Goal: Task Accomplishment & Management: Complete application form

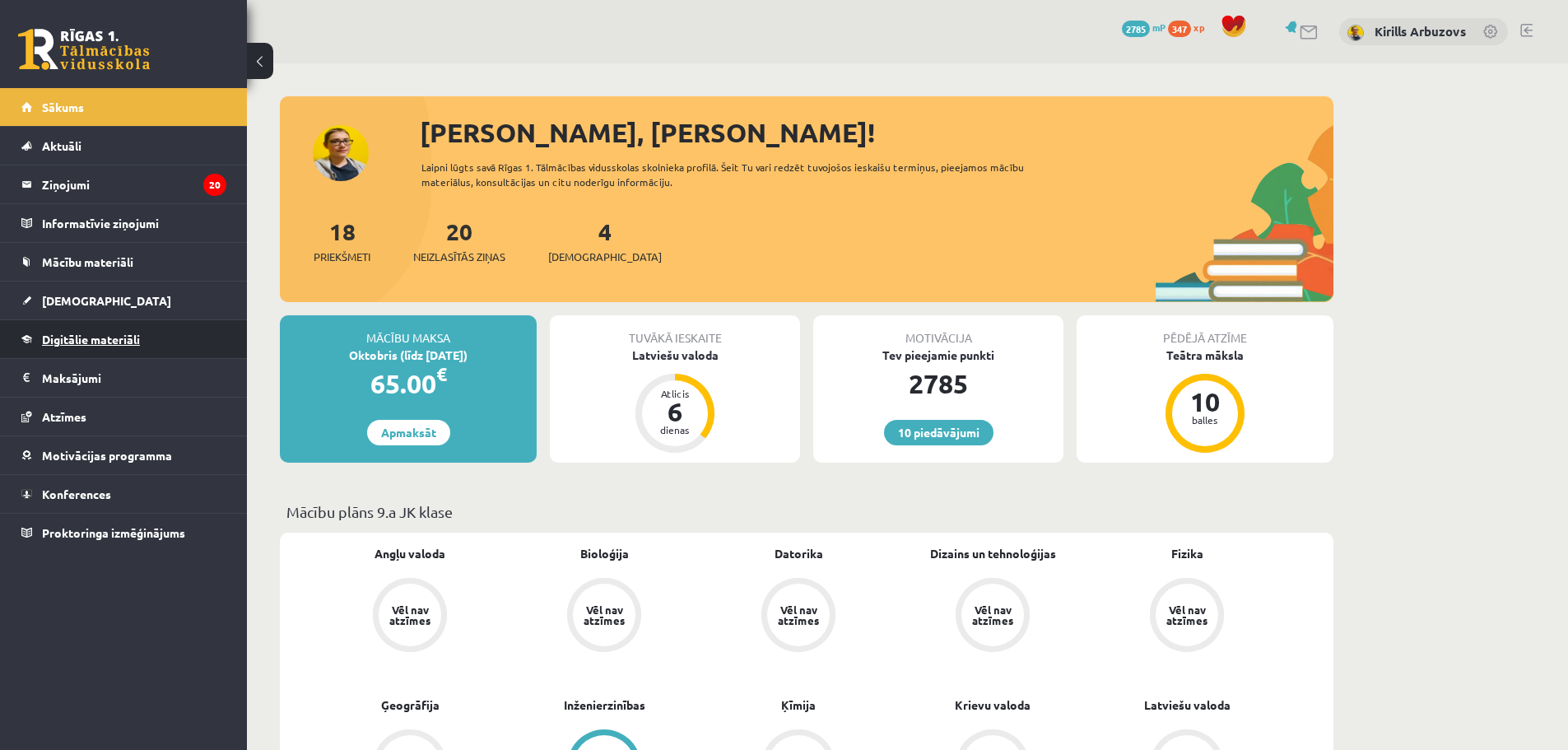
click at [136, 354] on link "Digitālie materiāli" at bounding box center [124, 338] width 205 height 38
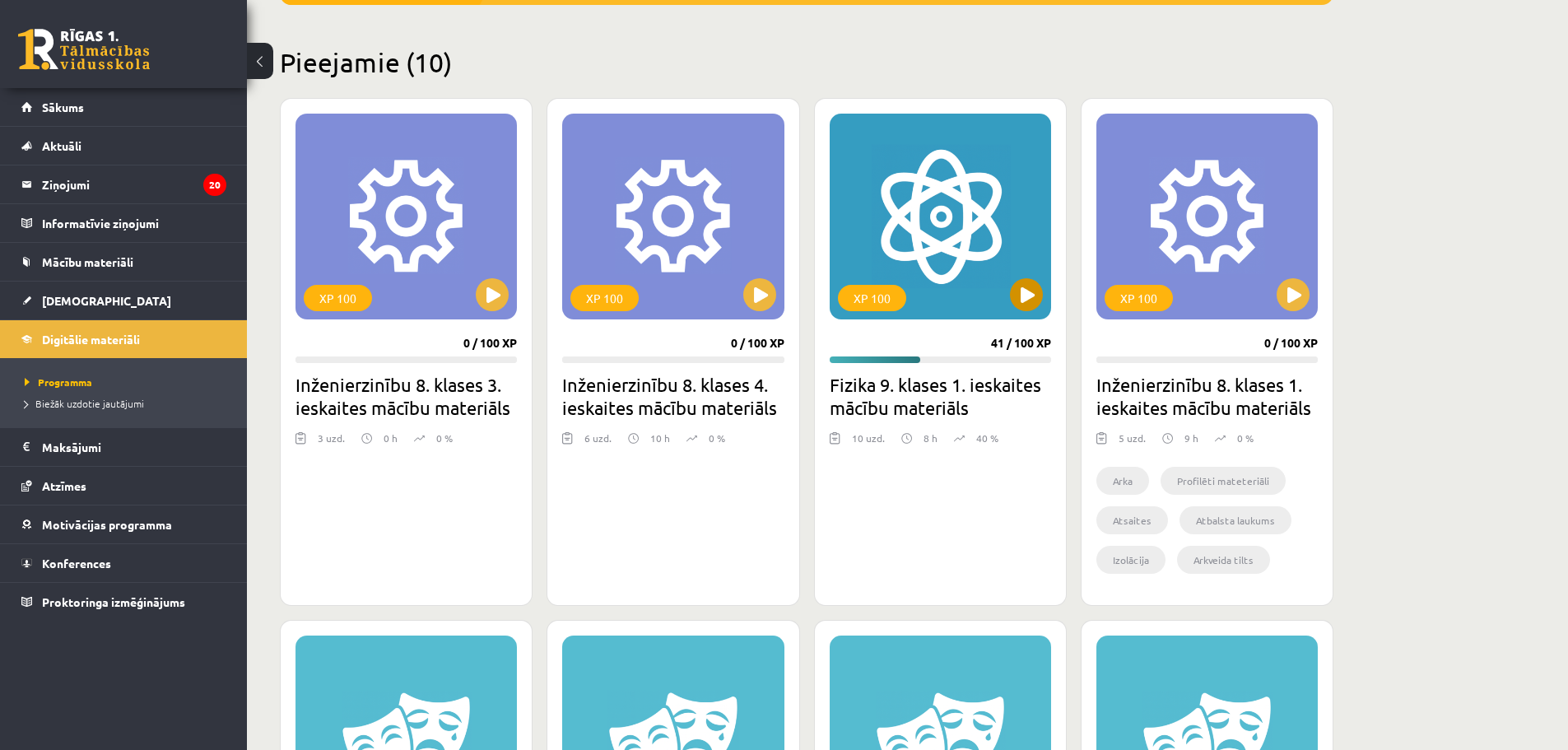
scroll to position [412, 0]
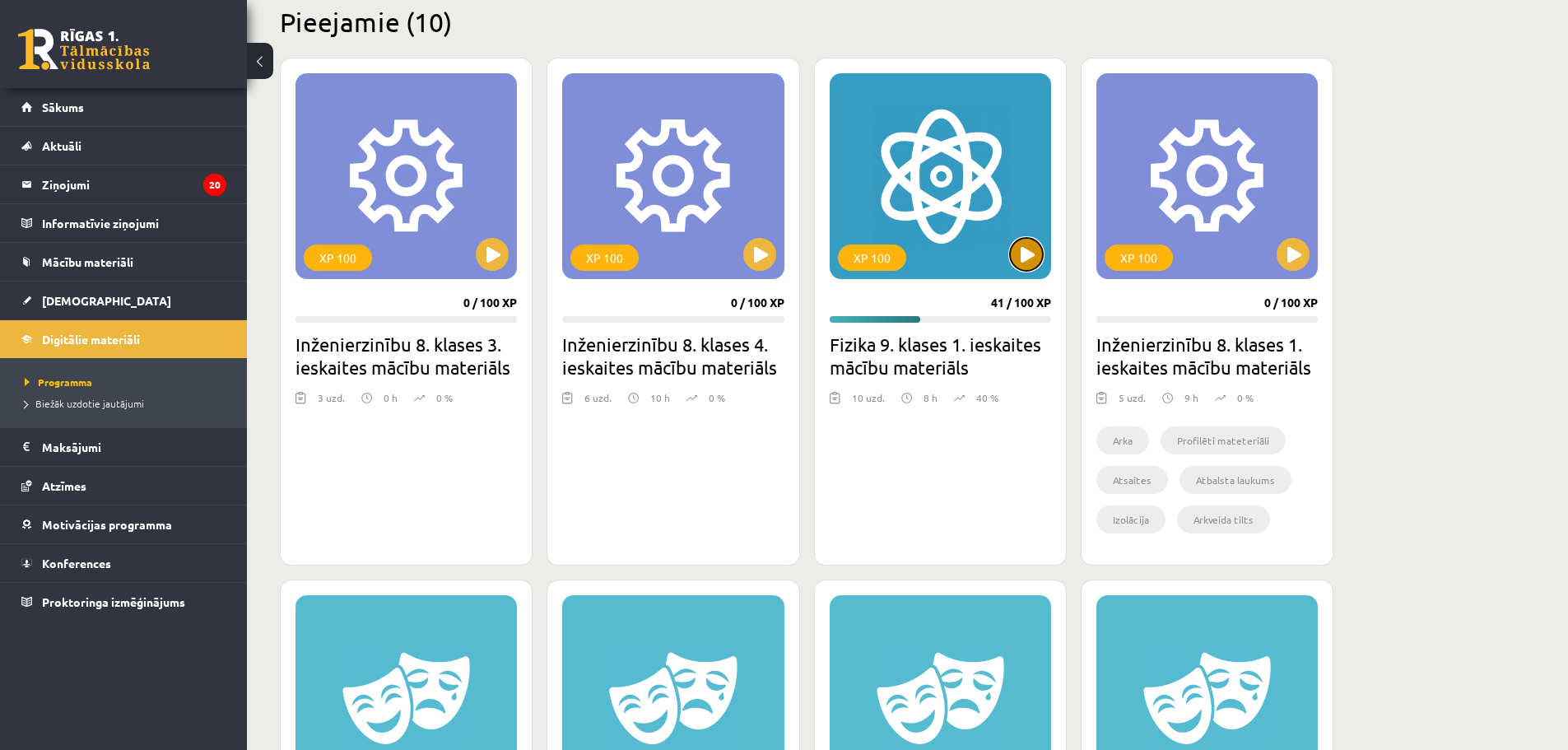
click at [1033, 257] on button at bounding box center [1026, 255] width 33 height 33
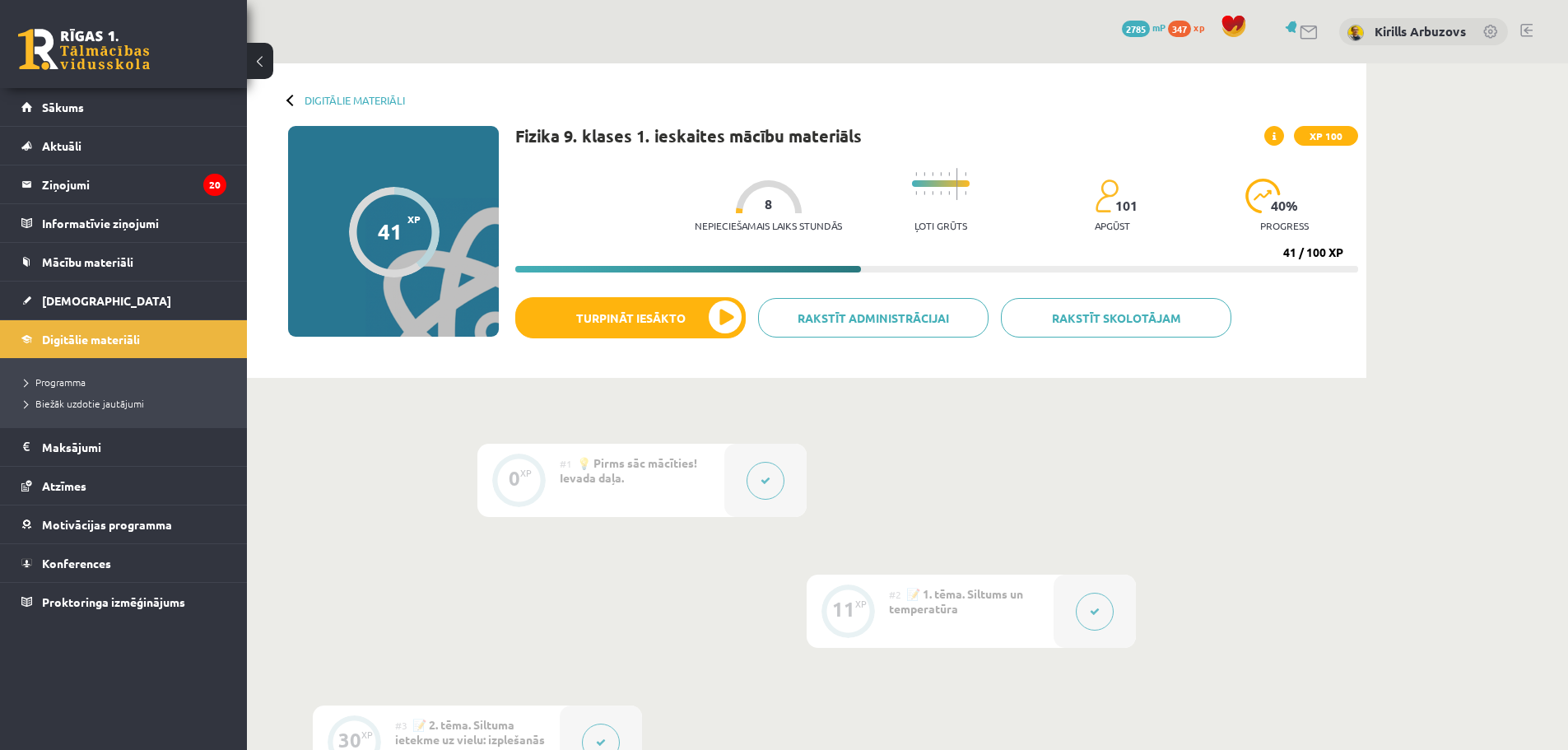
drag, startPoint x: 1131, startPoint y: 297, endPoint x: 1229, endPoint y: 659, distance: 375.0
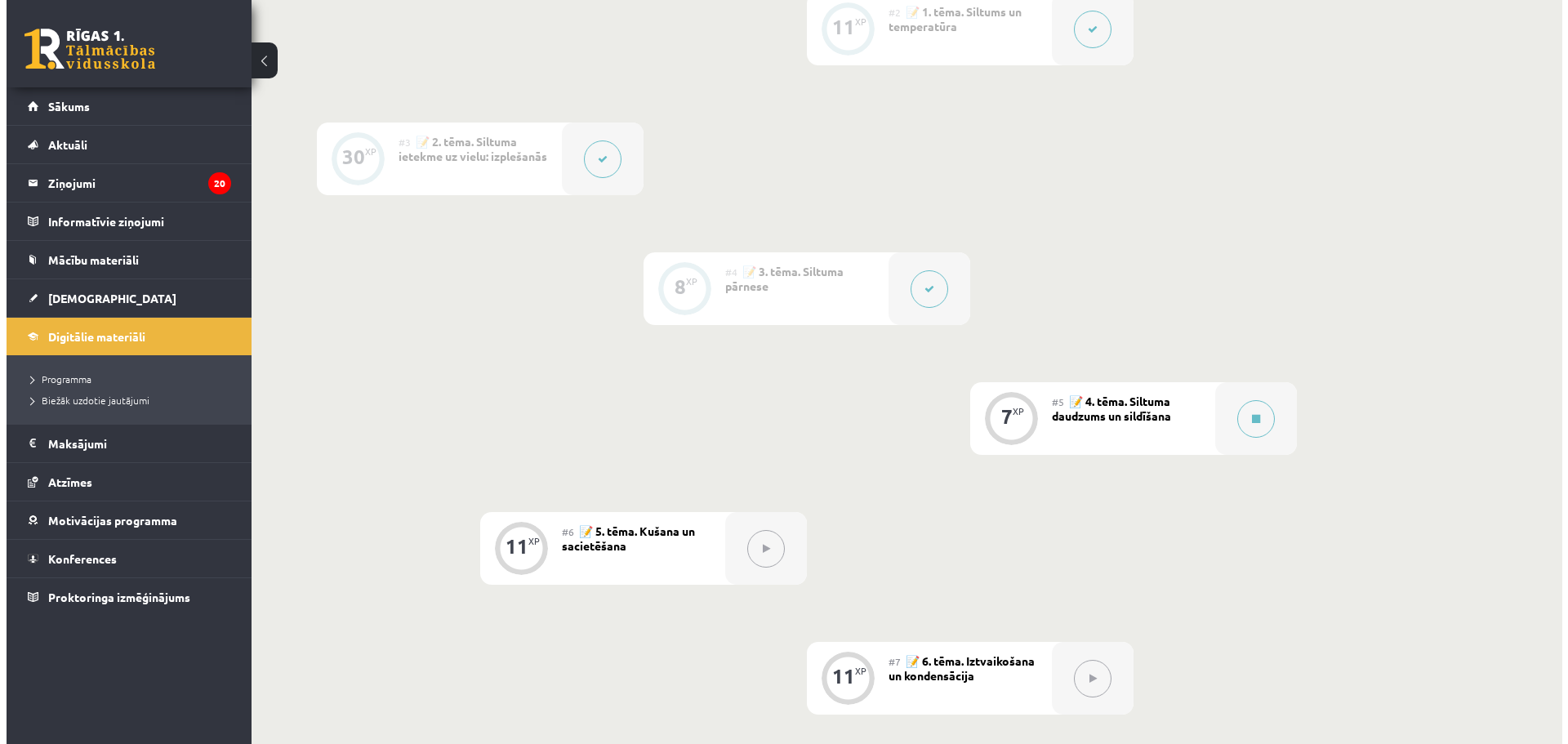
scroll to position [734, 0]
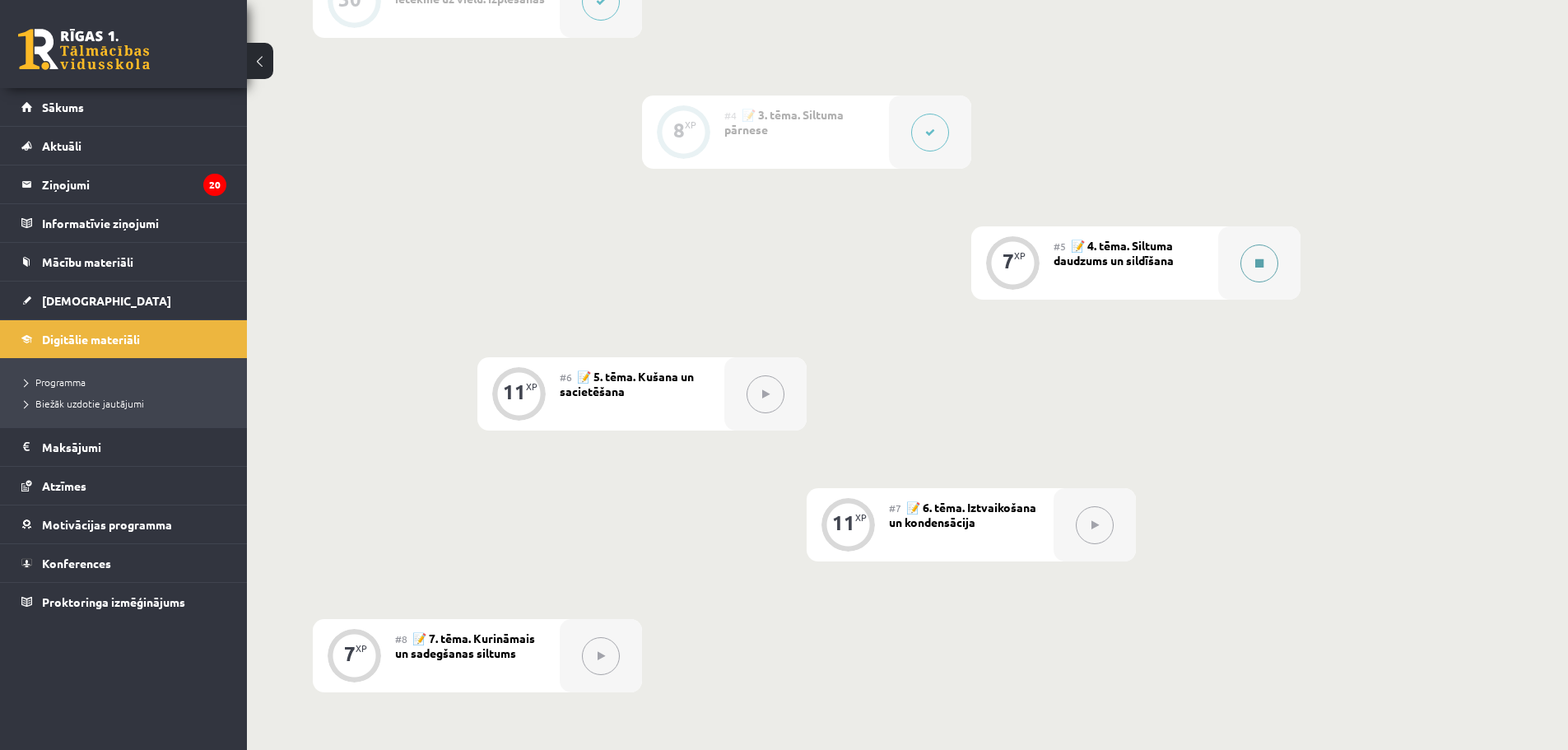
click at [1256, 269] on button at bounding box center [1260, 263] width 38 height 38
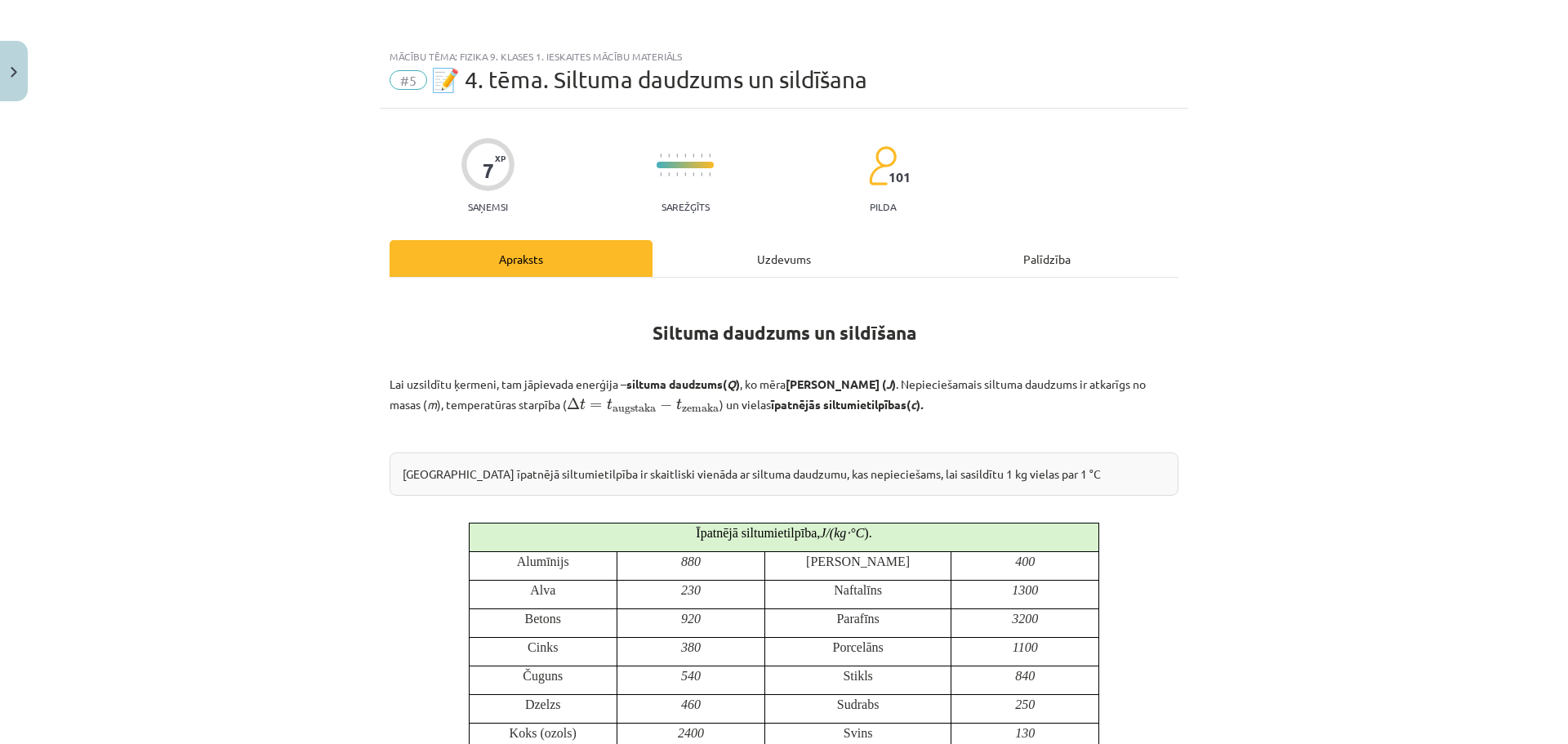
click at [1319, 249] on div "Mācību tēma: Fizika 9. klases 1. ieskaites mācību materiāls #5 📝 4. tēma. Siltu…" at bounding box center [784, 372] width 1568 height 744
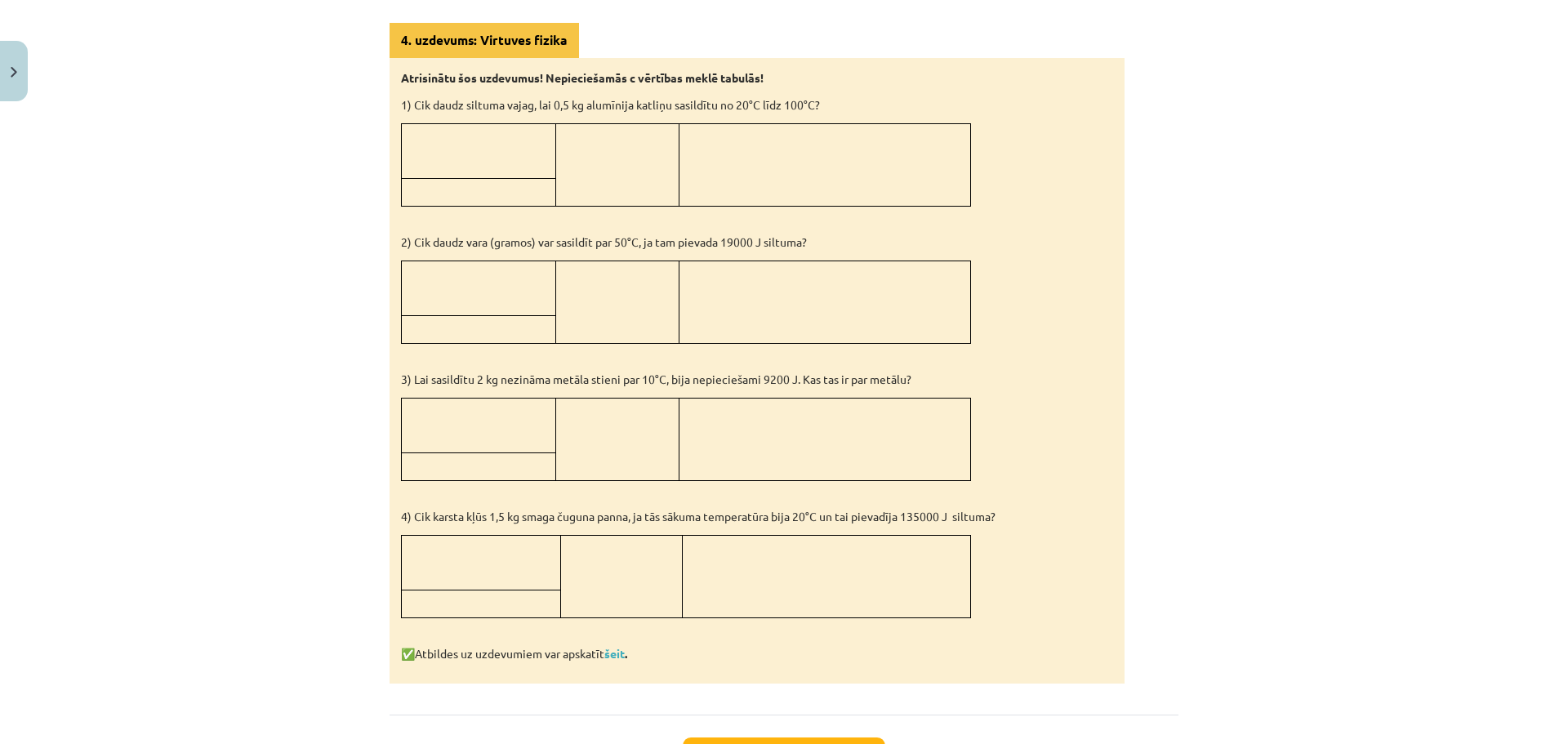
scroll to position [1468, 0]
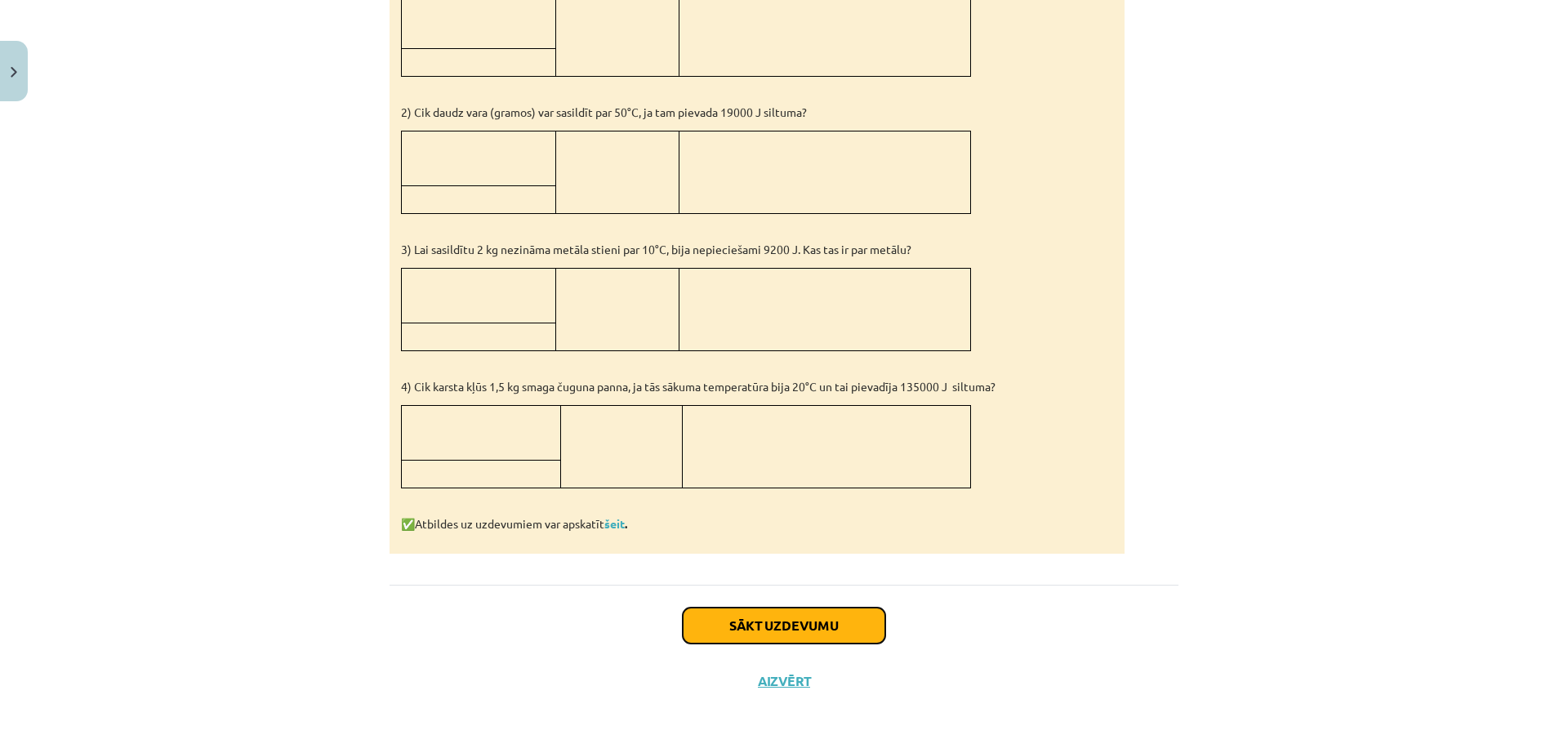
click at [756, 628] on button "Sākt uzdevumu" at bounding box center [783, 625] width 202 height 36
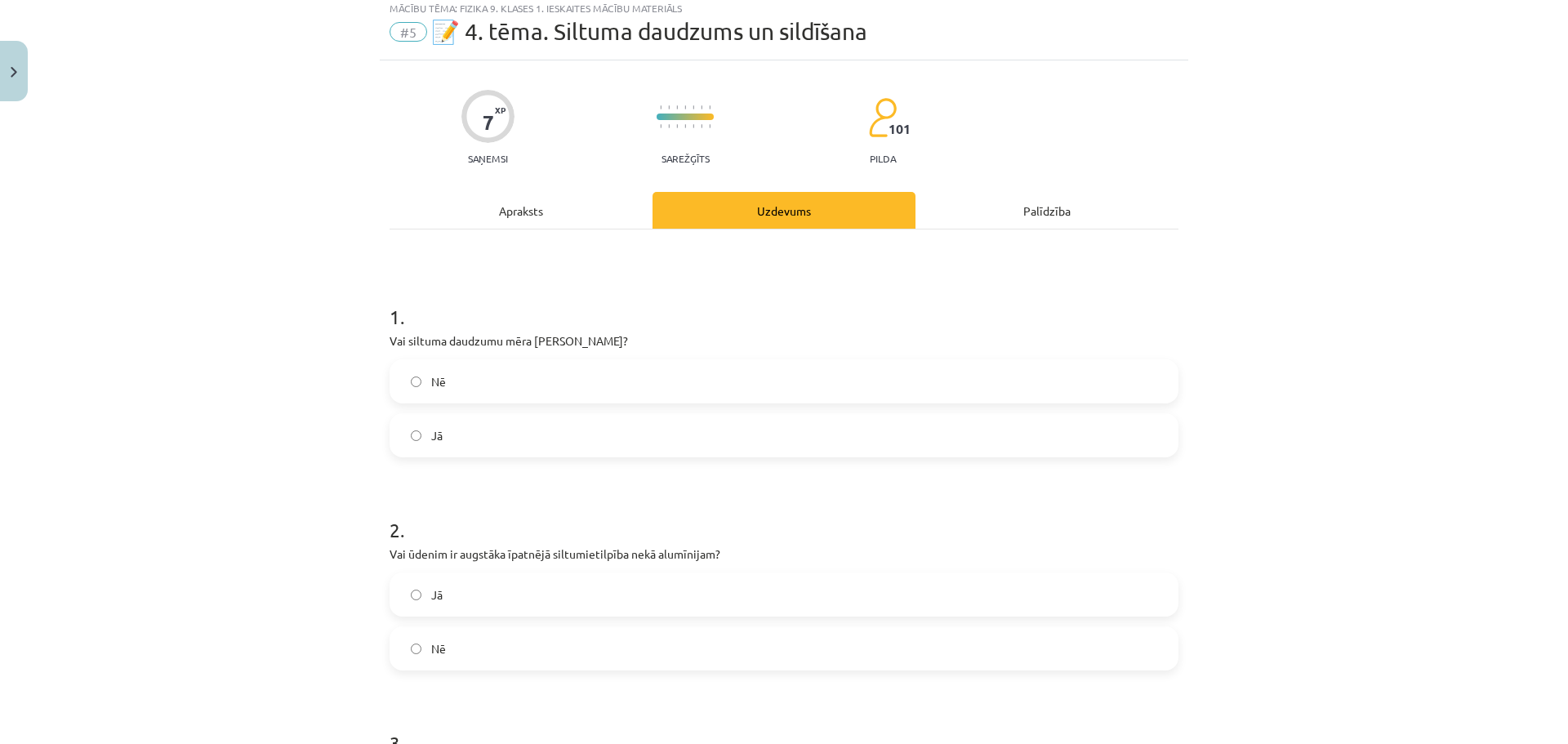
scroll to position [41, 0]
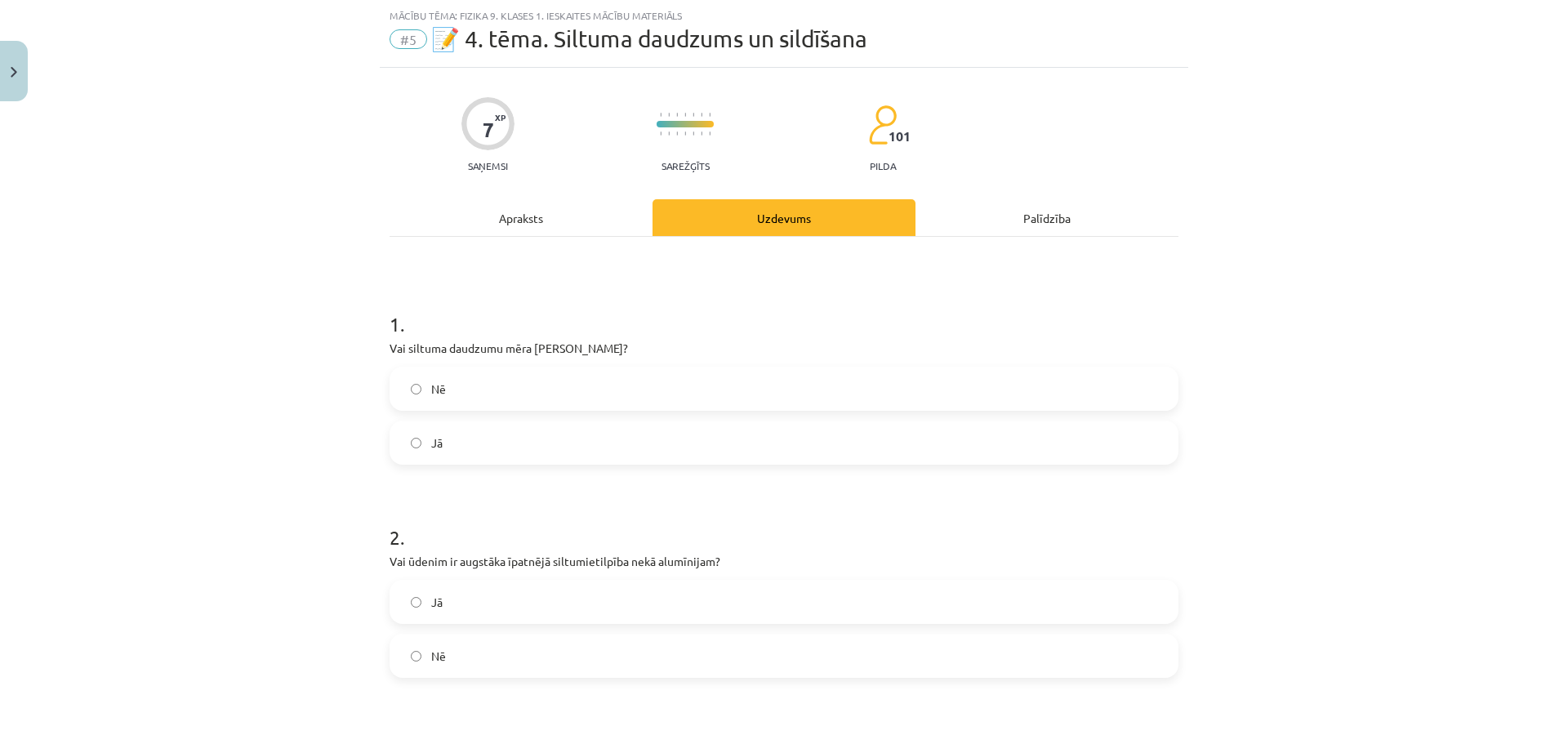
click at [508, 379] on label "Nē" at bounding box center [784, 389] width 786 height 41
click at [515, 222] on div "Apraksts" at bounding box center [521, 218] width 263 height 37
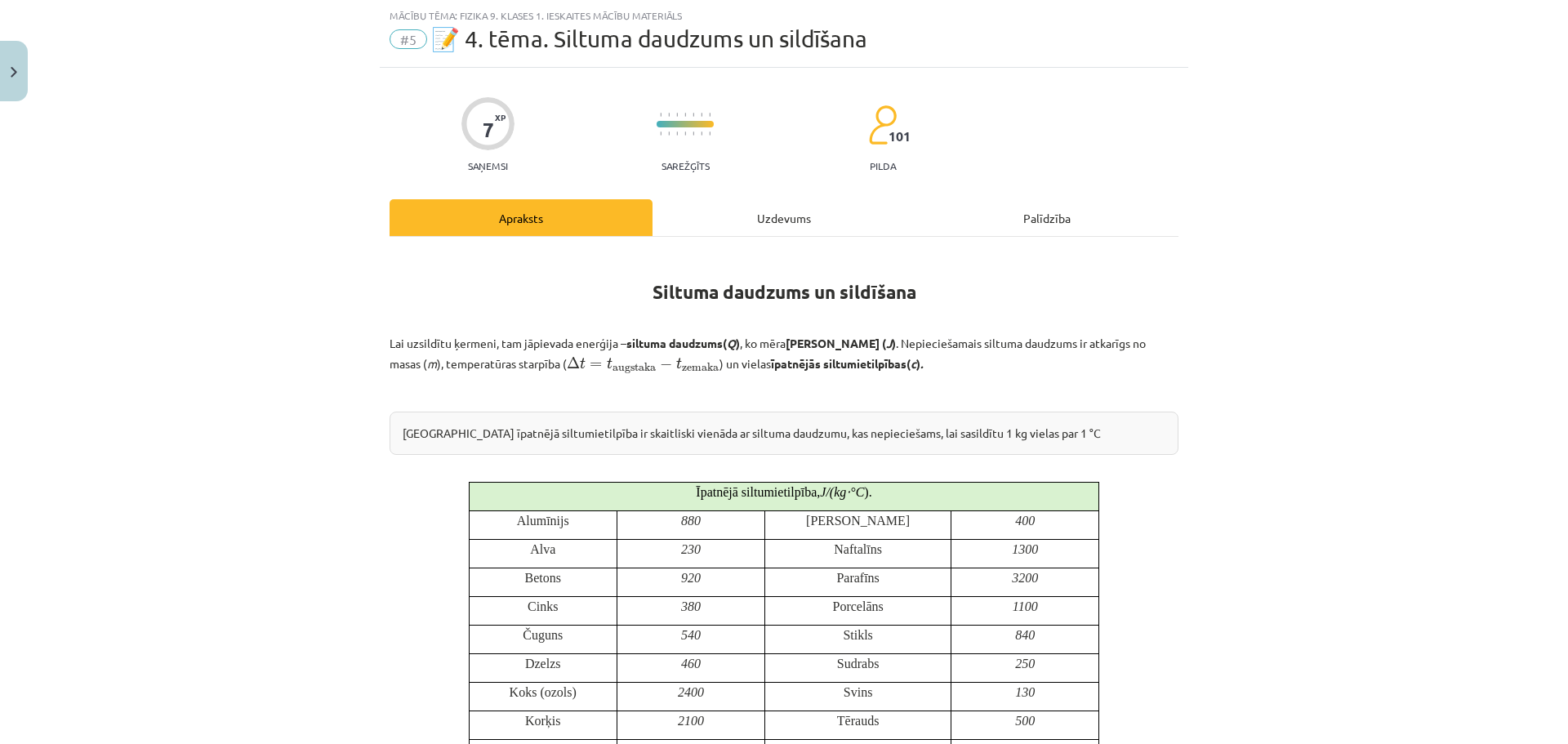
click at [732, 216] on div "Uzdevums" at bounding box center [784, 218] width 263 height 37
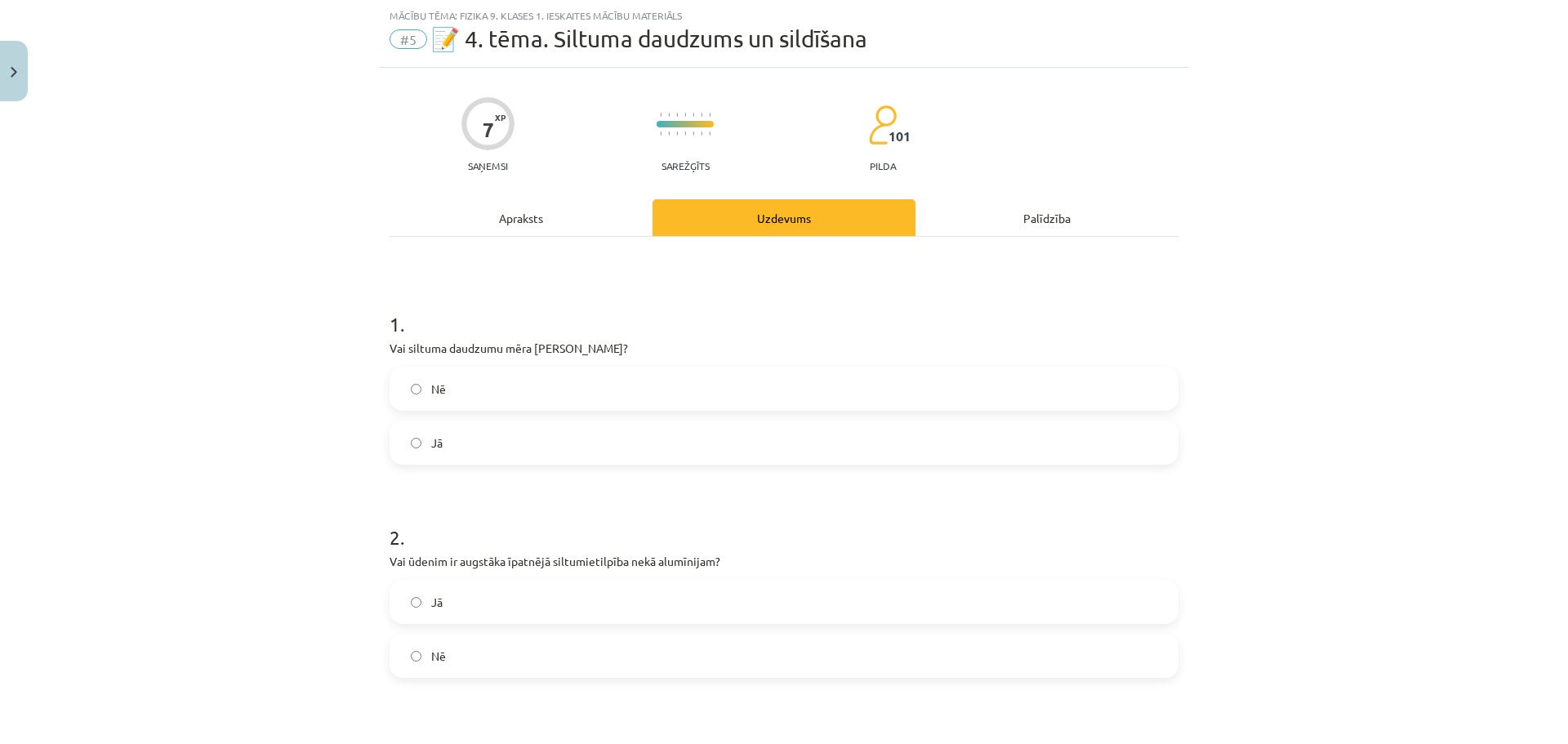
click at [510, 226] on div "Apraksts" at bounding box center [521, 218] width 263 height 37
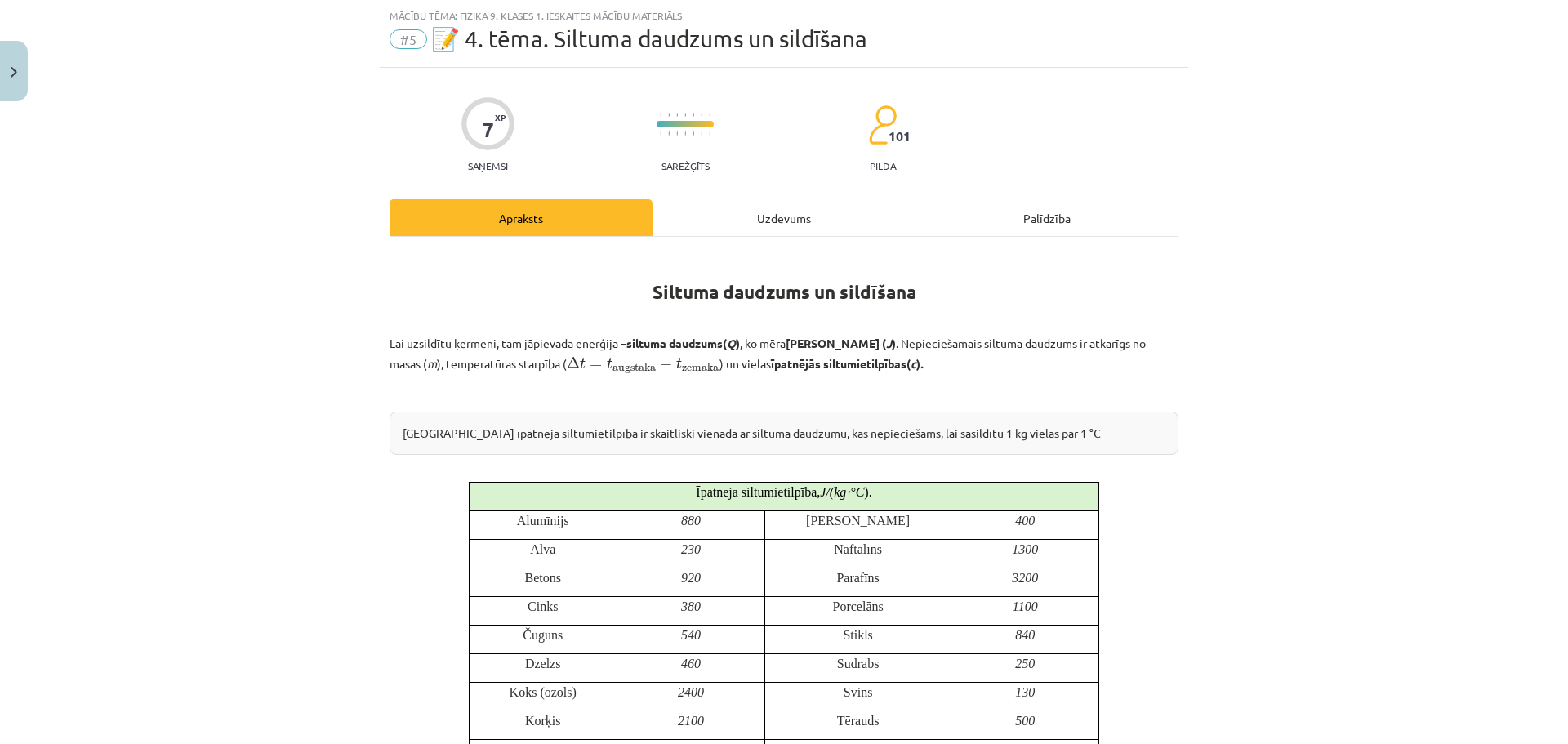
click at [730, 212] on div "Uzdevums" at bounding box center [784, 218] width 263 height 37
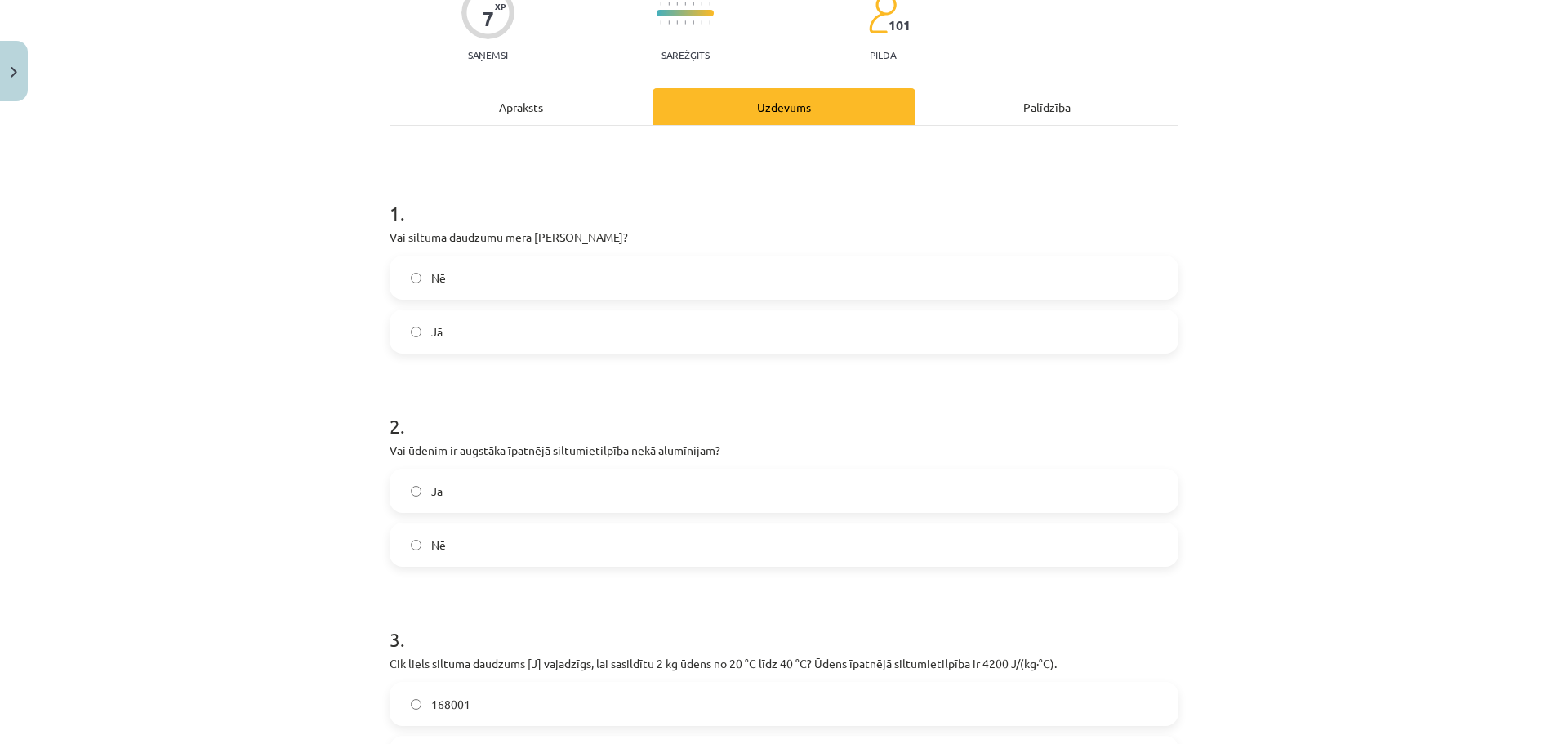
scroll to position [204, 0]
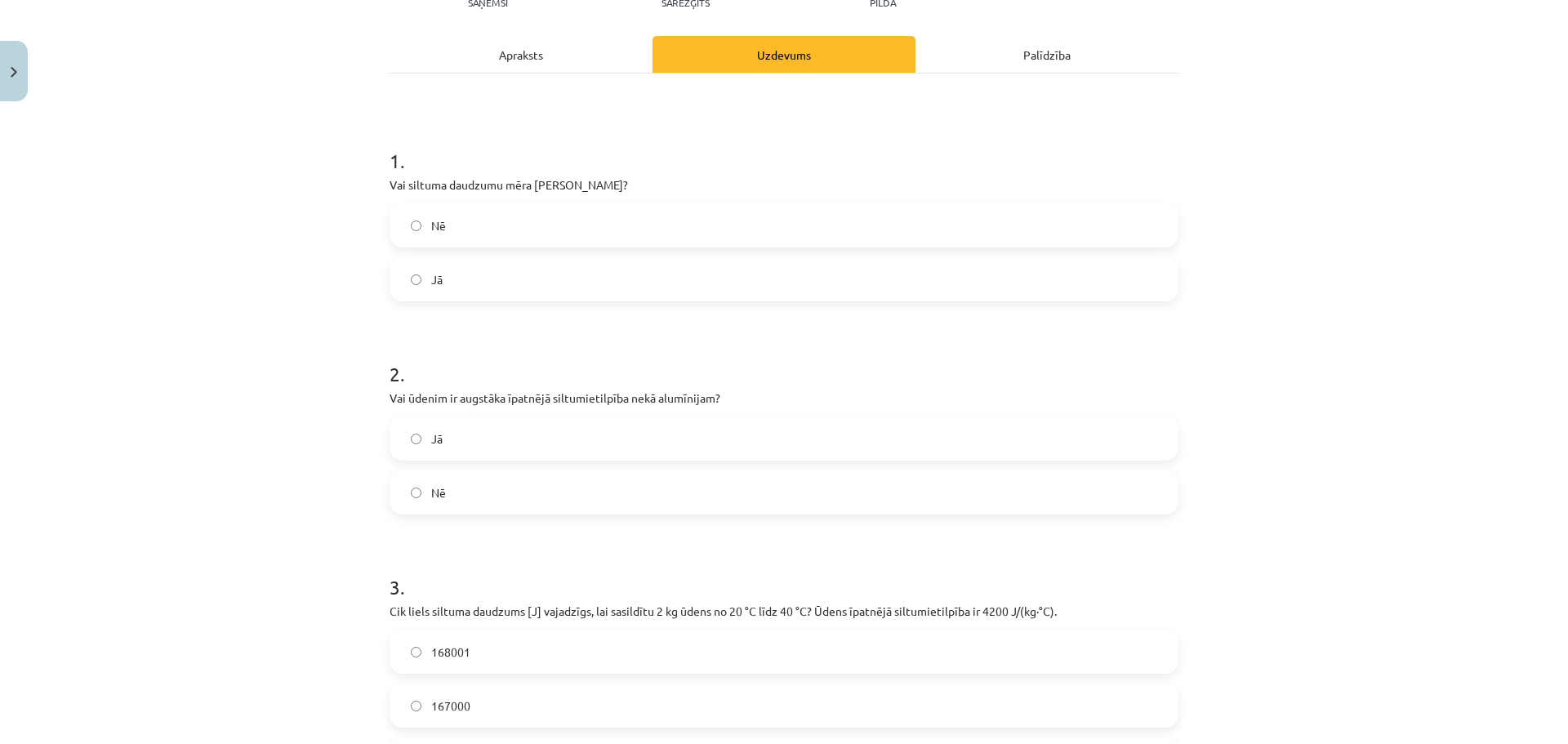
click at [558, 49] on div "Apraksts" at bounding box center [521, 54] width 263 height 37
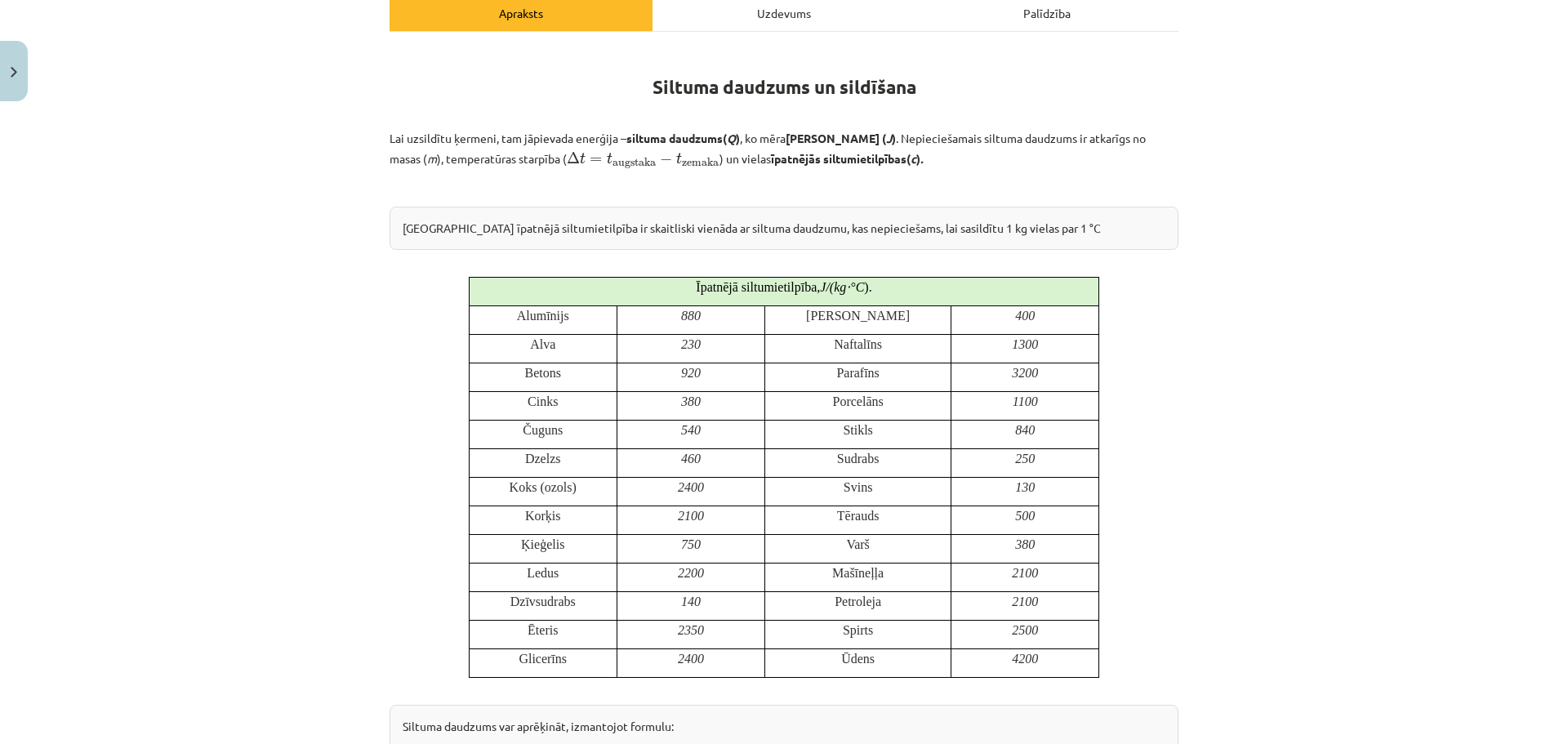
scroll to position [0, 0]
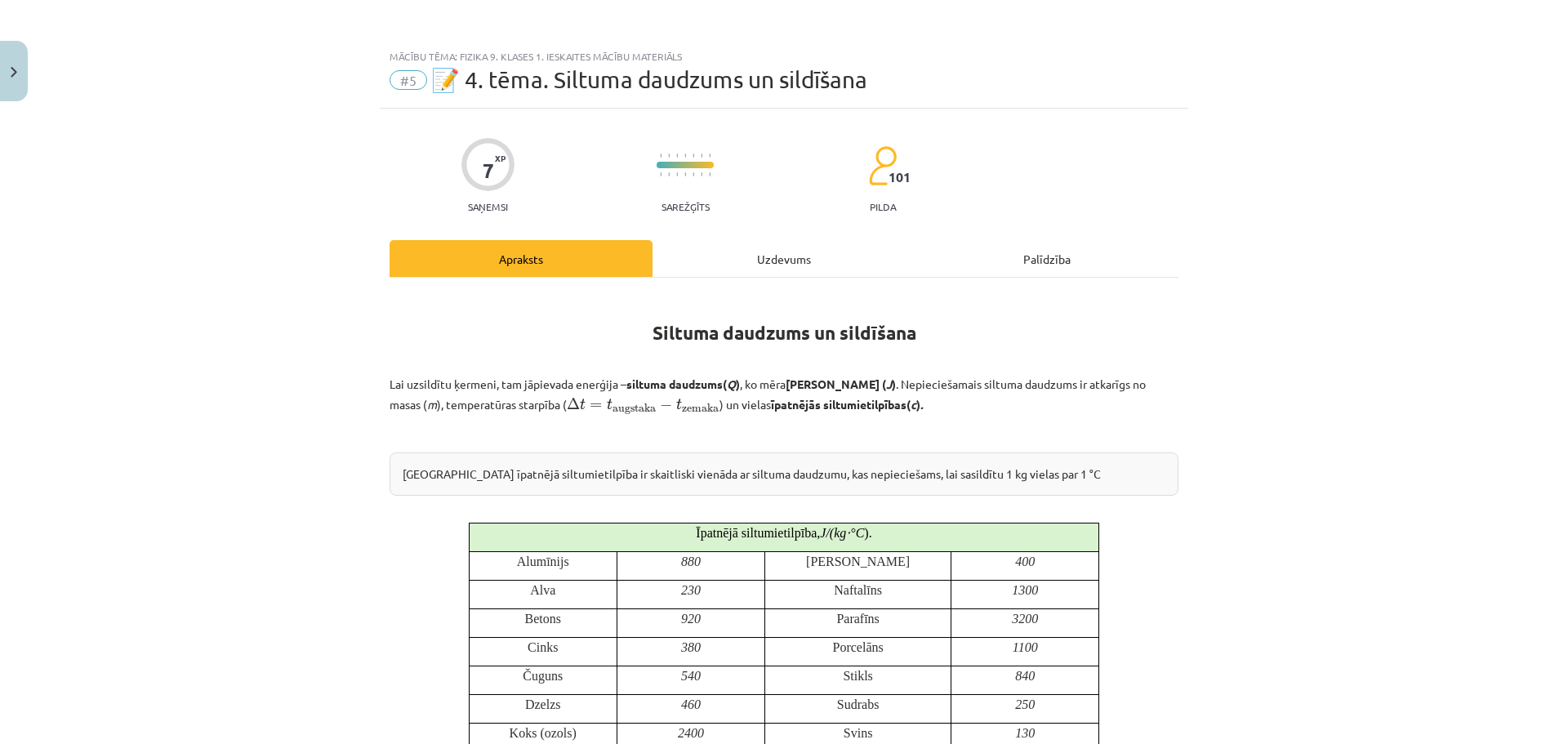
click at [706, 258] on div "Uzdevums" at bounding box center [784, 258] width 263 height 37
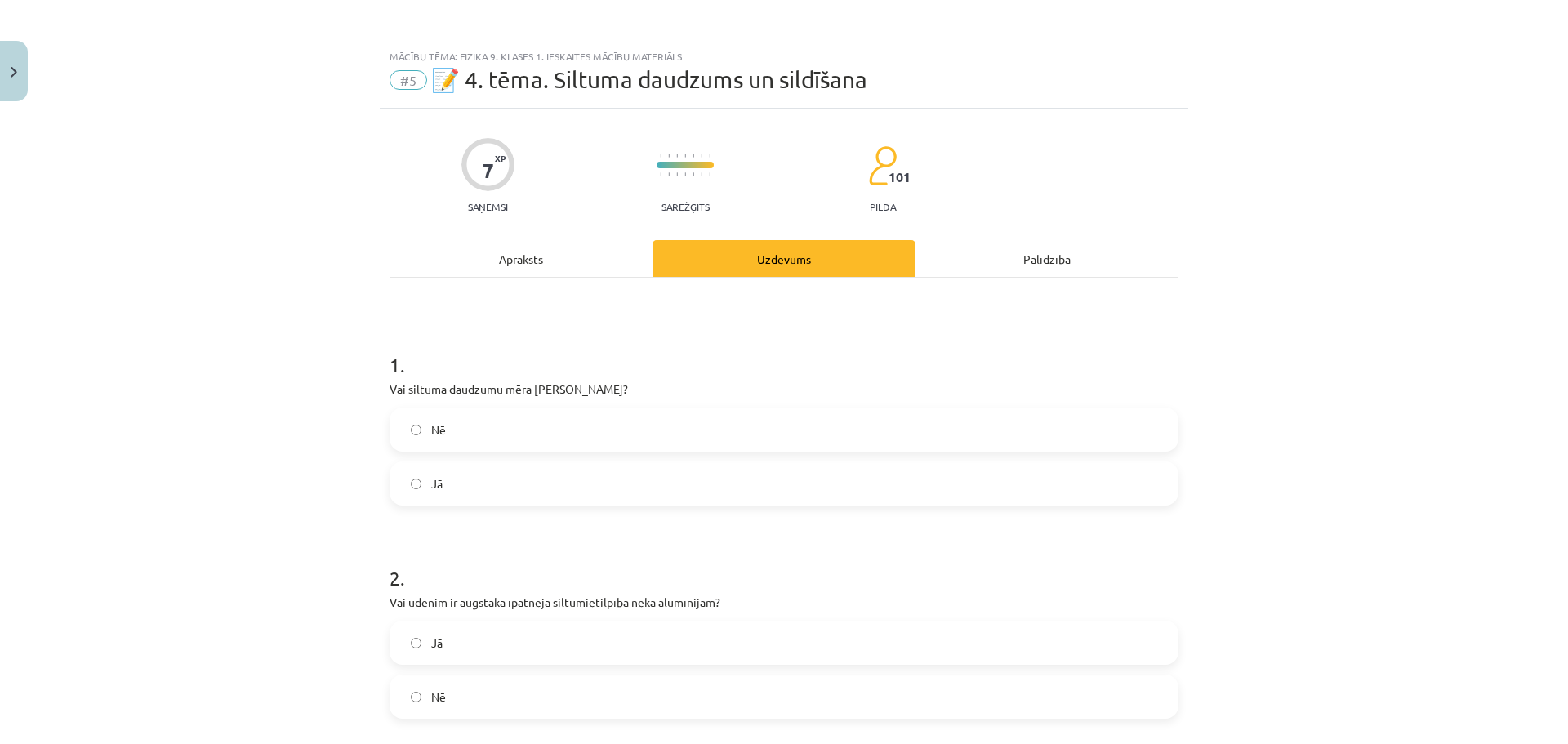
scroll to position [41, 0]
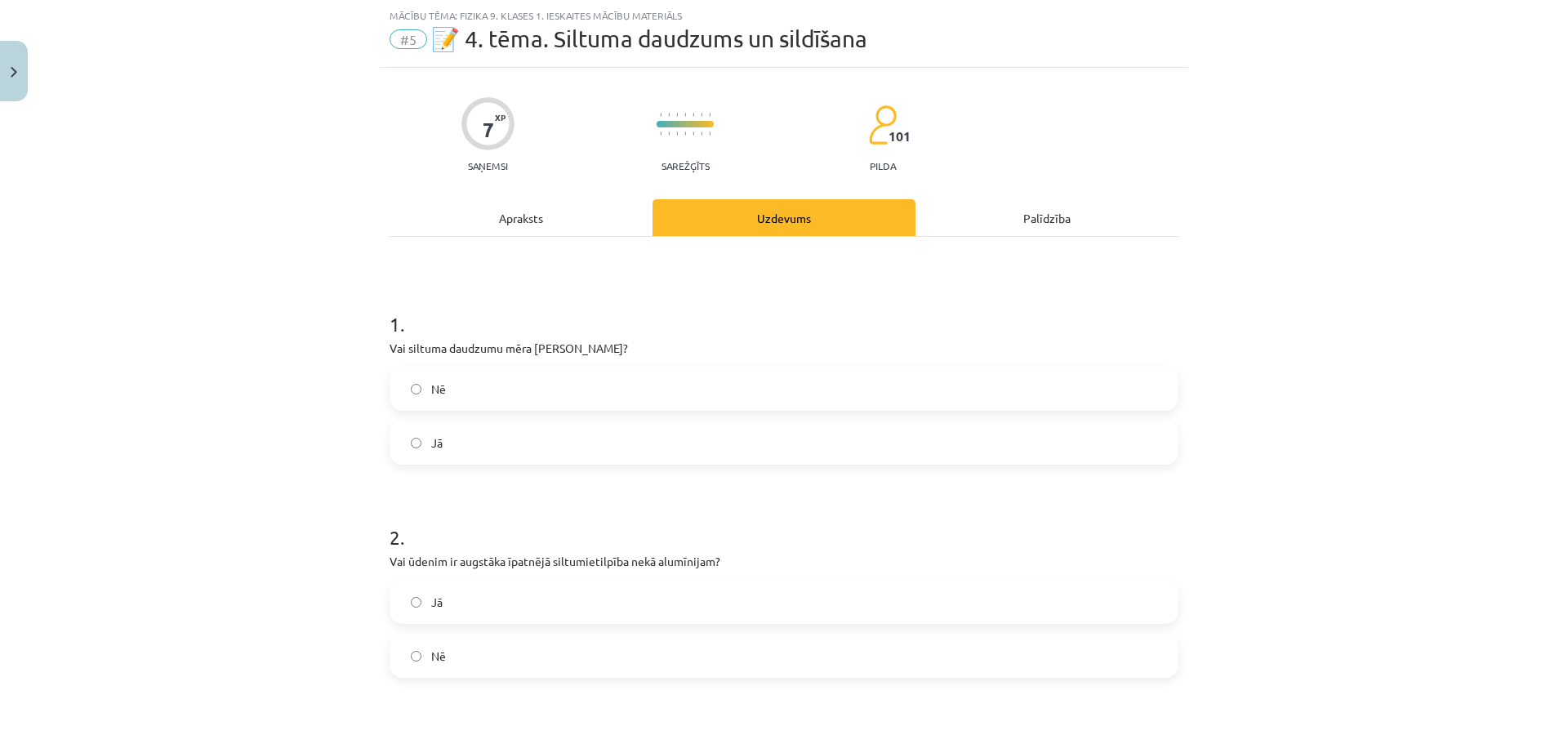
click at [528, 594] on label "Jā" at bounding box center [784, 602] width 786 height 41
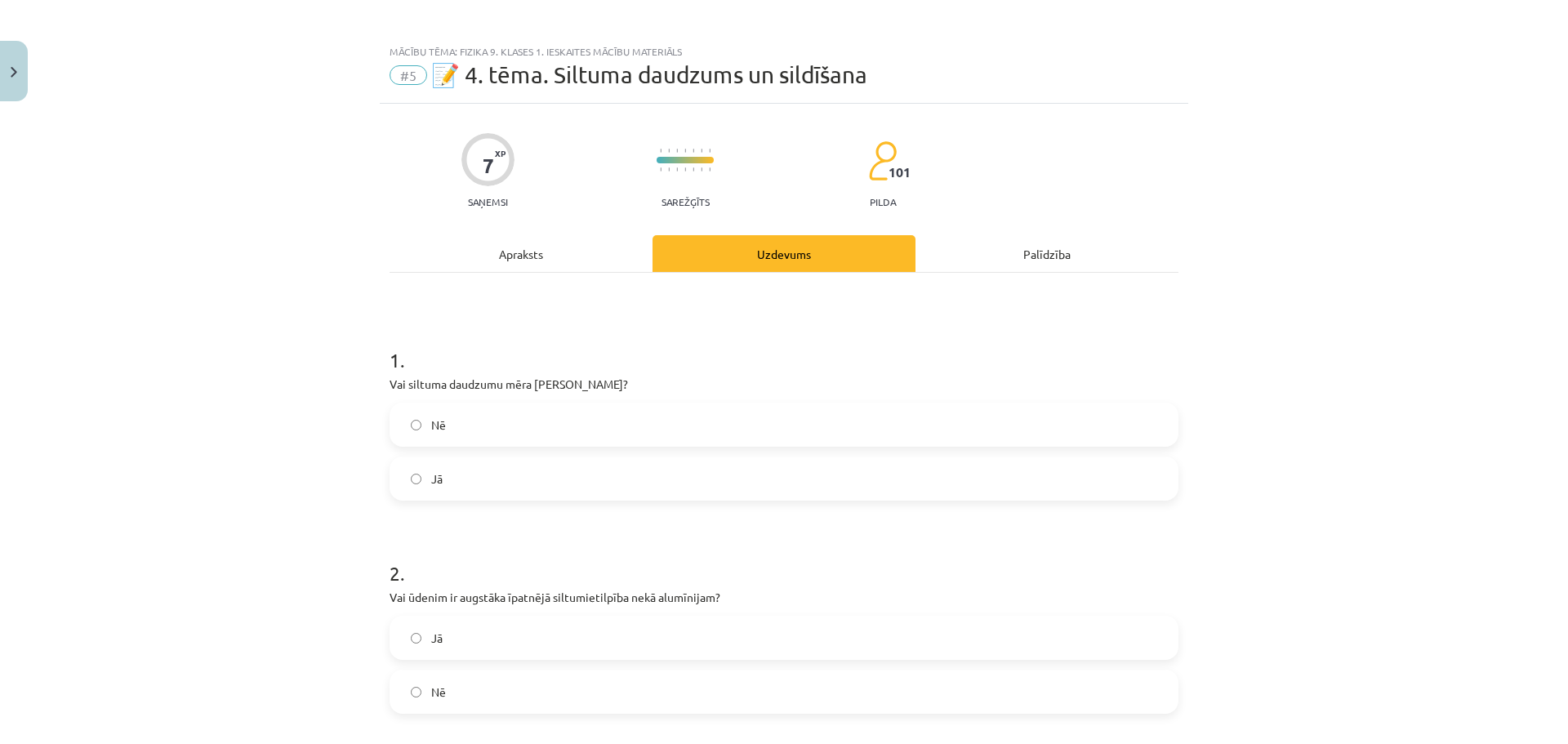
scroll to position [0, 0]
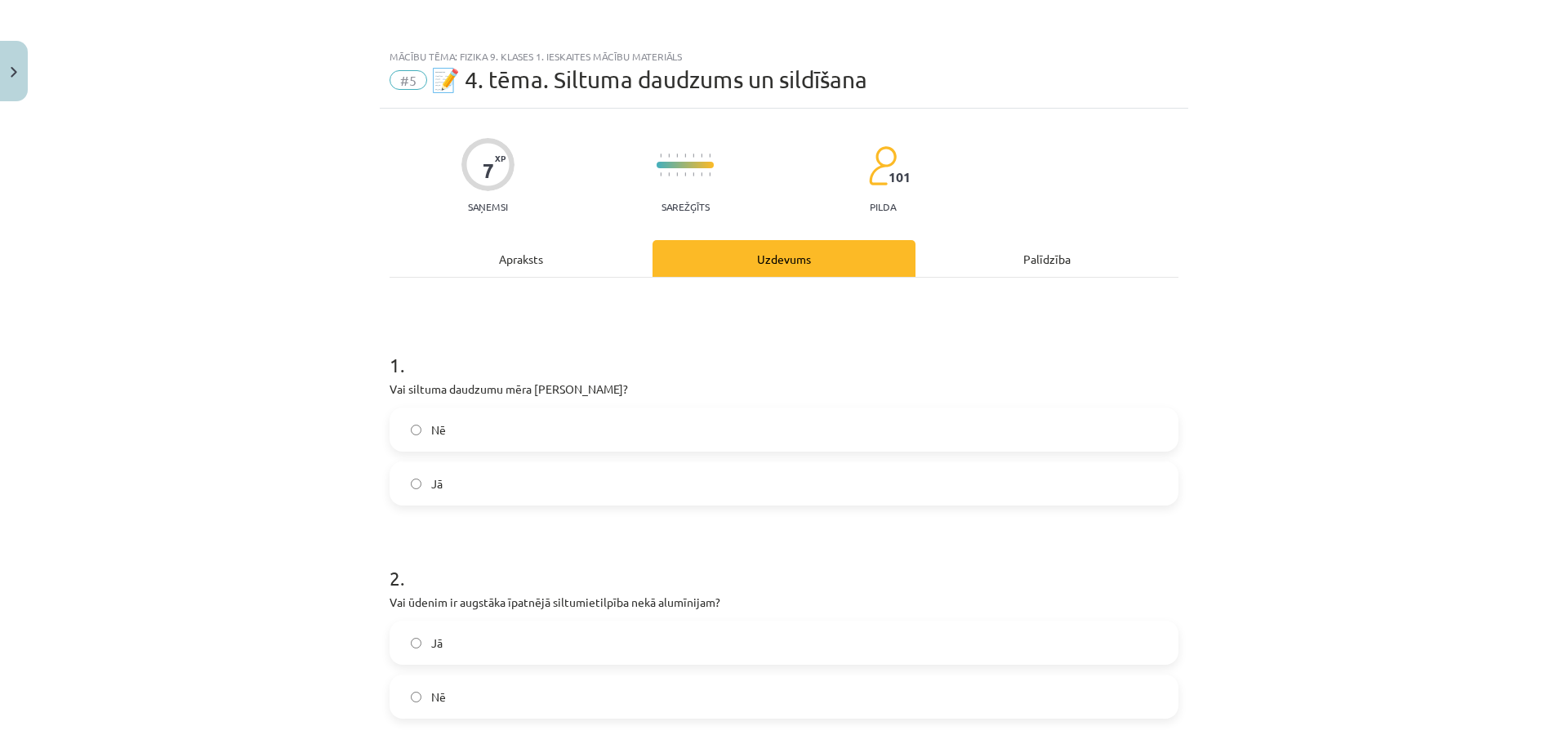
click at [578, 264] on div "Apraksts" at bounding box center [521, 258] width 263 height 37
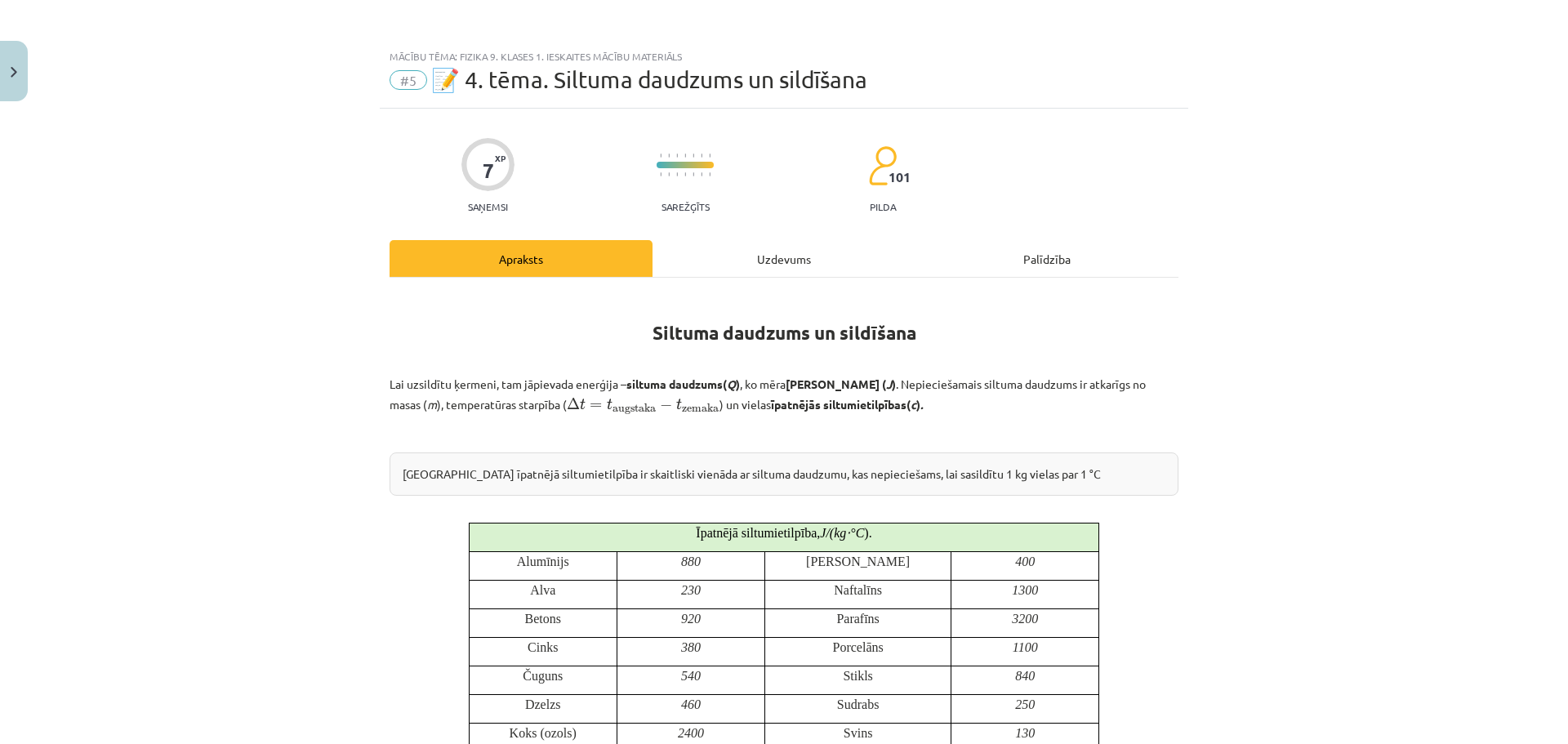
click at [724, 270] on div "Uzdevums" at bounding box center [784, 258] width 263 height 37
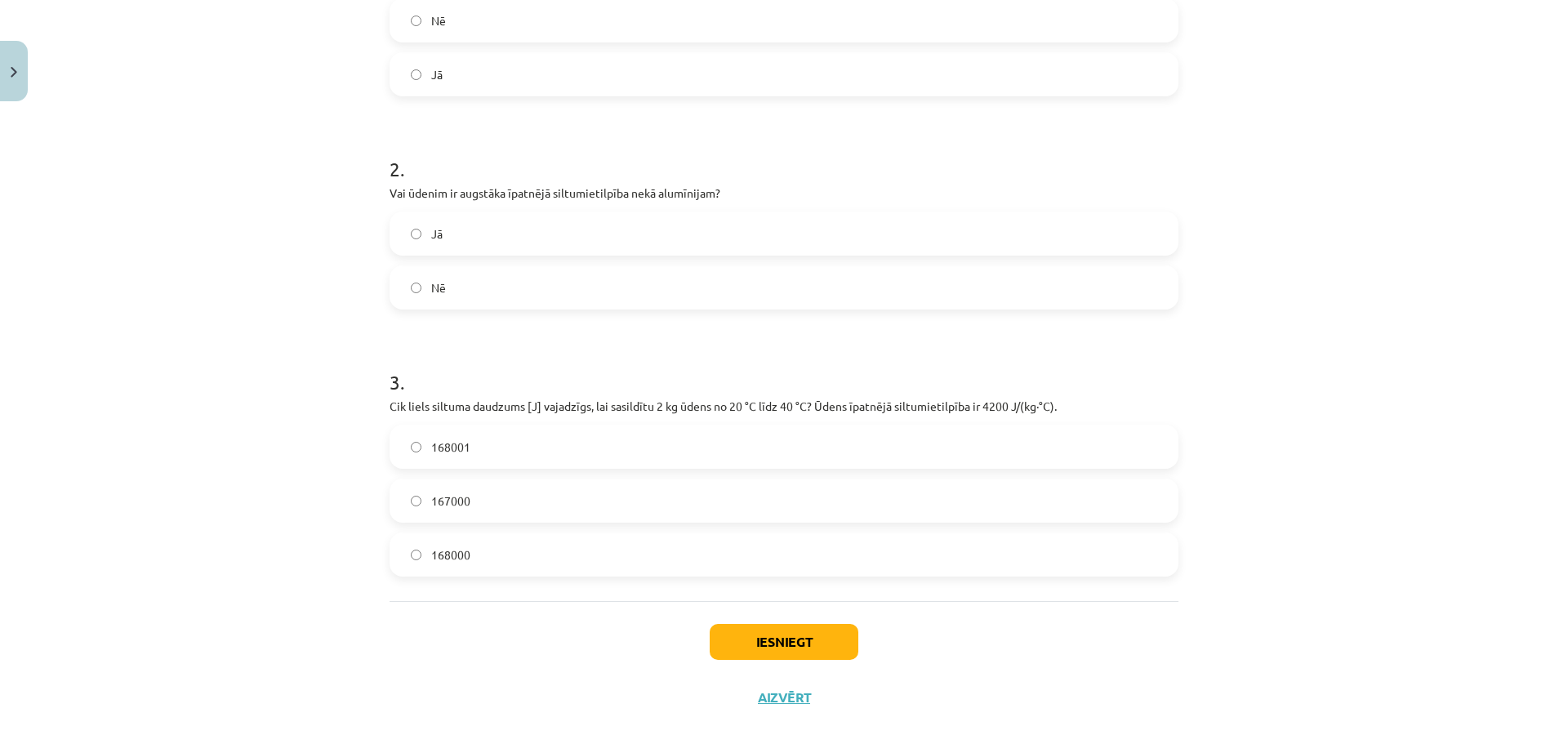
scroll to position [432, 0]
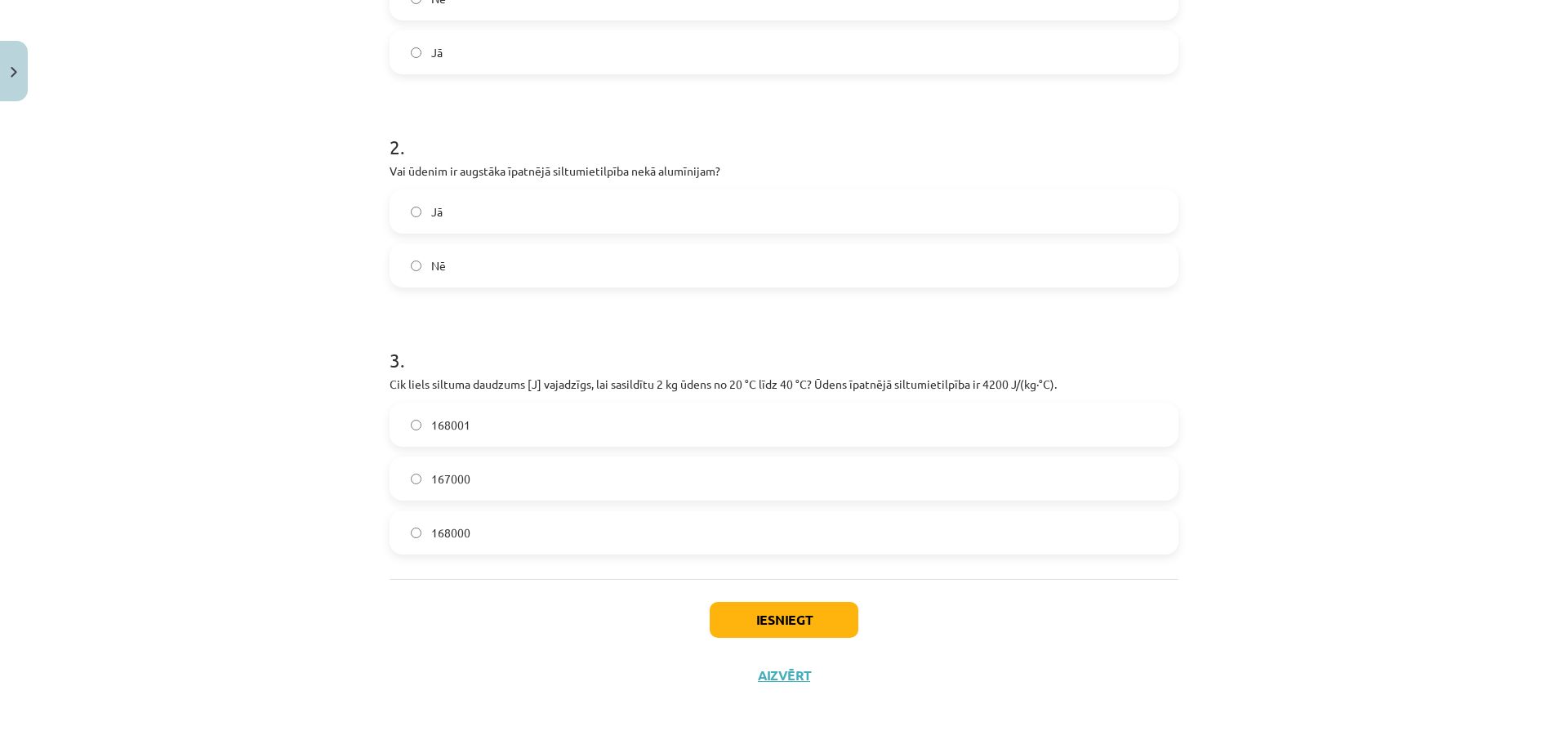
click at [517, 546] on label "168000" at bounding box center [784, 532] width 786 height 41
click at [750, 610] on button "Iesniegt" at bounding box center [784, 619] width 149 height 36
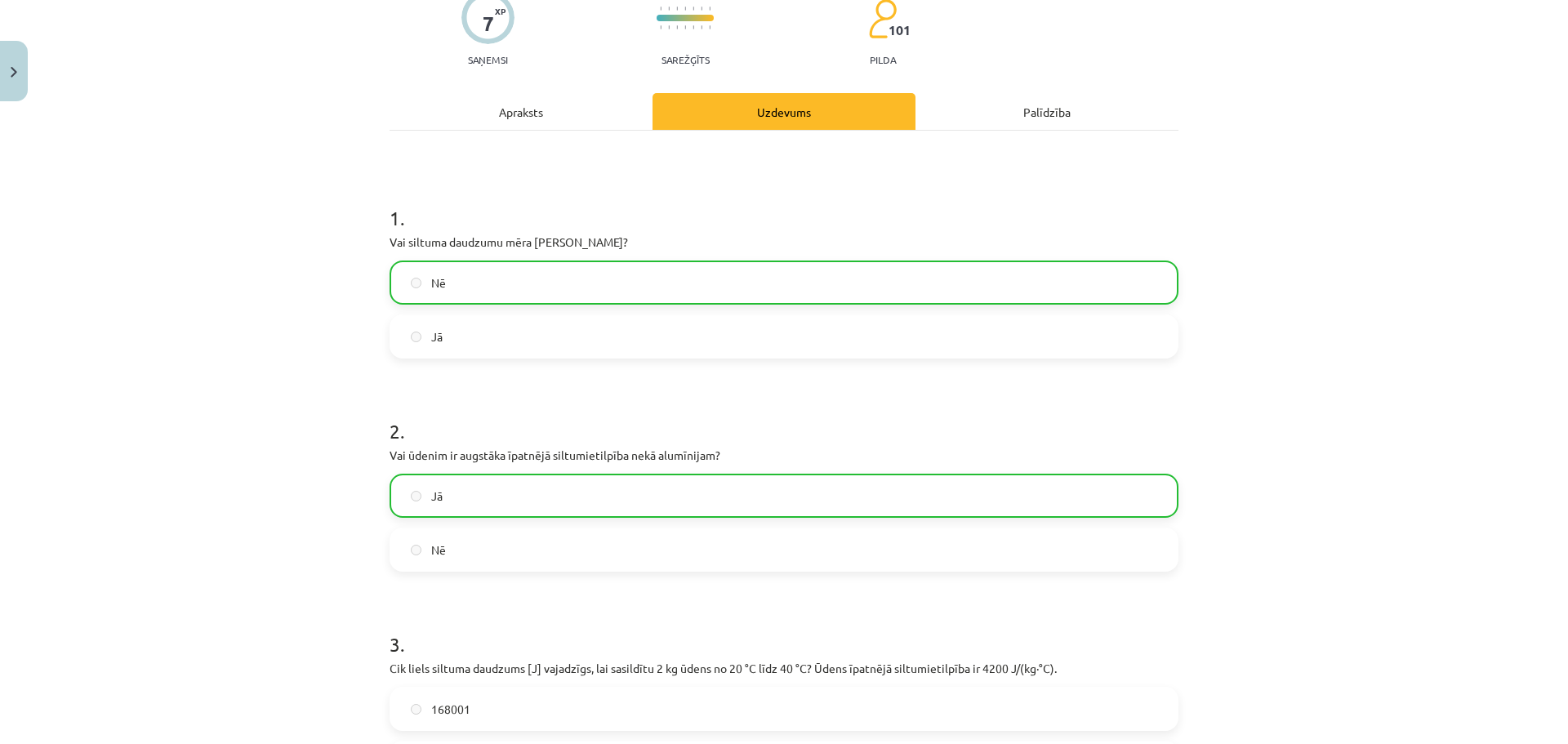
scroll to position [0, 0]
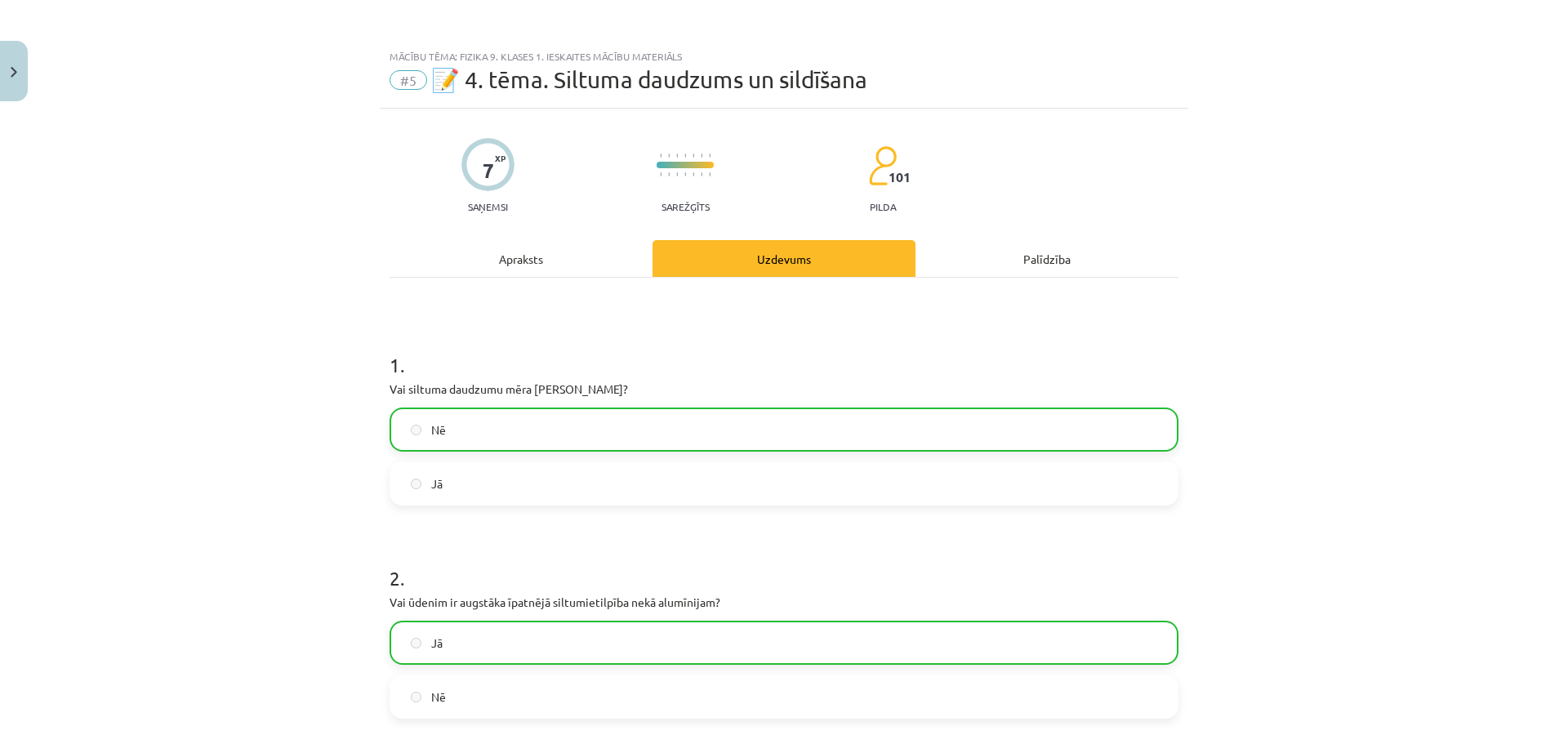
click at [552, 261] on div "Apraksts" at bounding box center [521, 258] width 263 height 37
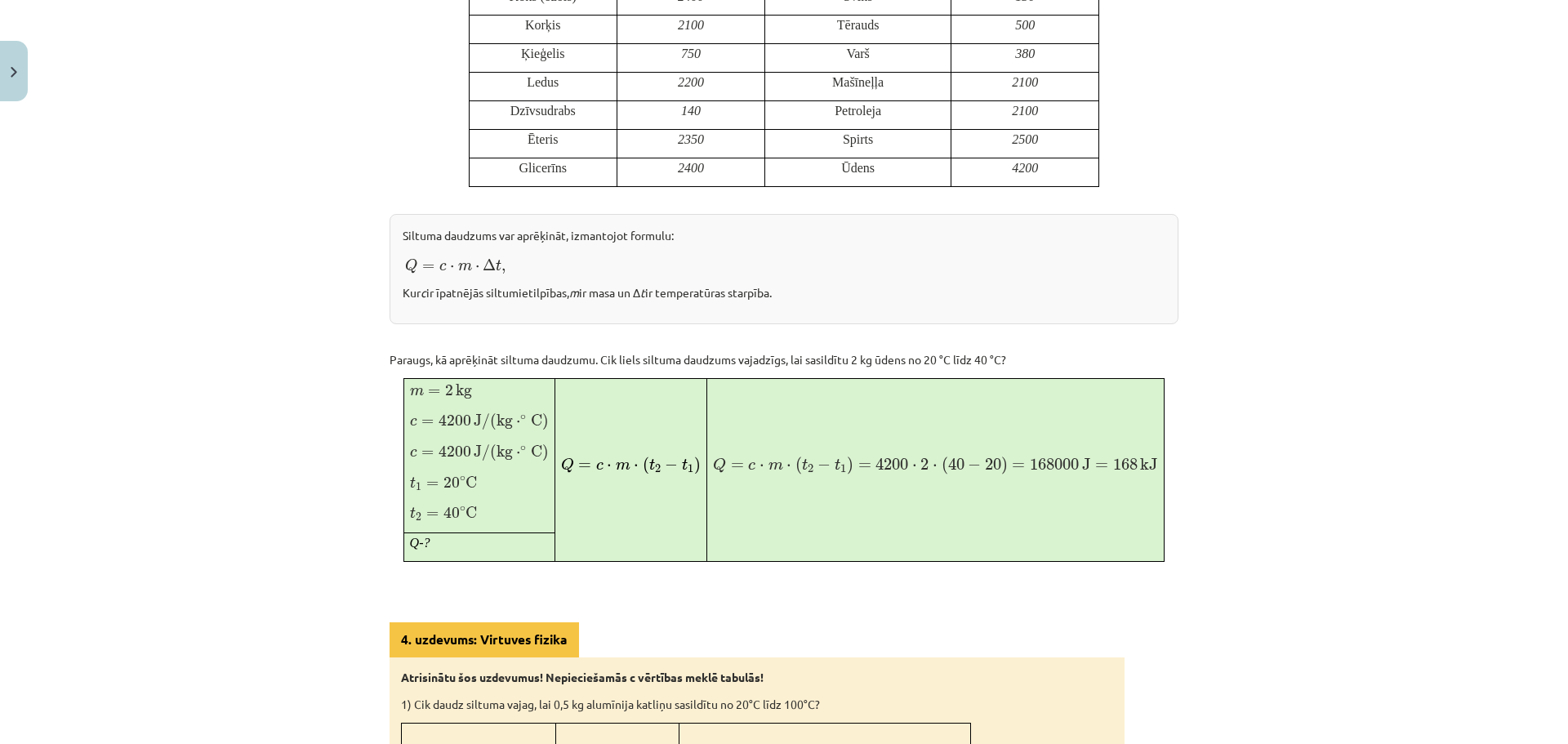
scroll to position [857, 0]
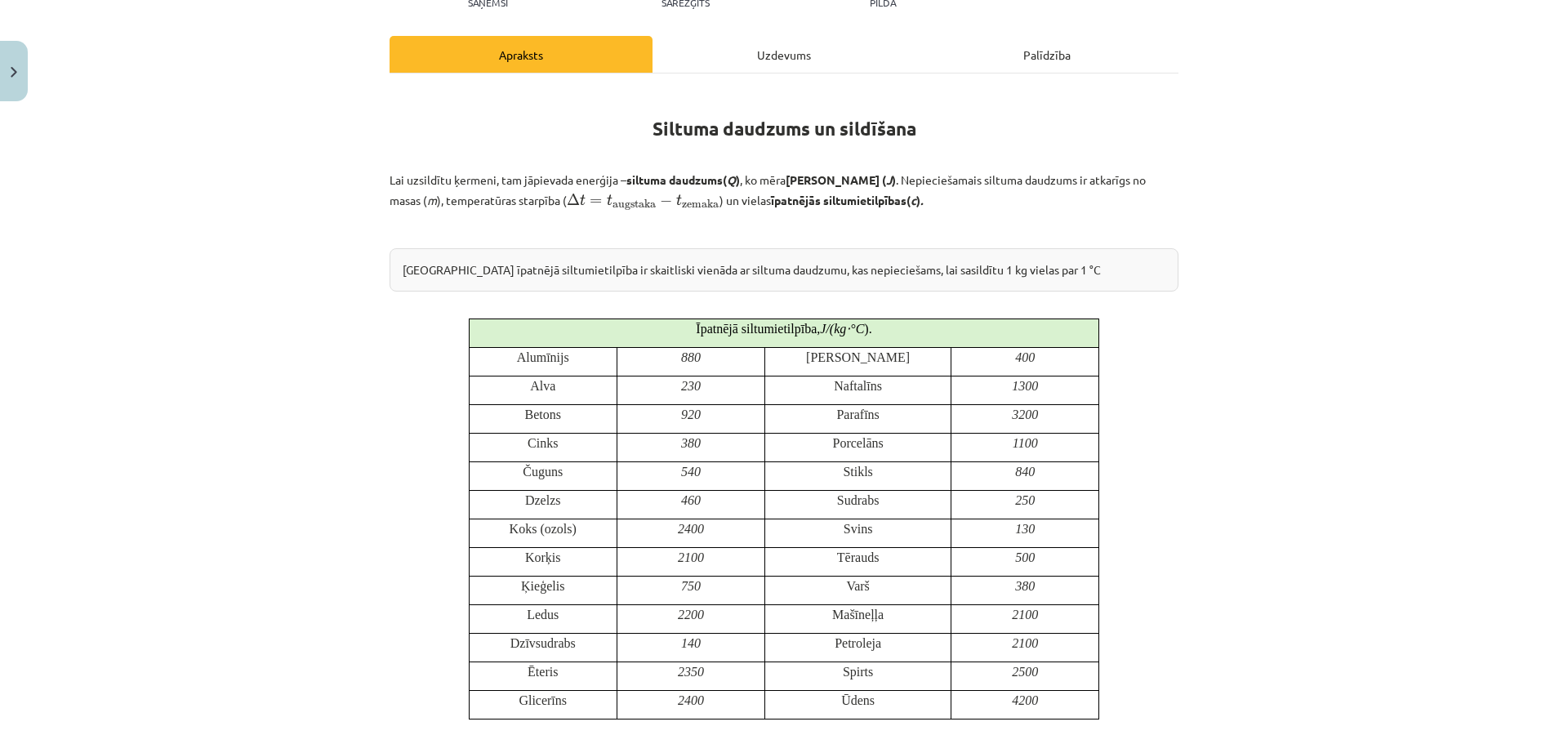
click at [769, 62] on div "Uzdevums" at bounding box center [784, 54] width 263 height 37
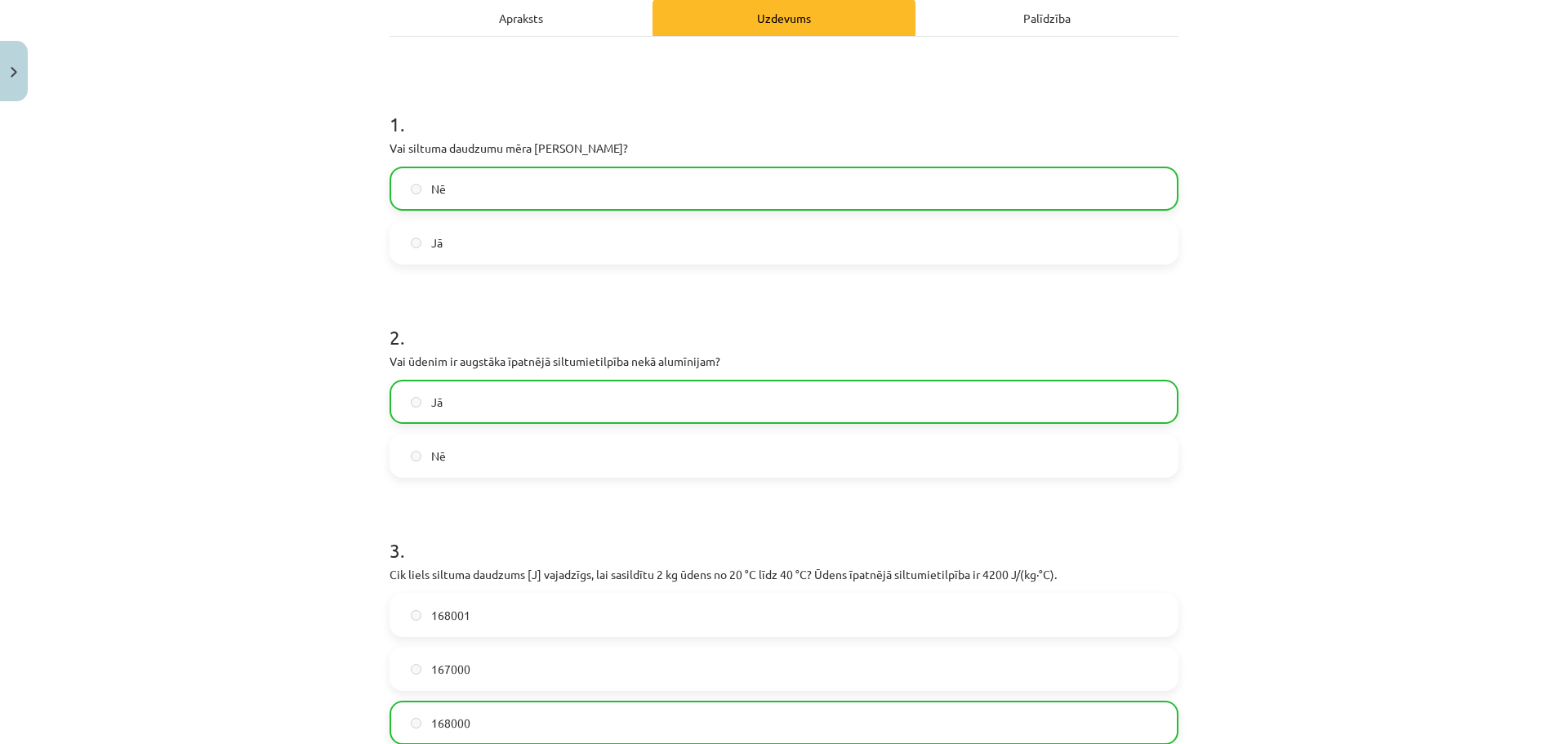
scroll to position [484, 0]
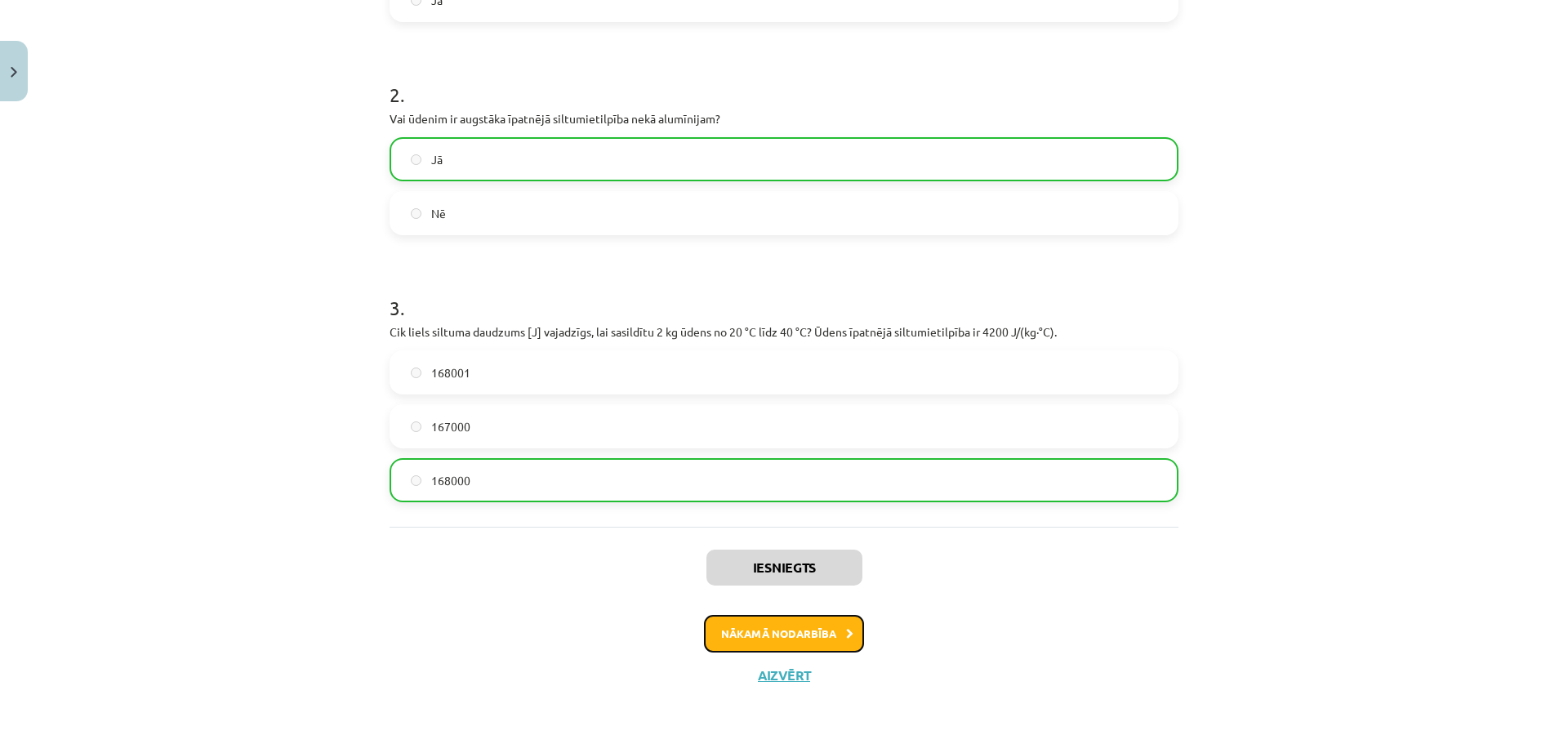
click at [829, 630] on button "Nākamā nodarbība" at bounding box center [783, 633] width 160 height 38
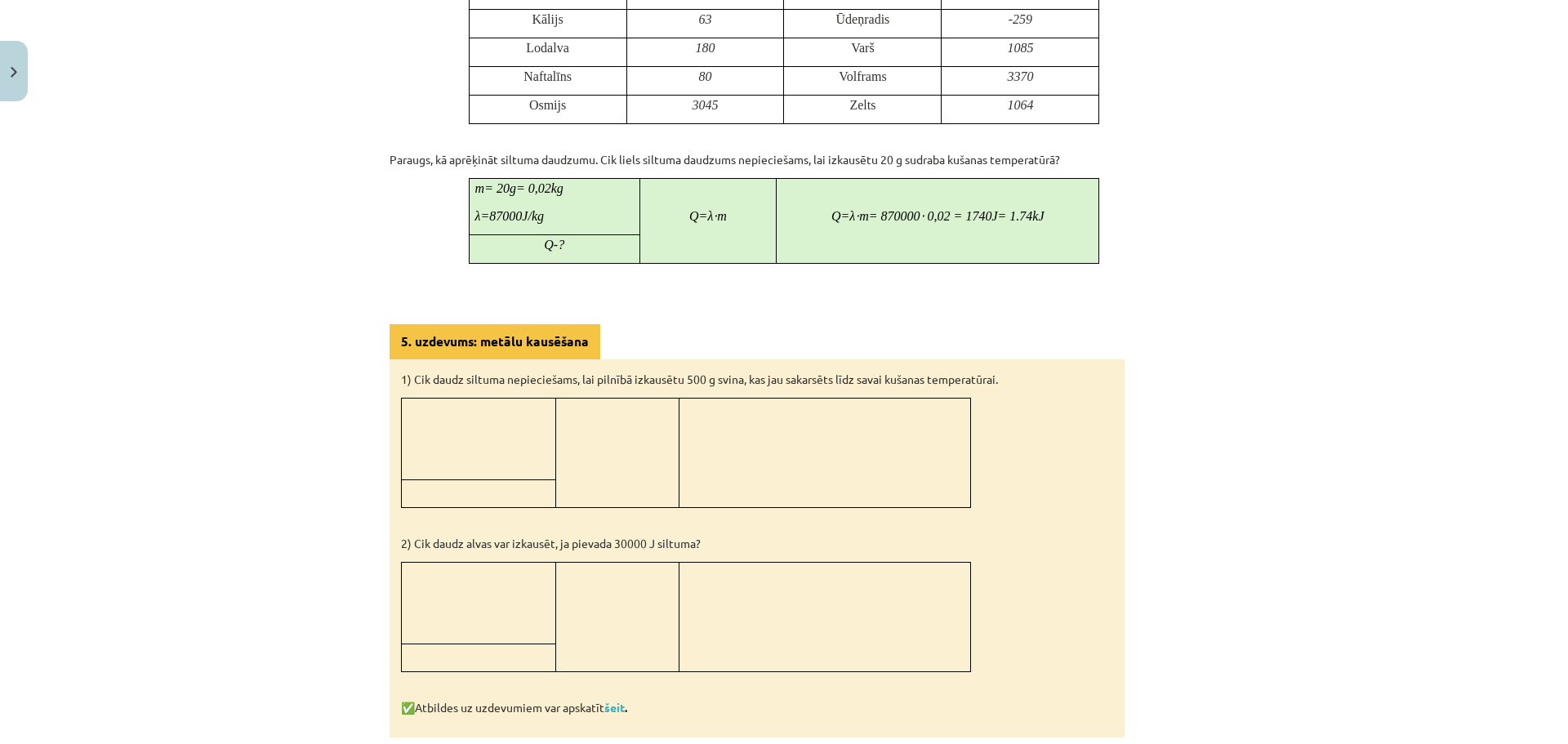
scroll to position [1410, 0]
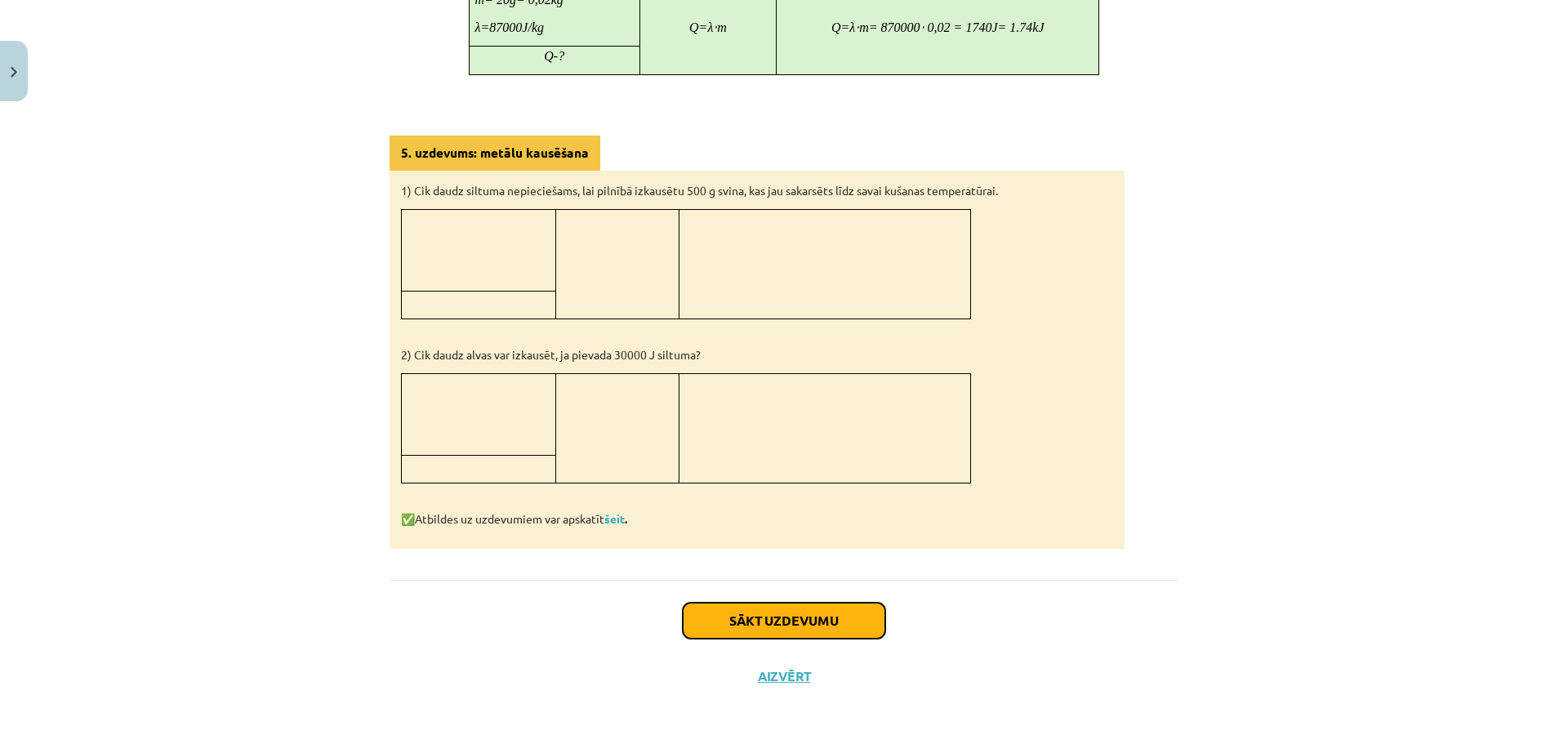
click at [796, 613] on button "Sākt uzdevumu" at bounding box center [783, 620] width 202 height 36
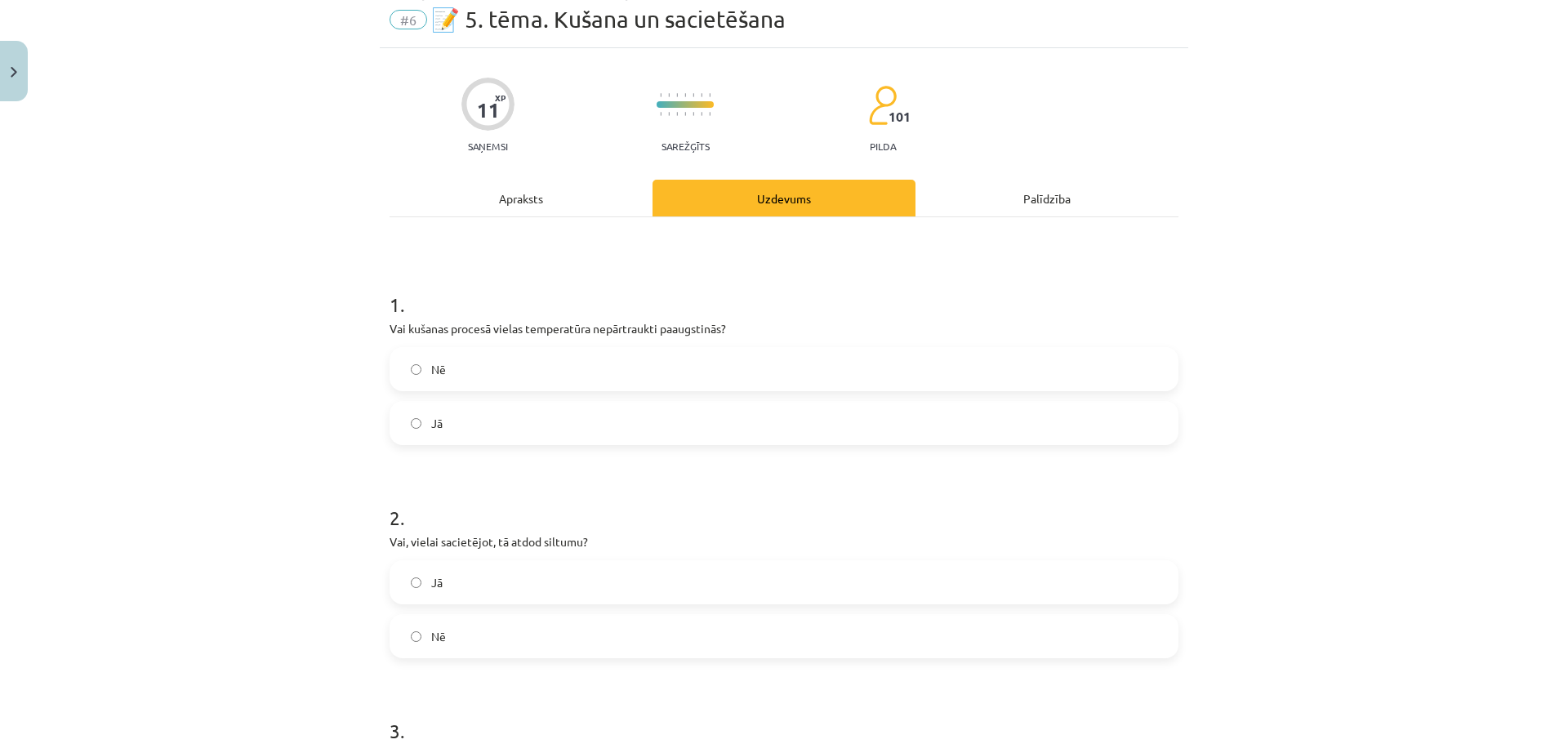
scroll to position [41, 0]
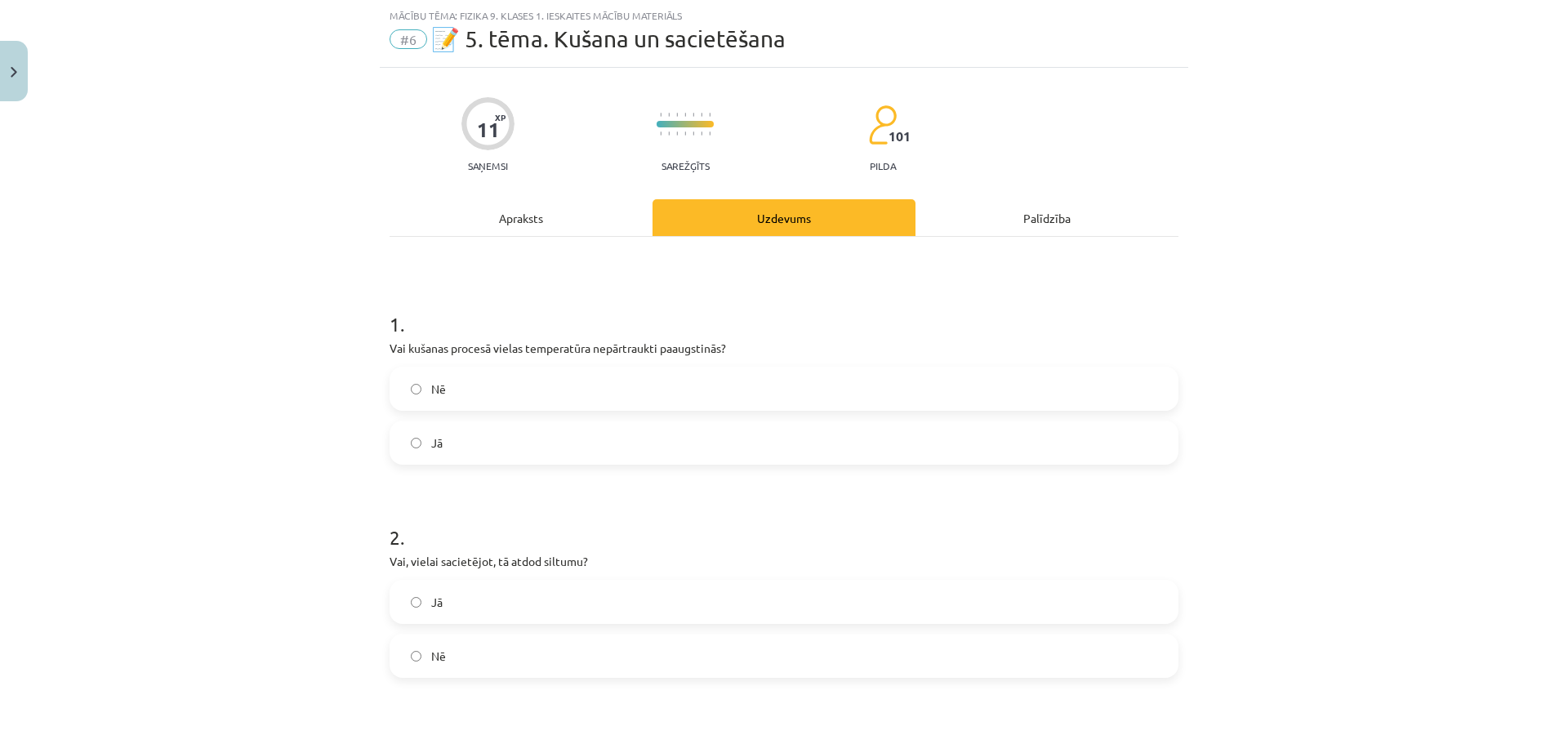
click at [526, 221] on div "Apraksts" at bounding box center [521, 218] width 263 height 37
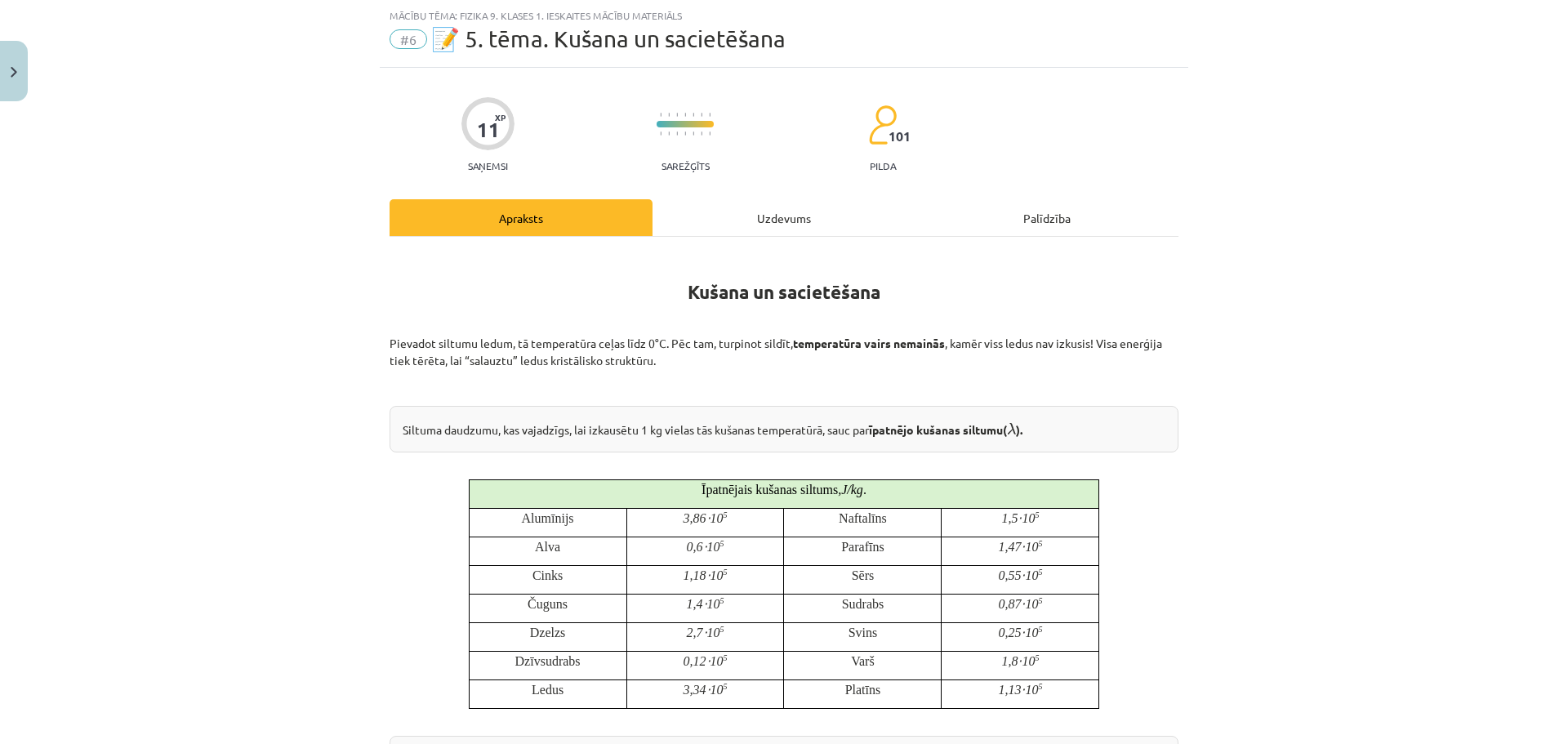
click at [779, 224] on div "Uzdevums" at bounding box center [784, 218] width 263 height 37
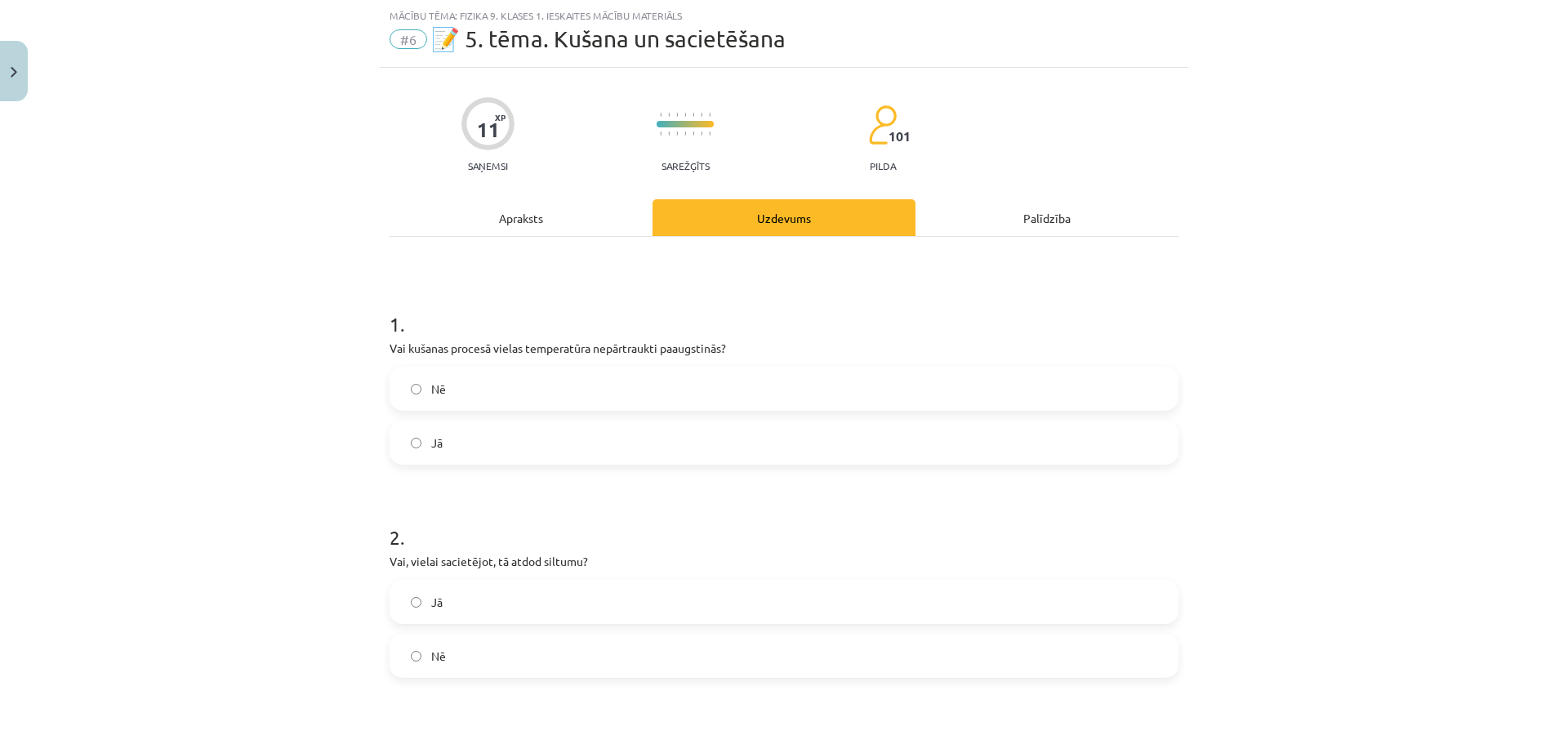
click at [519, 389] on label "Nē" at bounding box center [784, 389] width 786 height 41
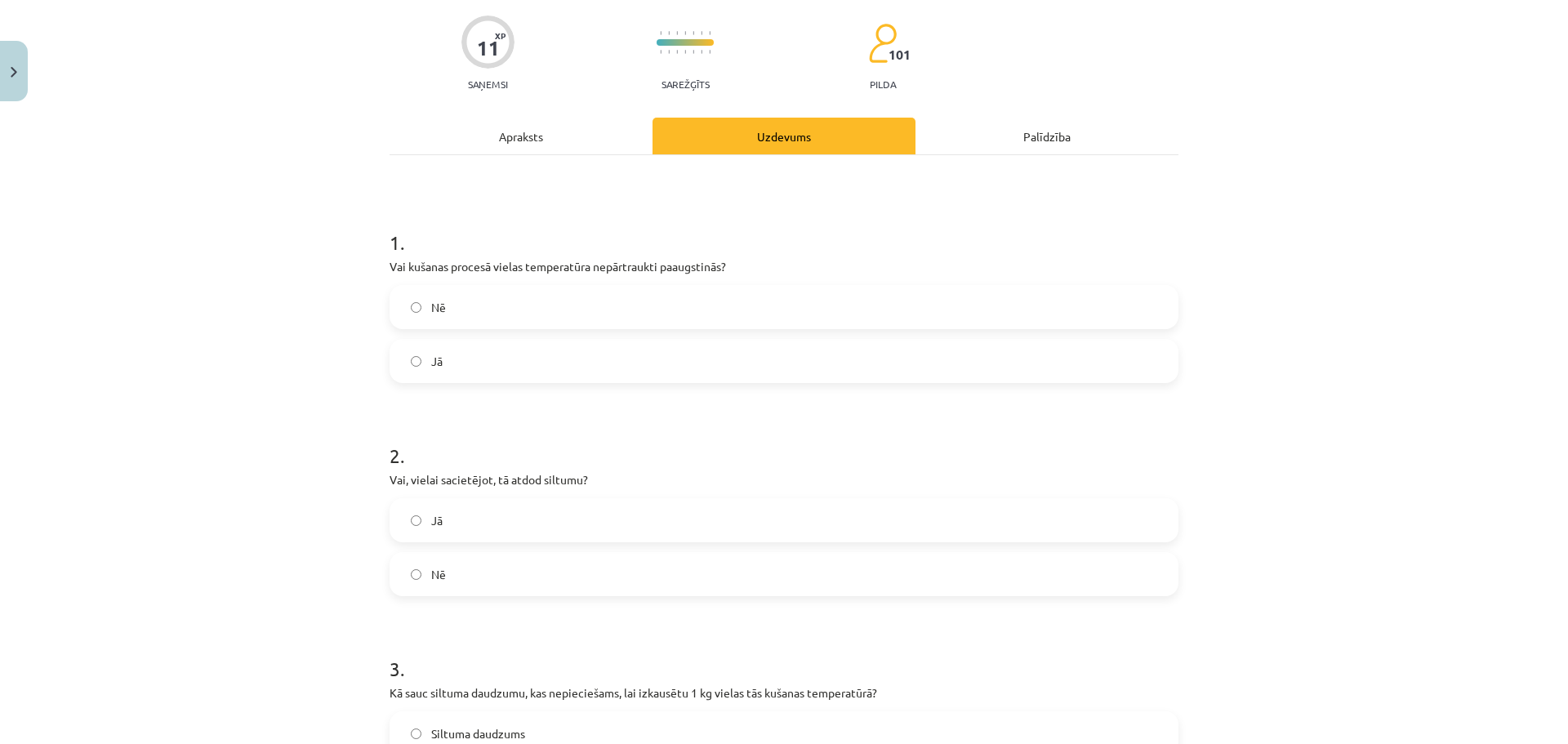
scroll to position [204, 0]
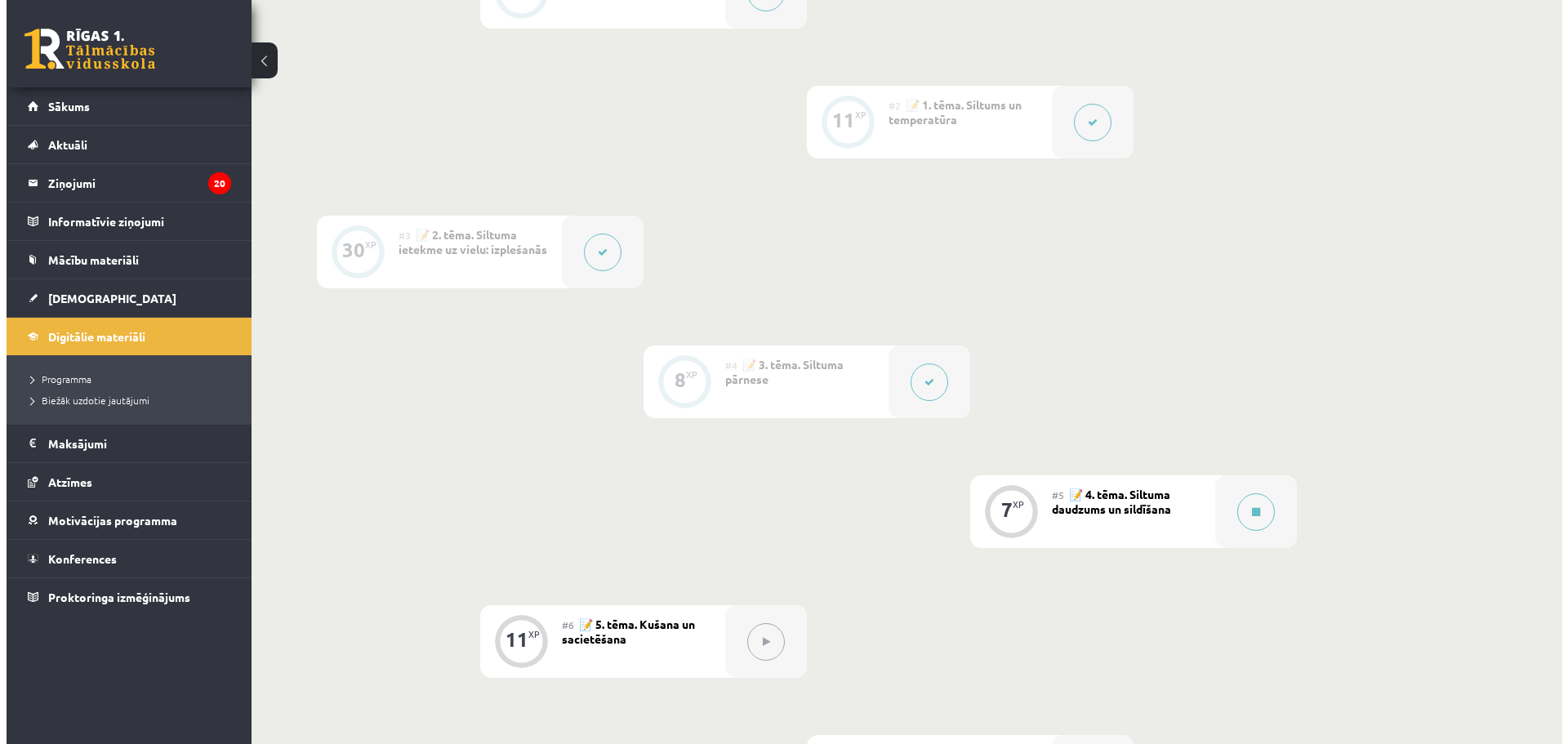
scroll to position [572, 0]
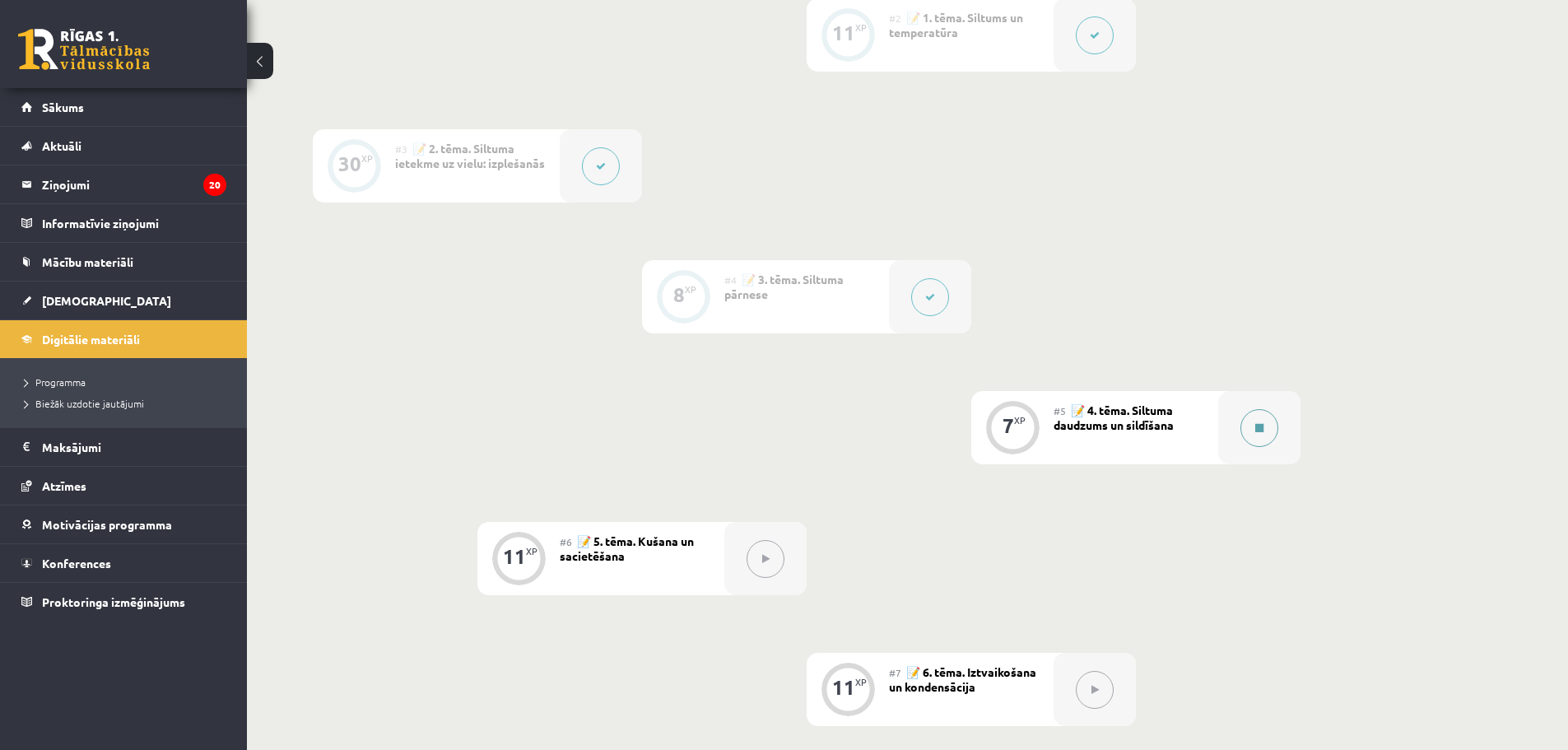
click at [1254, 440] on button at bounding box center [1260, 427] width 38 height 38
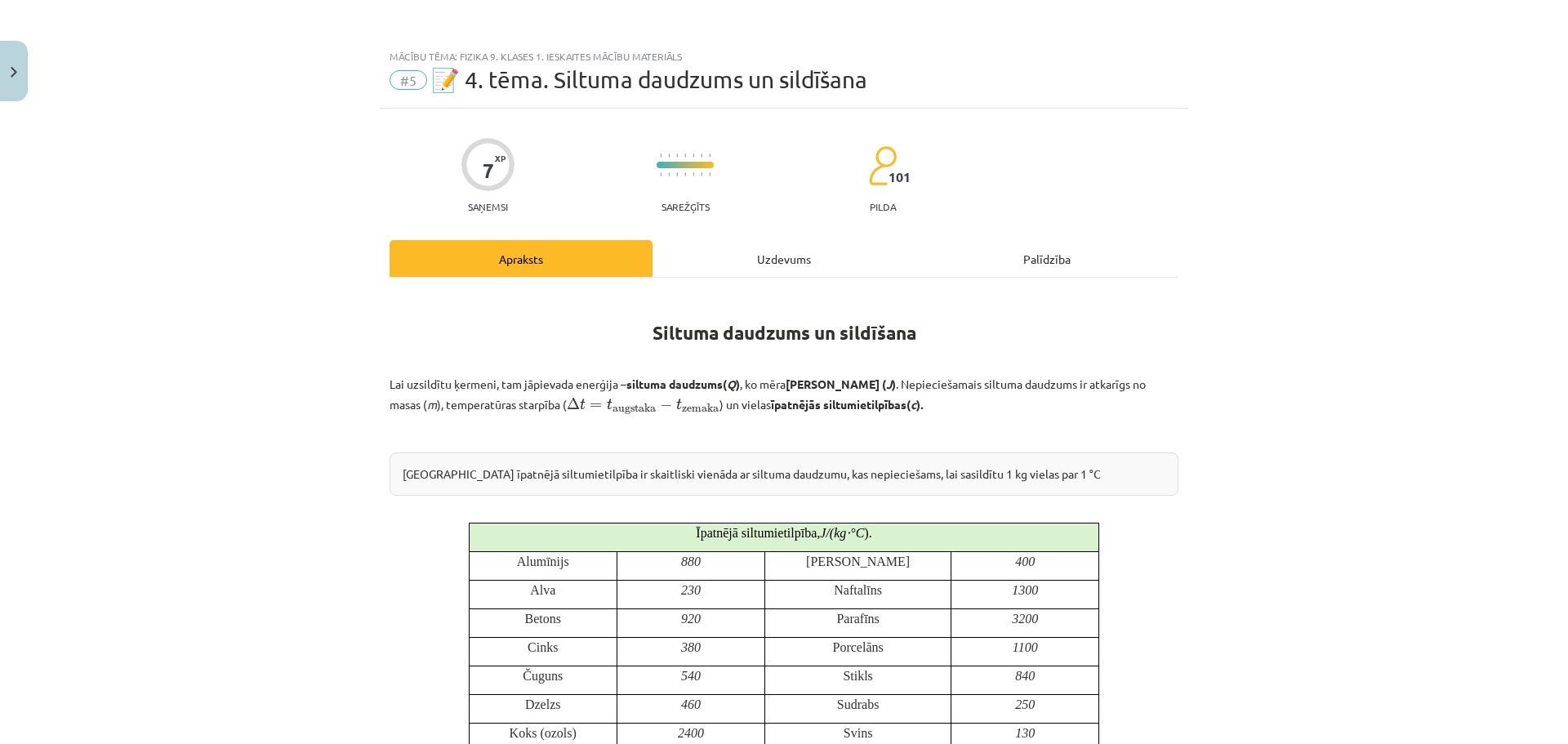
click at [806, 271] on div "Uzdevums" at bounding box center [784, 258] width 263 height 37
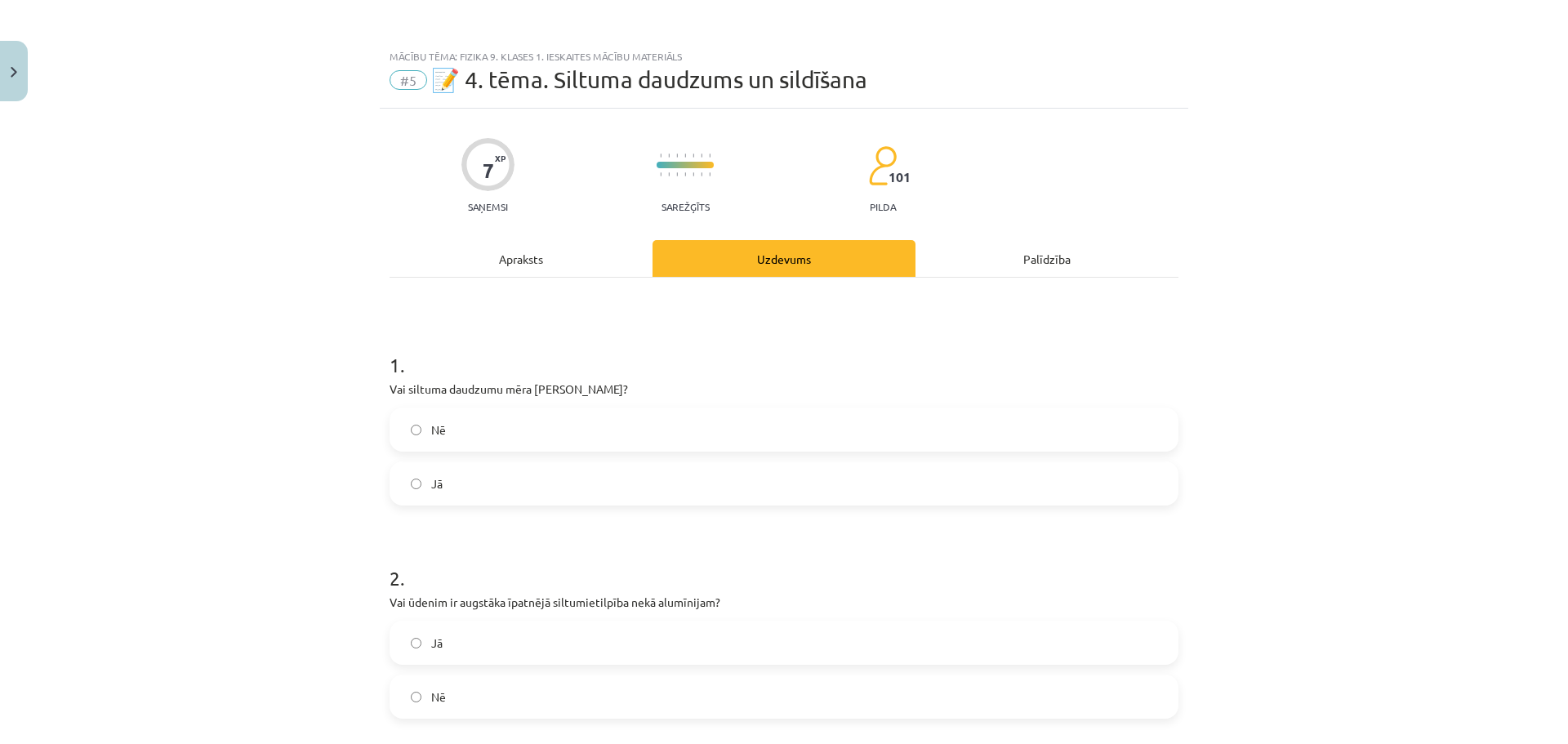
scroll to position [41, 0]
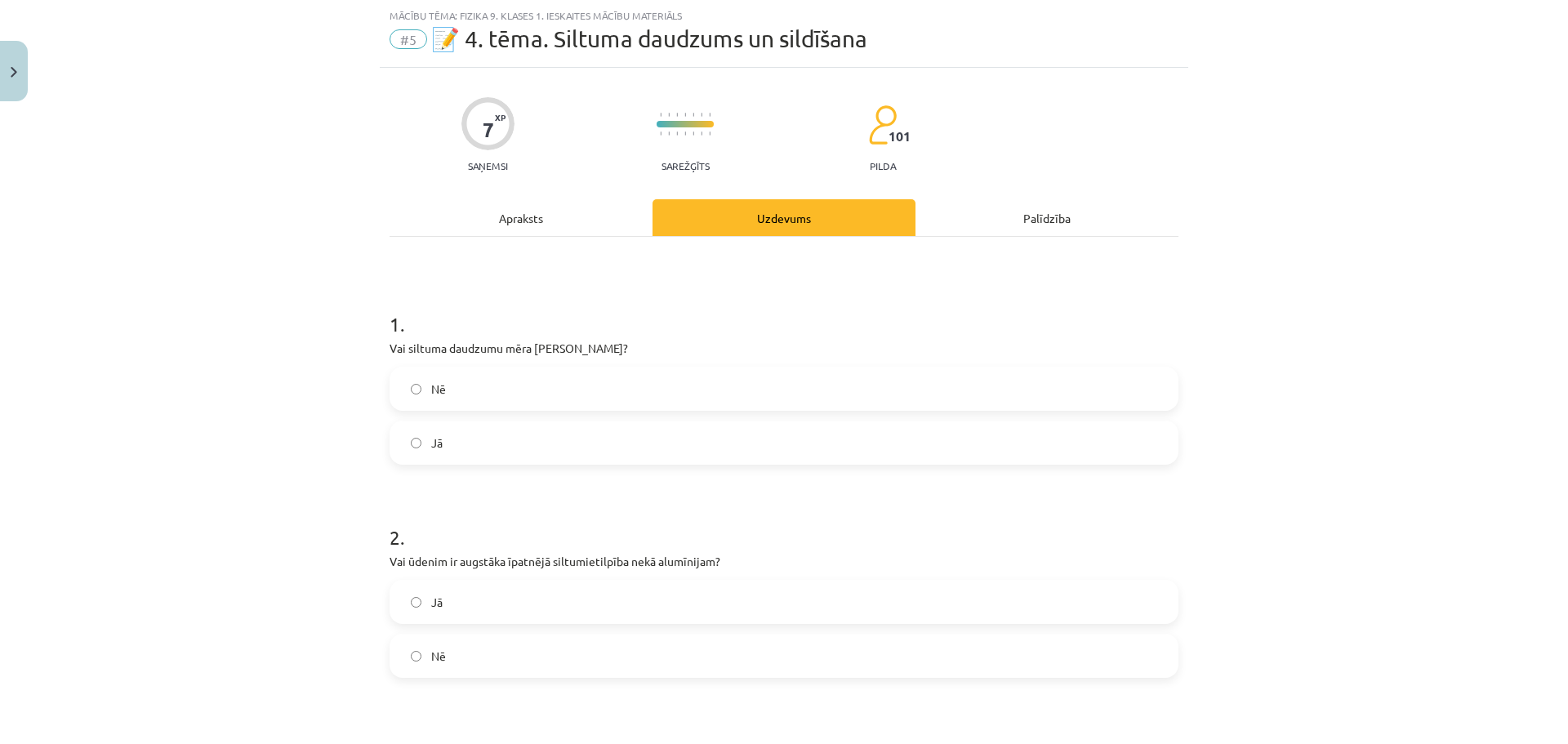
click at [552, 207] on div "Apraksts" at bounding box center [521, 218] width 263 height 37
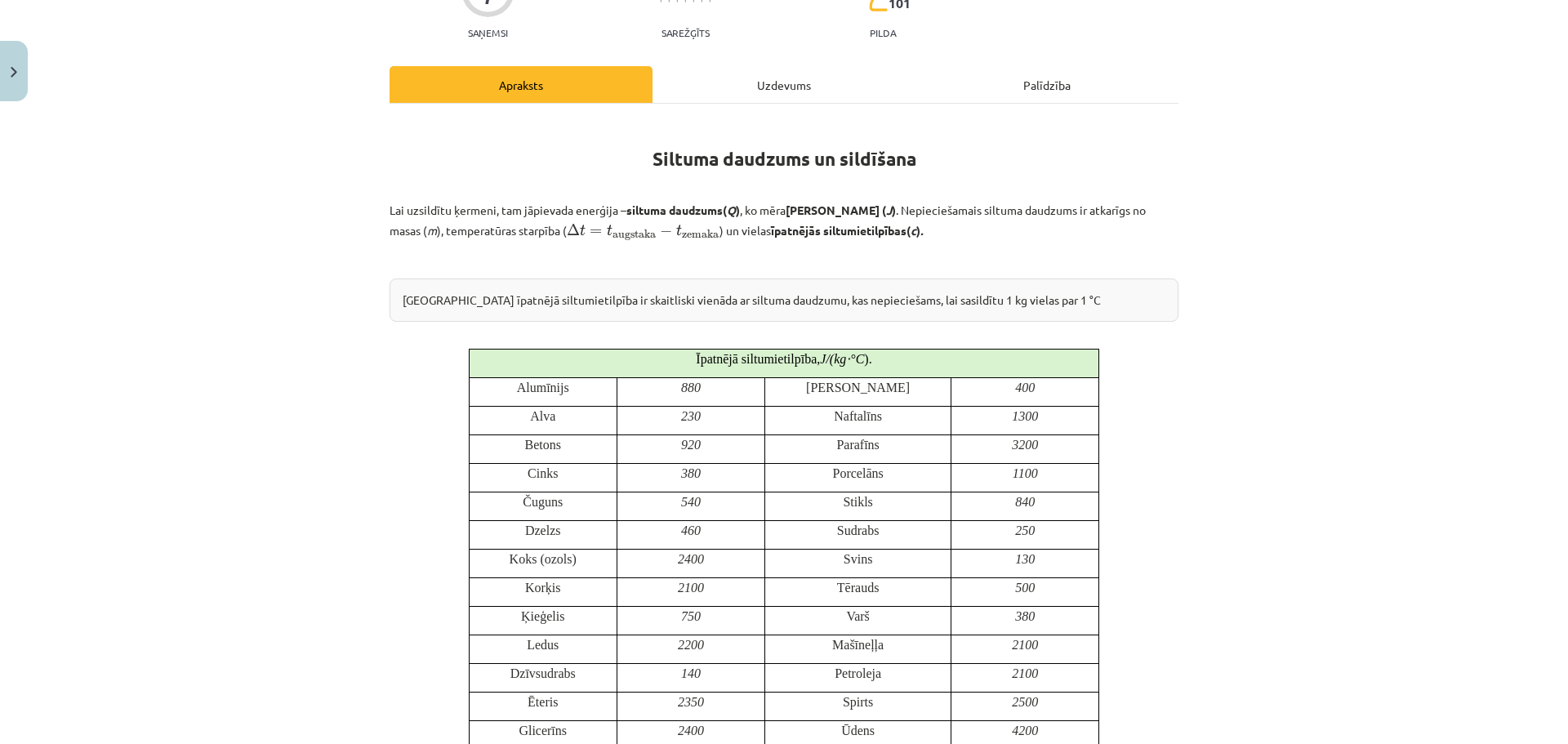
scroll to position [0, 0]
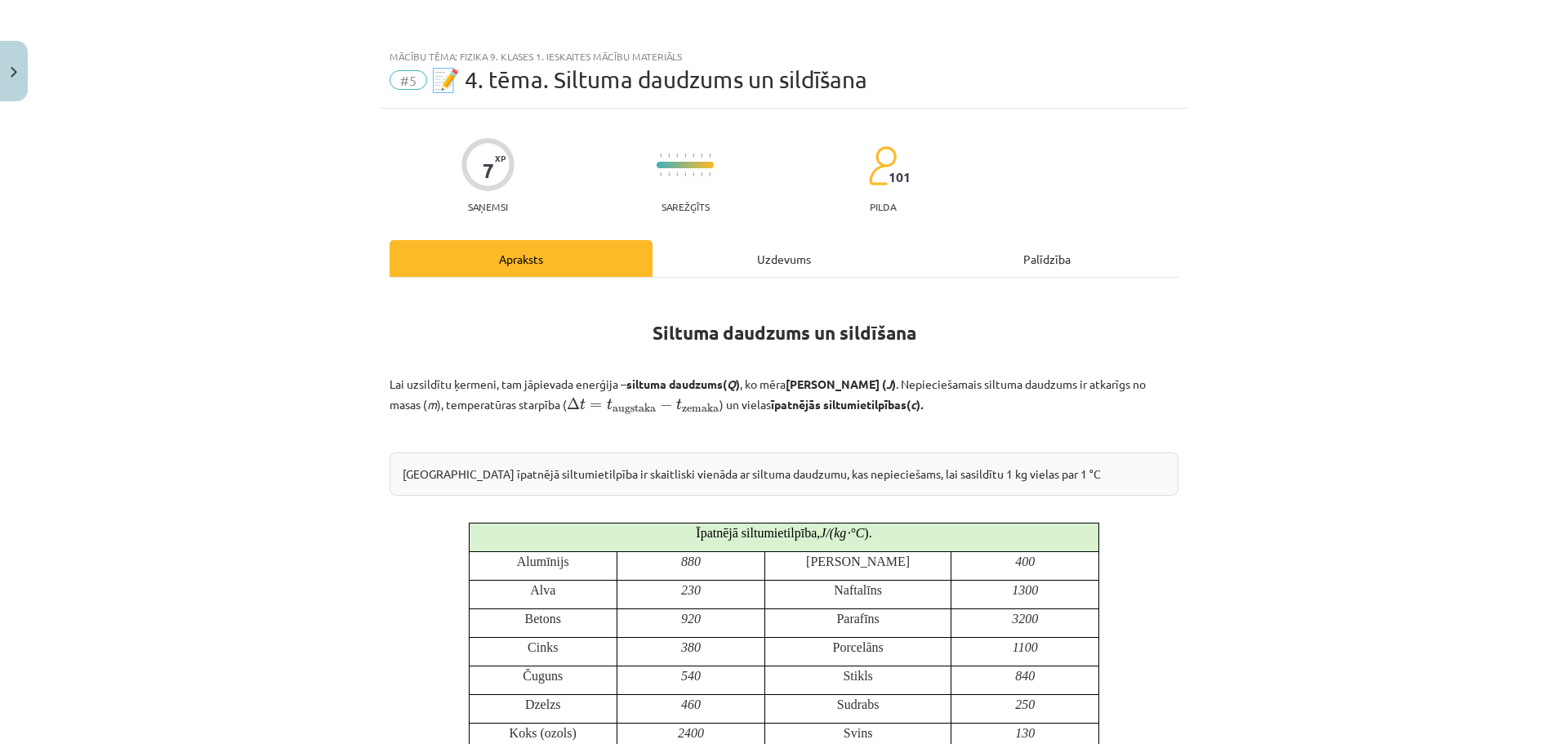
click at [664, 268] on div "Uzdevums" at bounding box center [784, 258] width 263 height 37
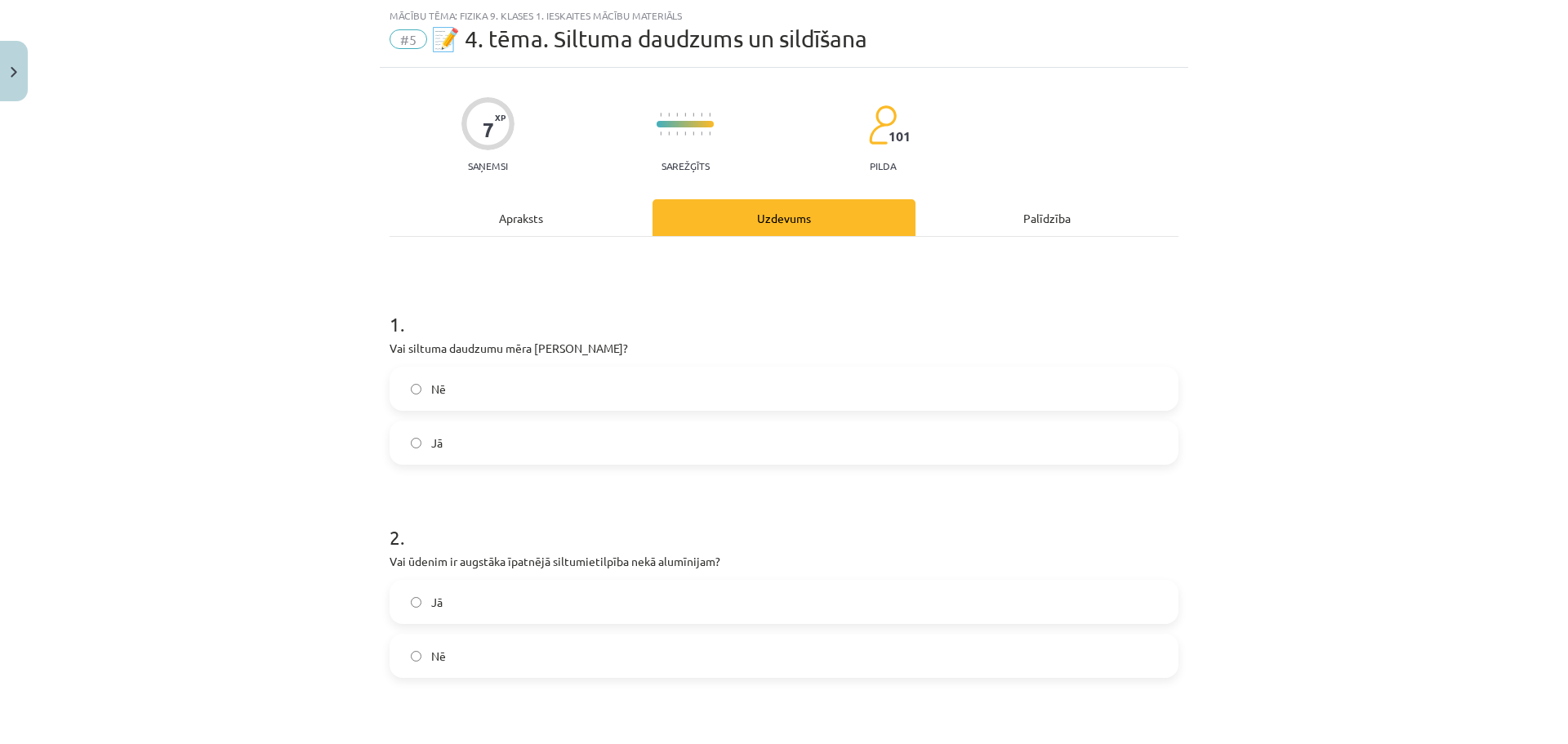
click at [588, 375] on label "Nē" at bounding box center [784, 389] width 786 height 41
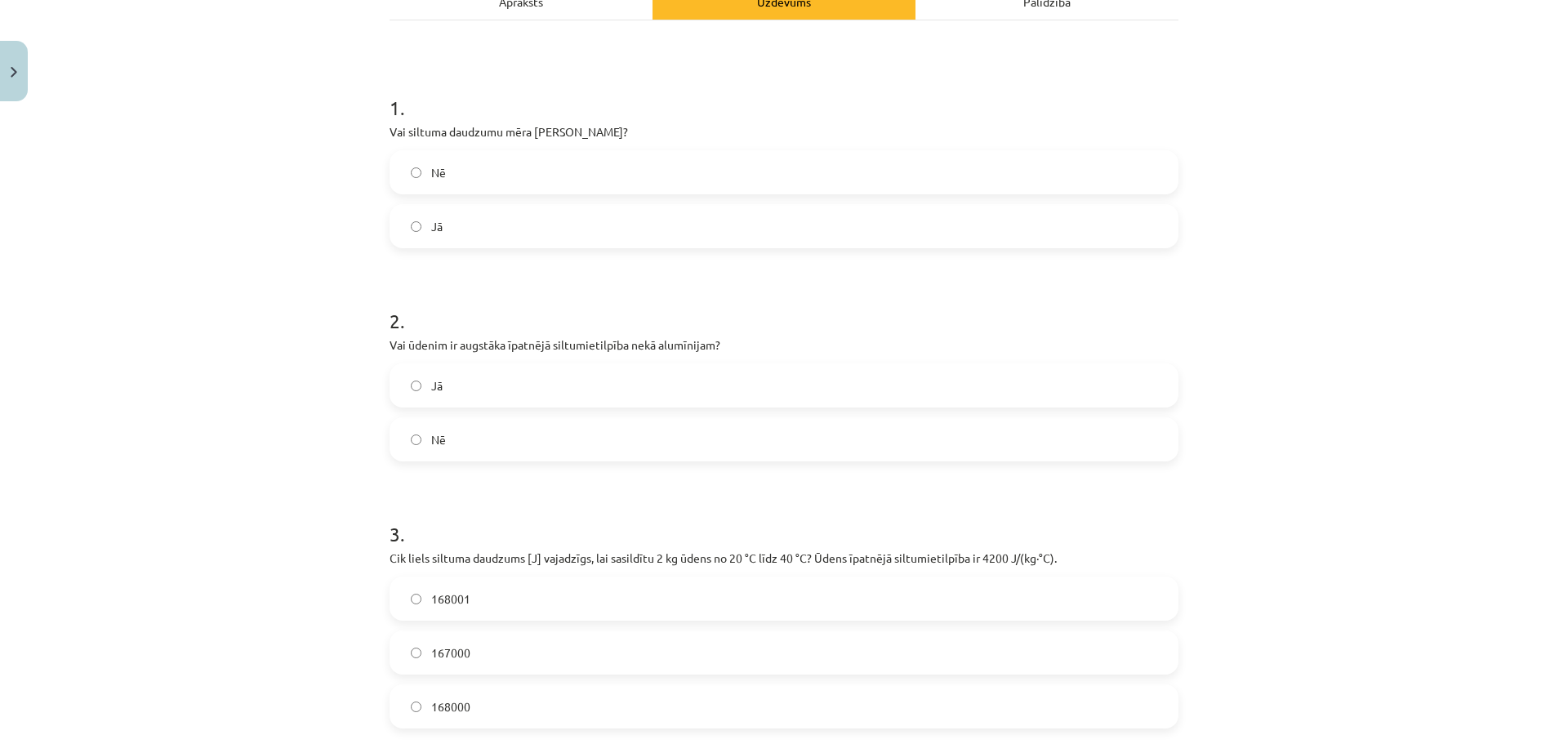
scroll to position [285, 0]
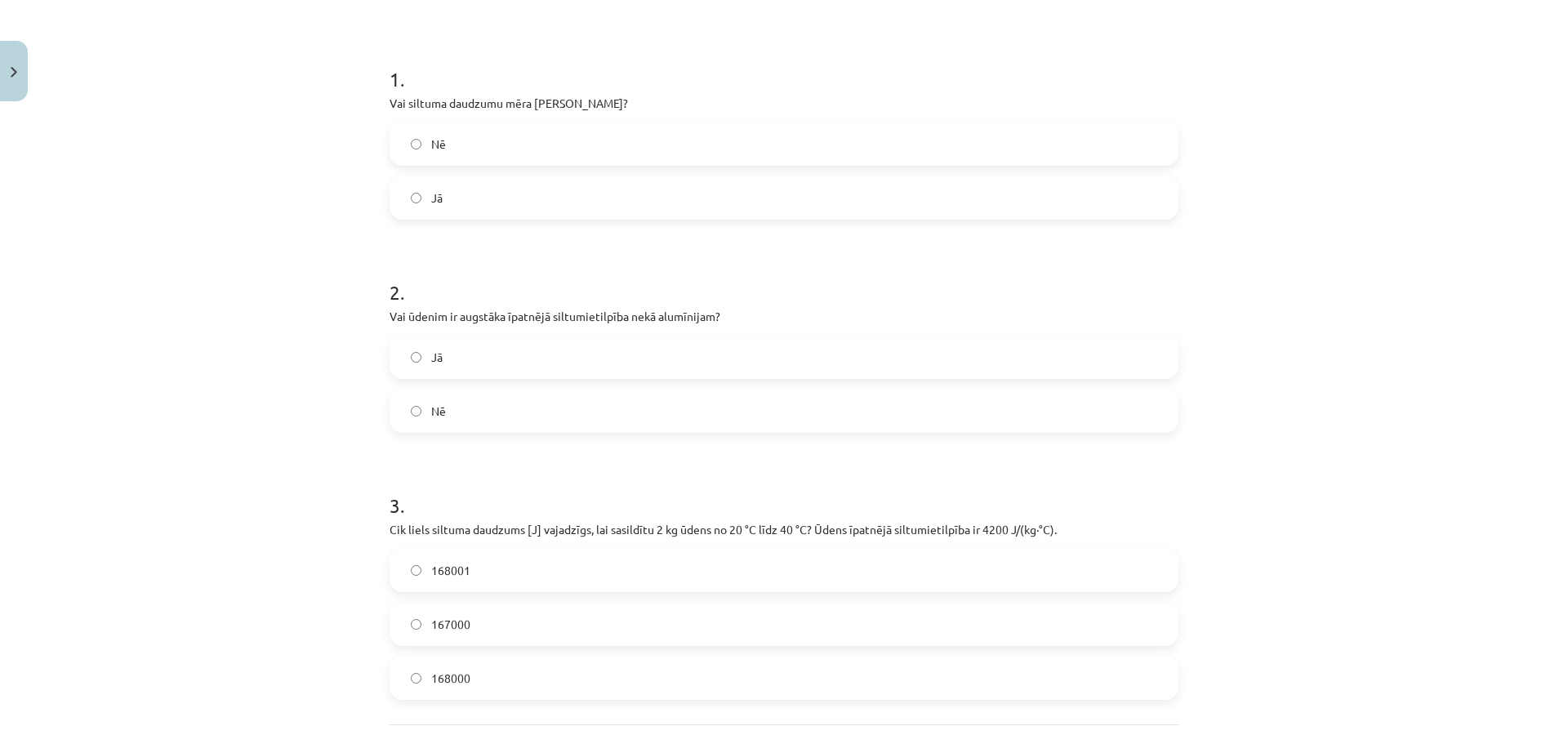
click at [518, 357] on label "Jā" at bounding box center [784, 357] width 786 height 41
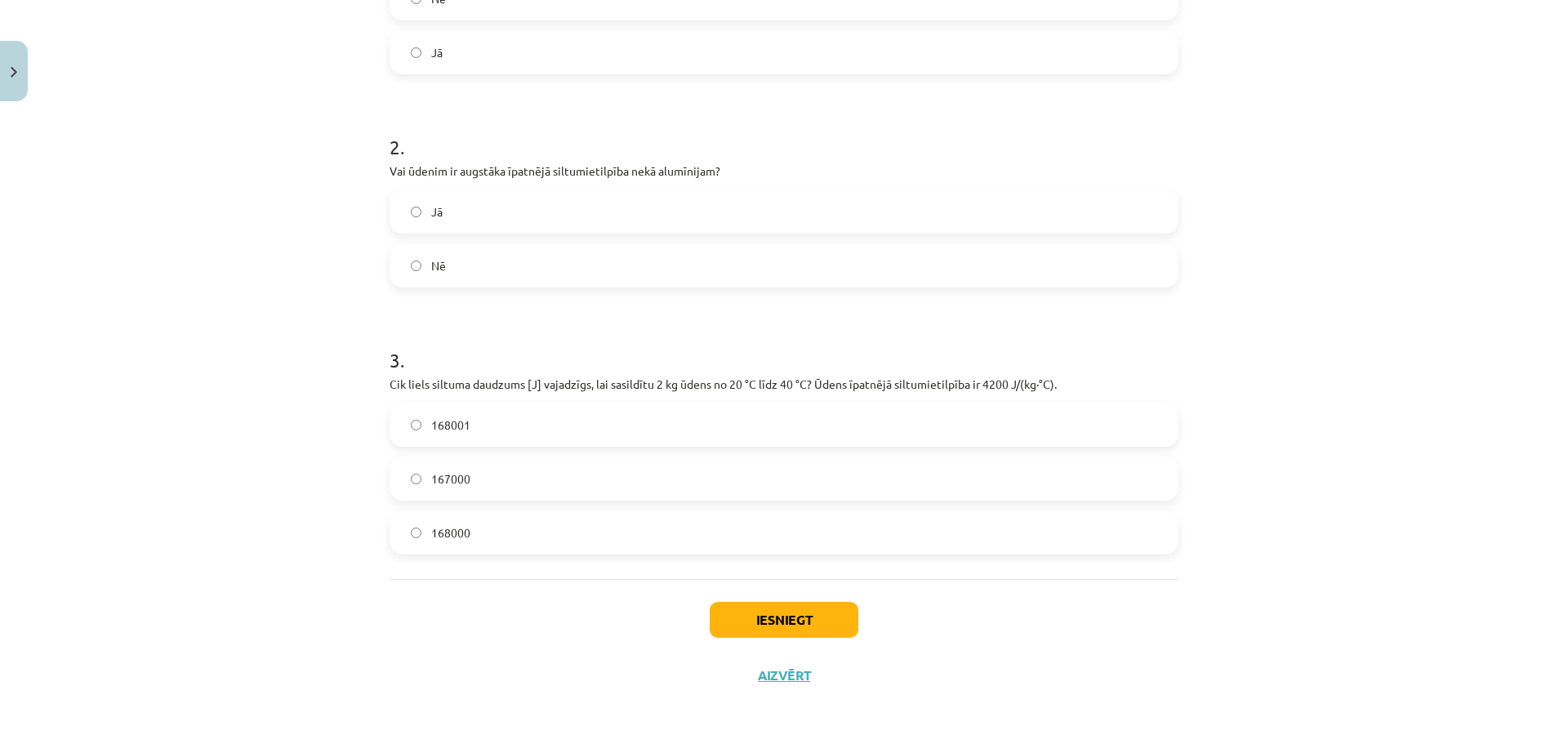
click at [489, 530] on label "168000" at bounding box center [784, 532] width 786 height 41
click at [722, 610] on button "Iesniegt" at bounding box center [784, 619] width 149 height 36
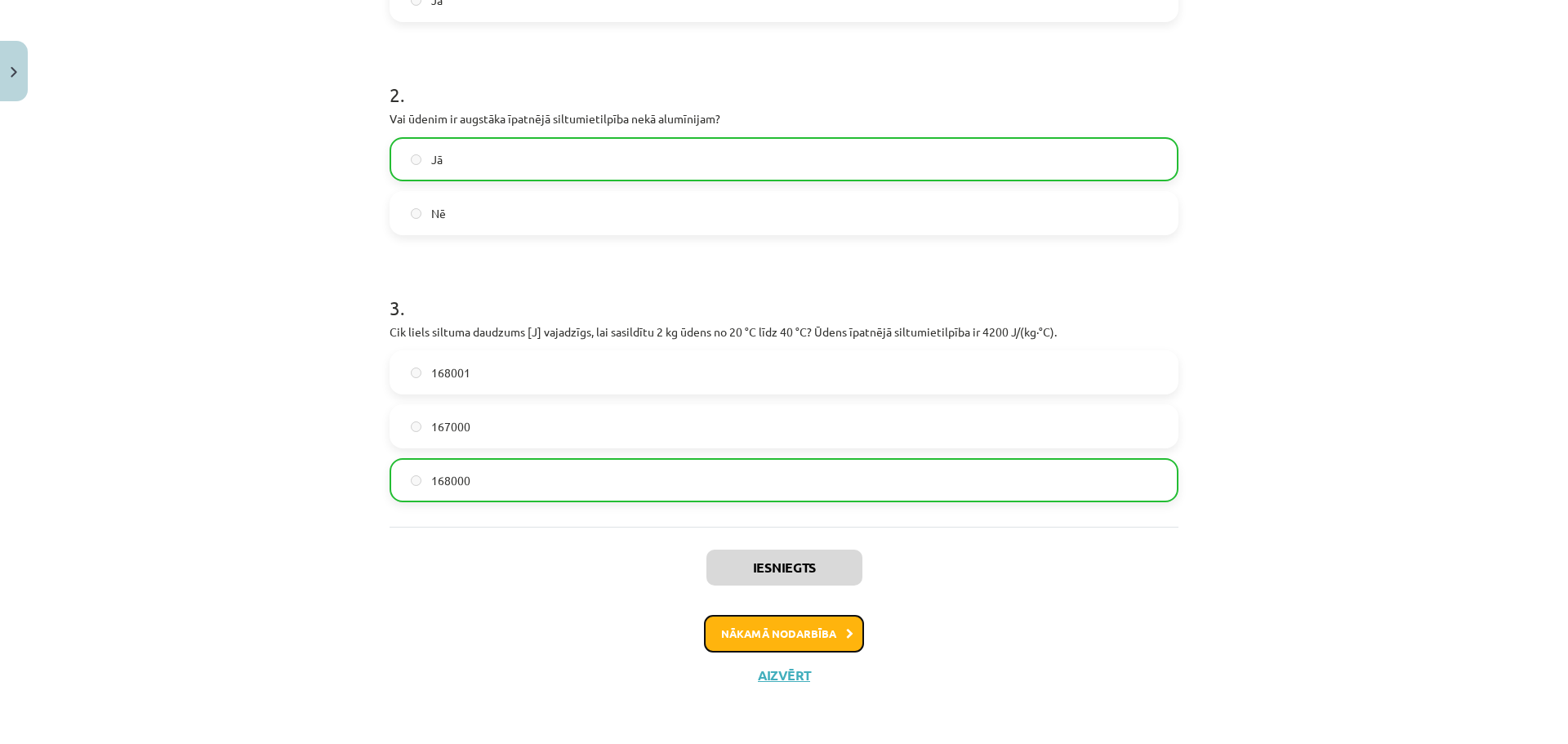
click at [784, 651] on button "Nākamā nodarbība" at bounding box center [783, 633] width 160 height 38
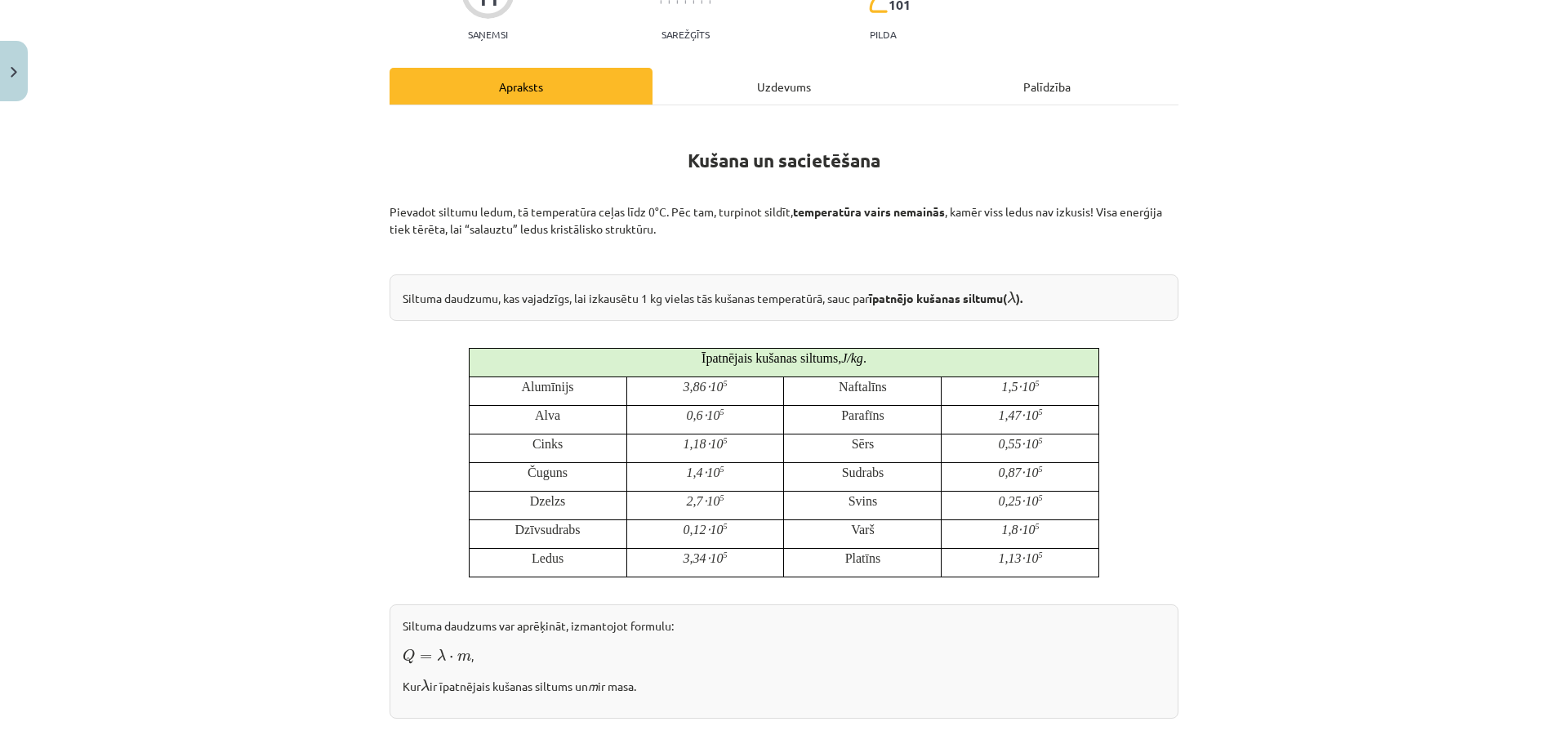
scroll to position [0, 0]
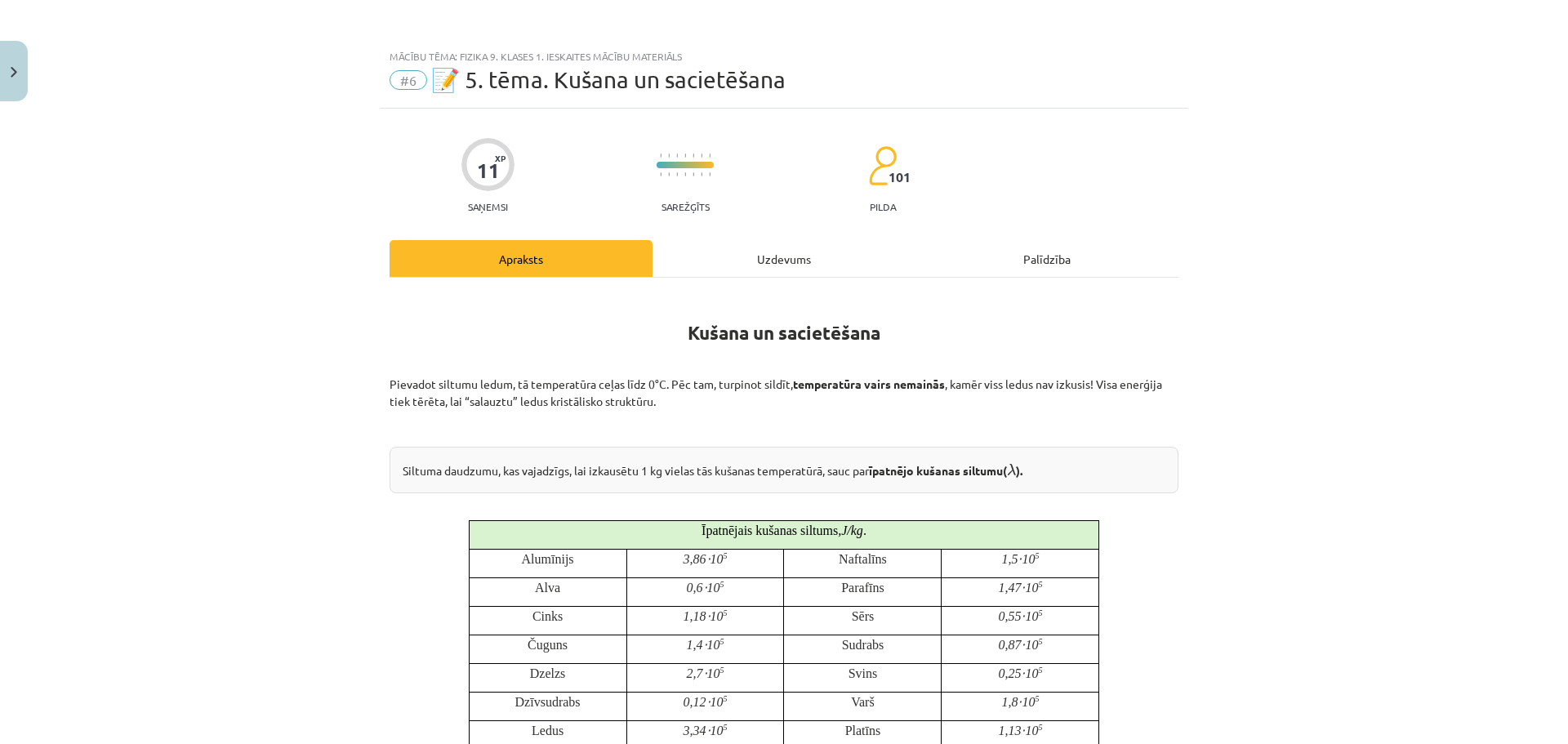
click at [776, 259] on div "Uzdevums" at bounding box center [784, 258] width 263 height 37
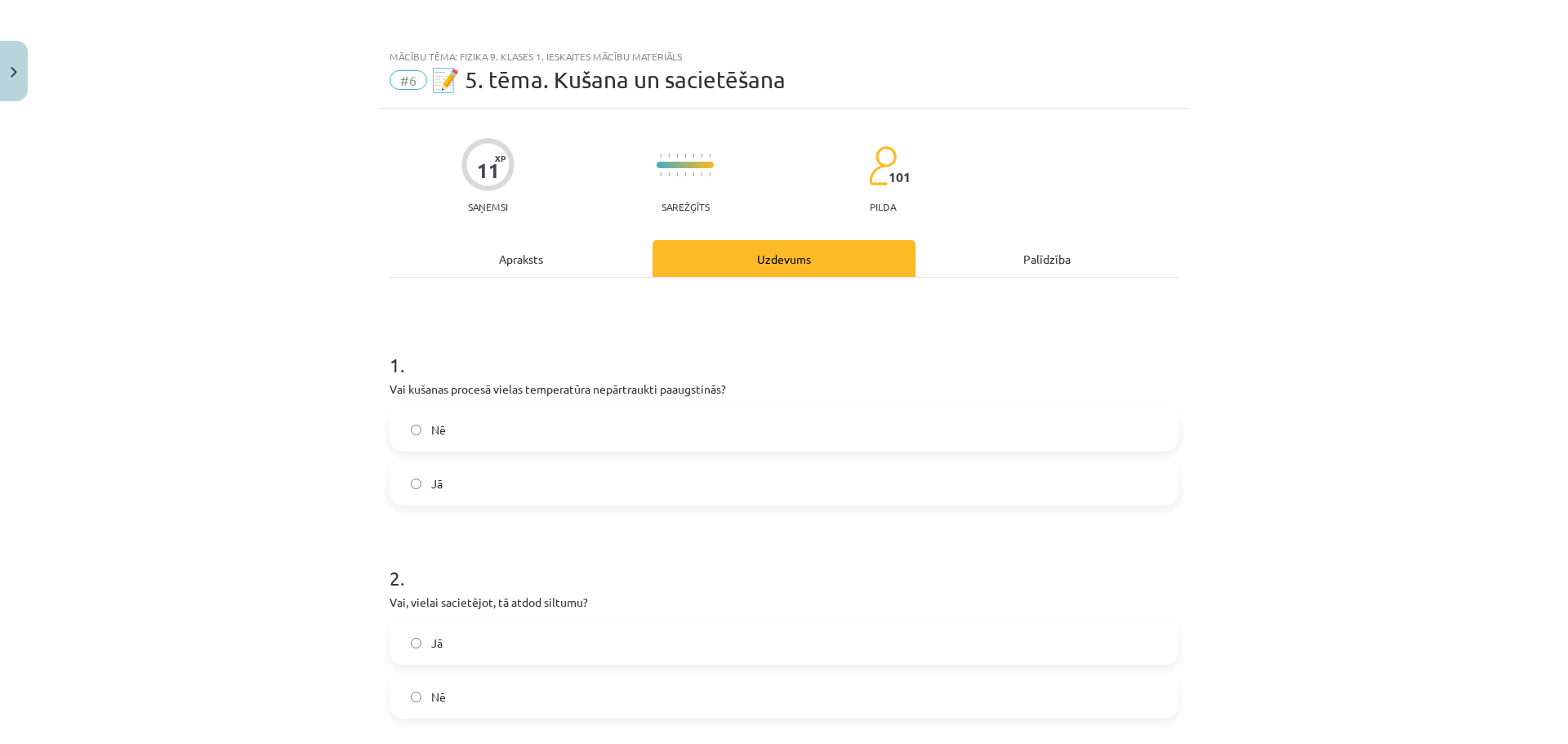
scroll to position [41, 0]
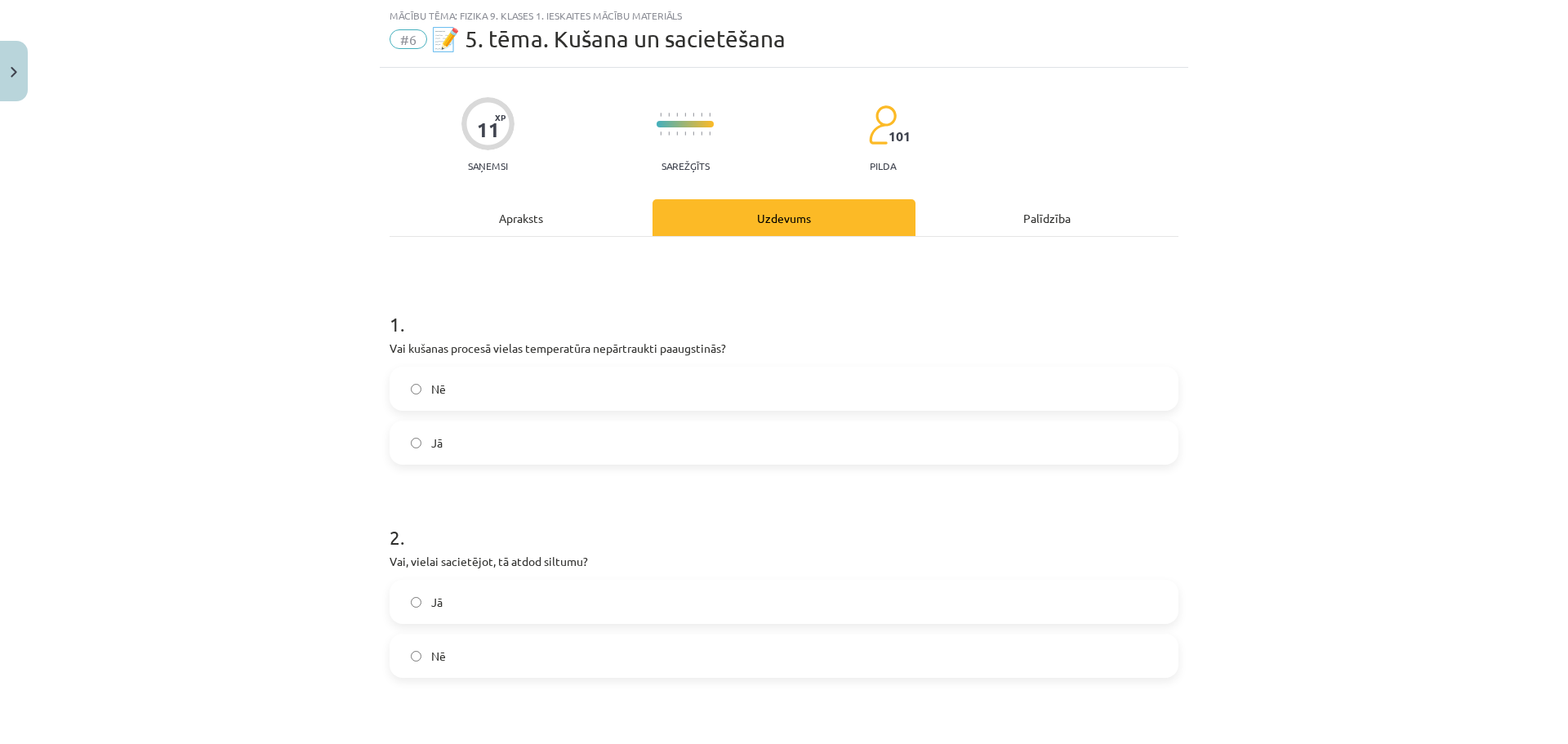
click at [479, 384] on label "Nē" at bounding box center [784, 389] width 786 height 41
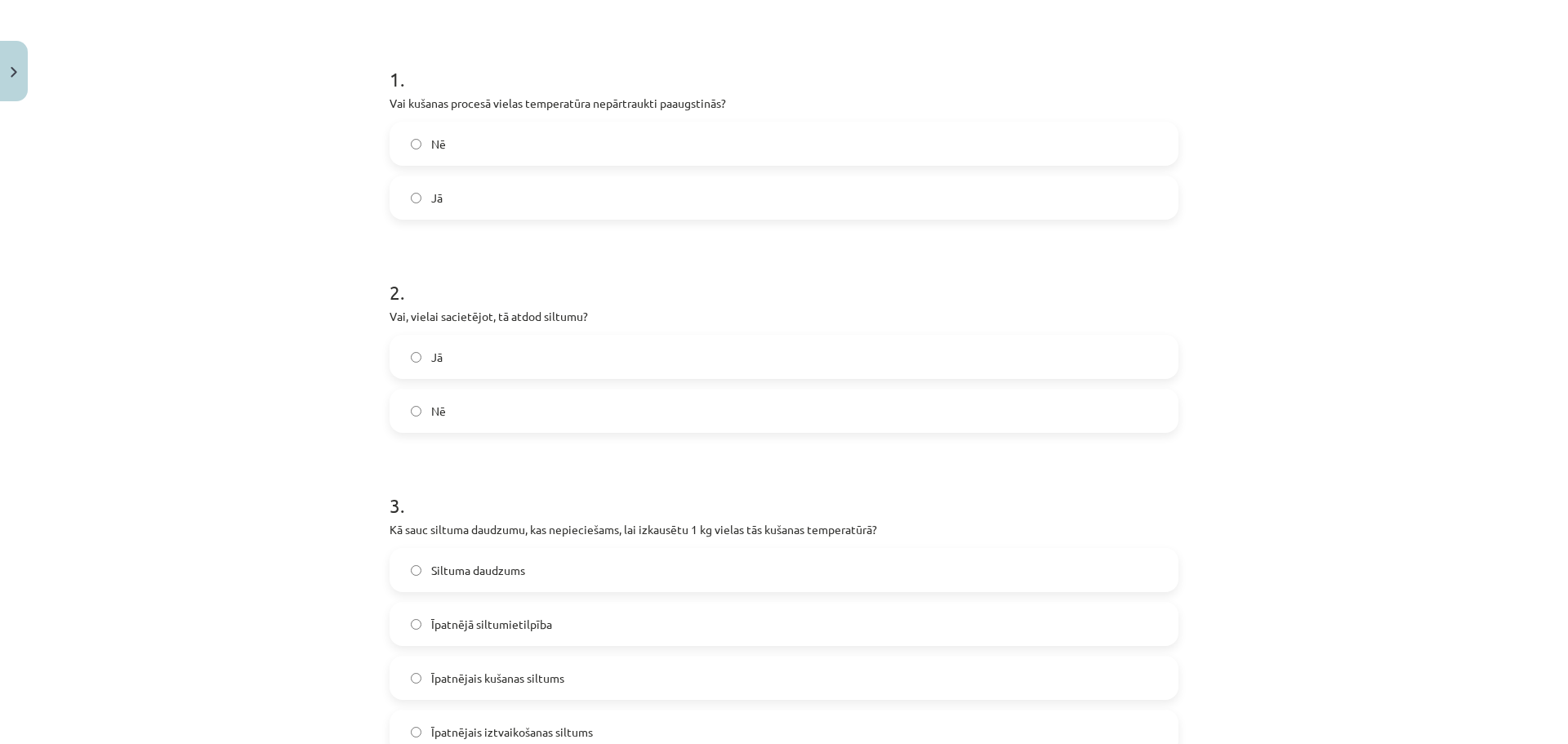
scroll to position [0, 0]
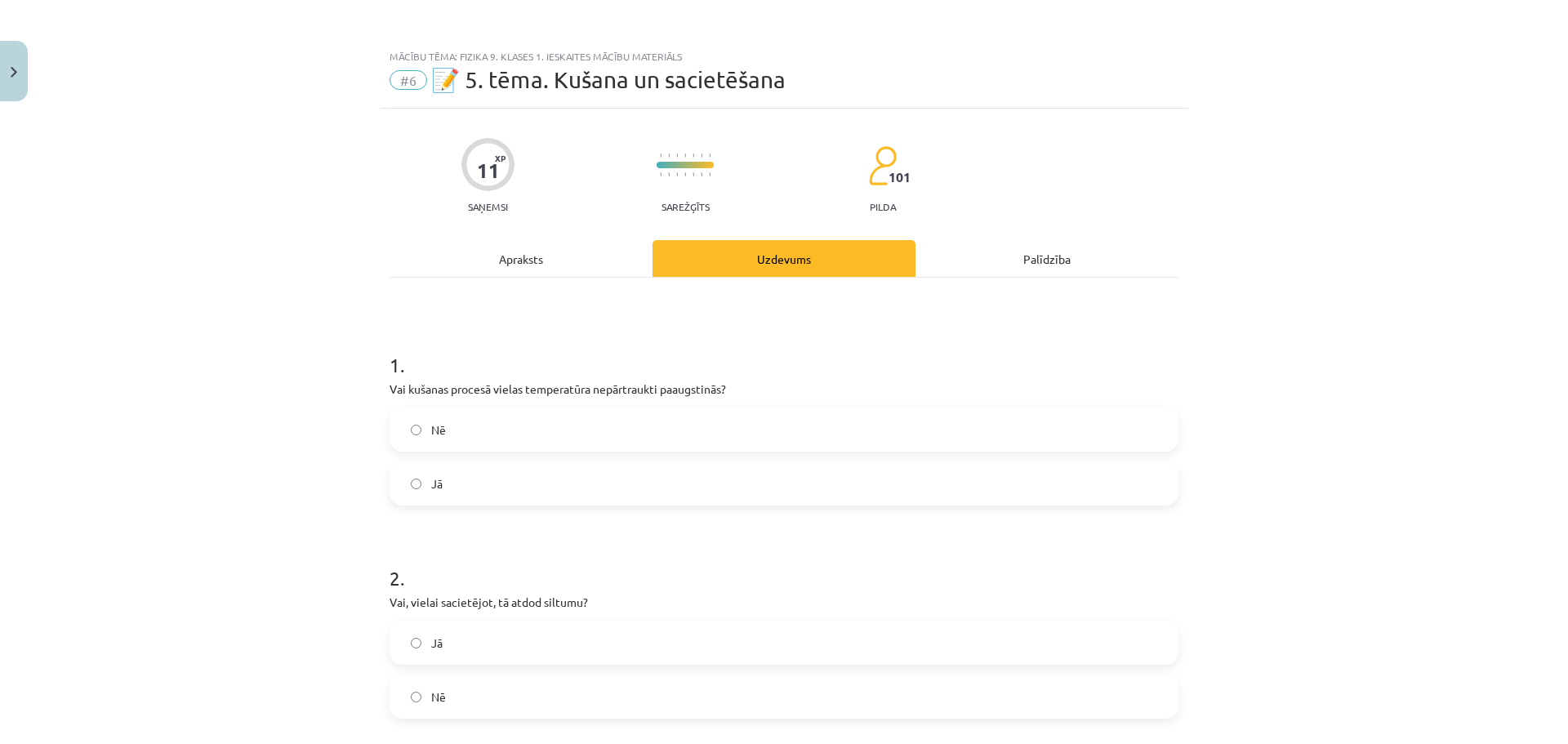
click at [512, 253] on div "Apraksts" at bounding box center [521, 258] width 263 height 37
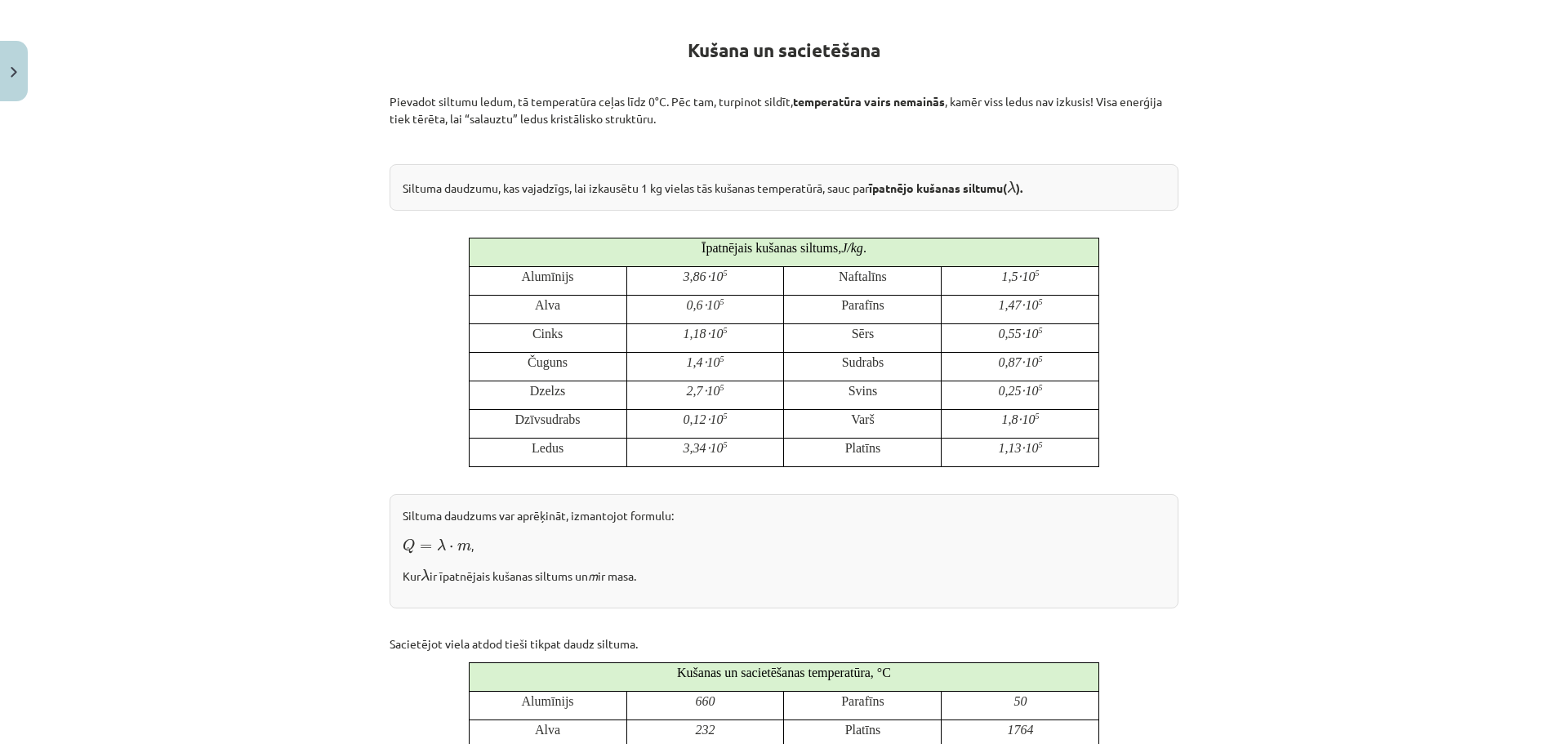
scroll to position [285, 0]
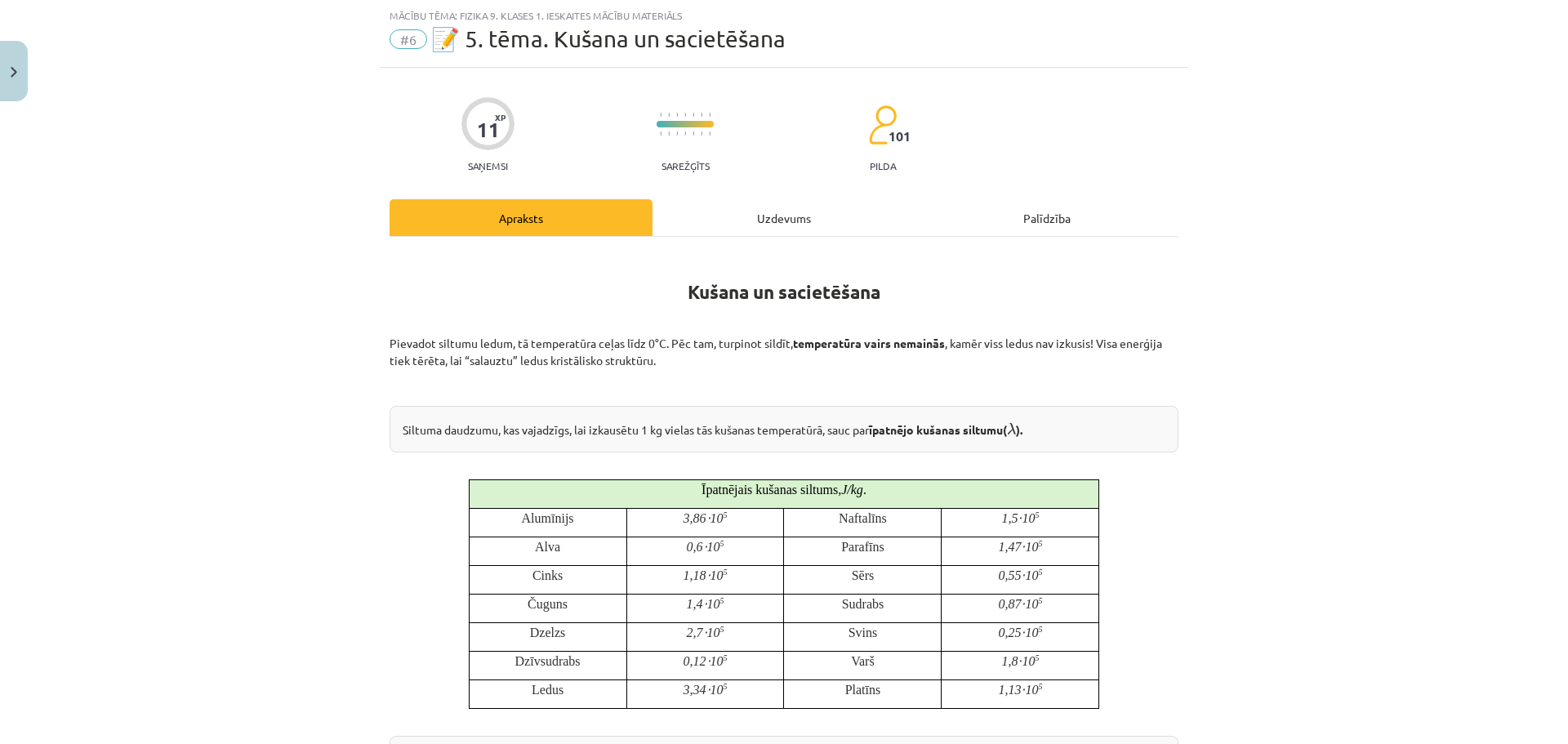
click at [735, 205] on div "Uzdevums" at bounding box center [784, 218] width 263 height 37
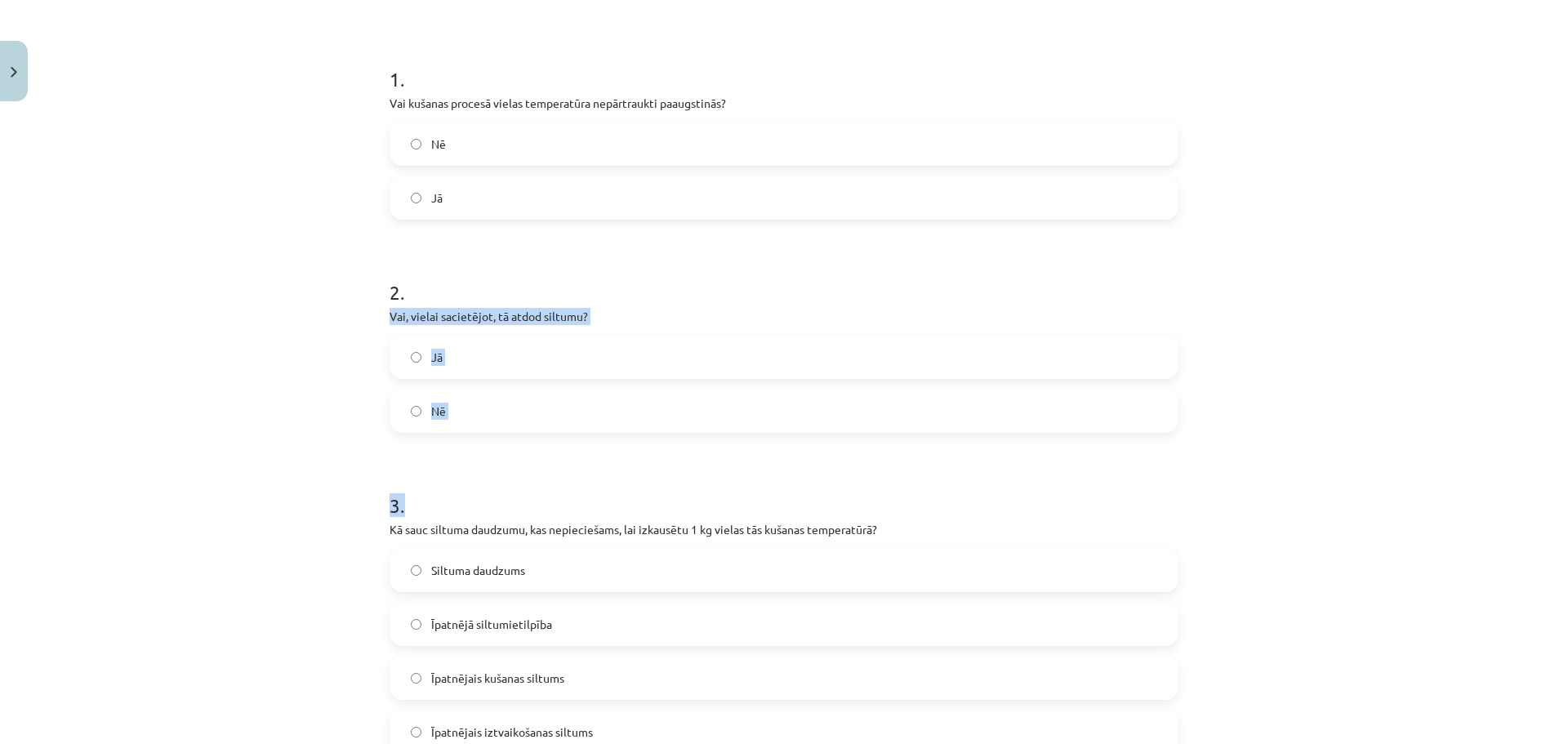
drag, startPoint x: 385, startPoint y: 315, endPoint x: 554, endPoint y: 436, distance: 207.9
click at [554, 436] on form "1 . Vai kušanas procesā vielas temperatūra nepārtraukti paaugstinās? Nē Jā 2 . …" at bounding box center [783, 691] width 789 height 1302
click at [381, 316] on div "11 XP Saņemsi Sarežģīts 101 pilda Apraksts Uzdevums Palīdzība 1 . Vai kušanas p…" at bounding box center [783, 656] width 808 height 1667
drag, startPoint x: 384, startPoint y: 316, endPoint x: 483, endPoint y: 384, distance: 120.1
click at [483, 384] on div "2 . Vai, vielai sacietējot, tā atdod siltumu? Jā Nē" at bounding box center [783, 342] width 789 height 180
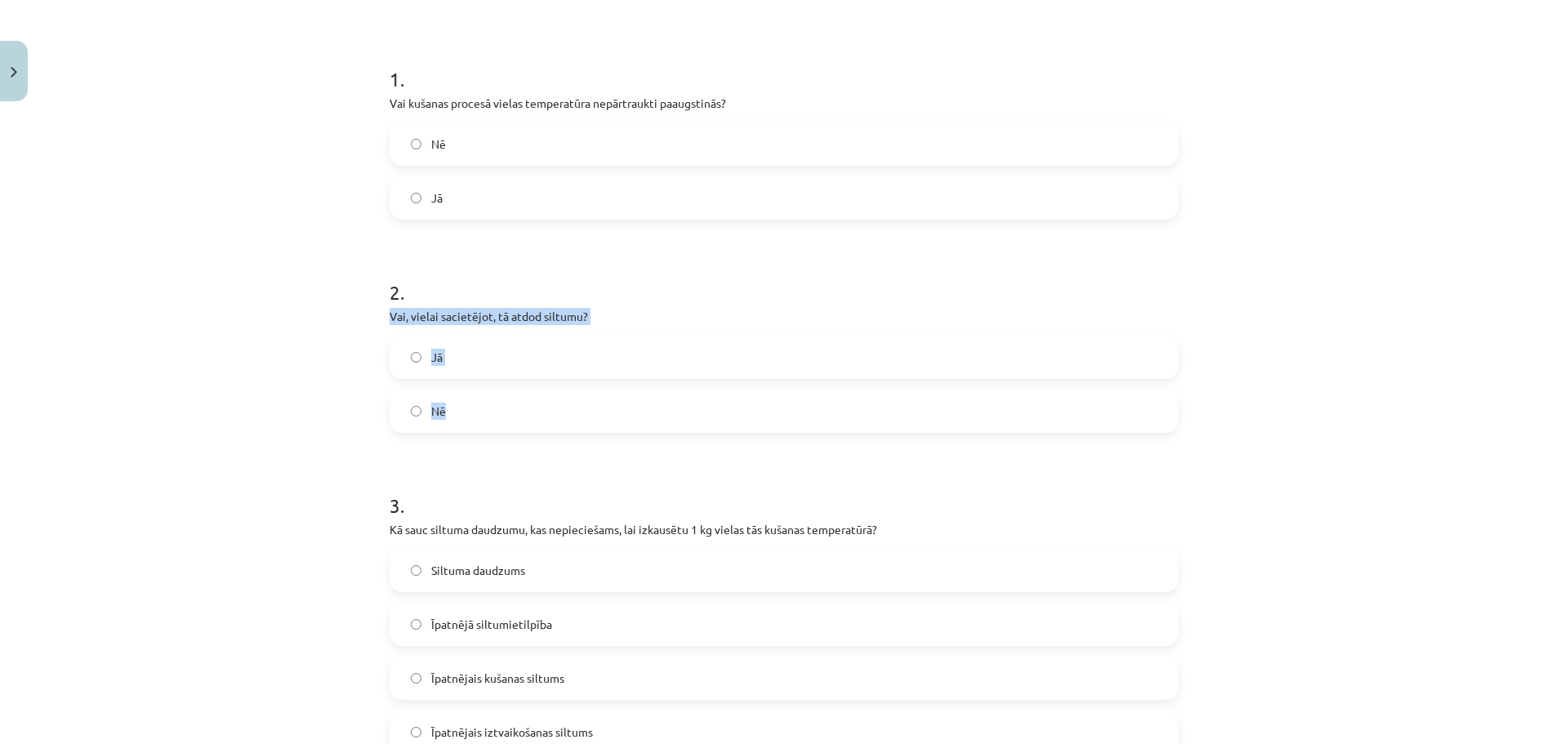
copy div "Vai, vielai sacietējot, tā atdod siltumu? Jā Nē"
click at [505, 353] on label "Jā" at bounding box center [784, 357] width 786 height 41
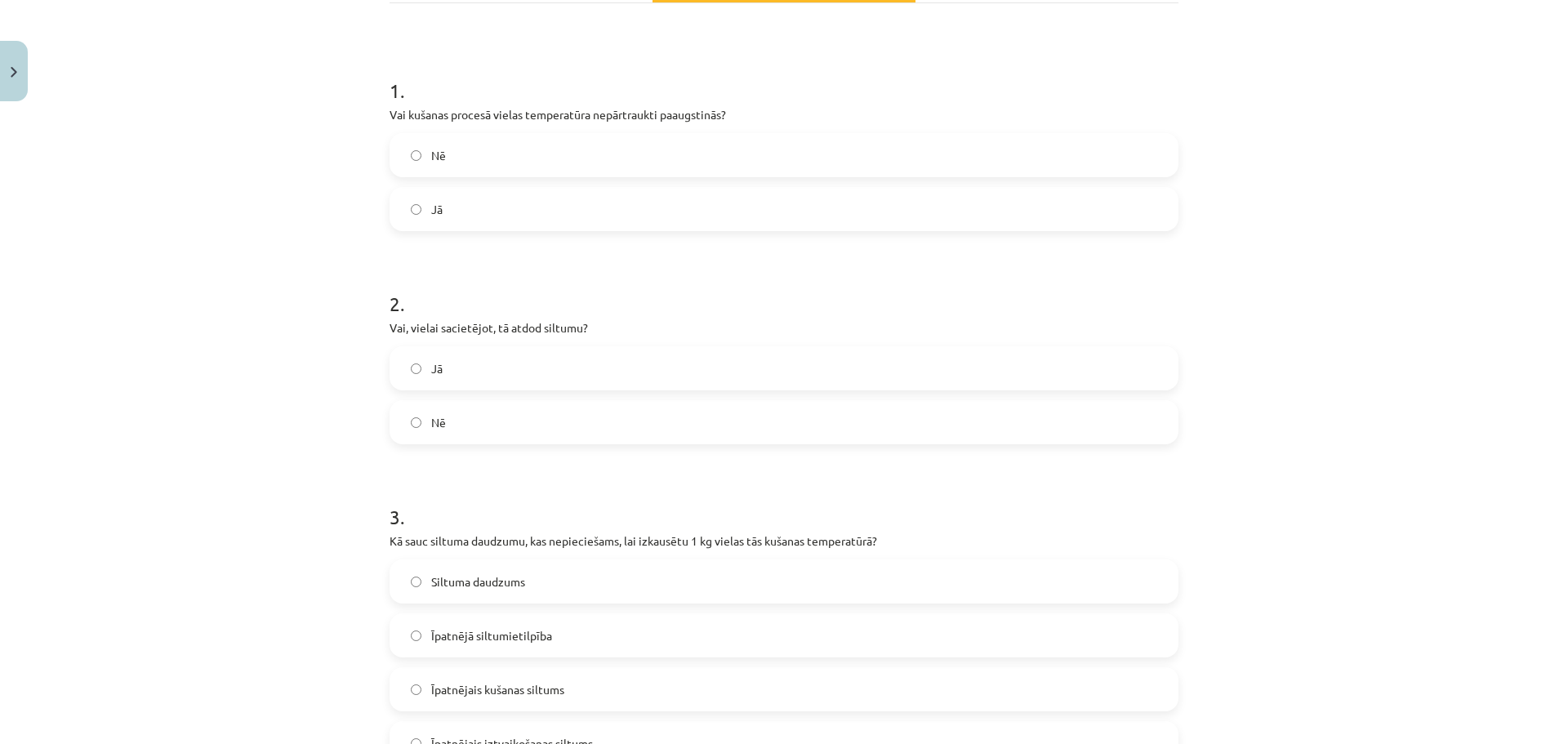
scroll to position [274, 0]
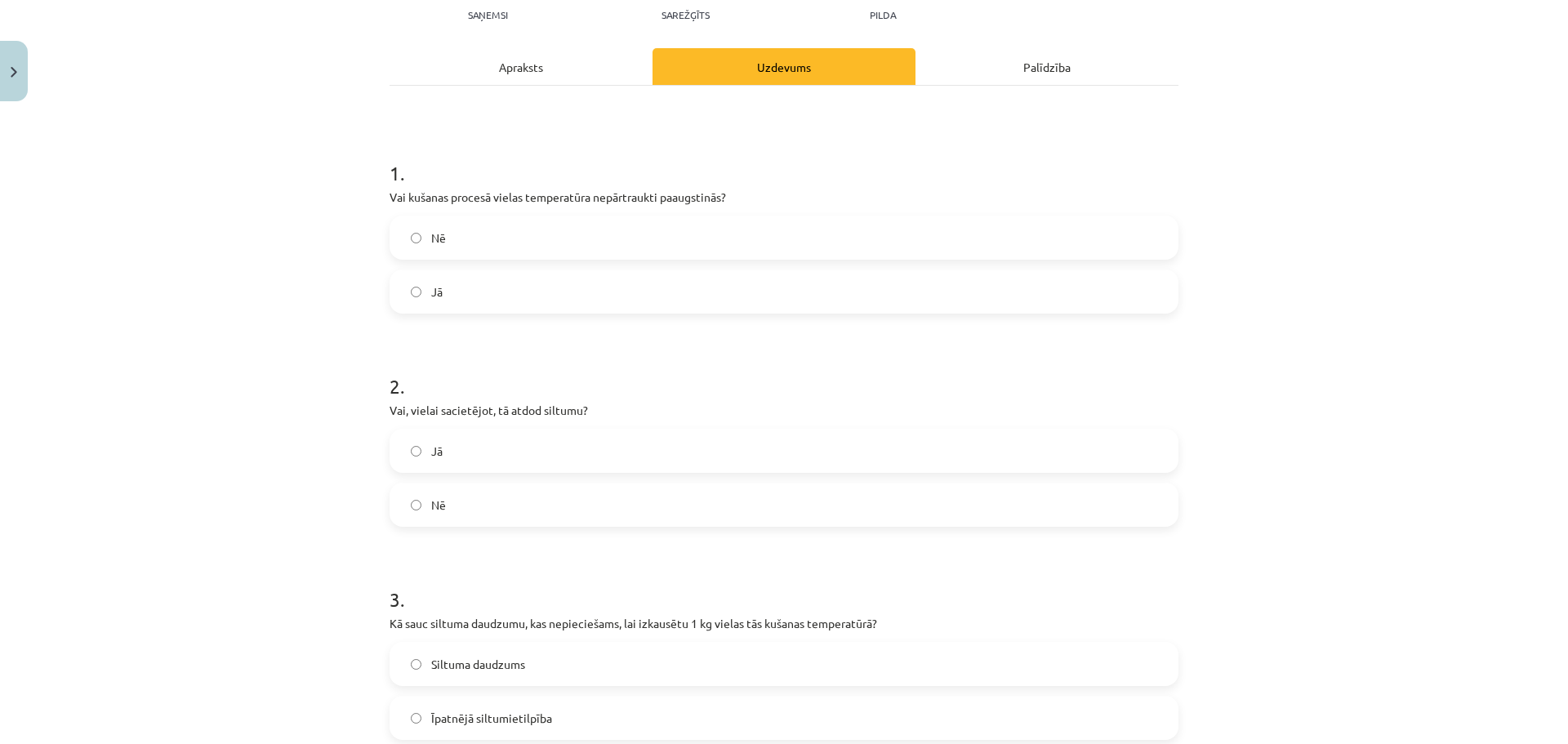
click at [507, 70] on div "Apraksts" at bounding box center [521, 67] width 263 height 37
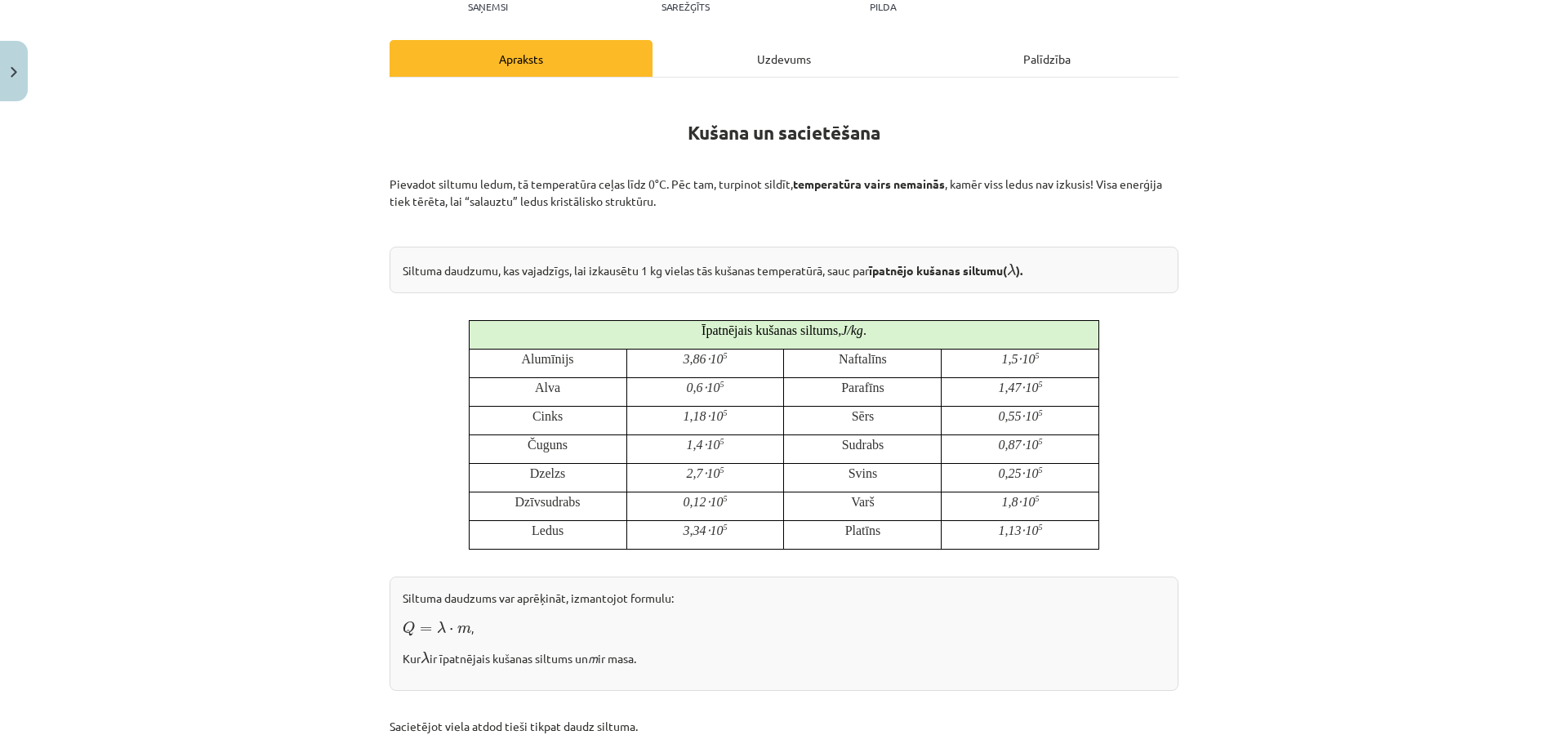
scroll to position [0, 0]
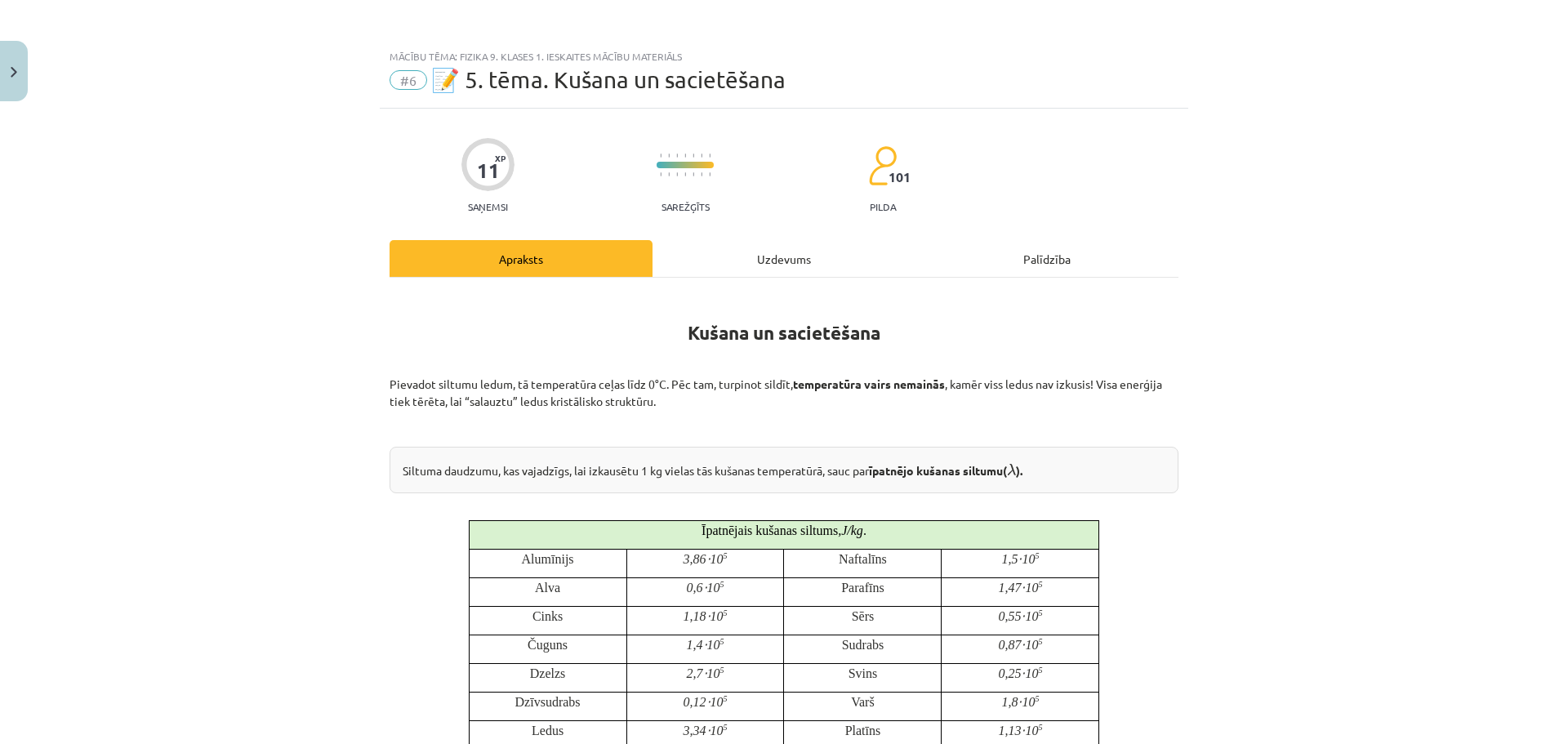
click at [720, 252] on div "Uzdevums" at bounding box center [784, 258] width 263 height 37
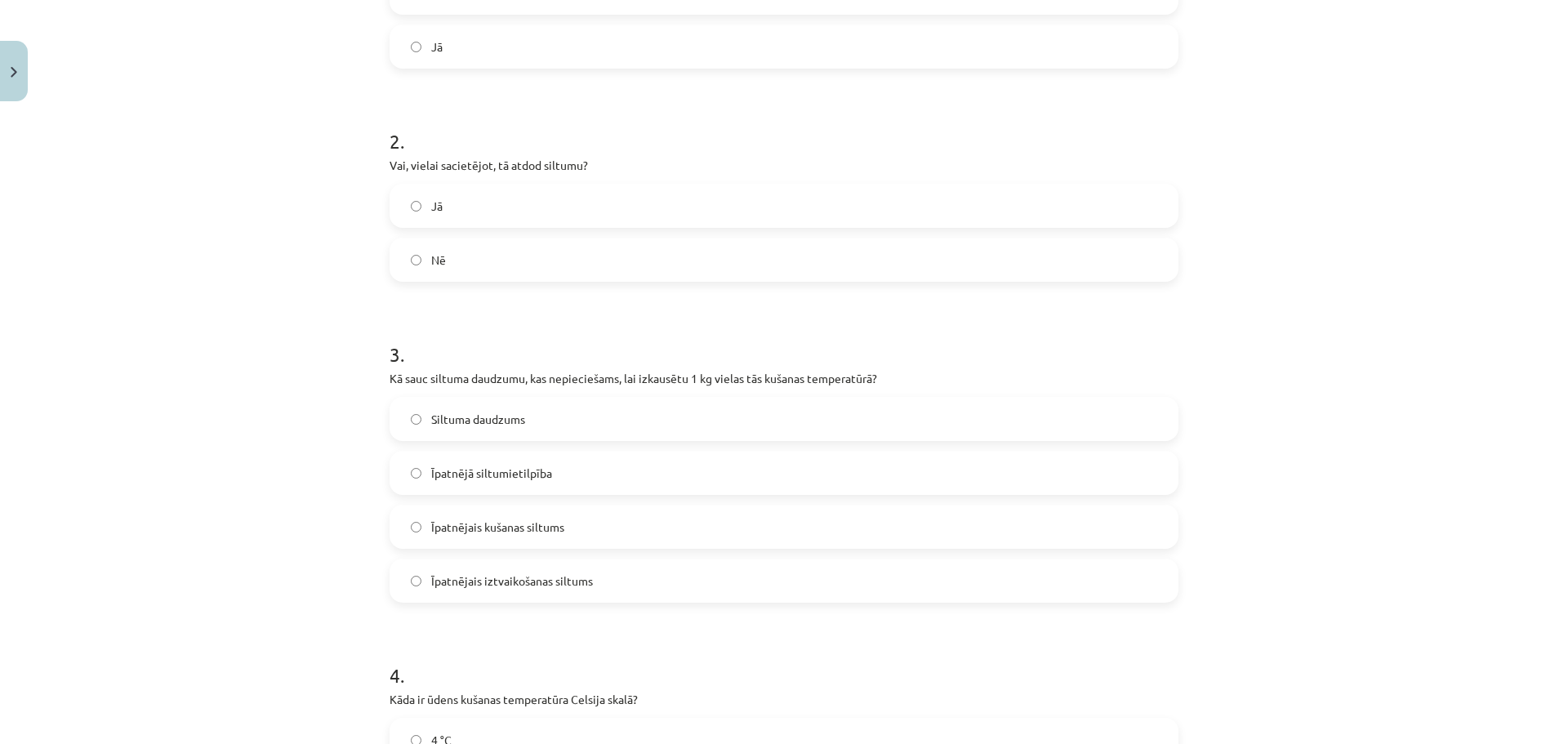
scroll to position [530, 0]
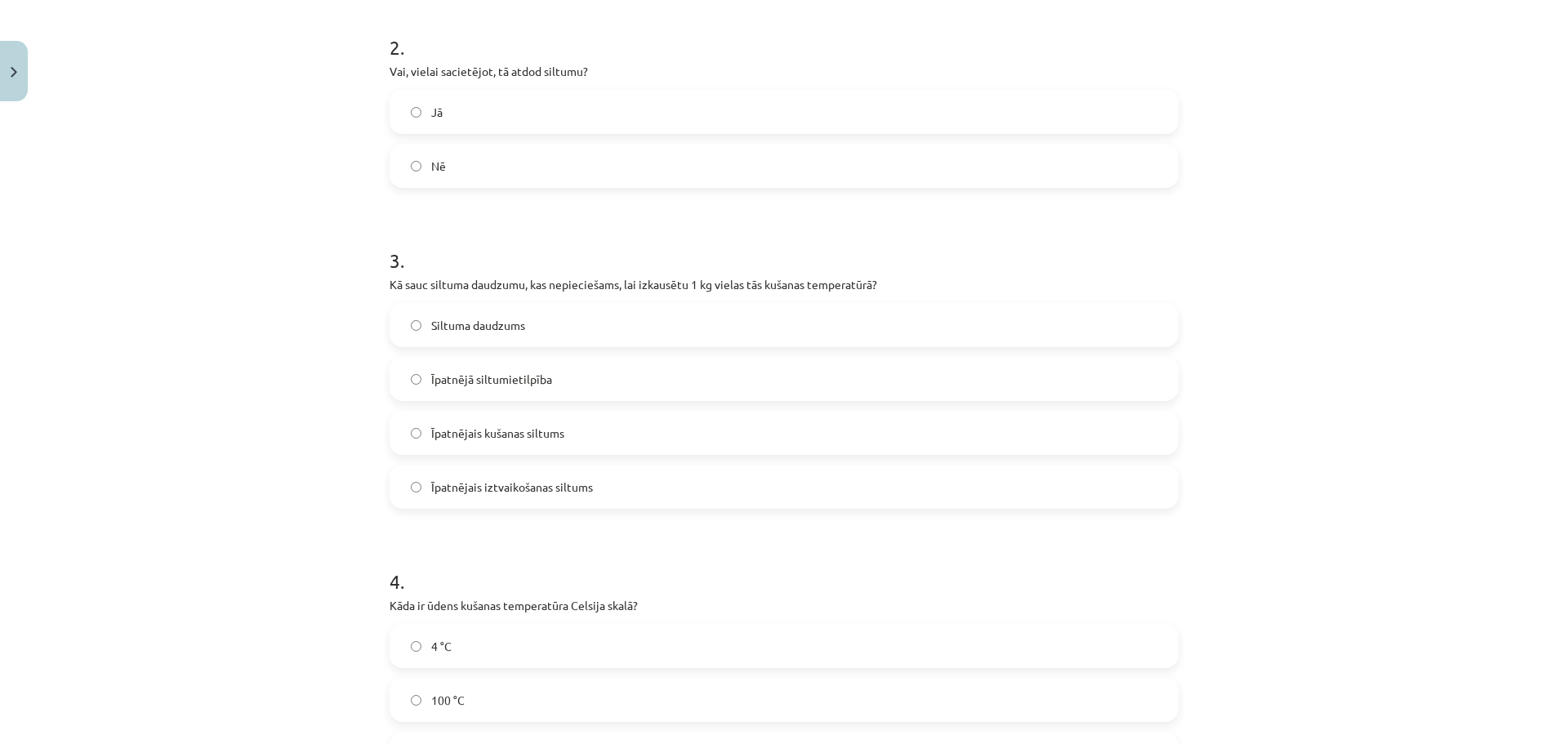
click at [511, 440] on span "Īpatnējais kušanas siltums" at bounding box center [498, 433] width 134 height 17
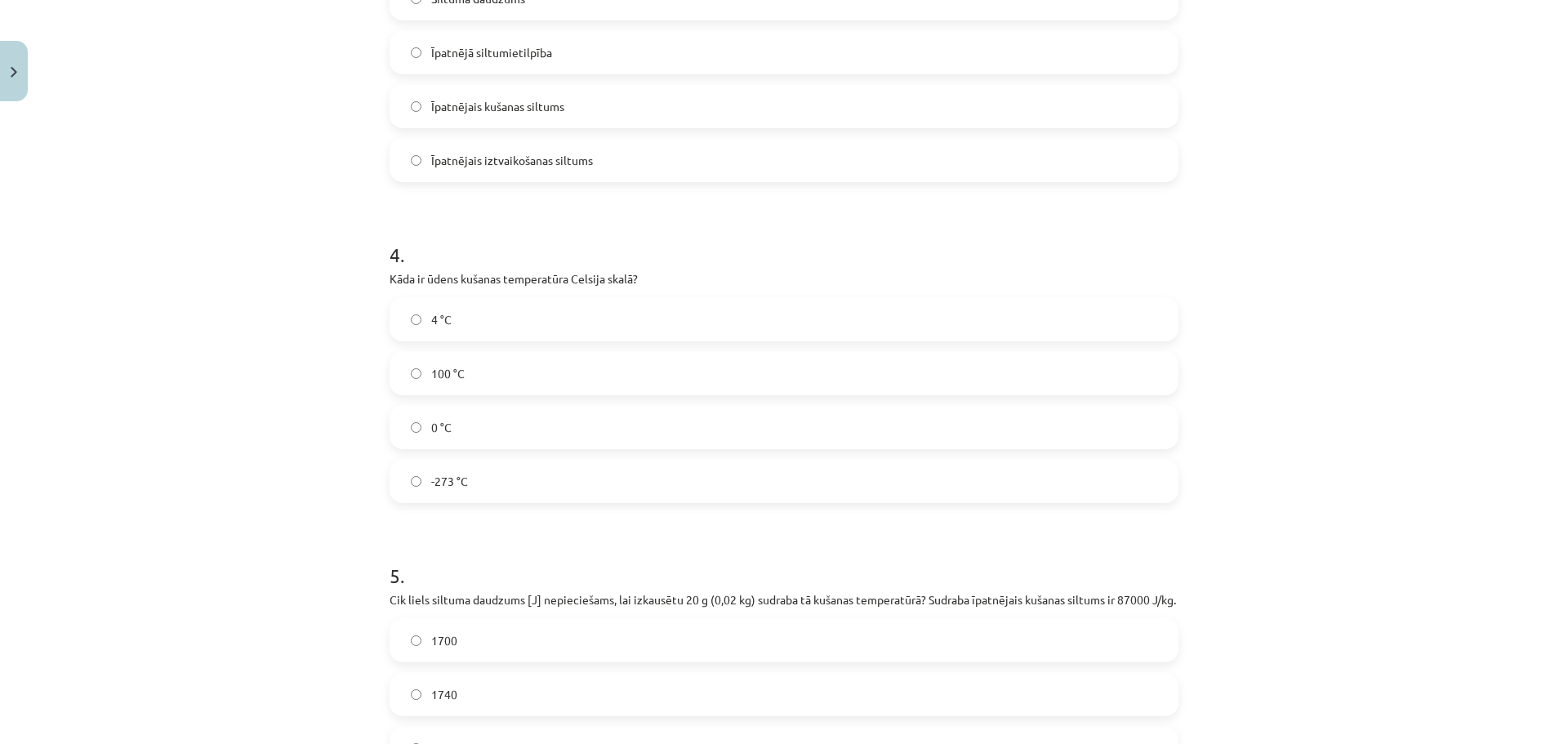
click at [485, 369] on label "100 °C" at bounding box center [784, 373] width 786 height 41
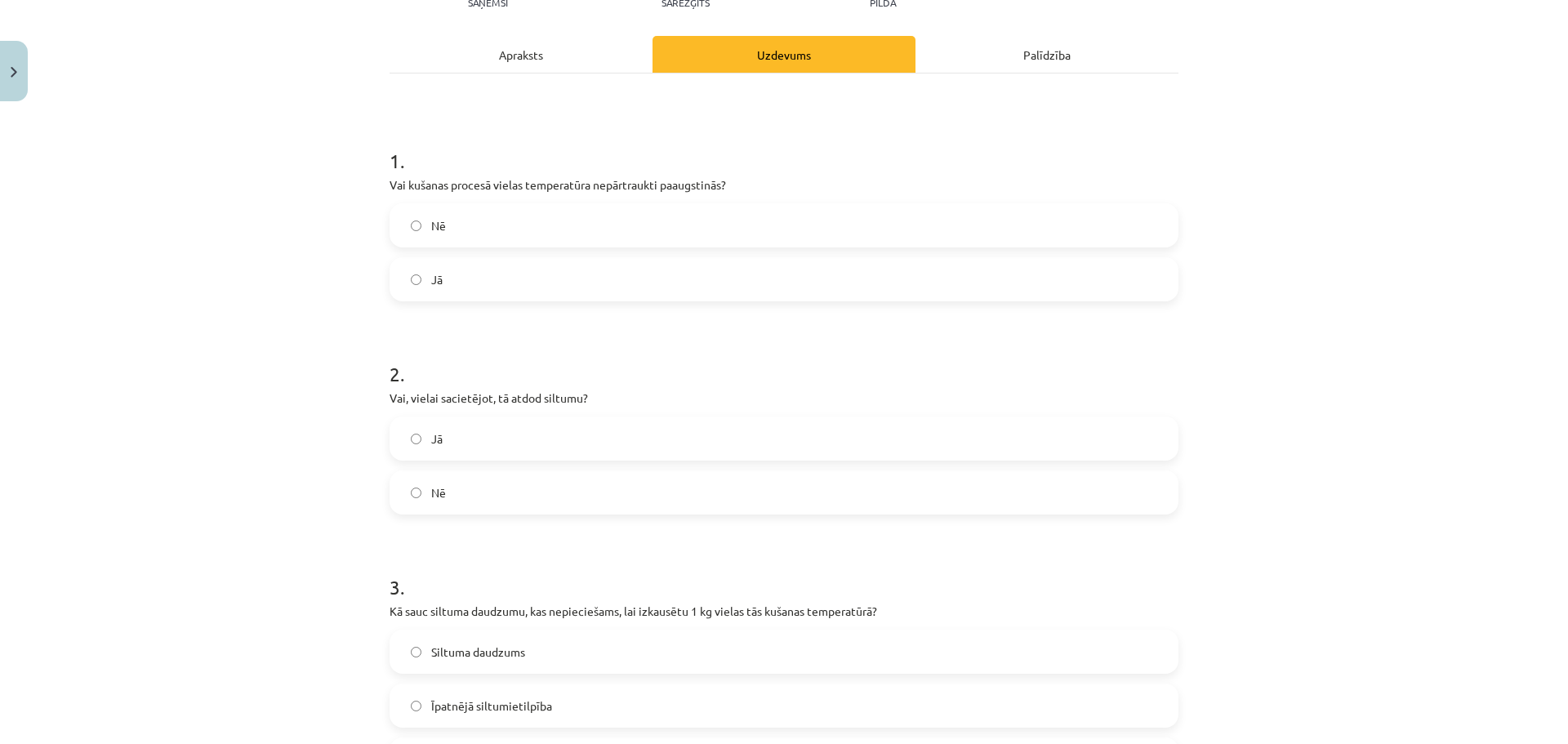
click at [526, 51] on div "Apraksts" at bounding box center [521, 54] width 263 height 37
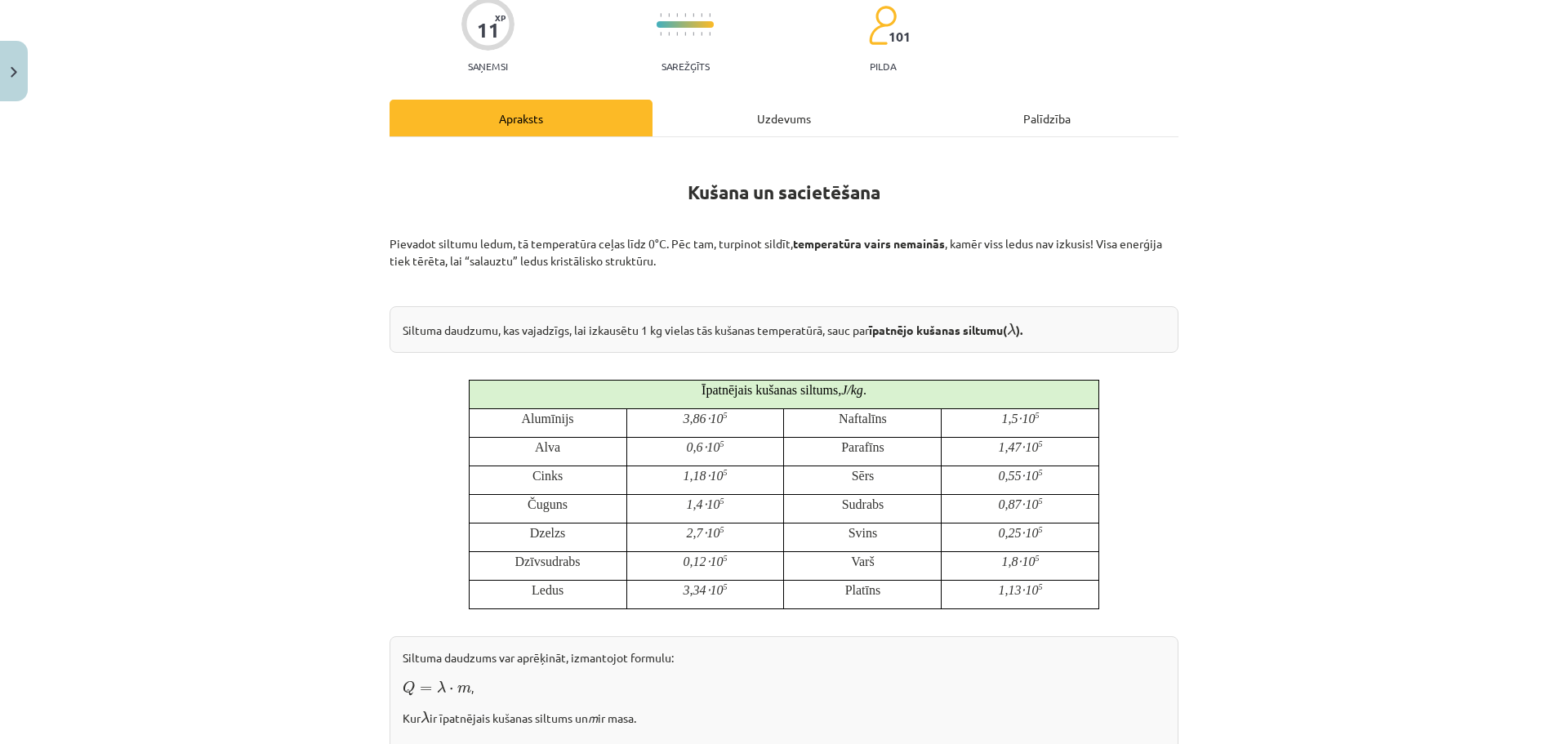
scroll to position [126, 0]
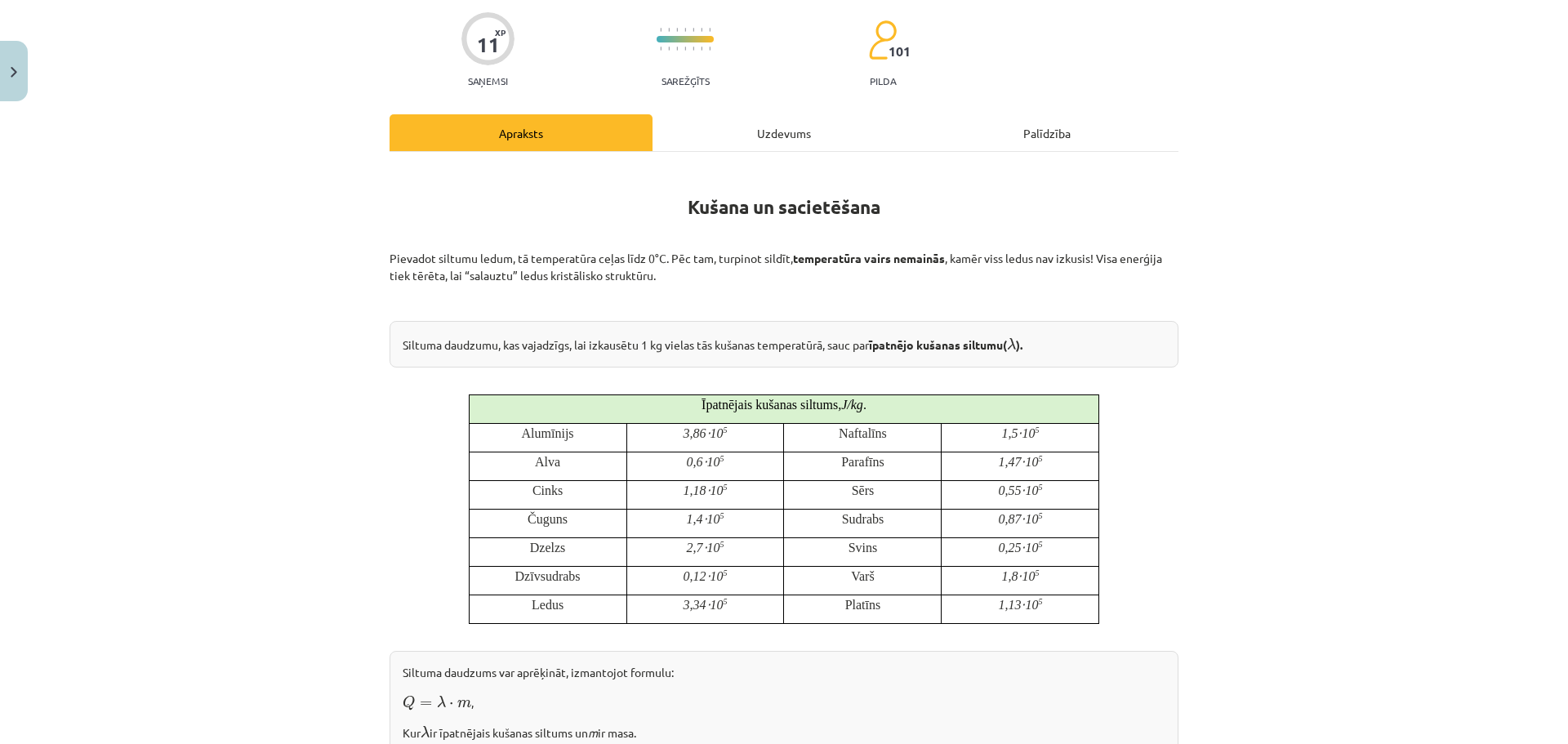
click at [693, 134] on div "Uzdevums" at bounding box center [784, 133] width 263 height 37
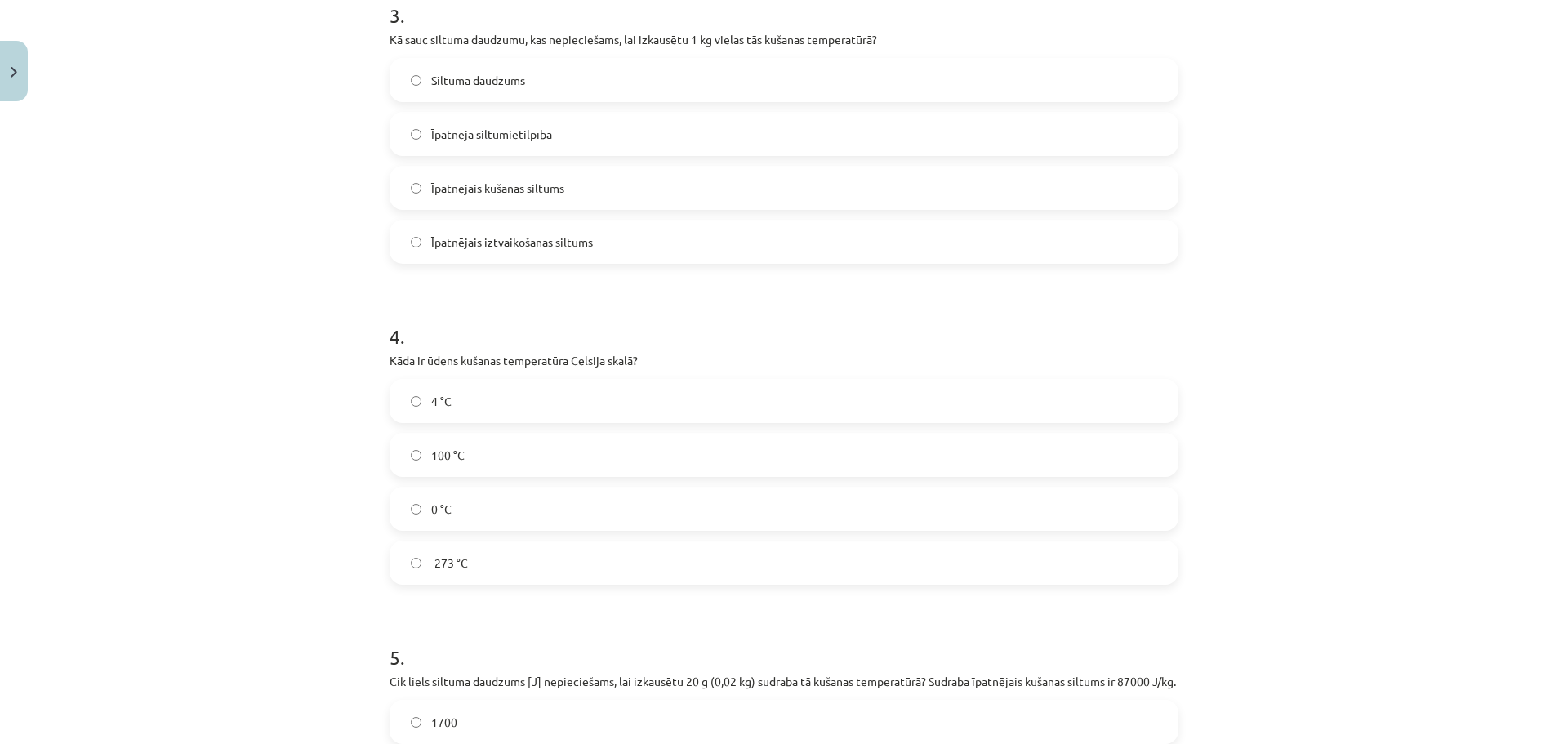
click at [481, 493] on label "0 °C" at bounding box center [784, 509] width 786 height 41
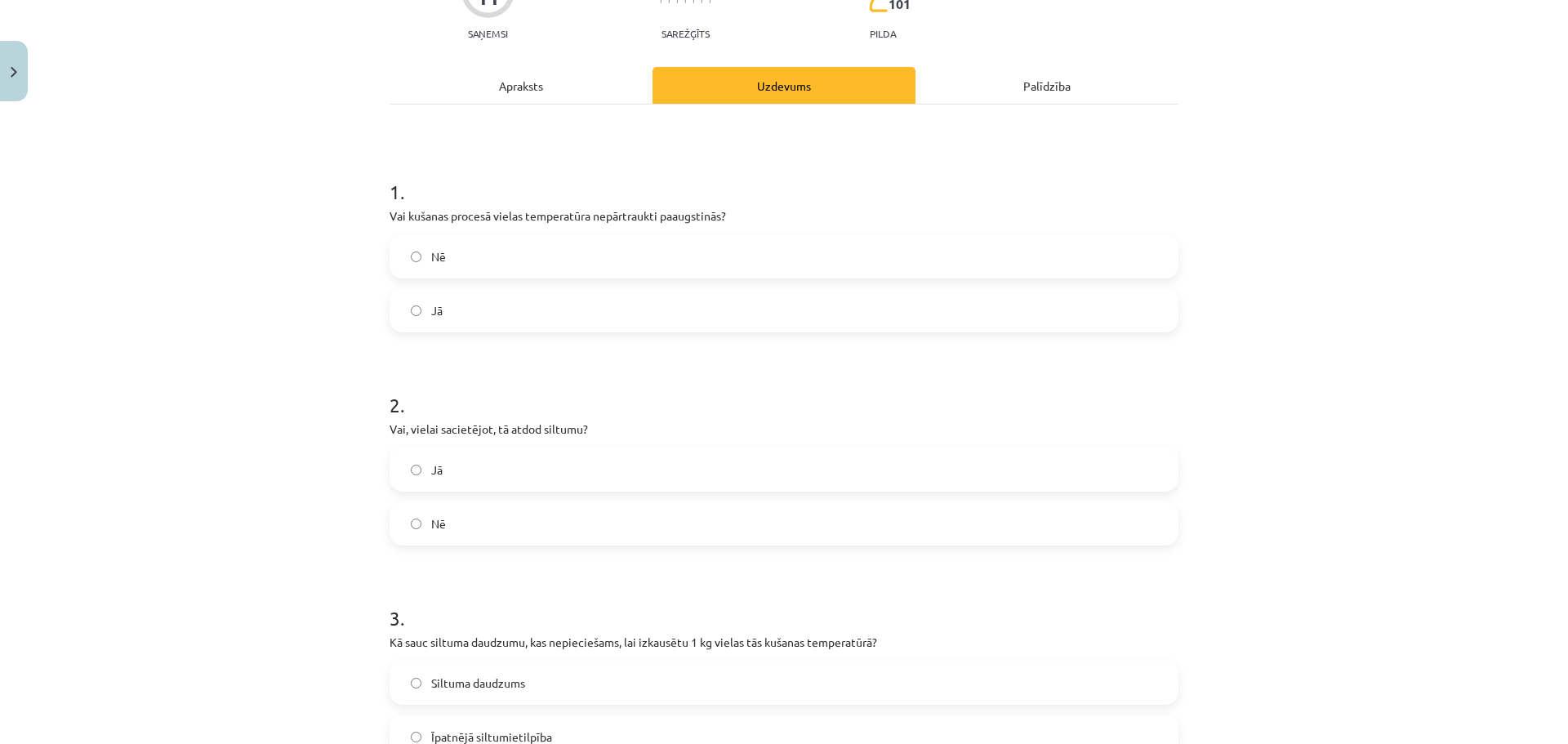
scroll to position [0, 0]
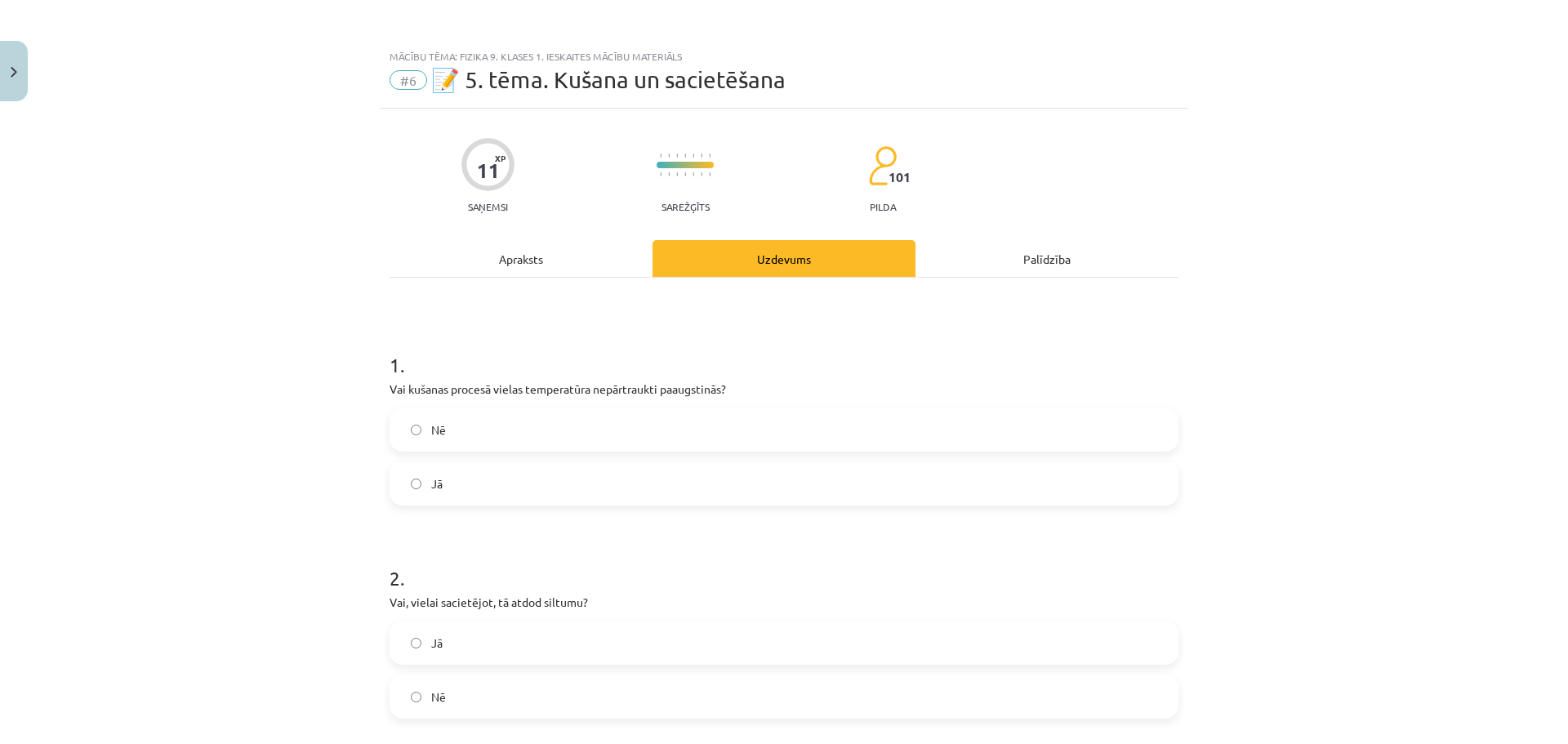
click at [516, 260] on div "Apraksts" at bounding box center [521, 258] width 263 height 37
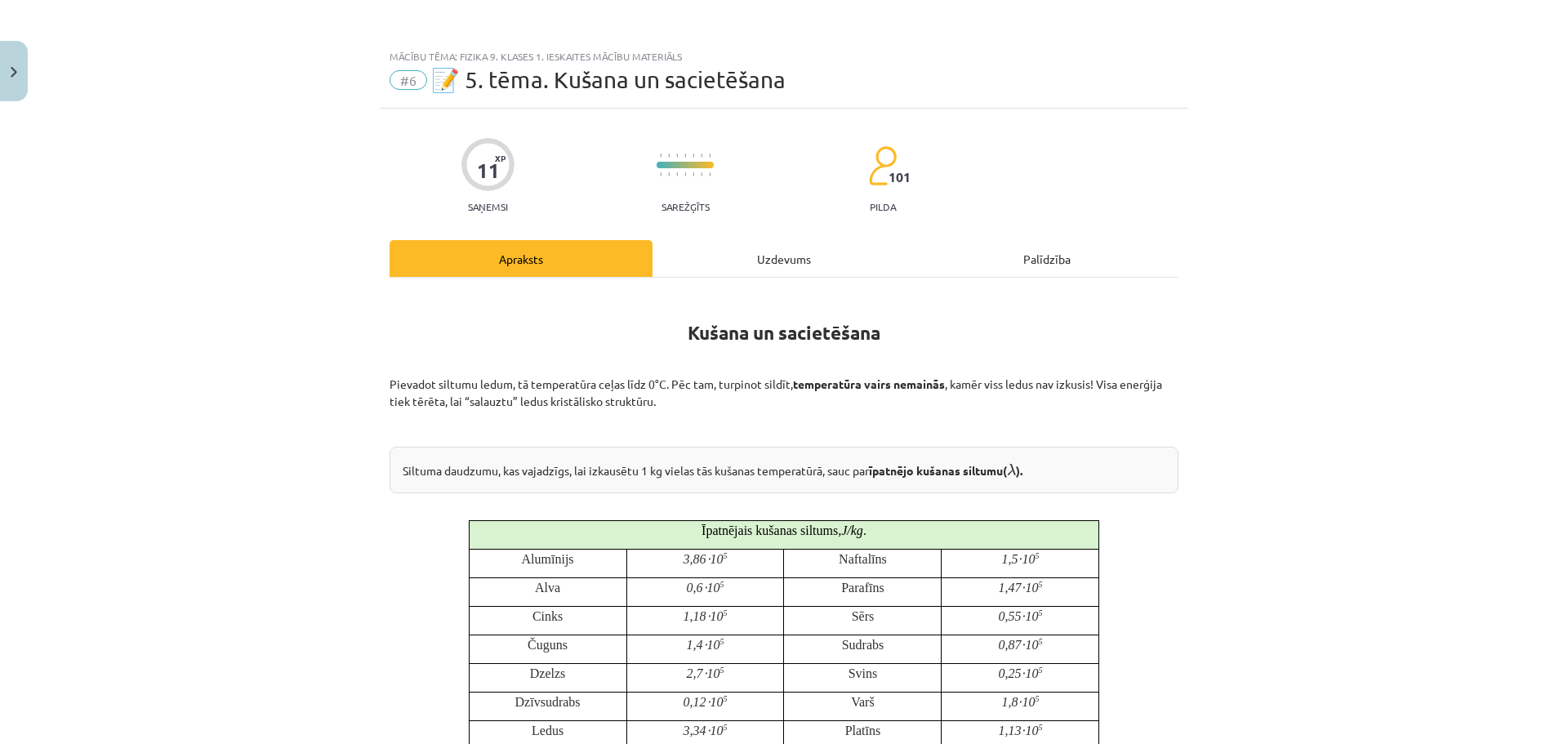
click at [782, 264] on div "Uzdevums" at bounding box center [784, 258] width 263 height 37
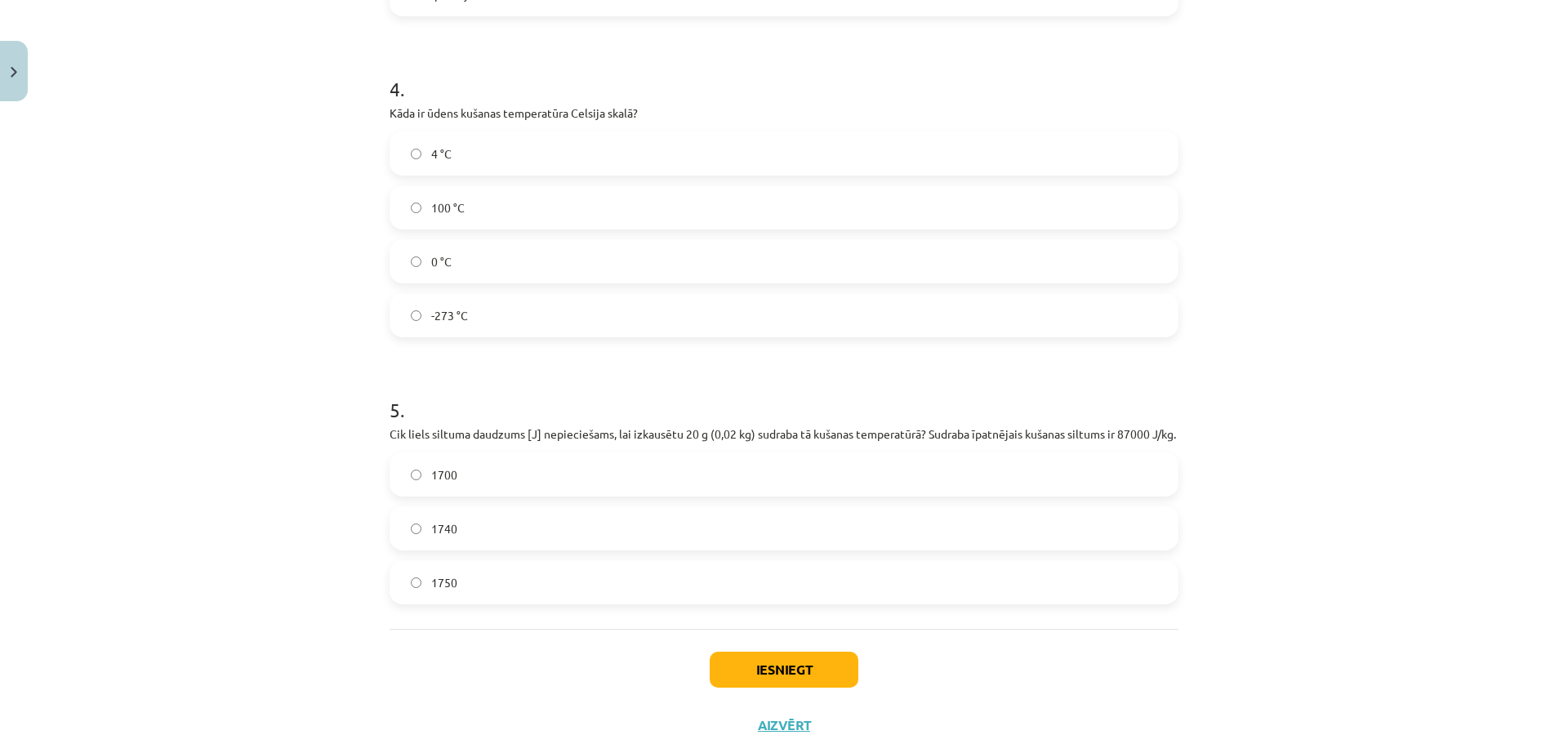
scroll to position [1089, 0]
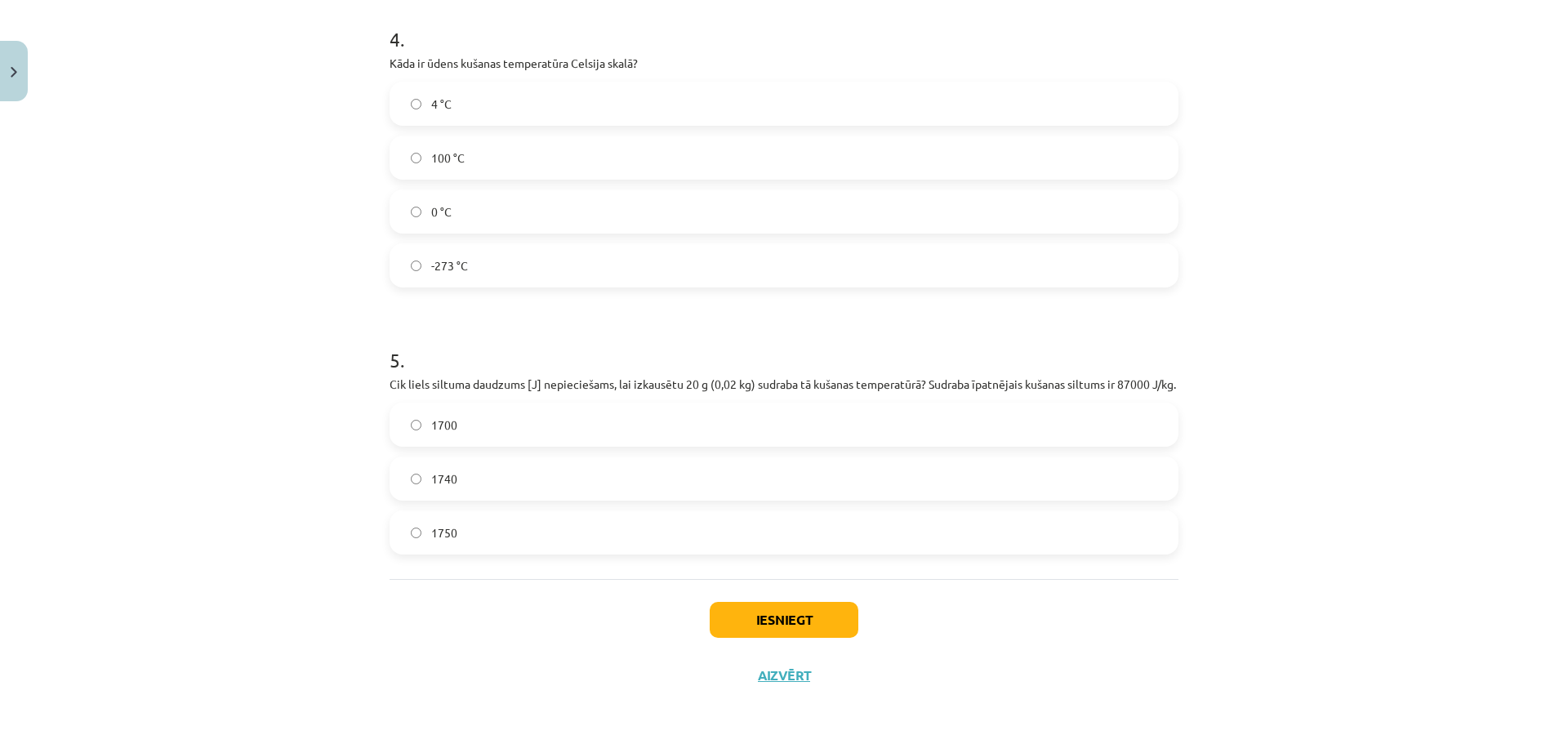
click at [552, 467] on label "1740" at bounding box center [784, 478] width 786 height 41
click at [754, 613] on button "Iesniegt" at bounding box center [784, 619] width 149 height 36
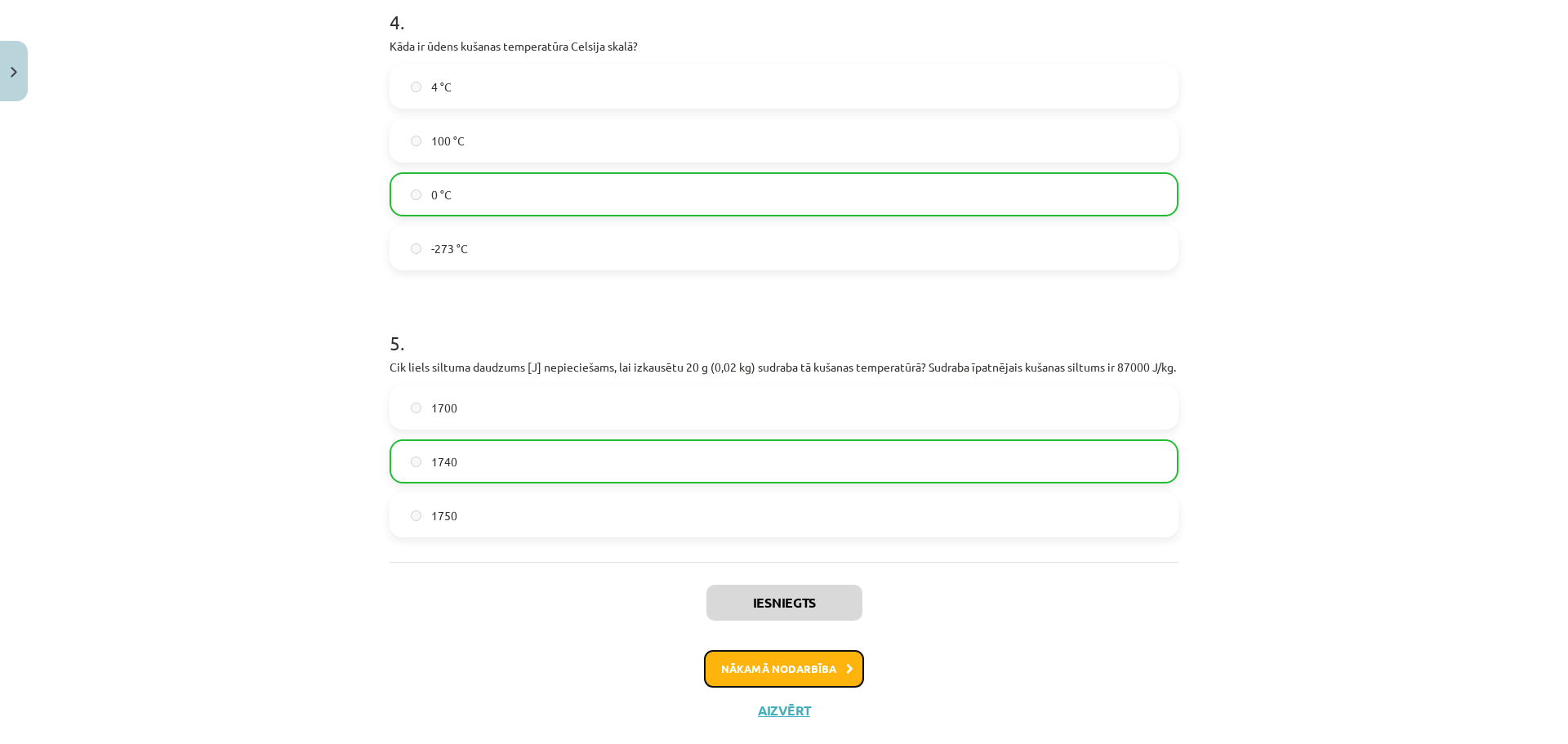
click at [789, 687] on button "Nākamā nodarbība" at bounding box center [783, 669] width 160 height 38
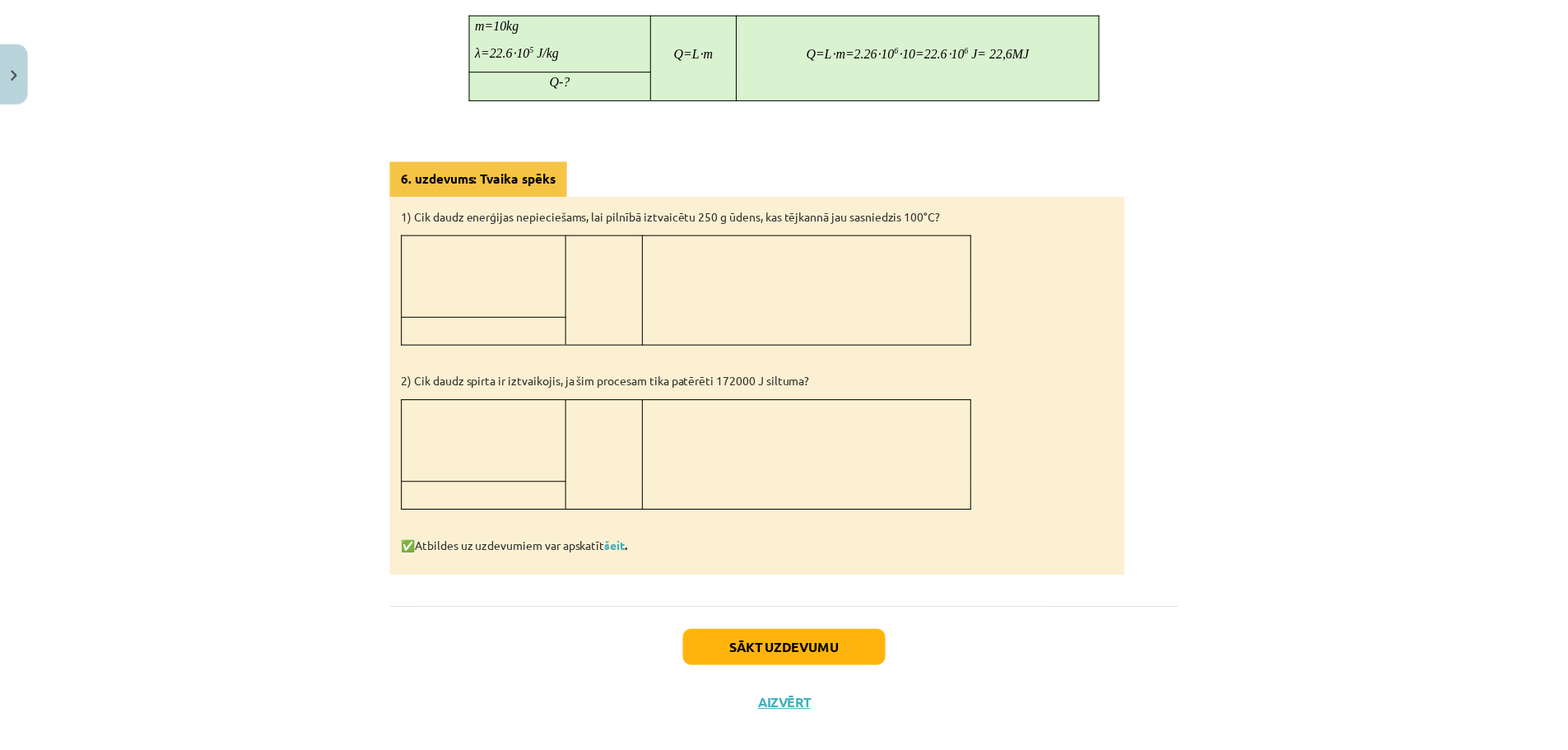
scroll to position [1200, 0]
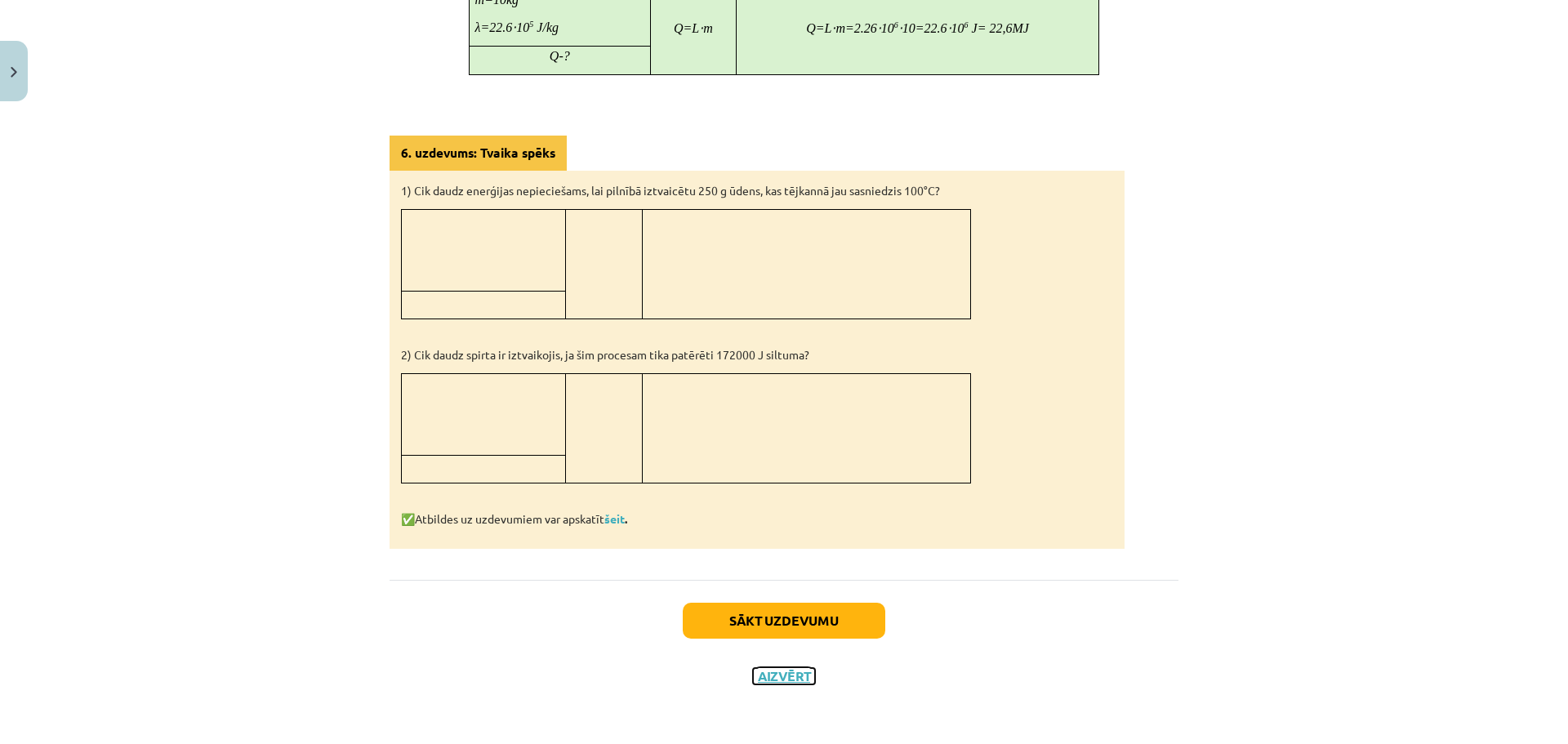
click at [783, 680] on button "Aizvērt" at bounding box center [784, 675] width 62 height 16
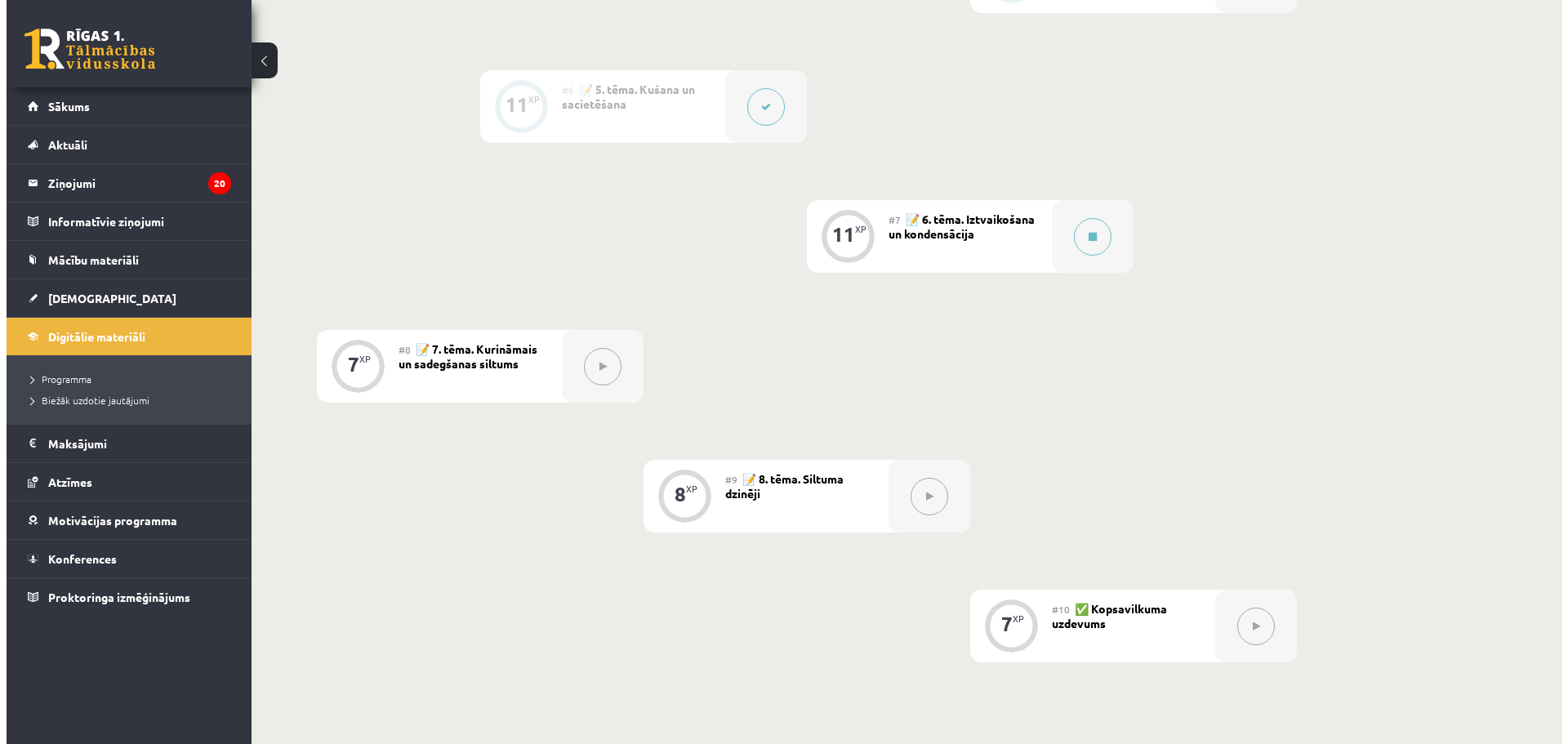
scroll to position [980, 0]
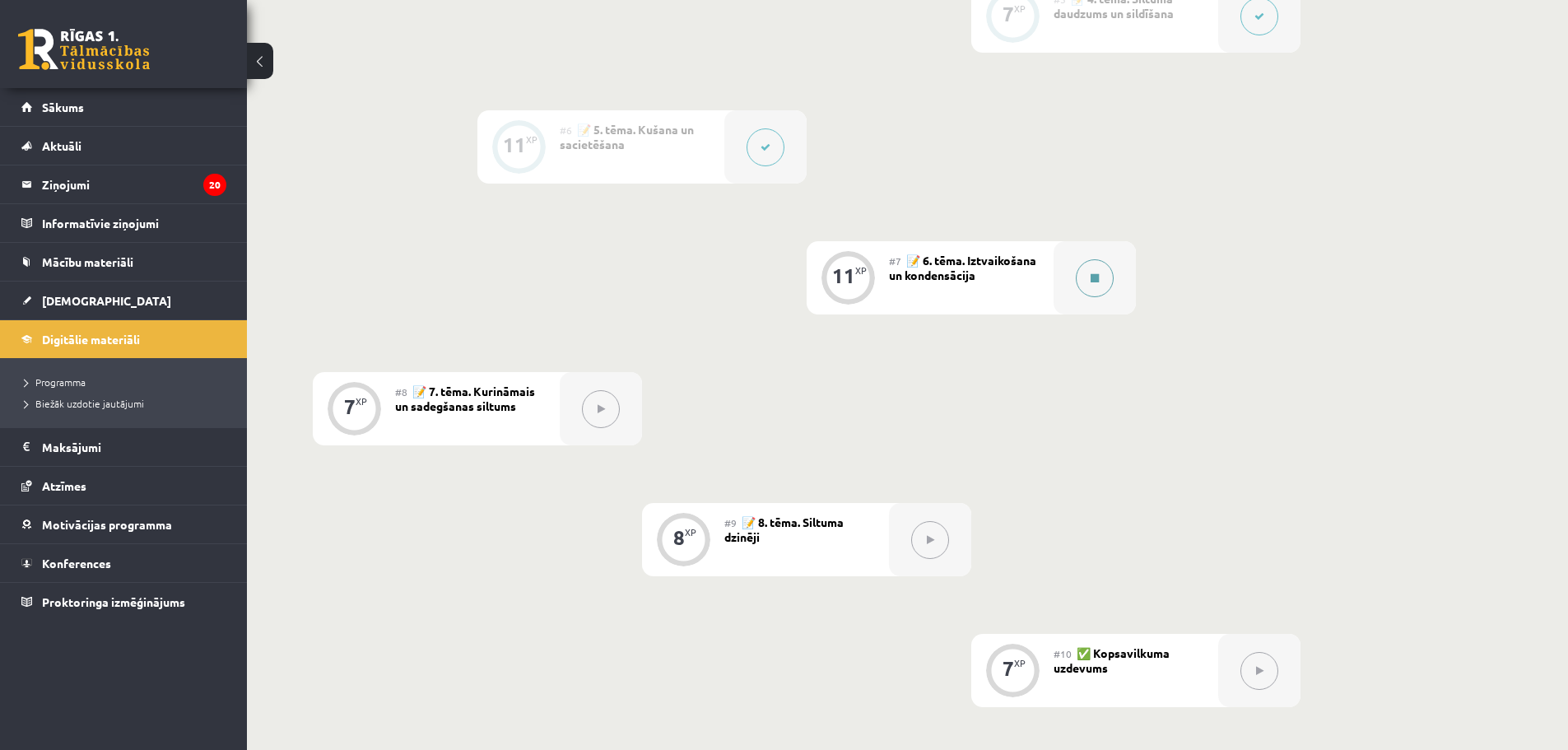
click at [1105, 294] on button at bounding box center [1095, 278] width 38 height 38
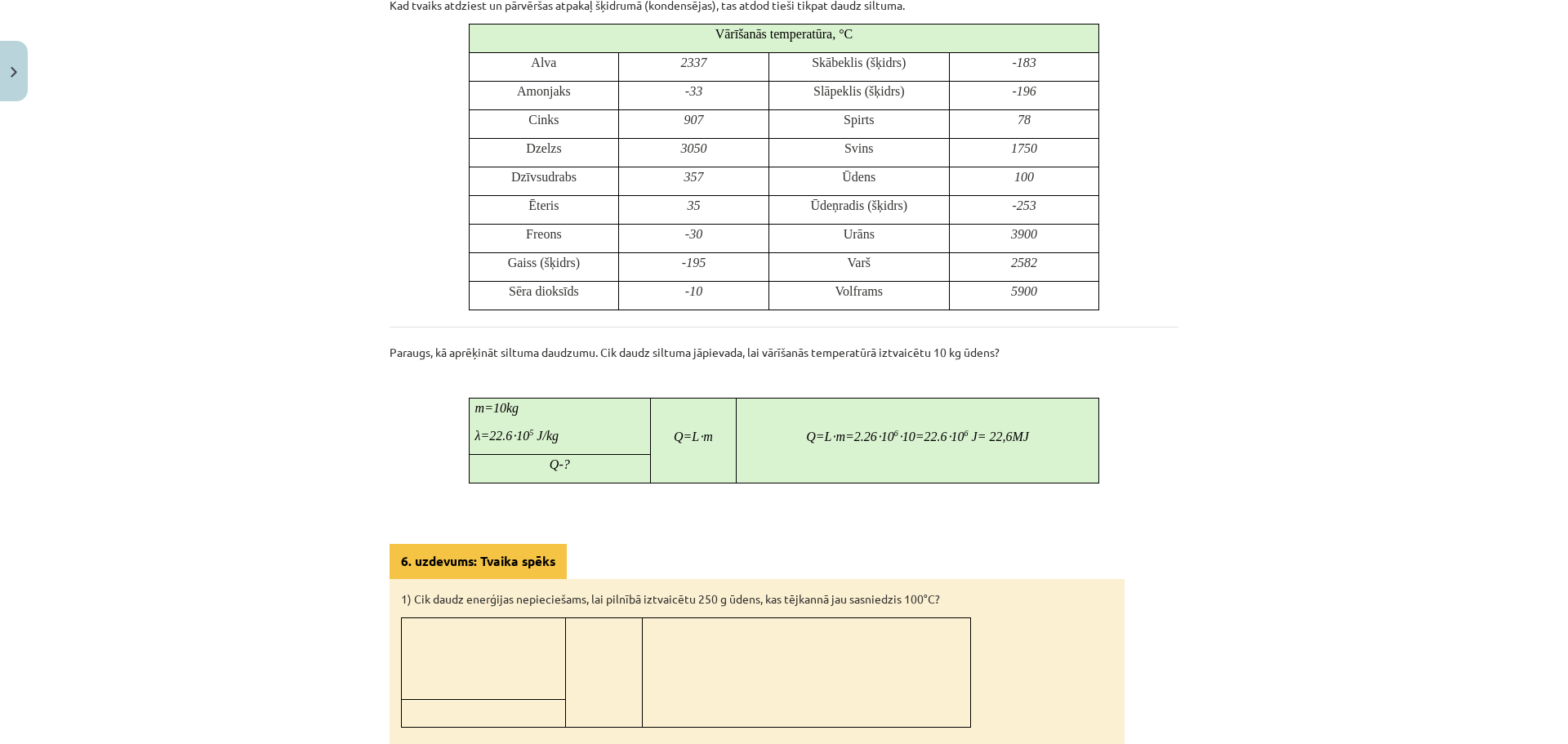
scroll to position [1190, 0]
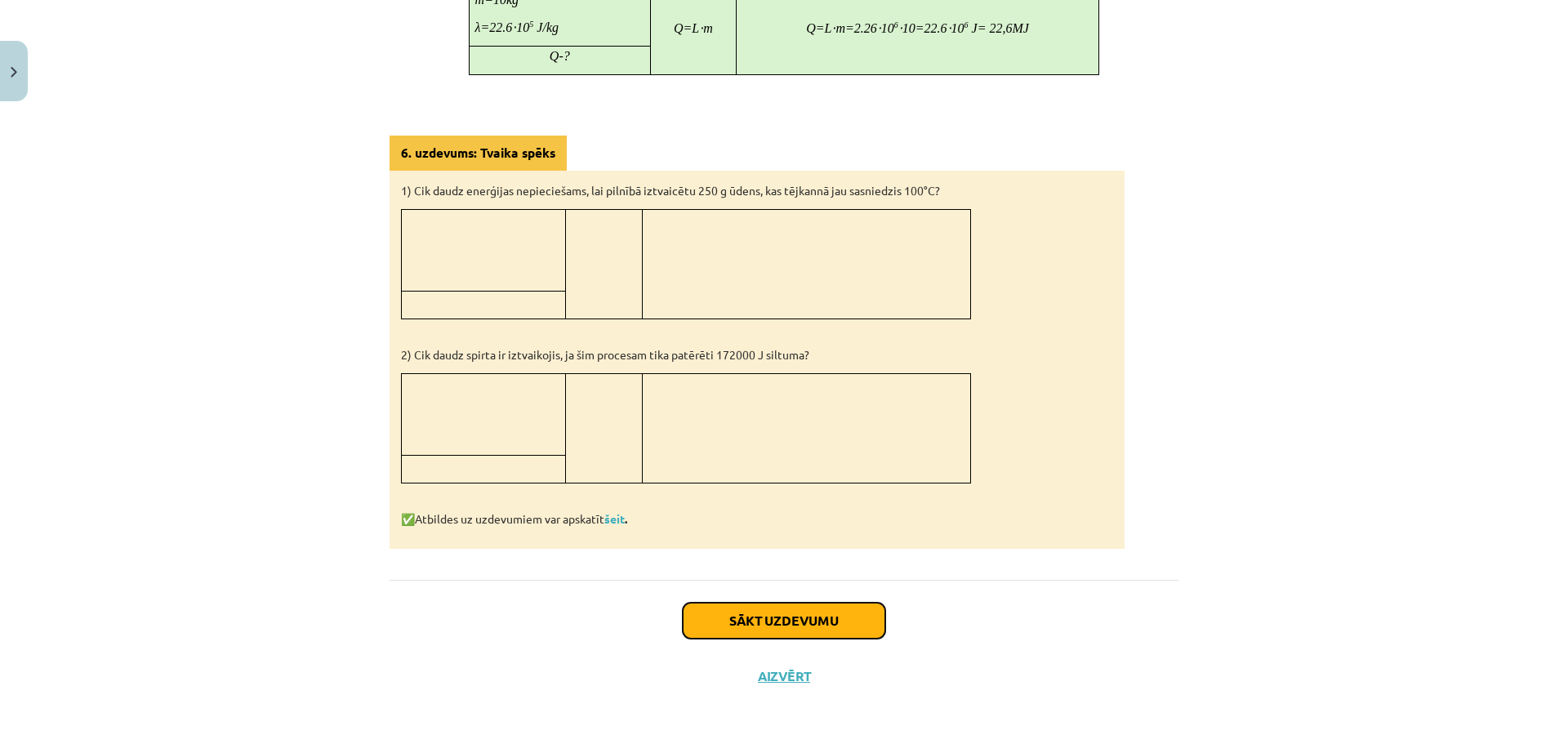
click at [802, 622] on button "Sākt uzdevumu" at bounding box center [783, 620] width 202 height 36
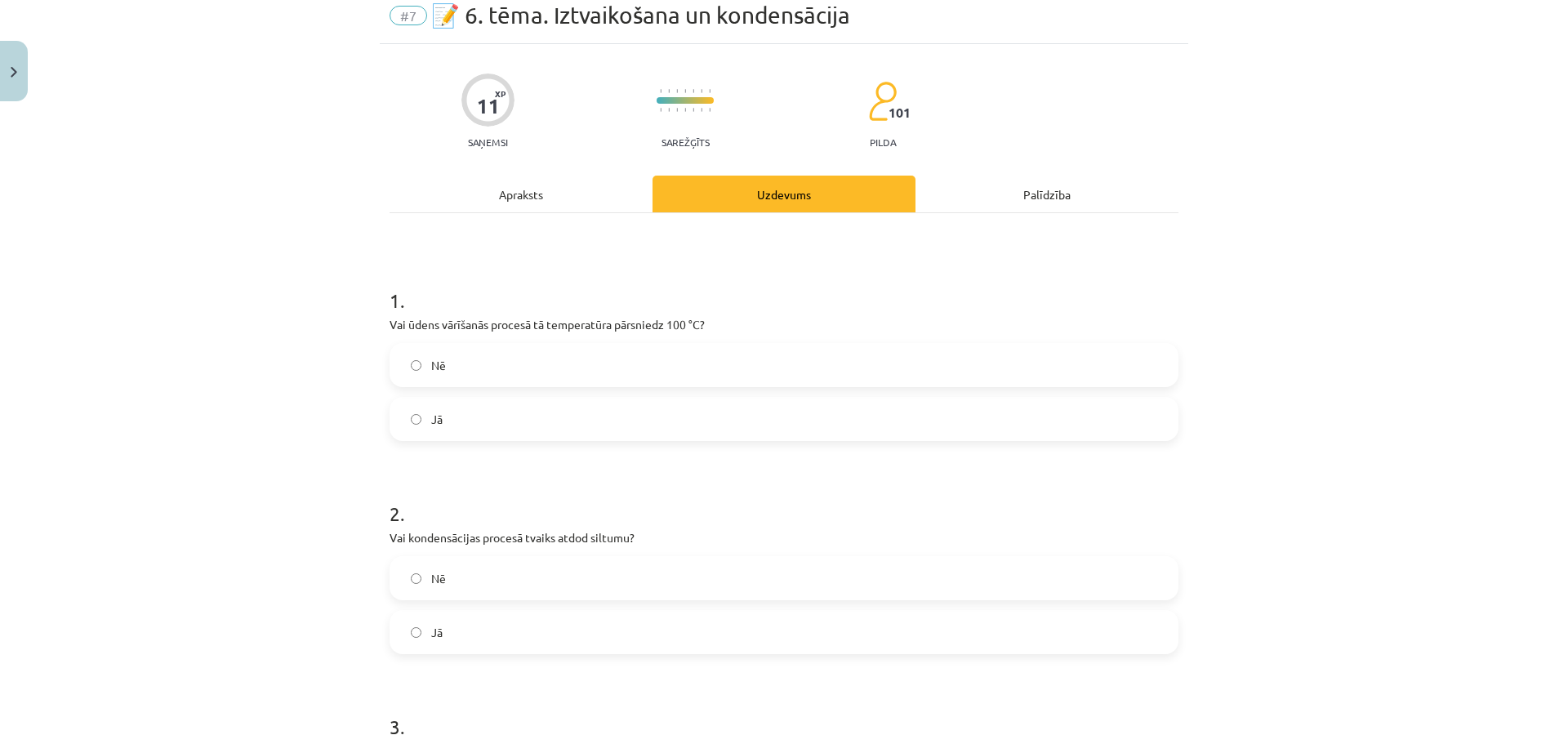
scroll to position [41, 0]
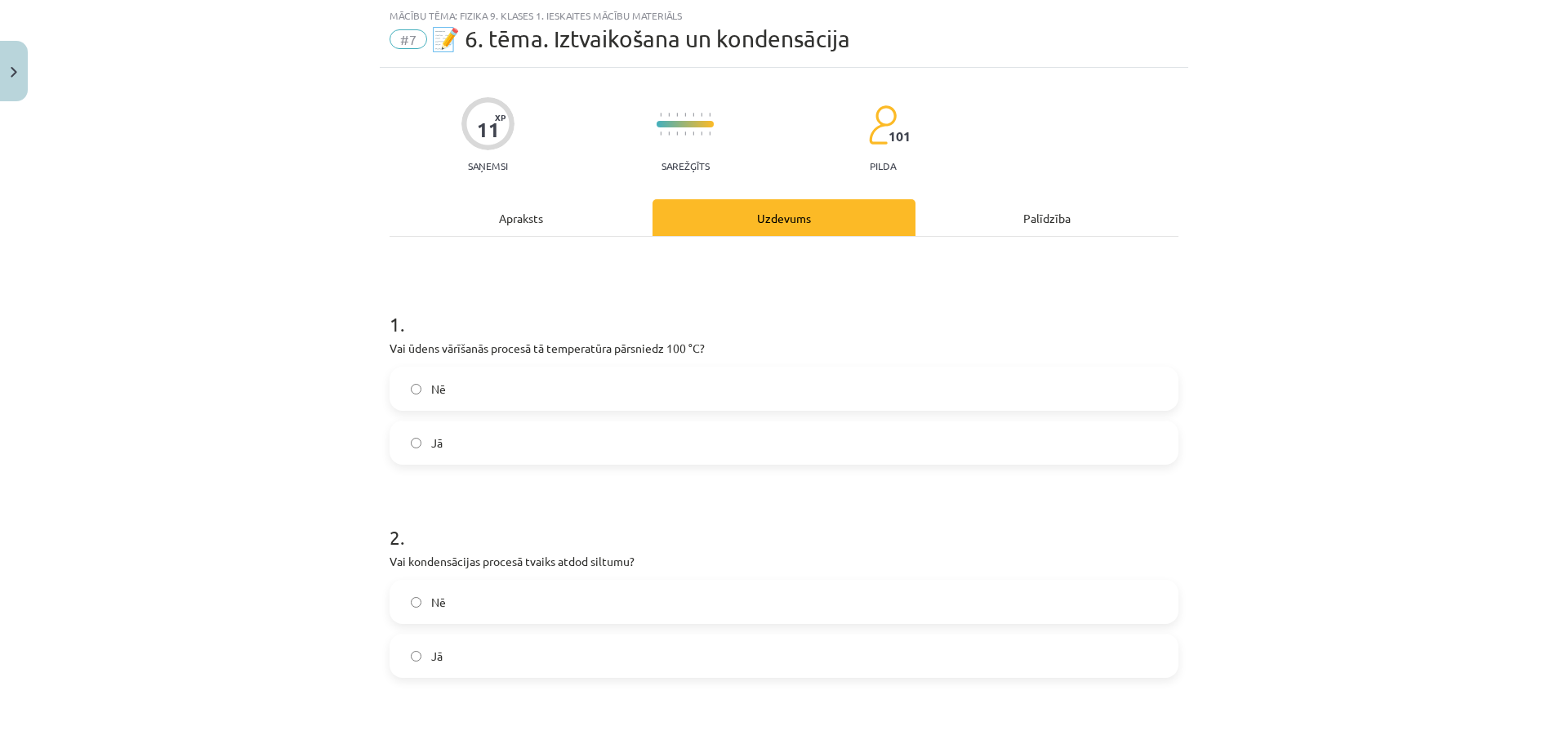
click at [509, 223] on div "Apraksts" at bounding box center [521, 218] width 263 height 37
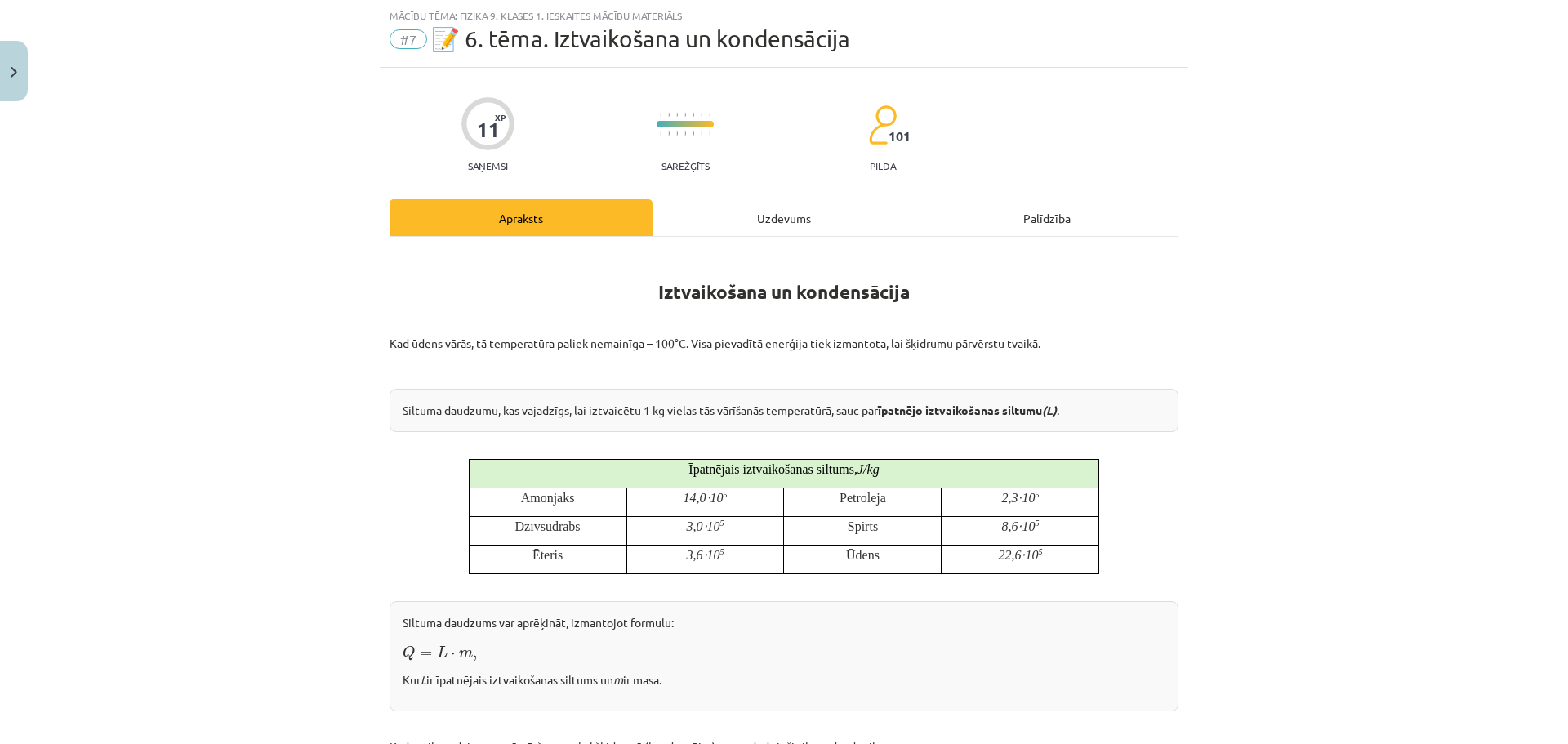
click at [780, 212] on div "Uzdevums" at bounding box center [784, 218] width 263 height 37
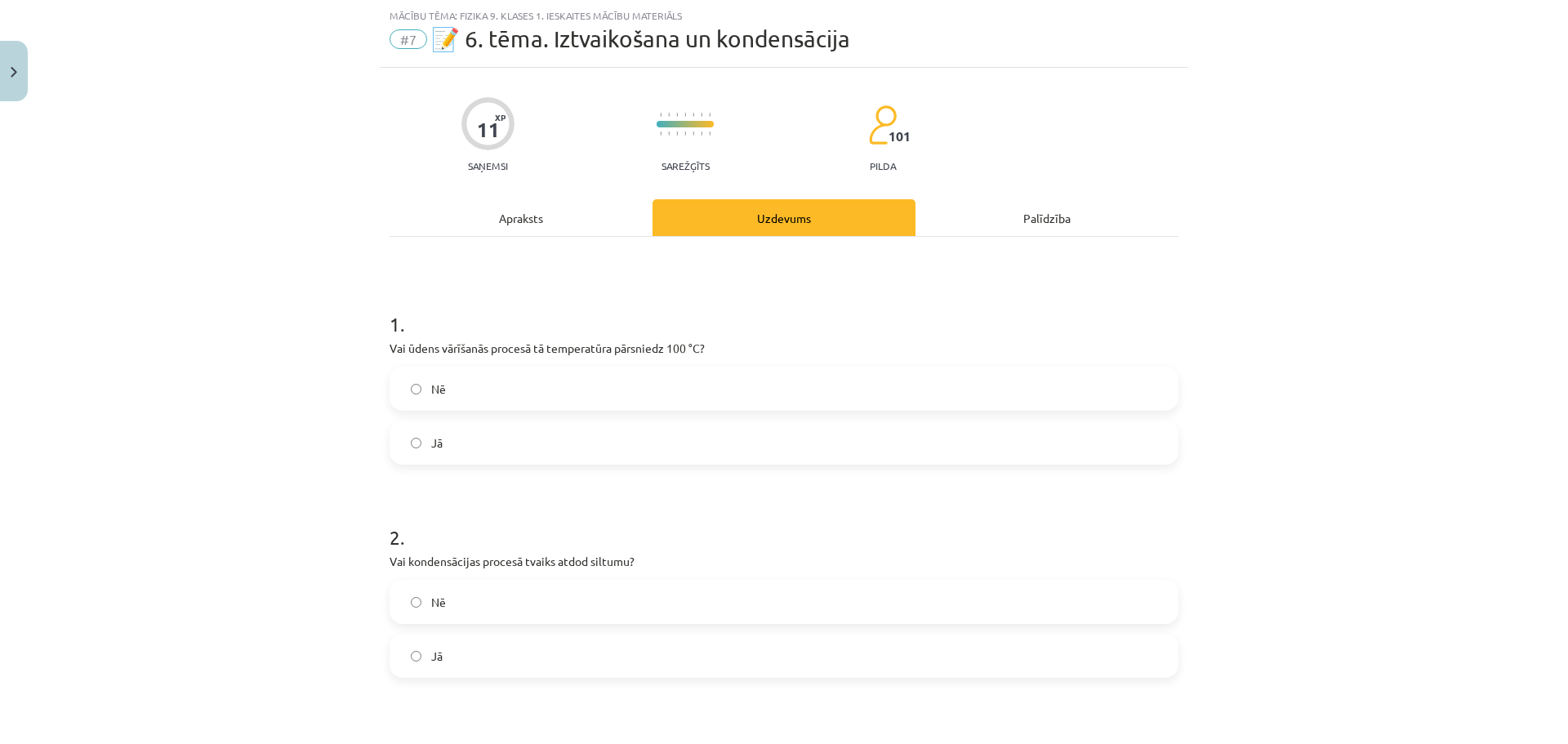
click at [471, 395] on label "Nē" at bounding box center [784, 389] width 786 height 41
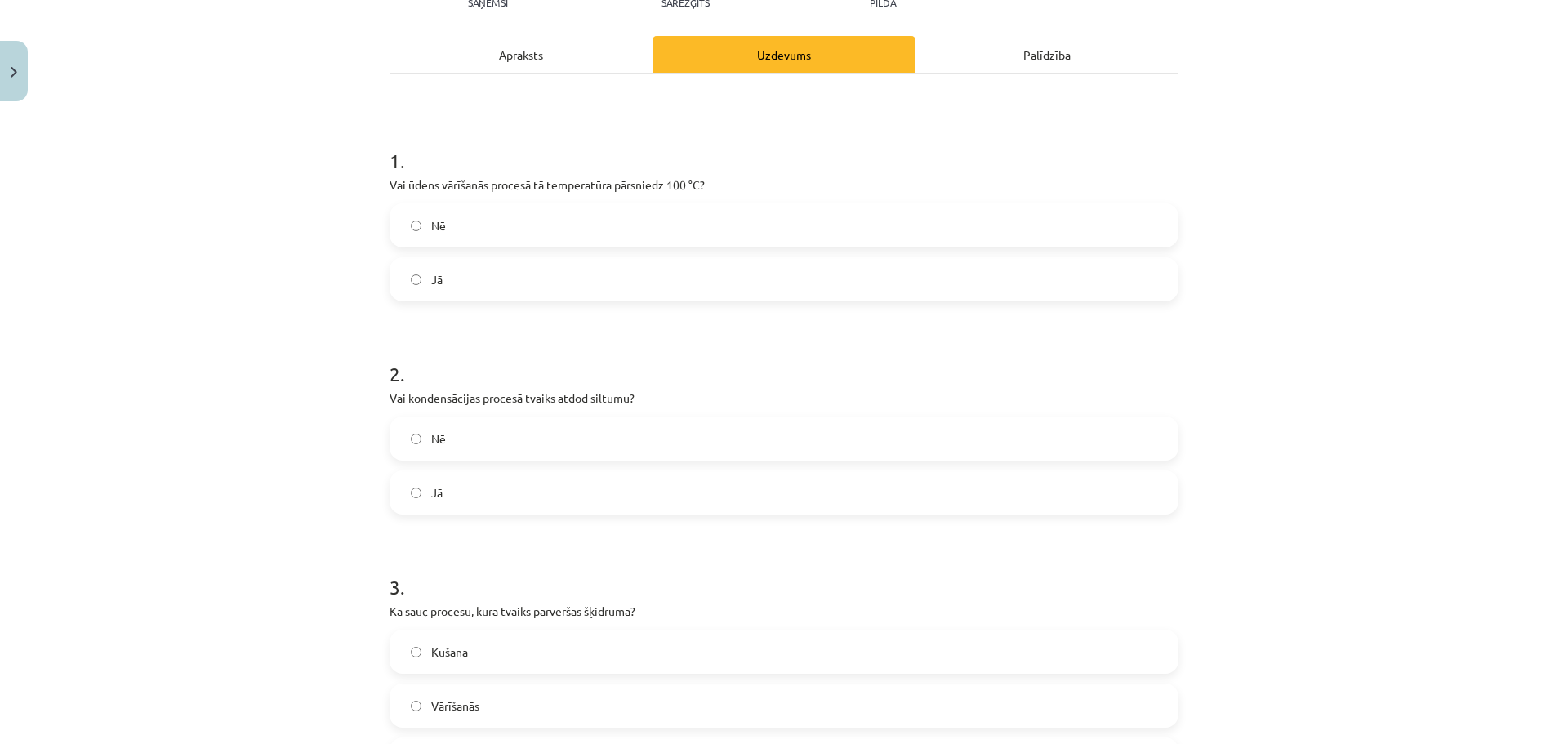
click at [549, 57] on div "Apraksts" at bounding box center [521, 54] width 263 height 37
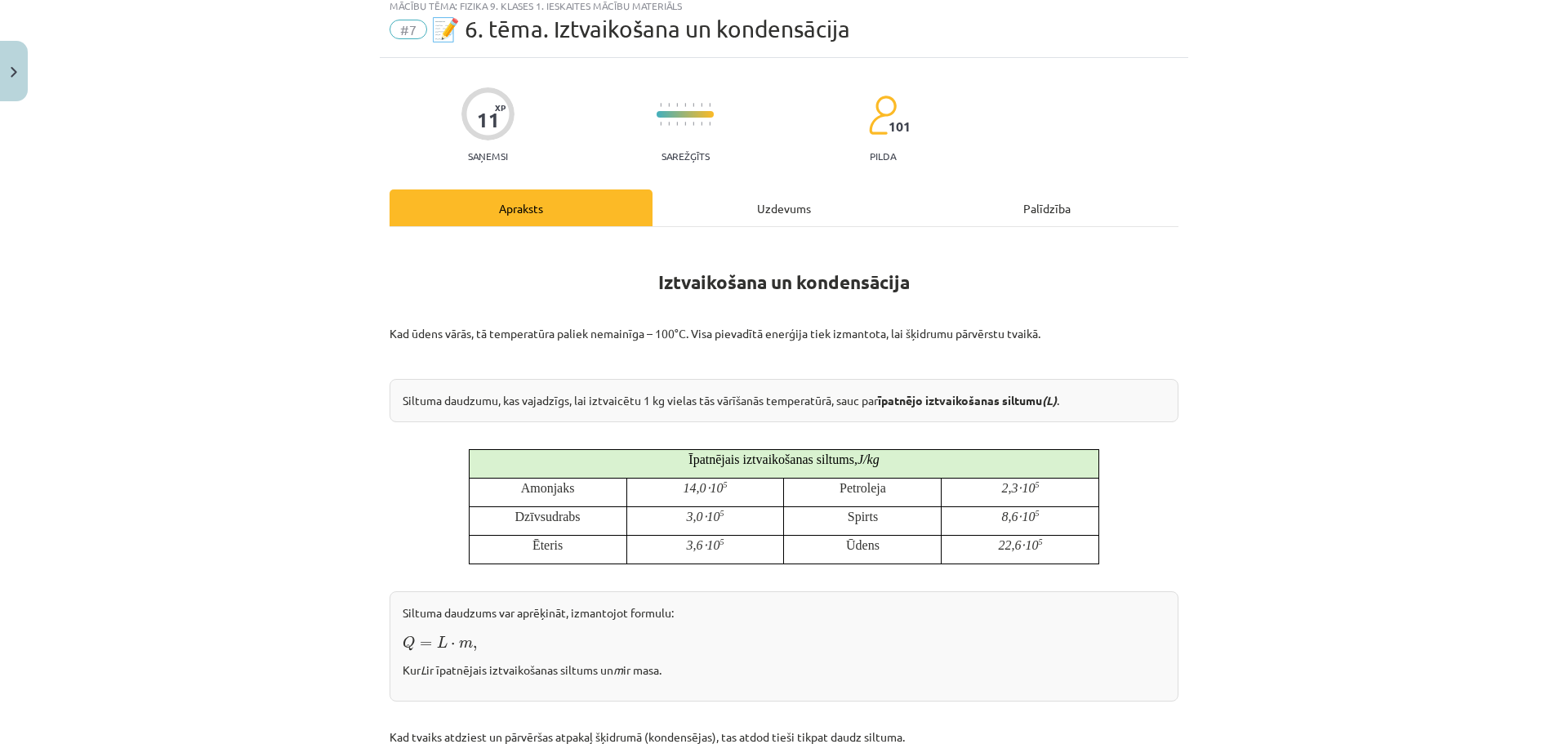
scroll to position [41, 0]
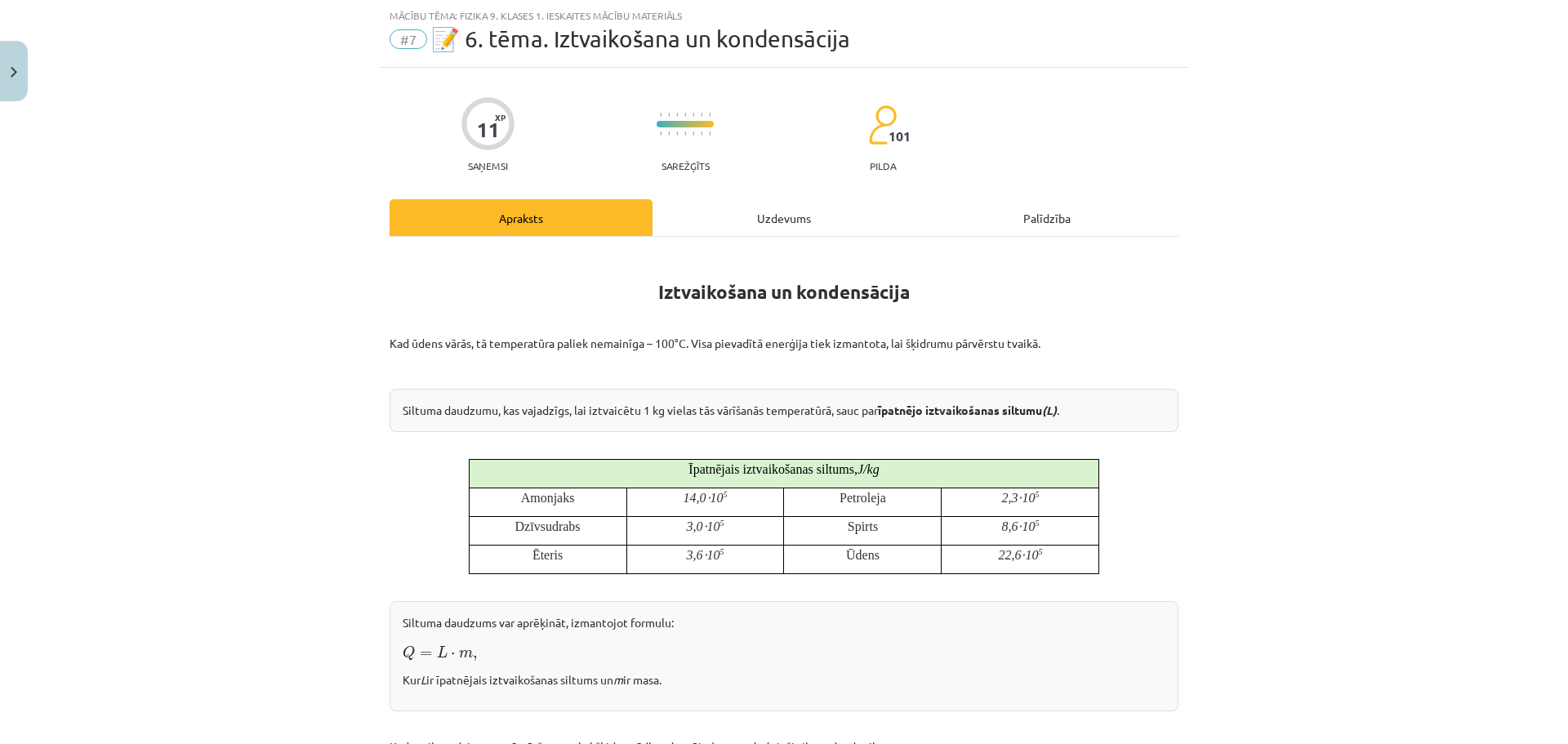
click at [775, 206] on div "Uzdevums" at bounding box center [784, 218] width 263 height 37
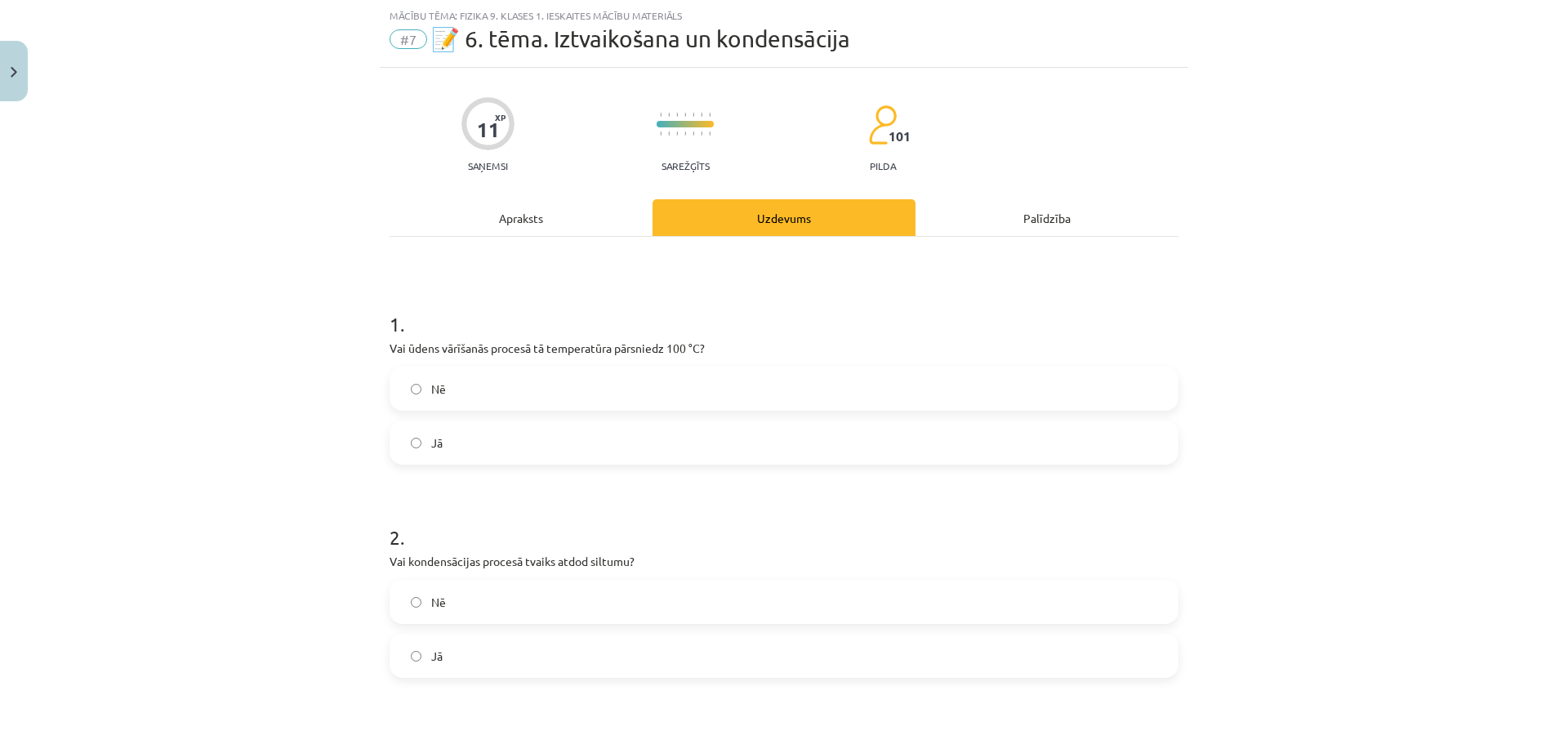
click at [521, 644] on label "Jā" at bounding box center [784, 655] width 786 height 41
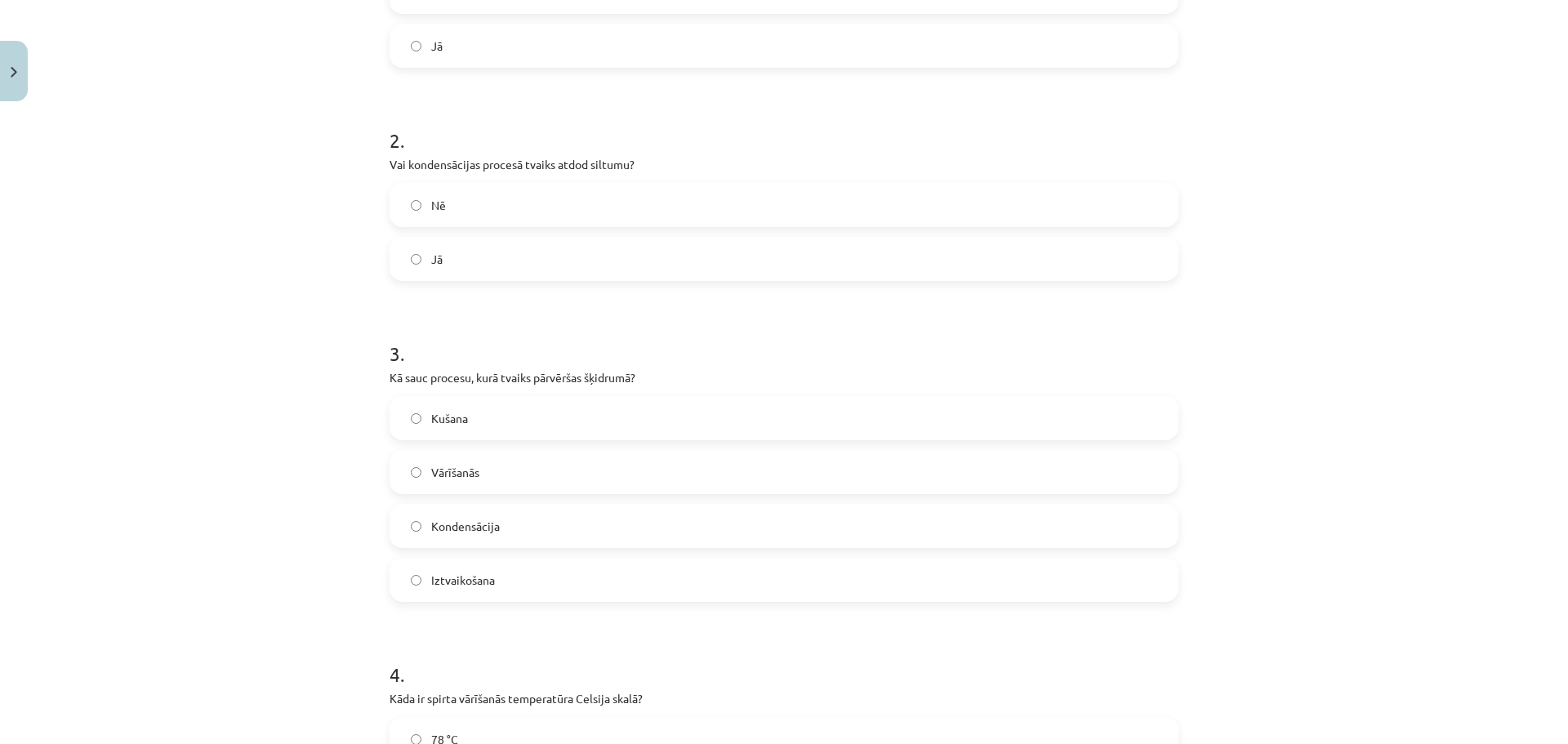
scroll to position [449, 0]
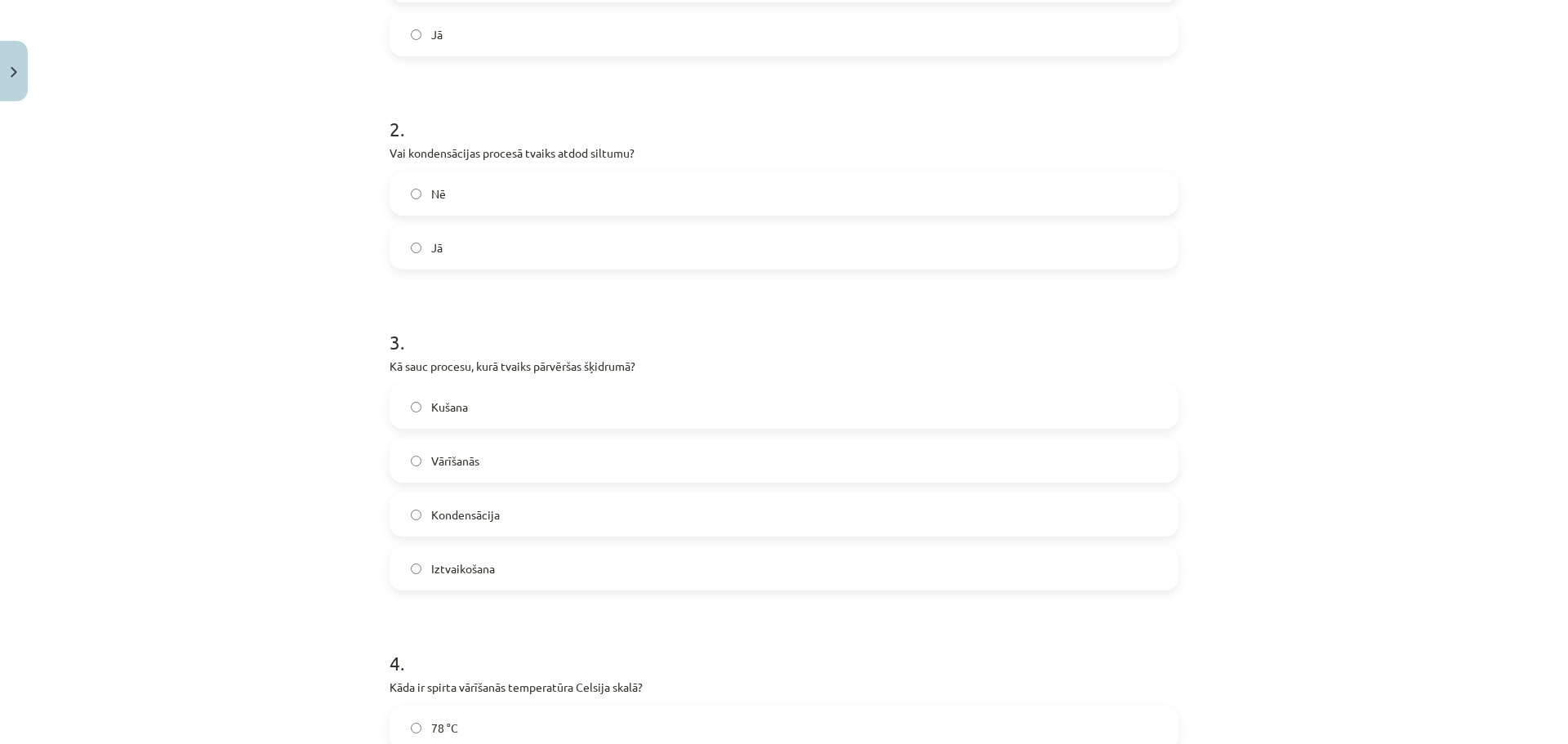
click at [491, 528] on label "Kondensācija" at bounding box center [784, 514] width 786 height 41
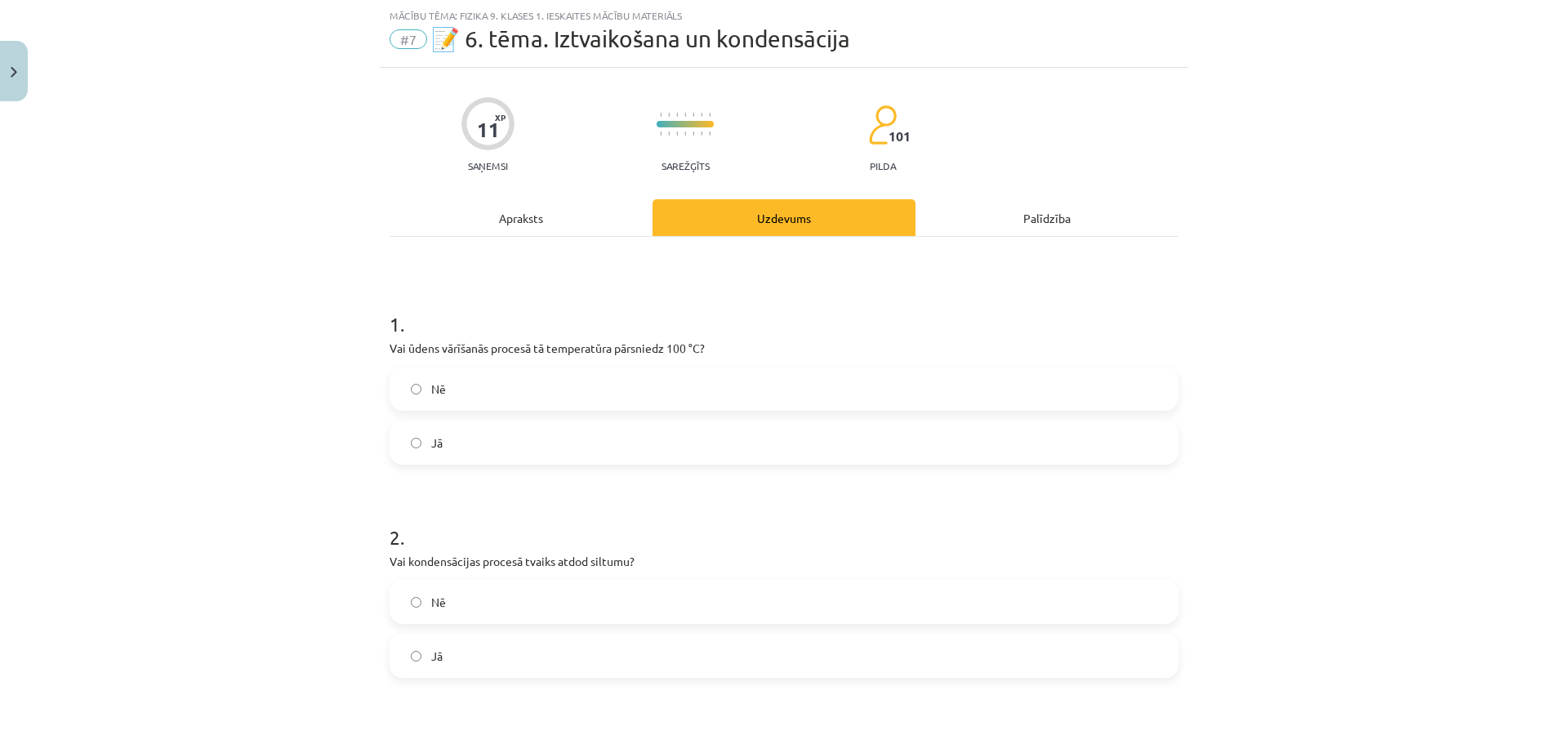
click at [484, 222] on div "Apraksts" at bounding box center [521, 218] width 263 height 37
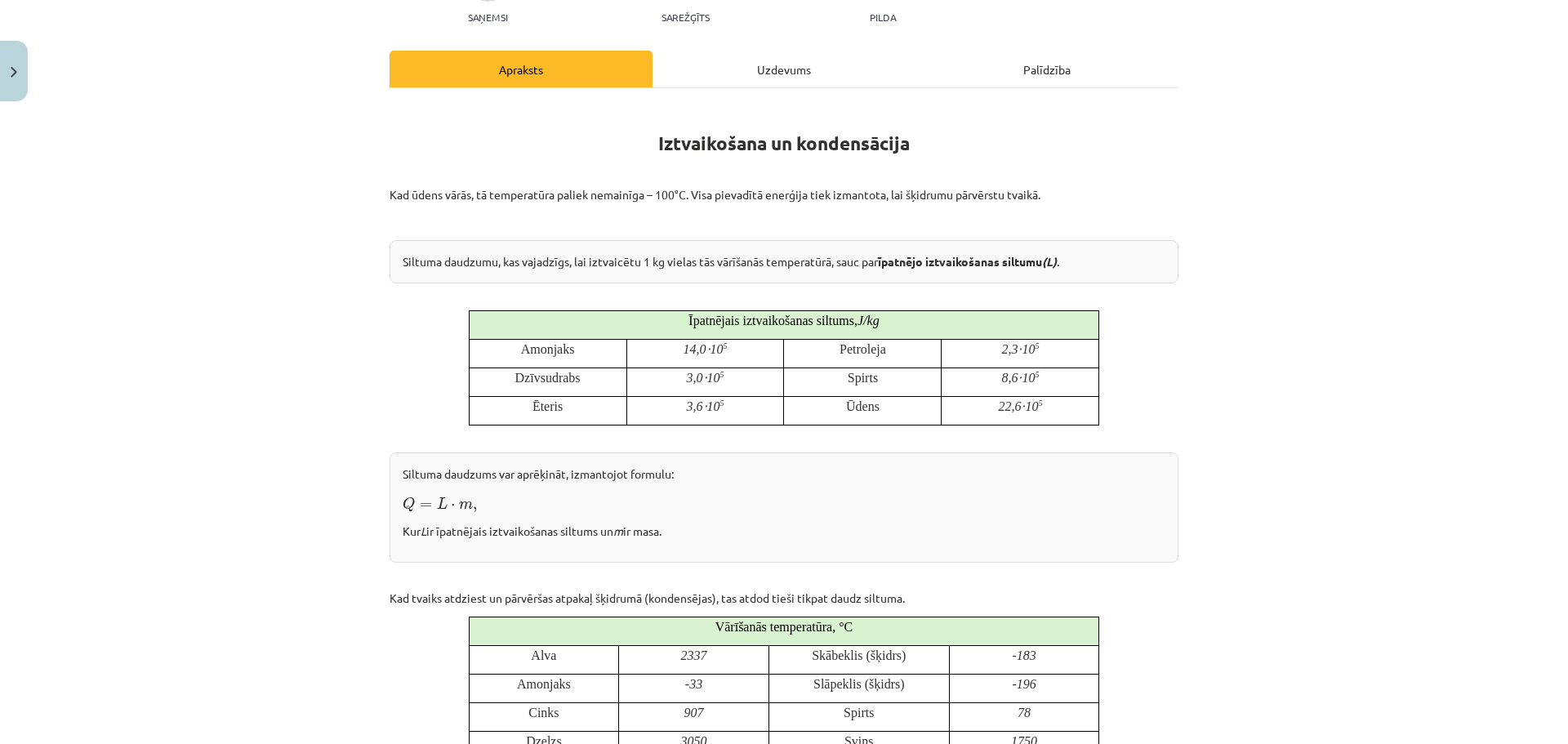
scroll to position [204, 0]
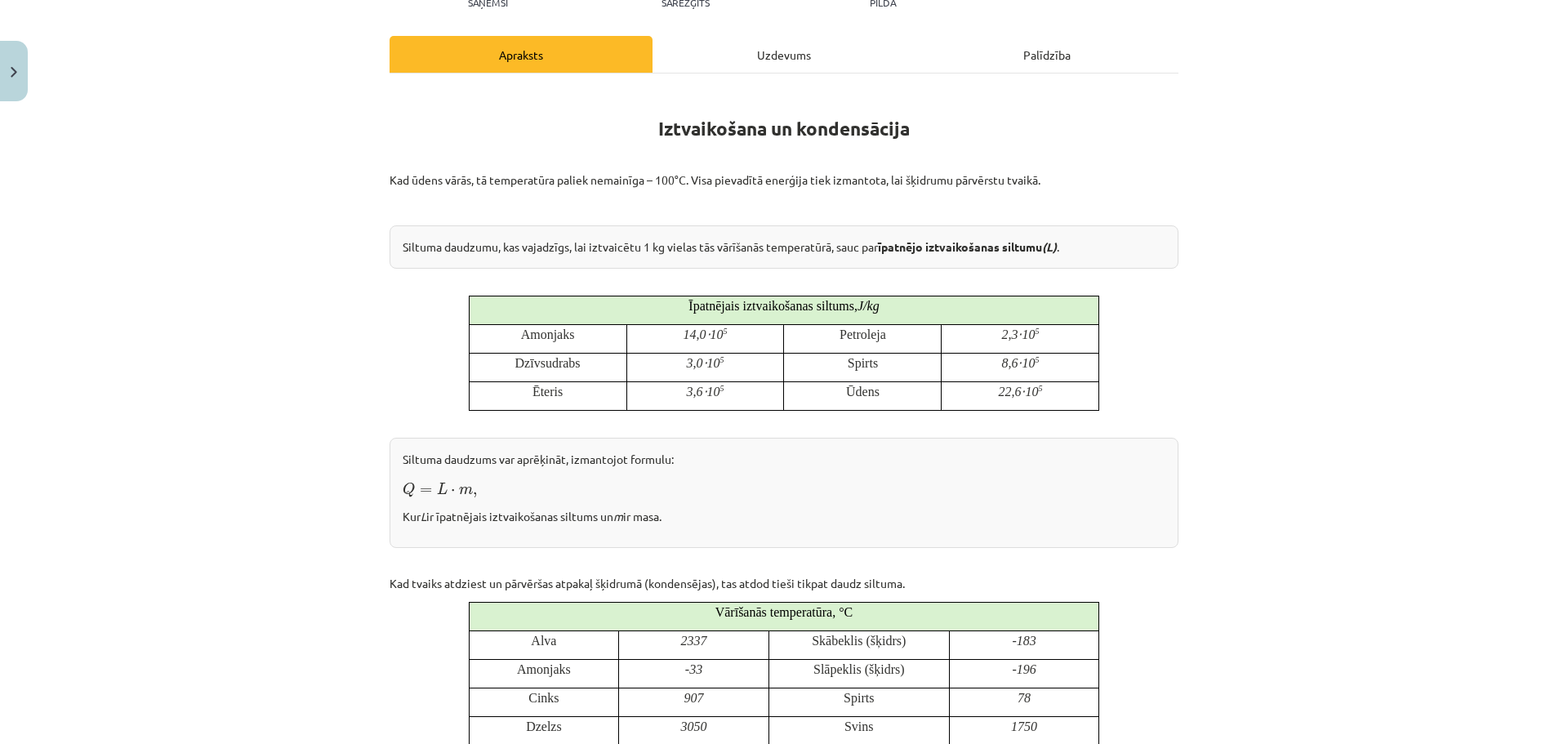
click at [744, 63] on div "Uzdevums" at bounding box center [784, 54] width 263 height 37
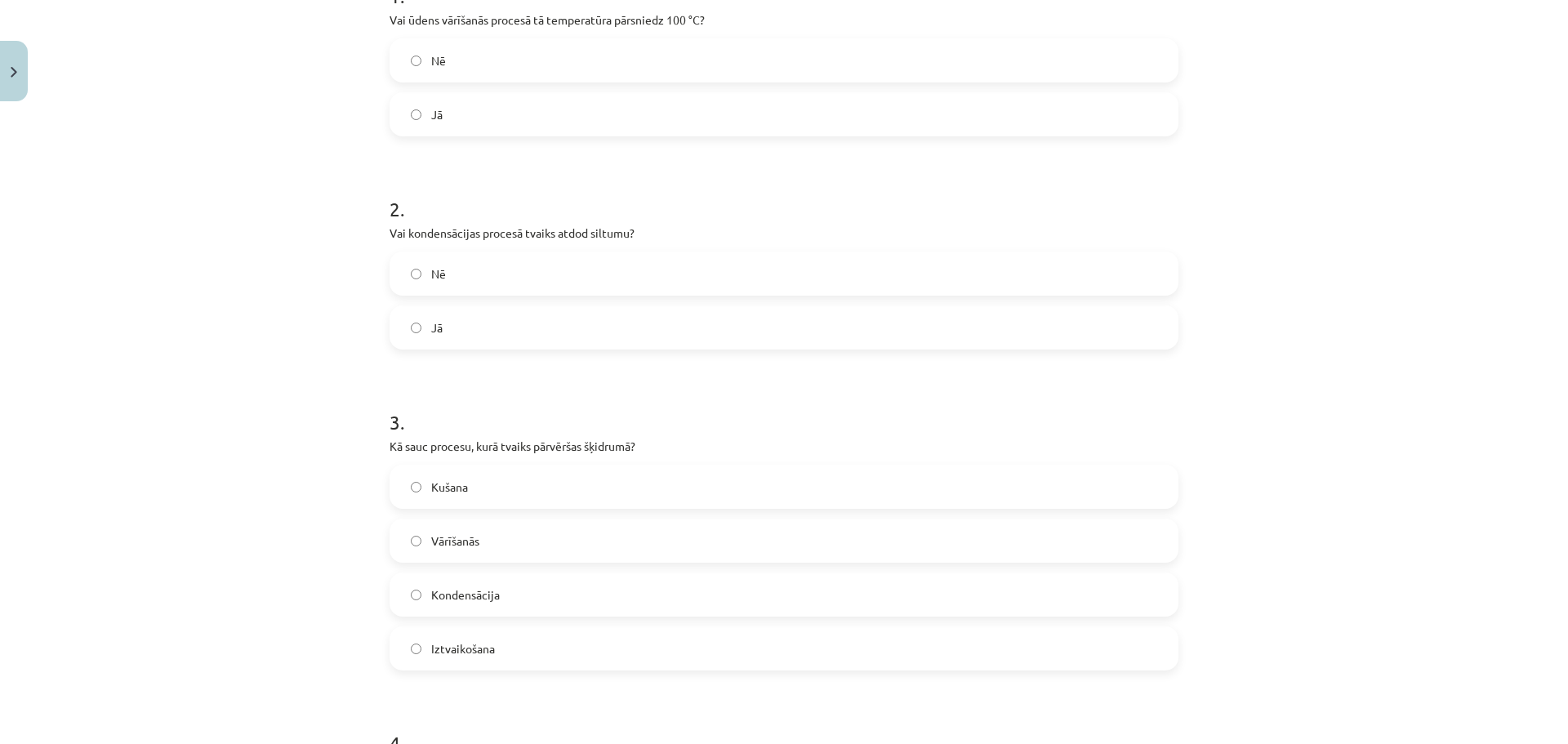
scroll to position [124, 0]
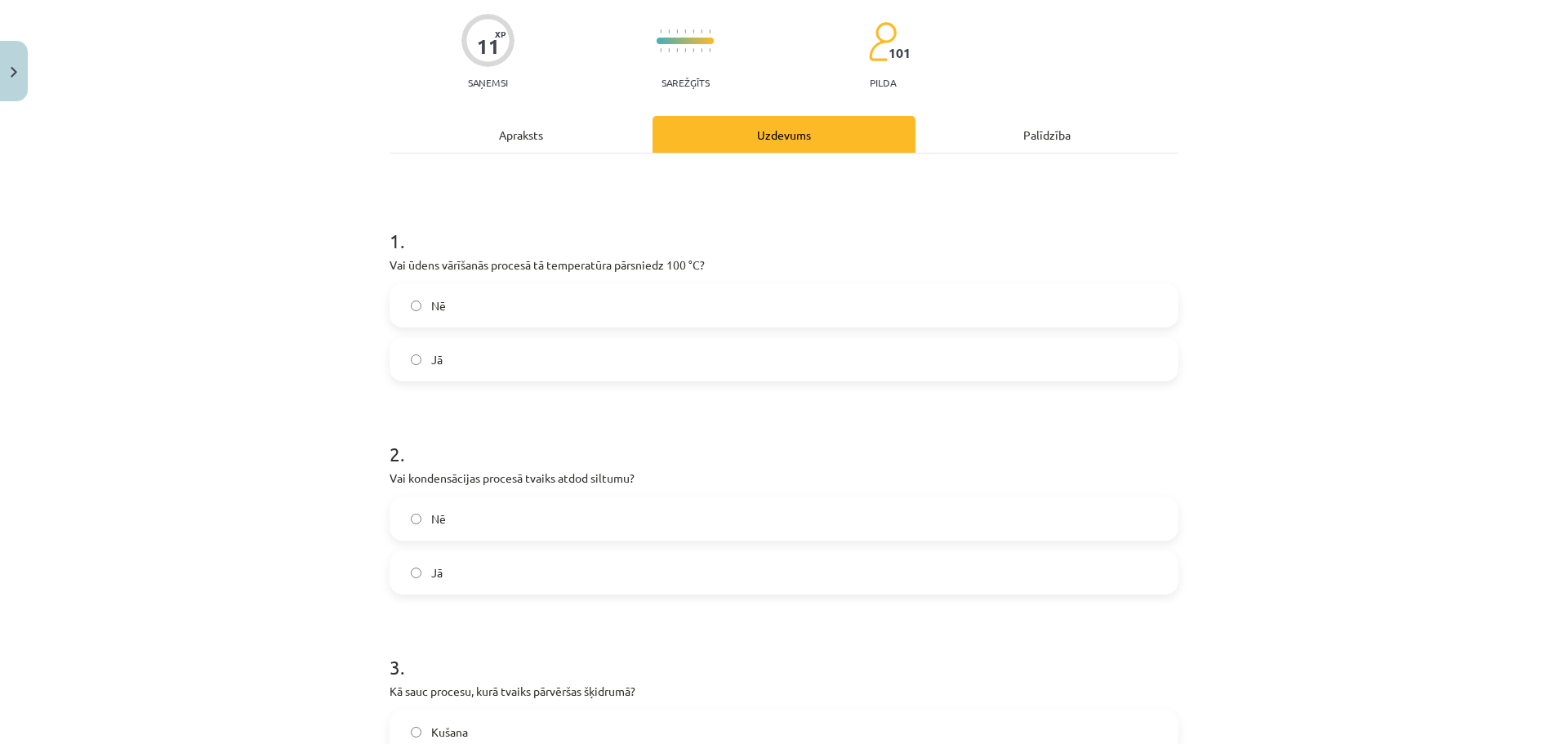
click at [493, 128] on div "Apraksts" at bounding box center [521, 134] width 263 height 37
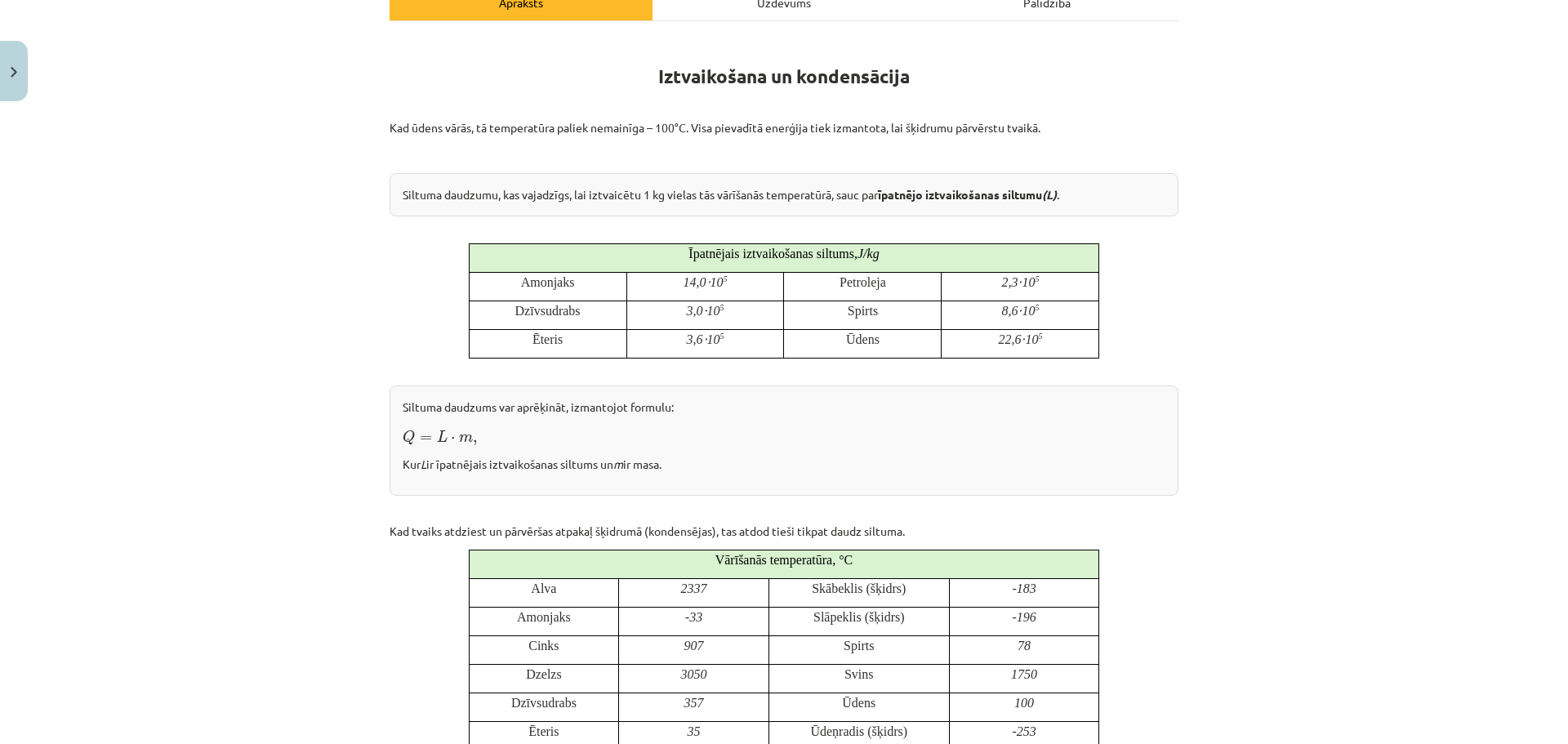
scroll to position [41, 0]
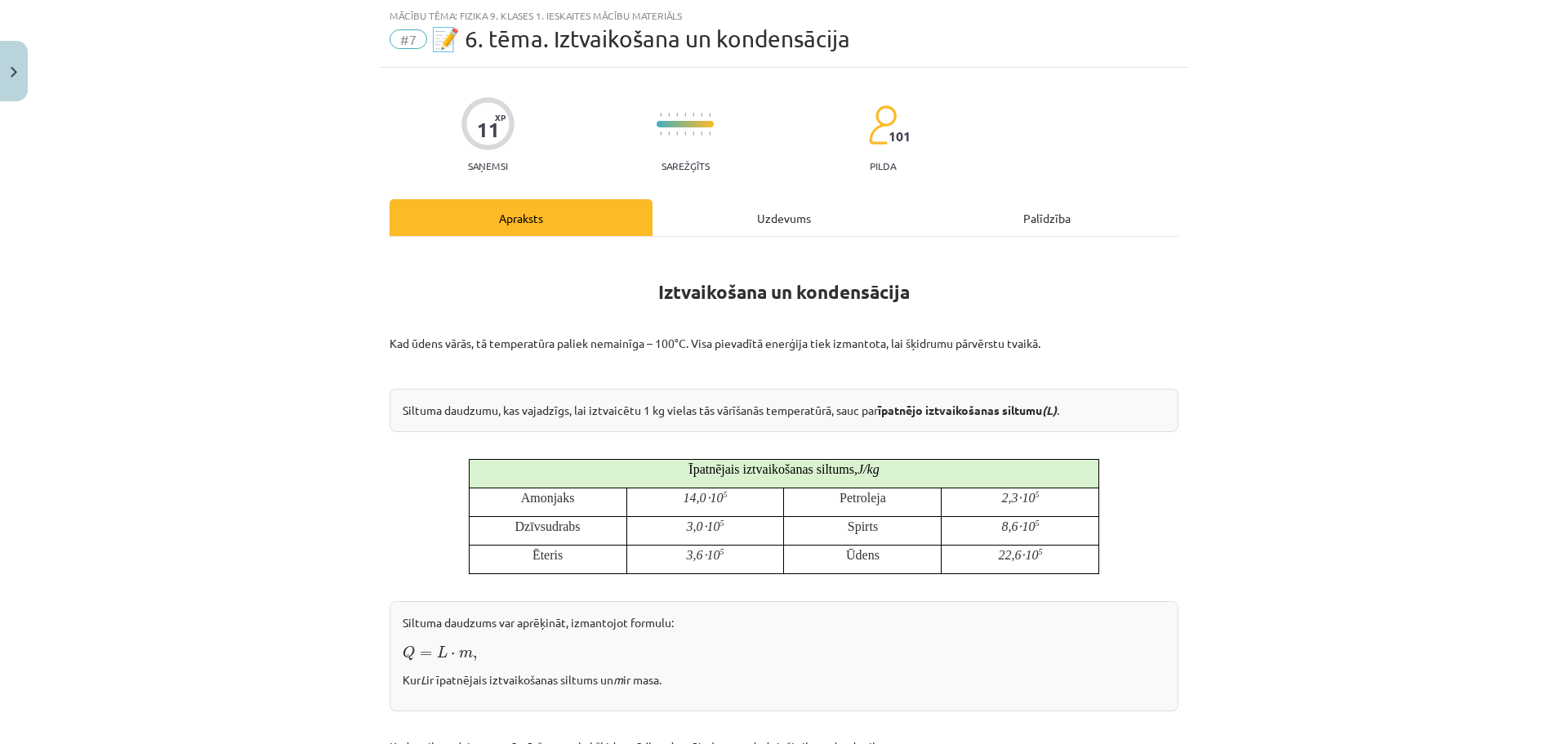
click at [741, 219] on div "Uzdevums" at bounding box center [784, 218] width 263 height 37
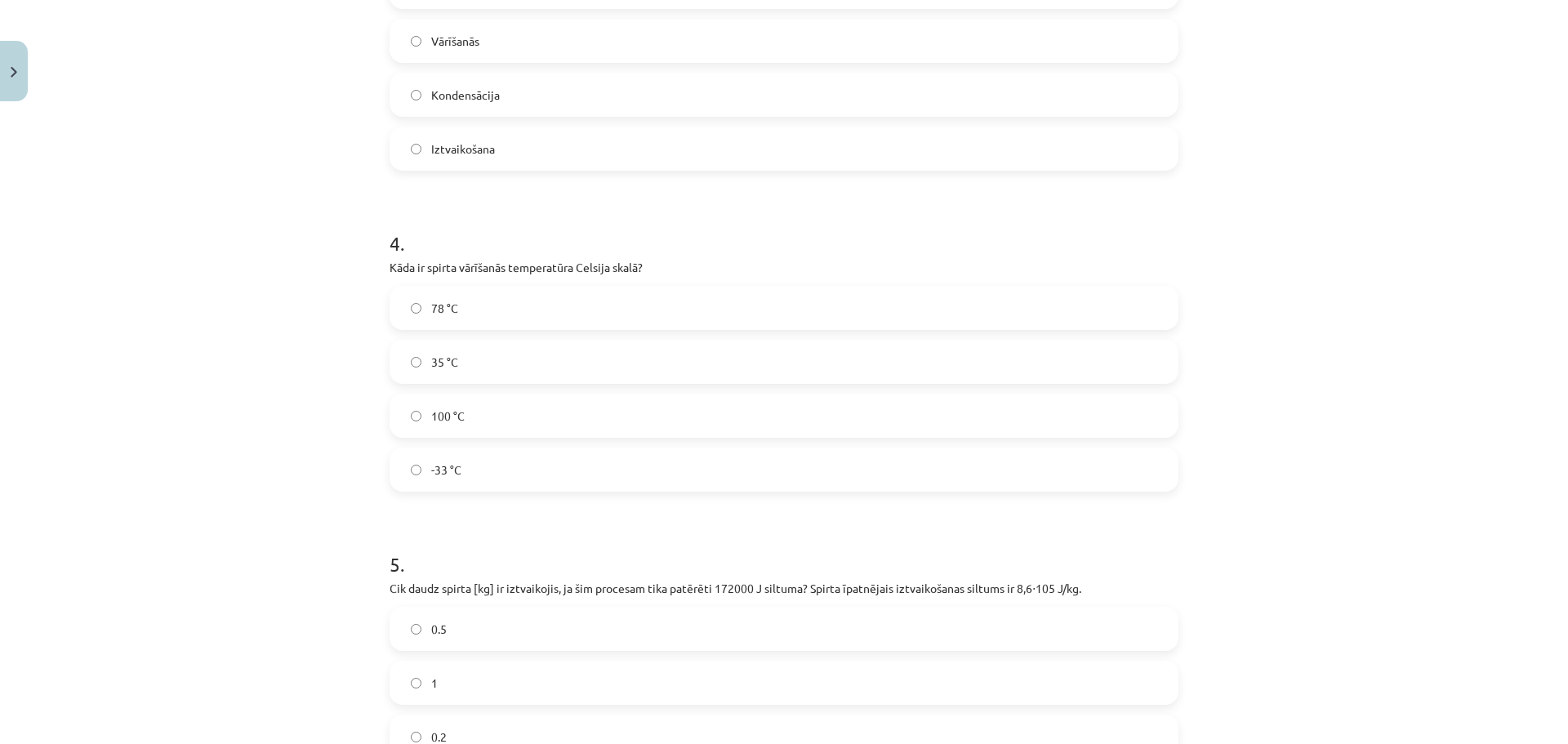
scroll to position [1021, 0]
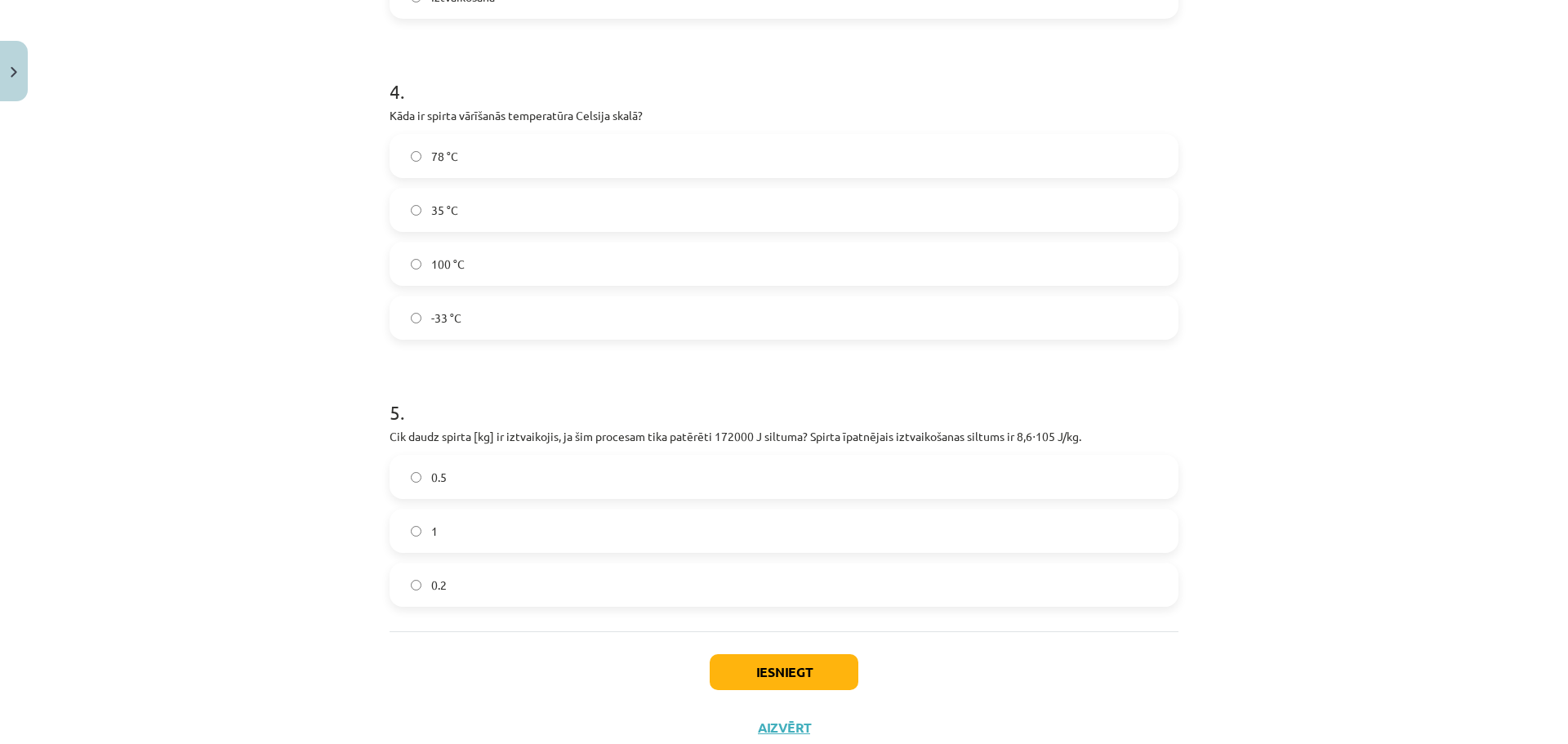
click at [453, 149] on label "78 °C" at bounding box center [784, 156] width 786 height 41
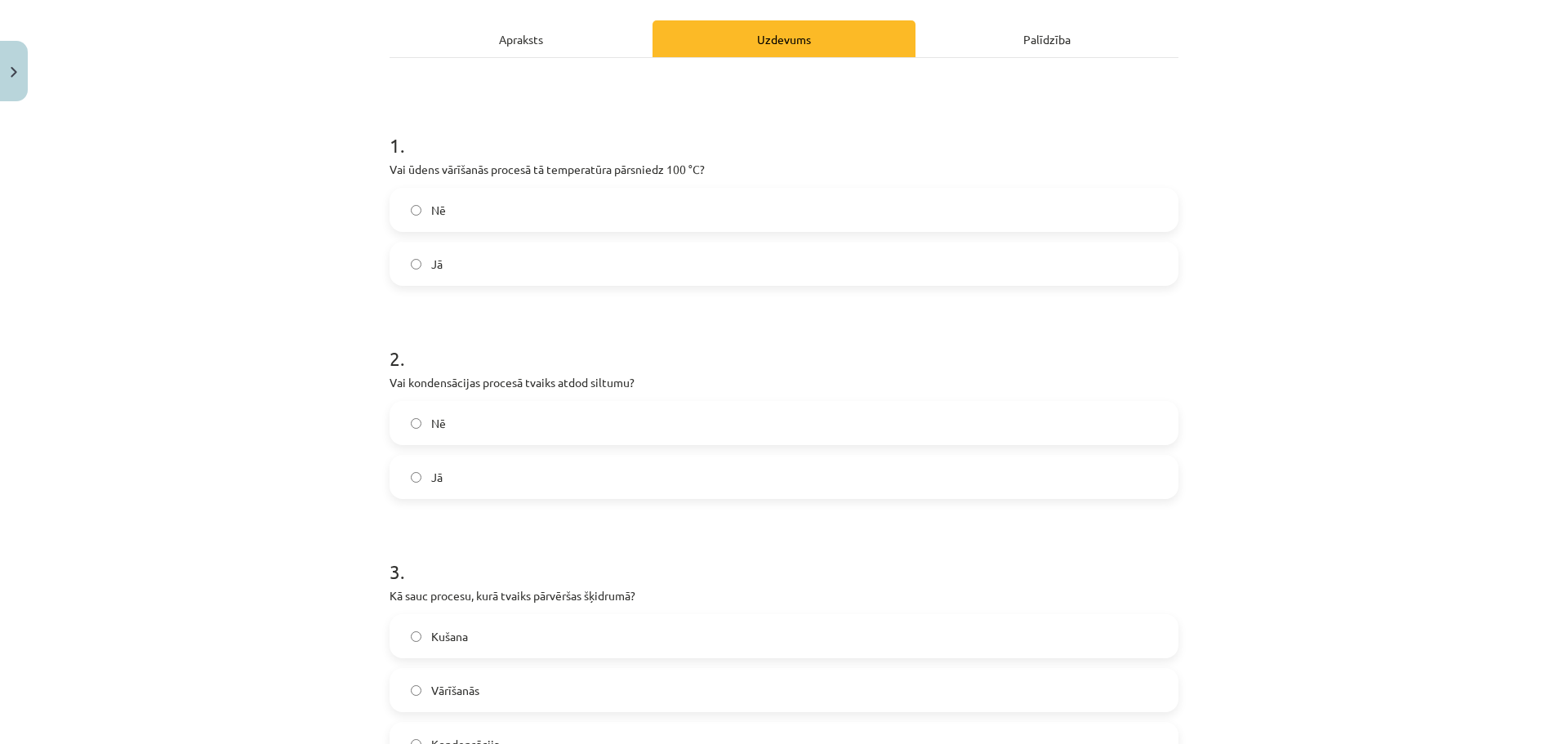
scroll to position [204, 0]
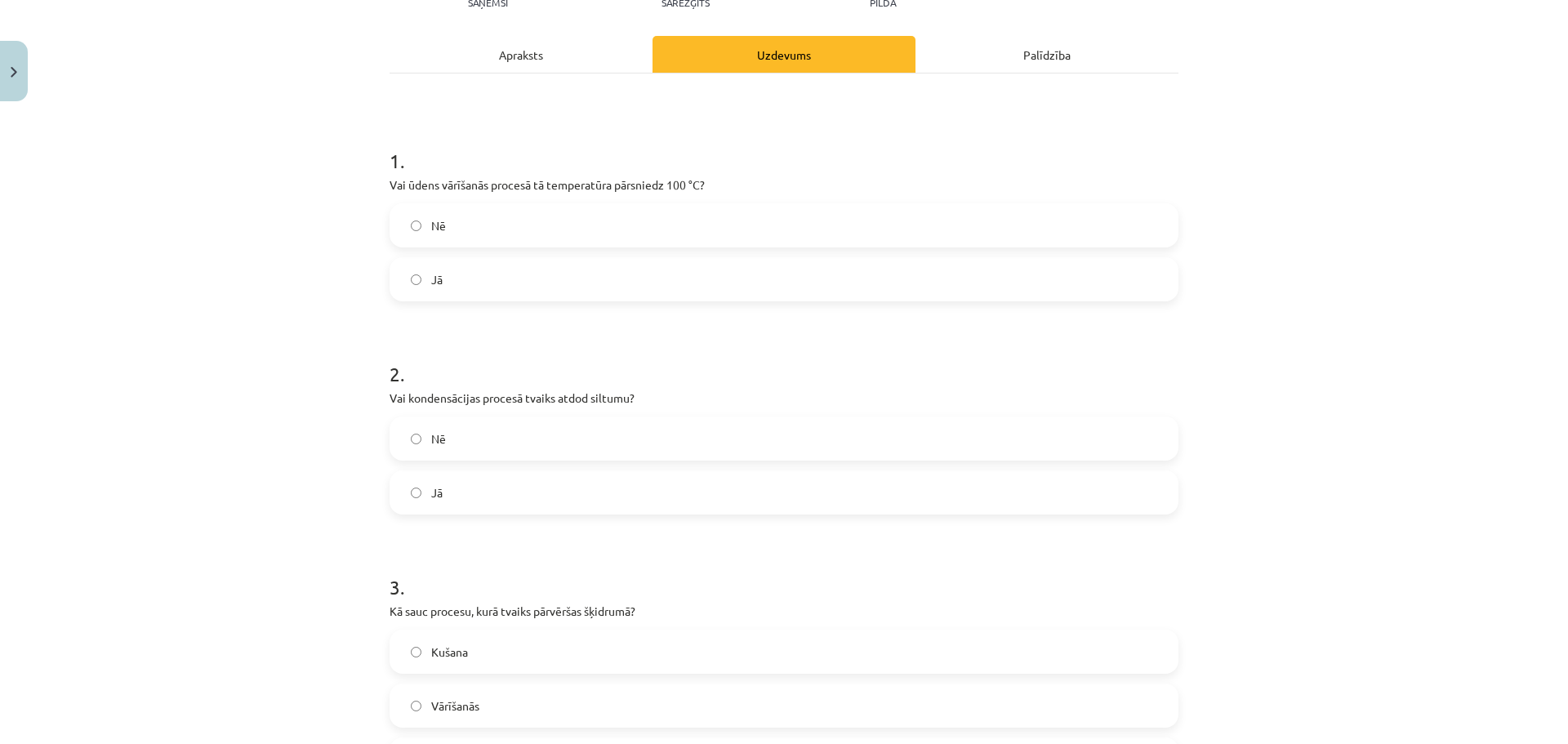
click at [558, 60] on div "Apraksts" at bounding box center [521, 54] width 263 height 37
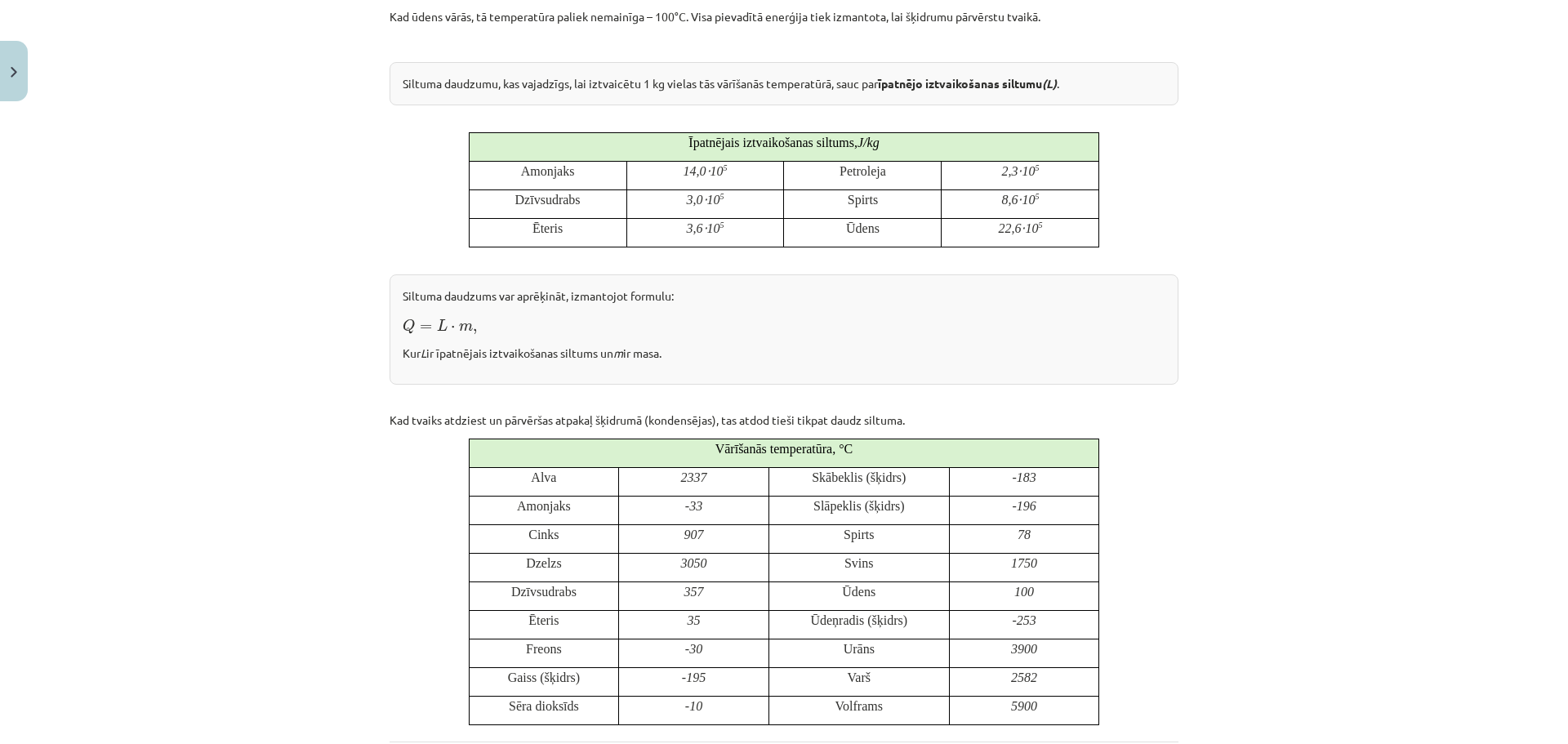
scroll to position [123, 0]
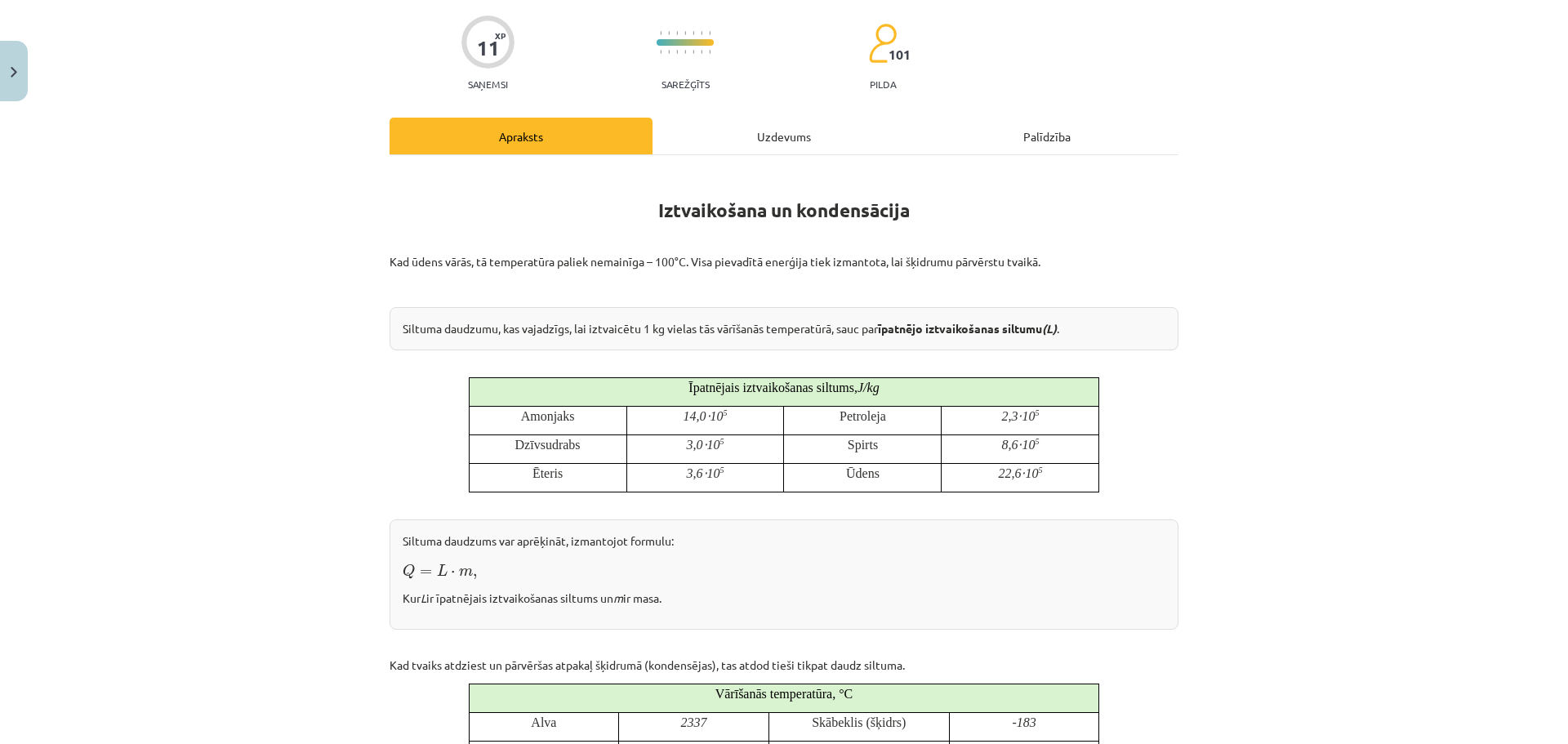
click at [751, 148] on div "Uzdevums" at bounding box center [784, 136] width 263 height 37
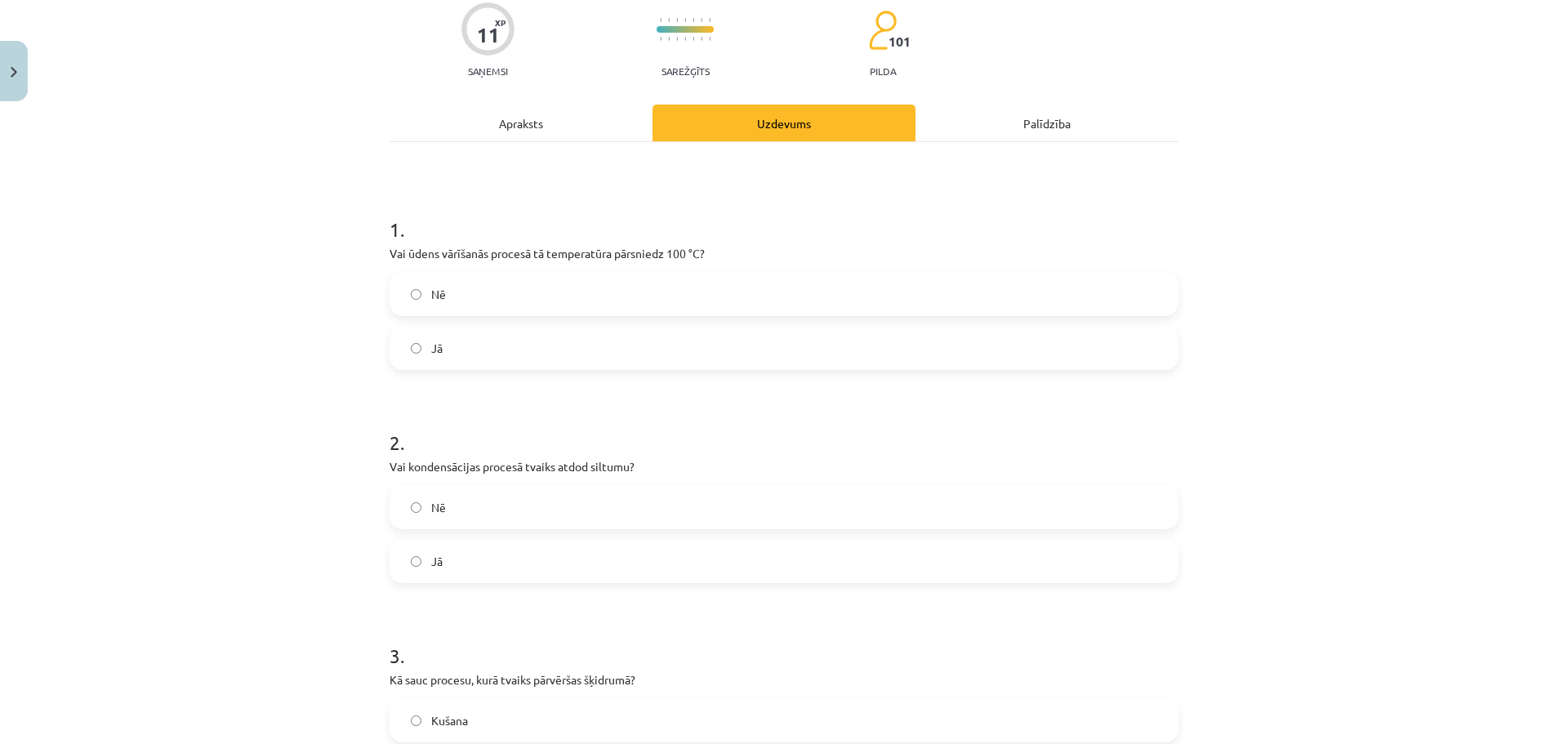
scroll to position [0, 0]
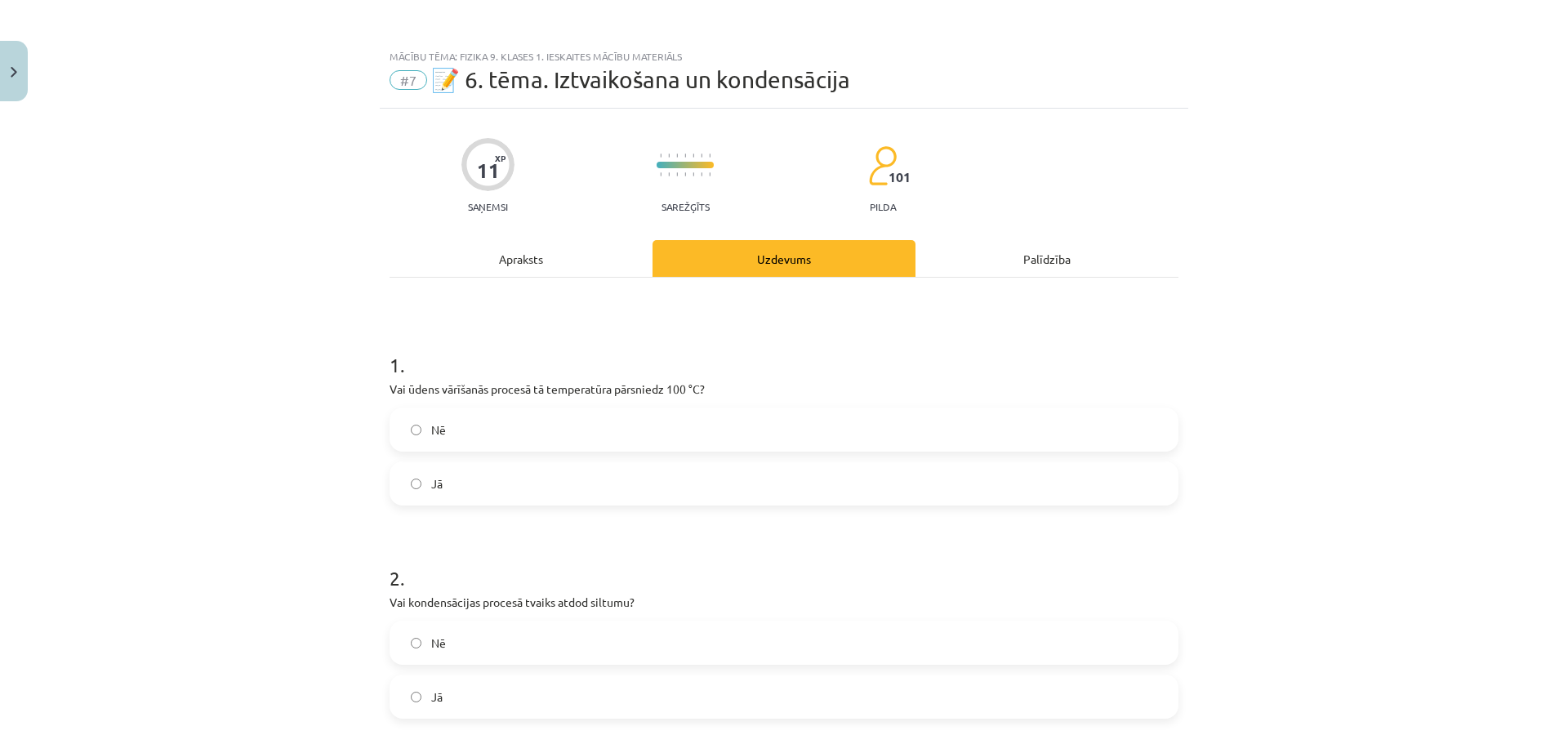
click at [567, 259] on div "Apraksts" at bounding box center [521, 258] width 263 height 37
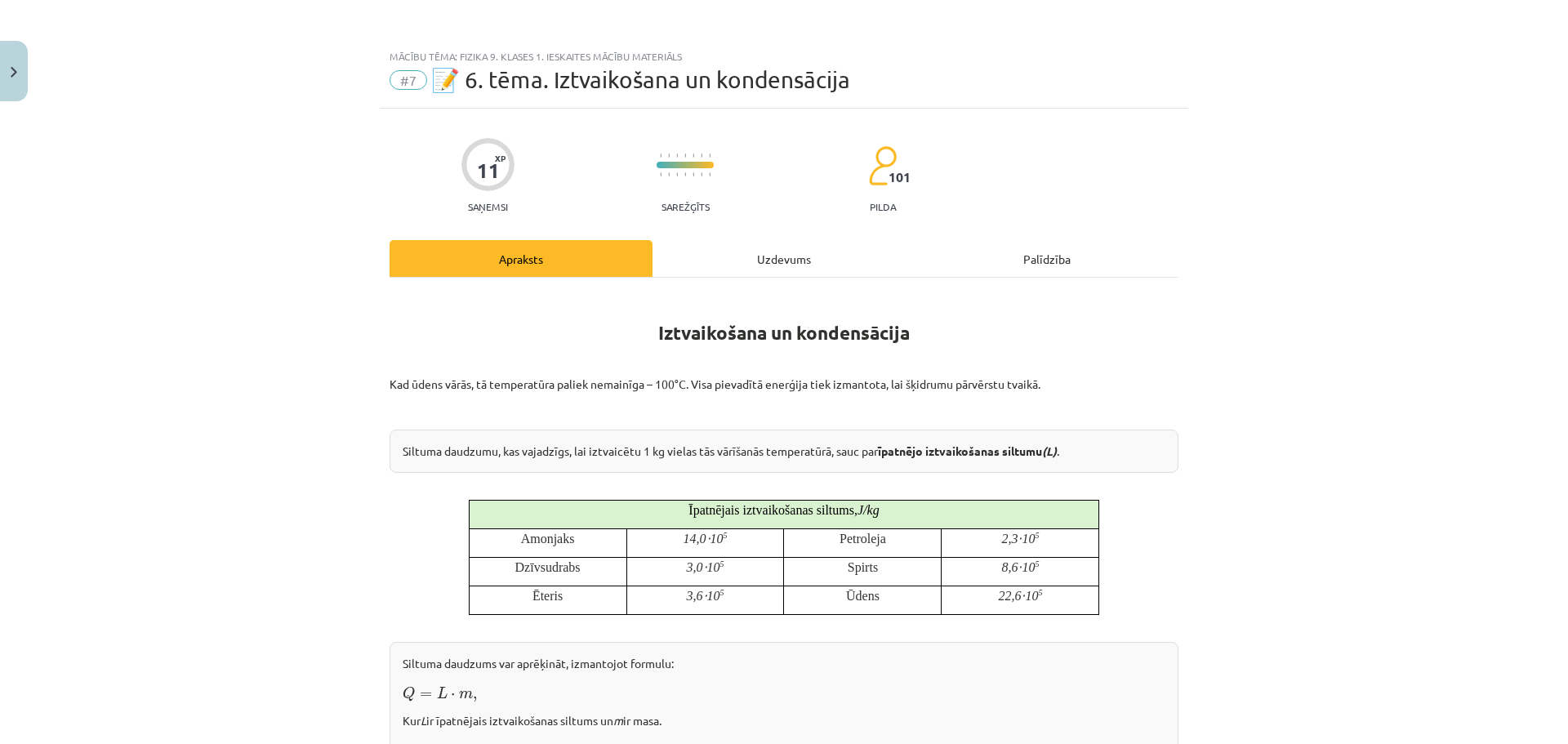
click at [724, 251] on div "Uzdevums" at bounding box center [784, 258] width 263 height 37
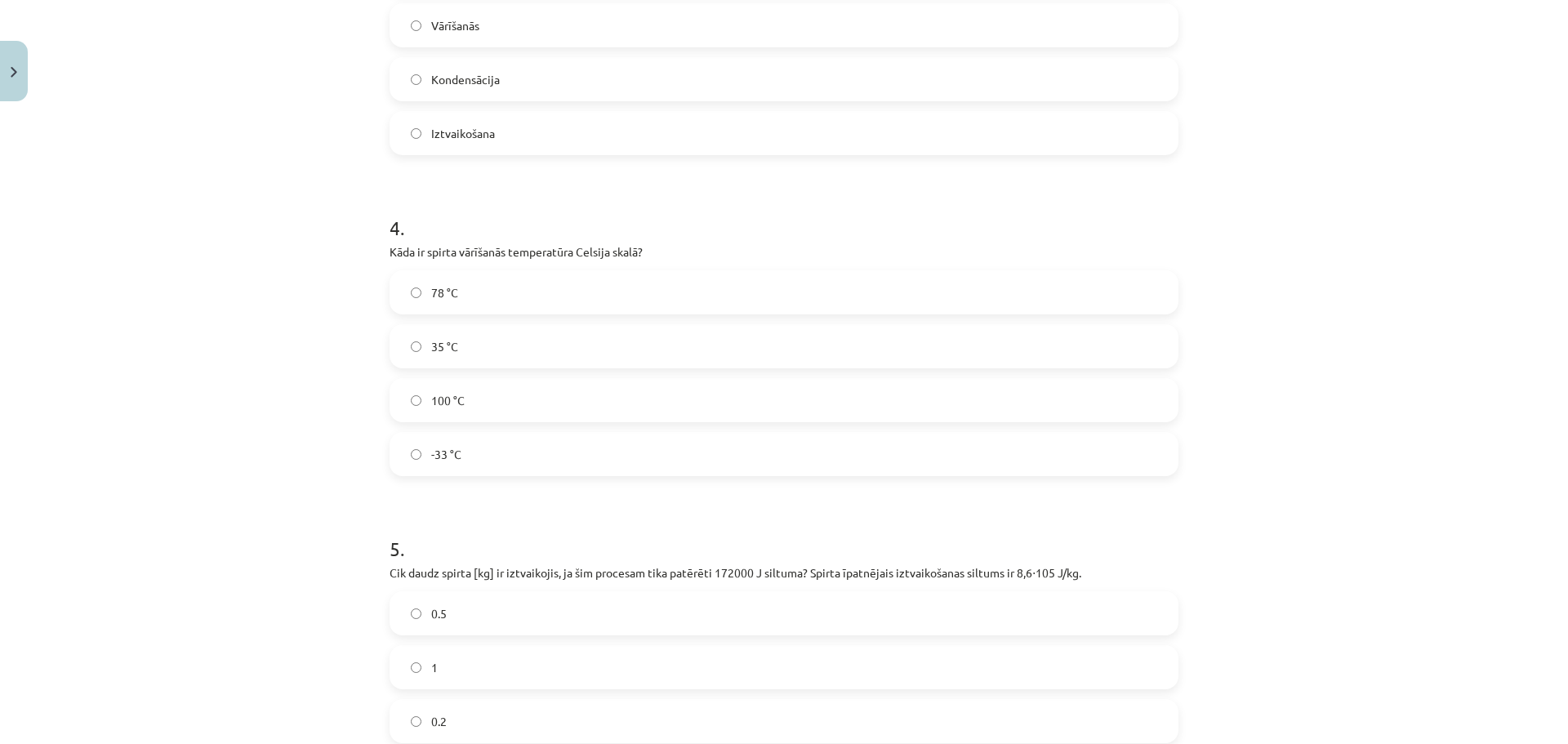
scroll to position [1073, 0]
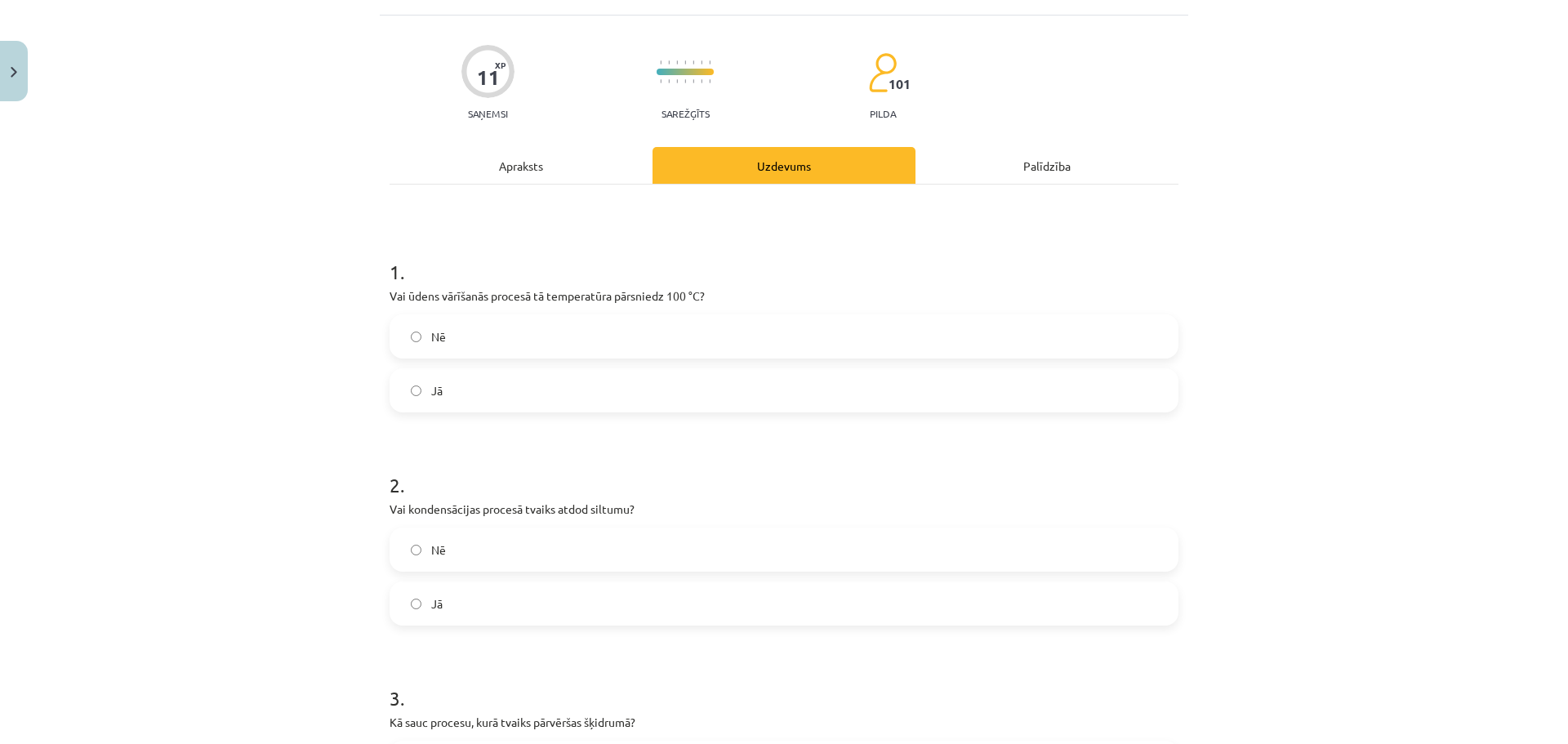
click at [563, 176] on div "Apraksts" at bounding box center [521, 165] width 263 height 37
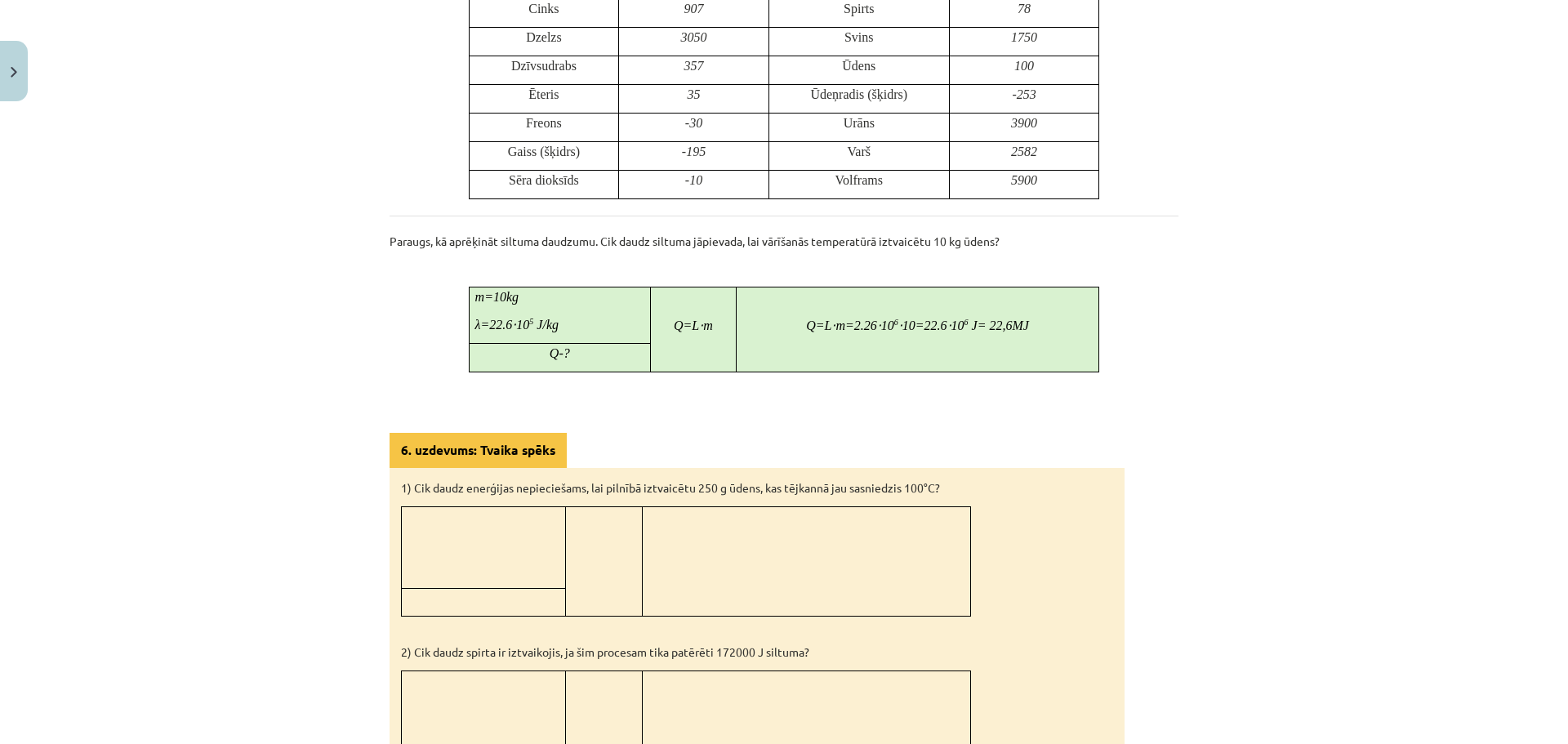
scroll to position [864, 0]
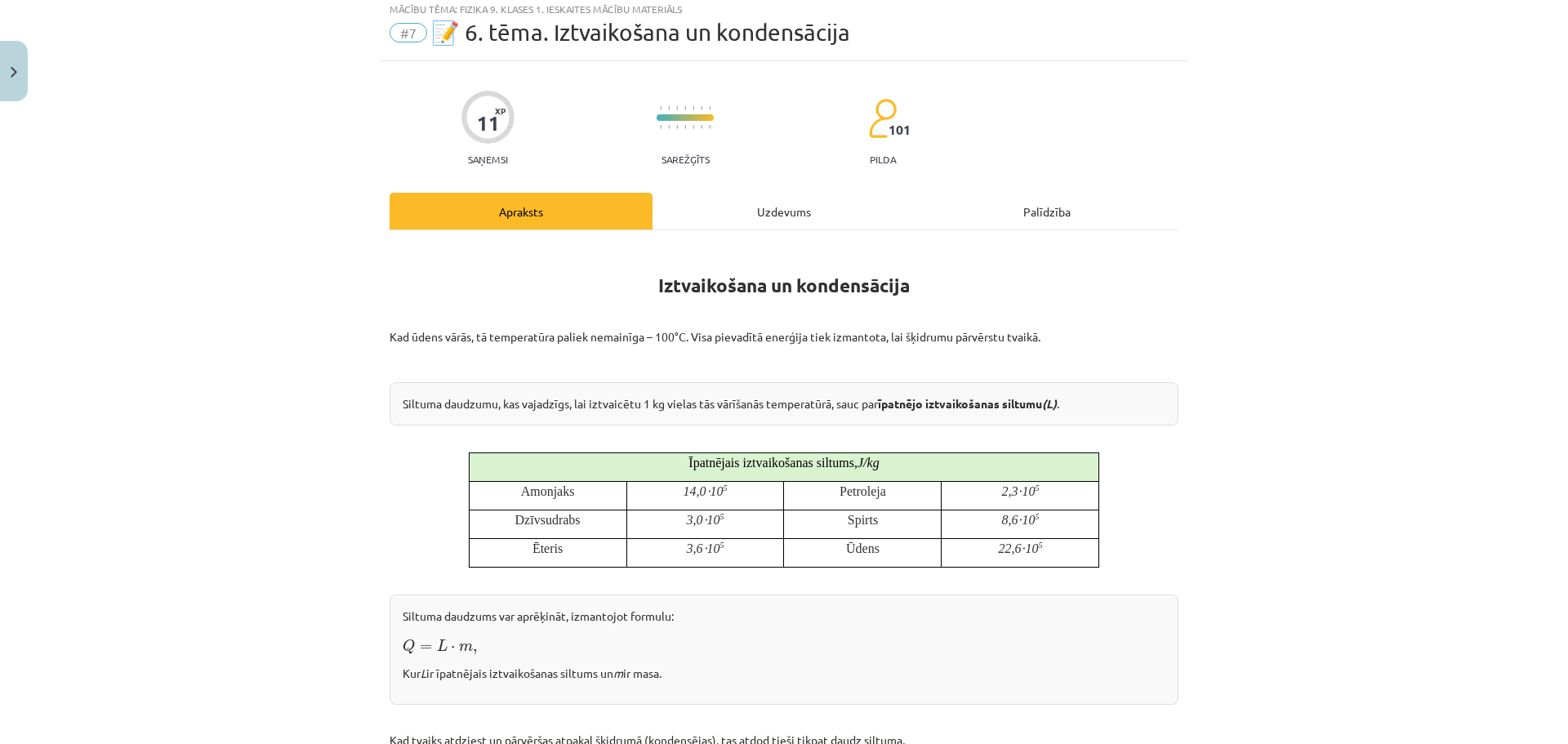
click at [743, 221] on div "Uzdevums" at bounding box center [784, 211] width 263 height 37
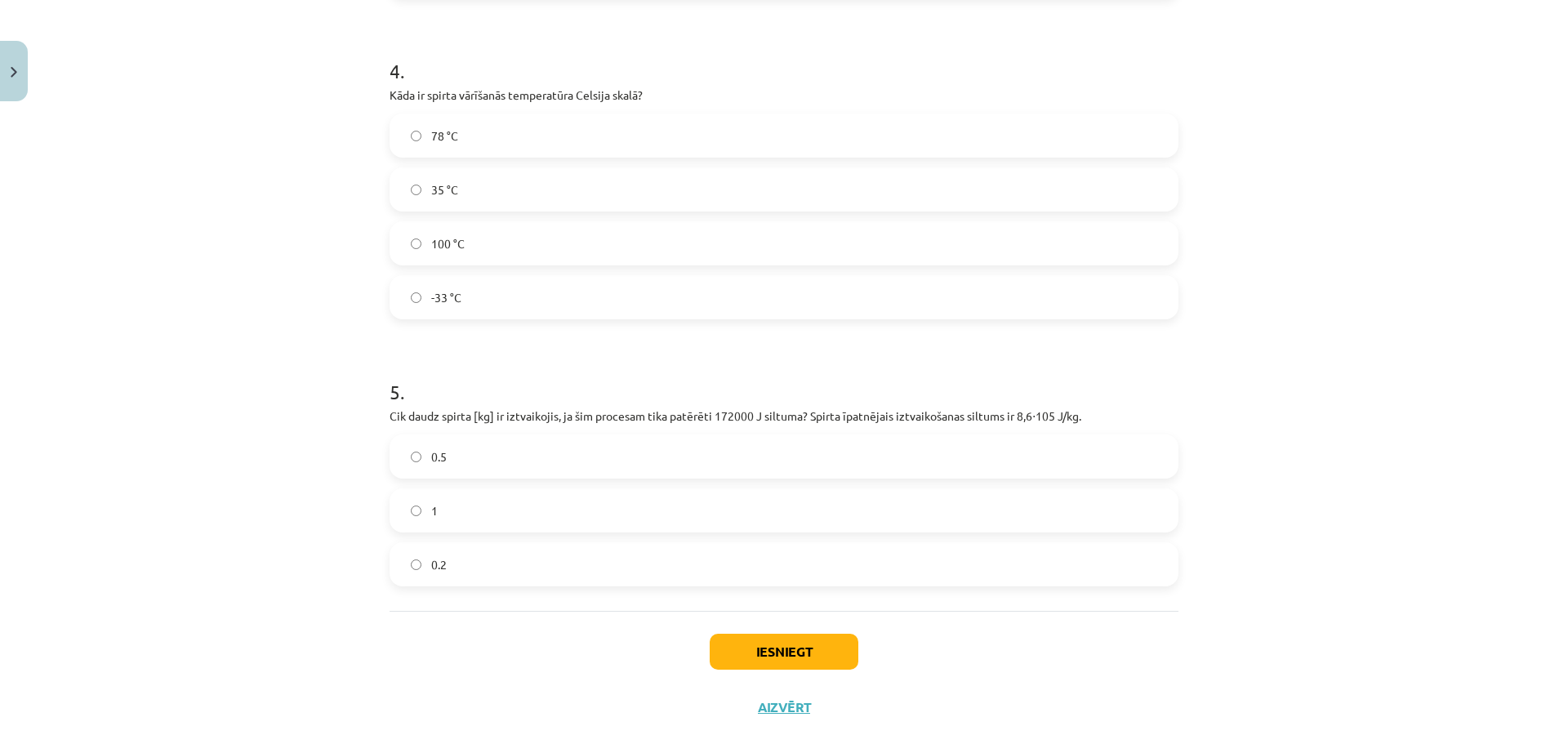
scroll to position [1073, 0]
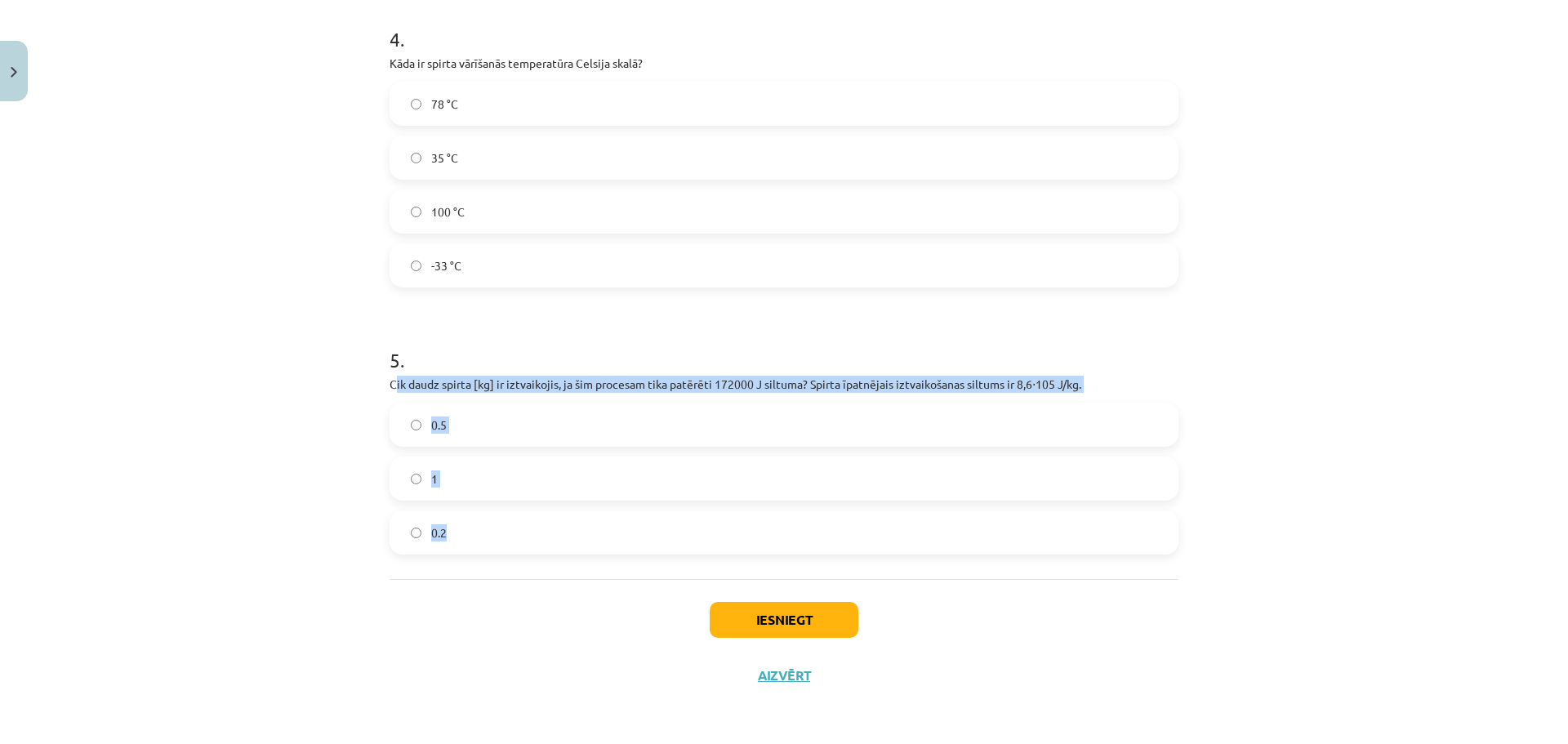
drag, startPoint x: 387, startPoint y: 383, endPoint x: 476, endPoint y: 541, distance: 181.3
click at [476, 541] on div "5 . Cik daudz spirta [kg] ir iztvaikojis, ja šim procesam tika patērēti 172000 …" at bounding box center [783, 437] width 789 height 234
copy div "ik daudz spirta [kg] ir iztvaikojis, ja šim procesam tika patērēti 172000 J sil…"
click at [470, 531] on label "0.2" at bounding box center [784, 532] width 786 height 41
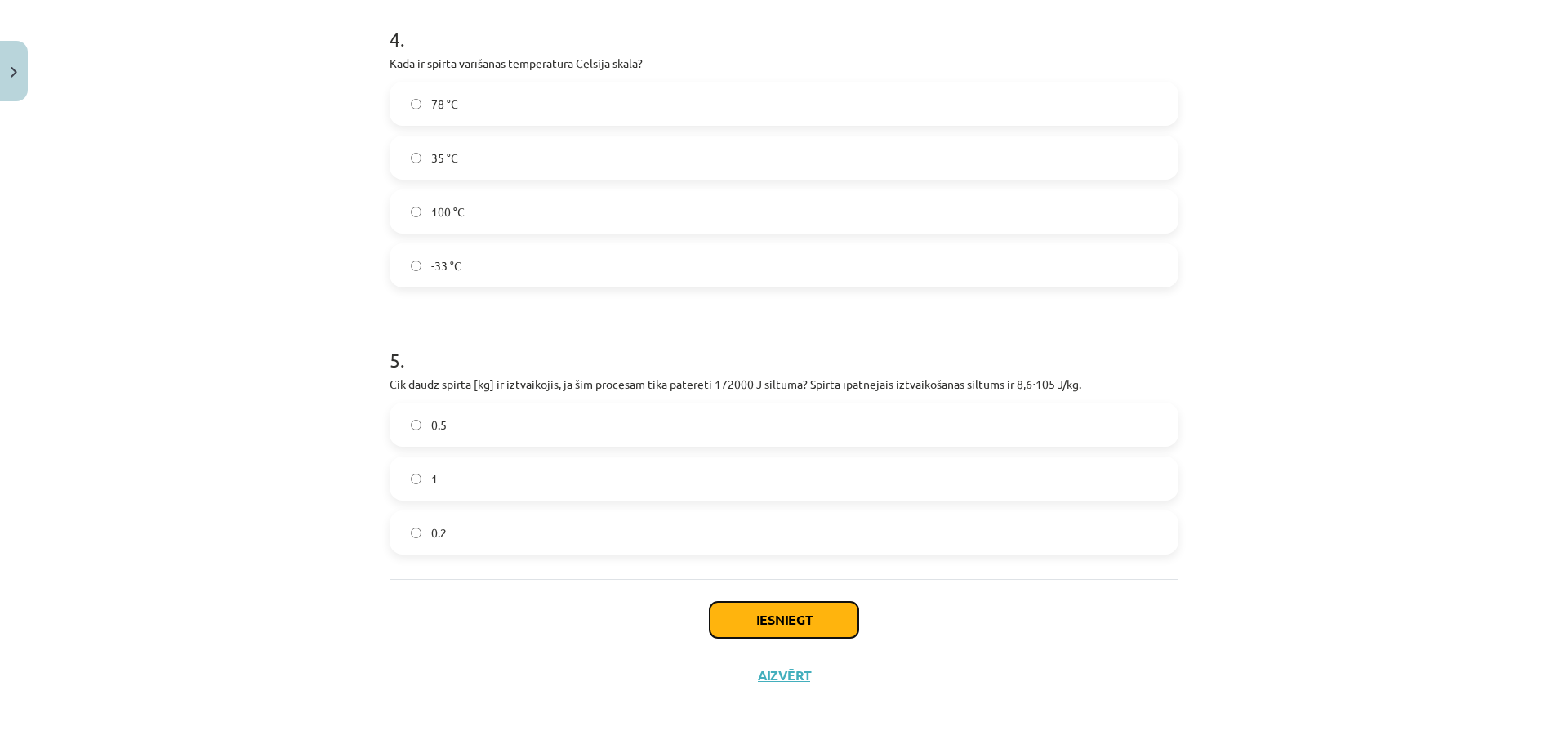
click at [764, 619] on button "Iesniegt" at bounding box center [784, 619] width 149 height 36
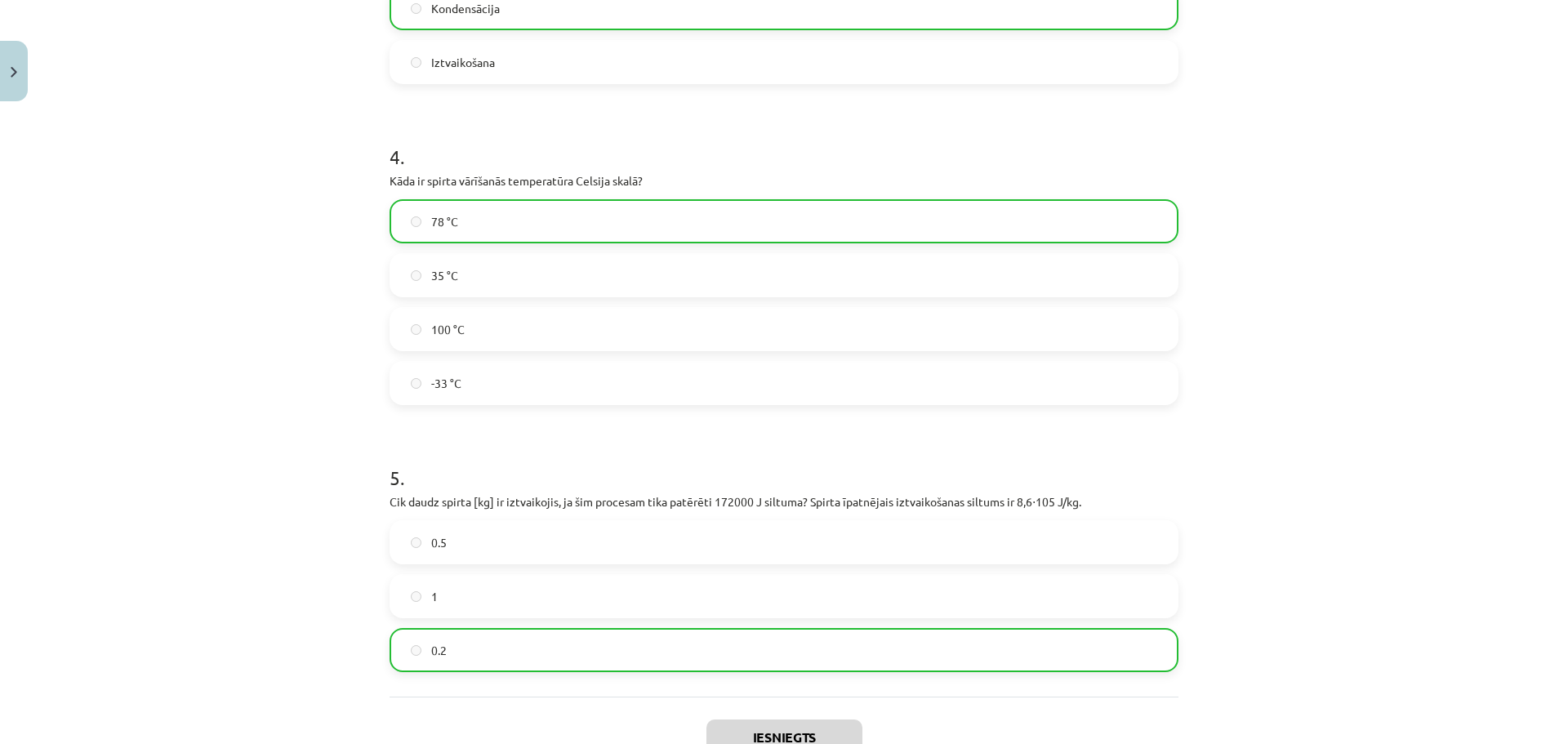
scroll to position [1125, 0]
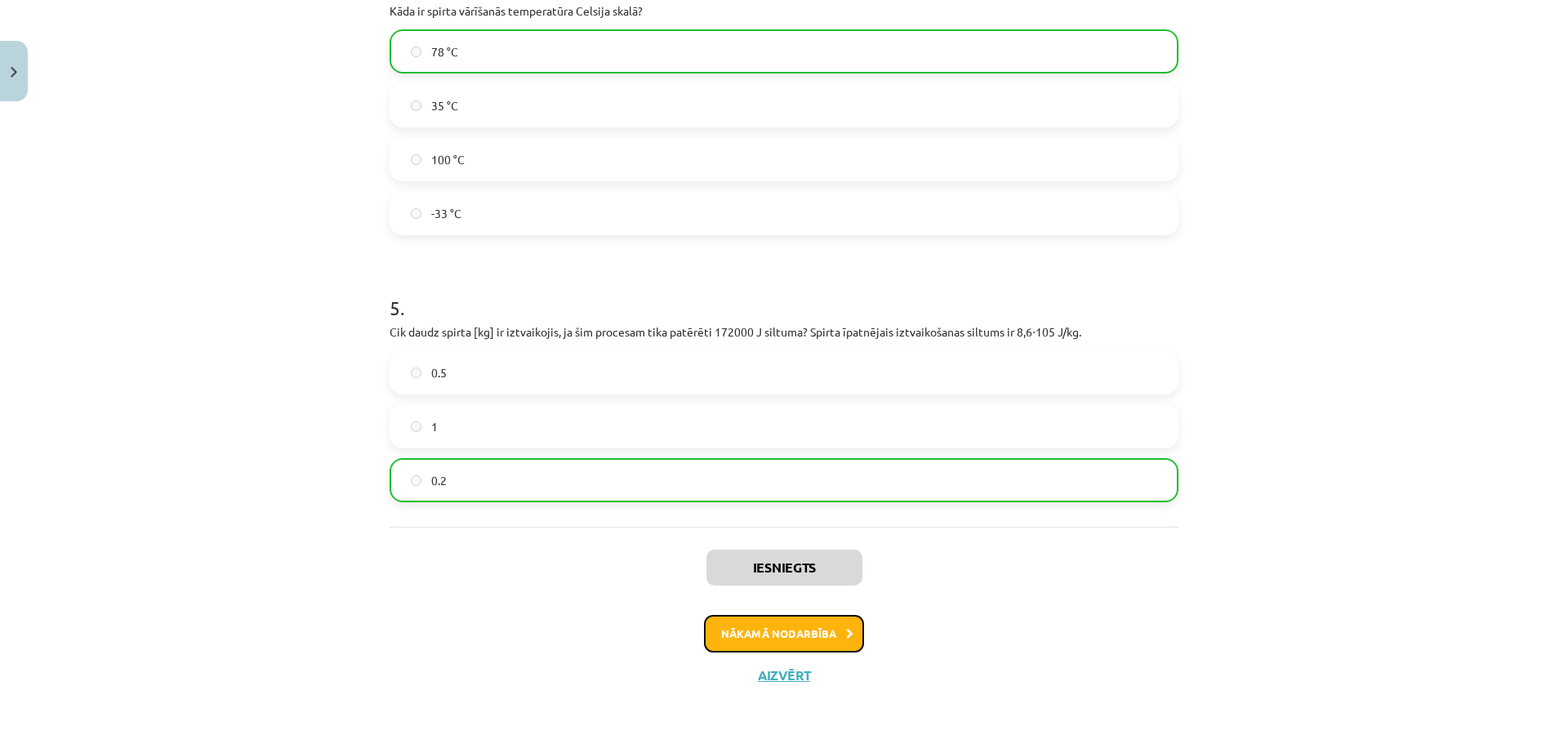
click at [807, 641] on button "Nākamā nodarbība" at bounding box center [783, 633] width 160 height 38
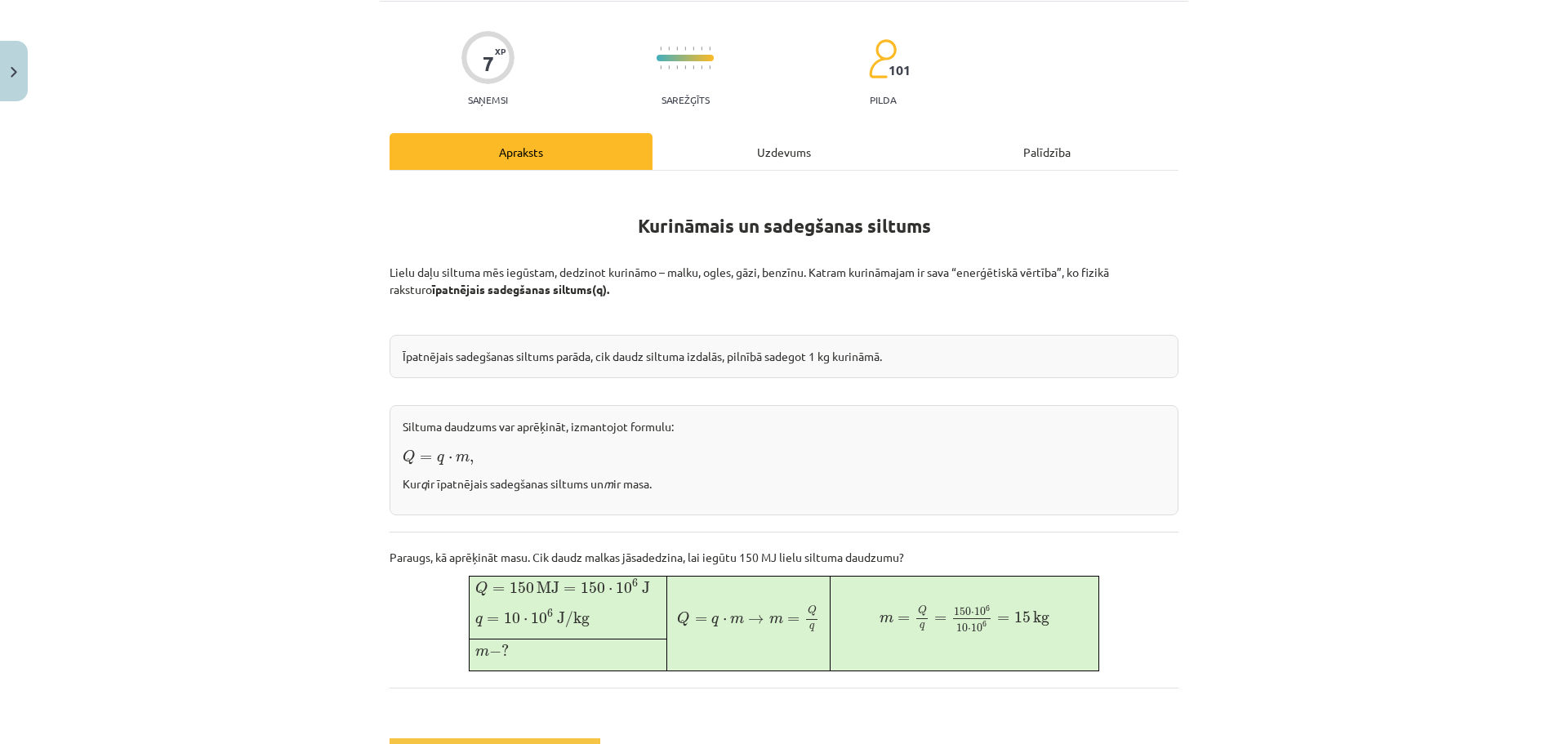
scroll to position [285, 0]
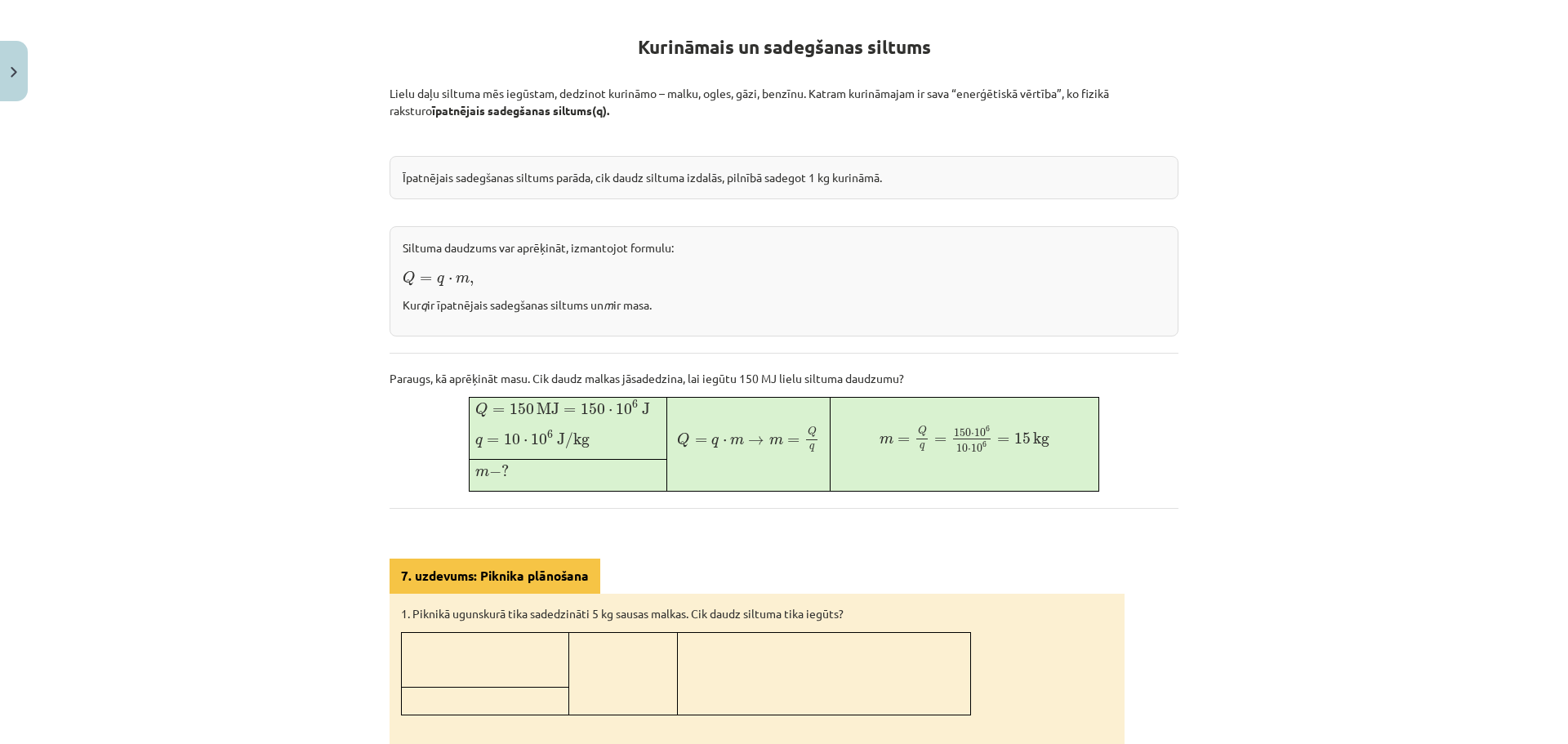
click at [572, 23] on h1 "Kurināmais un sadegšanas siltums" at bounding box center [783, 44] width 789 height 74
click at [569, 1] on div "Kurināmais un sadegšanas siltums Lielu daļu siltuma mēs iegūstam, dedzinot kuri…" at bounding box center [783, 539] width 789 height 1094
click at [569, 1] on div "Apraksts Uzdevums Palīdzība Kurināmais un sadegšanas siltums Lielu daļu siltuma…" at bounding box center [783, 520] width 789 height 1131
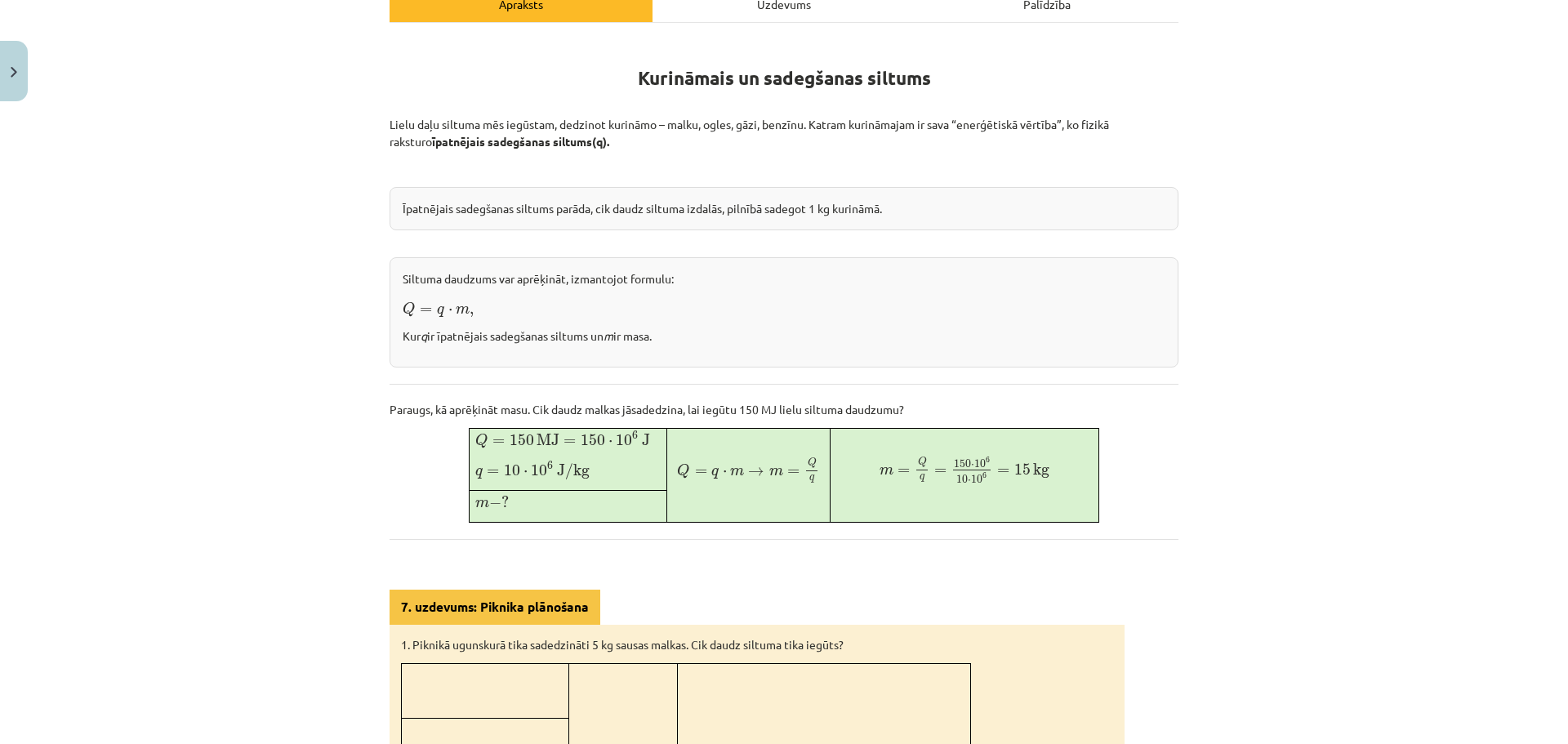
click at [842, 94] on h1 "Kurināmais un sadegšanas siltums" at bounding box center [783, 74] width 789 height 74
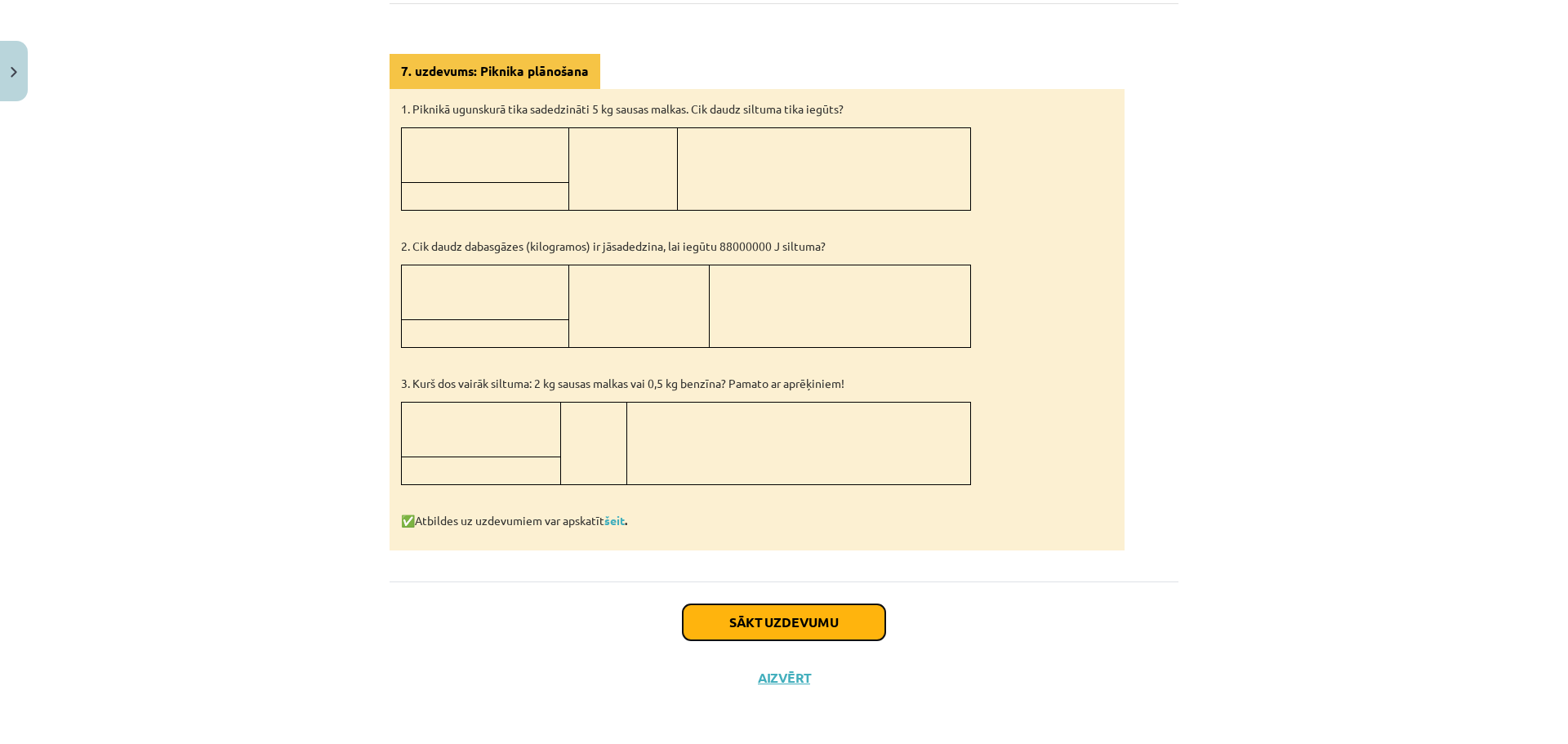
click at [800, 626] on button "Sākt uzdevumu" at bounding box center [783, 621] width 202 height 36
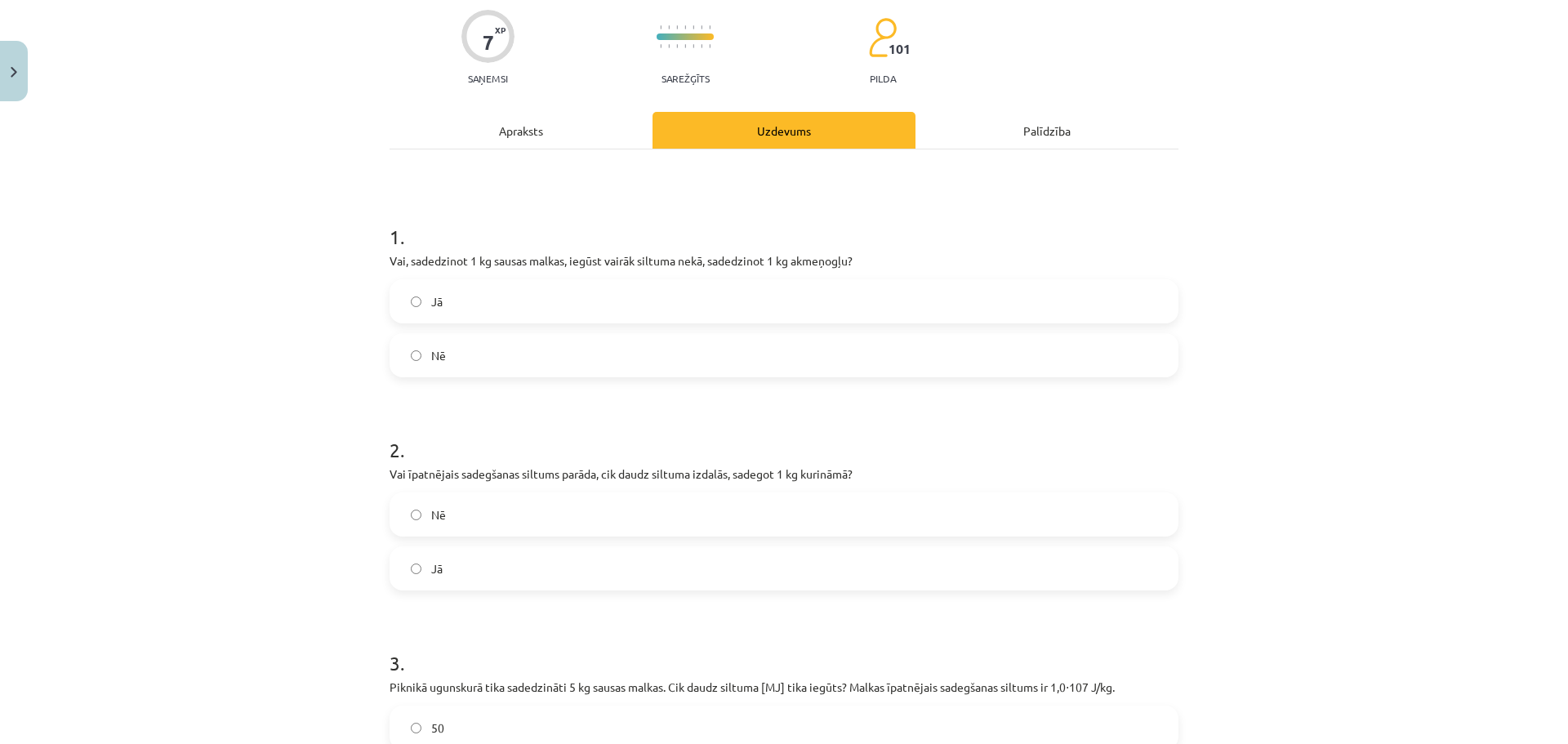
scroll to position [41, 0]
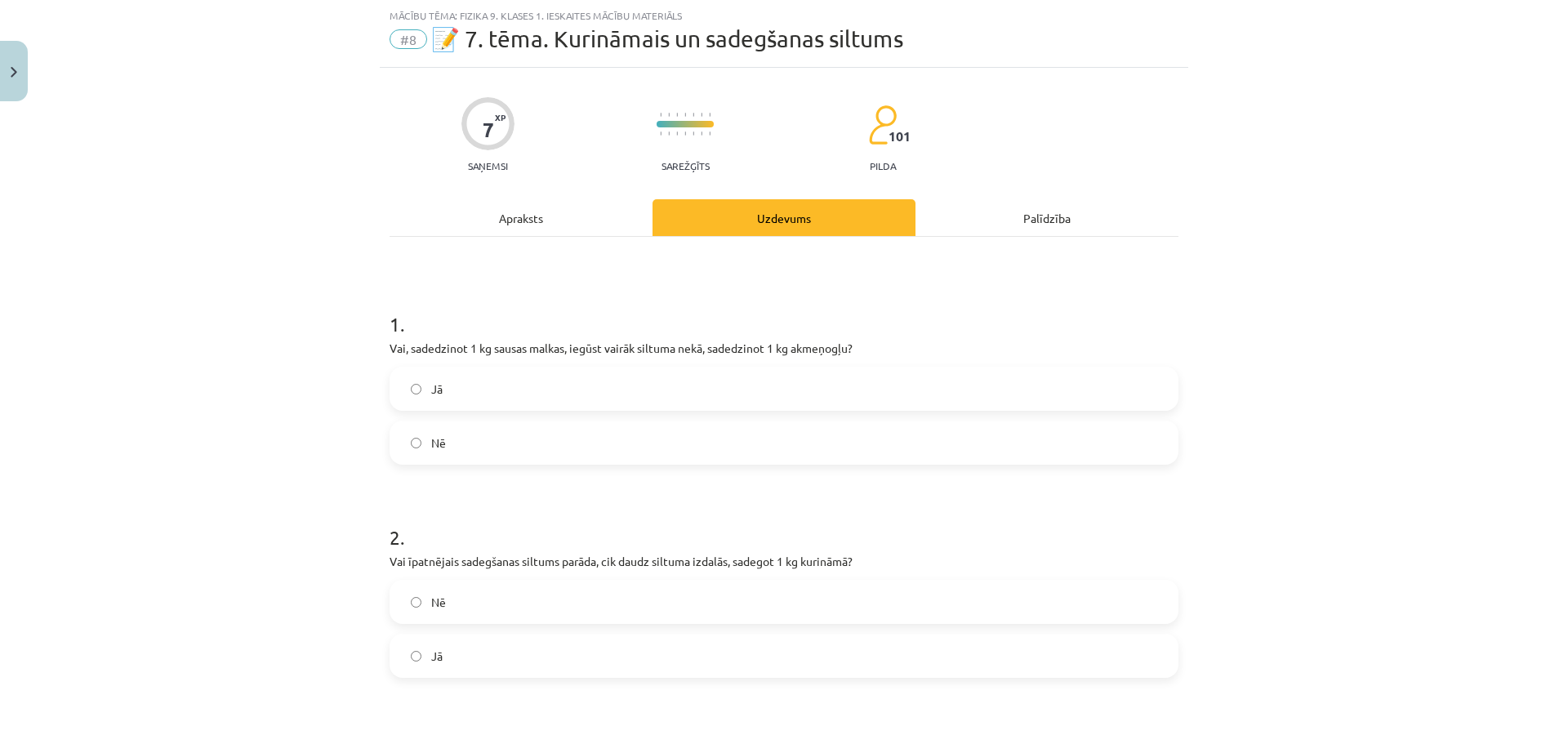
click at [546, 210] on div "Apraksts" at bounding box center [521, 218] width 263 height 37
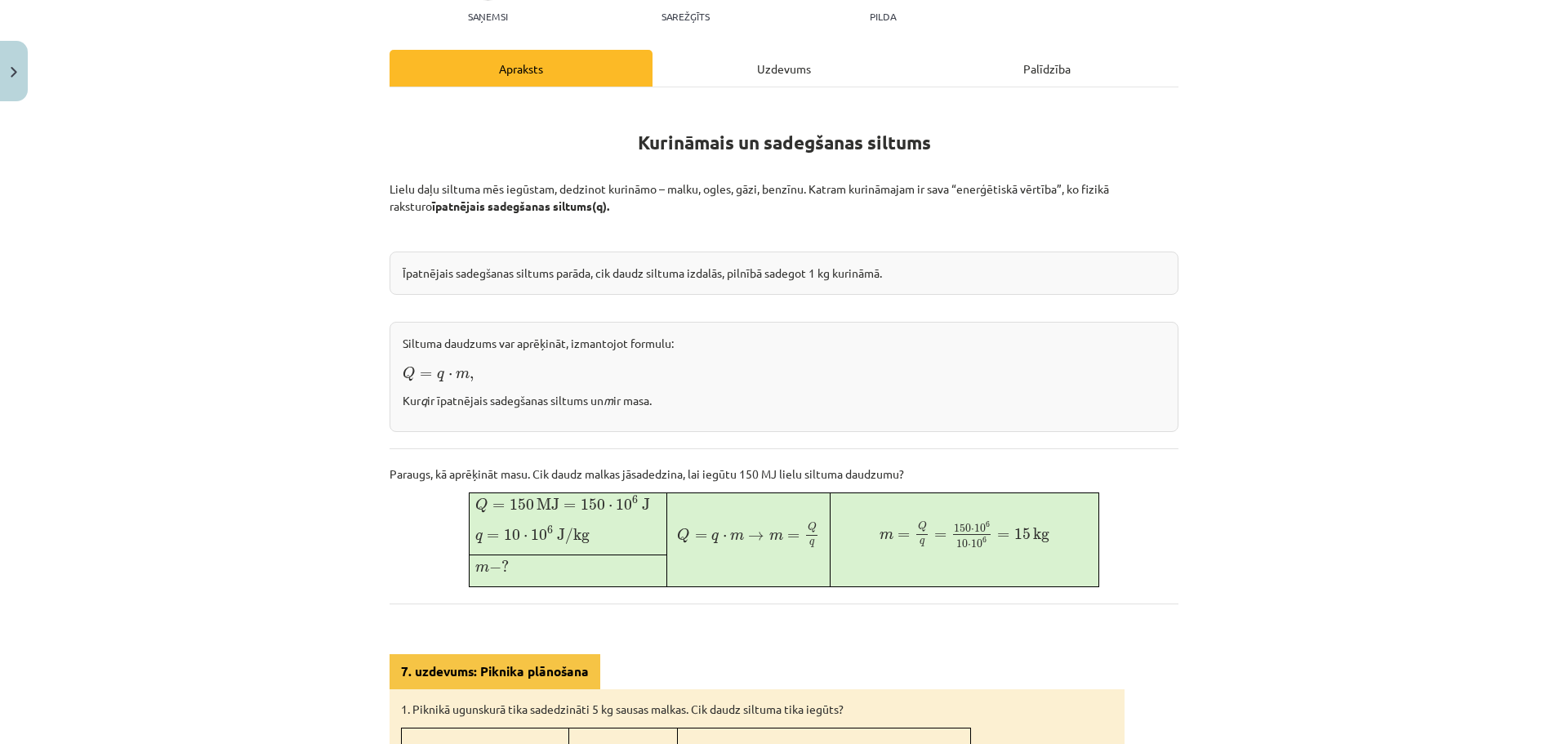
scroll to position [204, 0]
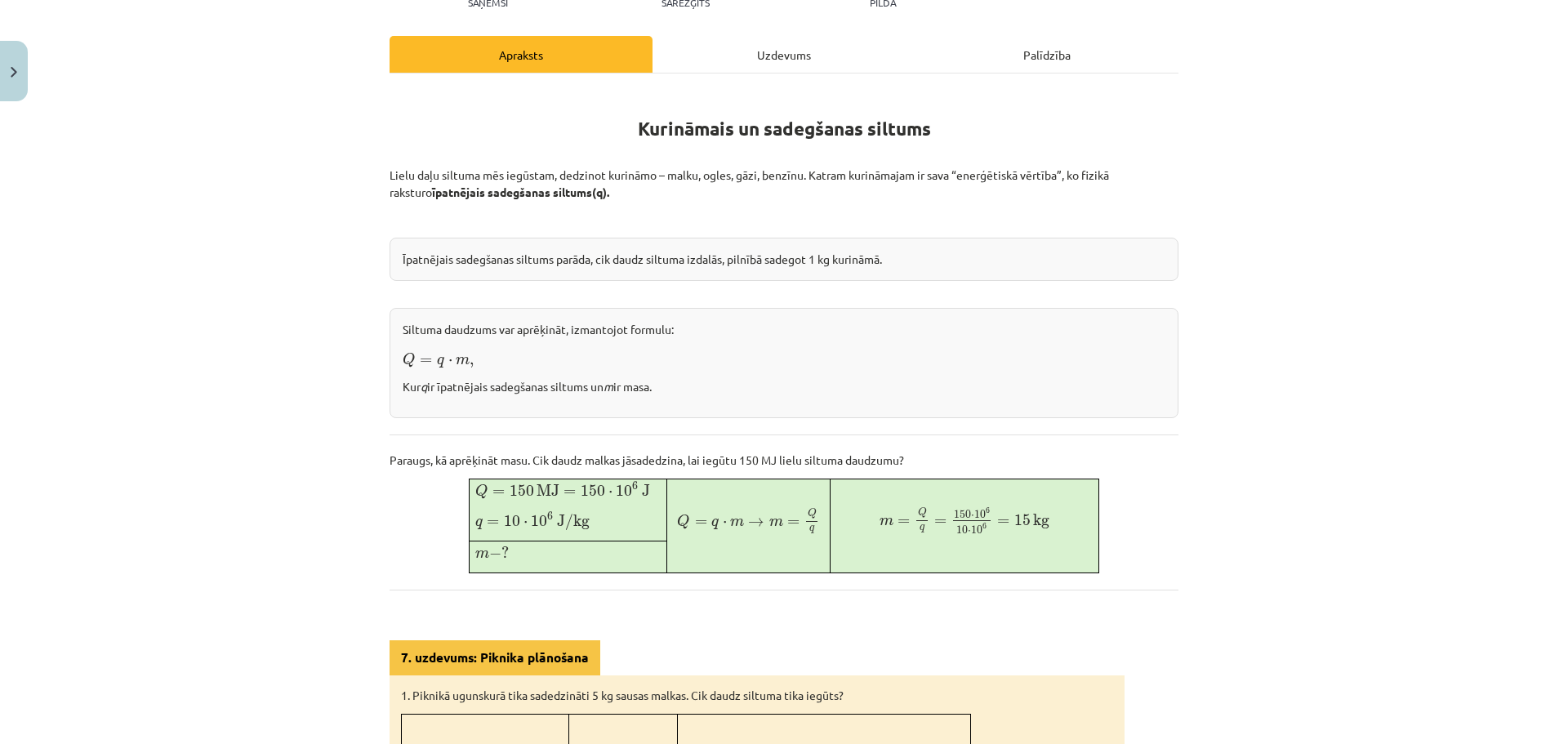
click at [731, 58] on div "Uzdevums" at bounding box center [784, 54] width 263 height 37
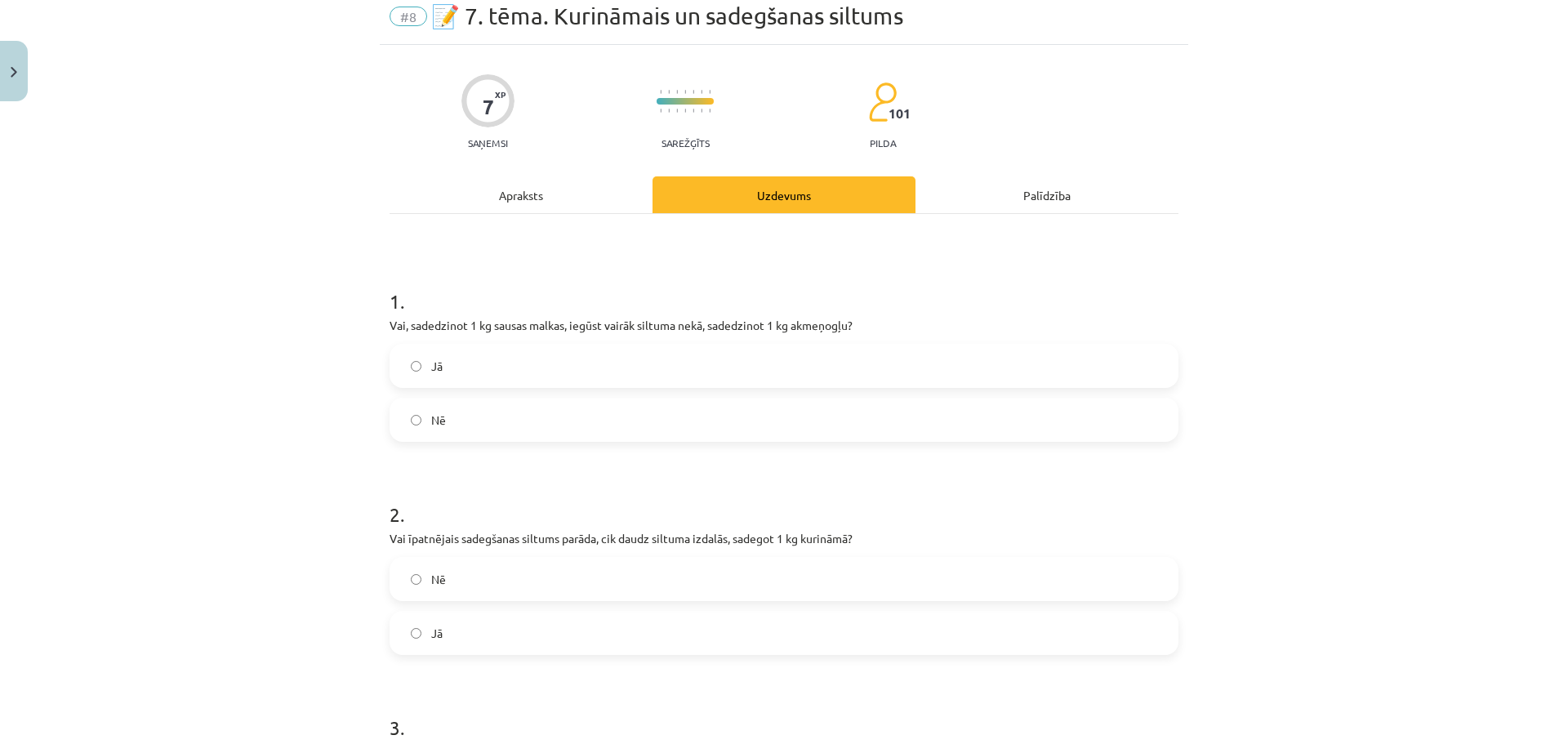
scroll to position [41, 0]
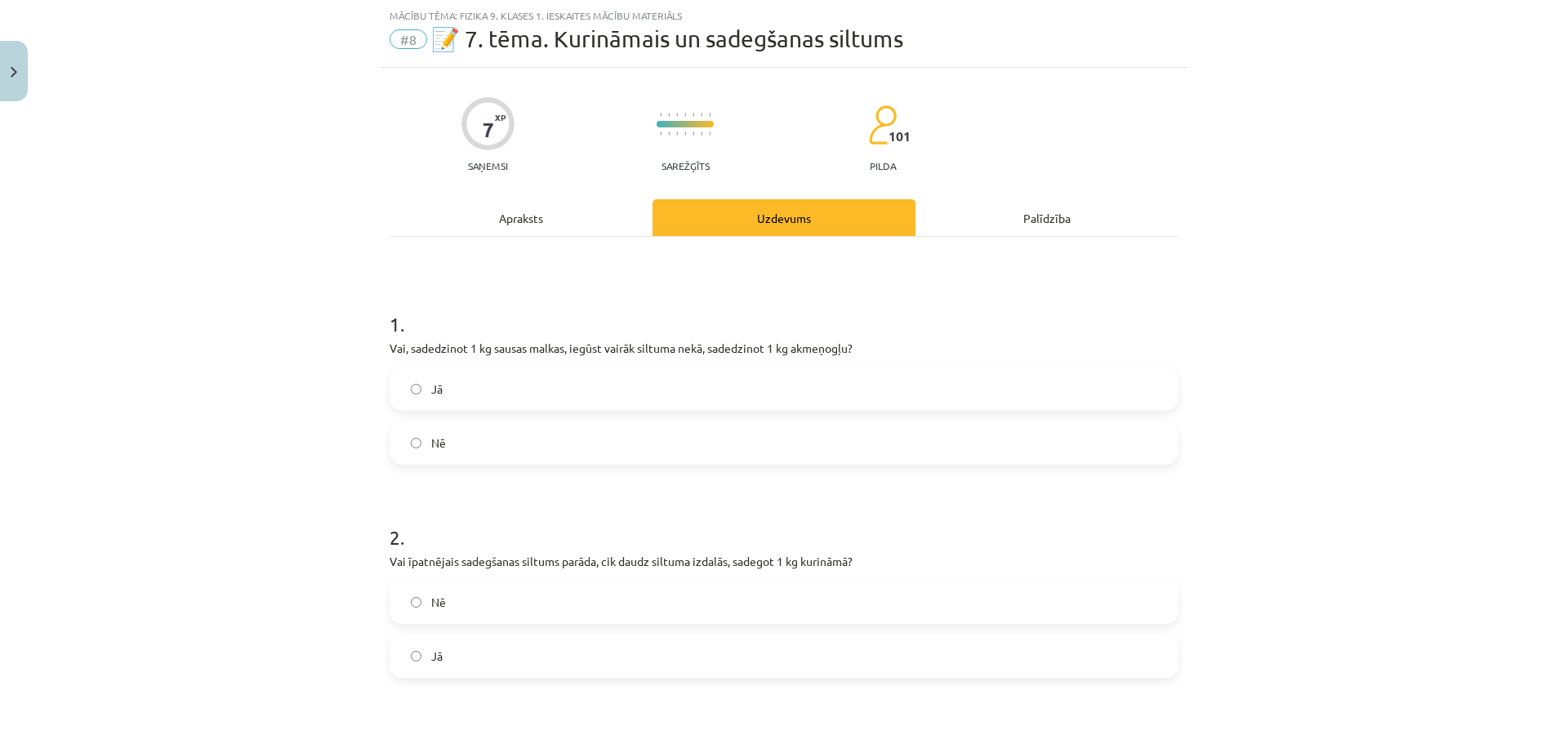
click at [530, 398] on label "Jā" at bounding box center [784, 389] width 786 height 41
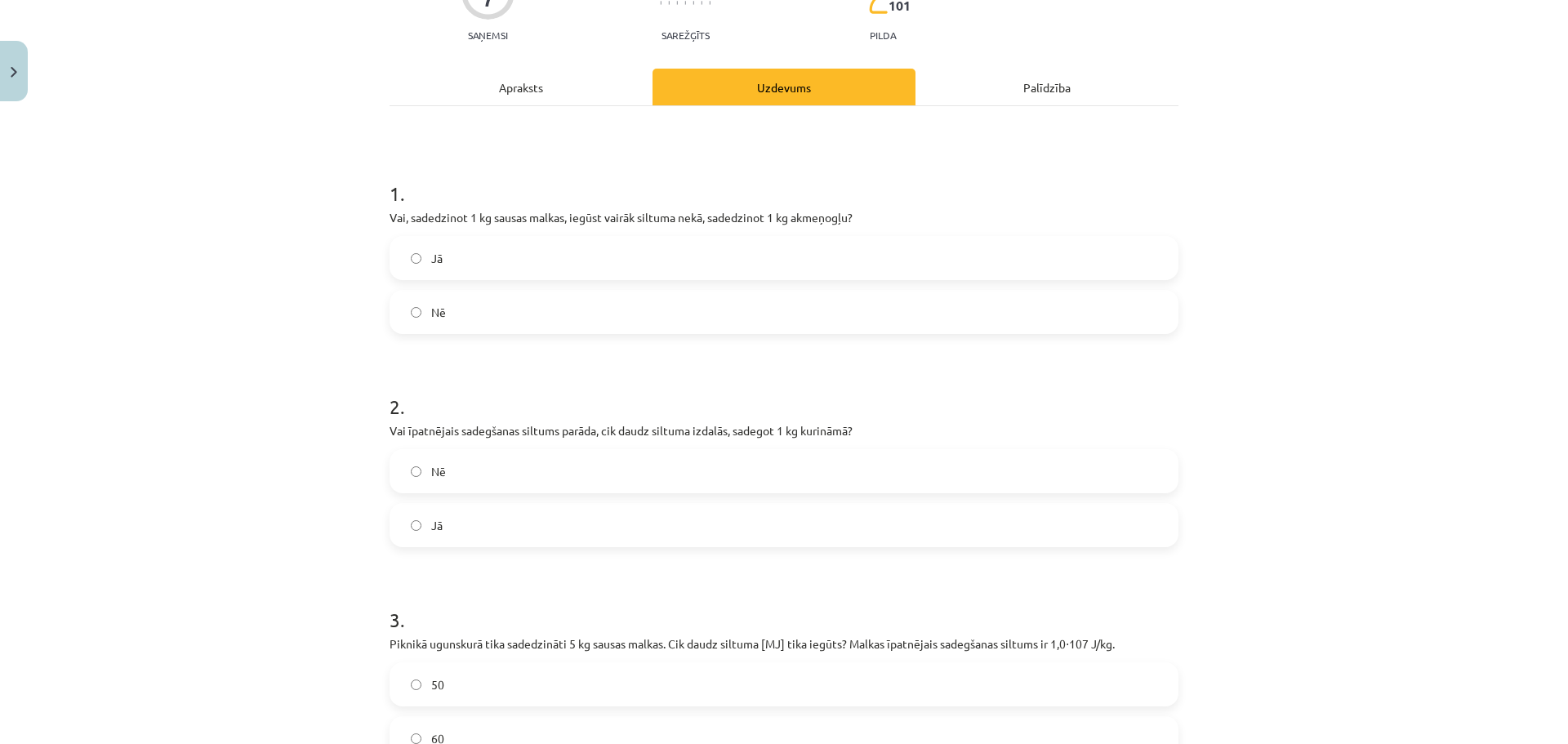
scroll to position [0, 0]
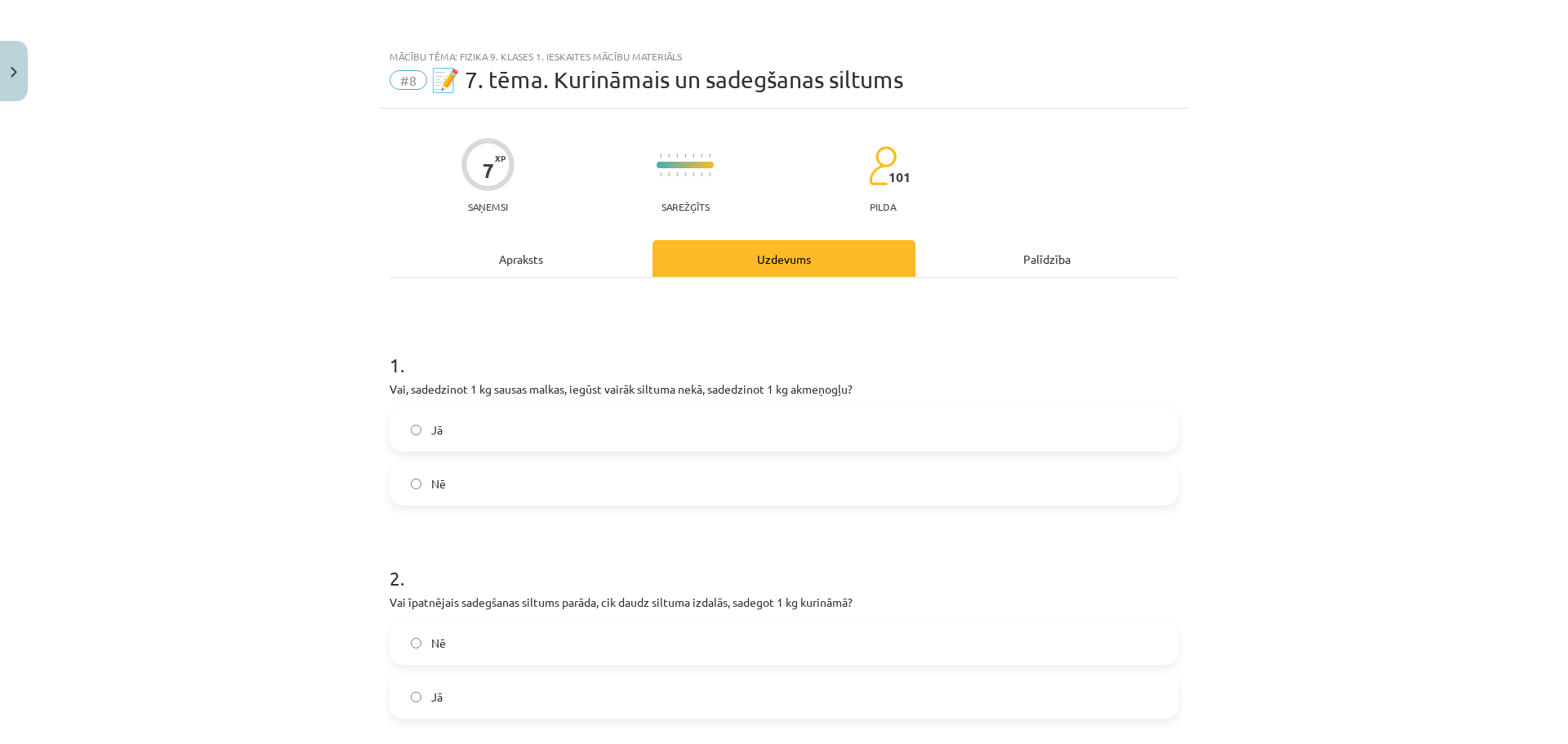
click at [549, 253] on div "Apraksts" at bounding box center [521, 258] width 263 height 37
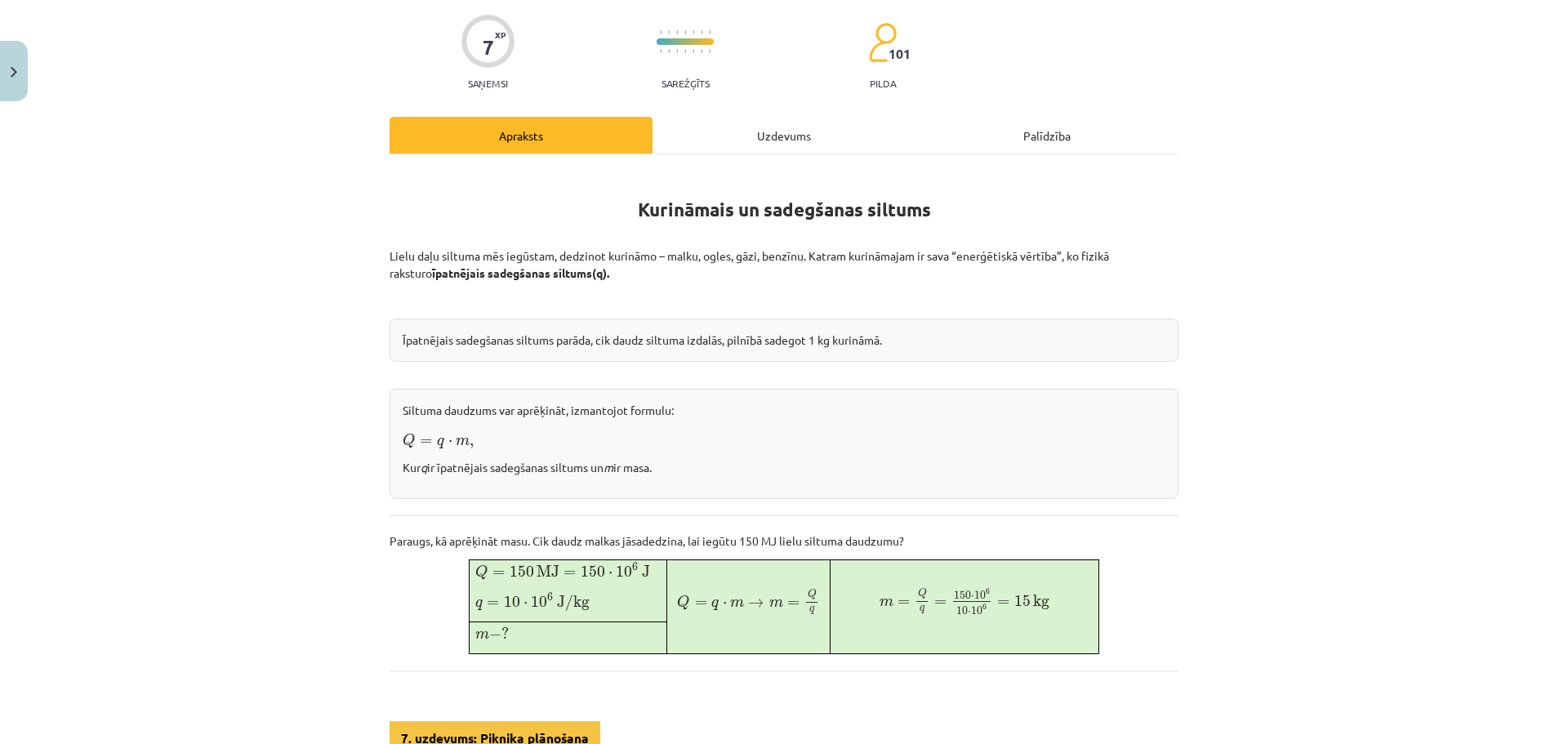
scroll to position [204, 0]
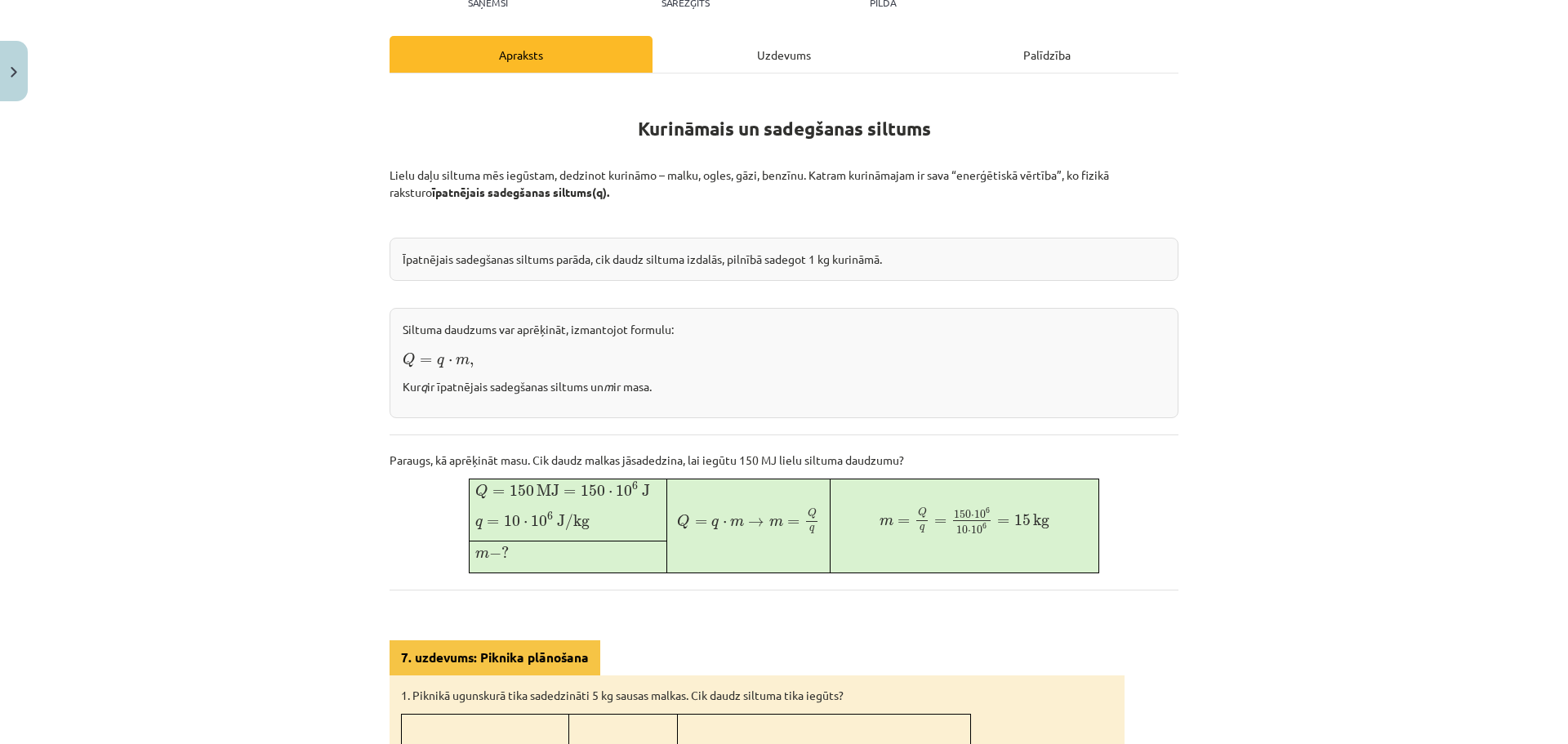
click at [735, 47] on div "Uzdevums" at bounding box center [784, 54] width 263 height 37
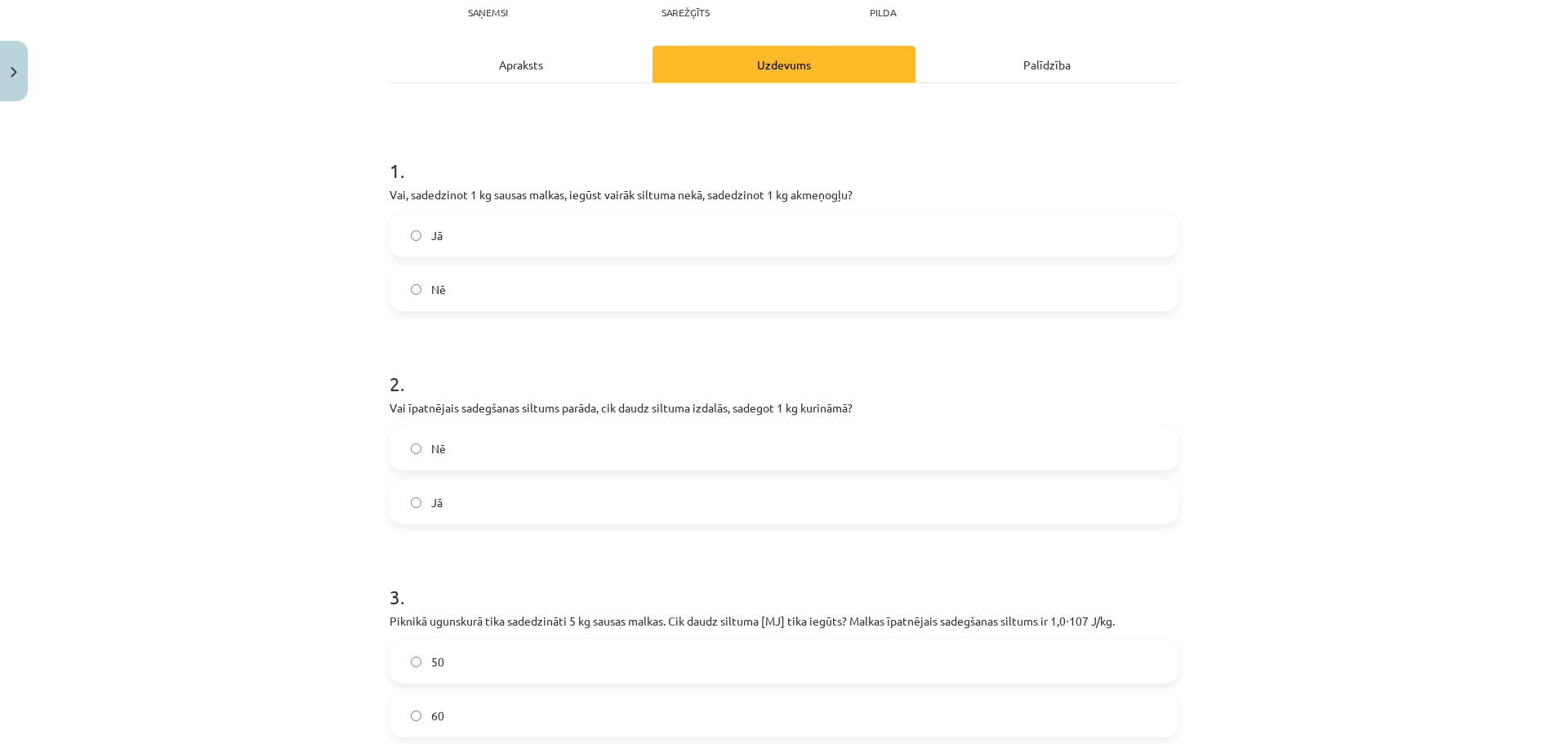
scroll to position [245, 0]
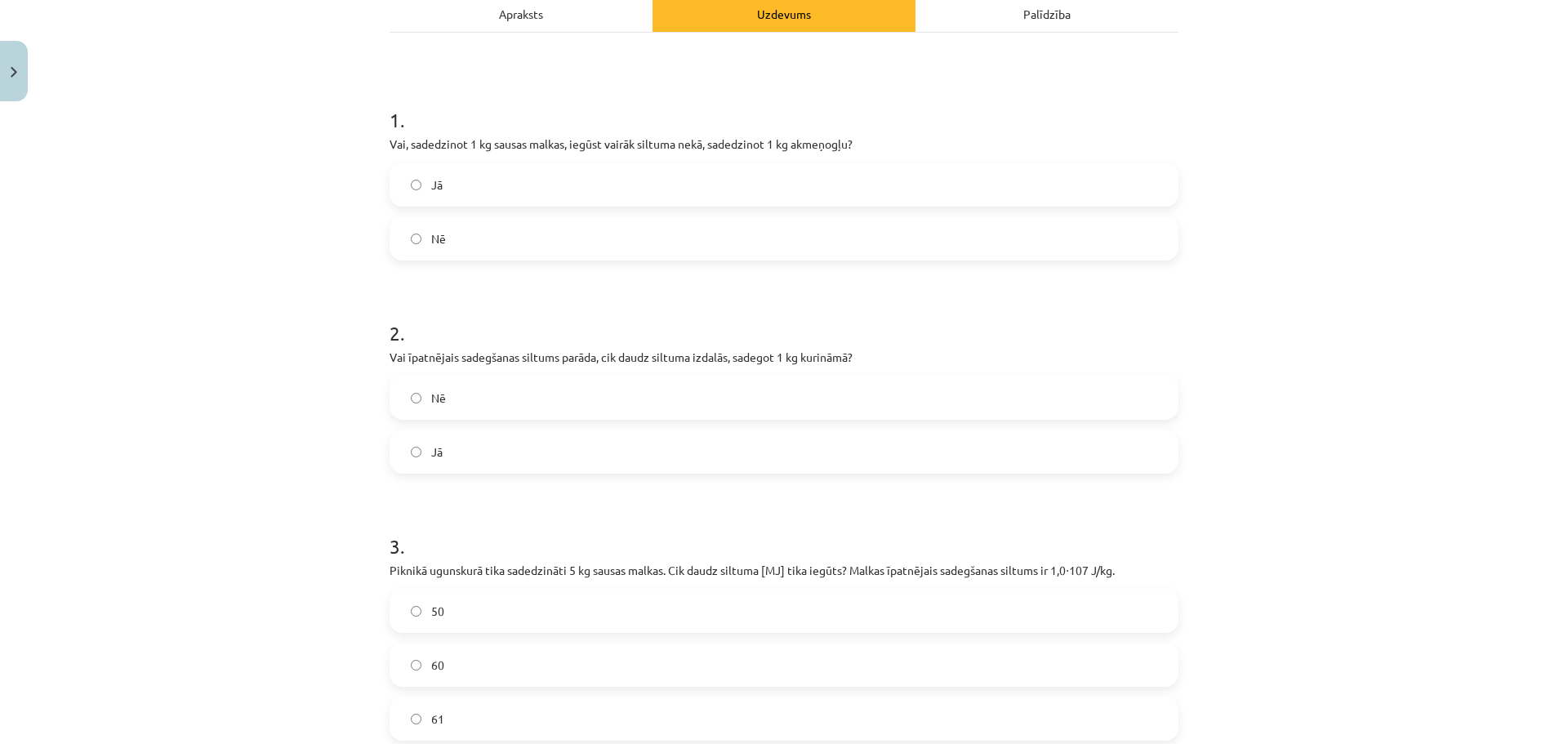
click at [517, 249] on label "Nē" at bounding box center [784, 238] width 786 height 41
click at [500, 445] on label "Jā" at bounding box center [784, 452] width 786 height 41
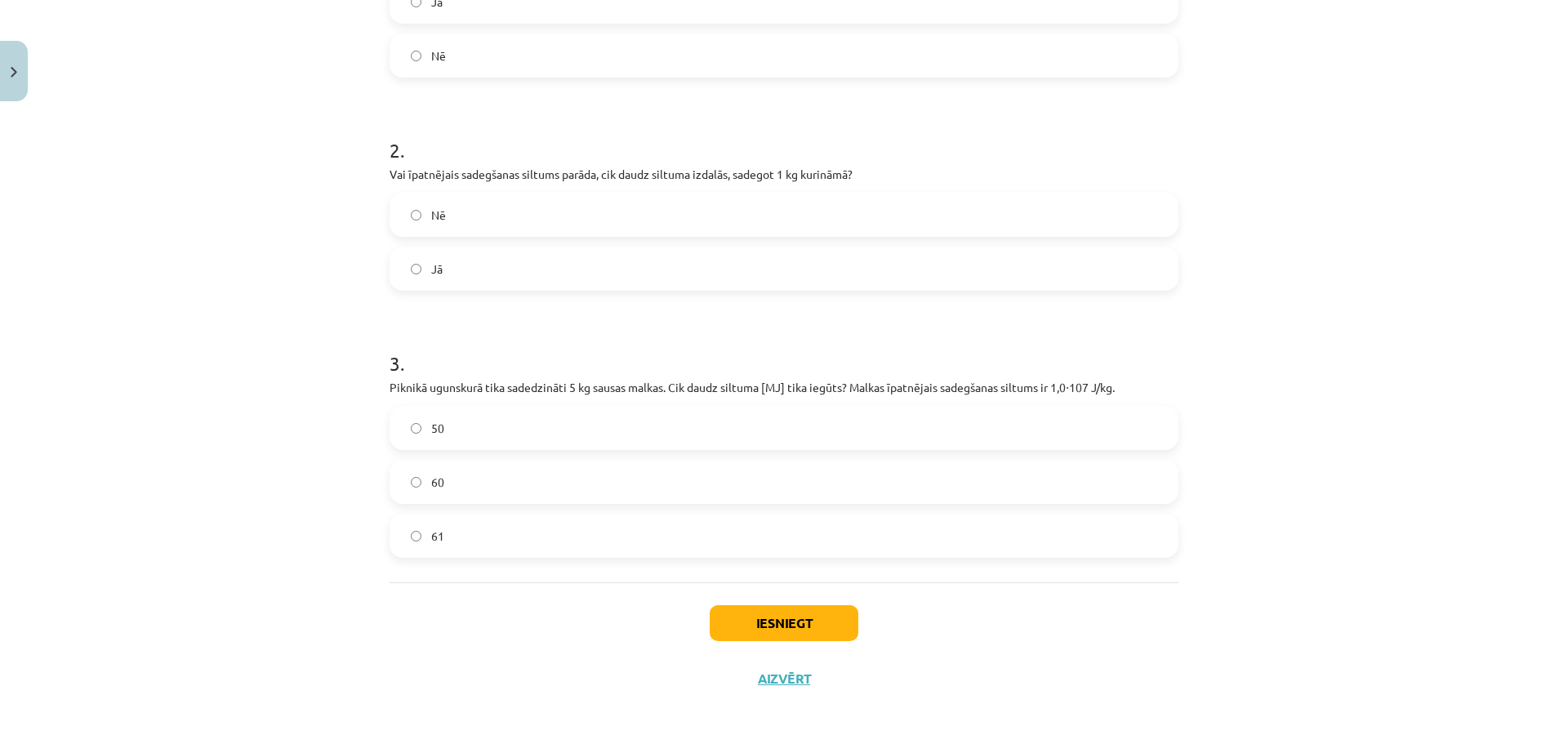
scroll to position [432, 0]
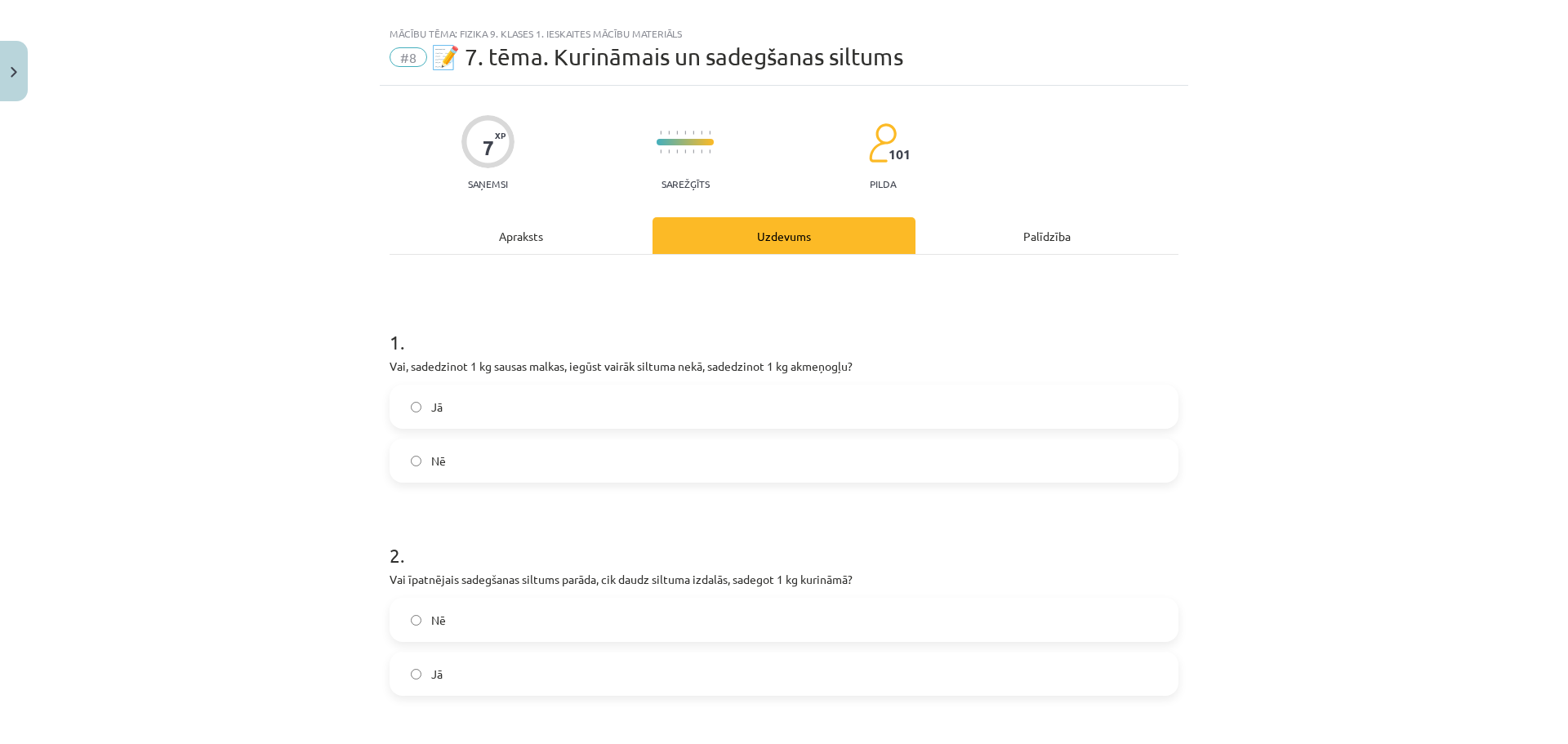
click at [543, 250] on div "Apraksts" at bounding box center [521, 235] width 263 height 37
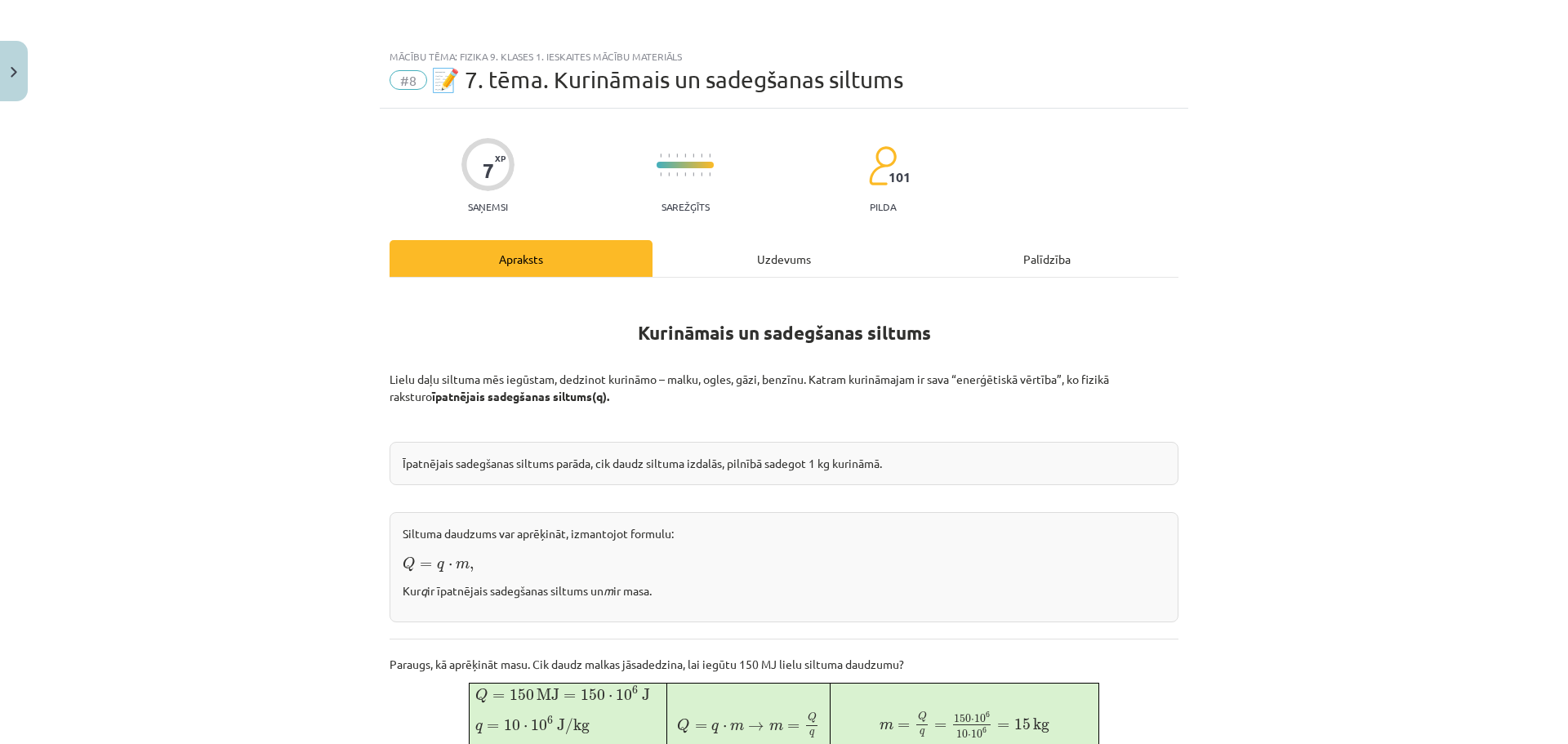
scroll to position [245, 0]
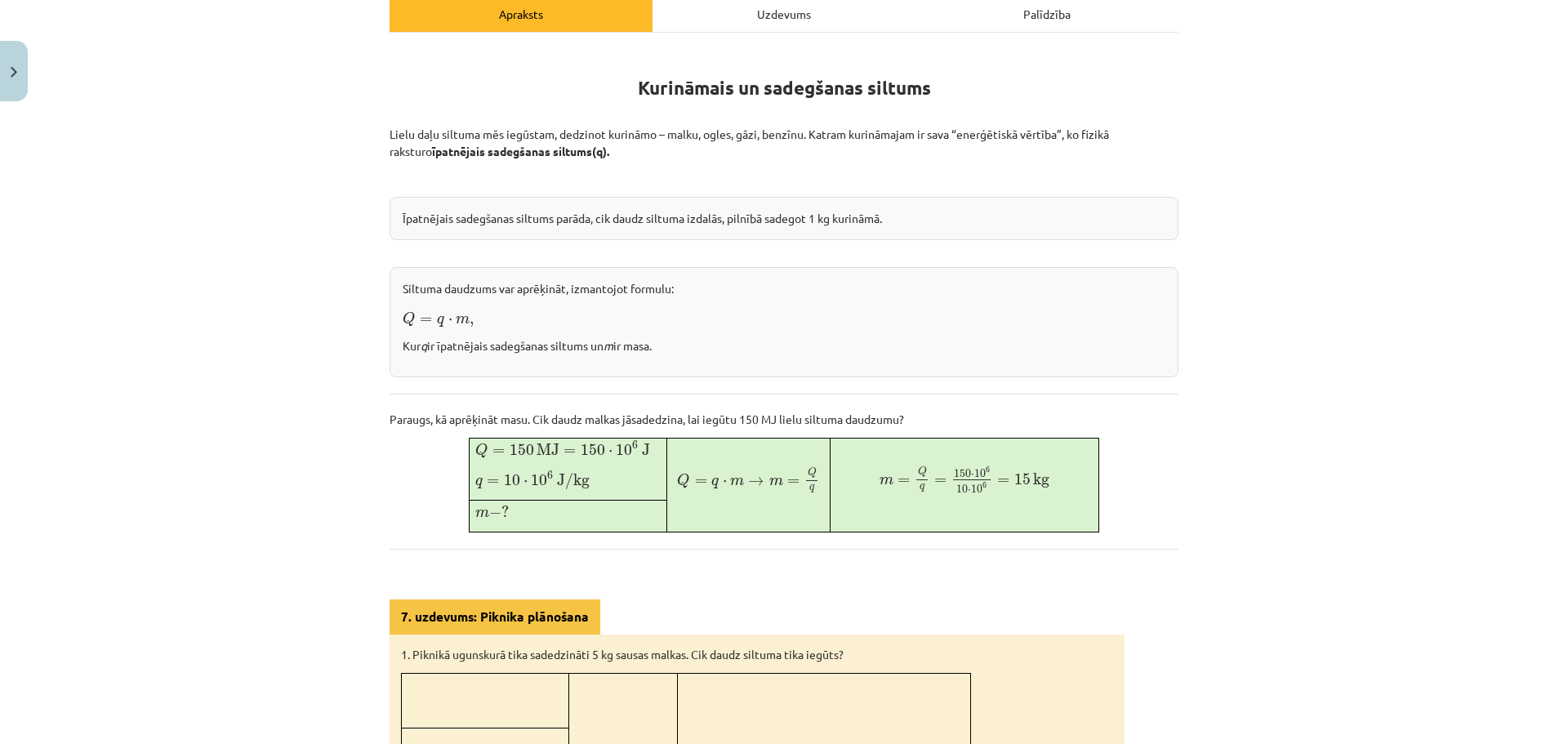
click at [782, 18] on div "Uzdevums" at bounding box center [784, 14] width 263 height 37
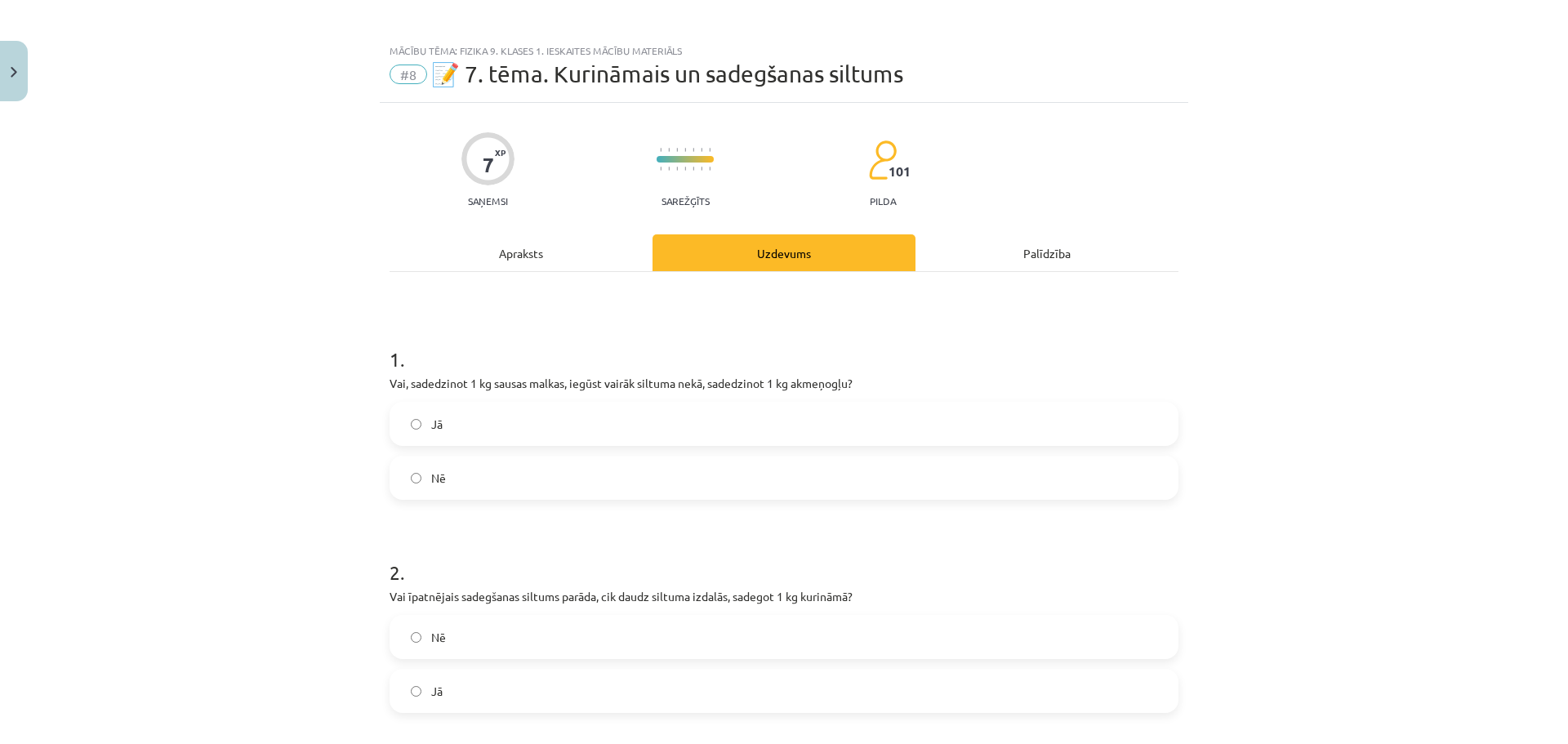
scroll to position [0, 0]
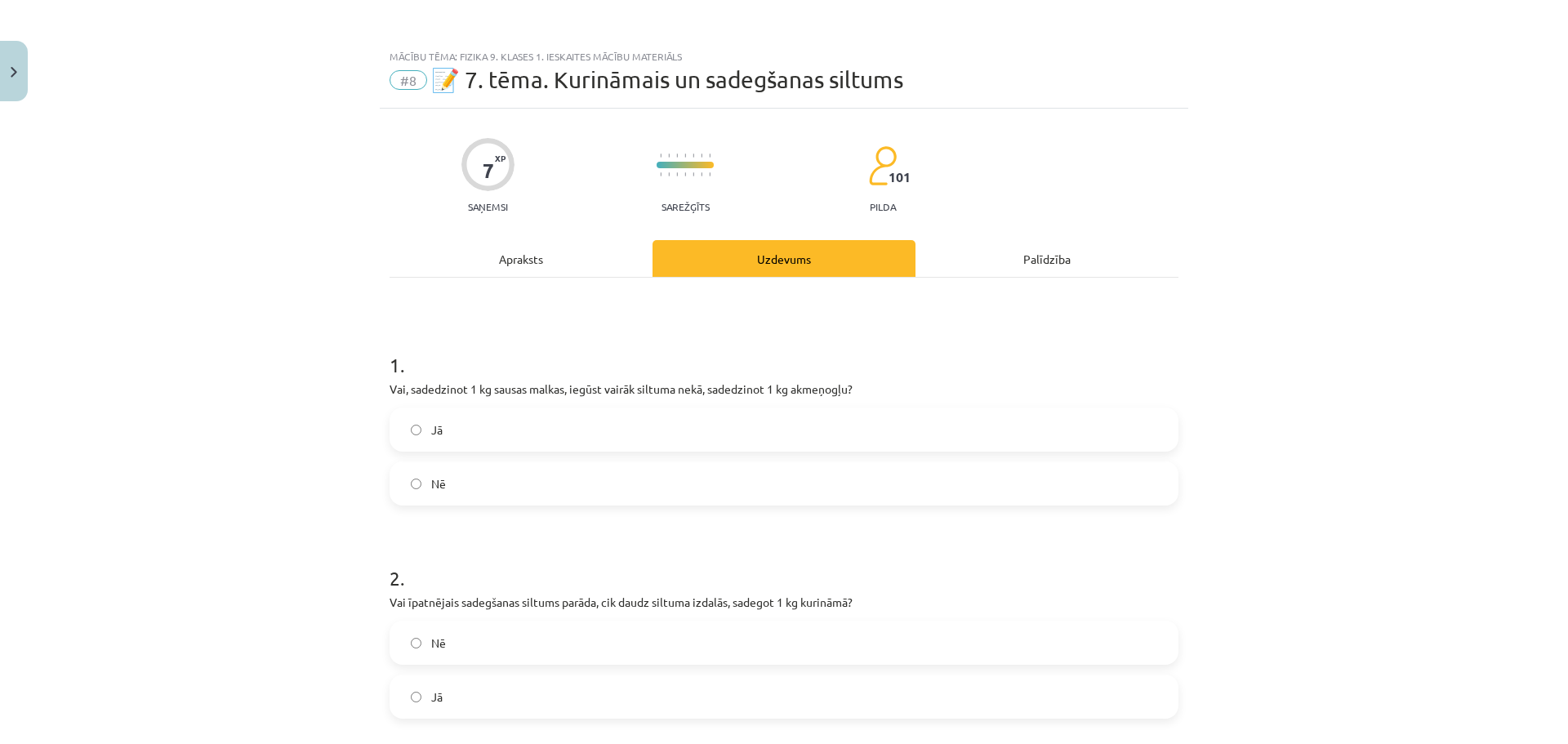
click at [553, 259] on div "Apraksts" at bounding box center [521, 258] width 263 height 37
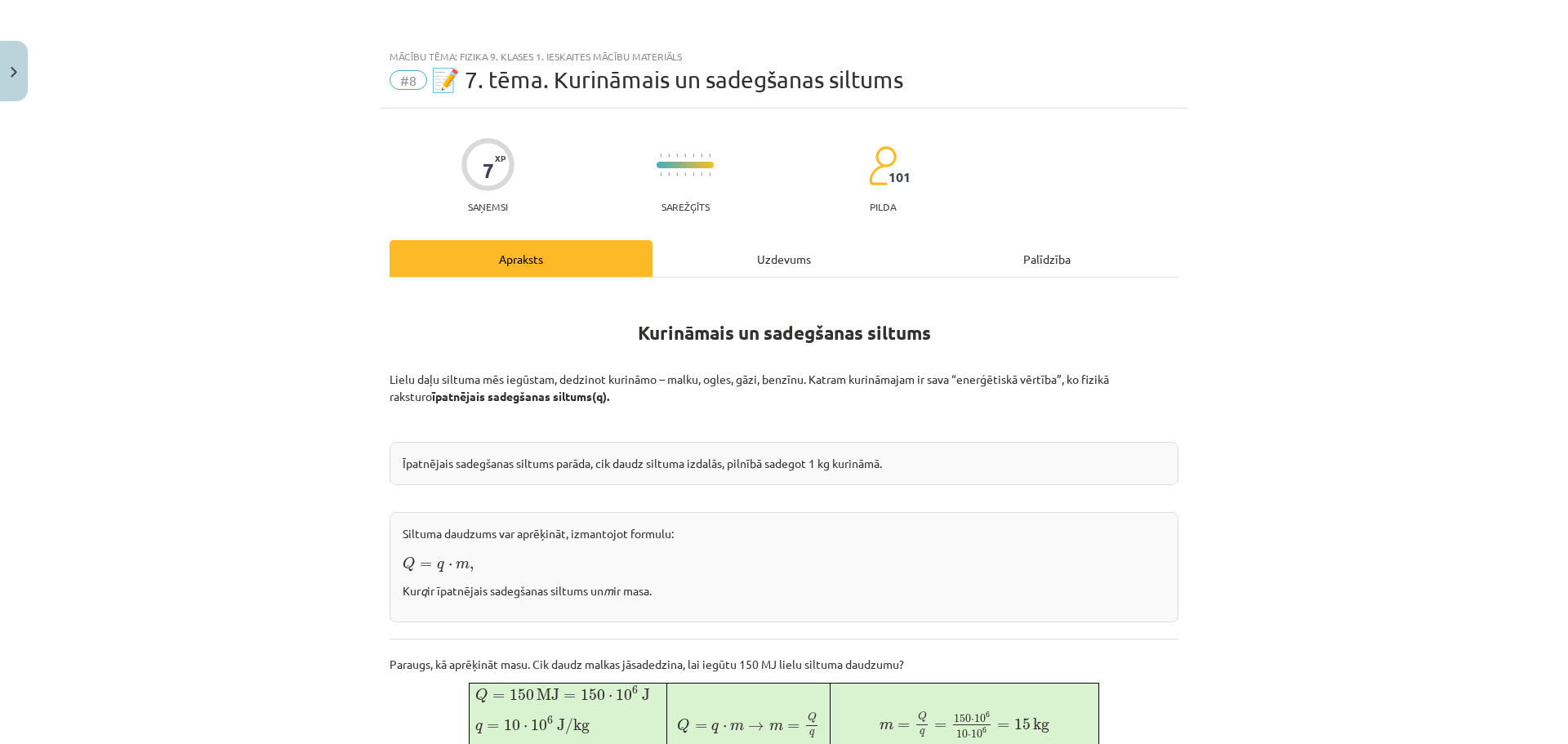
click at [751, 262] on div "Uzdevums" at bounding box center [784, 258] width 263 height 37
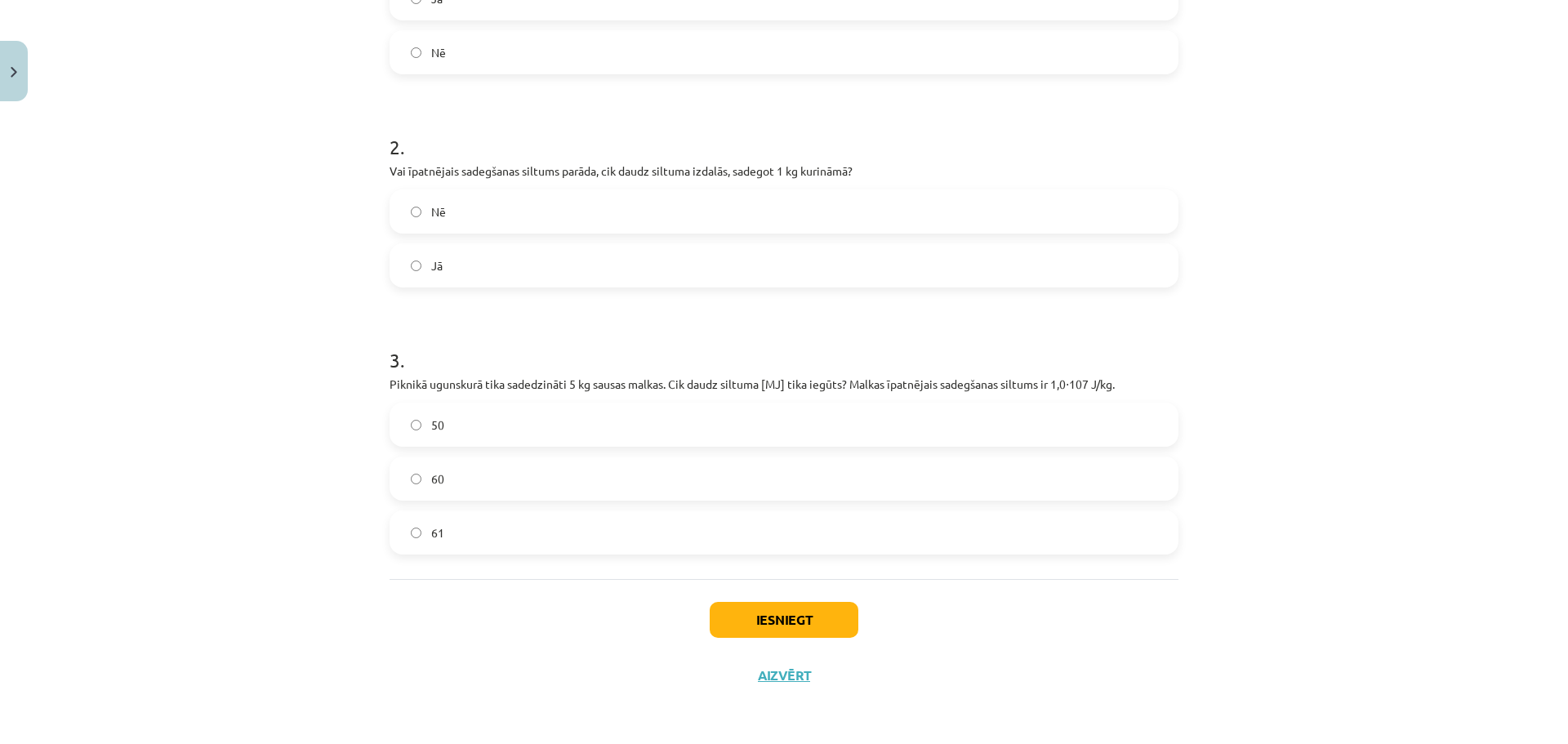
scroll to position [104, 0]
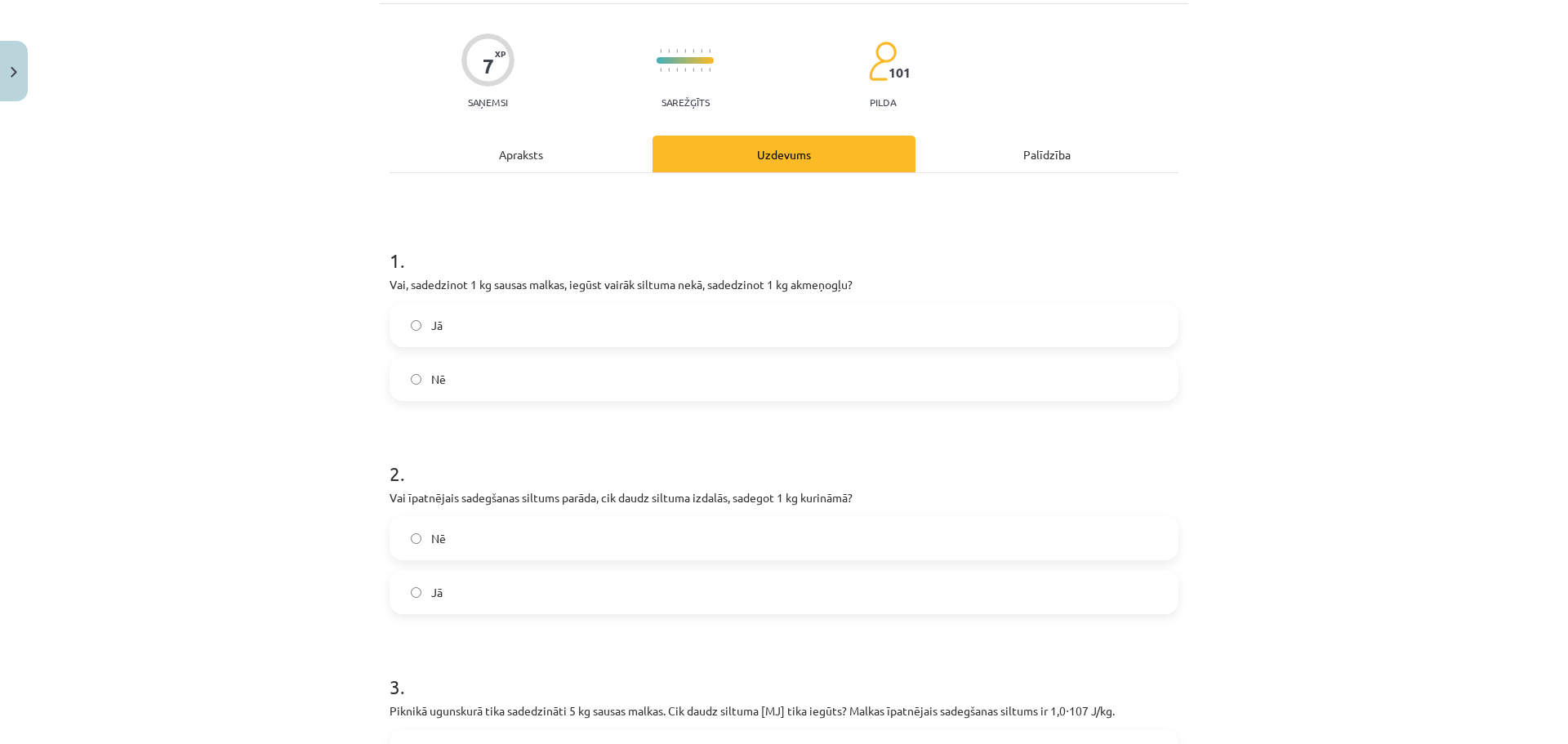
click at [543, 152] on div "Apraksts" at bounding box center [521, 154] width 263 height 37
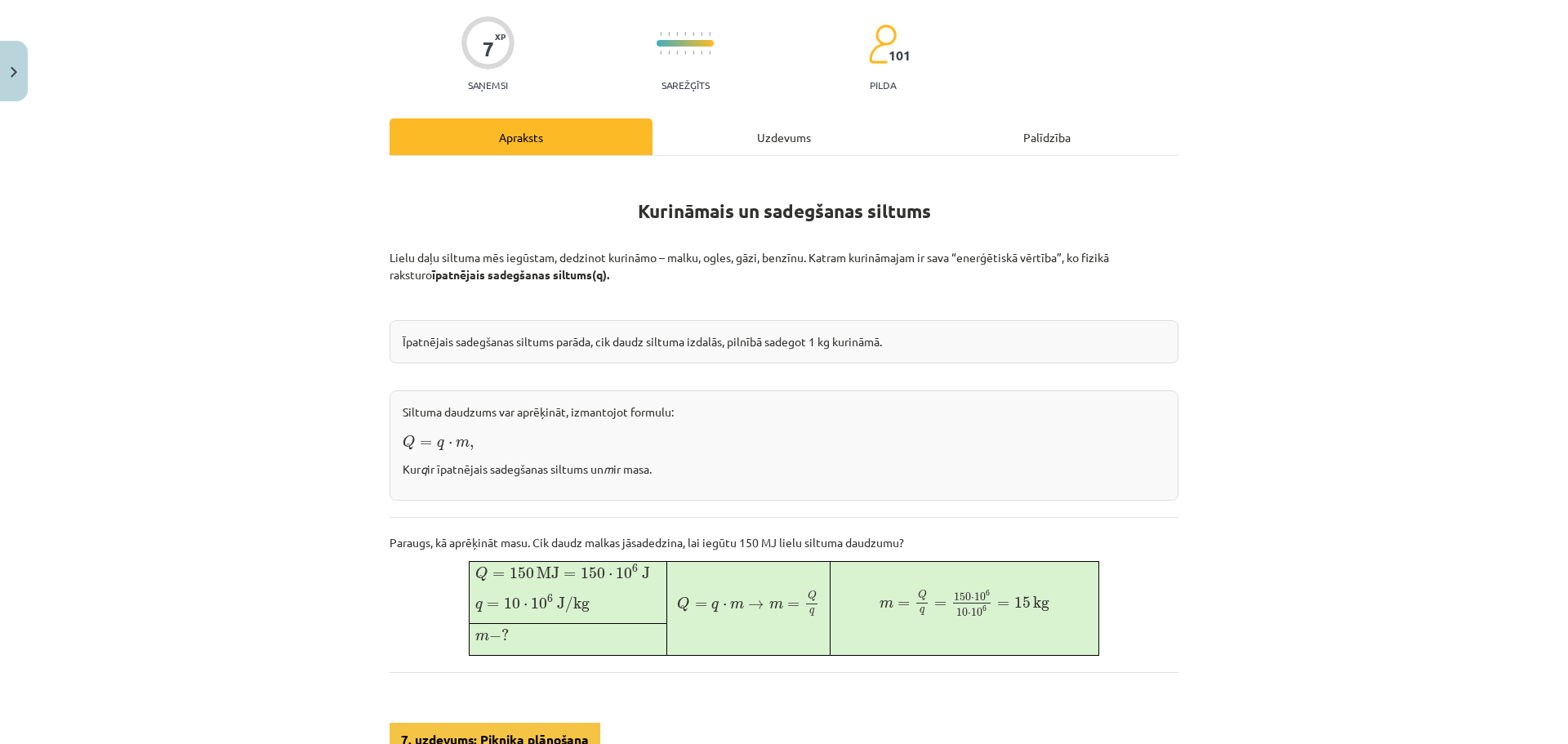
scroll to position [0, 0]
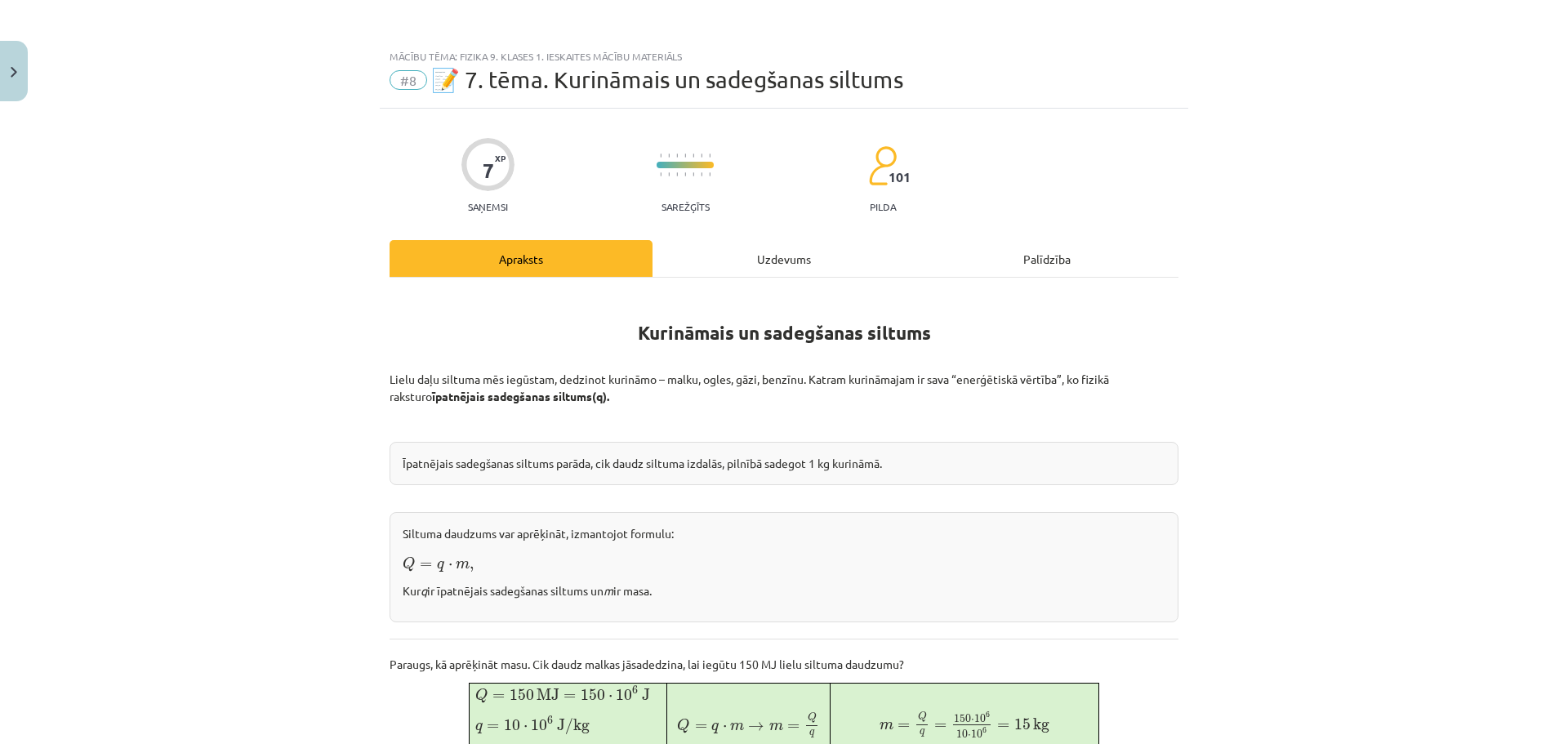
click at [756, 254] on div "Uzdevums" at bounding box center [784, 258] width 263 height 37
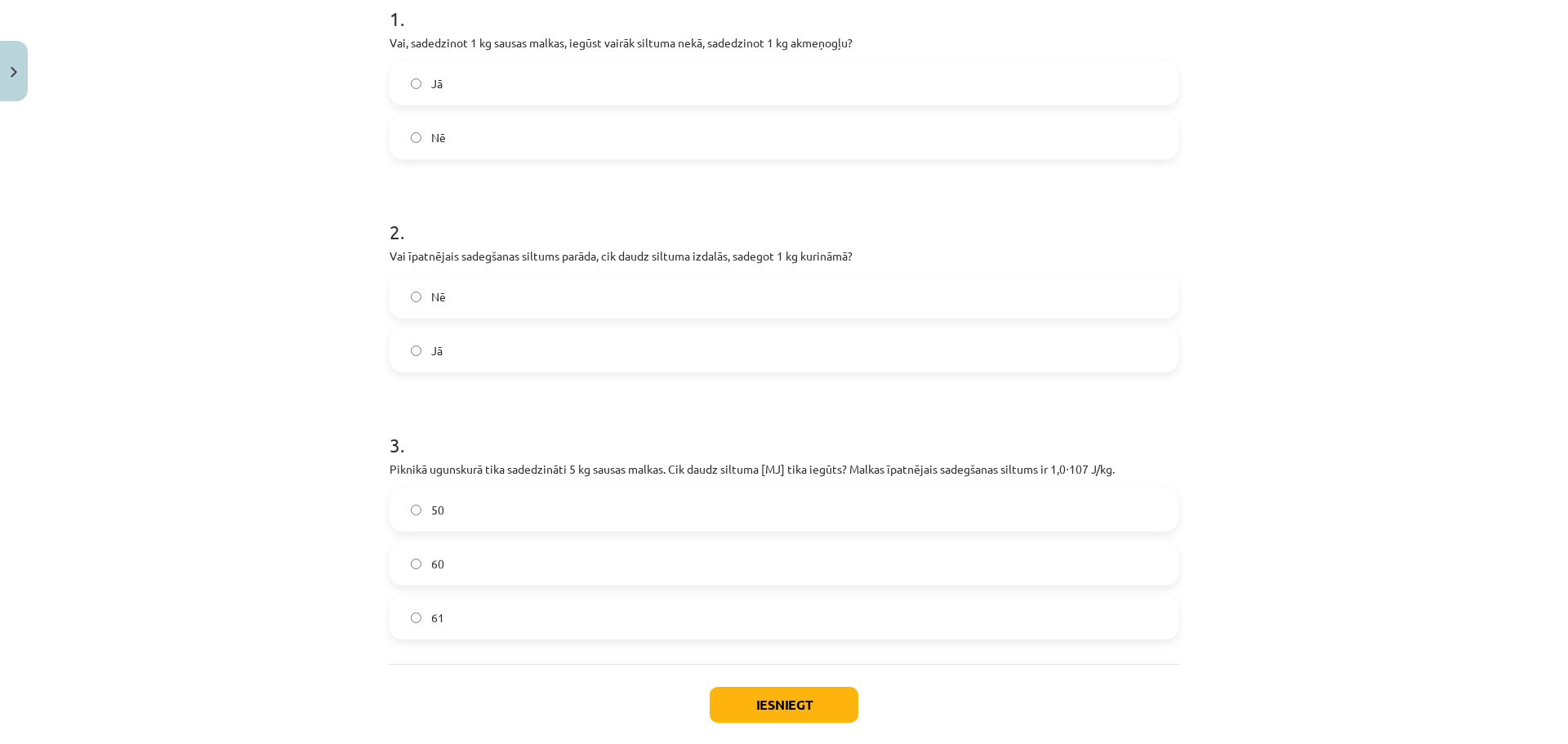
scroll to position [432, 0]
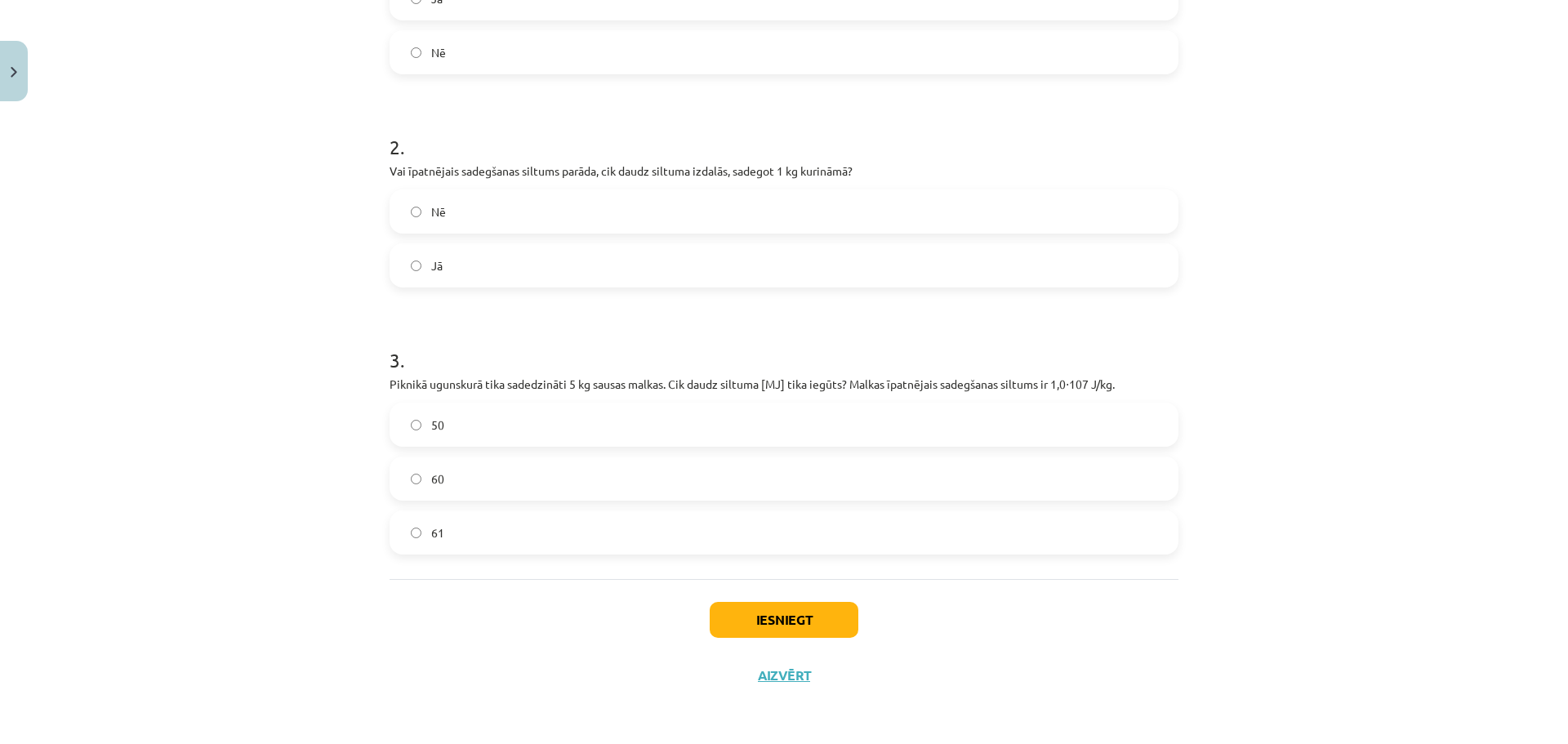
click at [432, 432] on span "50" at bounding box center [438, 425] width 14 height 17
click at [730, 625] on button "Iesniegt" at bounding box center [784, 619] width 149 height 36
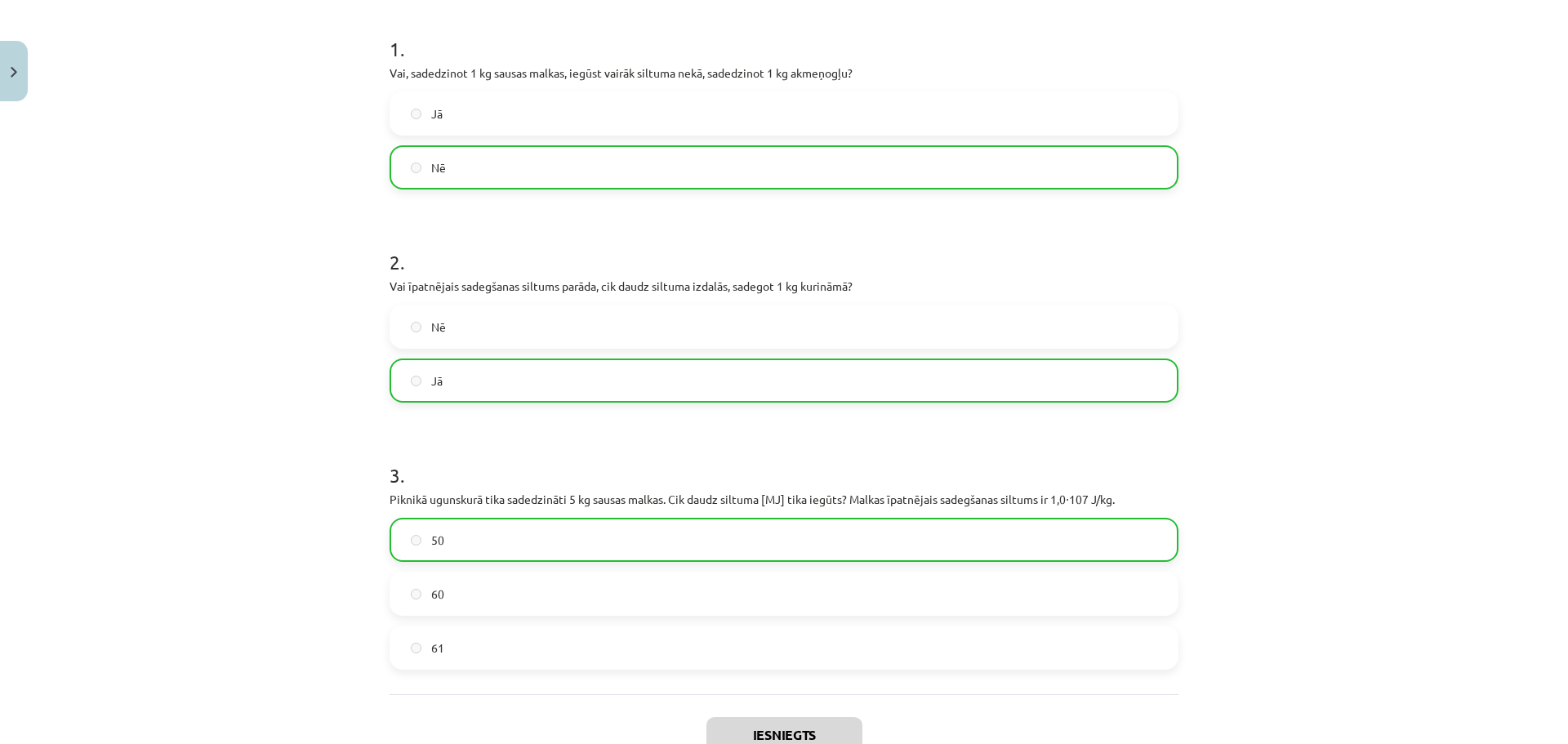
scroll to position [484, 0]
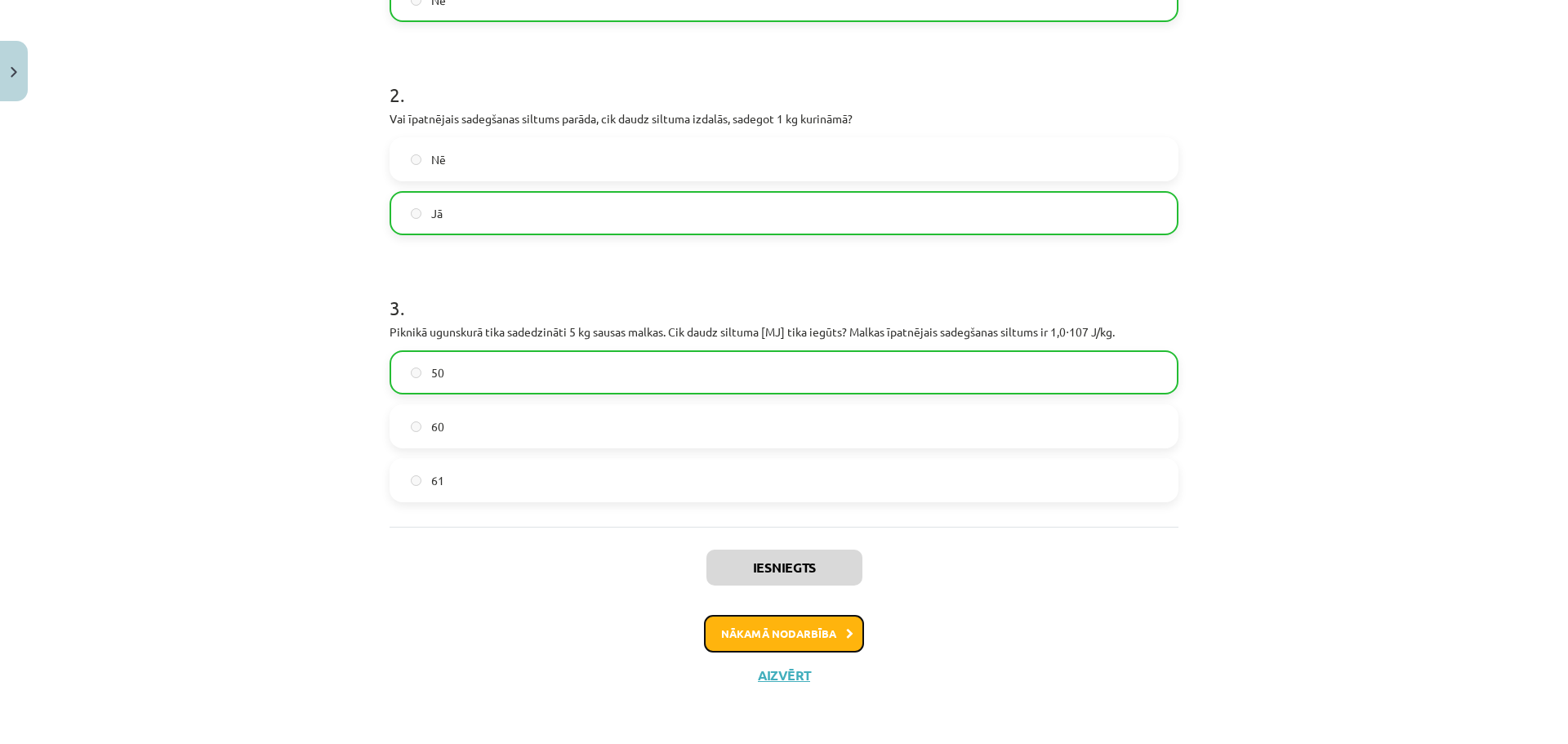
click at [787, 643] on button "Nākamā nodarbība" at bounding box center [783, 633] width 160 height 38
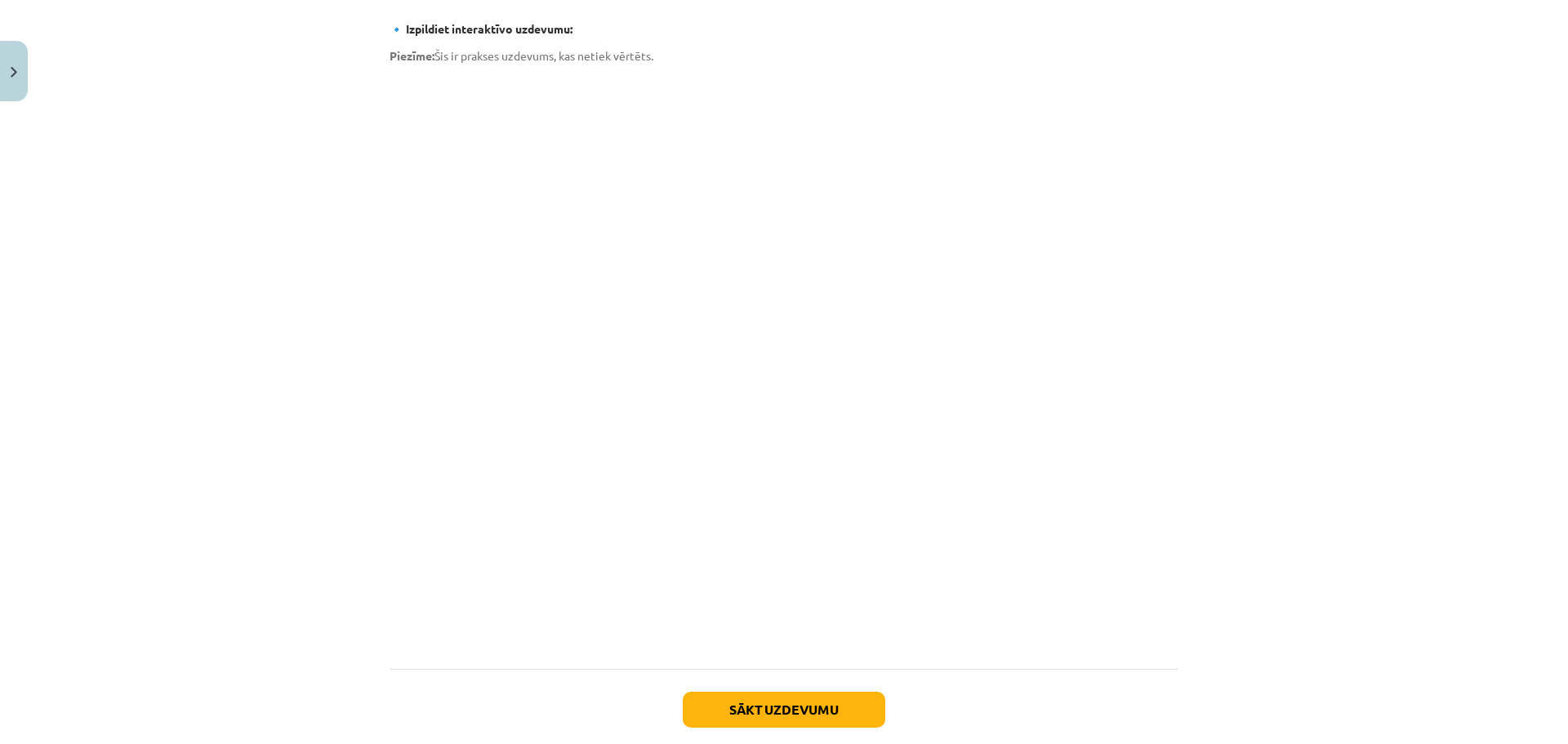
scroll to position [1012, 0]
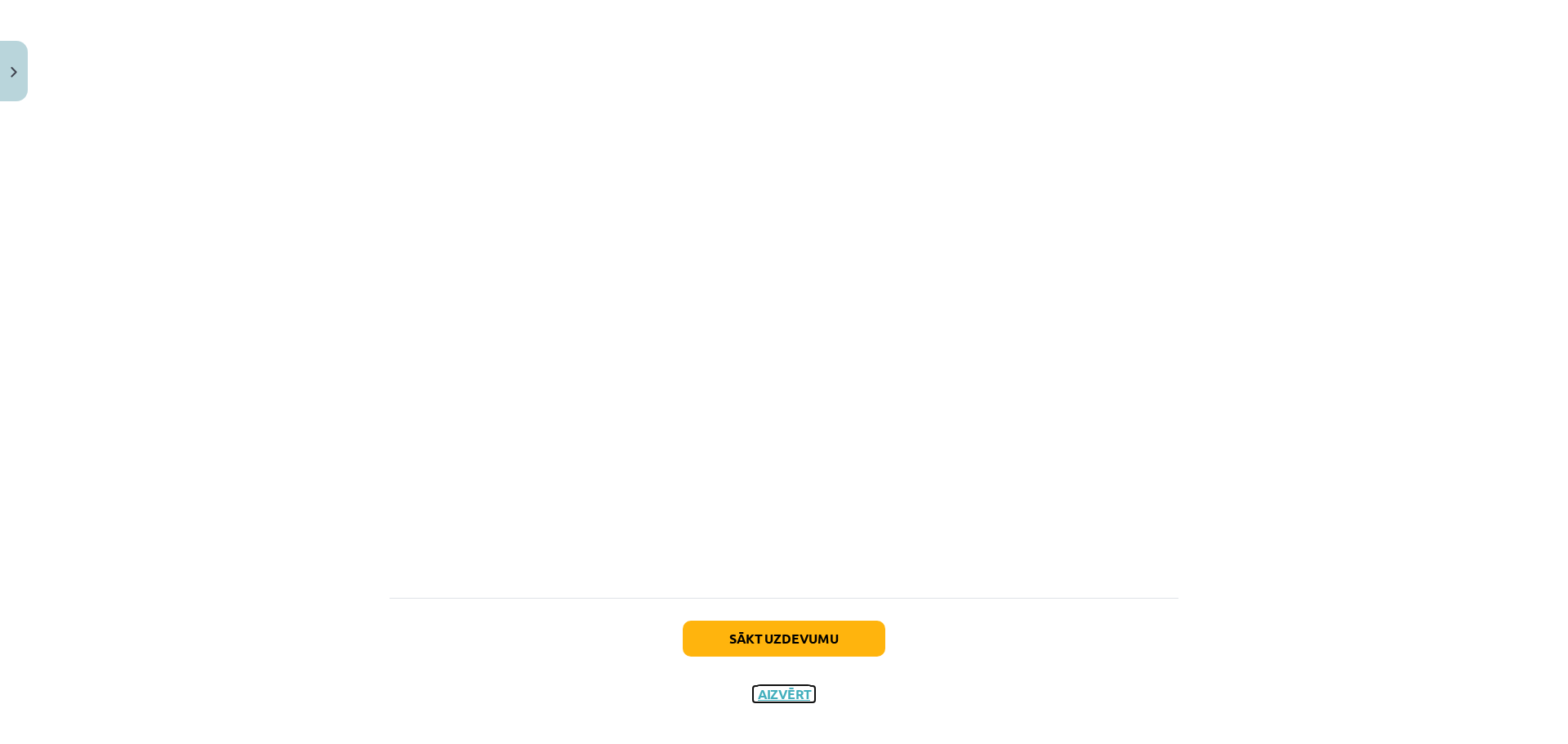
click at [797, 686] on button "Aizvērt" at bounding box center [784, 694] width 62 height 16
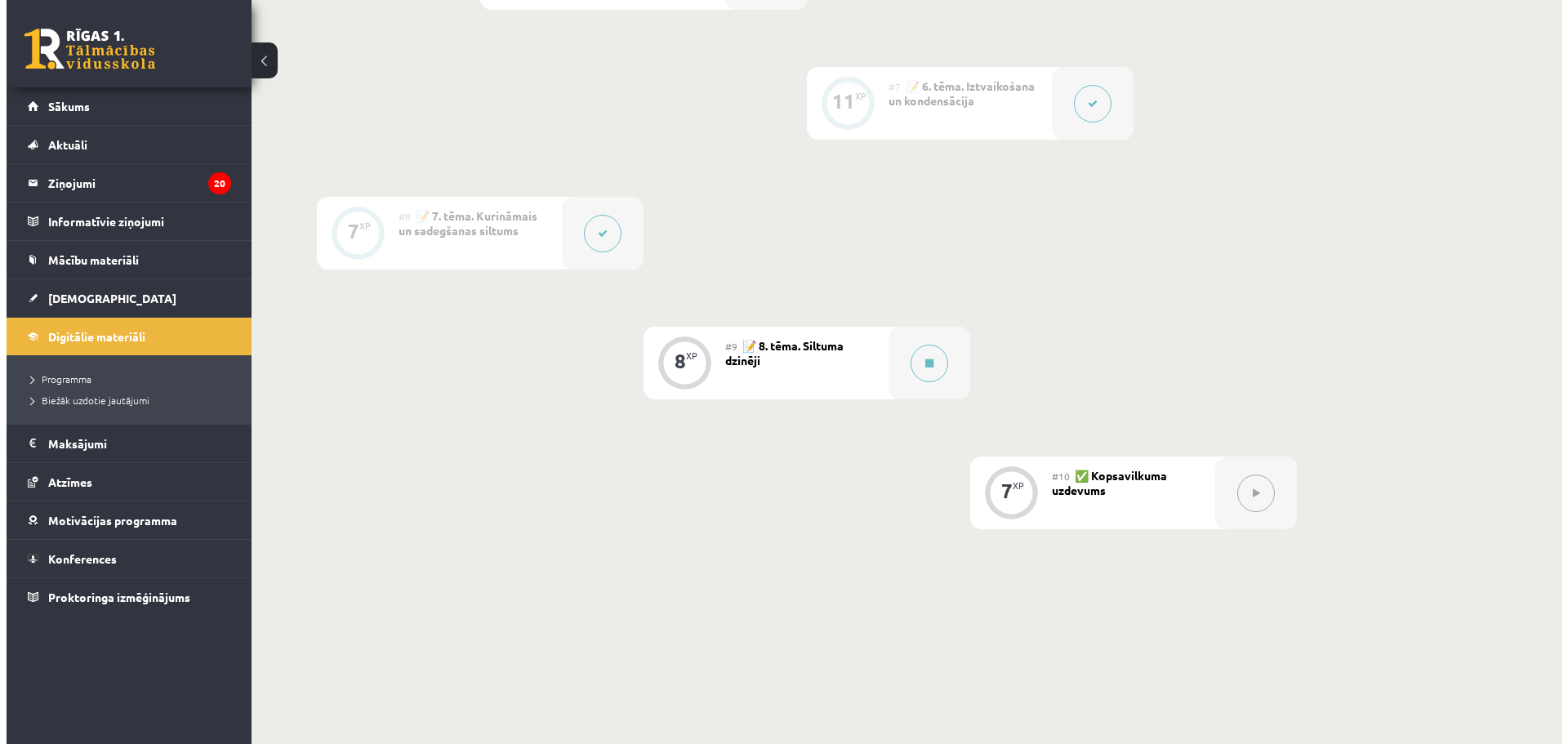
scroll to position [1223, 0]
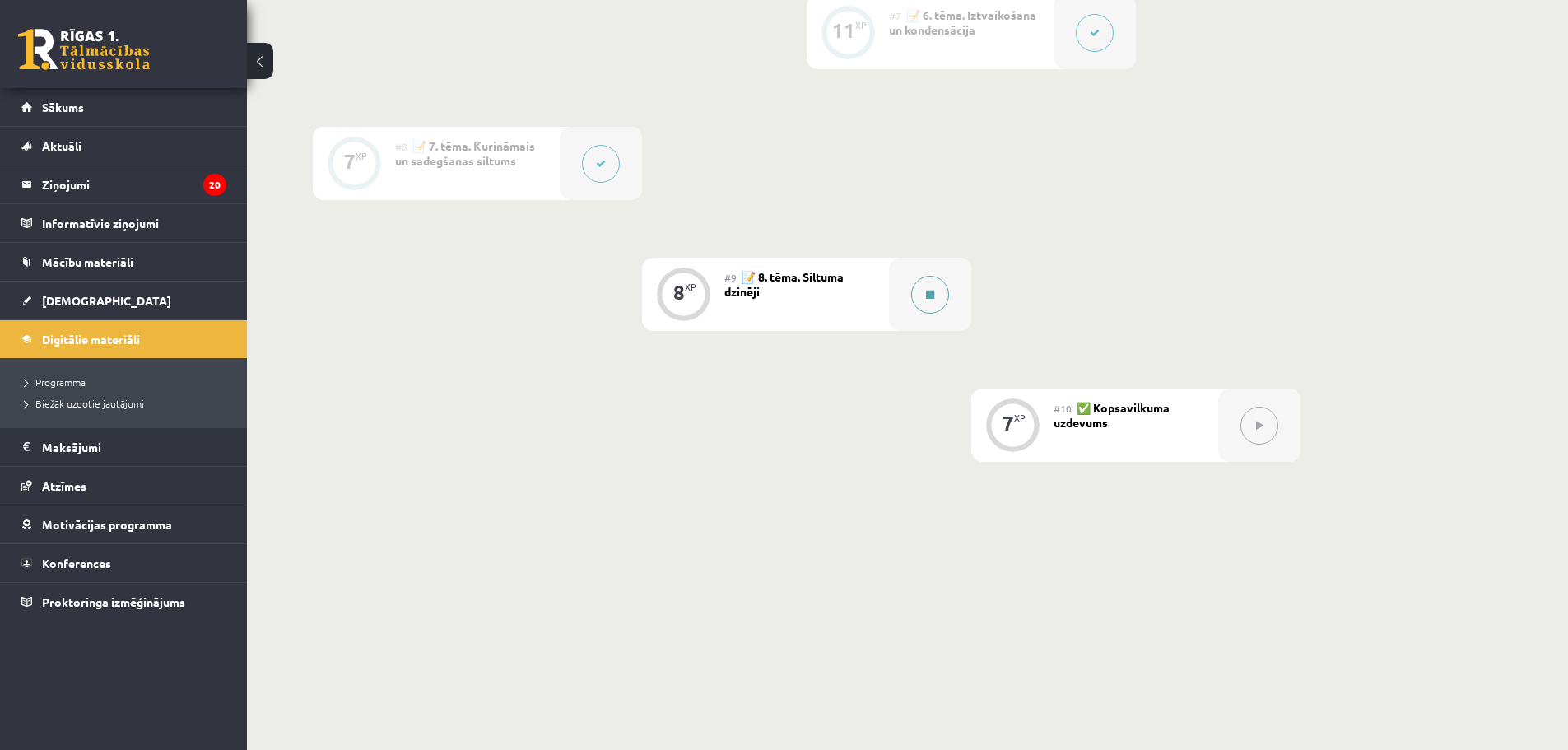
click at [930, 296] on icon at bounding box center [930, 295] width 8 height 10
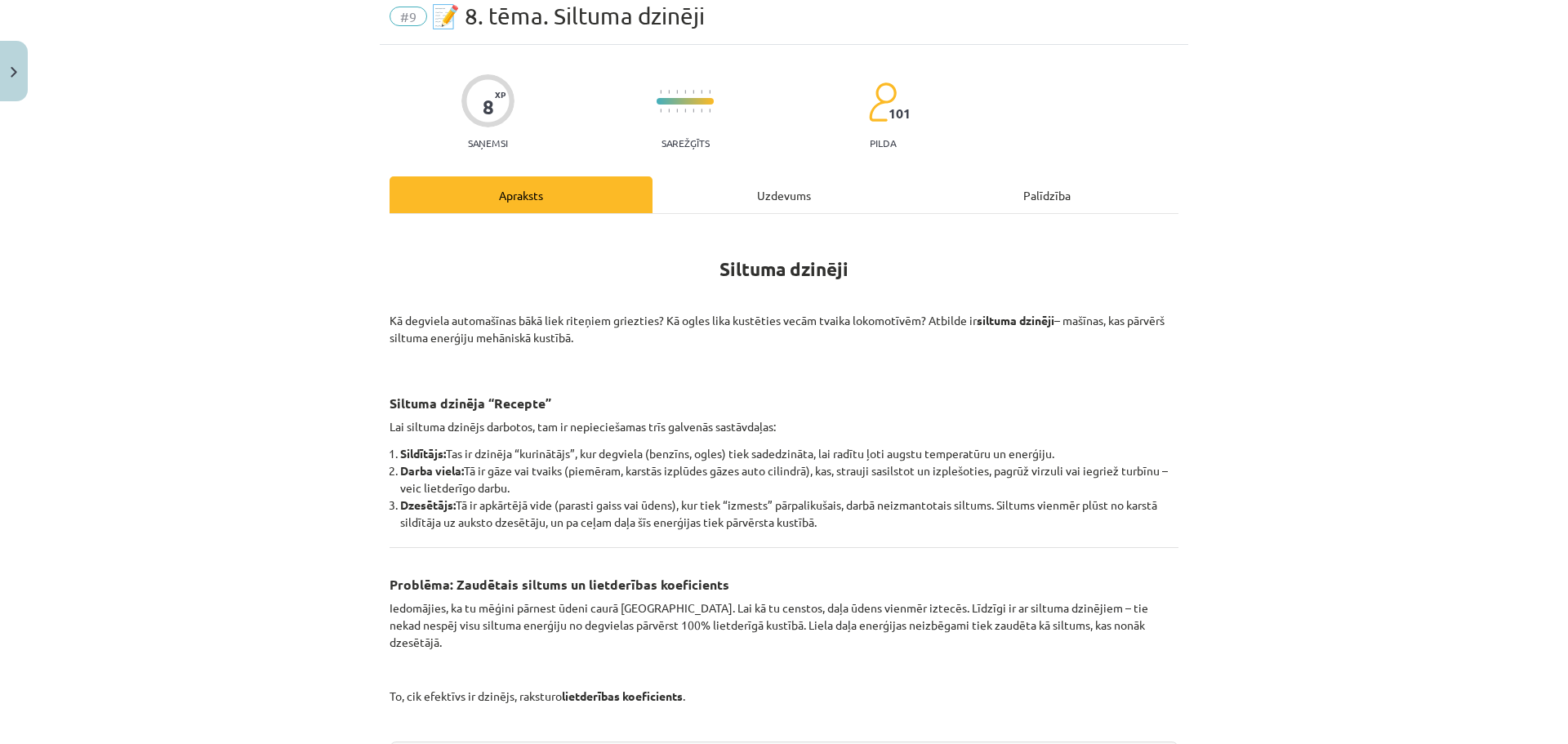
scroll to position [164, 0]
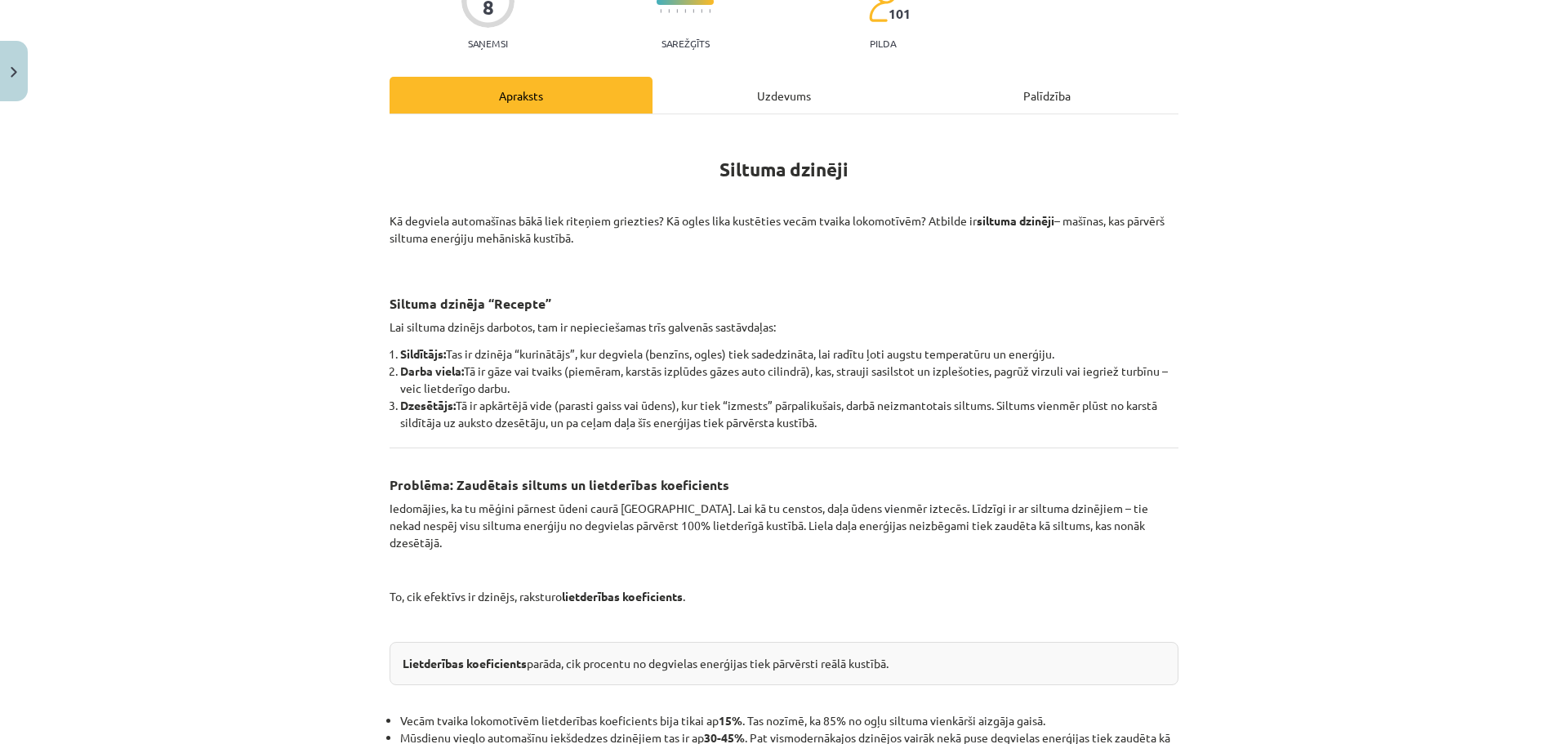
click at [697, 168] on h1 "Siltuma dzinēji" at bounding box center [783, 154] width 789 height 51
click at [693, 173] on h1 "Siltuma dzinēji" at bounding box center [783, 154] width 789 height 51
click at [822, 187] on p at bounding box center [783, 194] width 789 height 17
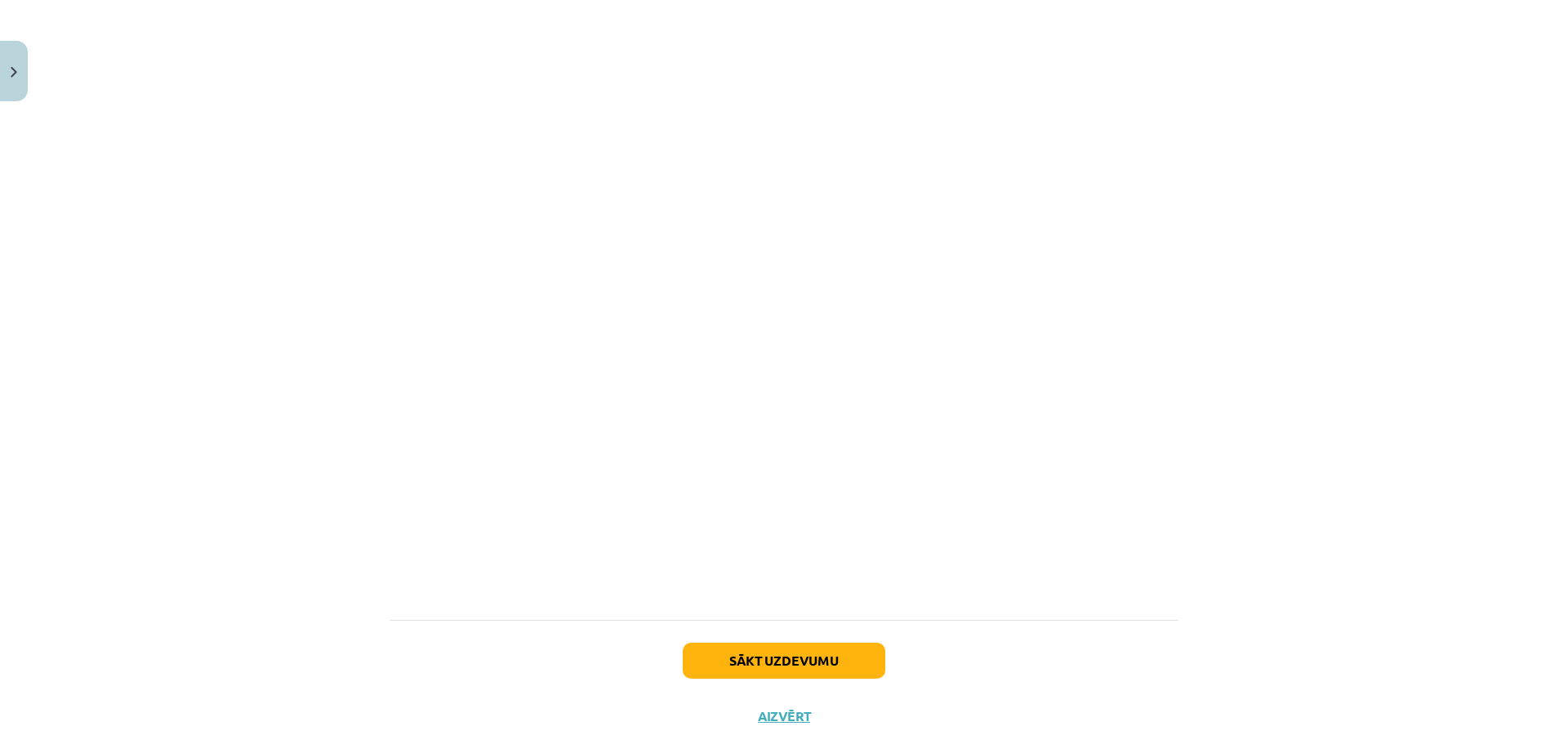
scroll to position [1048, 0]
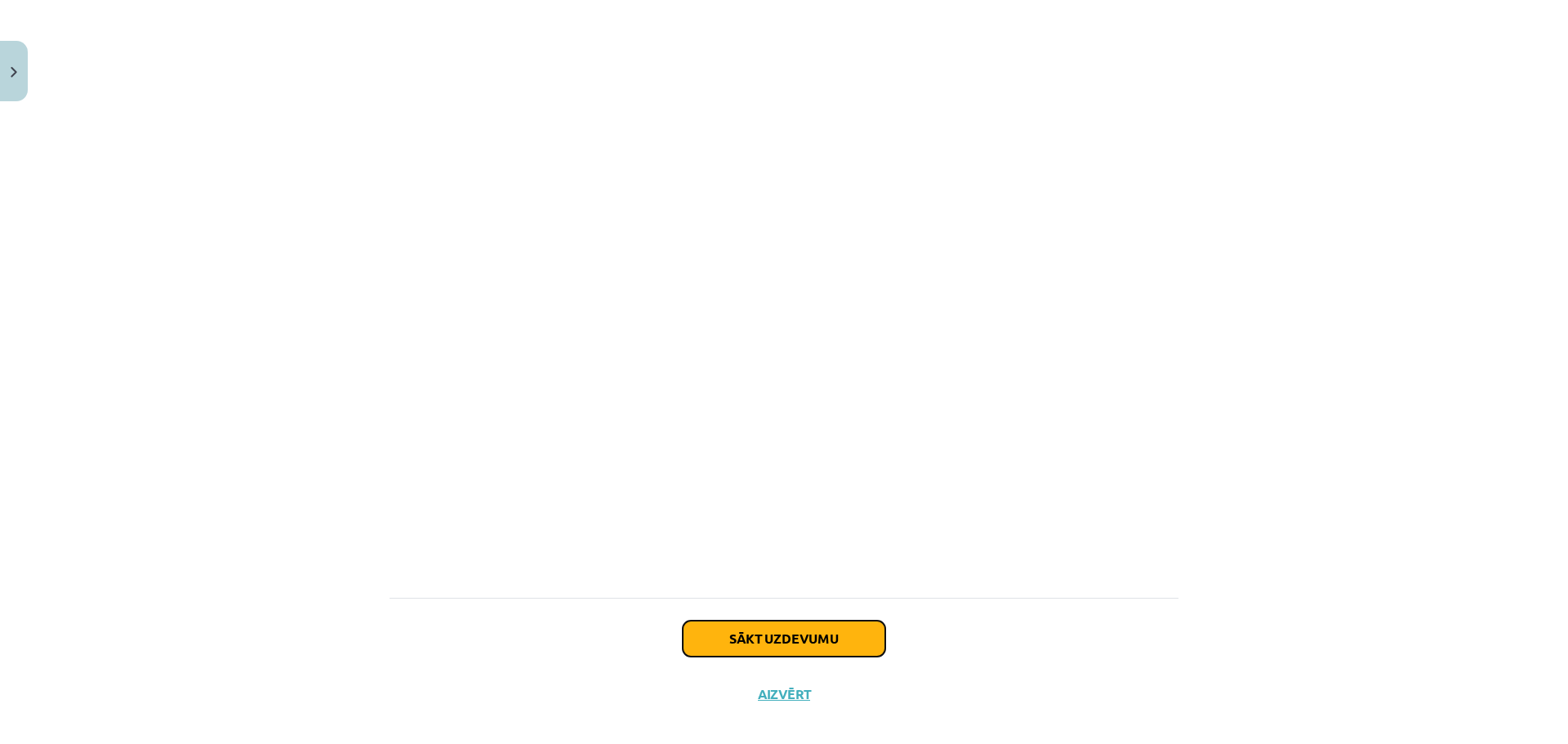
click at [775, 630] on button "Sākt uzdevumu" at bounding box center [783, 638] width 202 height 36
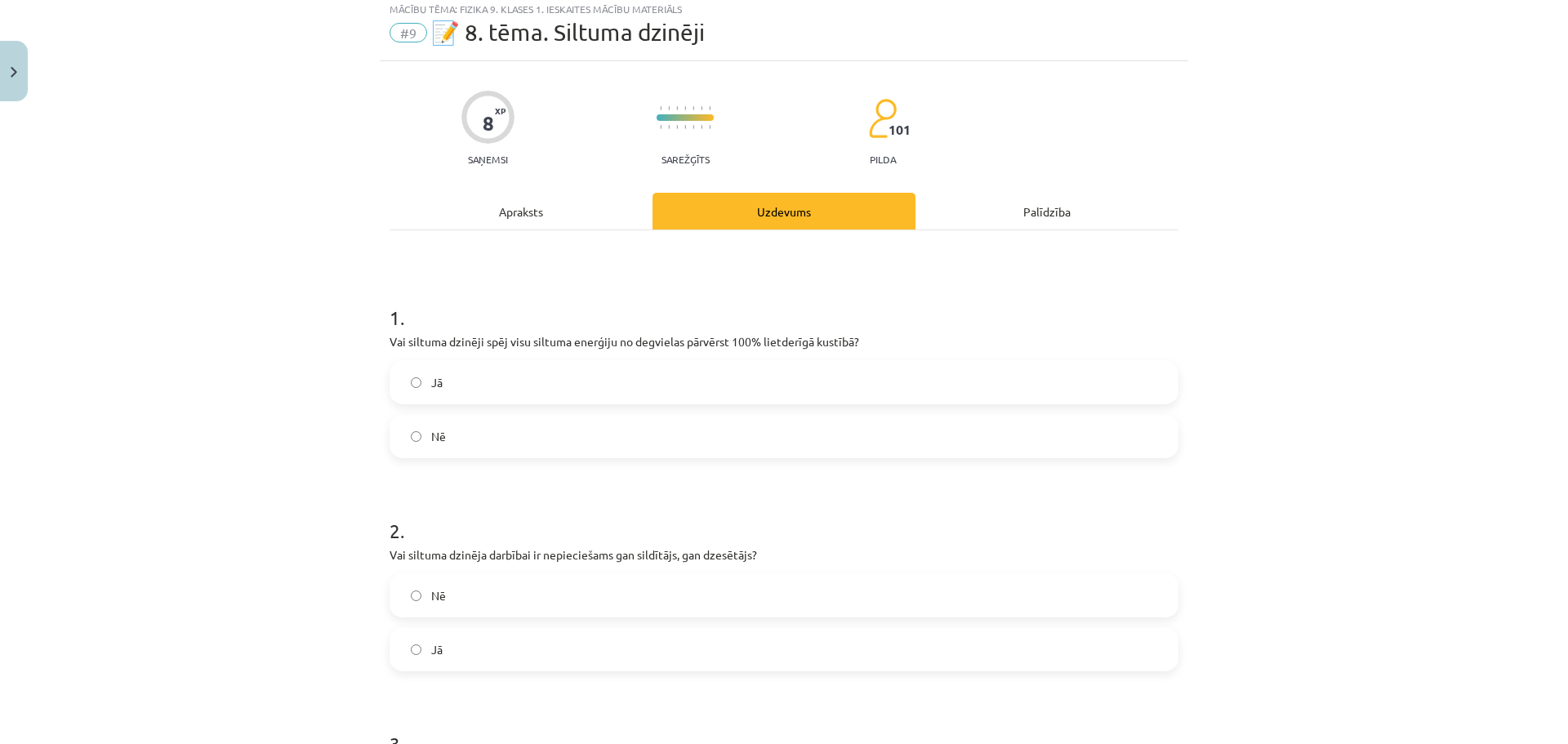
scroll to position [41, 0]
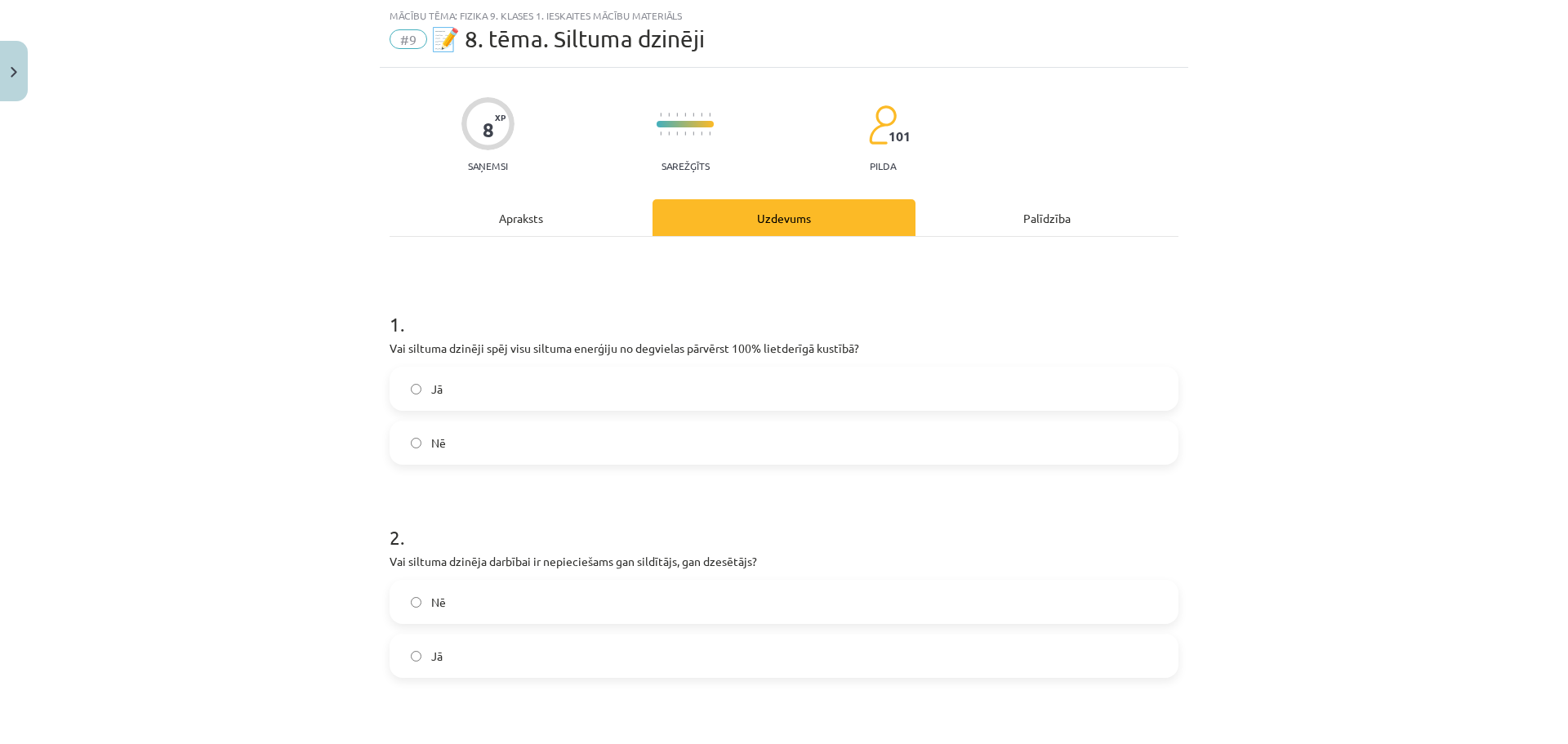
click at [498, 455] on label "Nē" at bounding box center [784, 442] width 786 height 41
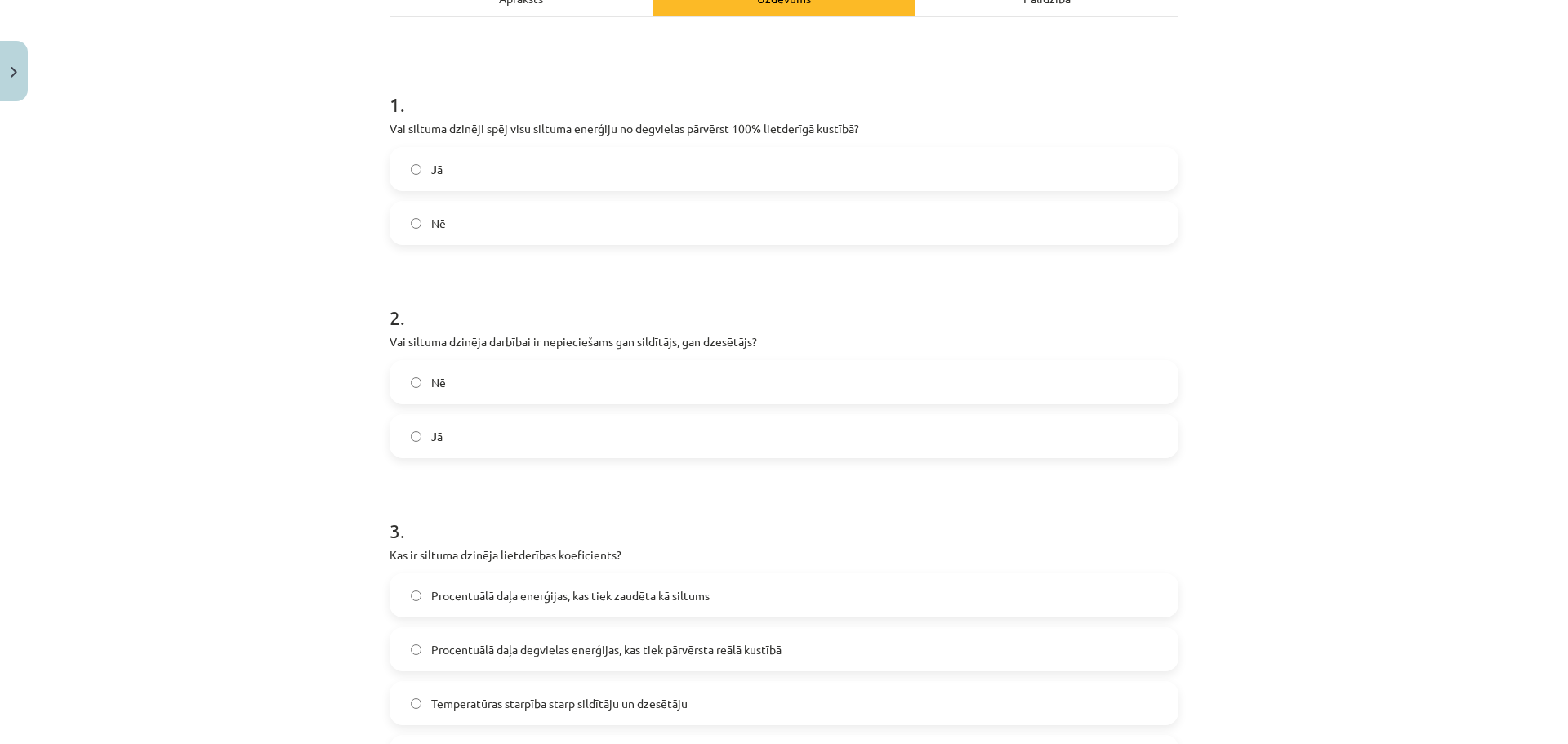
scroll to position [285, 0]
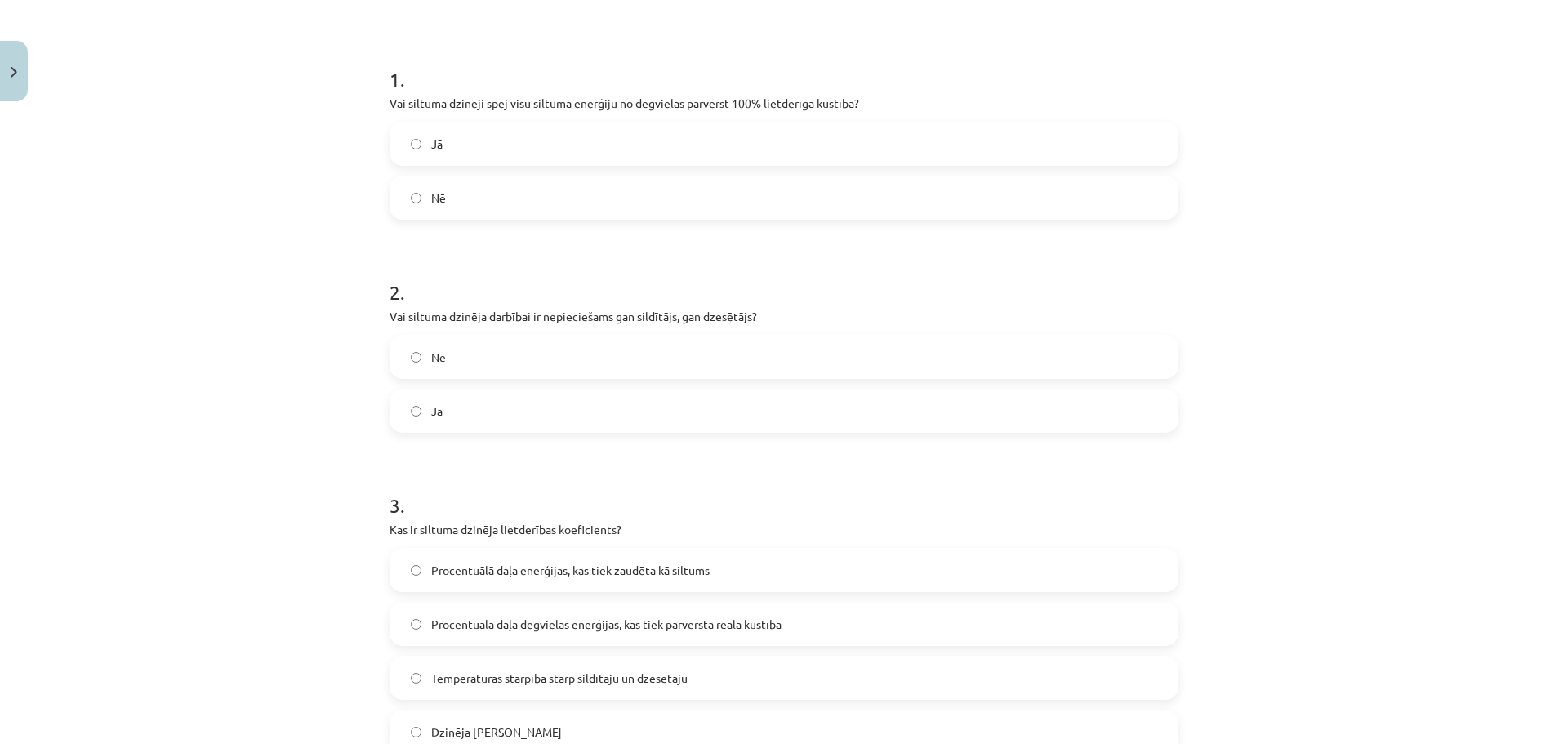
click at [512, 393] on label "Jā" at bounding box center [784, 410] width 786 height 41
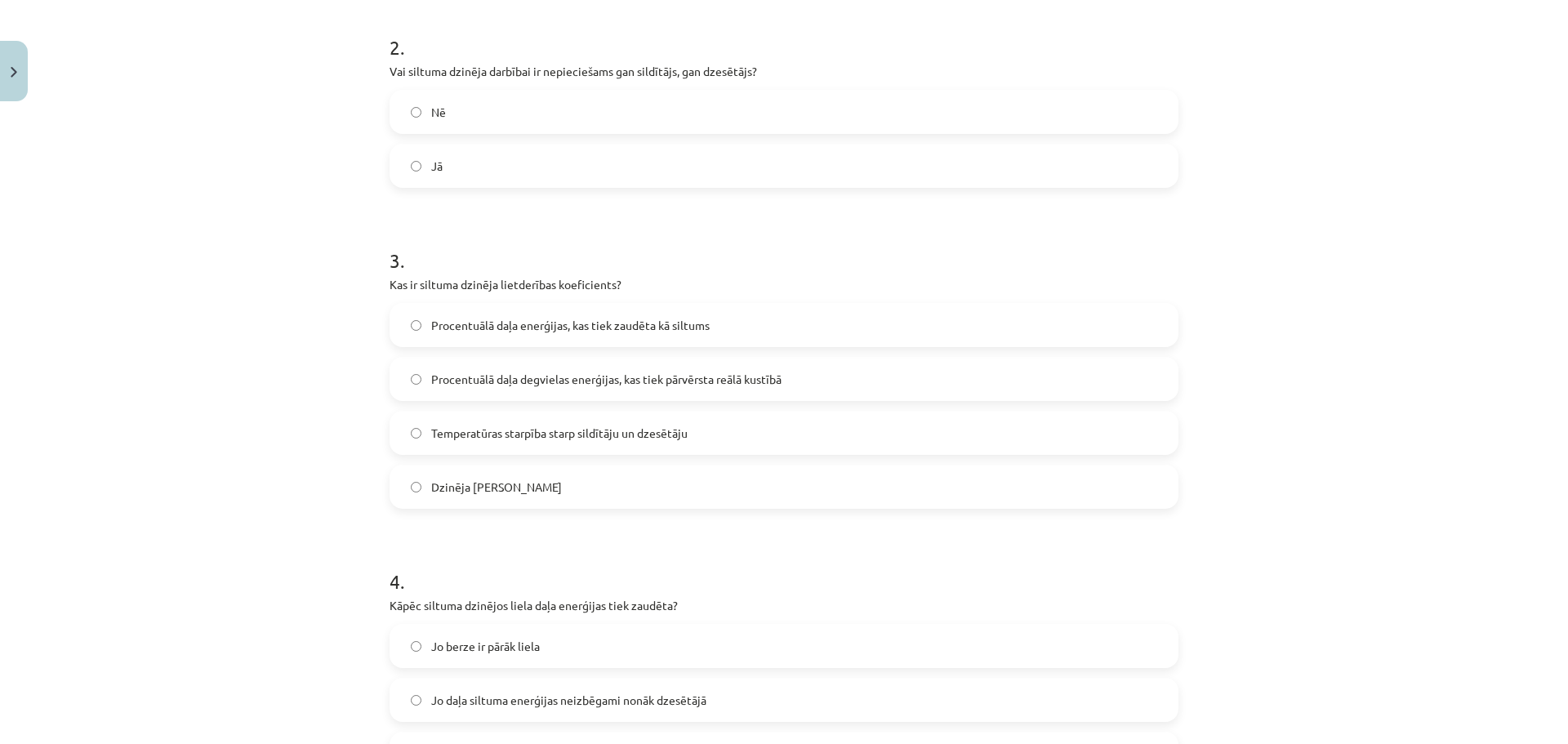
scroll to position [449, 0]
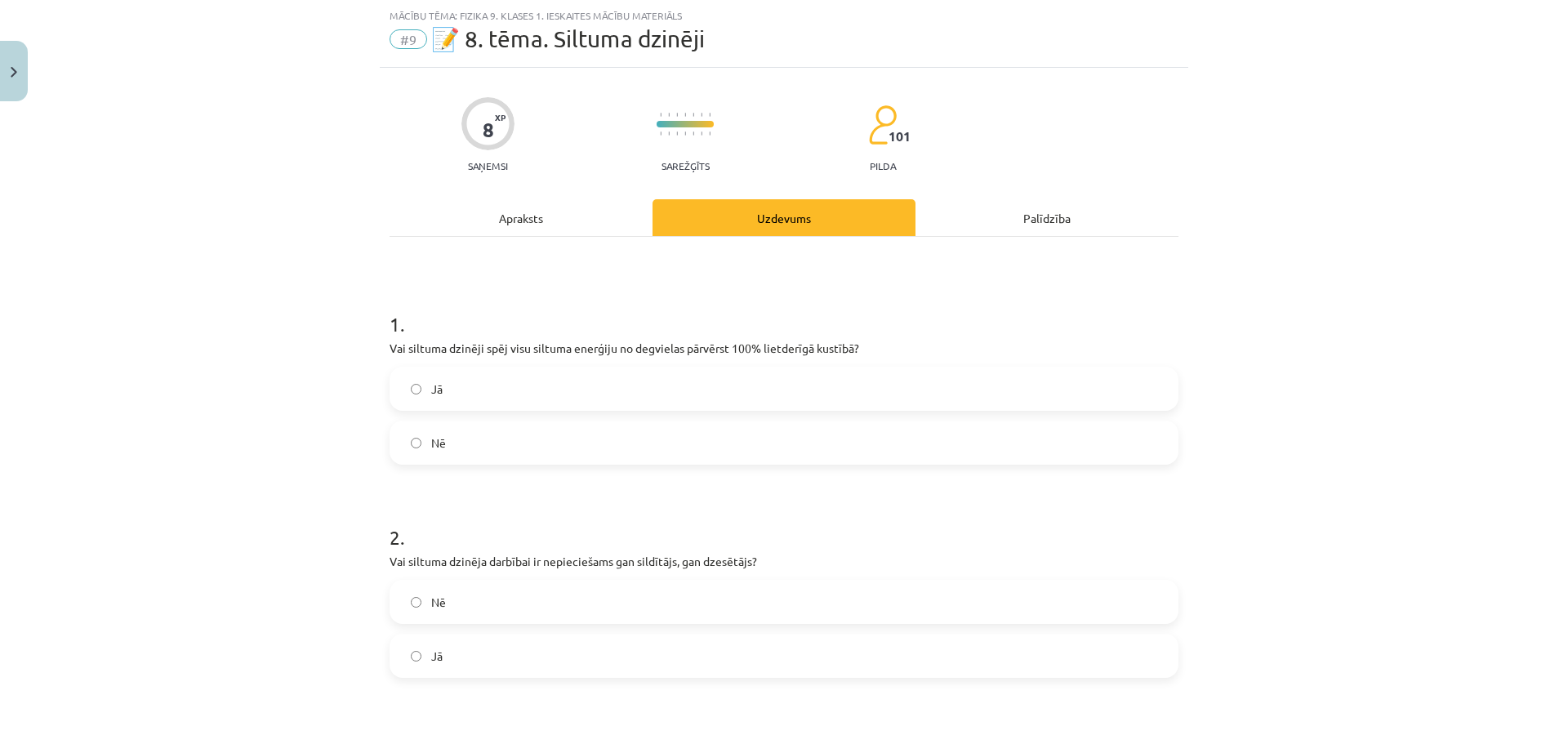
click at [566, 223] on div "Apraksts" at bounding box center [521, 218] width 263 height 37
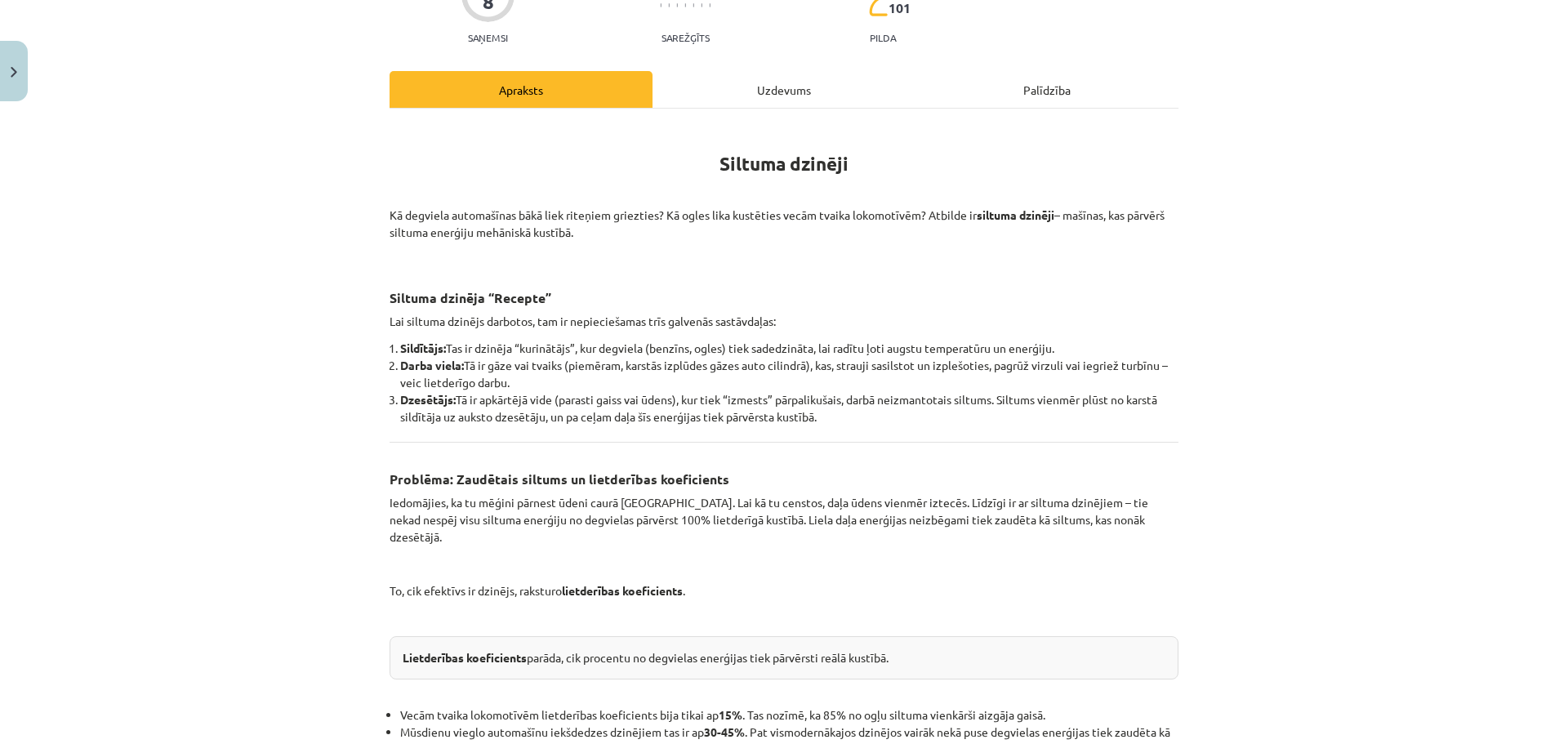
scroll to position [204, 0]
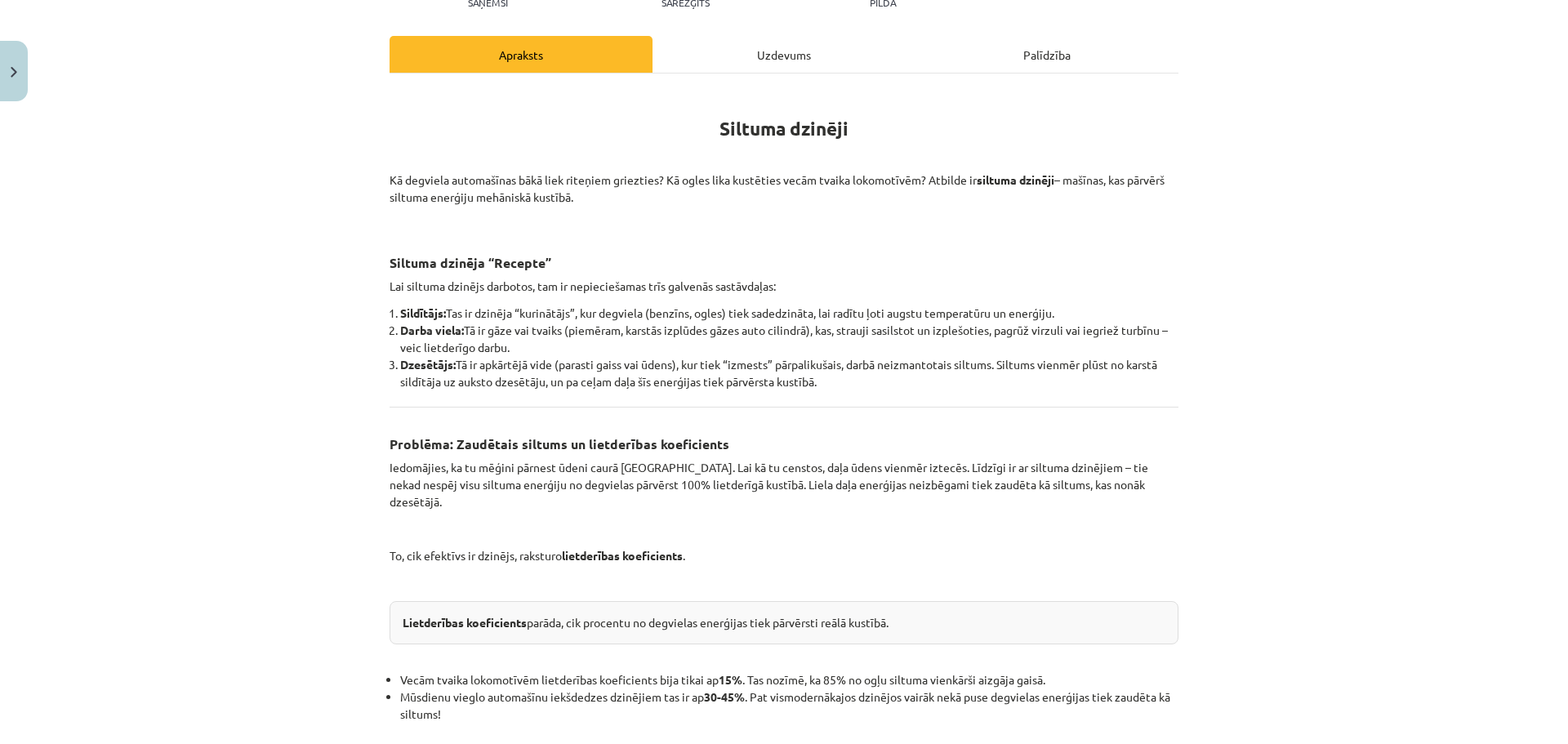
click at [768, 34] on div "8 XP Saņemsi Sarežģīts 101 pilda Apraksts Uzdevums Palīdzība Siltuma dzinēji Kā…" at bounding box center [783, 717] width 808 height 1625
click at [779, 68] on div "Uzdevums" at bounding box center [784, 54] width 263 height 37
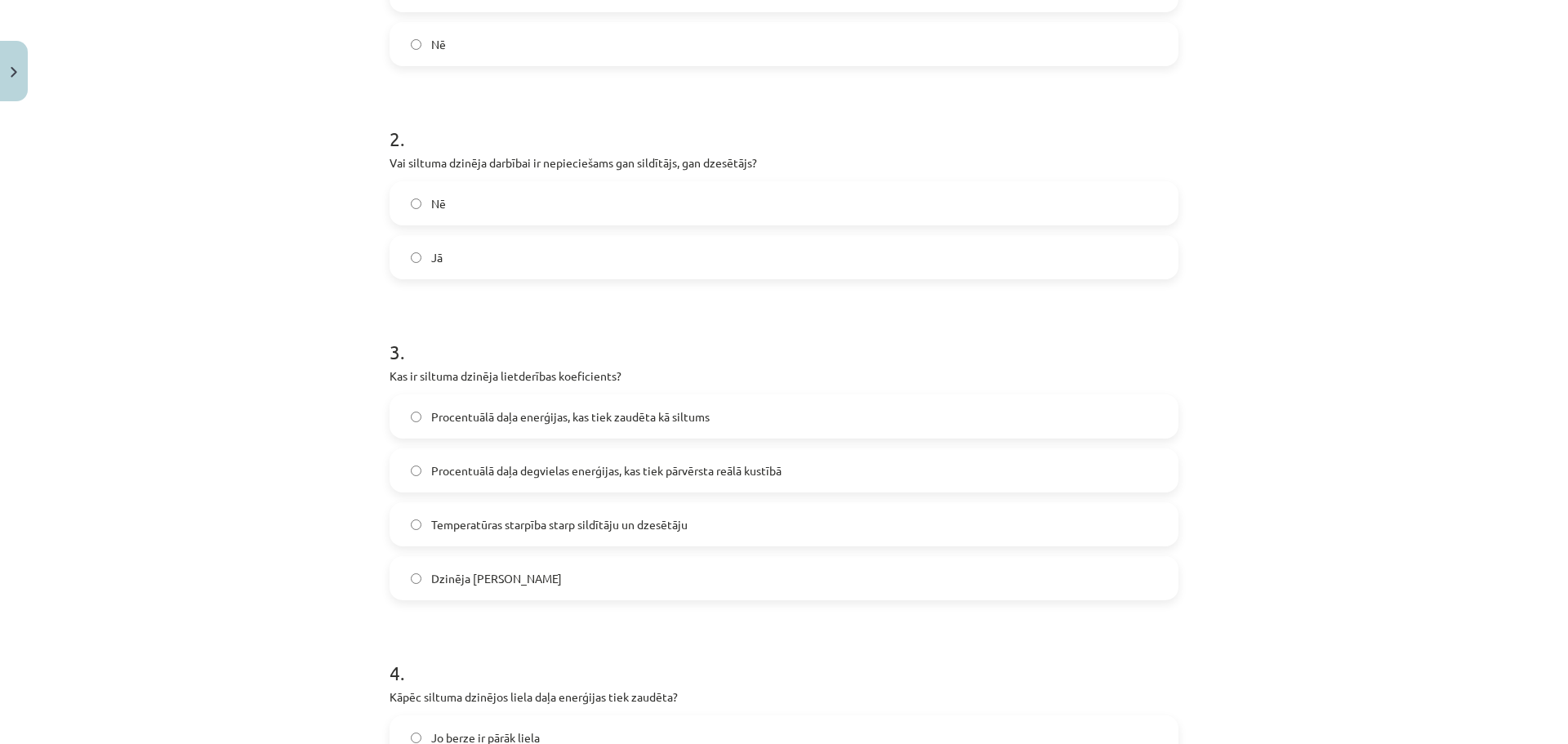
scroll to position [530, 0]
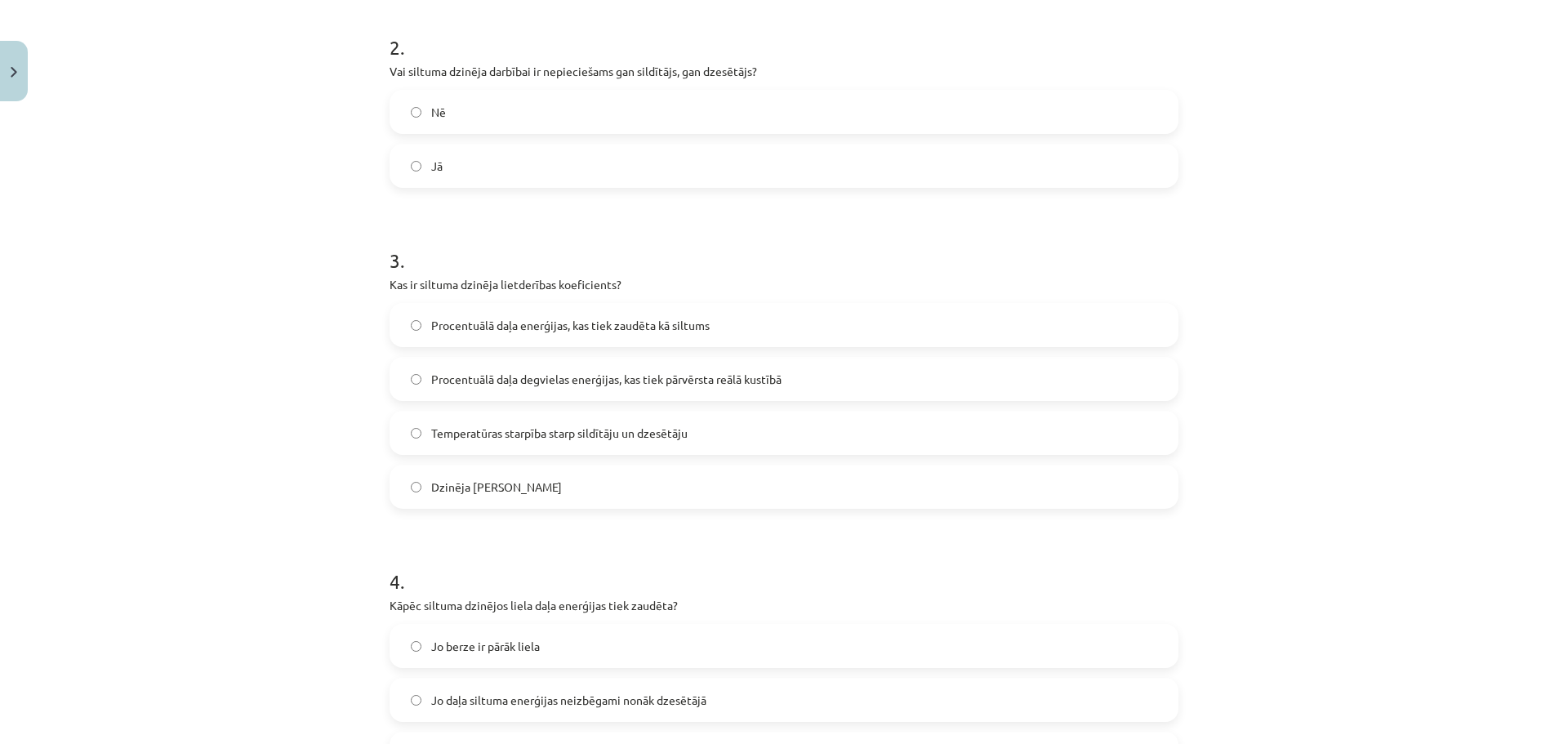
click at [656, 332] on span "Procentuālā daļa enerģijas, kas tiek zaudēta kā siltums" at bounding box center [571, 325] width 279 height 17
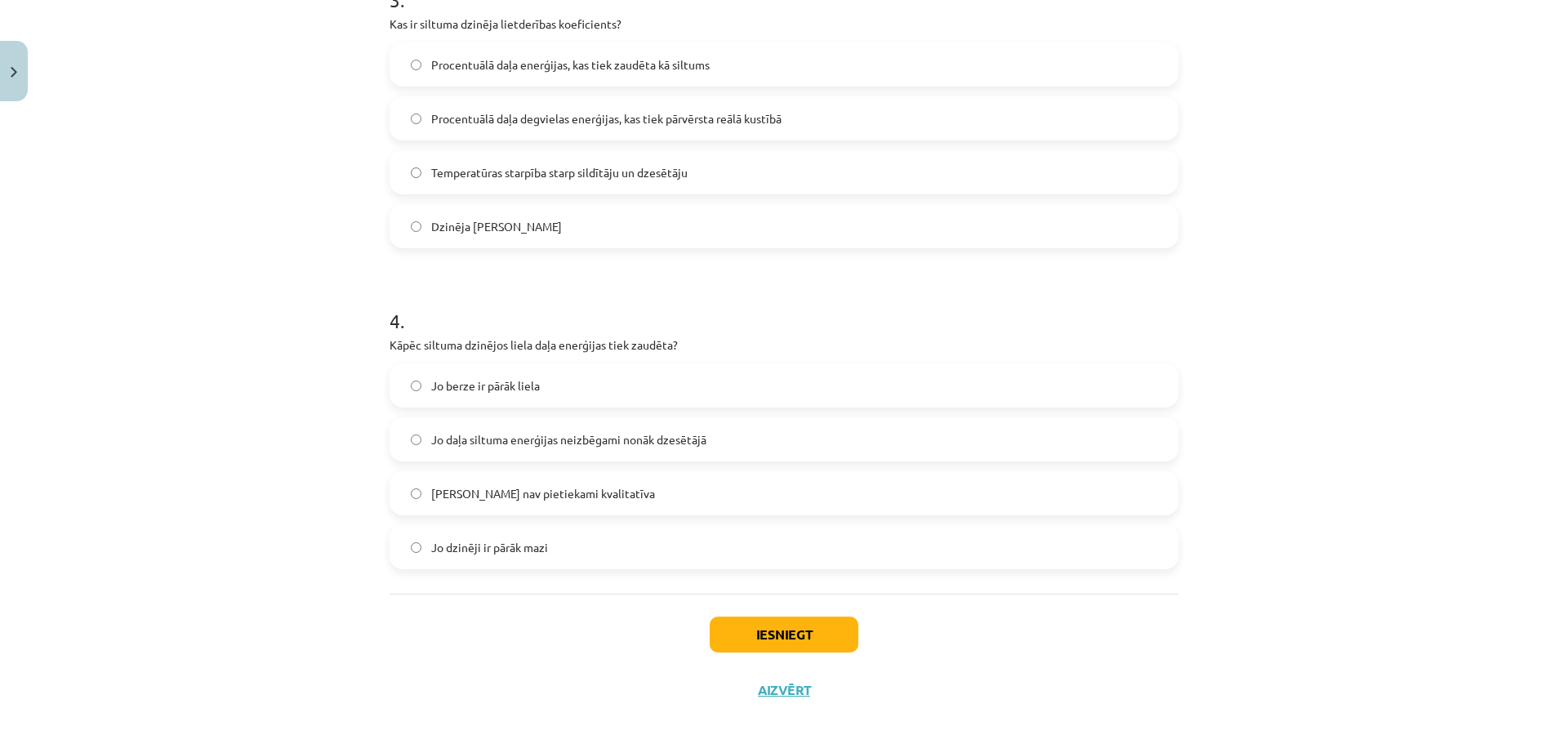
scroll to position [806, 0]
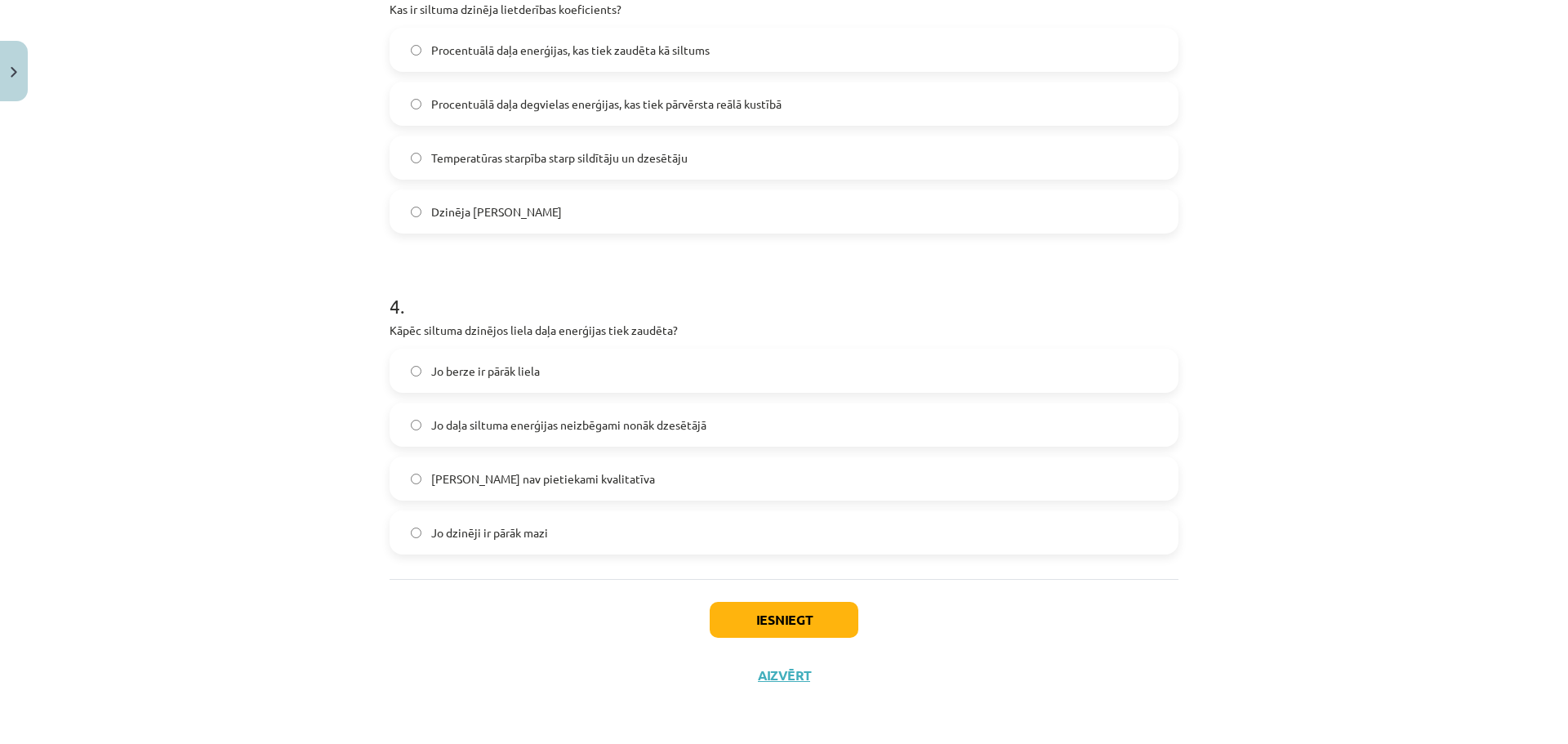
click at [653, 410] on label "Jo daļa siltuma enerģijas neizbēgami nonāk dzesētājā" at bounding box center [784, 425] width 786 height 41
click at [778, 628] on button "Iesniegt" at bounding box center [784, 619] width 149 height 36
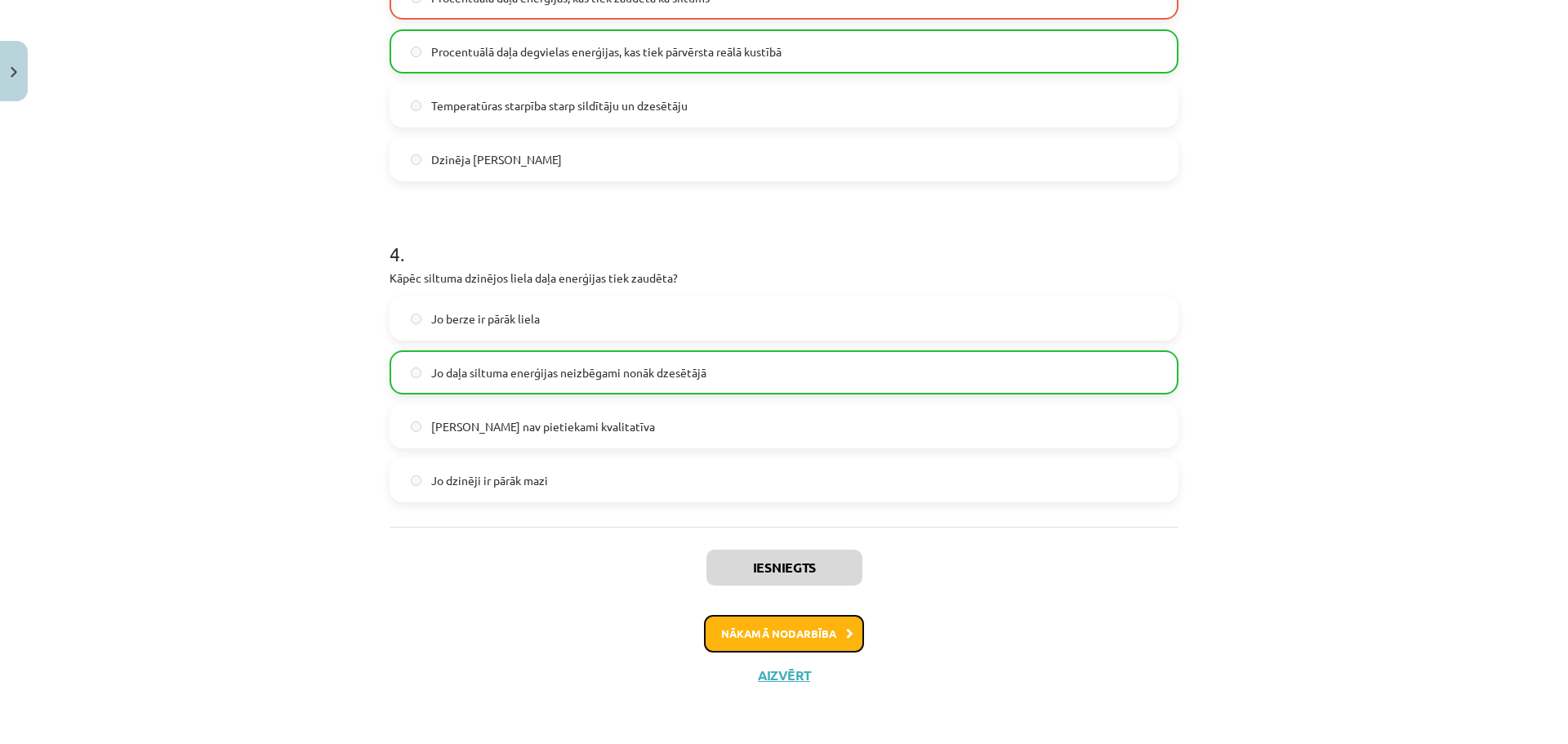
click at [785, 630] on button "Nākamā nodarbība" at bounding box center [783, 633] width 160 height 38
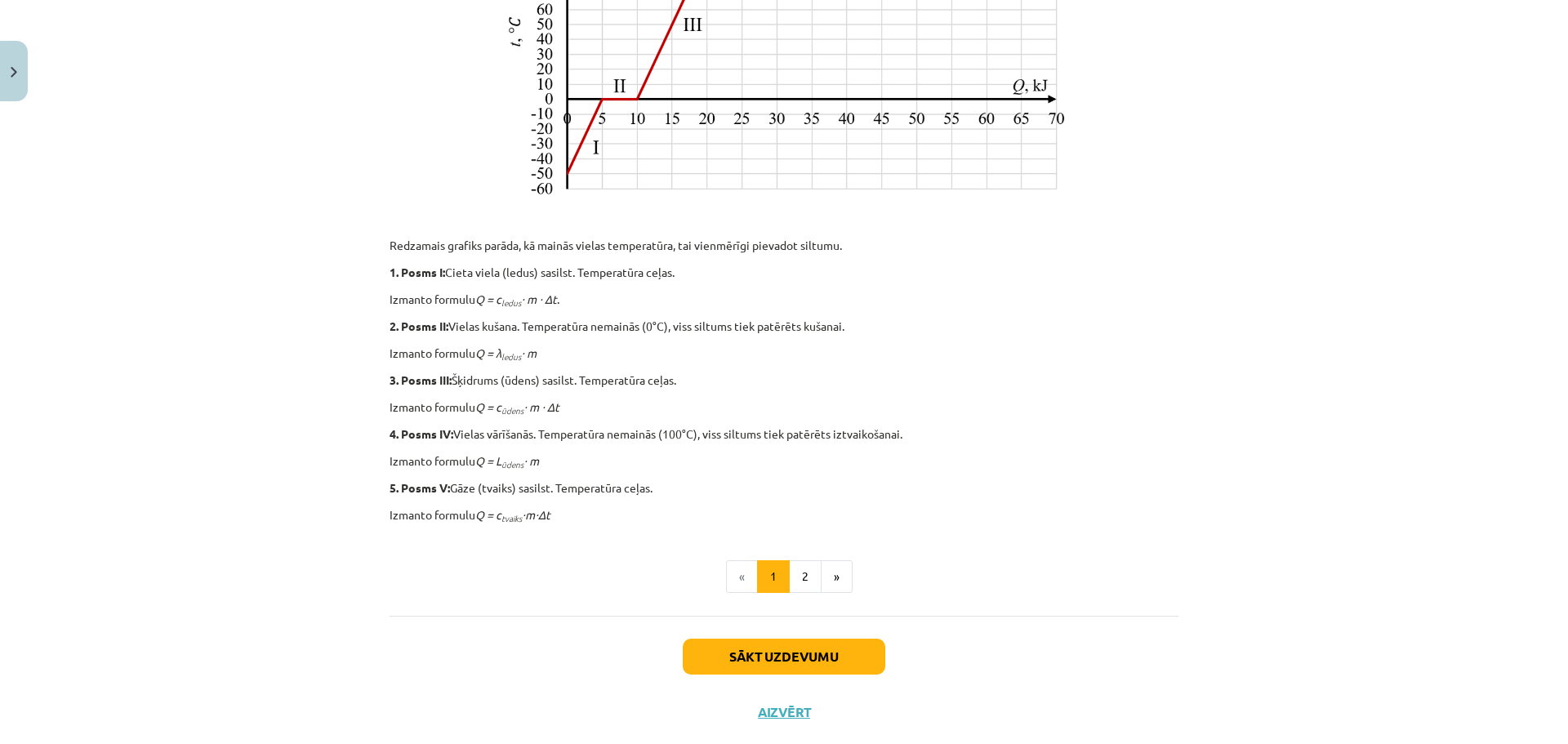
scroll to position [643, 0]
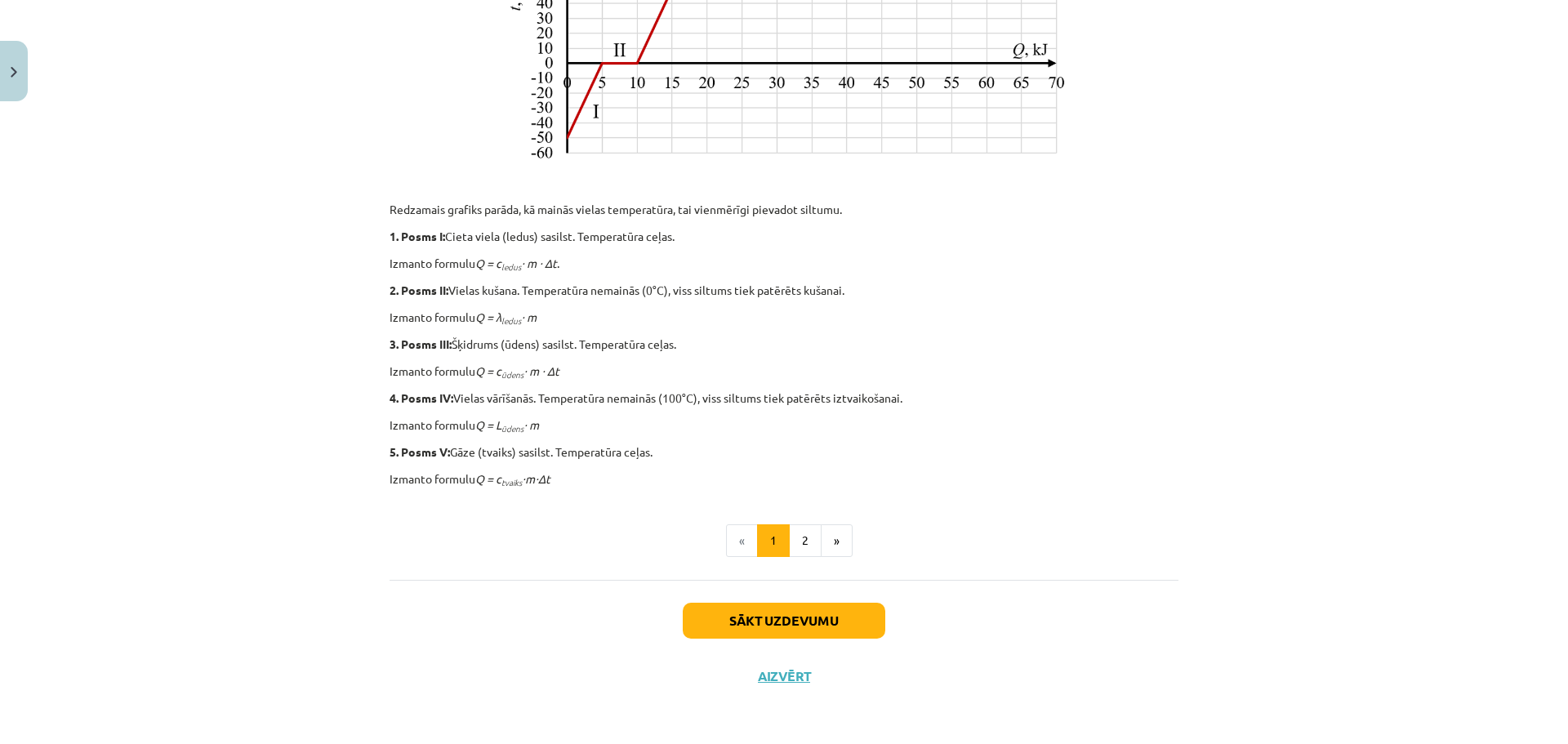
click at [705, 457] on div "Kopsavilkuma uzdevums Tagad apvienosim visas iegūtās zināšanas vienā lielā uzde…" at bounding box center [783, 68] width 789 height 839
click at [704, 457] on p "5. Posms V: Gāze (tvaiks) sasilst. Temperatūra ceļas." at bounding box center [783, 452] width 789 height 17
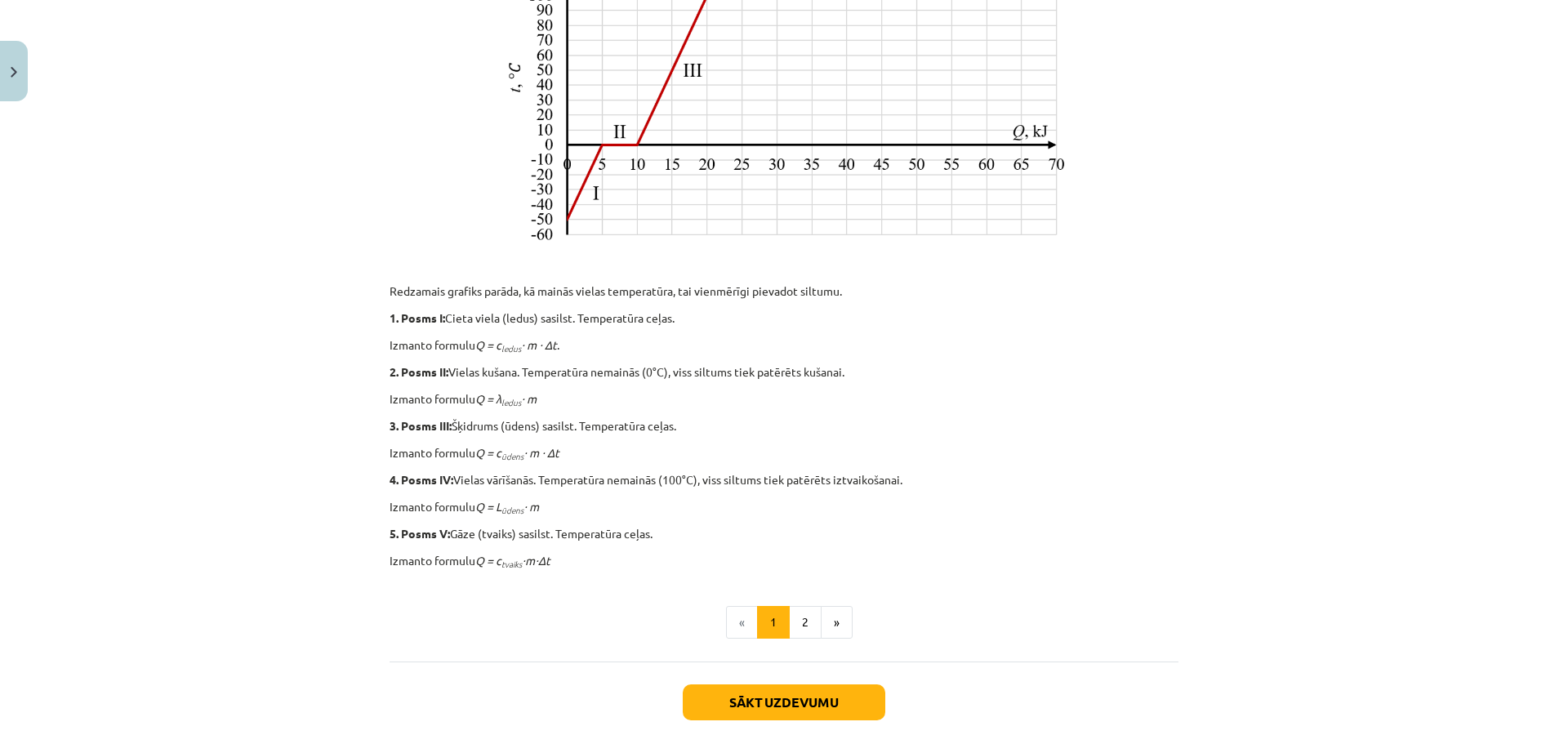
scroll to position [399, 0]
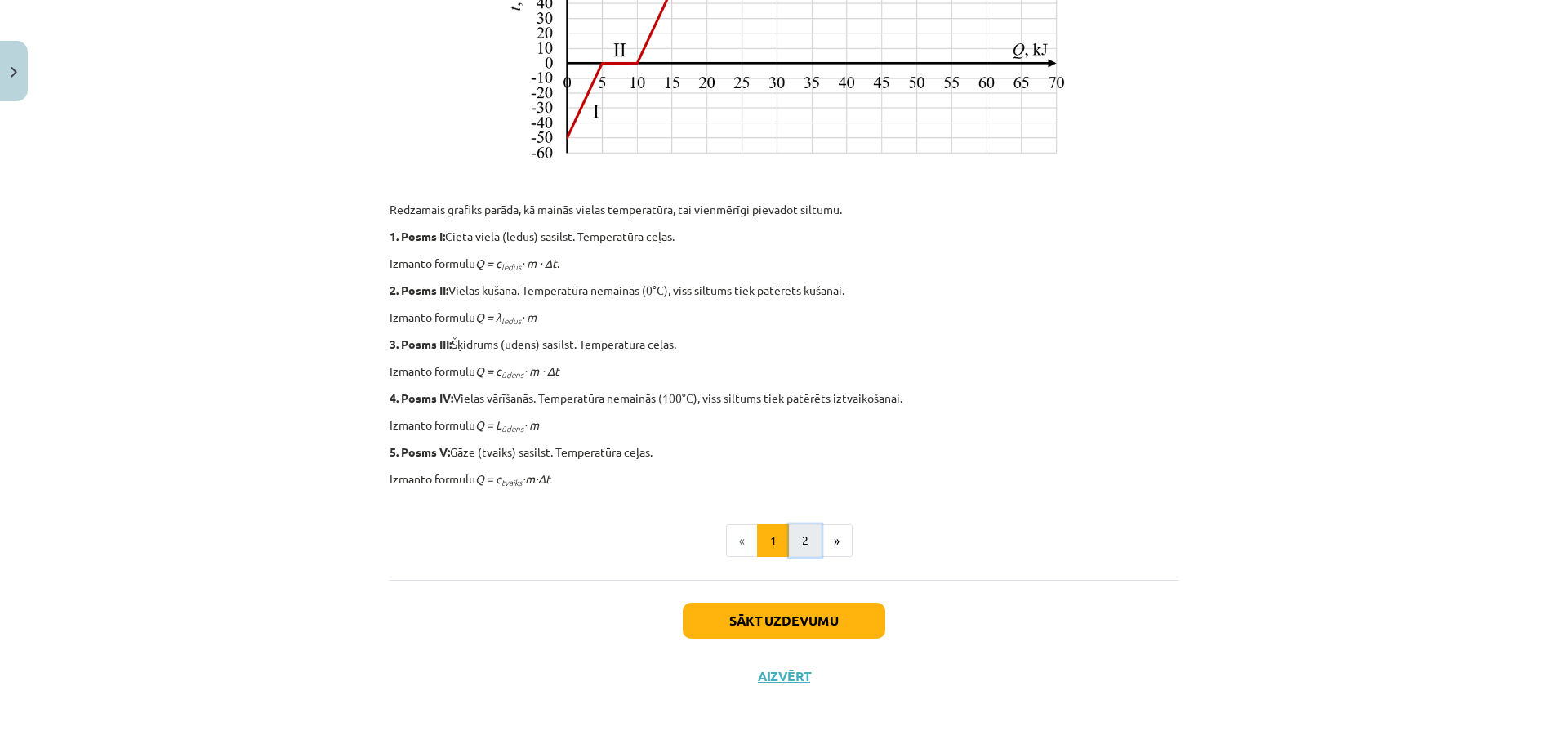
click at [792, 542] on button "2" at bounding box center [805, 541] width 33 height 33
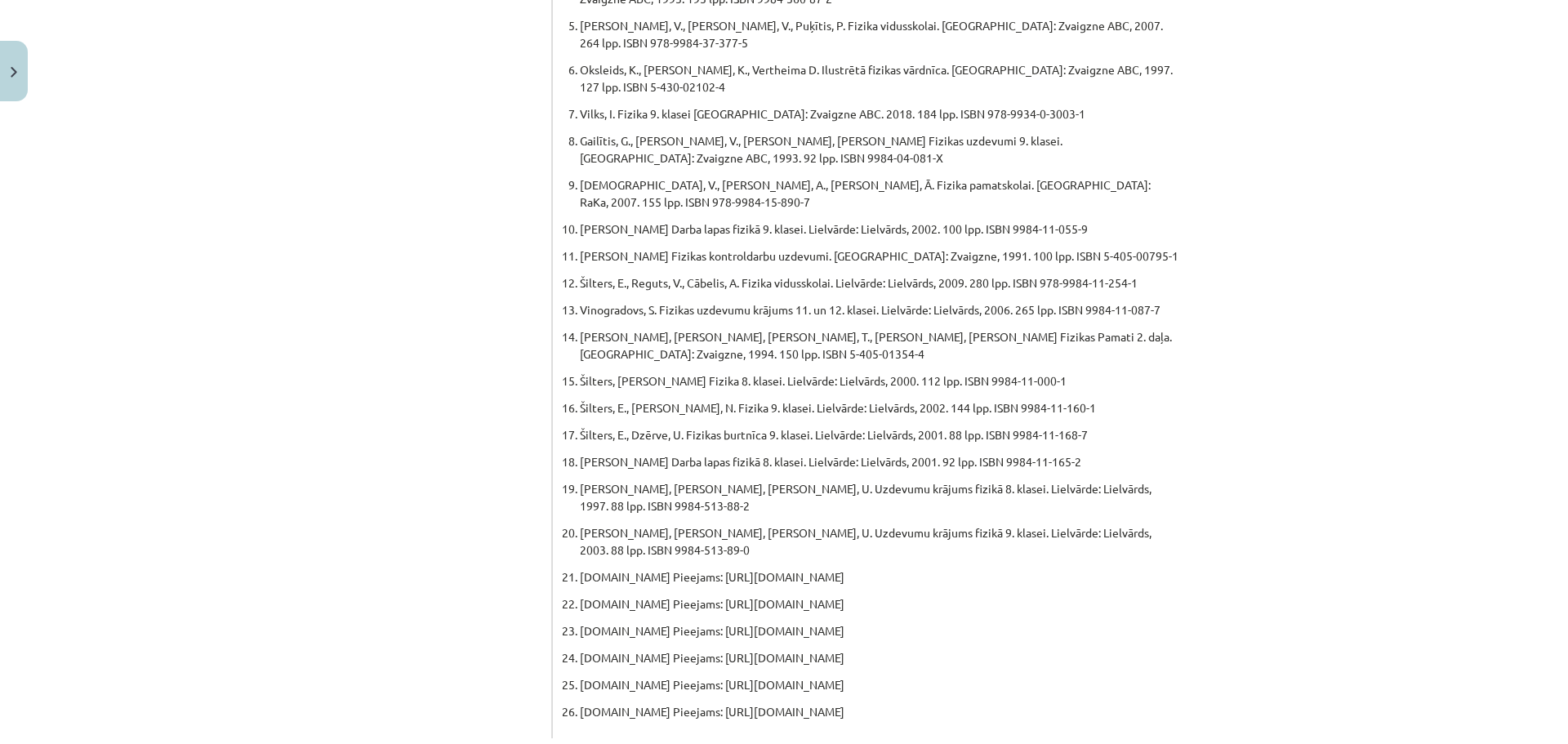
scroll to position [767, 0]
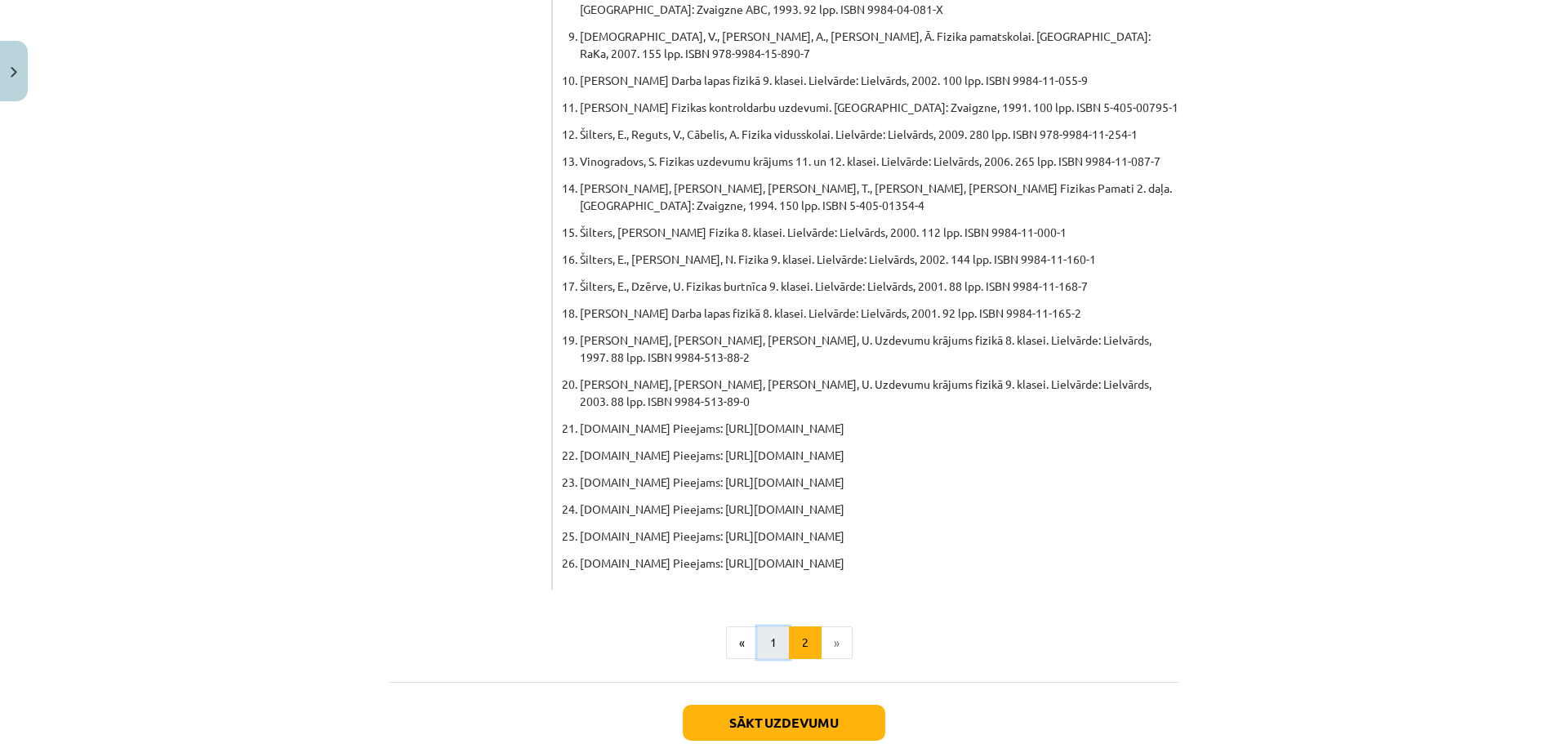
click at [761, 626] on button "1" at bounding box center [773, 642] width 33 height 33
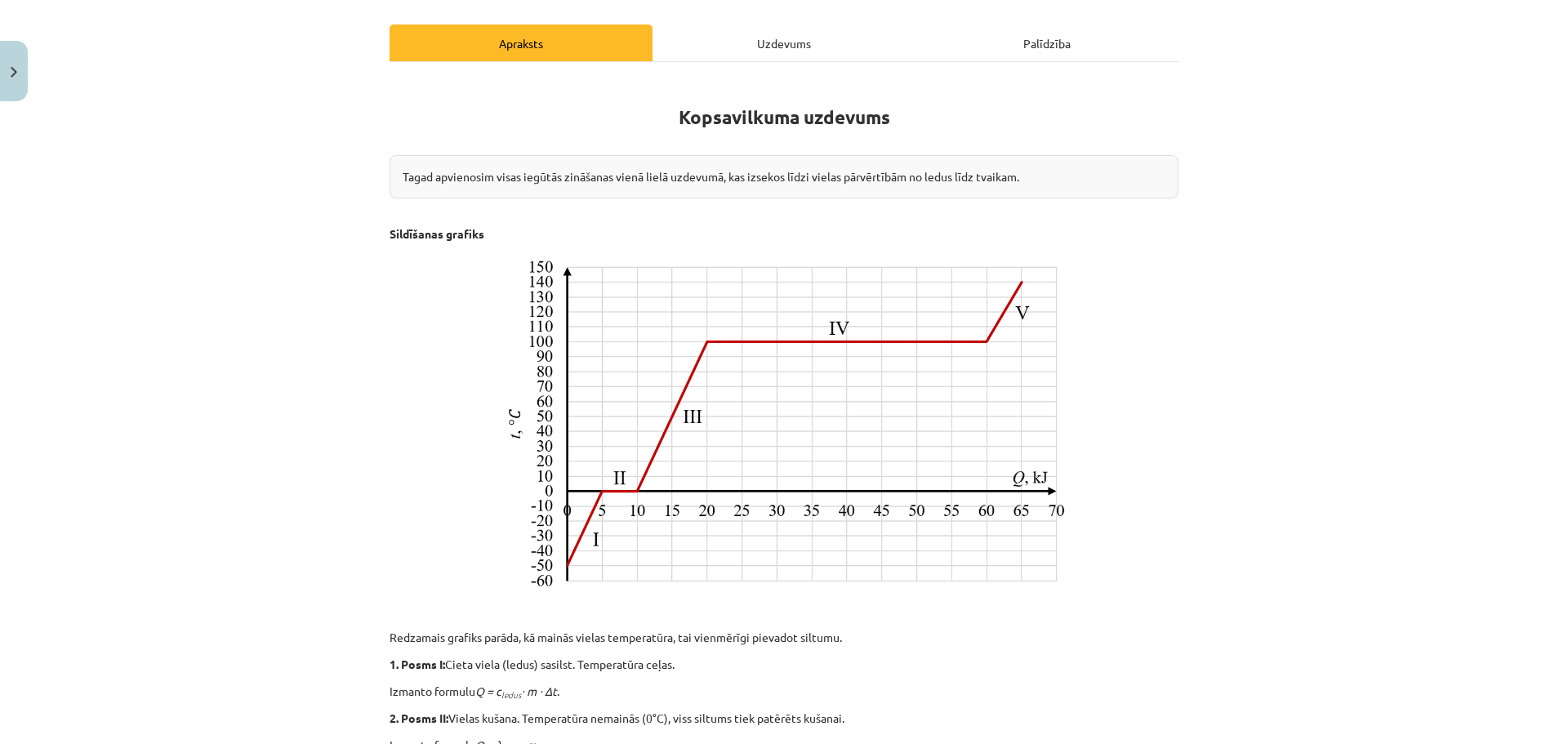
scroll to position [211, 0]
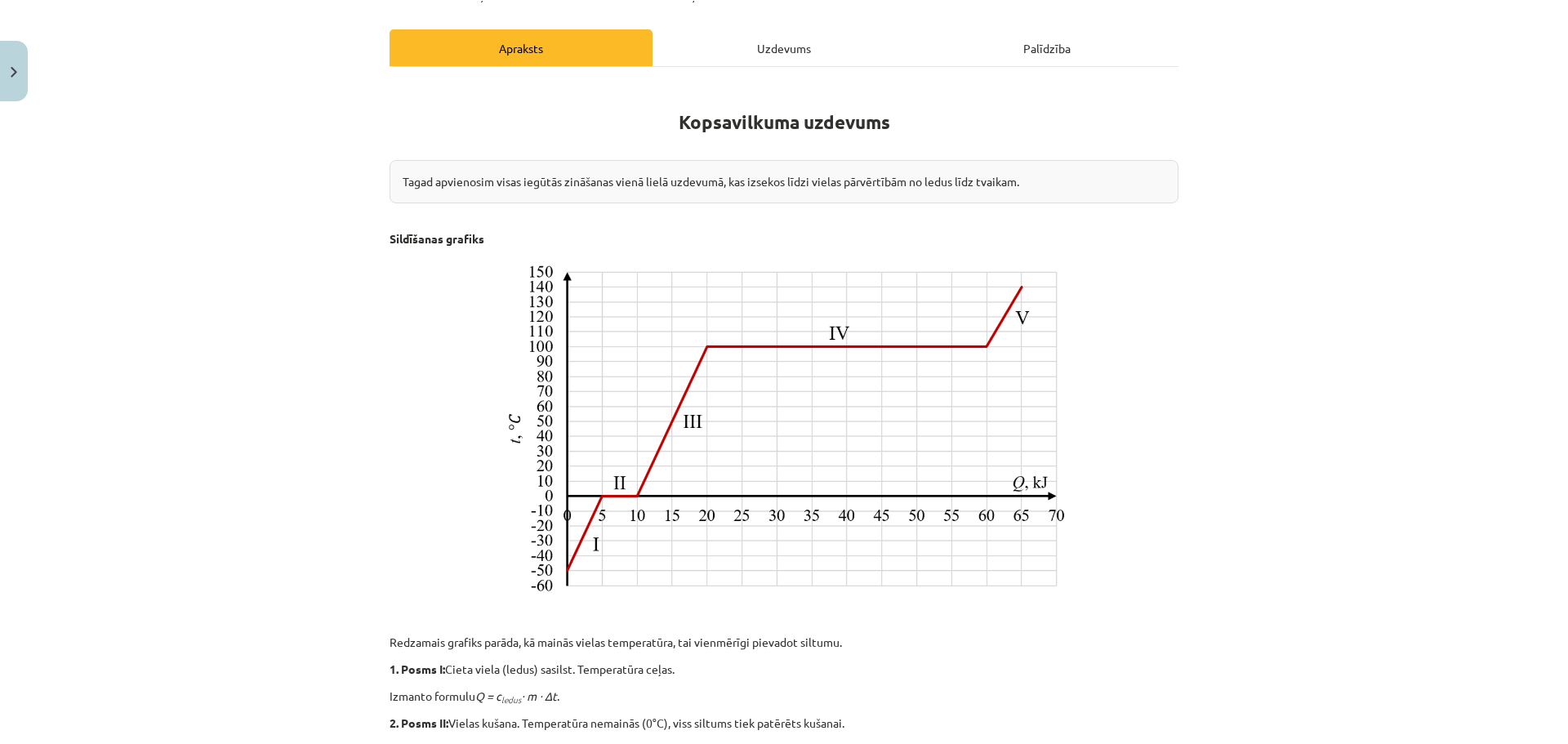
click at [718, 45] on div "Uzdevums" at bounding box center [784, 47] width 263 height 37
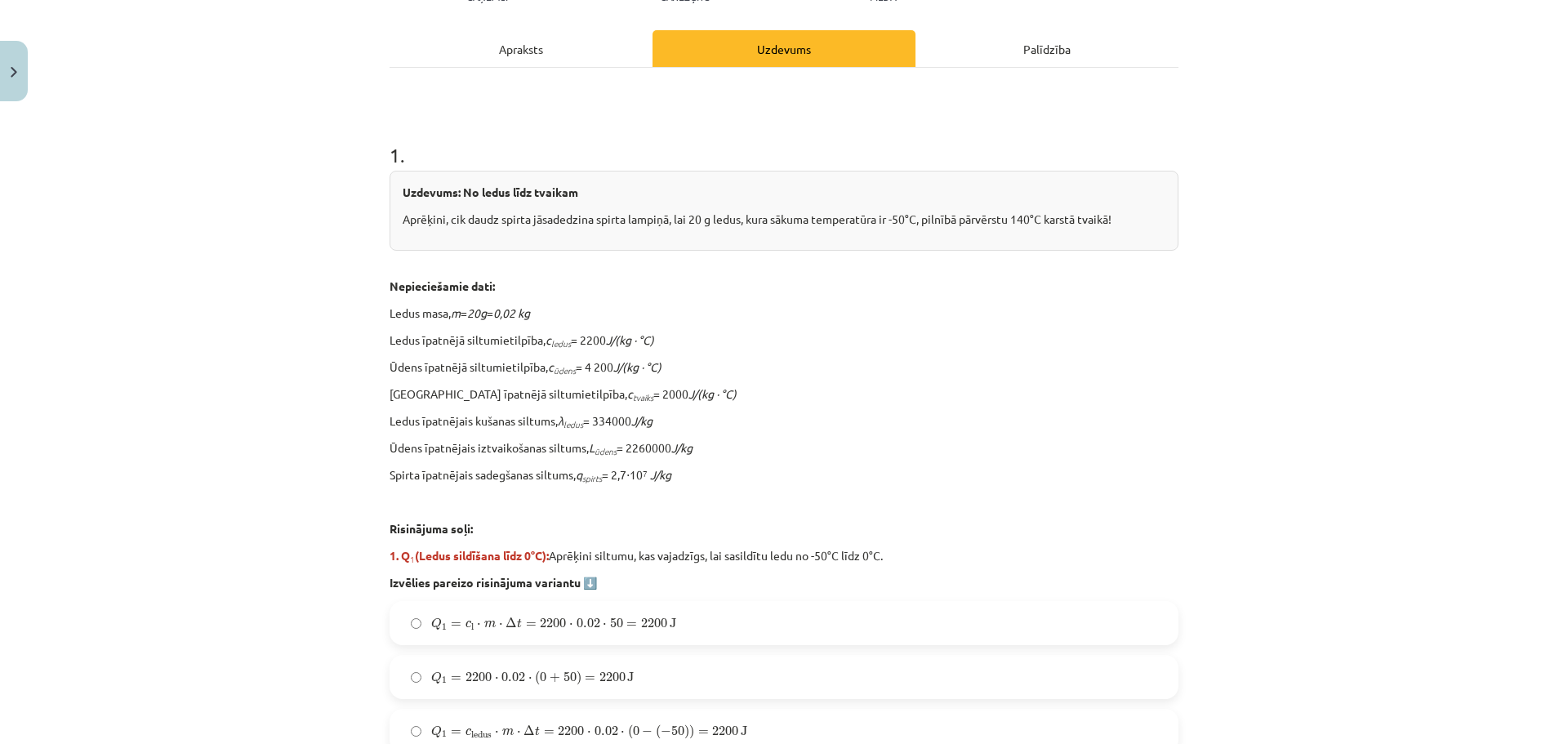
scroll to position [294, 0]
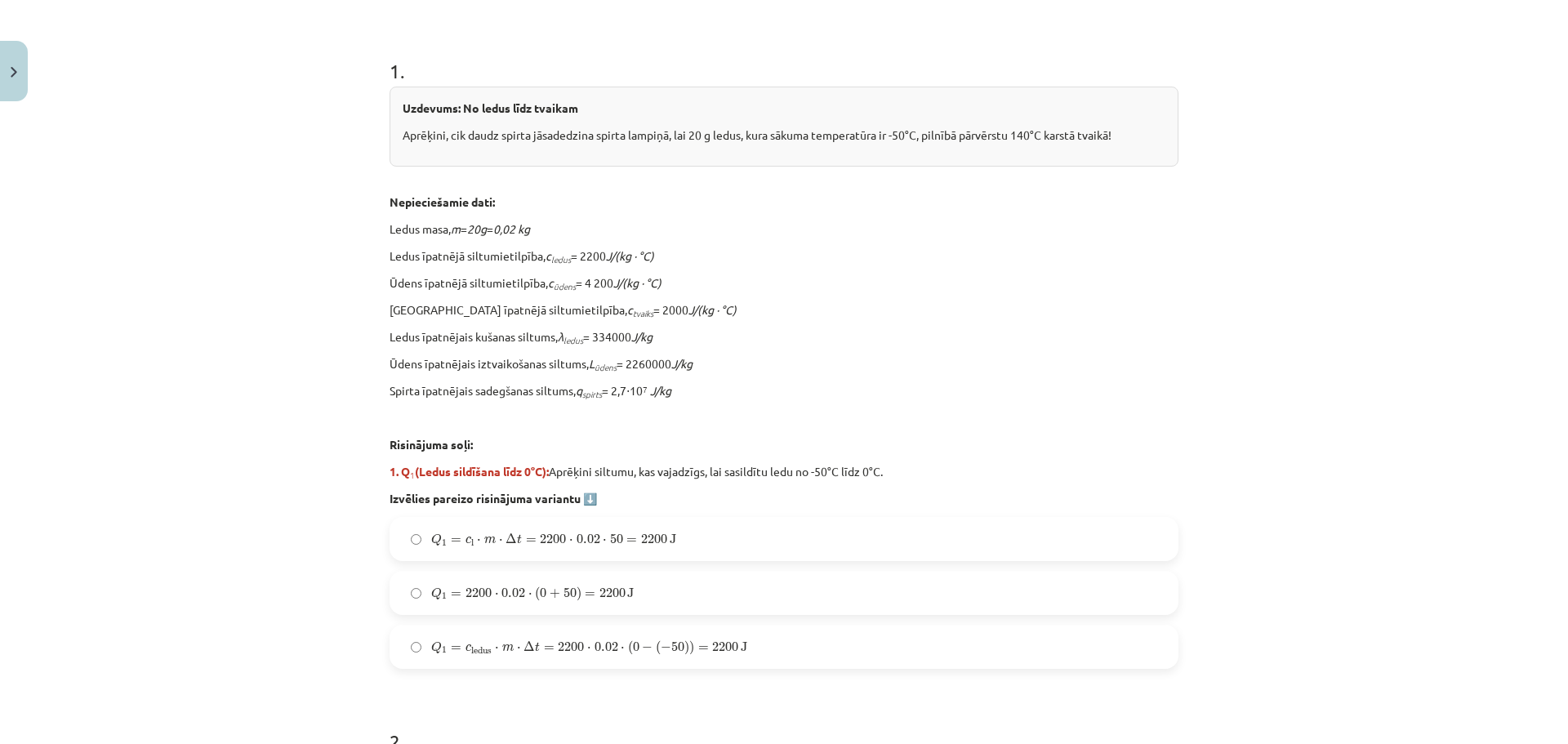
click at [510, 640] on span "Q 1 = c ledus ⋅ m ⋅ Δ t = 2200 ⋅ 0.02 ⋅ ( 0 − ( − 50 ) ) = 2200 J" at bounding box center [589, 647] width 317 height 15
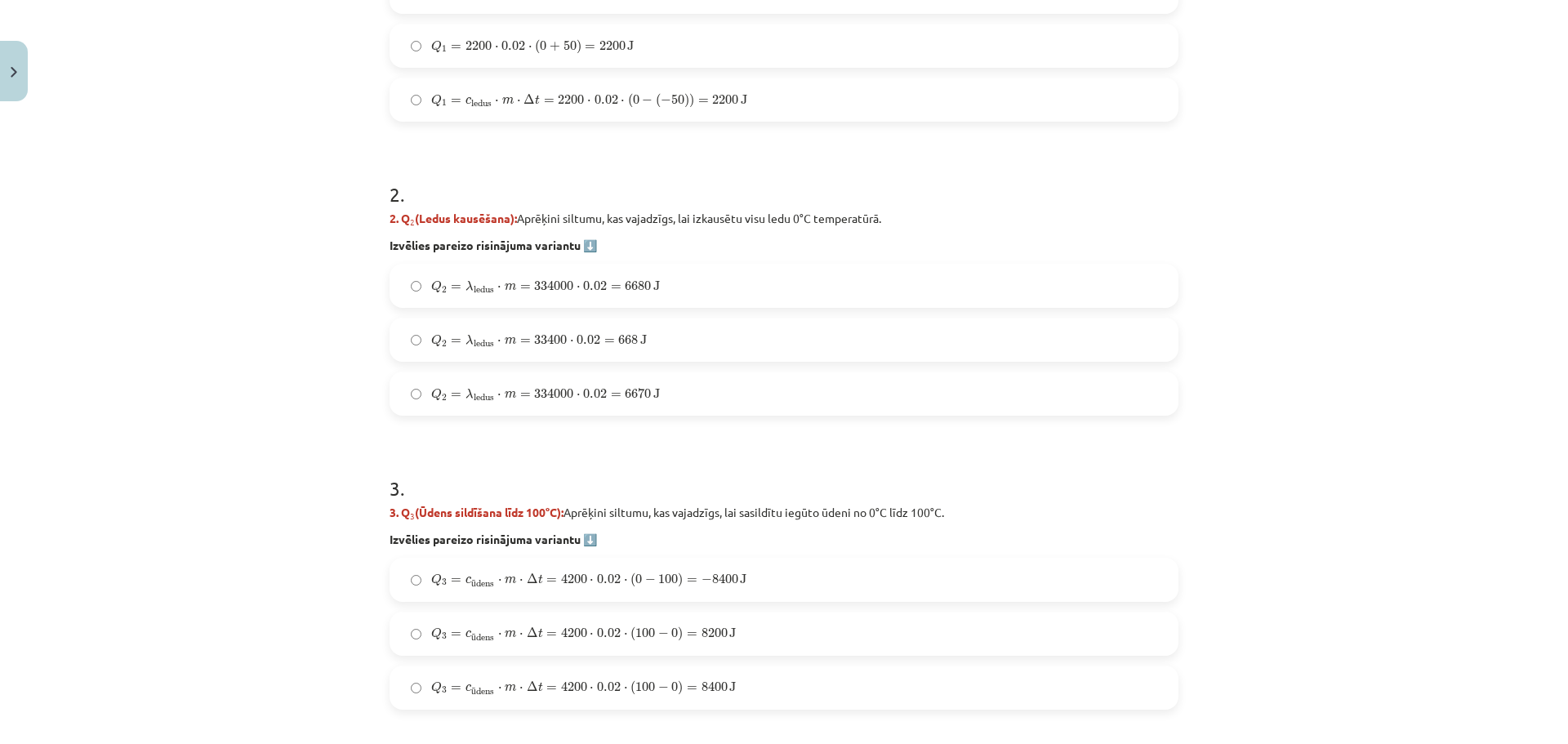
scroll to position [865, 0]
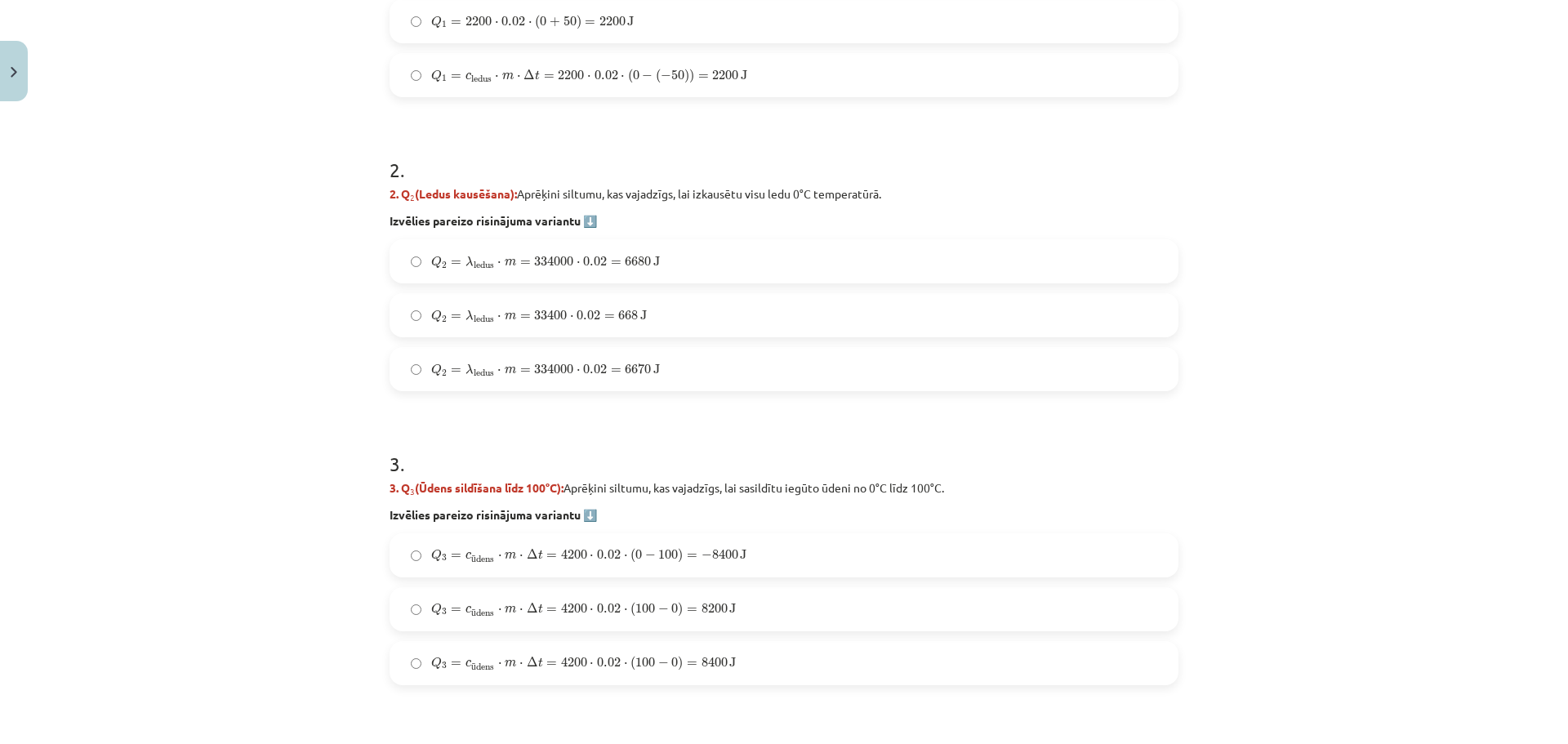
click at [682, 264] on label "Q 2 = λ ledus ⋅ m = 334000 ⋅ 0.02 = 6680 J Q 2 = λ ledus ⋅ m = 334000 ⋅ 0.02 = …" at bounding box center [784, 261] width 786 height 41
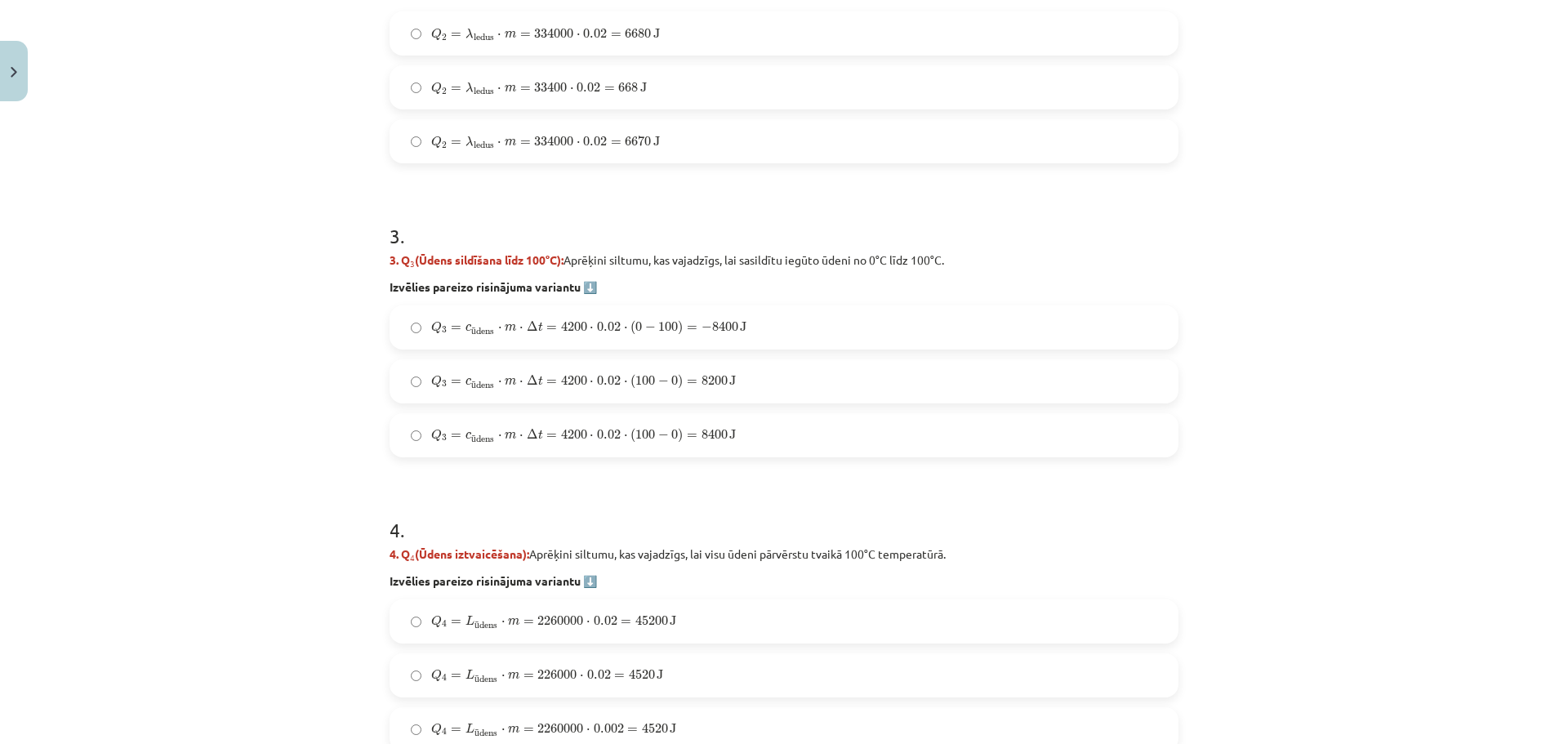
scroll to position [1111, 0]
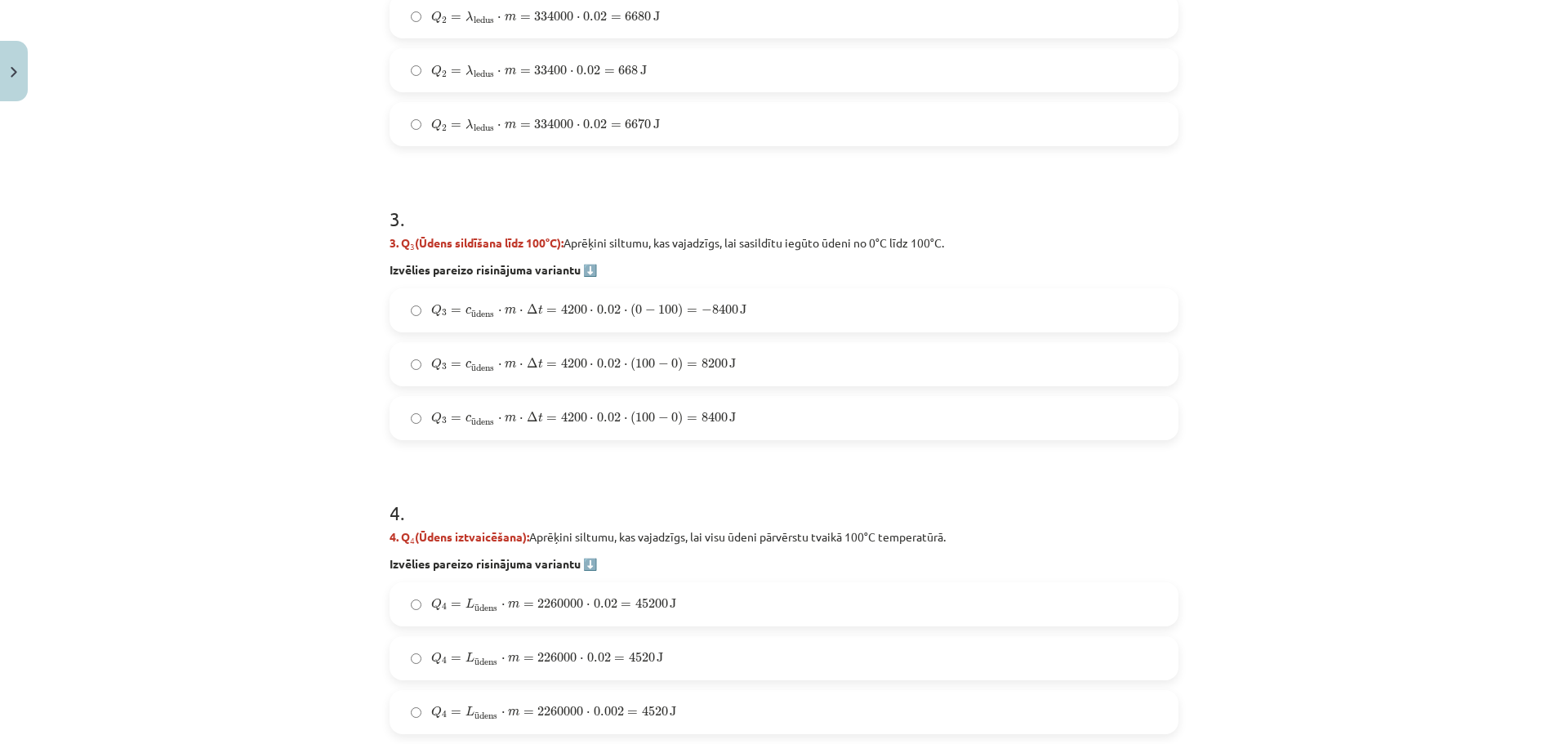
click at [637, 304] on span "Q 3 = c ū dens ⋅ m ⋅ Δ t = 4200 ⋅ 0.02 ⋅ ( 0 − 100 ) = − 8400 J" at bounding box center [589, 311] width 316 height 16
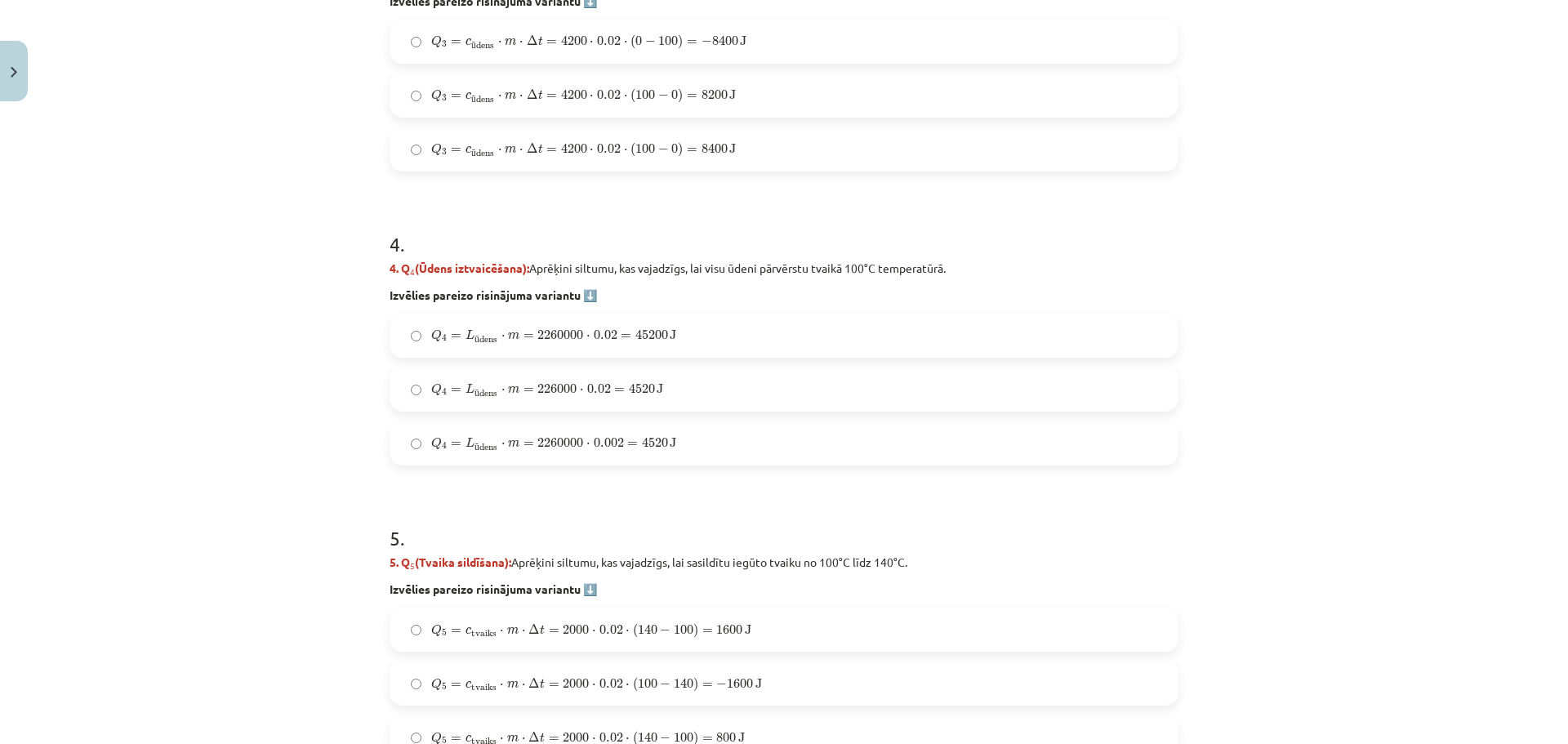
scroll to position [1387, 0]
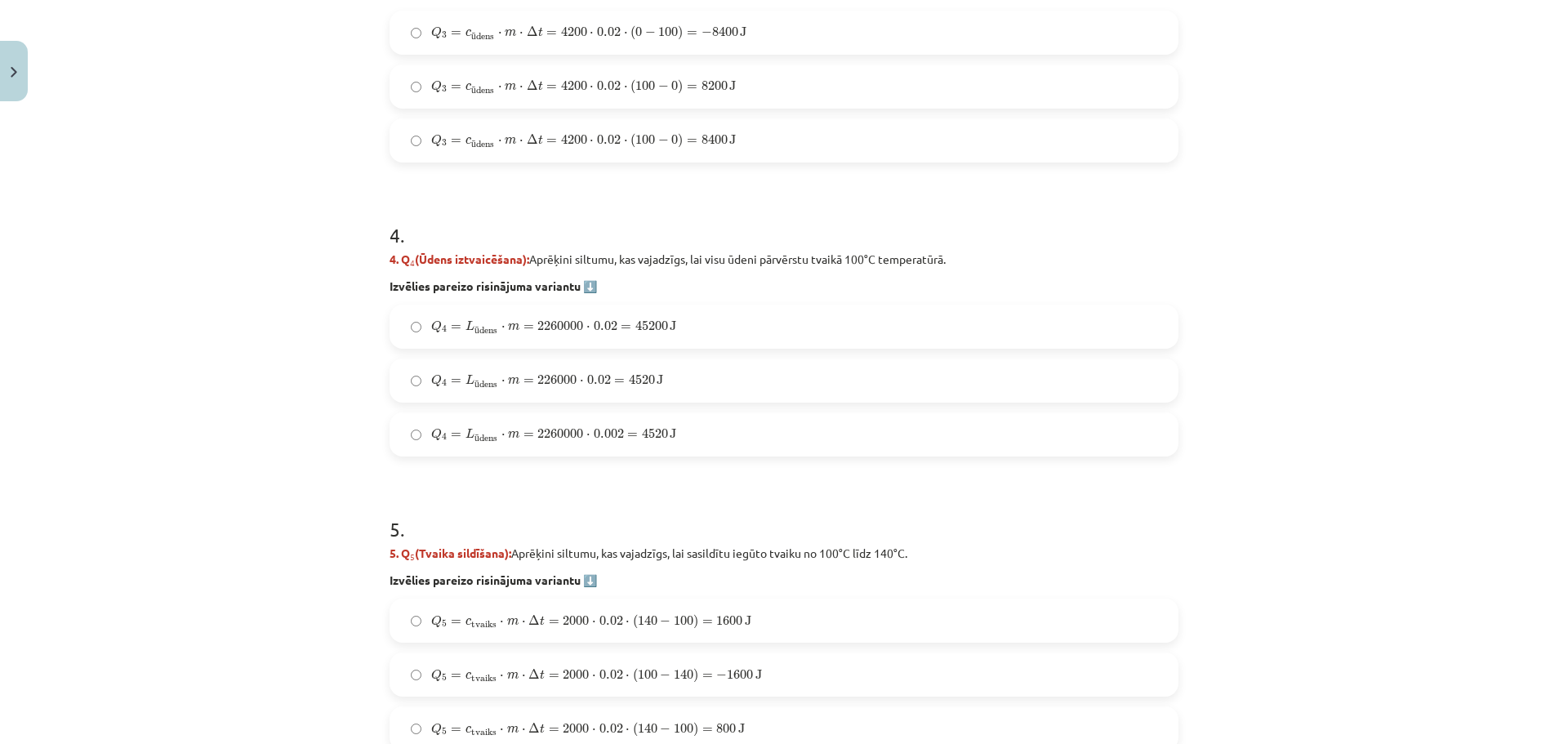
click at [609, 330] on span "0.02" at bounding box center [605, 326] width 23 height 10
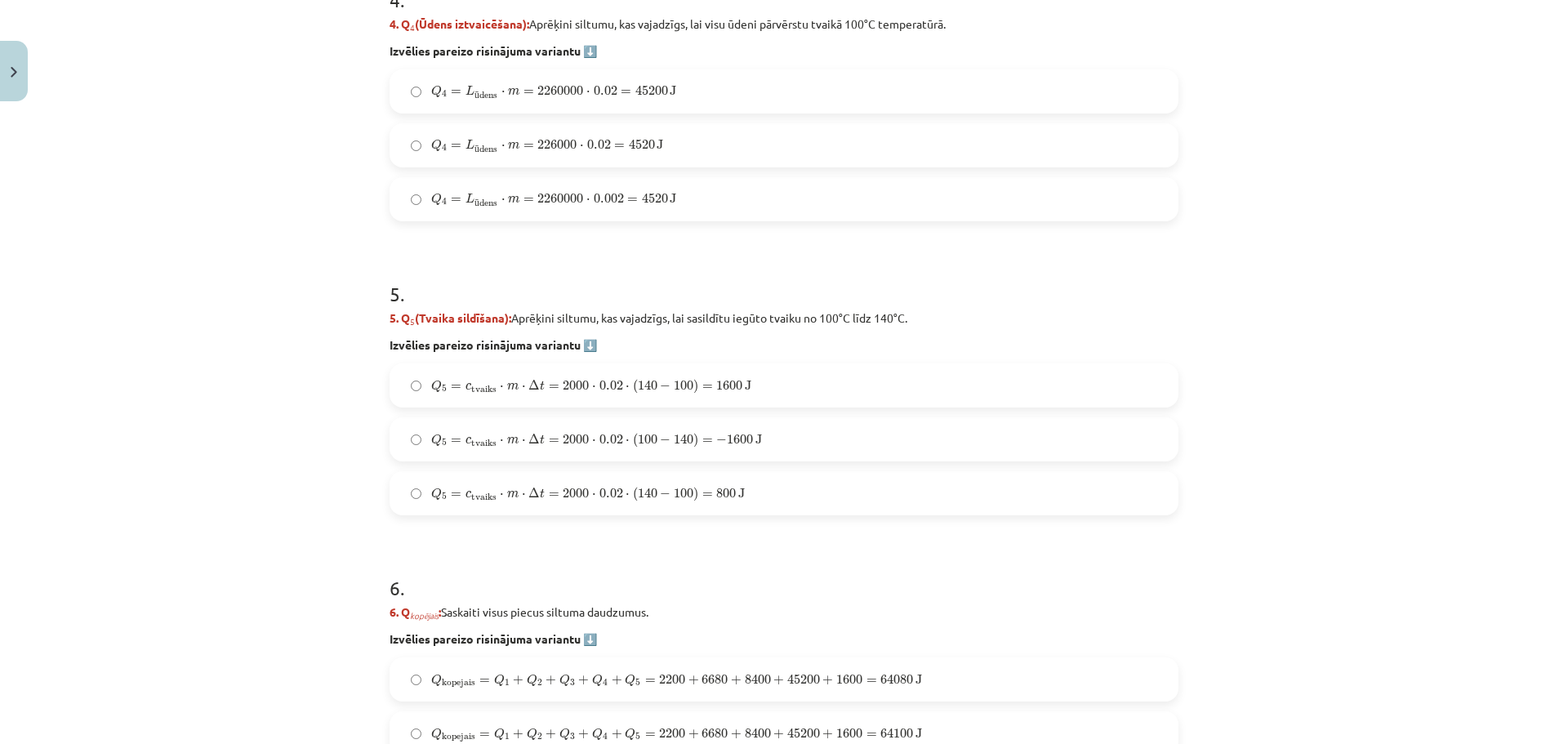
scroll to position [1633, 0]
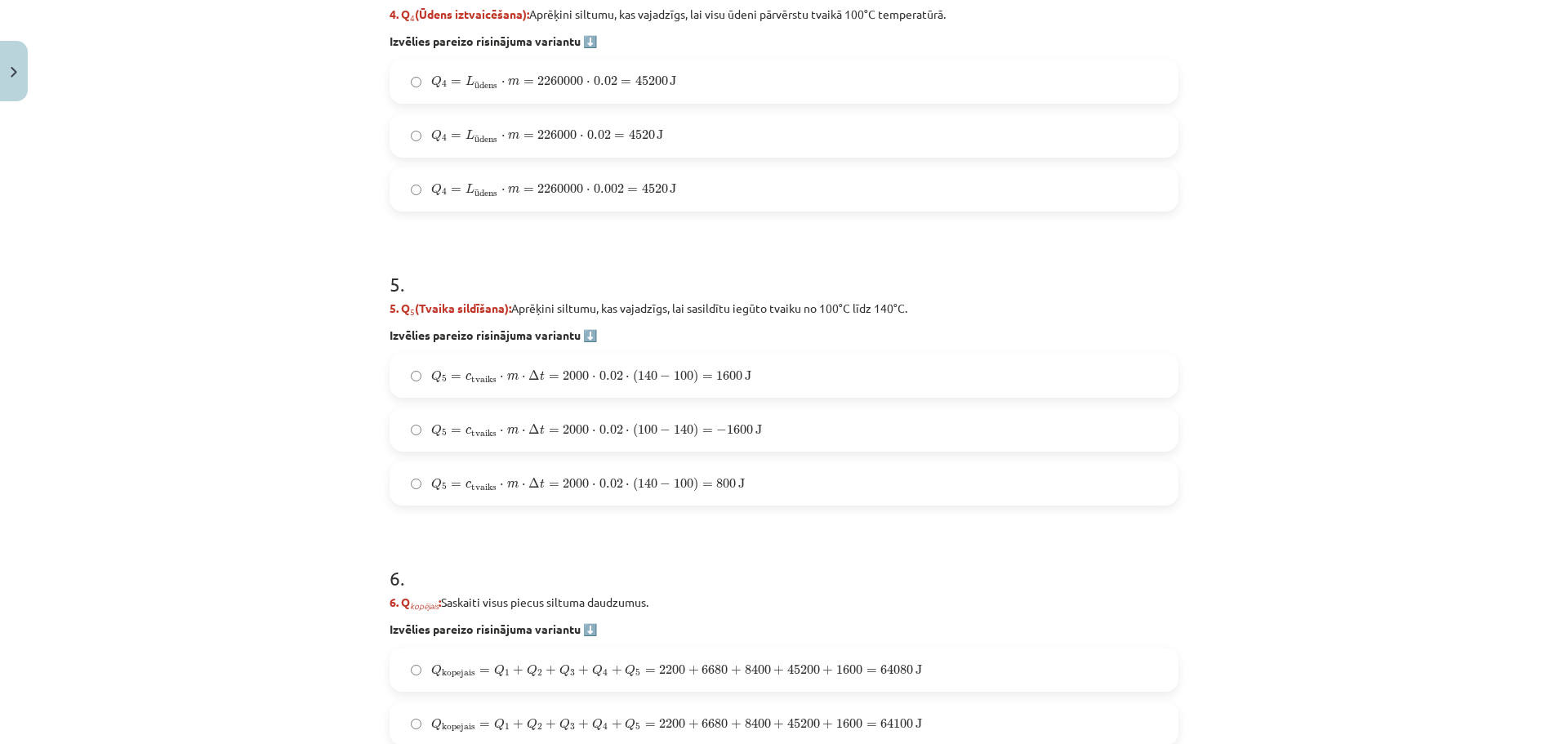
click at [716, 380] on span "1600" at bounding box center [729, 375] width 26 height 10
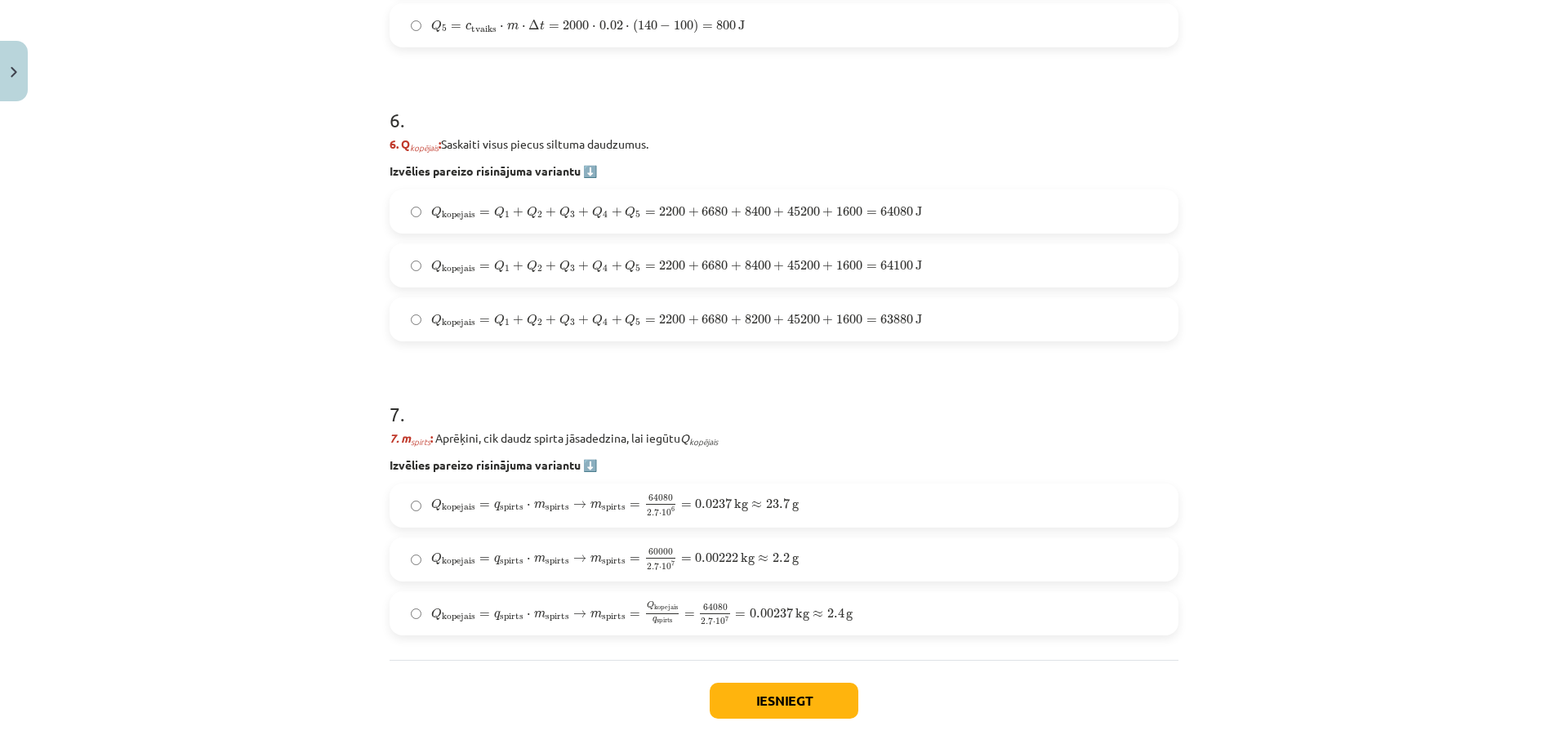
scroll to position [2090, 0]
click at [823, 217] on span "+" at bounding box center [828, 213] width 11 height 10
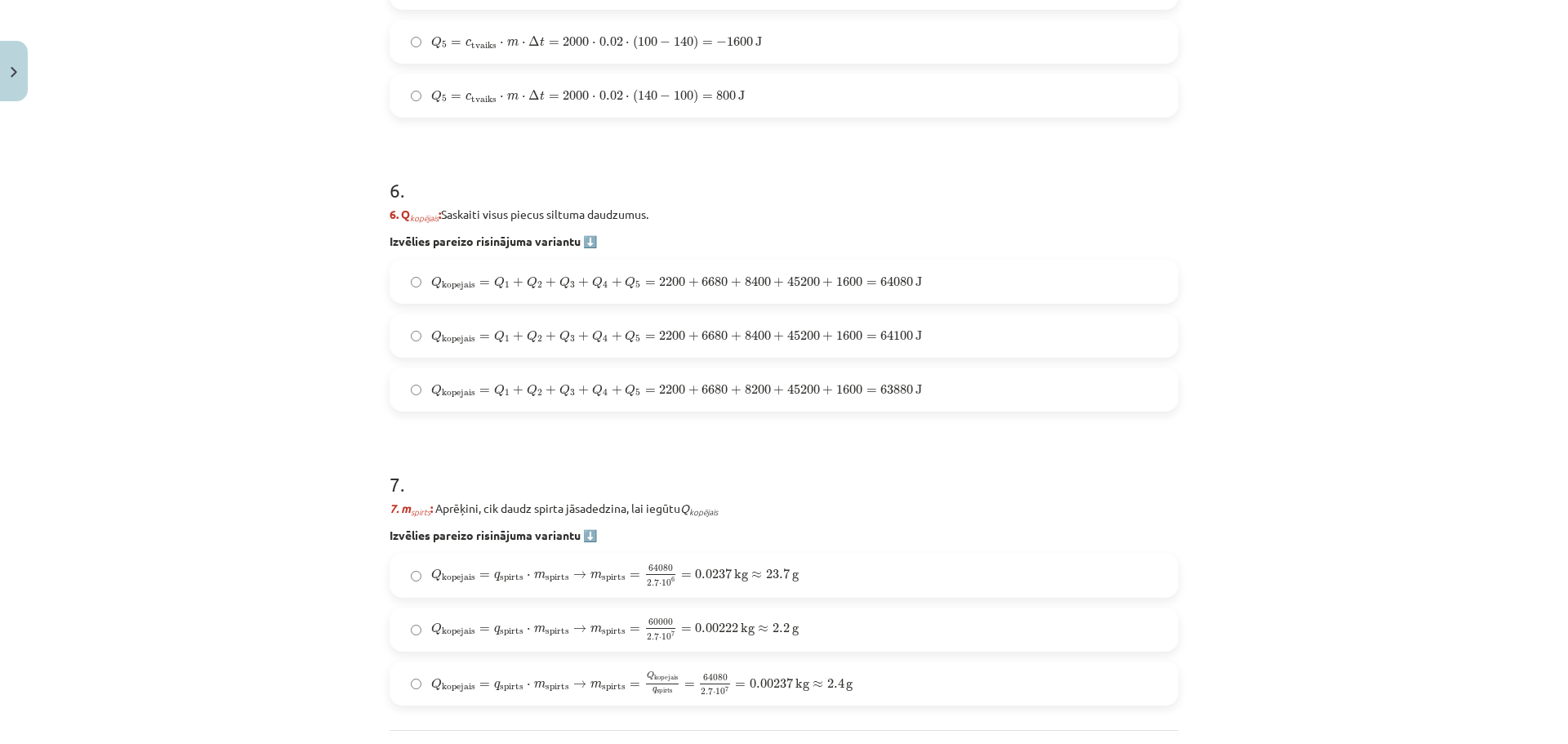
scroll to position [2171, 0]
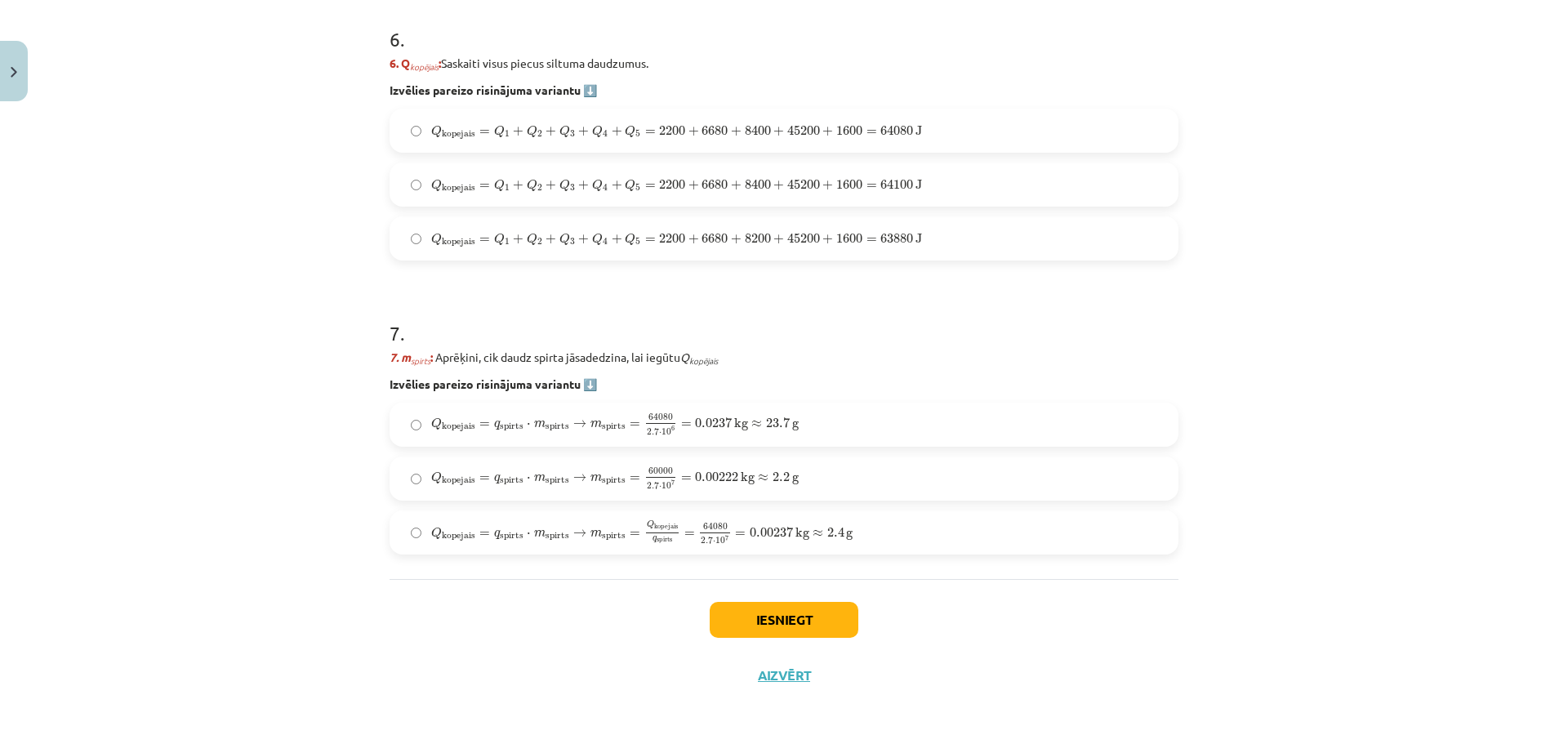
click at [740, 482] on span "kg" at bounding box center [747, 478] width 14 height 14
click at [708, 532] on span at bounding box center [714, 532] width 29 height 1
click at [771, 625] on button "Iesniegt" at bounding box center [784, 619] width 149 height 36
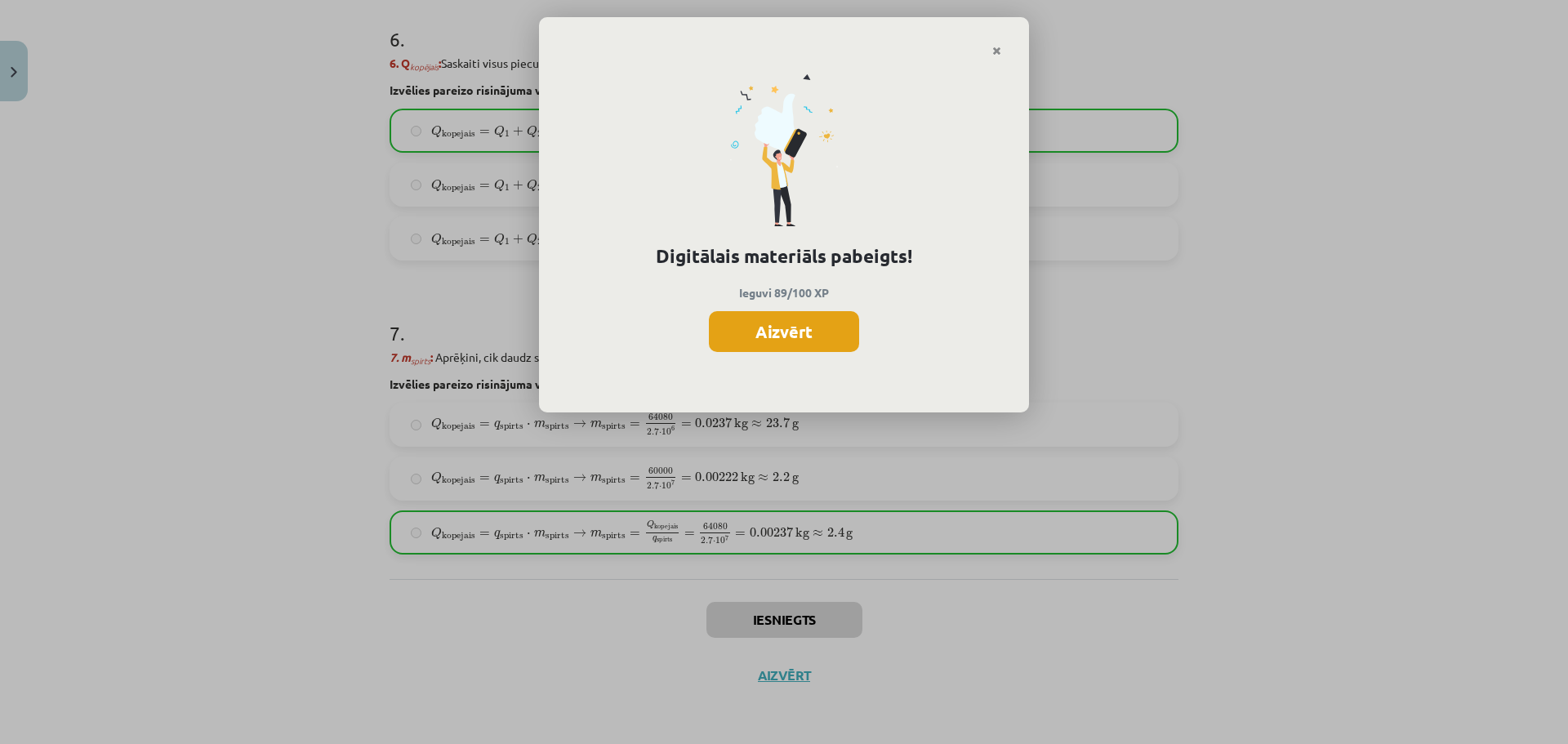
click at [764, 324] on button "Aizvērt" at bounding box center [783, 331] width 150 height 41
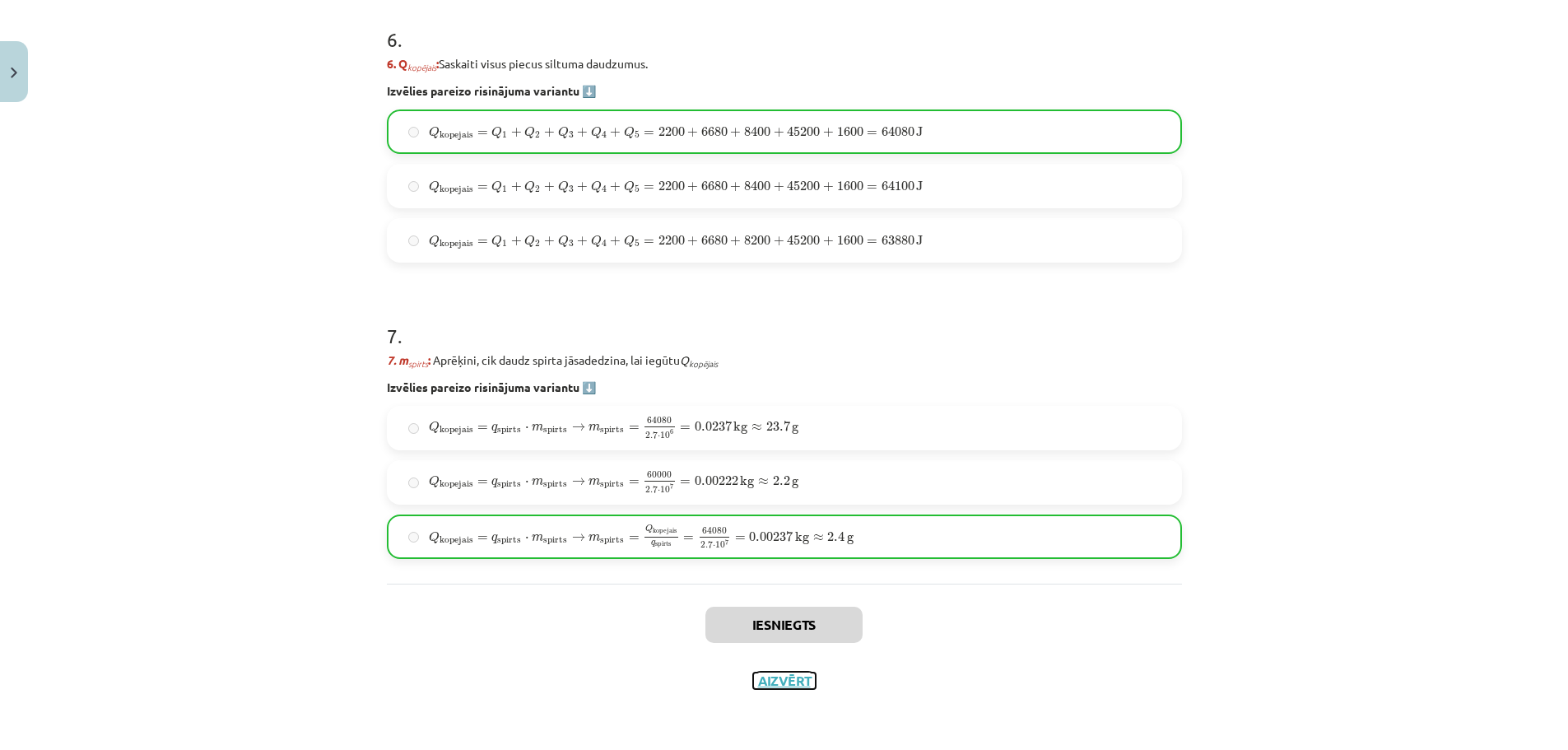
click at [779, 678] on button "Aizvērt" at bounding box center [784, 680] width 62 height 17
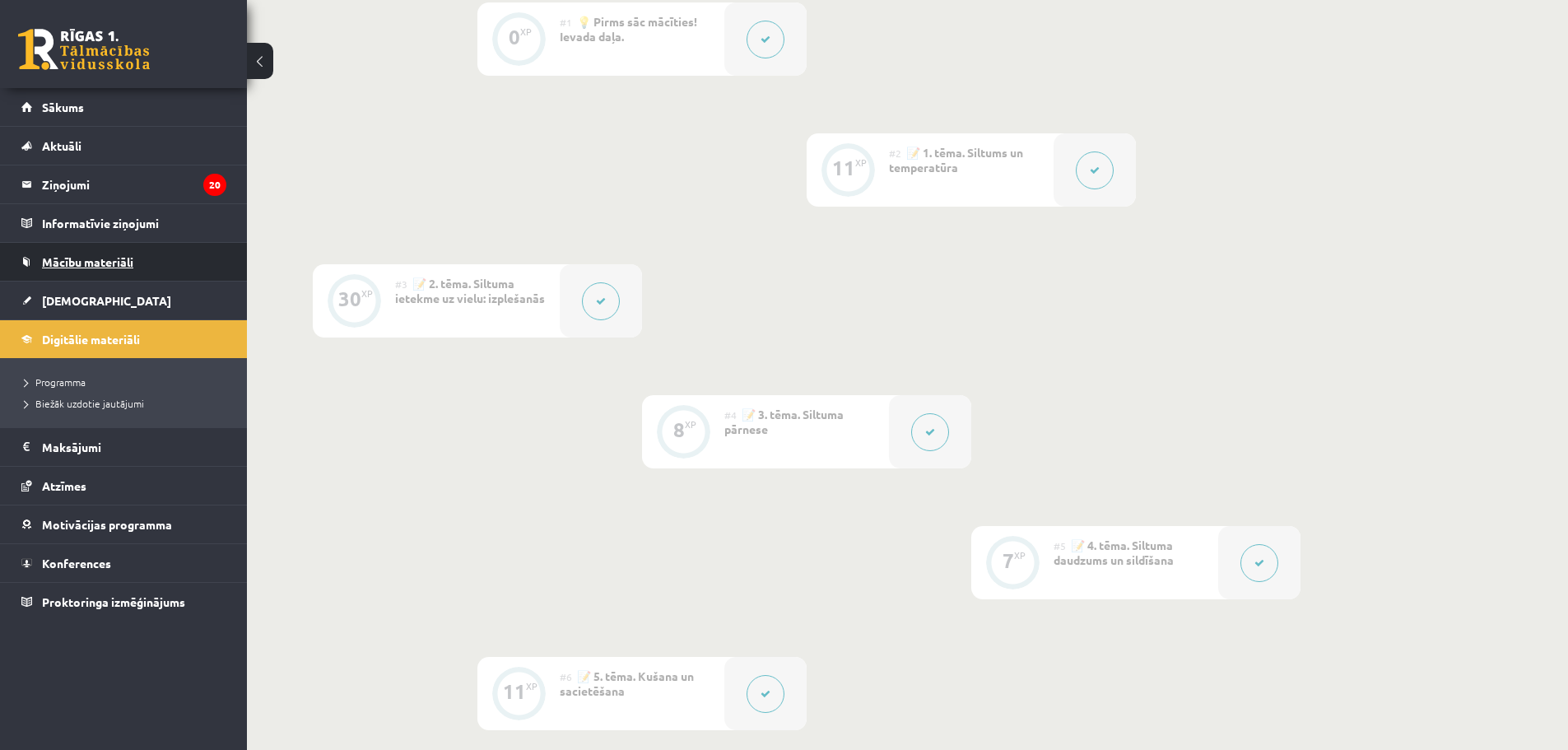
scroll to position [410, 0]
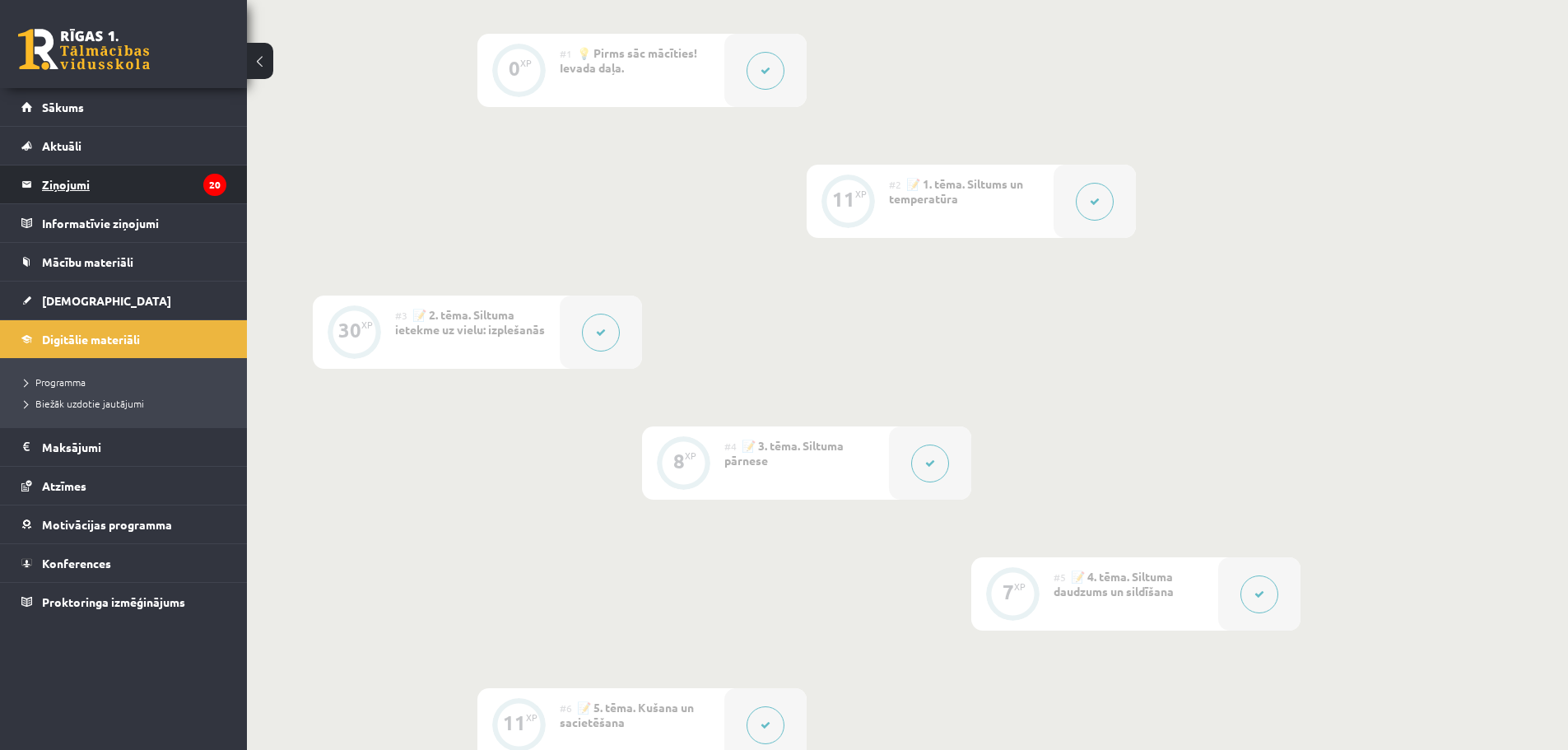
click at [119, 182] on legend "Ziņojumi 20" at bounding box center [134, 184] width 184 height 38
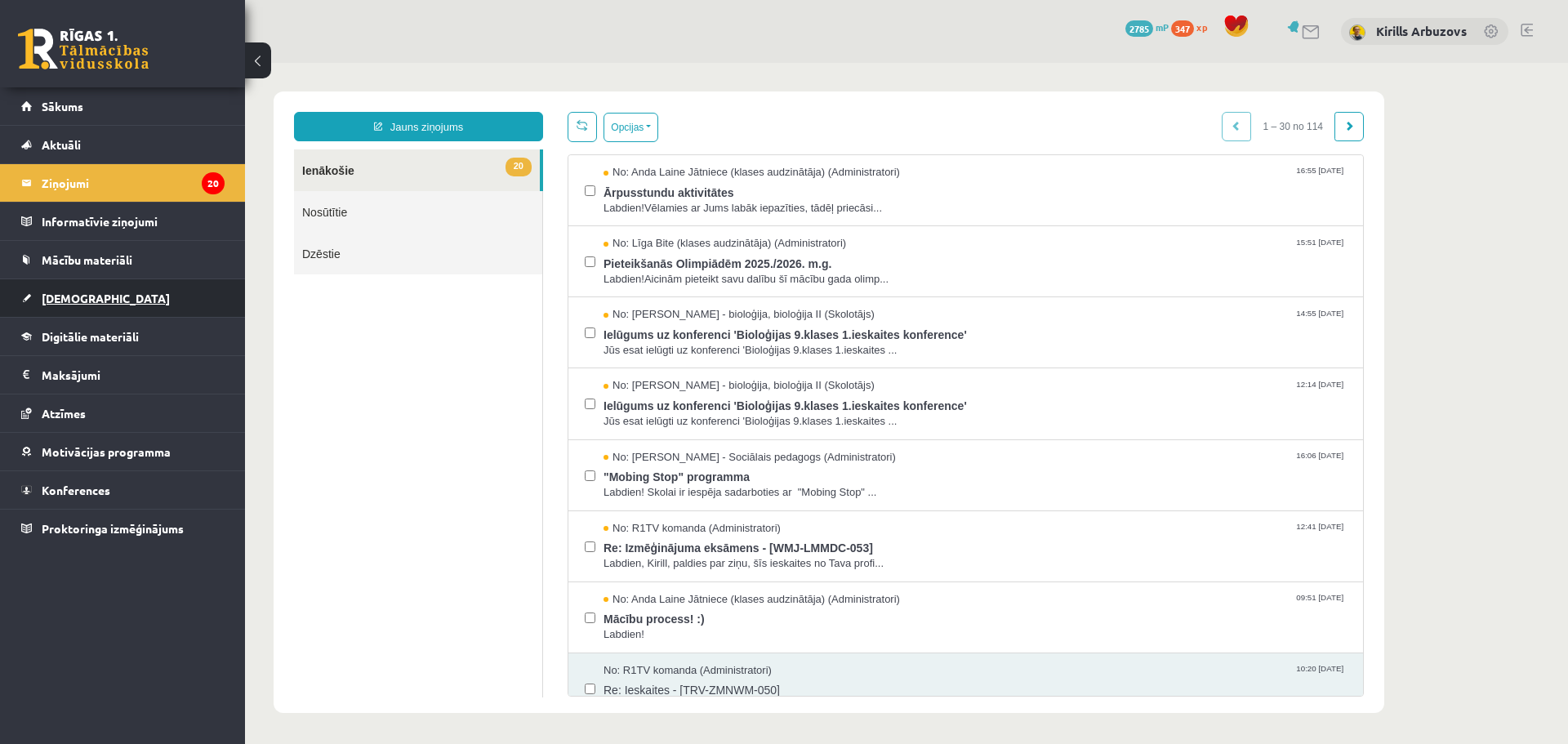
click at [98, 297] on link "[DEMOGRAPHIC_DATA]" at bounding box center [123, 298] width 203 height 38
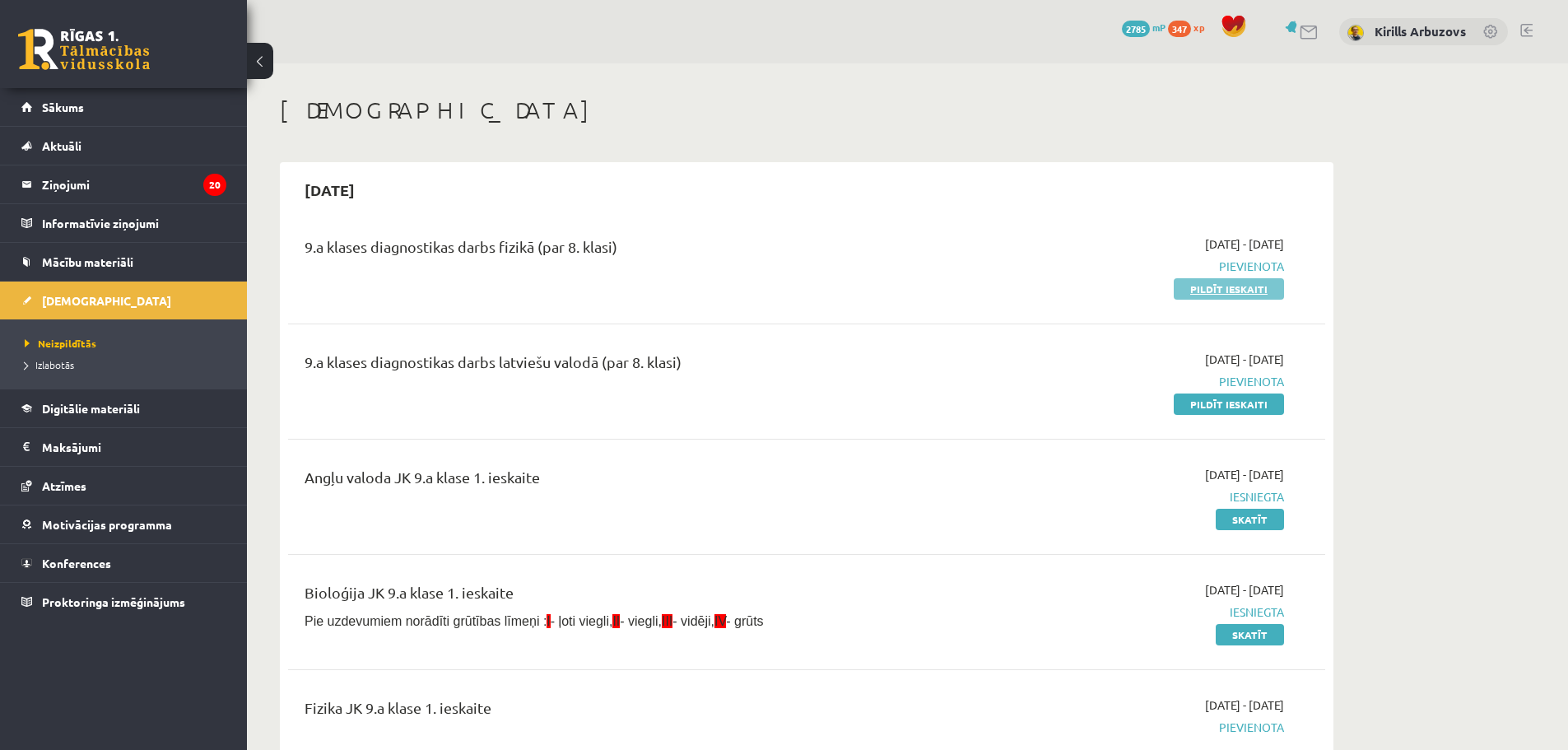
click at [1213, 287] on link "Pildīt ieskaiti" at bounding box center [1228, 289] width 110 height 21
click at [1207, 281] on link "Pildīt ieskaiti" at bounding box center [1228, 289] width 110 height 21
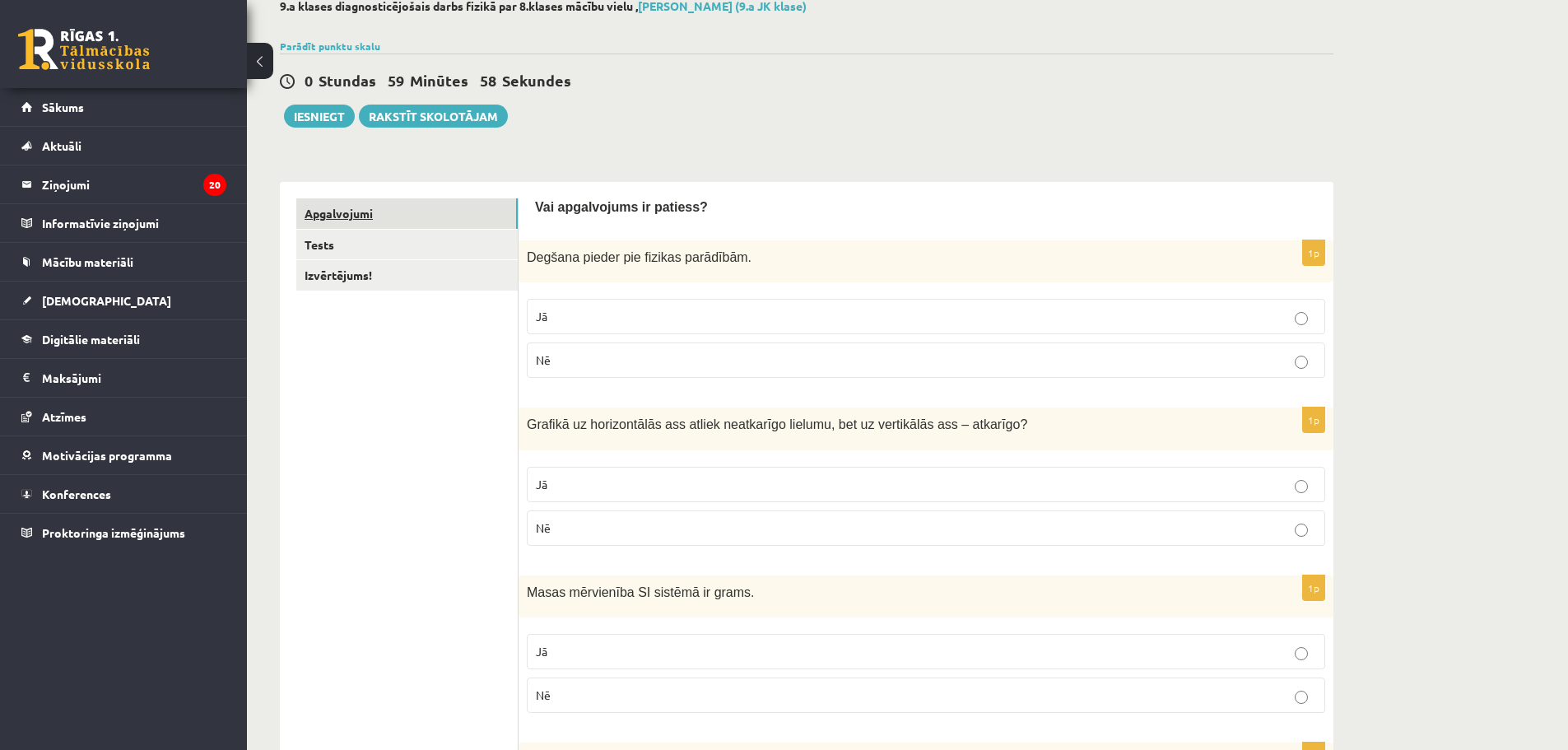
scroll to position [82, 0]
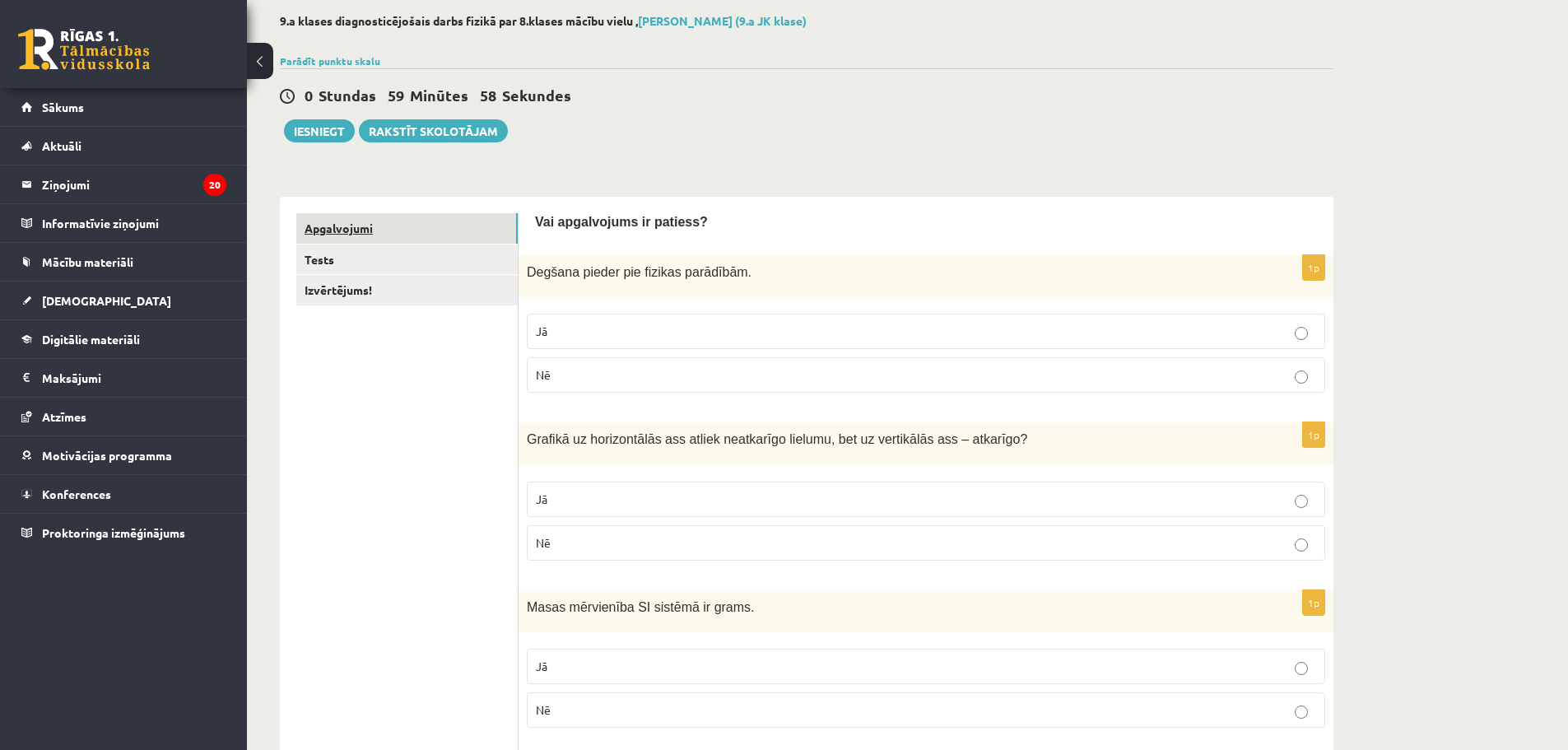
click at [394, 241] on link "Apgalvojumi" at bounding box center [407, 228] width 221 height 30
click at [404, 259] on link "Tests" at bounding box center [407, 259] width 221 height 30
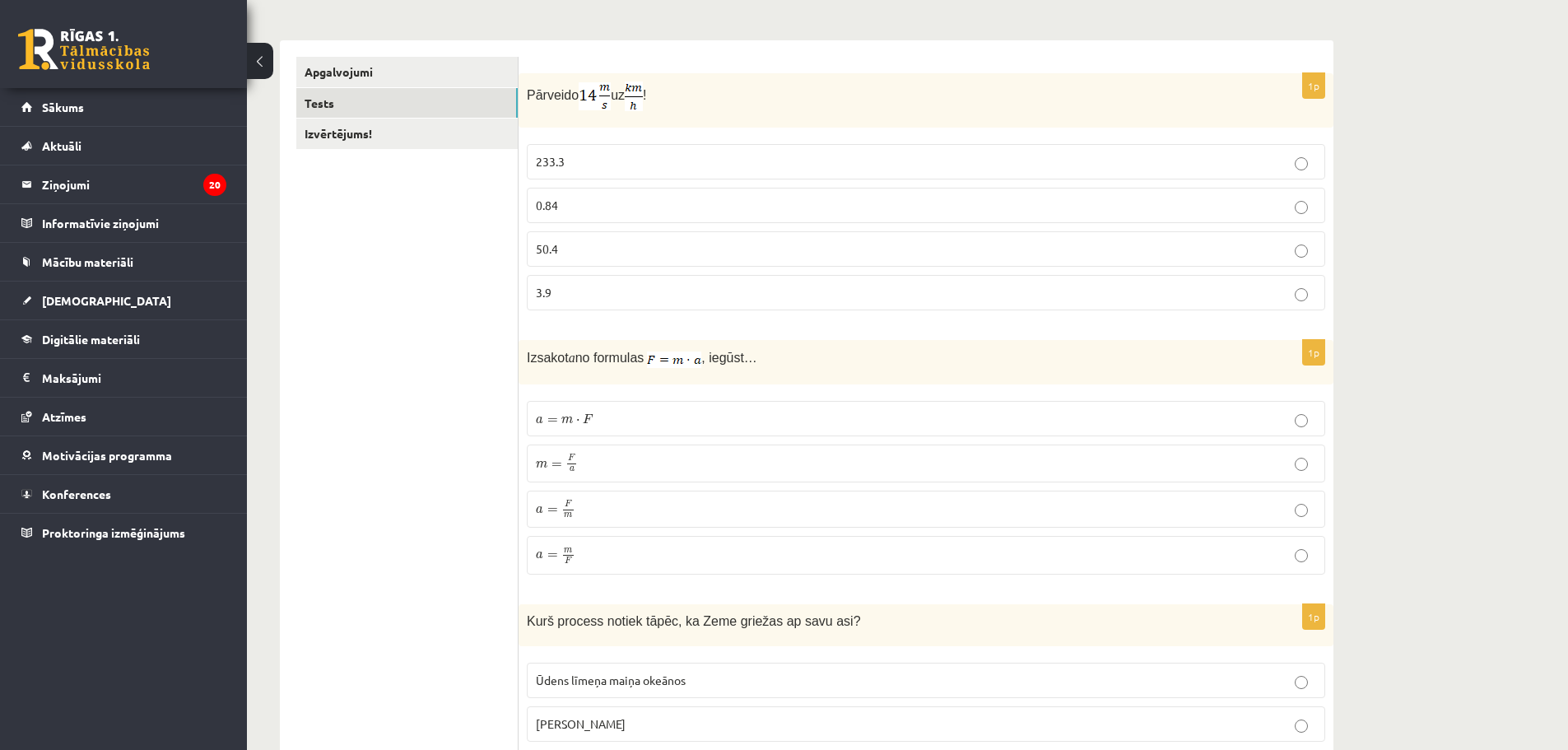
scroll to position [0, 0]
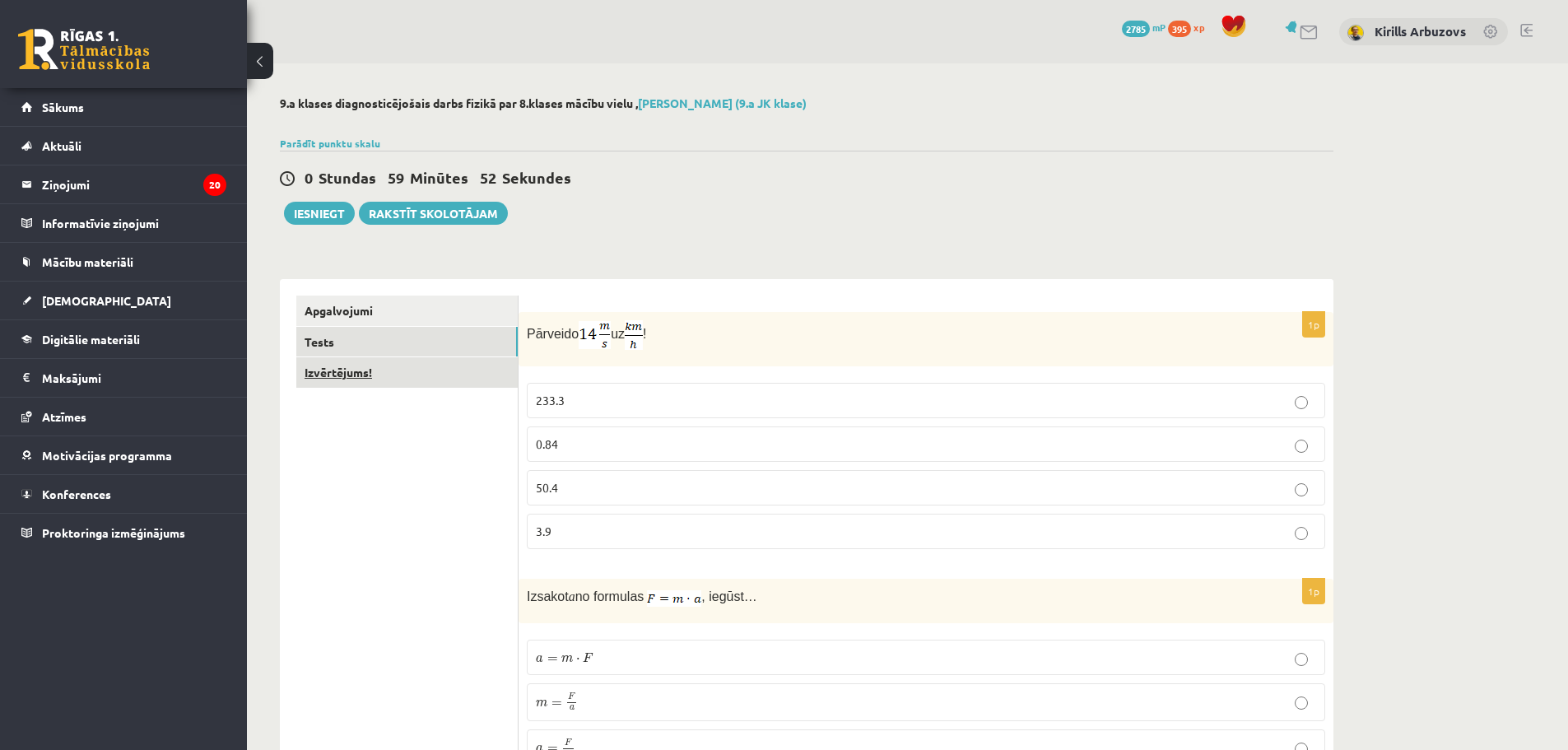
click at [401, 366] on link "Izvērtējums!" at bounding box center [407, 372] width 221 height 30
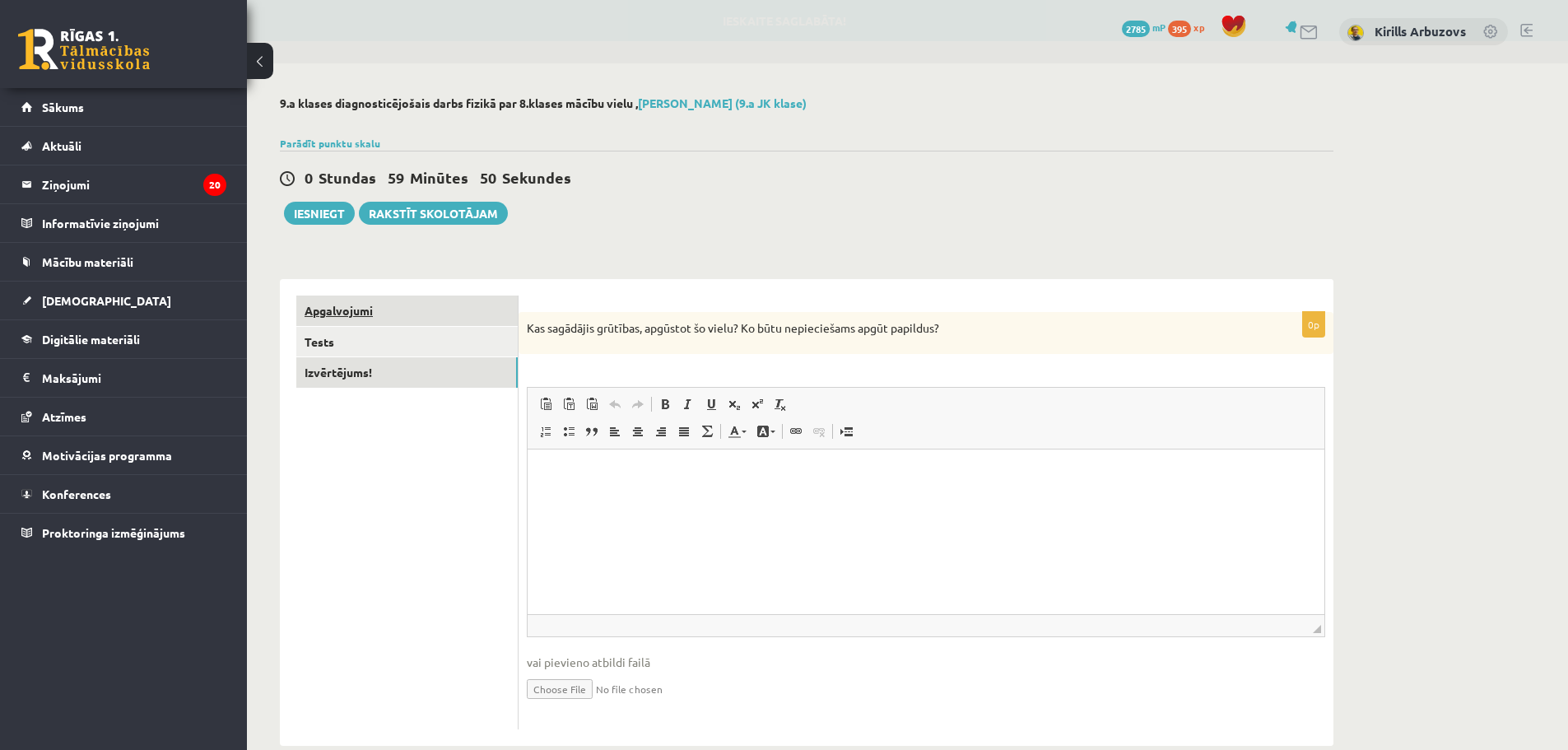
click at [401, 319] on link "Apgalvojumi" at bounding box center [407, 310] width 221 height 30
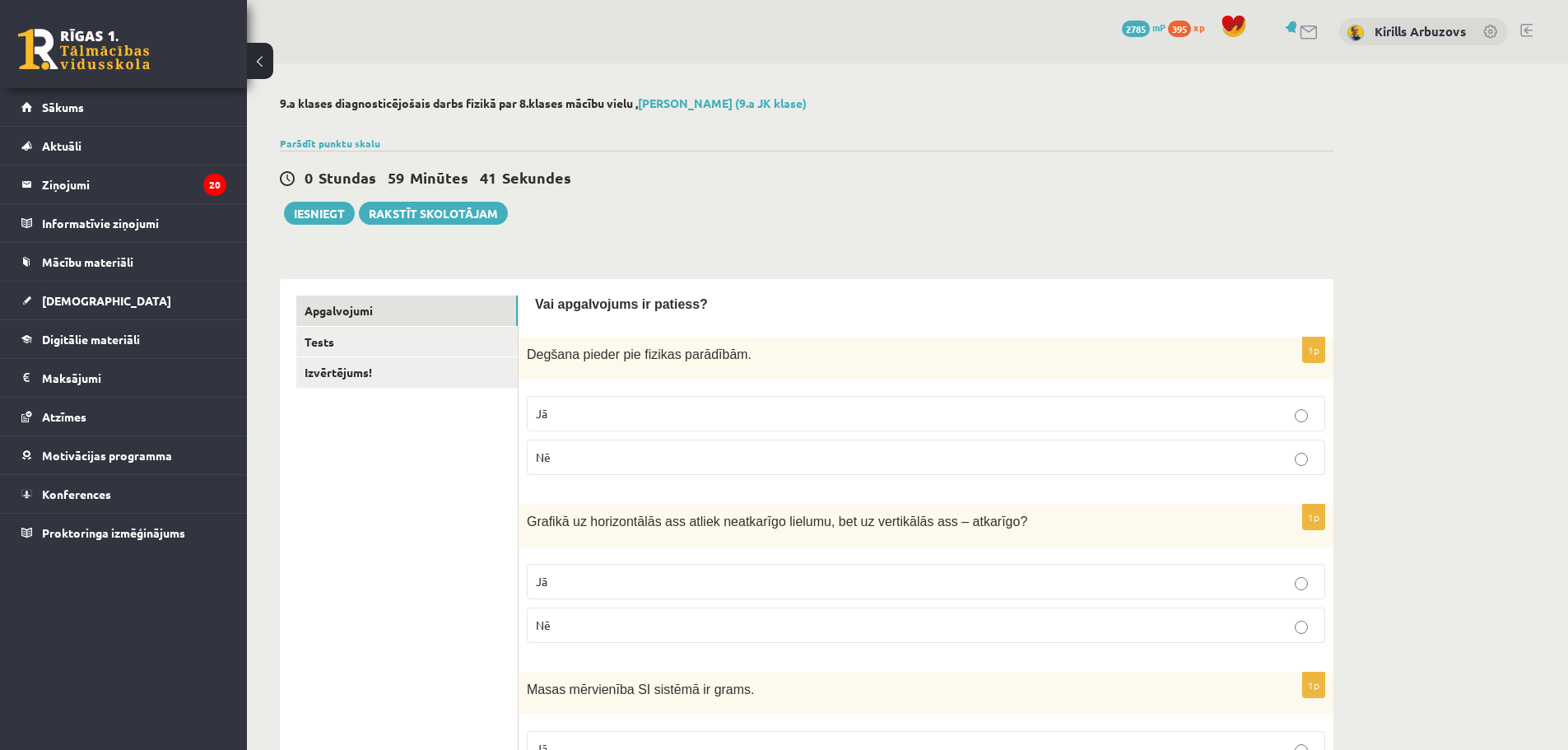
click at [557, 418] on p "Jā" at bounding box center [926, 414] width 781 height 18
drag, startPoint x: 530, startPoint y: 354, endPoint x: 595, endPoint y: 445, distance: 111.8
click at [598, 452] on div "1p Degšana pieder pie fizikas parādībām. Jā Nē" at bounding box center [926, 413] width 815 height 150
copy div "Degšana pieder pie fizikas parādībām. Jā Nē"
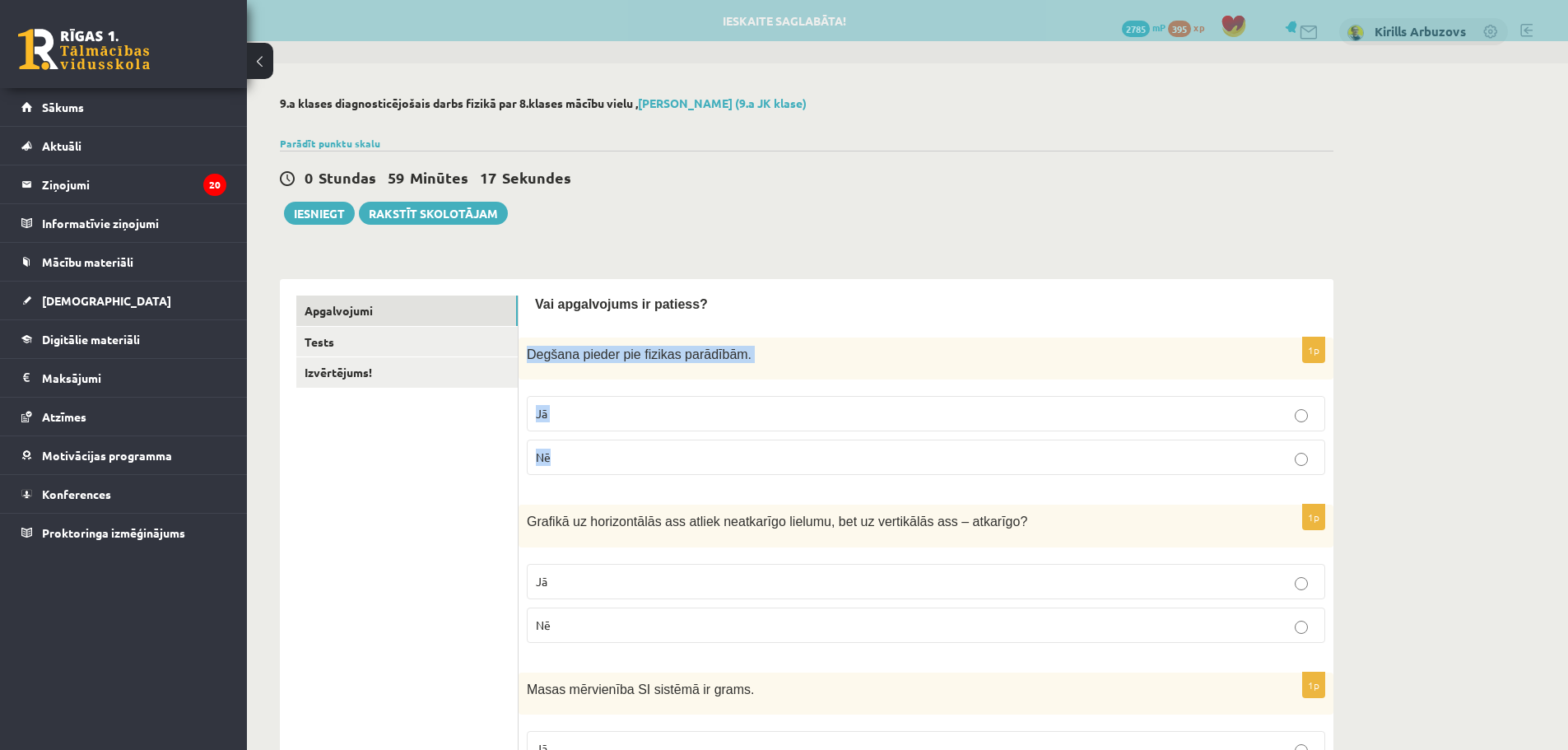
click at [623, 422] on p "Jā" at bounding box center [926, 414] width 781 height 18
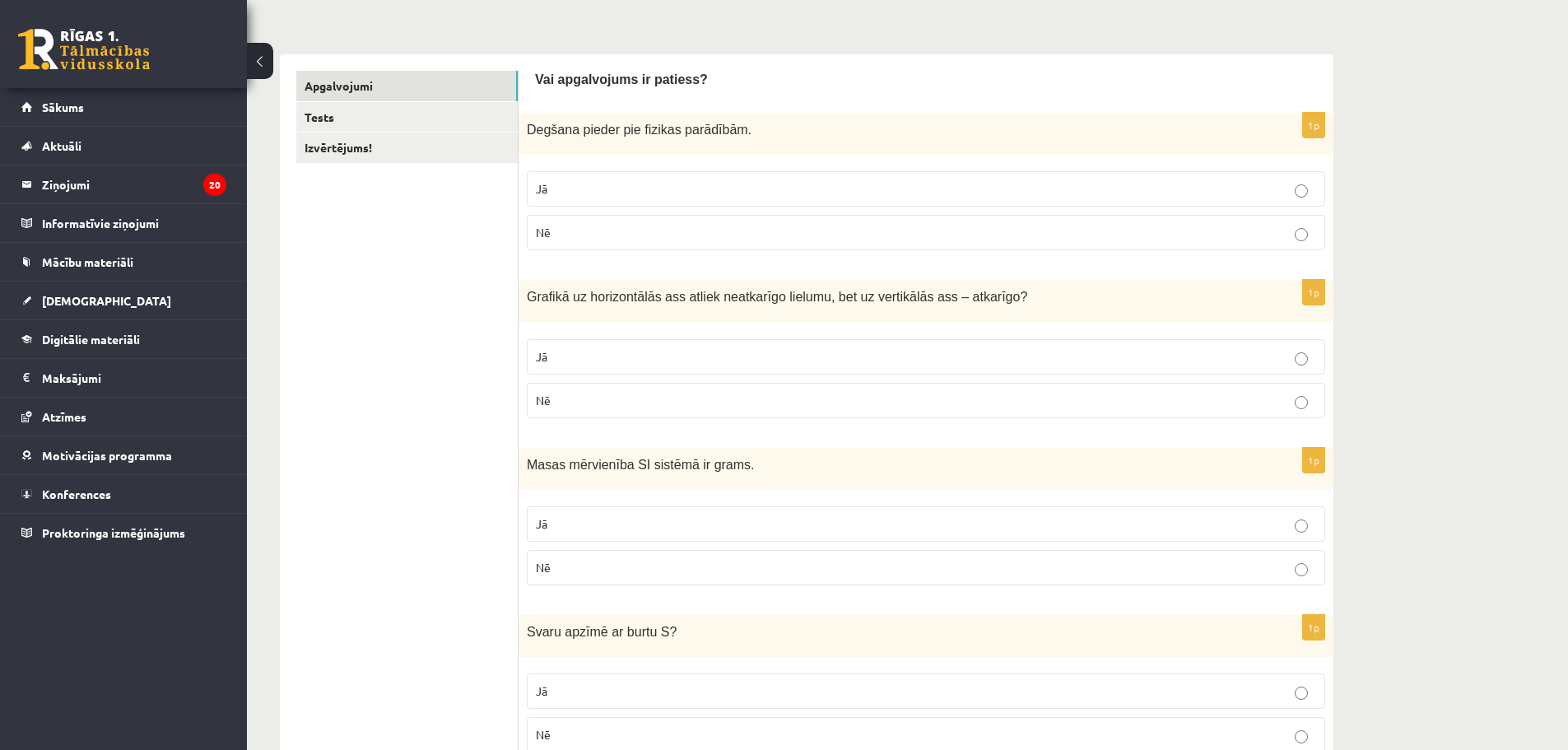
scroll to position [247, 0]
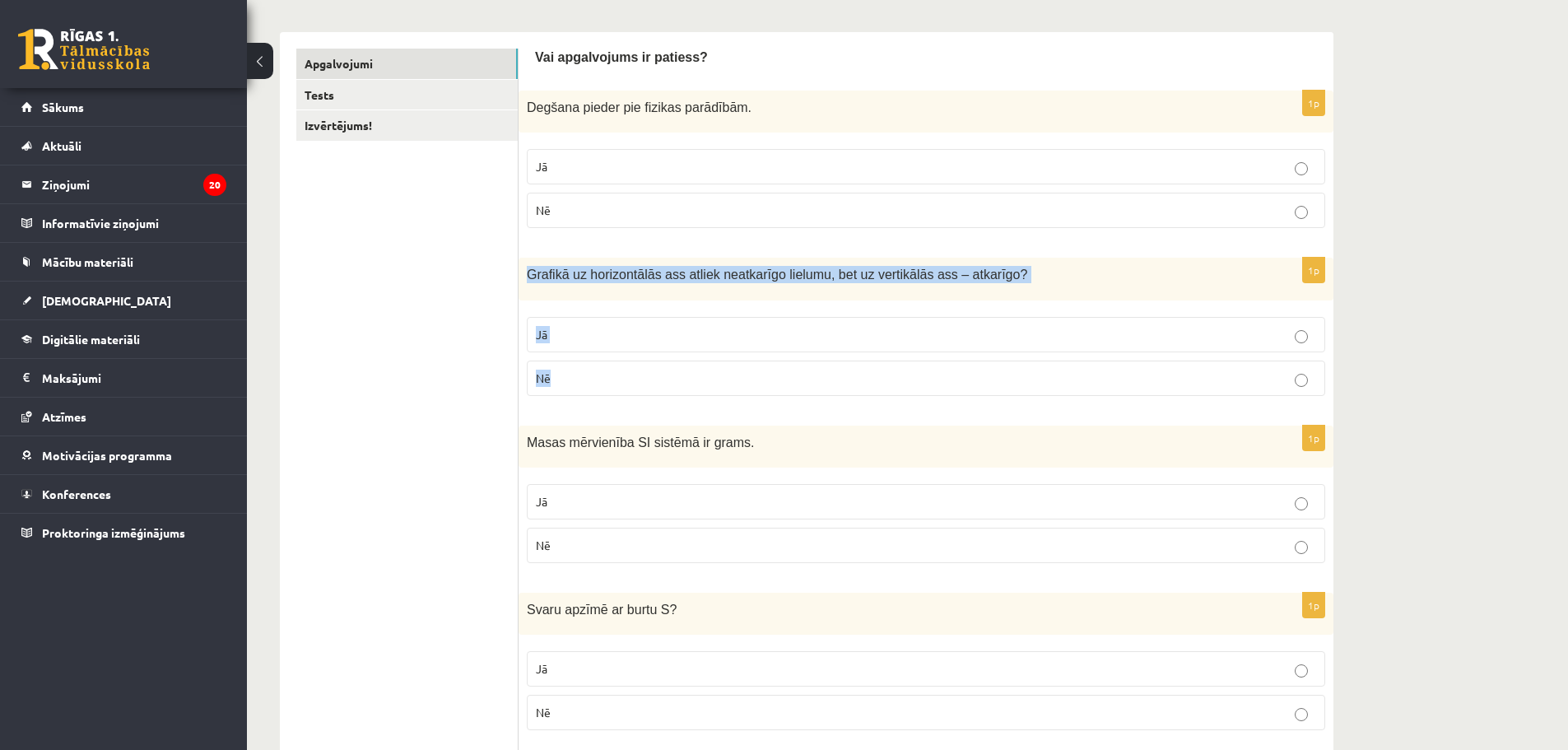
drag, startPoint x: 530, startPoint y: 272, endPoint x: 587, endPoint y: 374, distance: 116.8
click at [587, 374] on div "1p Grafikā uz horizontālās ass atliek neatkarīgo lielumu, bet uz vertikālās ass…" at bounding box center [926, 333] width 815 height 150
copy div "Grafikā uz horizontālās ass atliek neatkarīgo lielumu, bet uz vertikālās ass – …"
click at [630, 339] on p "Jā" at bounding box center [926, 335] width 781 height 18
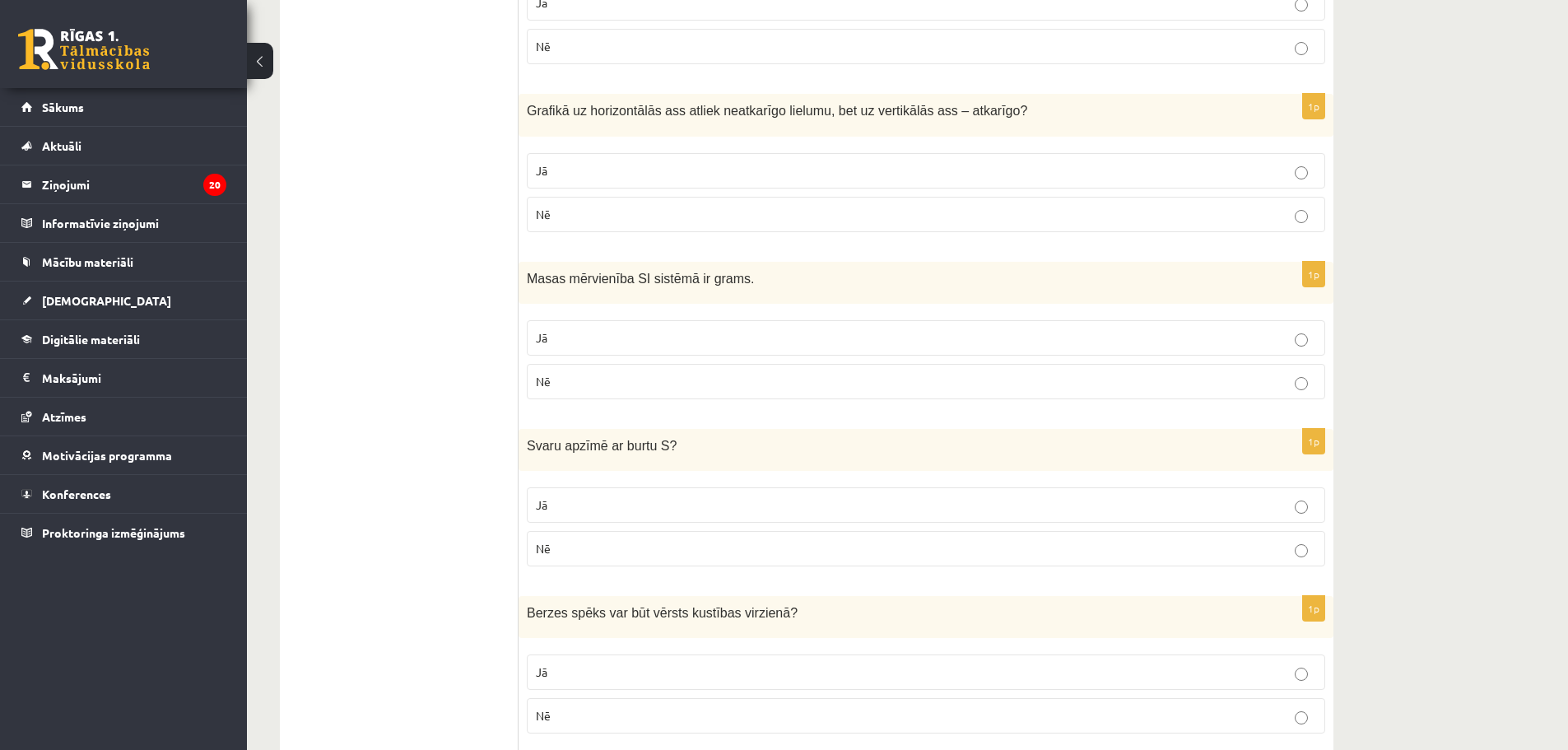
scroll to position [412, 0]
click at [583, 389] on p "Nē" at bounding box center [926, 380] width 781 height 18
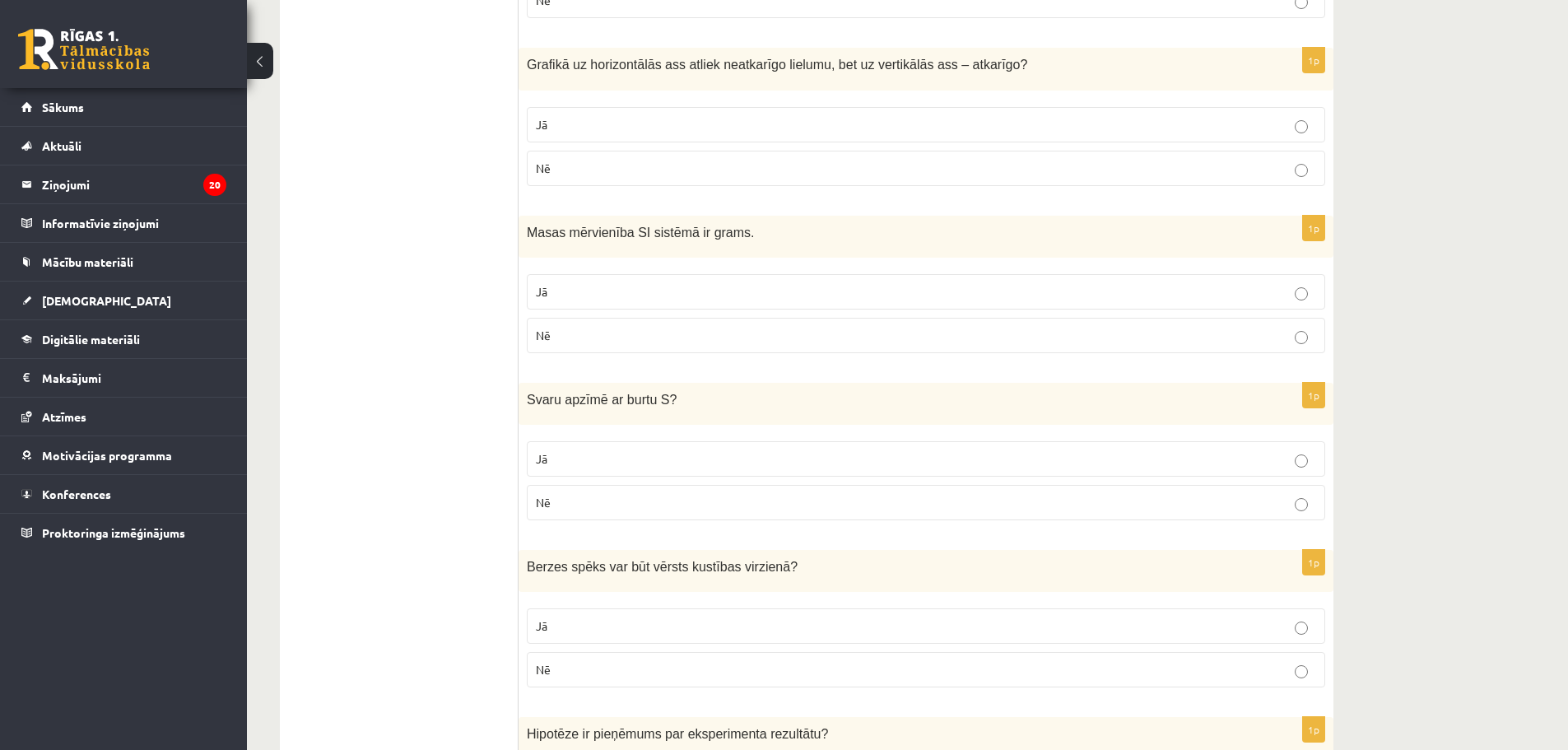
scroll to position [493, 0]
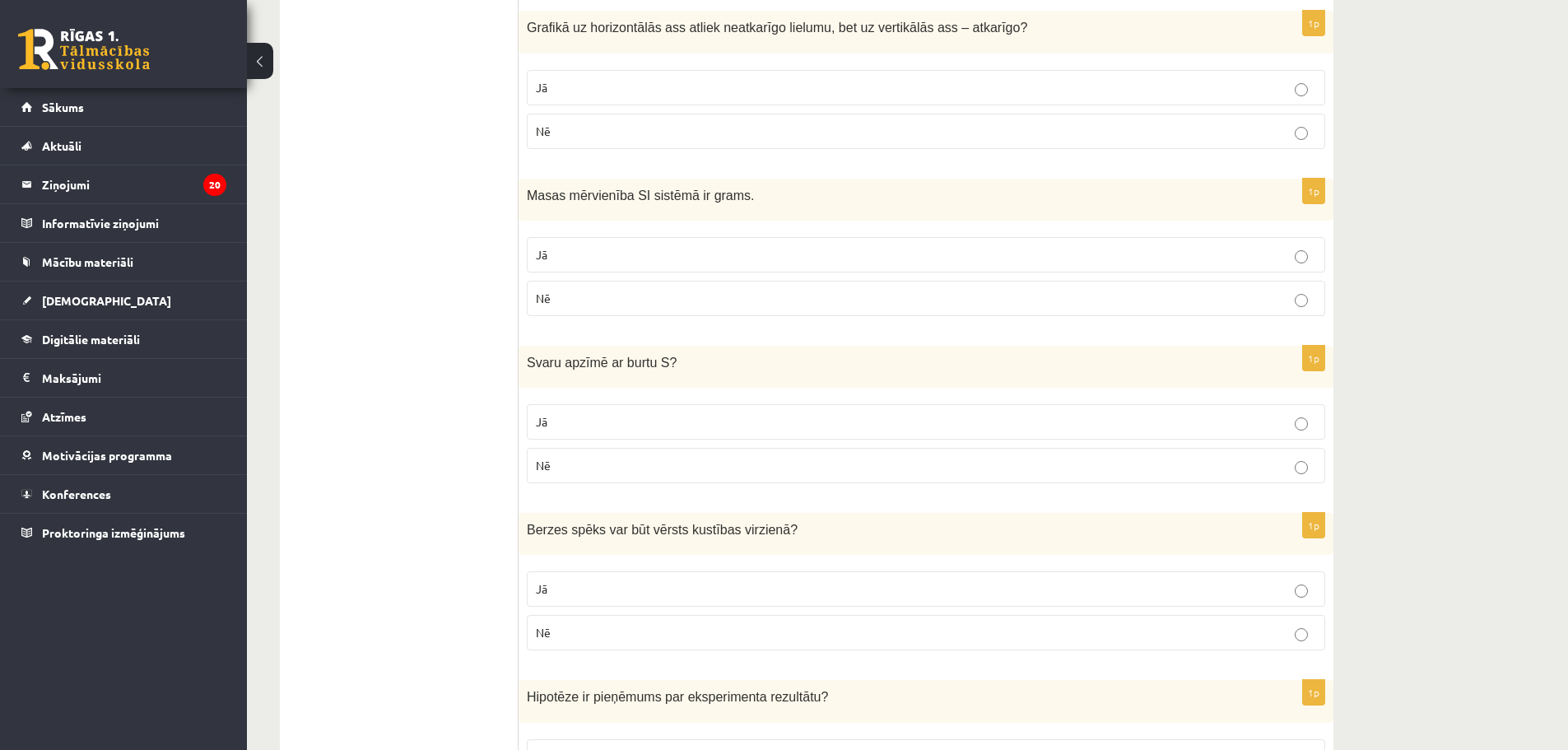
click at [571, 466] on p "Nē" at bounding box center [926, 465] width 781 height 18
drag, startPoint x: 528, startPoint y: 362, endPoint x: 584, endPoint y: 461, distance: 113.7
click at [584, 461] on div "1p Svaru apzīmē ar burtu S ? Jā Nē" at bounding box center [926, 420] width 815 height 150
copy div "Svaru apzīmē ar burtu S ? Jā Nē"
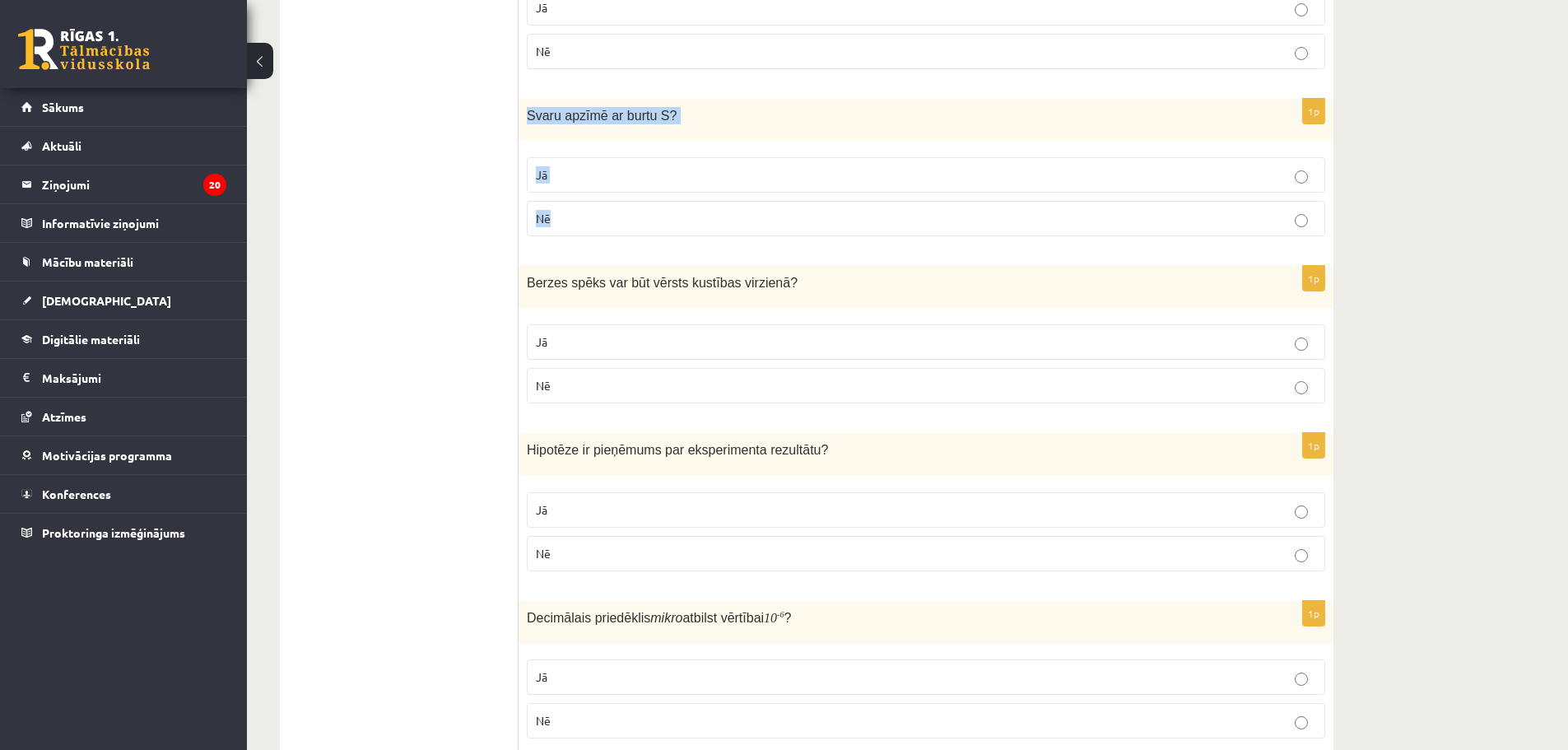
click at [582, 221] on p "Nē" at bounding box center [926, 218] width 781 height 18
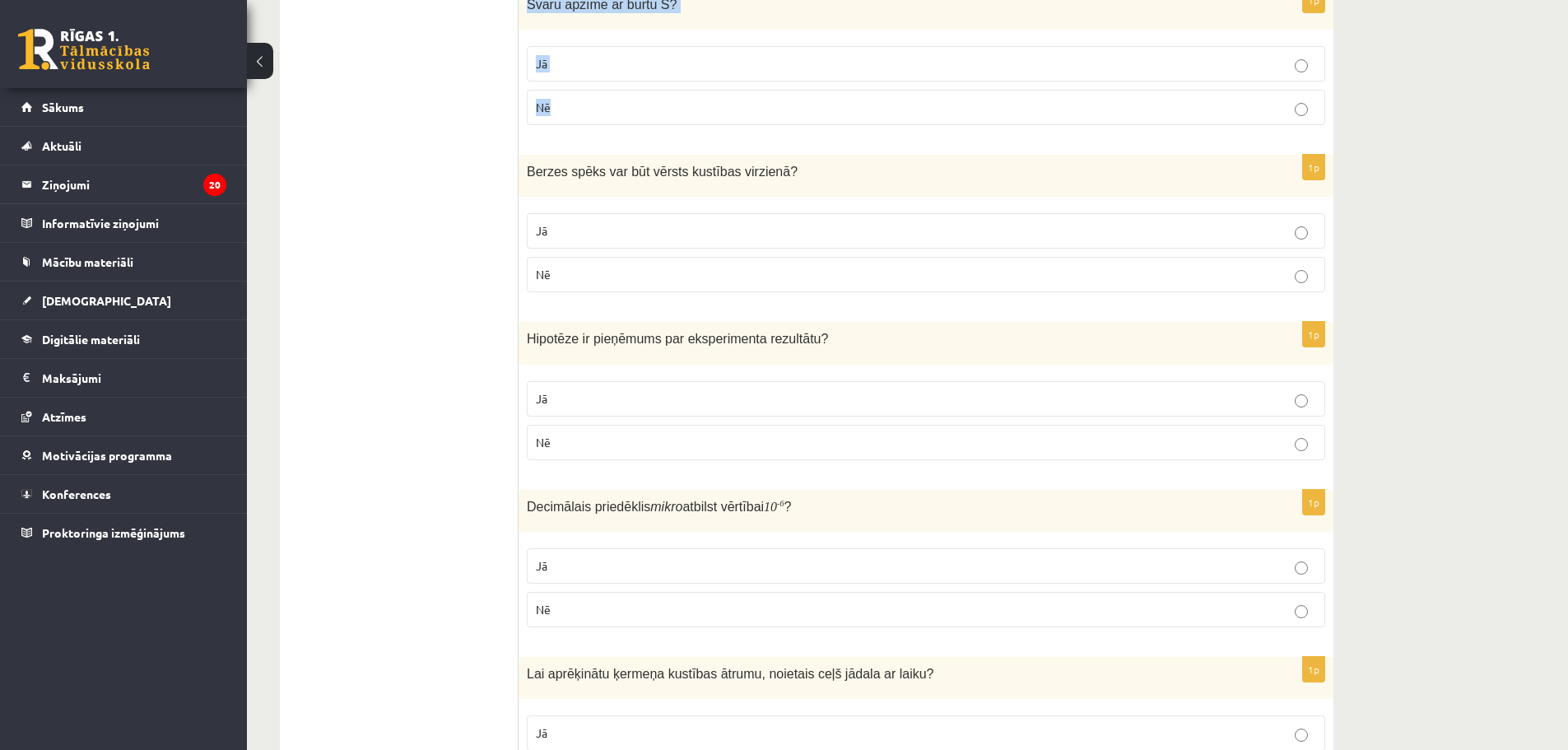
scroll to position [823, 0]
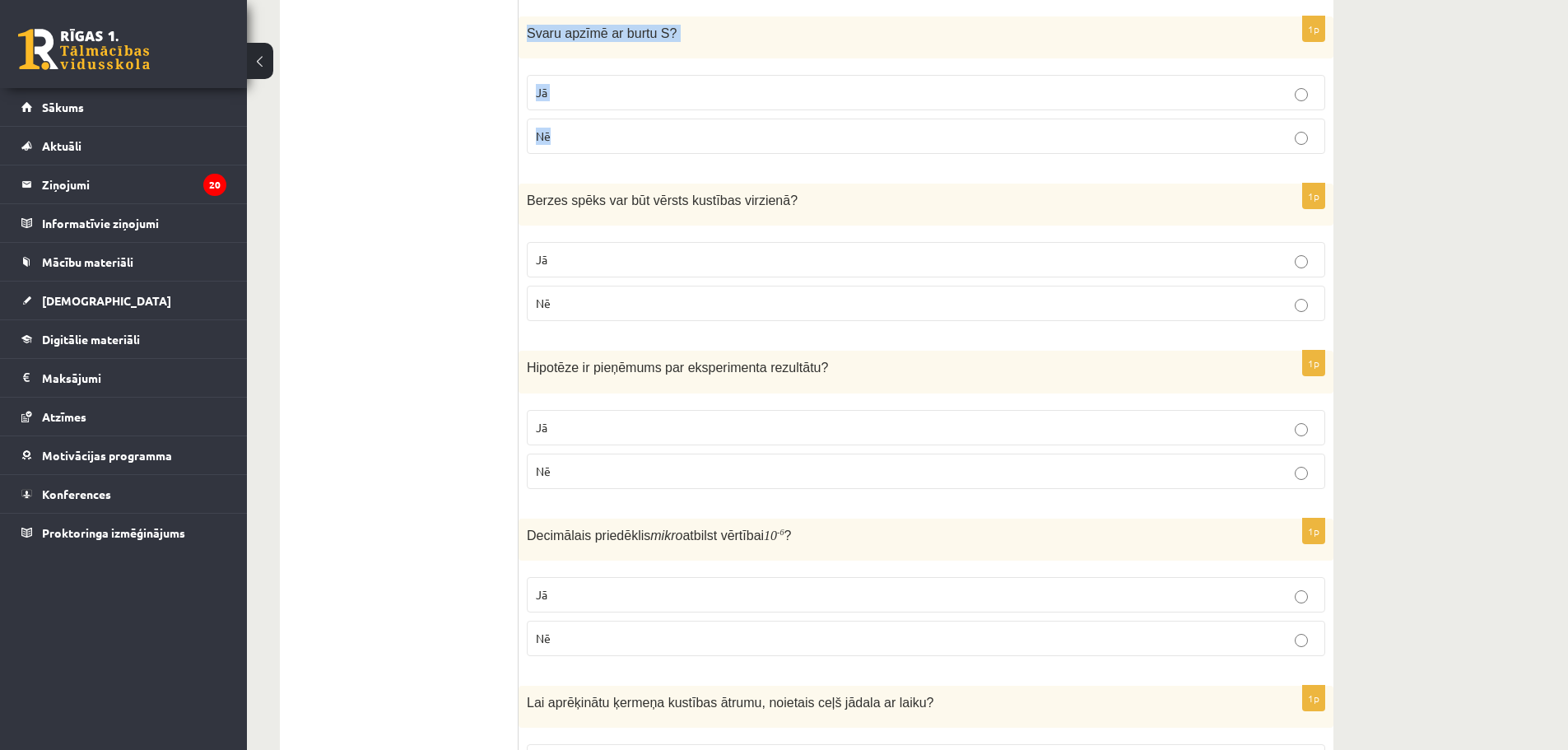
click at [583, 142] on p "Nē" at bounding box center [926, 137] width 781 height 18
click at [623, 260] on p "Jā" at bounding box center [926, 259] width 781 height 18
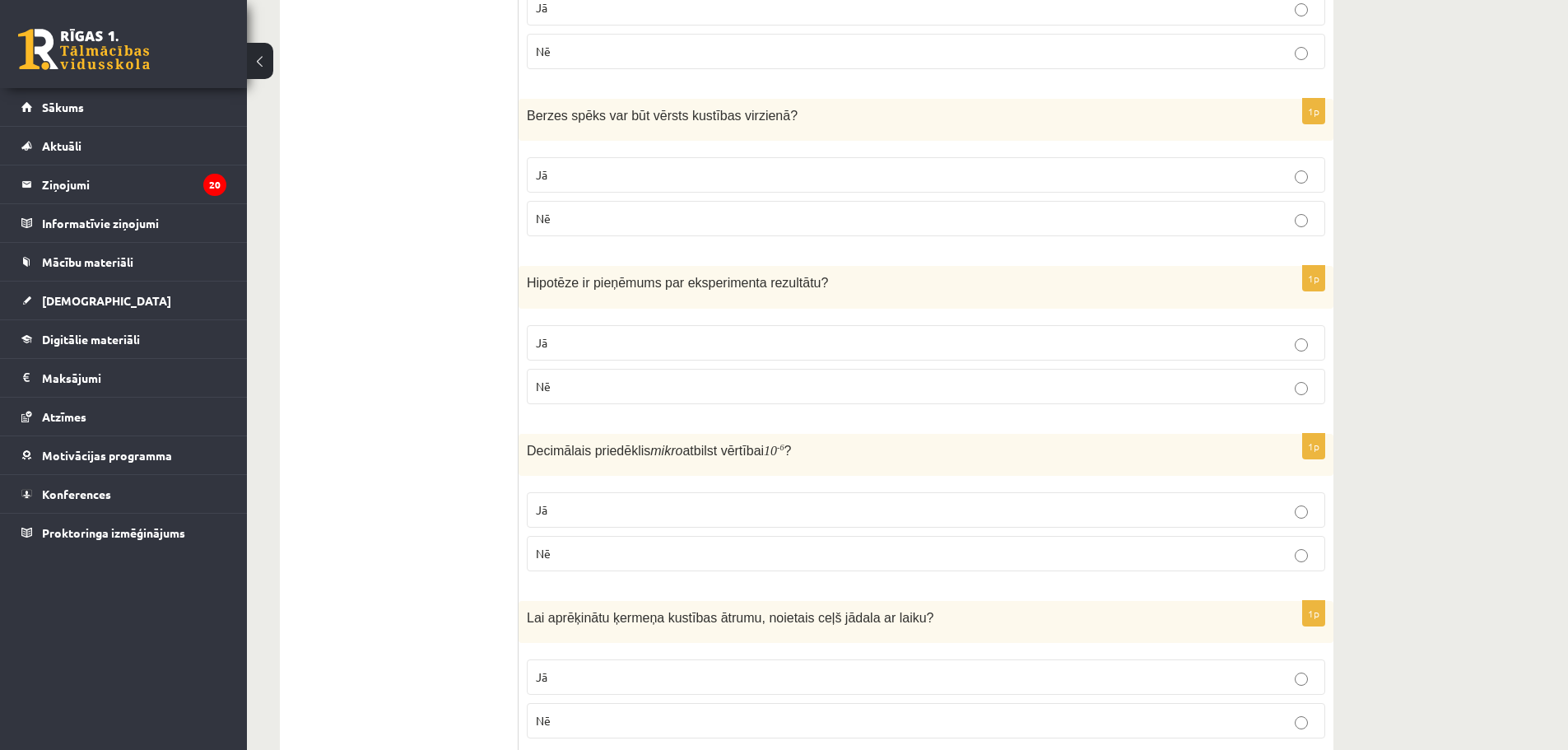
scroll to position [988, 0]
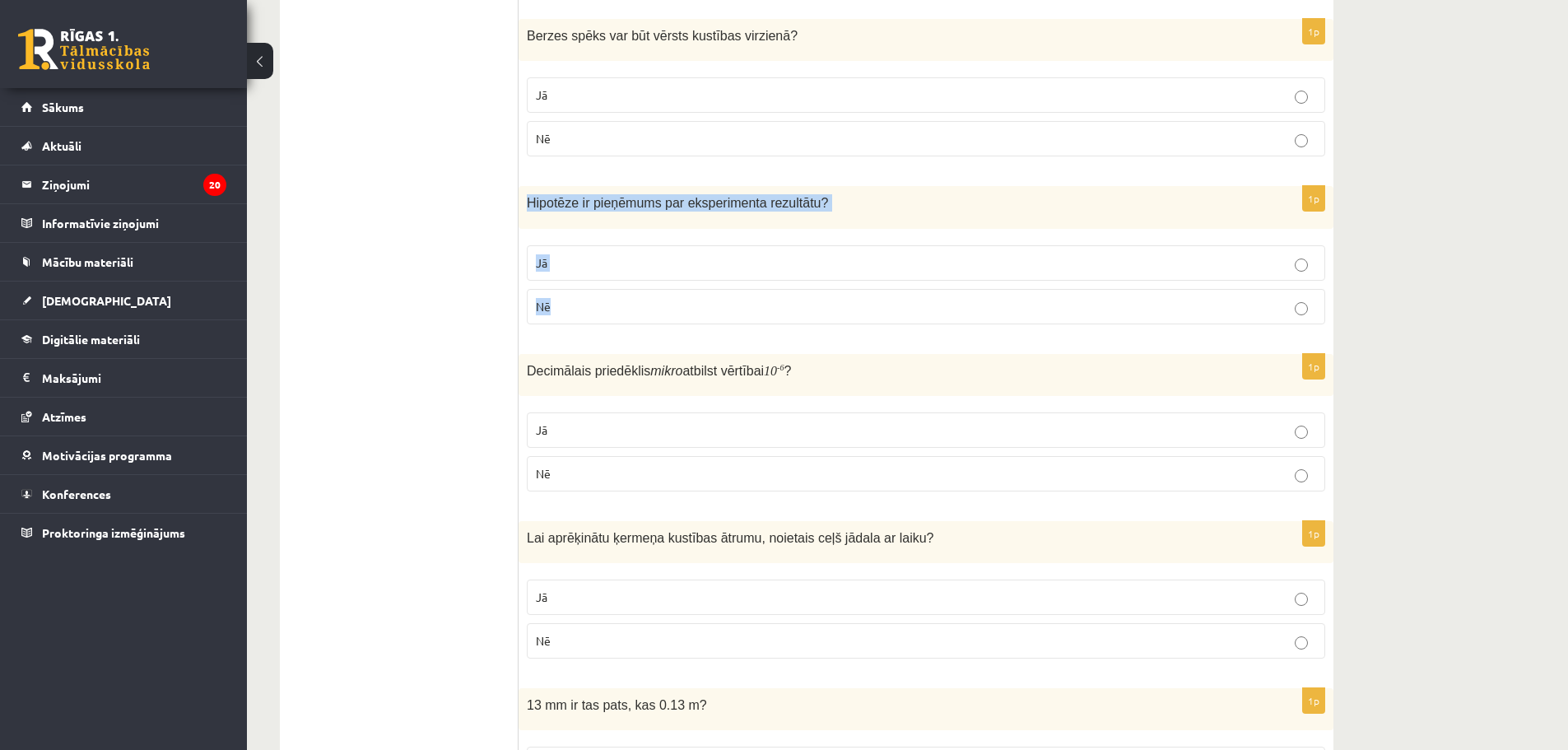
drag, startPoint x: 526, startPoint y: 202, endPoint x: 593, endPoint y: 293, distance: 113.0
click at [593, 293] on div "1p Hipotēze ir pieņēmums par eksperimenta rezultātu ? Jā Nē" at bounding box center [926, 261] width 815 height 150
copy div "Hipotēze ir pieņēmums par eksperimenta rezultātu ? Jā Nē"
click at [581, 266] on p "Jā" at bounding box center [926, 263] width 781 height 18
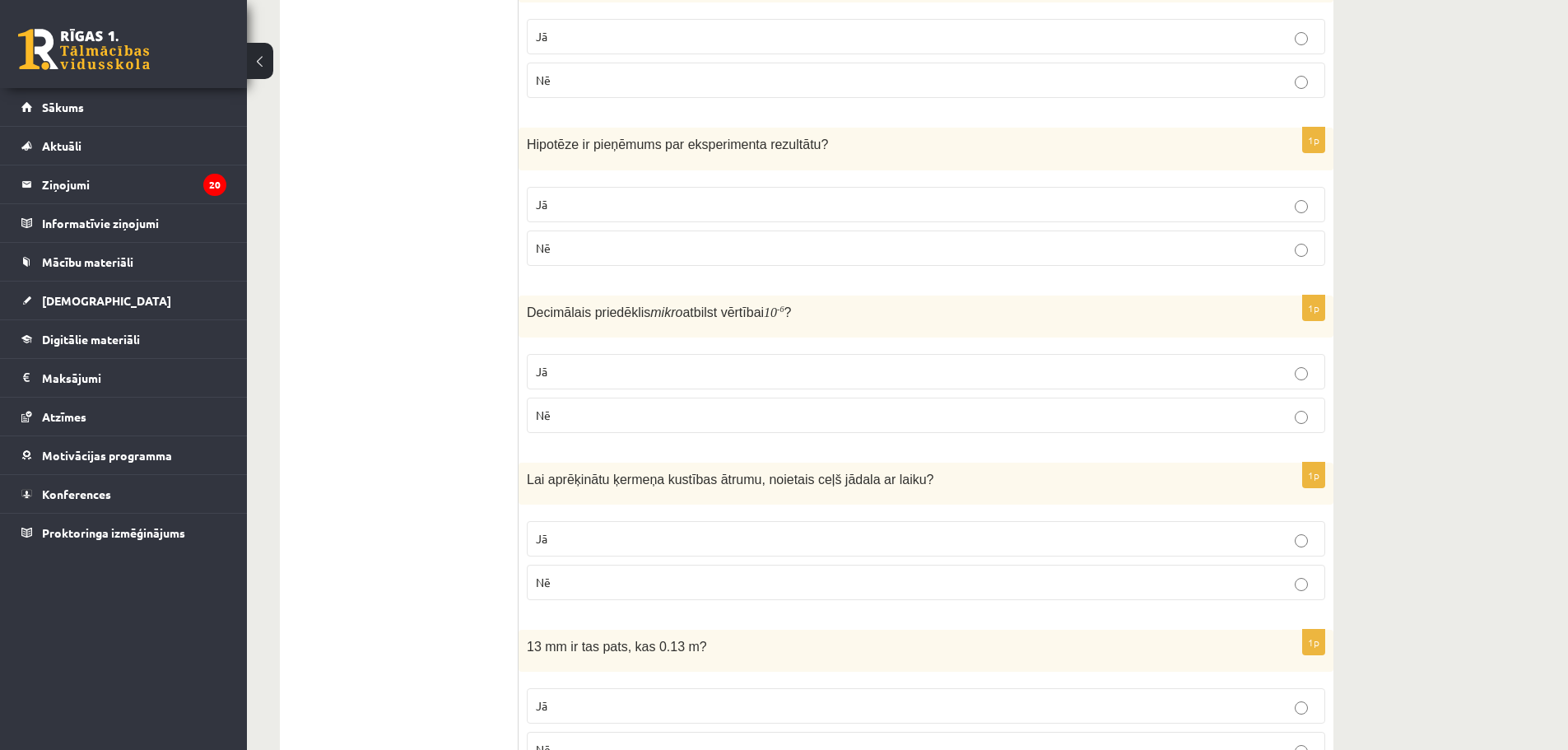
scroll to position [1070, 0]
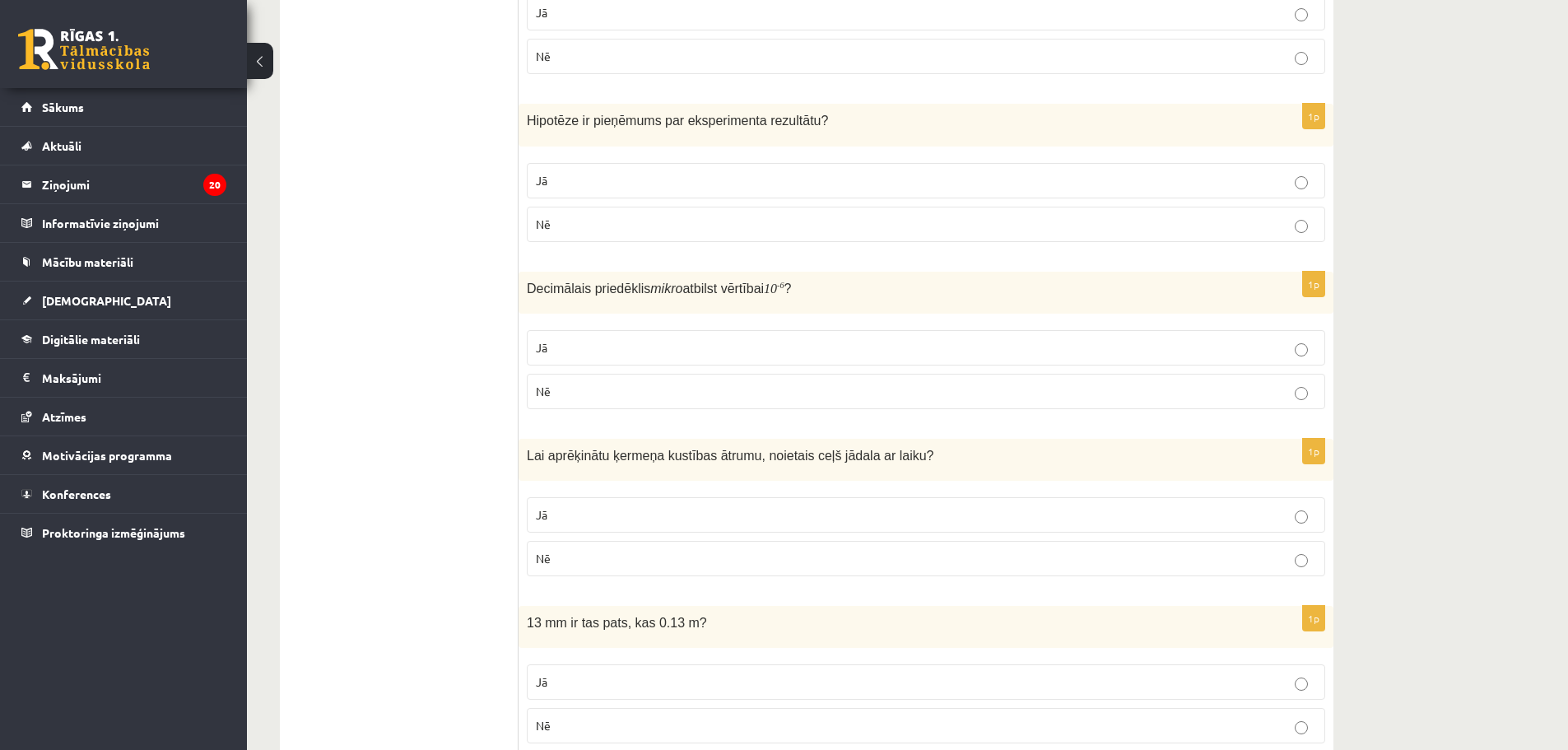
click at [598, 340] on p "Jā" at bounding box center [926, 348] width 781 height 18
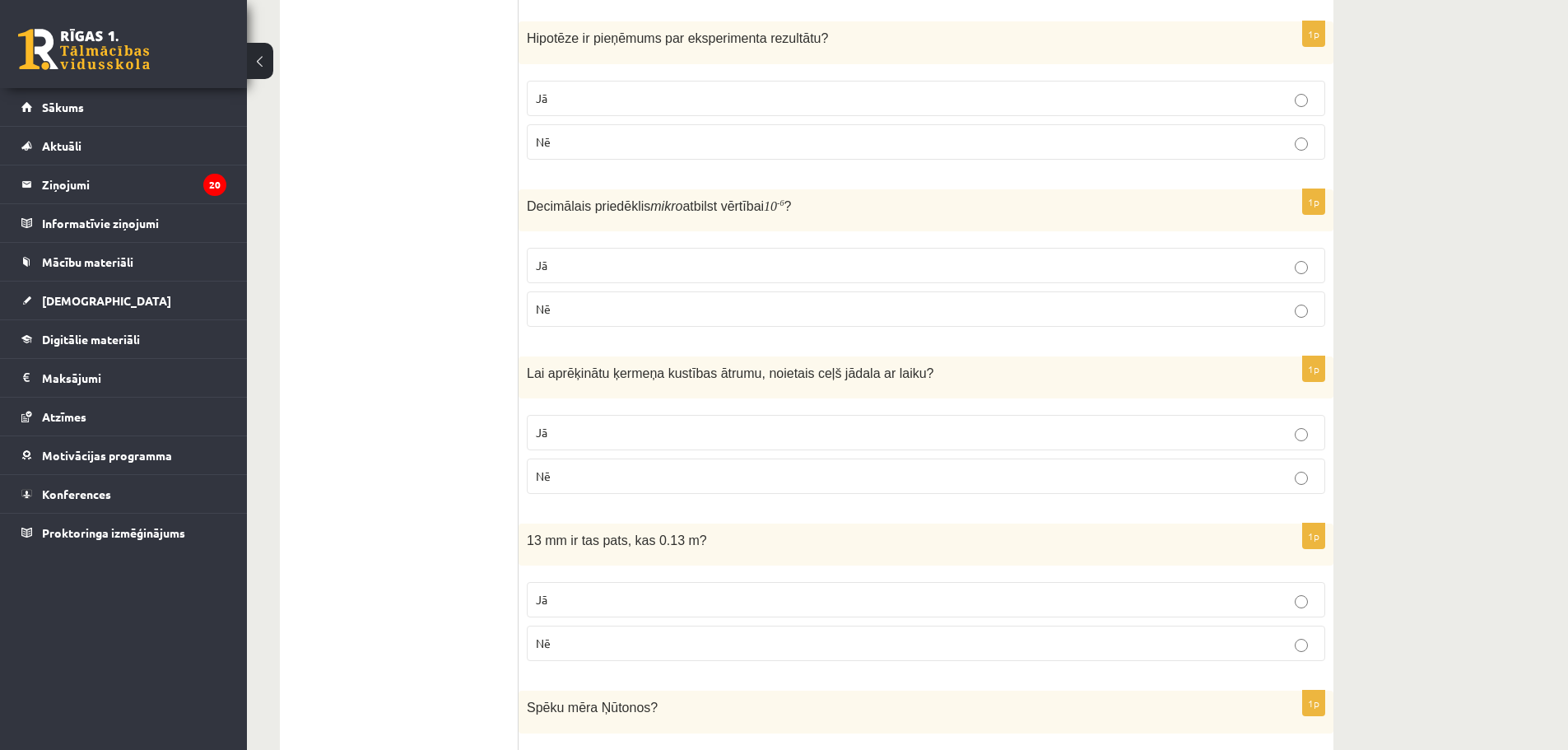
click at [569, 435] on p "Jā" at bounding box center [926, 433] width 781 height 18
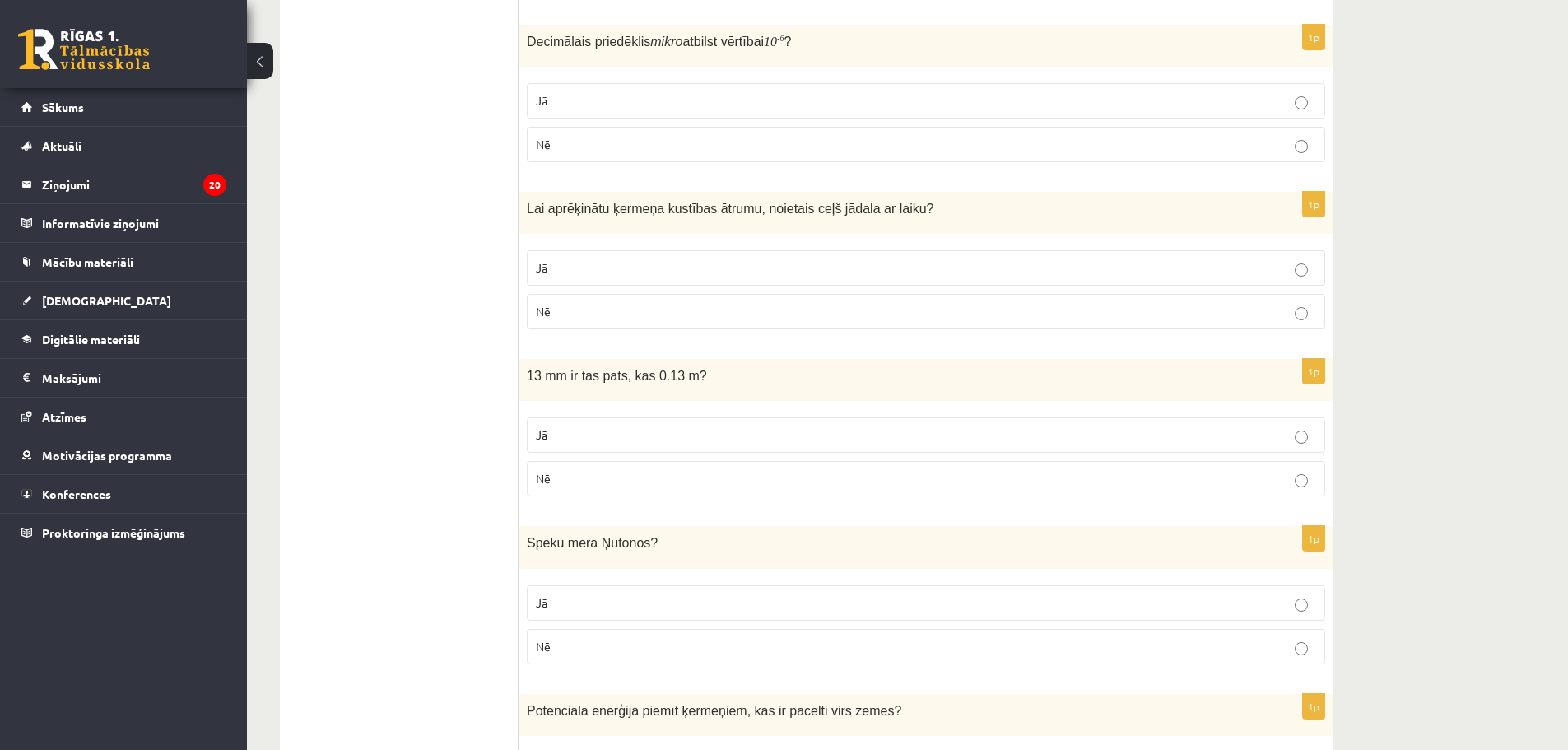
click at [578, 480] on p "Nē" at bounding box center [926, 479] width 781 height 18
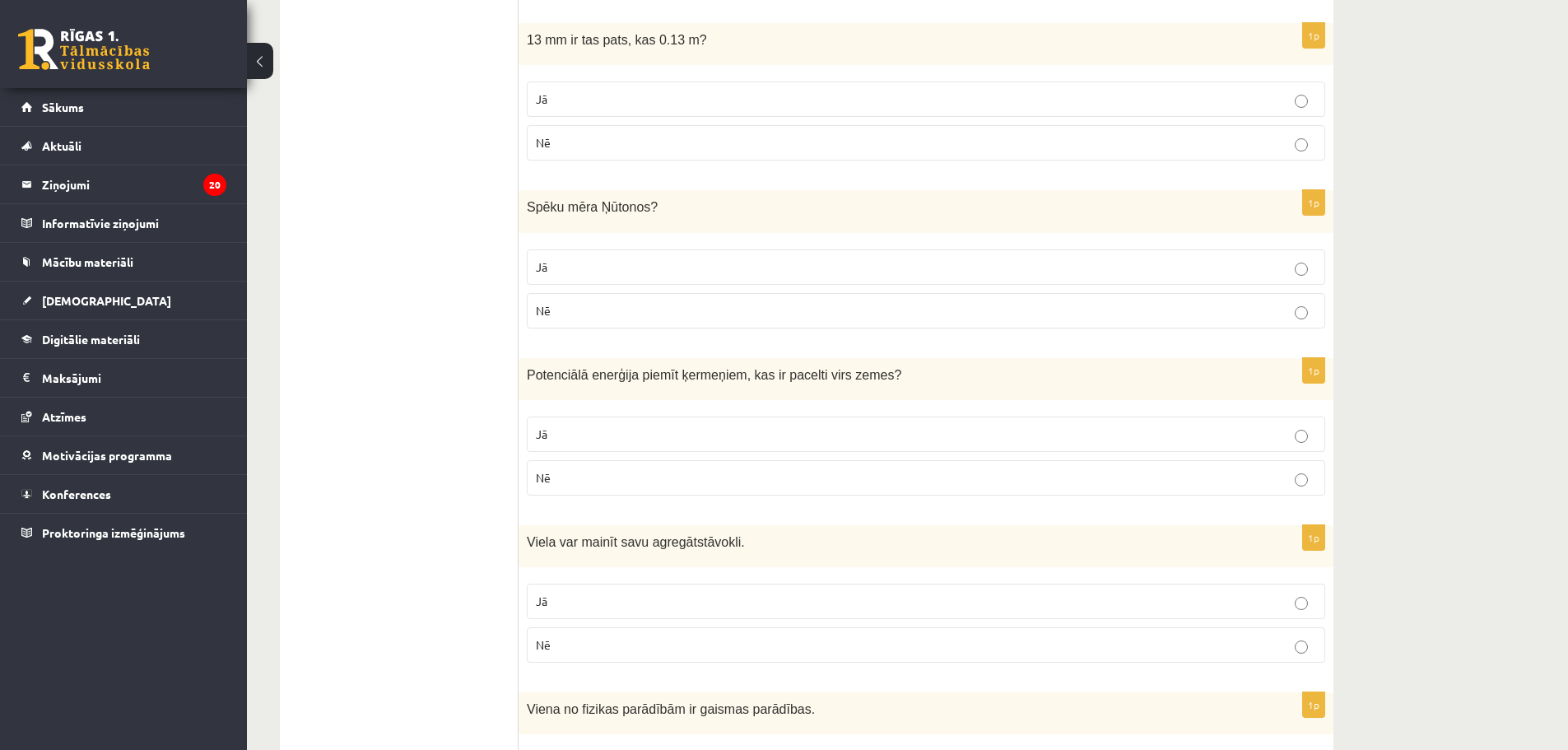
scroll to position [1646, 0]
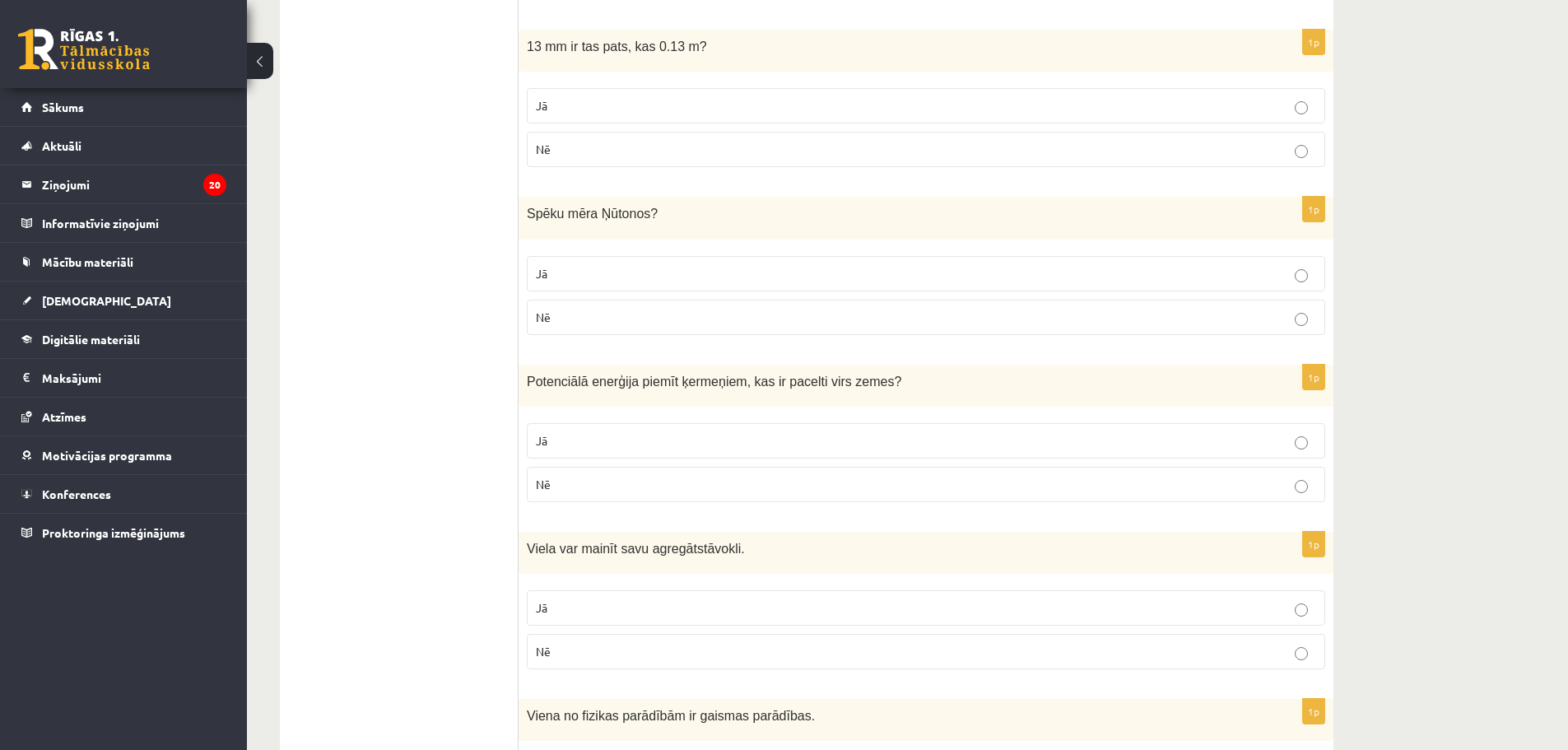
click at [577, 278] on p "Jā" at bounding box center [926, 274] width 781 height 18
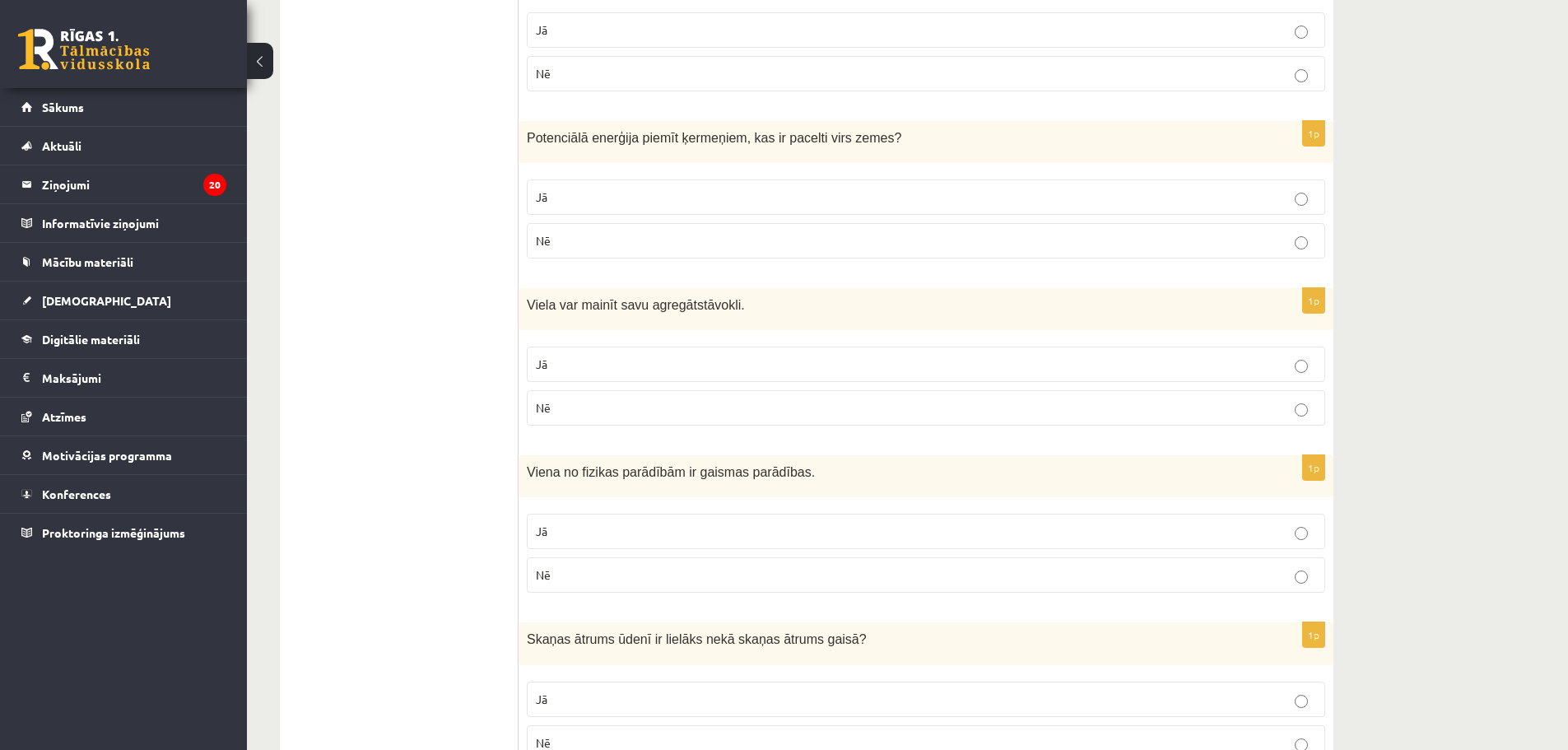
scroll to position [1893, 0]
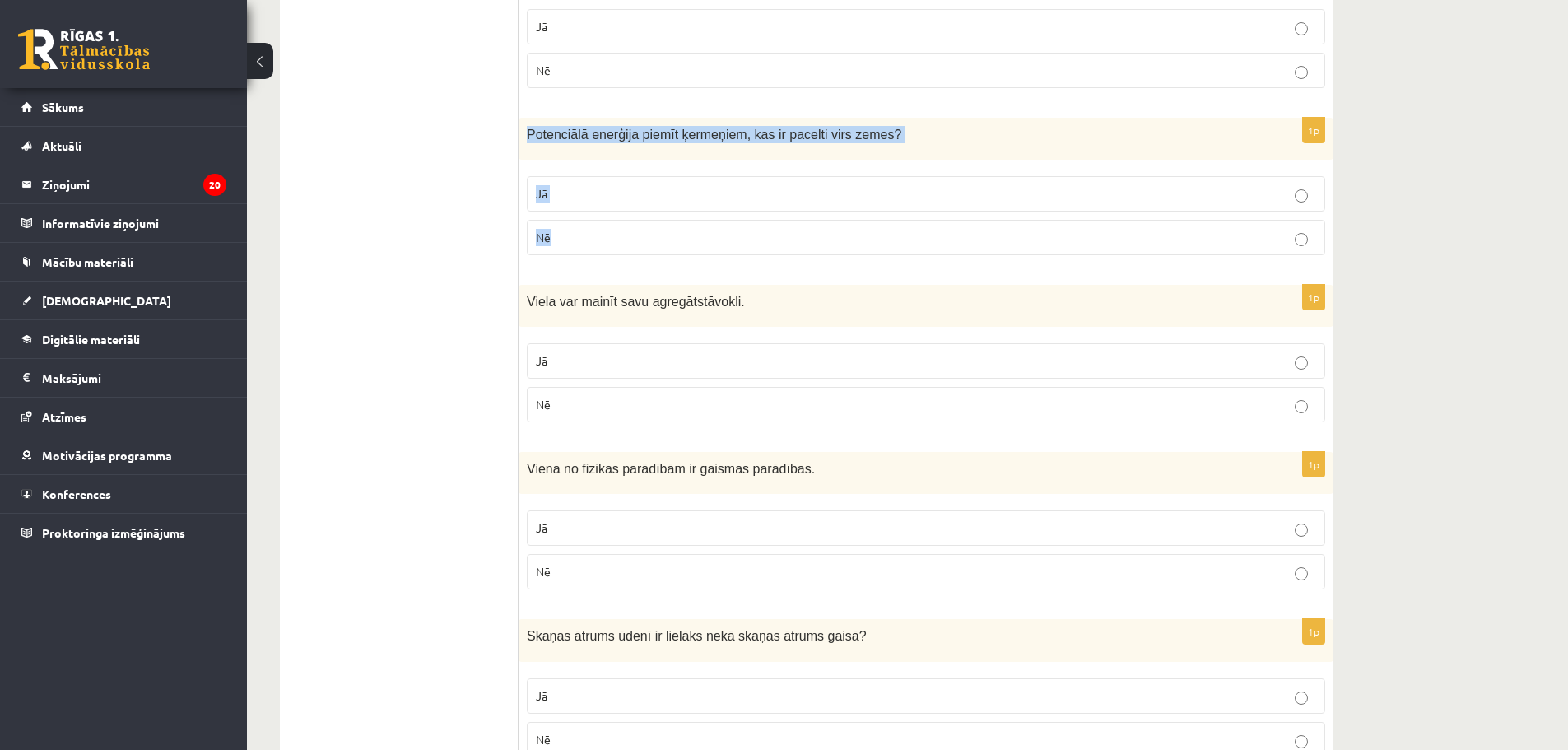
drag, startPoint x: 530, startPoint y: 134, endPoint x: 601, endPoint y: 230, distance: 119.4
click at [601, 230] on div "1p Potenciālā enerģija piemīt ķermeņiem, kas ir pacelti virs zemes ? Jā Nē" at bounding box center [926, 193] width 815 height 150
copy div "Potenciālā enerģija piemīt ķermeņiem, kas ir pacelti virs zemes ? Jā Nē"
click at [605, 192] on p "Jā" at bounding box center [926, 194] width 781 height 18
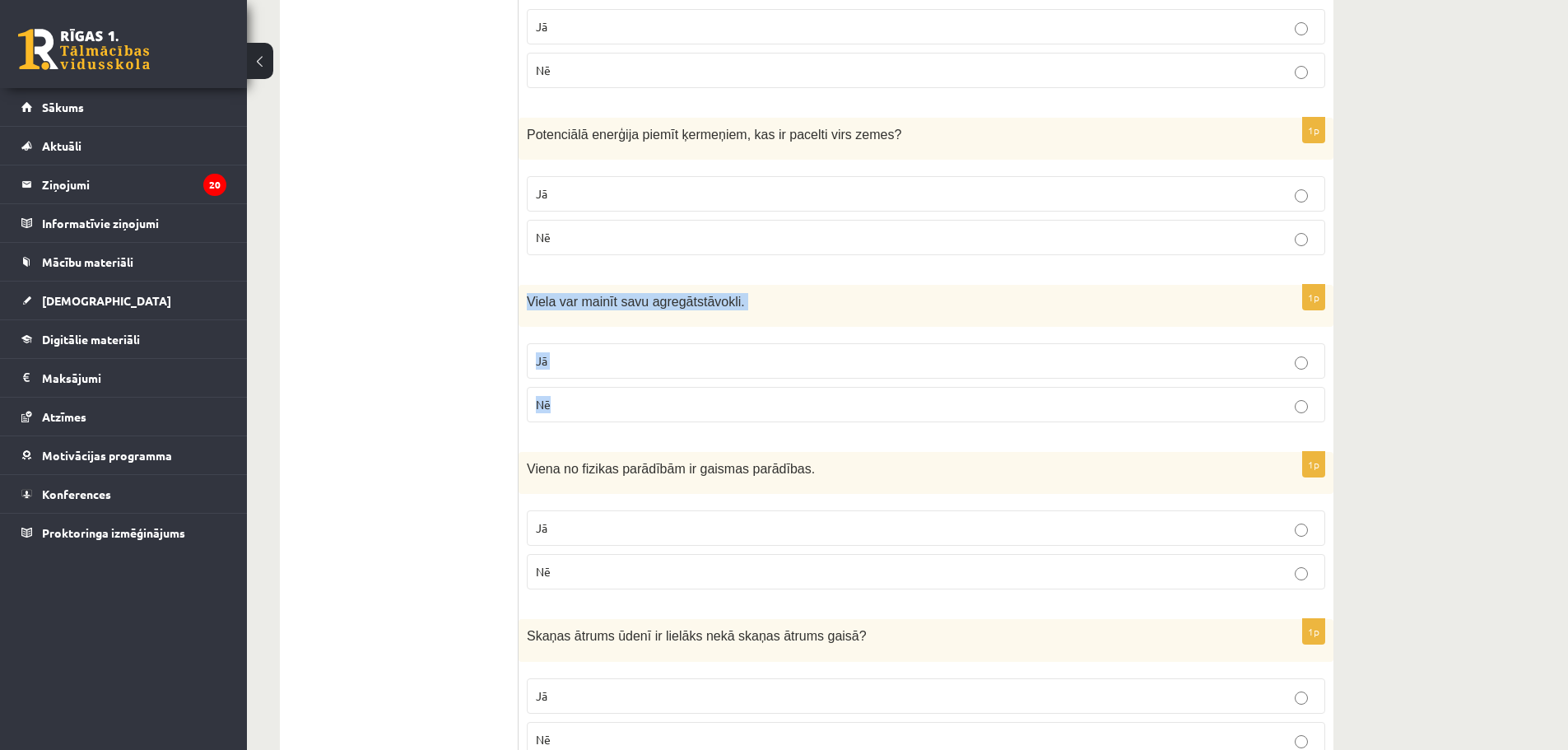
drag, startPoint x: 529, startPoint y: 303, endPoint x: 589, endPoint y: 402, distance: 115.8
click at [589, 402] on div "1p Viela var mainīt savu agregātstāvokli. Jā Nē" at bounding box center [926, 360] width 815 height 150
copy div "Viela var mainīt savu agregātstāvokli. Jā Nē"
click at [662, 349] on label "Jā" at bounding box center [926, 361] width 798 height 35
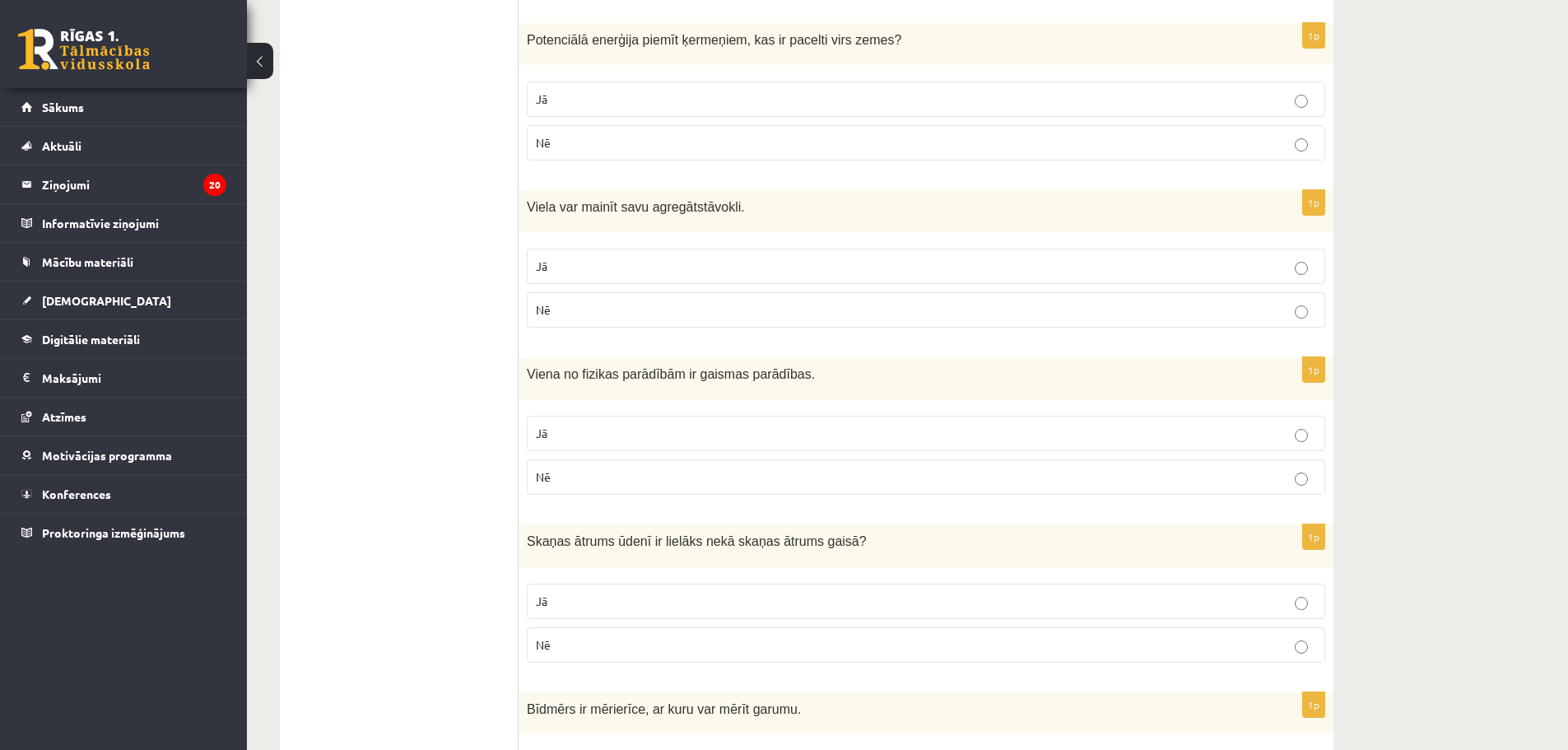
scroll to position [2140, 0]
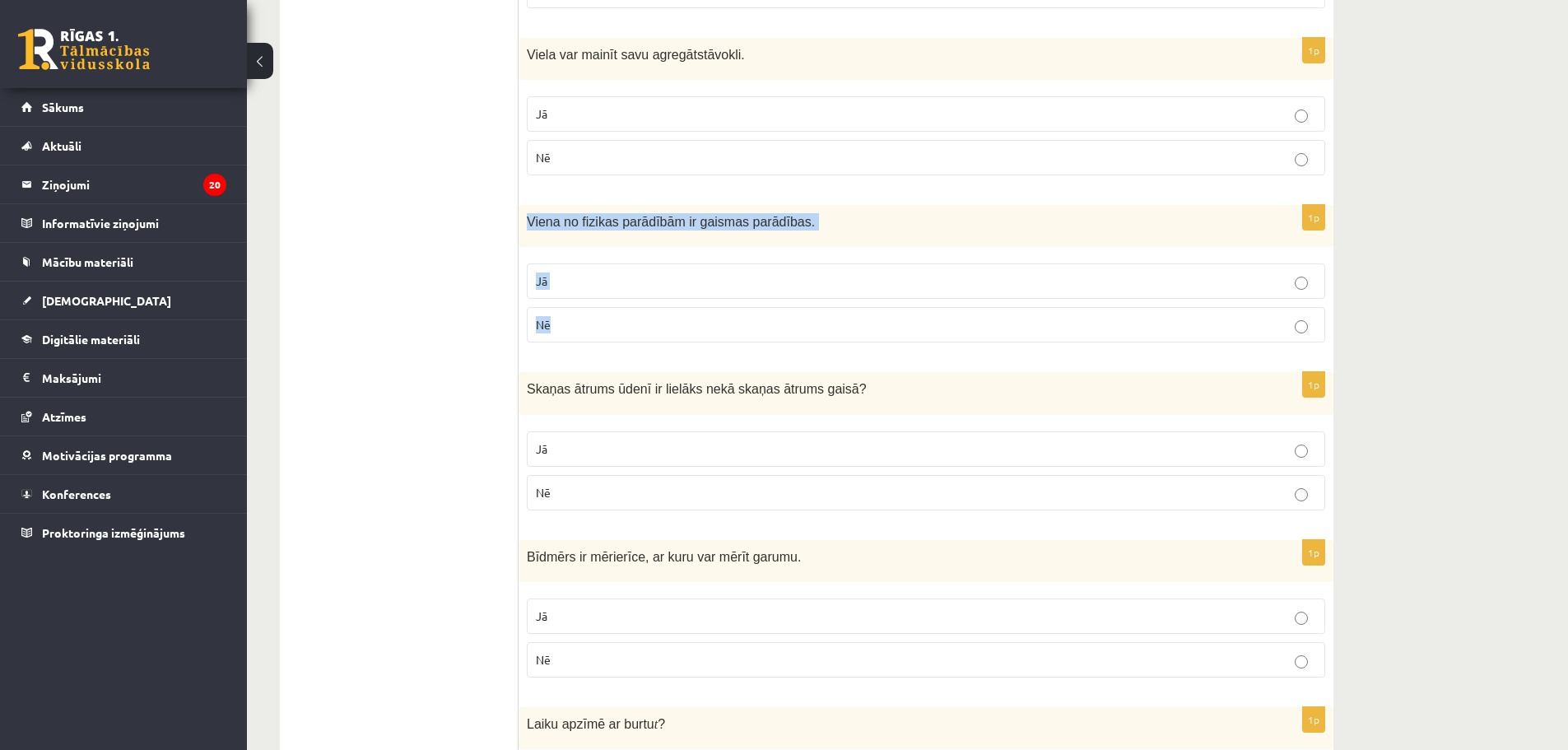
drag, startPoint x: 527, startPoint y: 220, endPoint x: 612, endPoint y: 336, distance: 143.8
click at [612, 336] on div "1p Viena no fizikas parādībām ir gaismas parādības. Jā Nē" at bounding box center [926, 280] width 815 height 150
copy div "Viena no fizikas parādībām ir gaismas parādības. Jā Nē"
click at [593, 287] on p "Jā" at bounding box center [926, 281] width 781 height 18
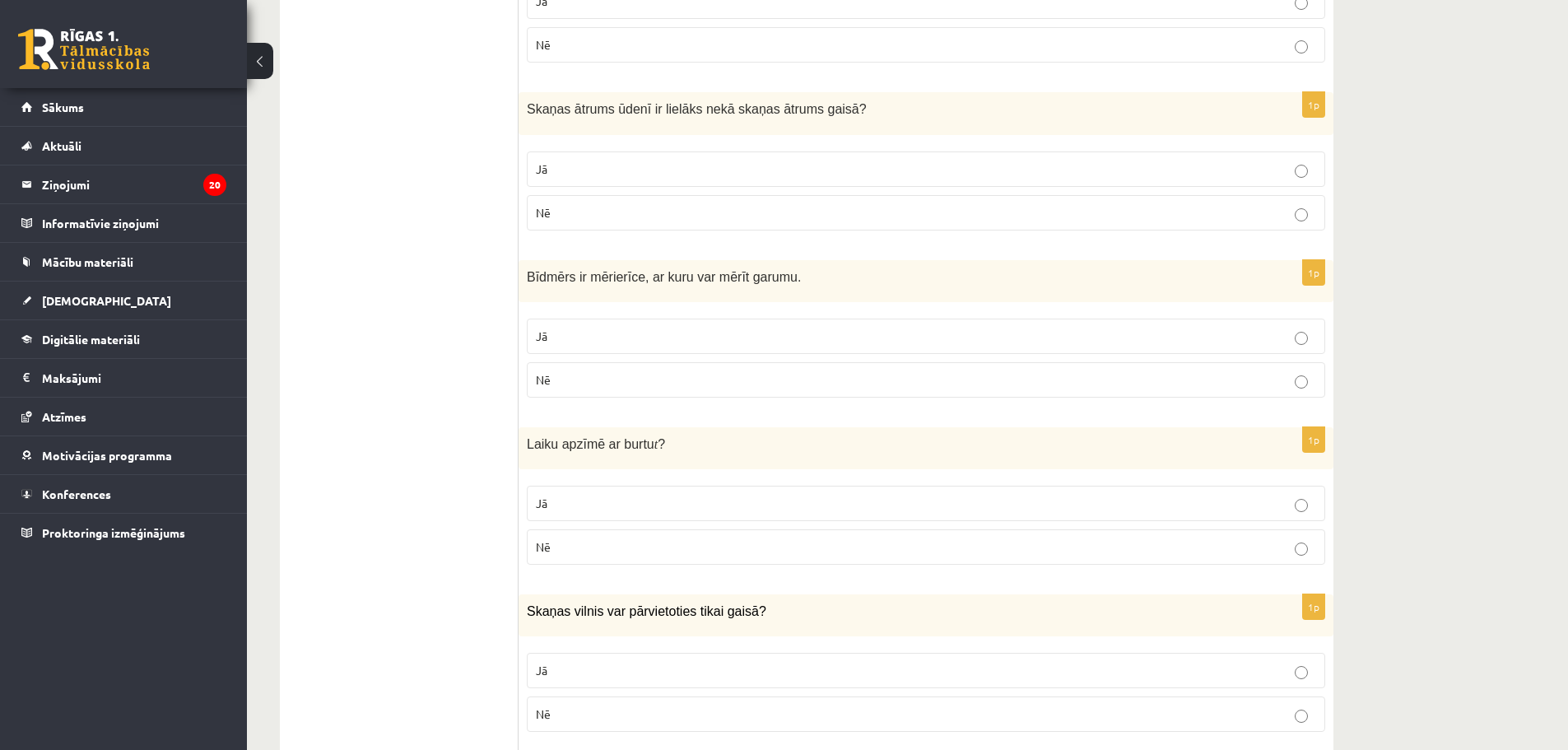
scroll to position [2387, 0]
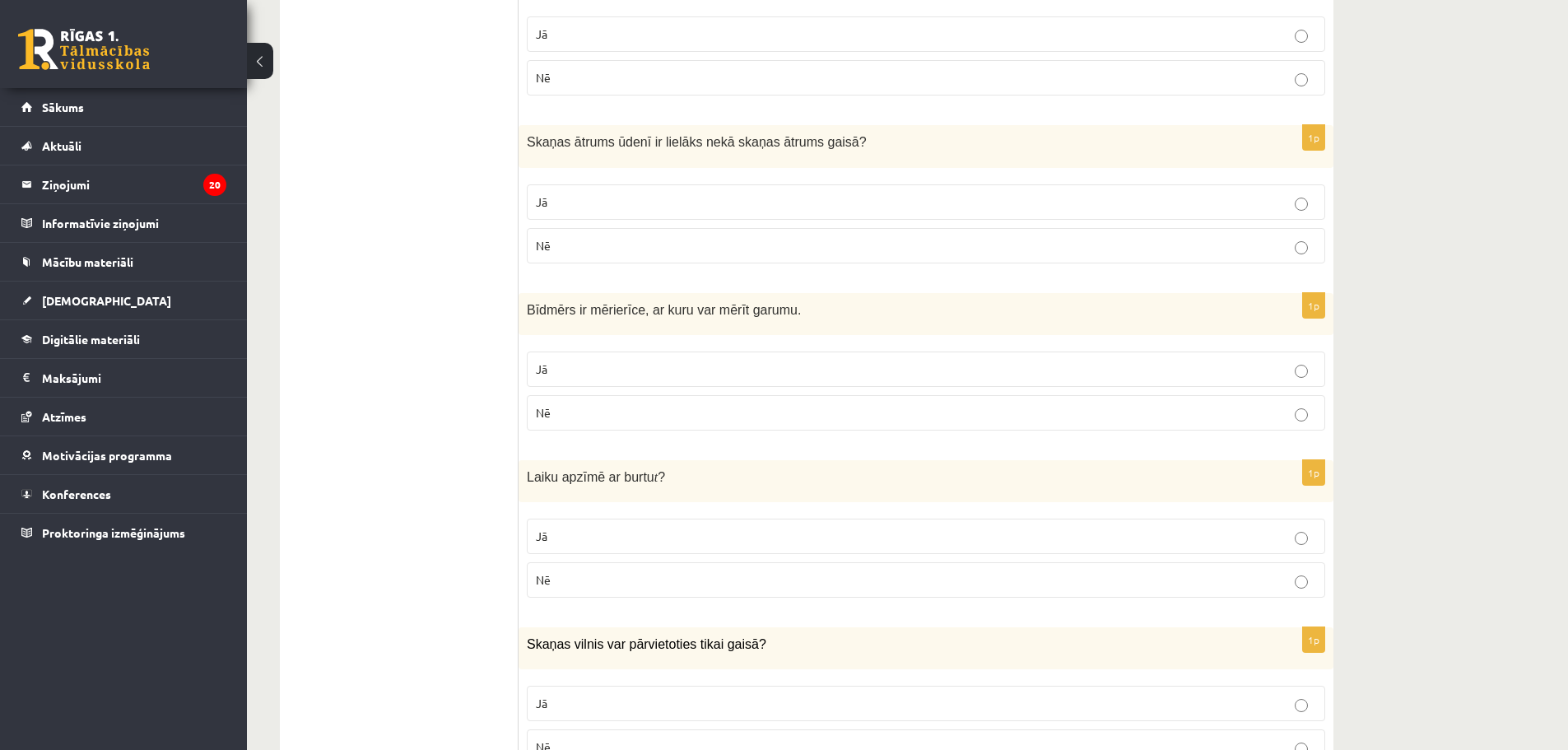
click at [568, 251] on p "Nē" at bounding box center [926, 246] width 781 height 18
drag, startPoint x: 529, startPoint y: 307, endPoint x: 606, endPoint y: 403, distance: 123.1
click at [606, 403] on div "1p Bīdmērs ir mērierīce, ar kuru var mērīt garumu. Jā Nē" at bounding box center [926, 368] width 815 height 150
copy div "Bīdmērs ir mērierīce, ar kuru var mērīt garumu. Jā Nē"
click at [582, 375] on p "Jā" at bounding box center [926, 370] width 781 height 18
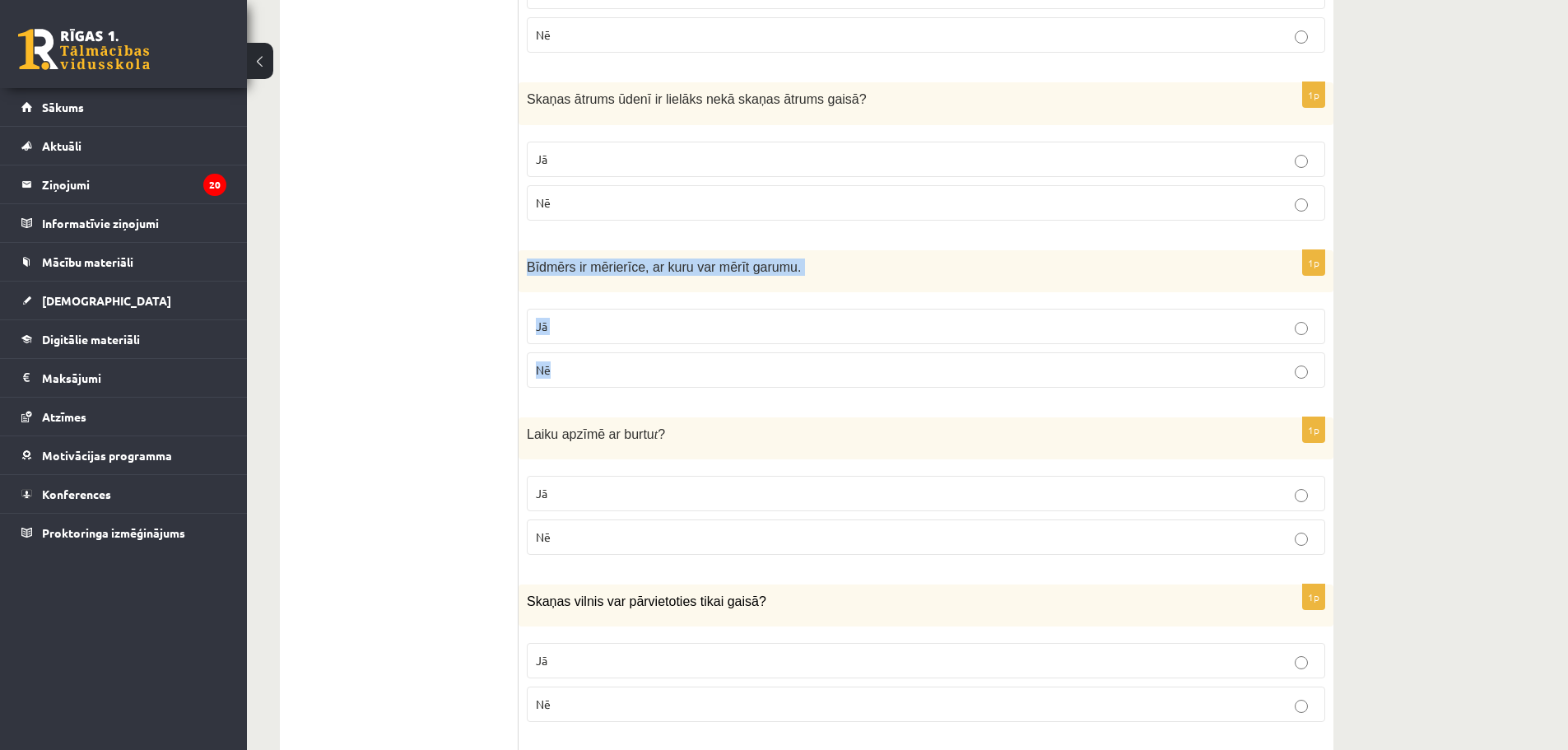
scroll to position [2468, 0]
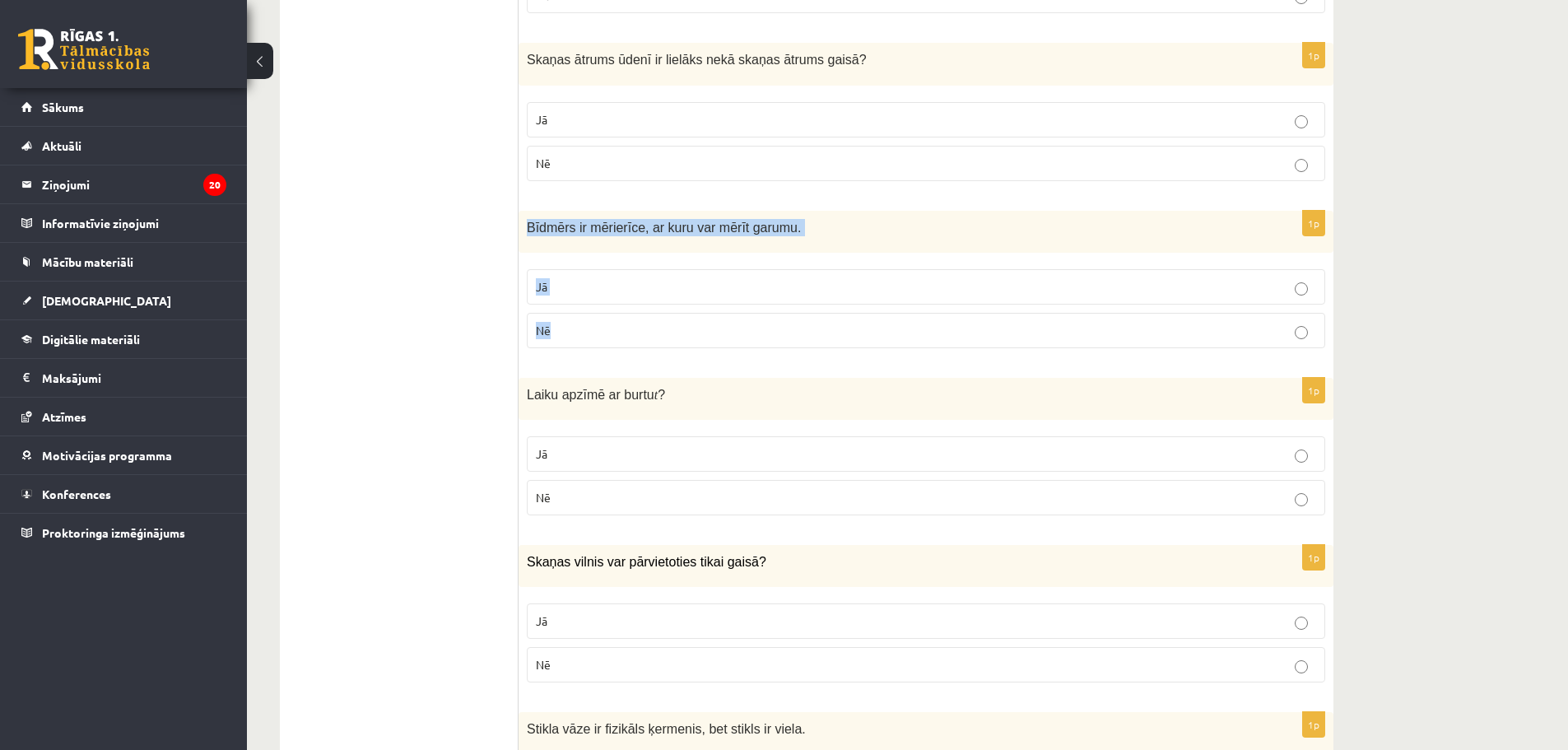
click at [543, 282] on span "Jā" at bounding box center [542, 286] width 12 height 15
click at [612, 443] on label "Jā" at bounding box center [926, 454] width 798 height 35
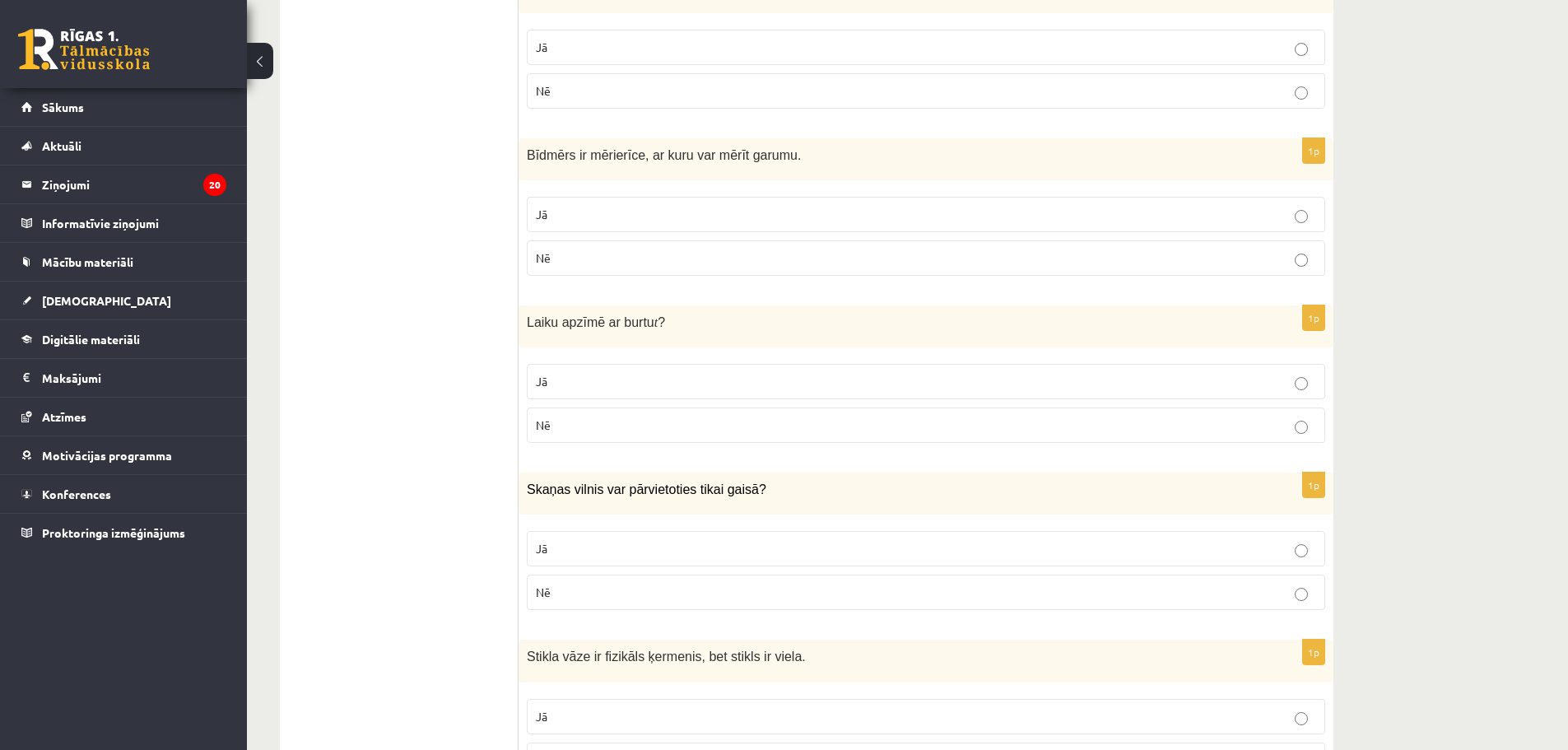
scroll to position [2633, 0]
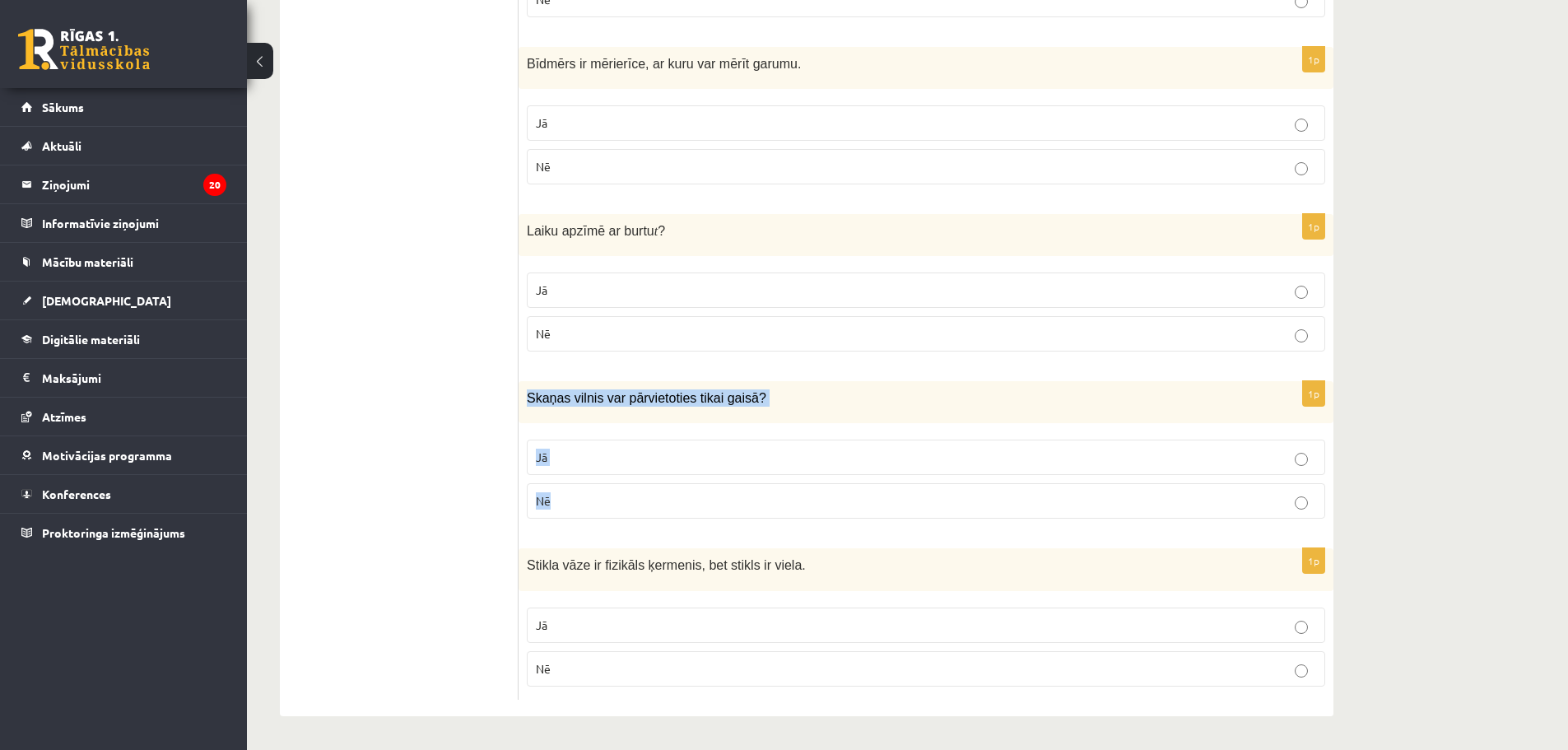
drag, startPoint x: 529, startPoint y: 399, endPoint x: 575, endPoint y: 500, distance: 111.0
click at [575, 500] on div "1p Skaņas vilnis var pārvietoties tikai gaisā? Jā Nē" at bounding box center [926, 456] width 815 height 150
copy div "Skaņas vilnis var pārvietoties tikai gaisā? Jā Nē"
click at [609, 497] on p "Nē" at bounding box center [926, 501] width 781 height 18
click at [620, 677] on p "Nē" at bounding box center [926, 669] width 781 height 18
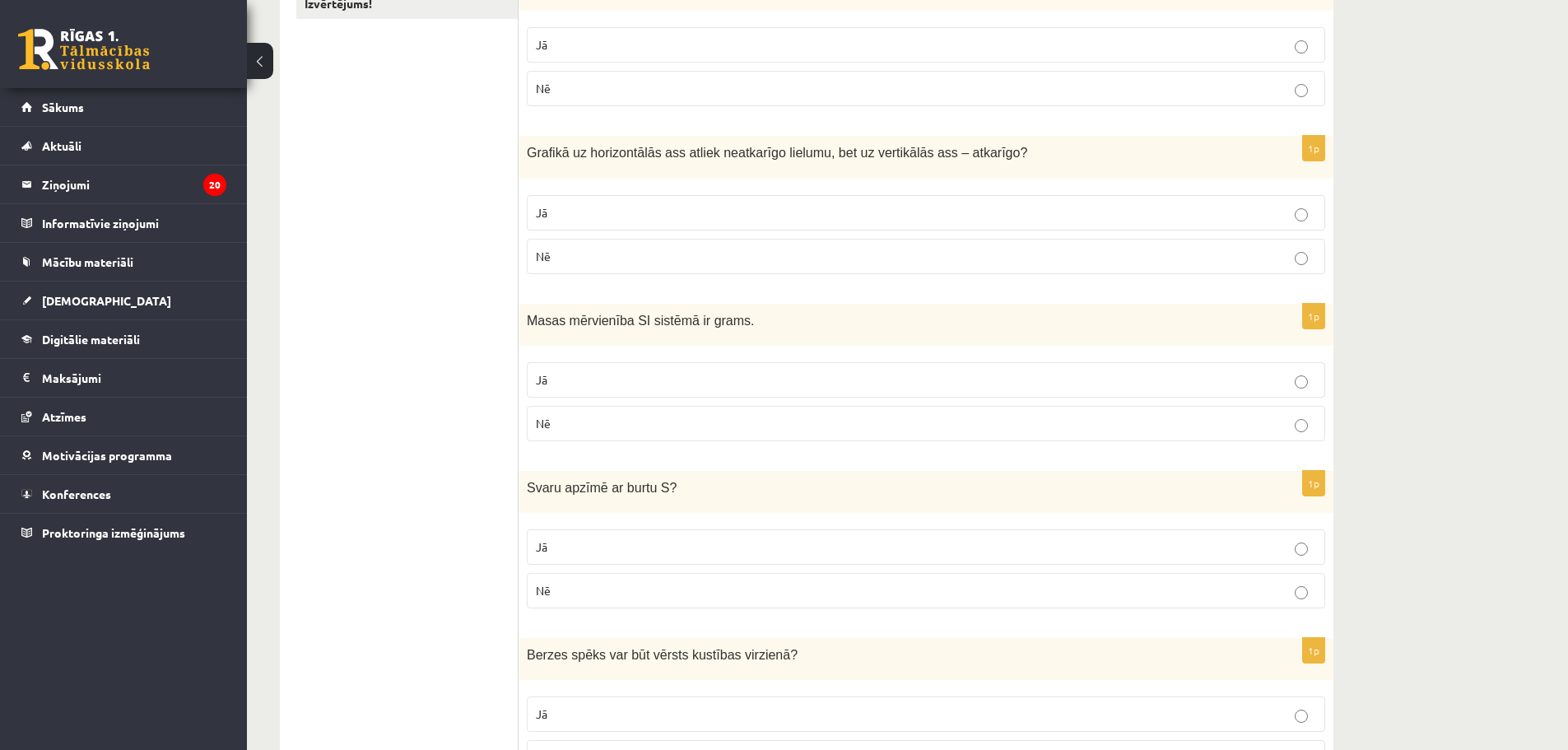
scroll to position [0, 0]
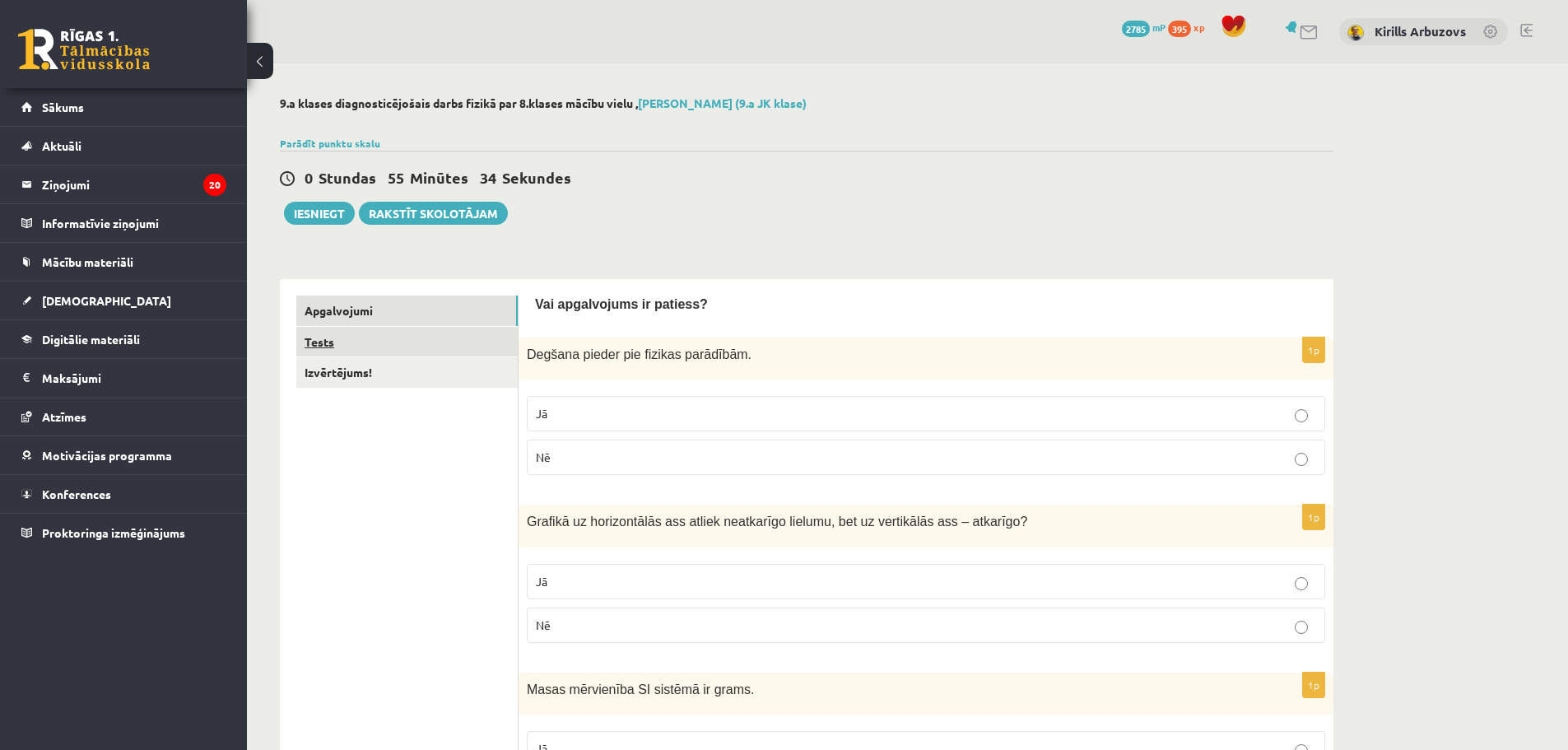
click at [444, 337] on link "Tests" at bounding box center [407, 341] width 221 height 30
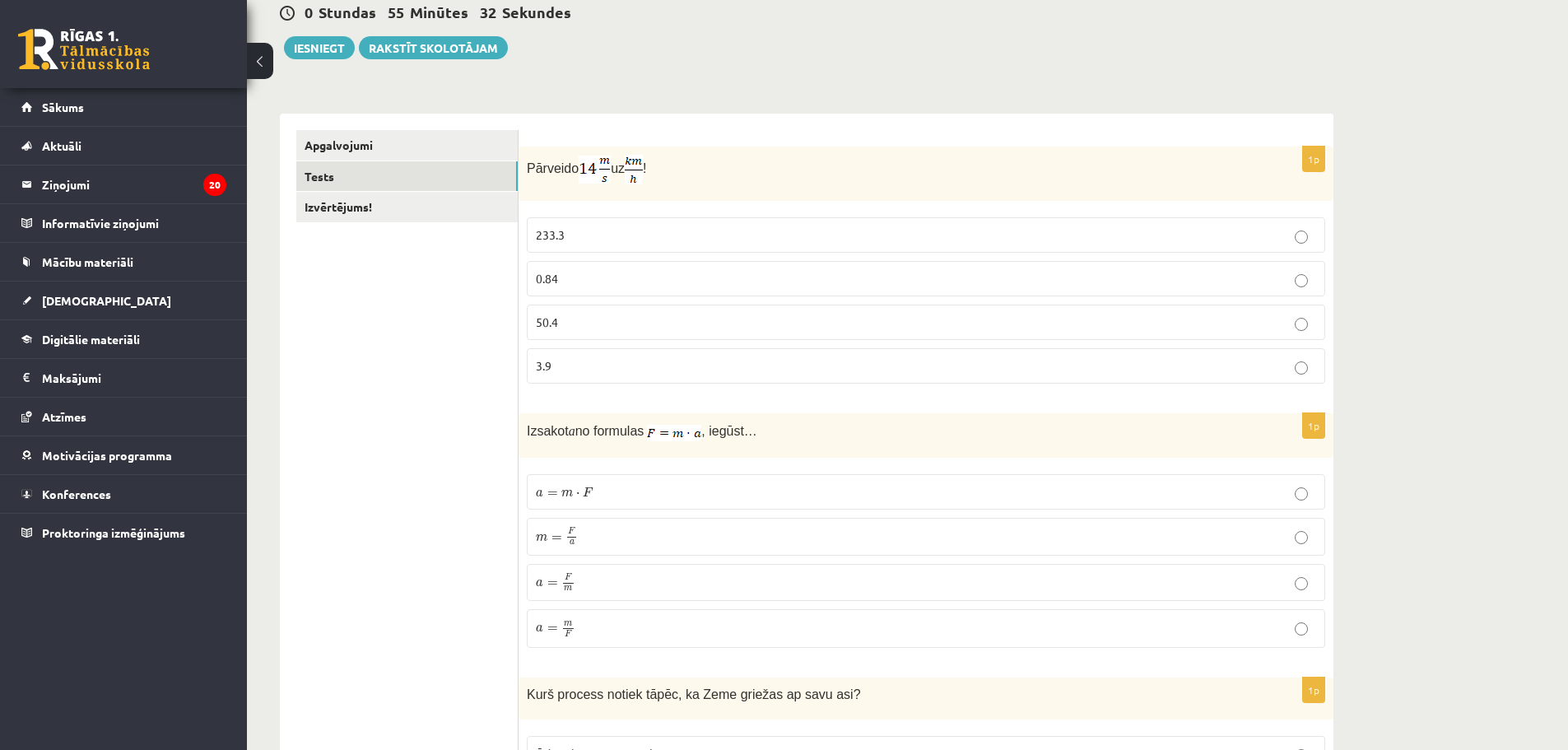
scroll to position [165, 0]
click at [615, 366] on p "3.9" at bounding box center [926, 367] width 781 height 18
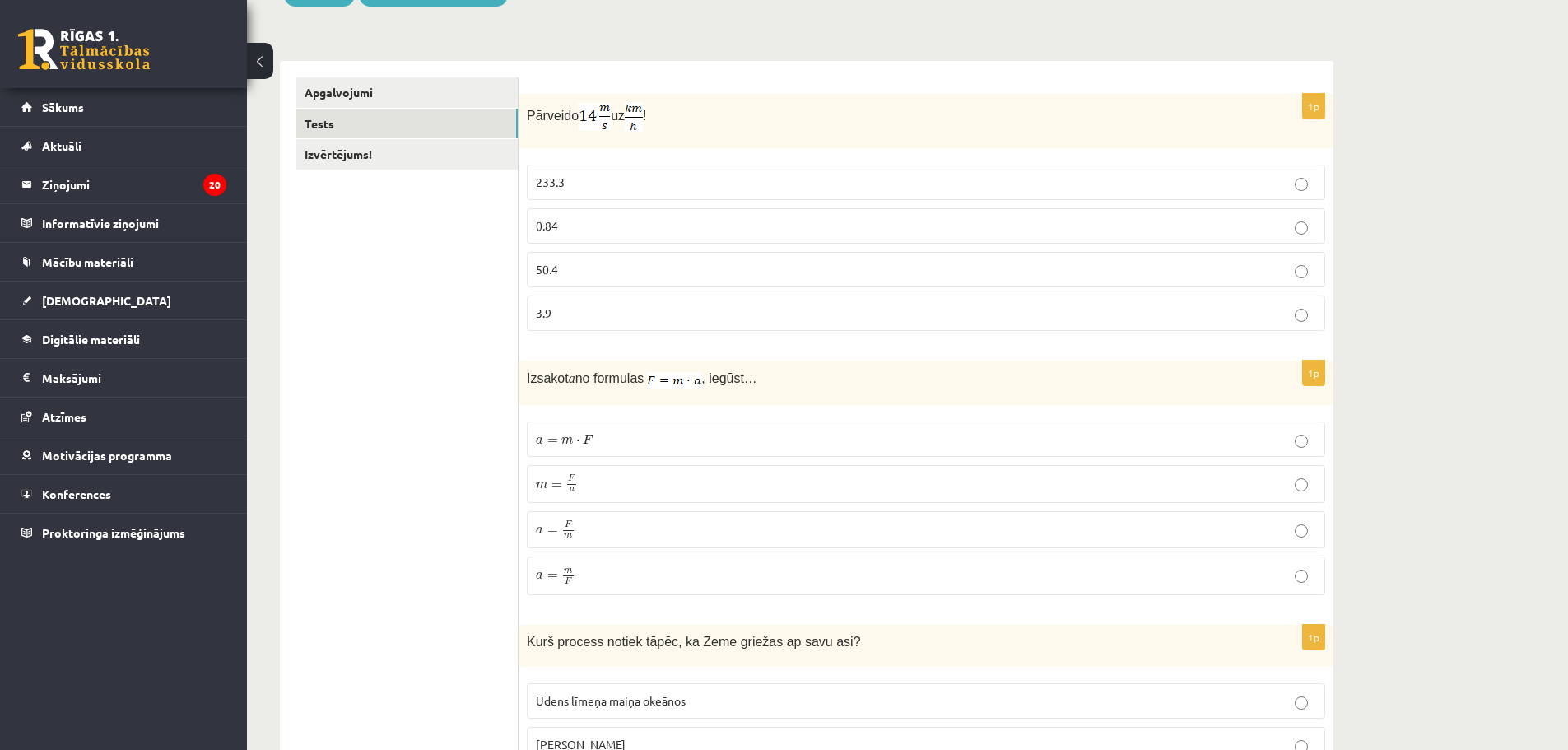
scroll to position [247, 0]
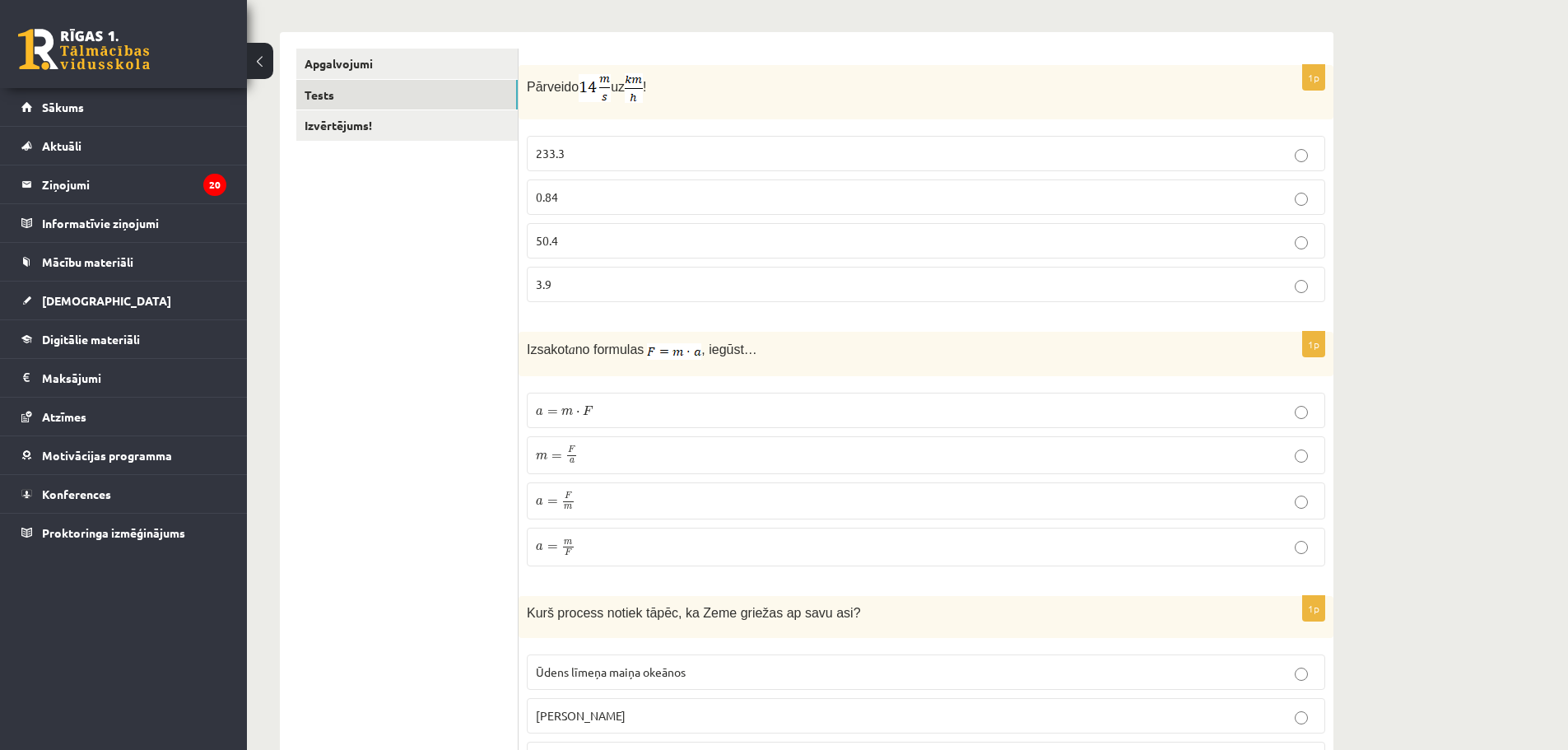
click at [610, 509] on p "a = F m a = F m" at bounding box center [926, 501] width 781 height 20
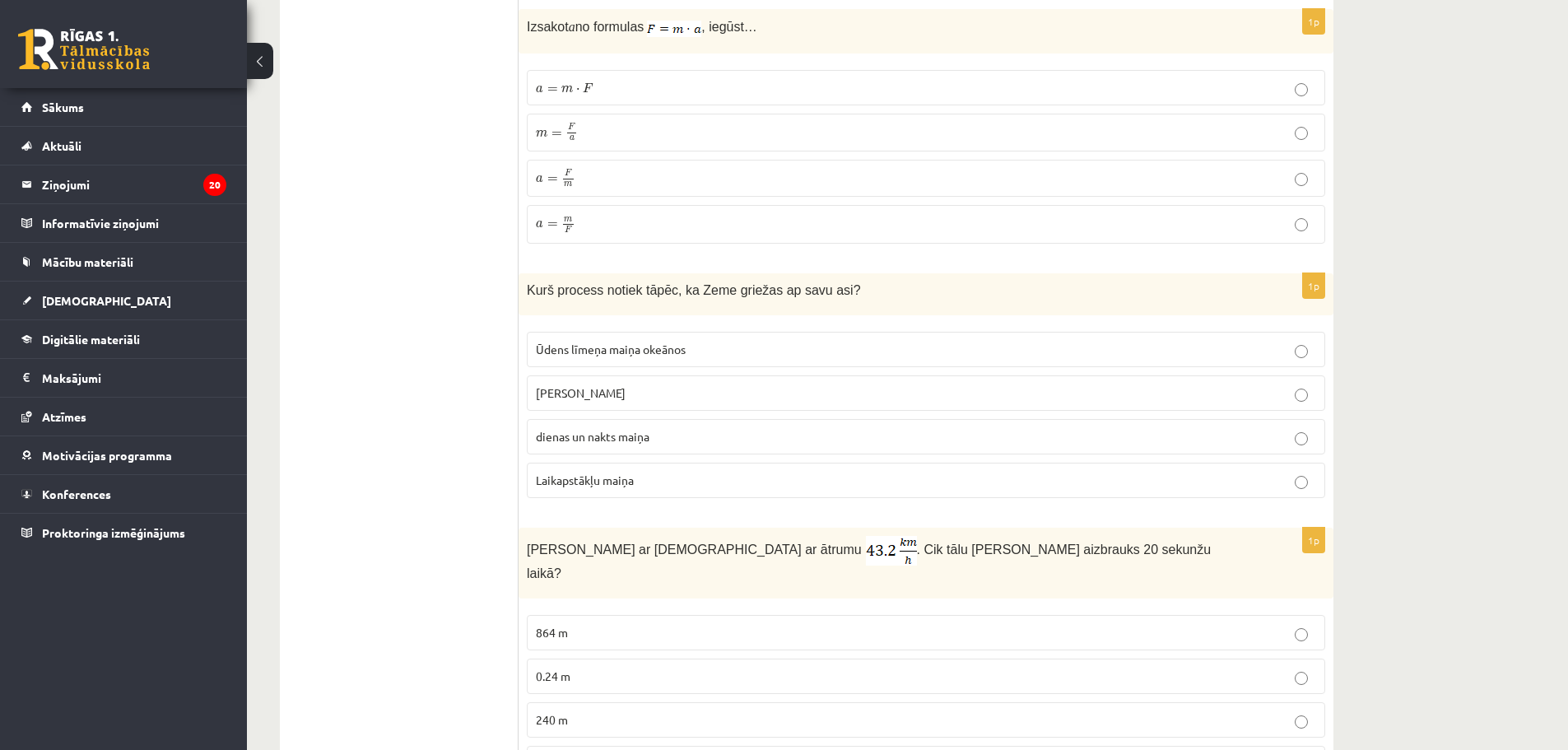
scroll to position [658, 0]
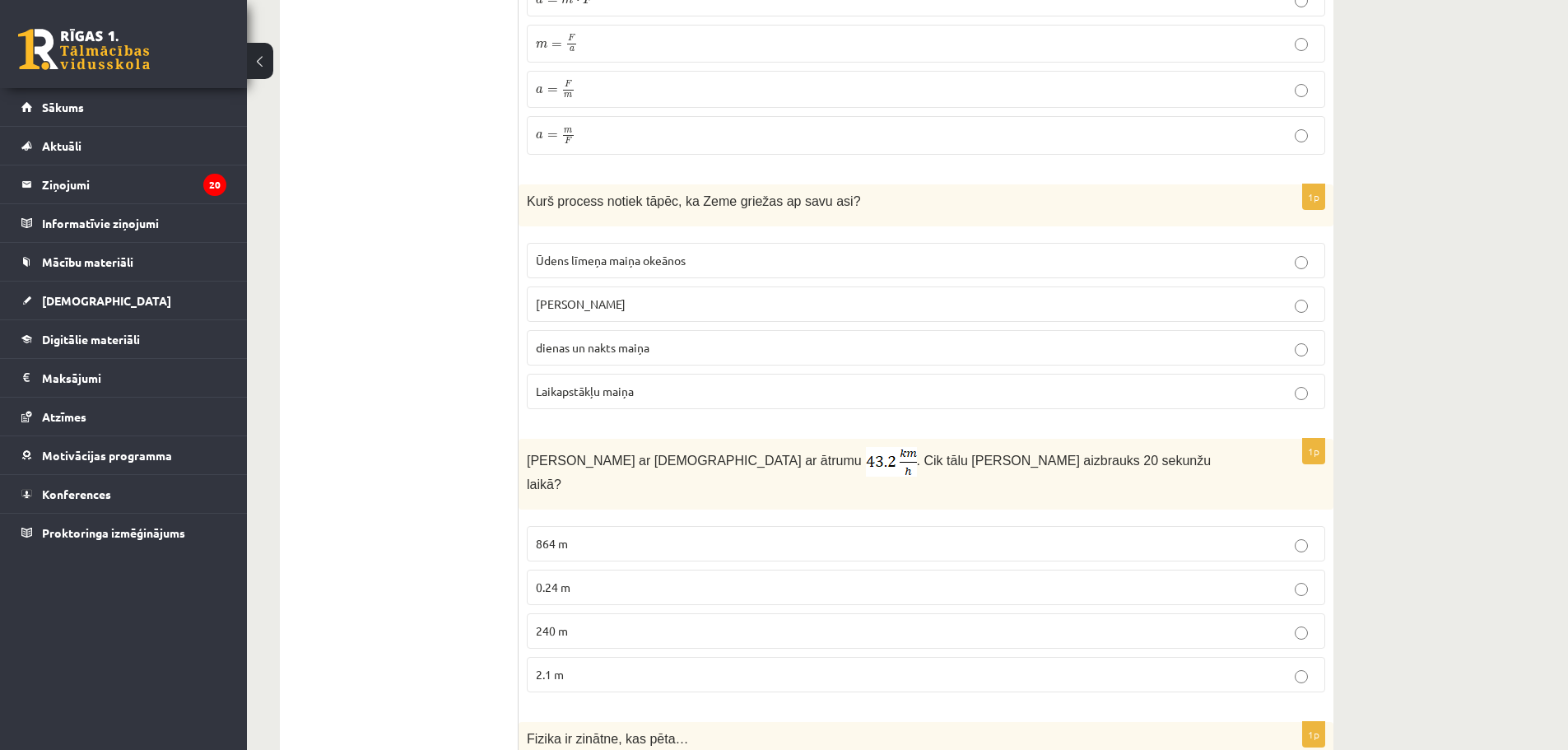
click at [712, 307] on p "gadalaiku maiņa" at bounding box center [926, 304] width 781 height 18
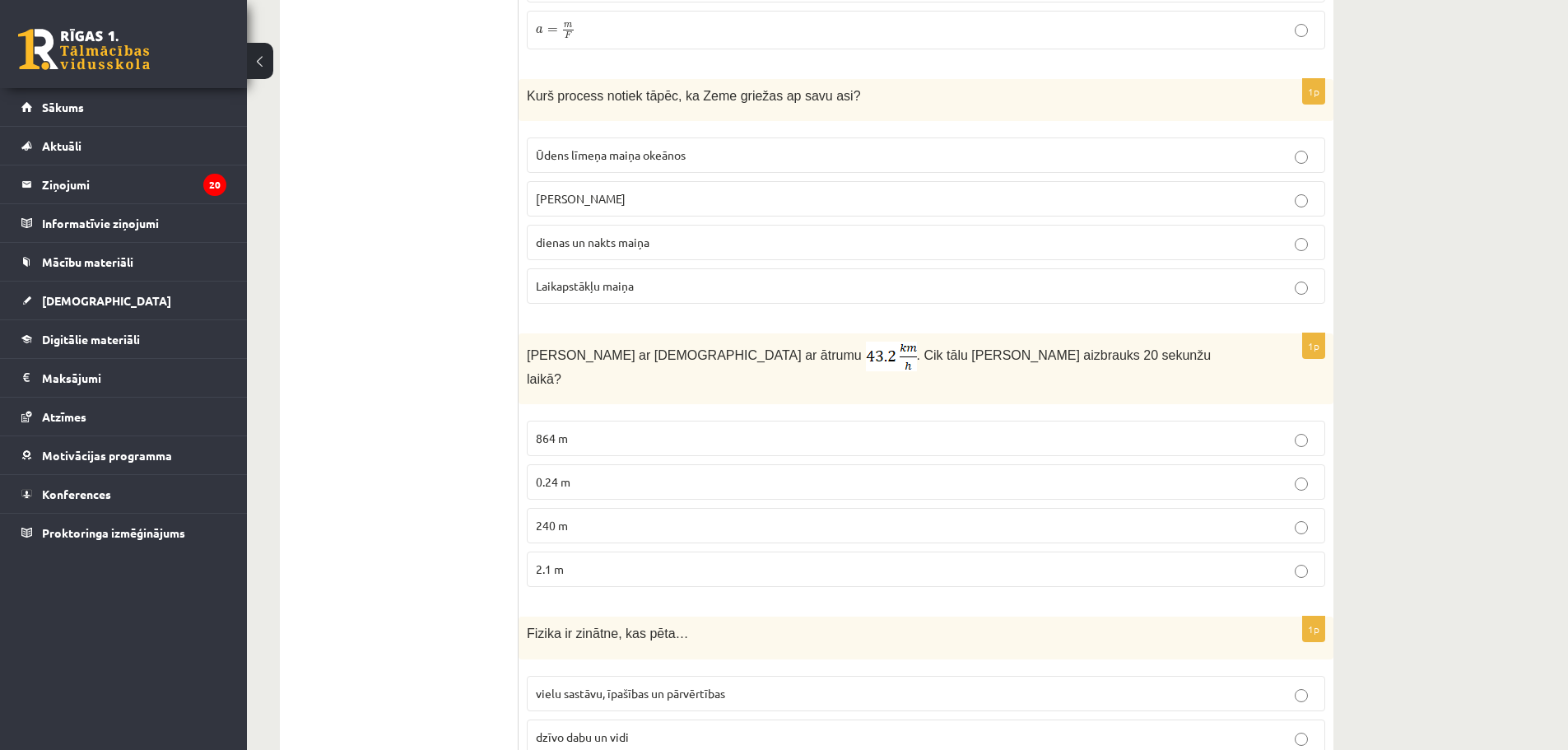
scroll to position [823, 0]
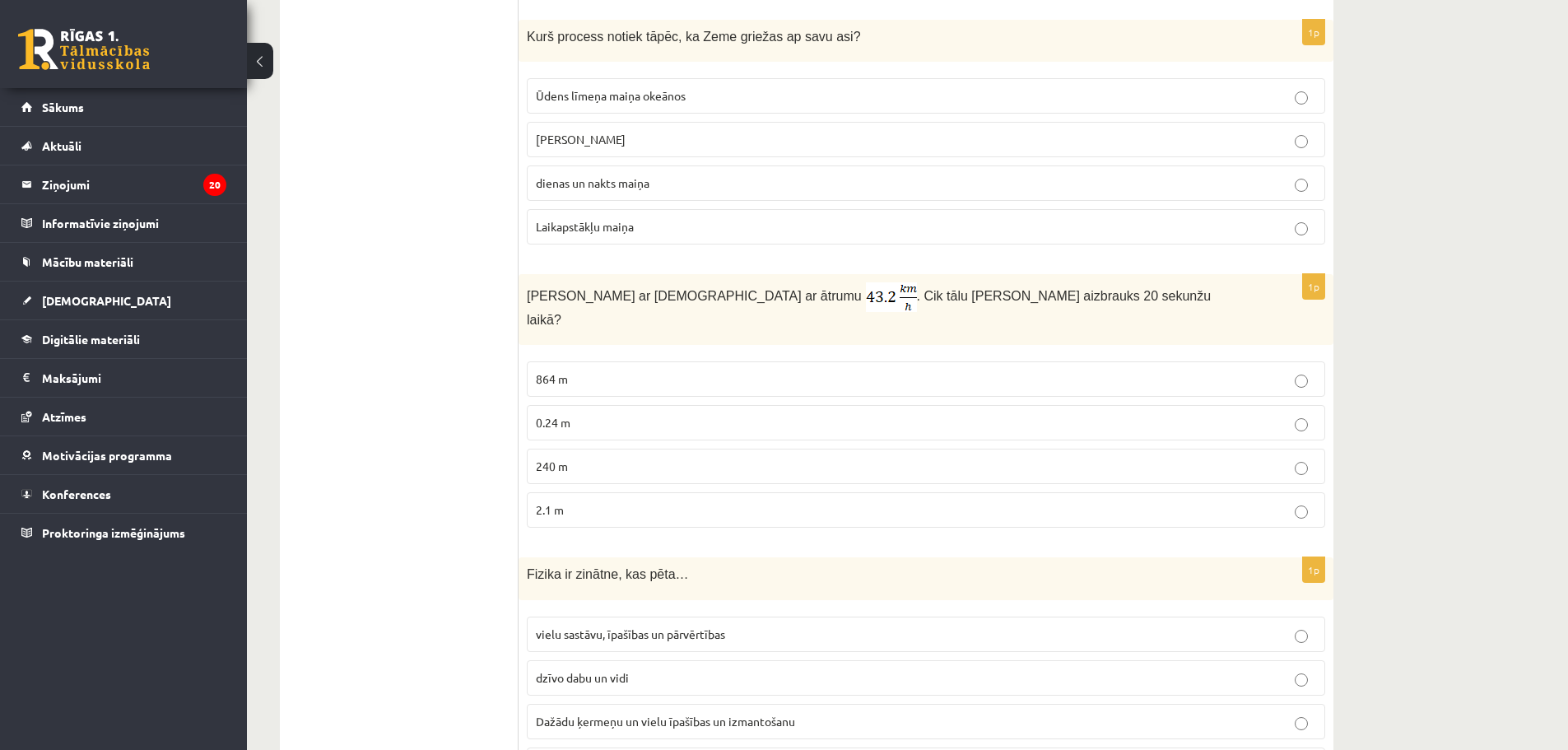
click at [706, 180] on p "dienas un nakts maiņa" at bounding box center [926, 183] width 781 height 18
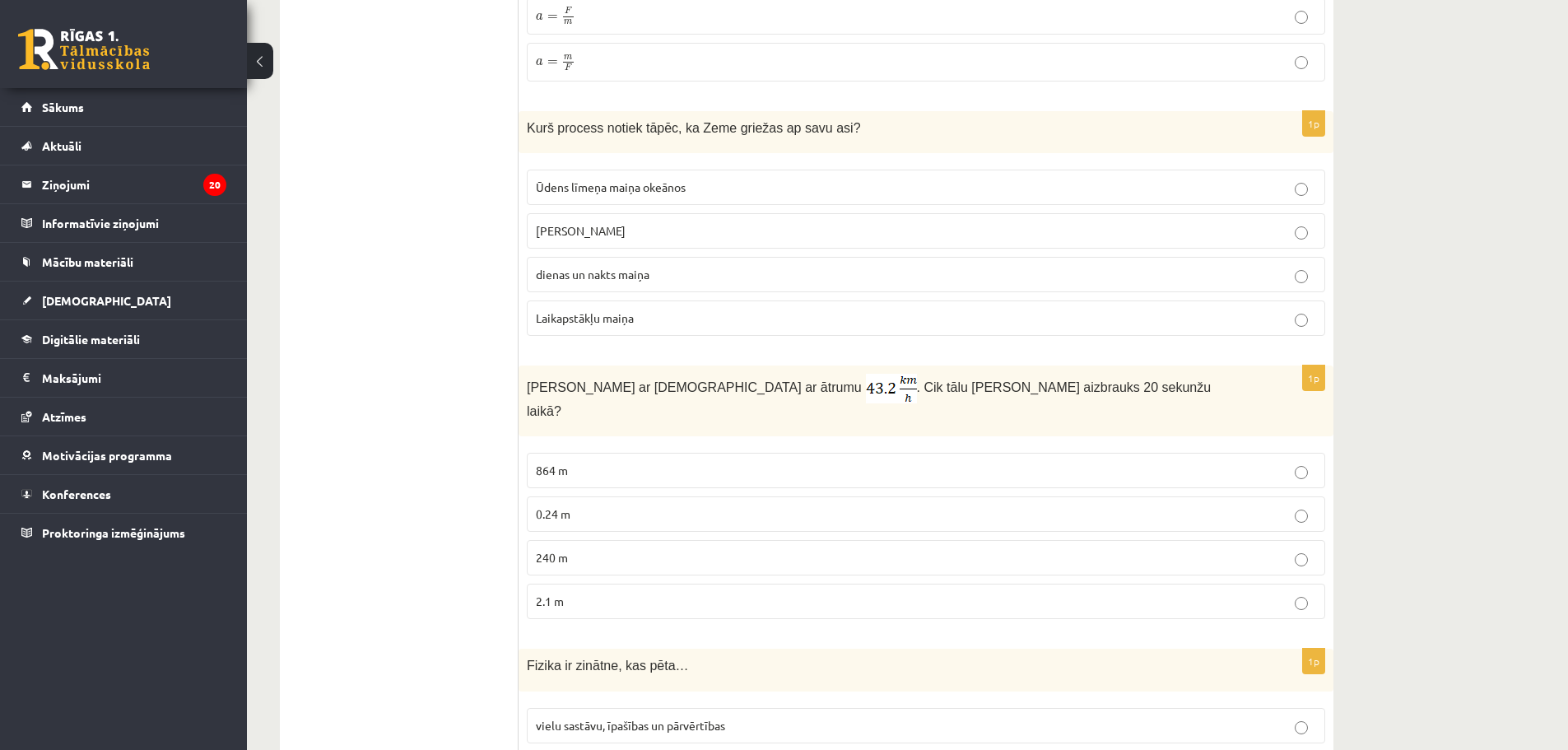
scroll to position [740, 0]
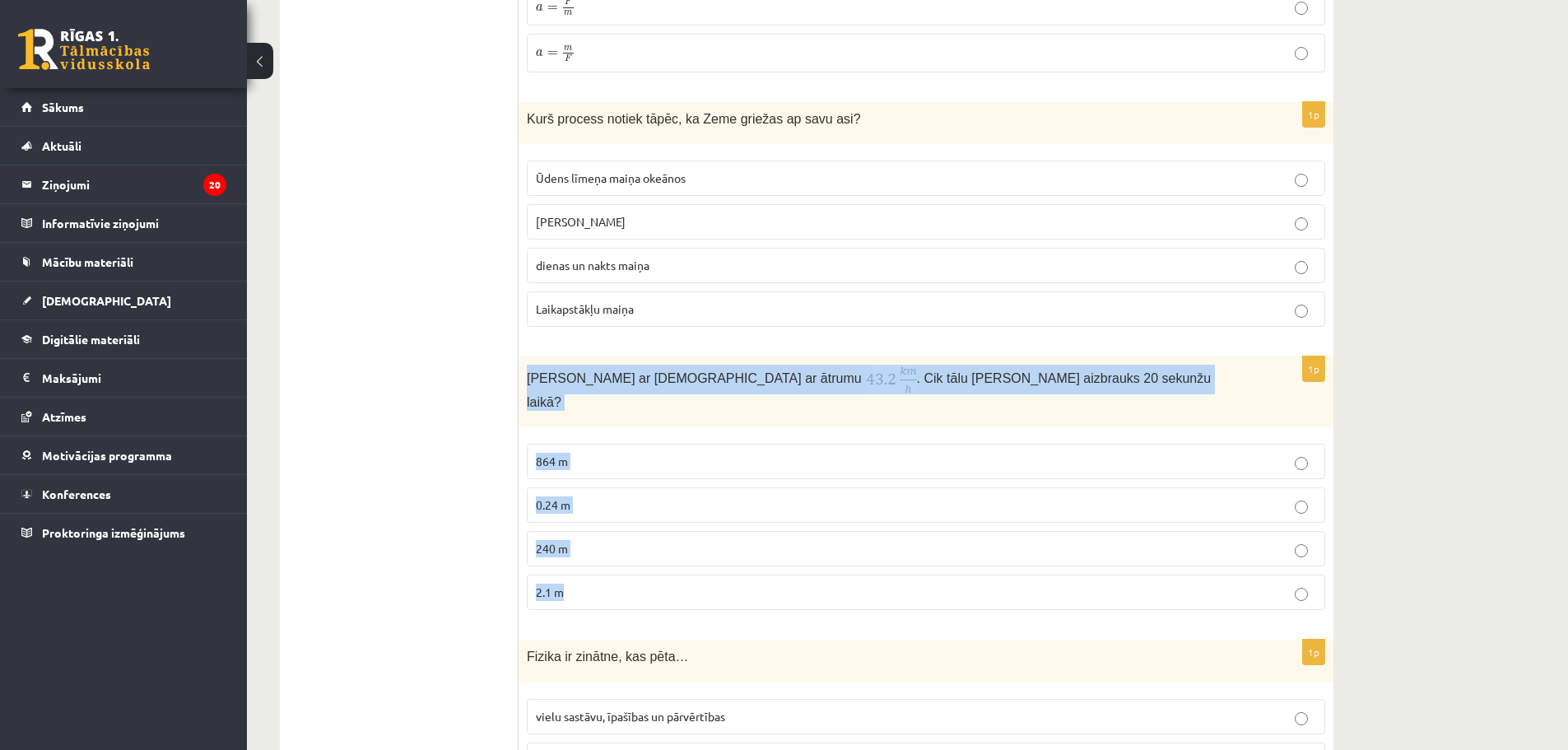
drag, startPoint x: 528, startPoint y: 379, endPoint x: 624, endPoint y: 585, distance: 227.3
click at [624, 585] on div "1p Anna brauc ar skrituļslidām ar ātrumu . Cik tālu Anna aizbrauks 20 sekunžu l…" at bounding box center [926, 489] width 815 height 266
copy div "Anna brauc ar skrituļslidām ar ātrumu . Cik tālu Anna aizbrauks 20 sekunžu laik…"
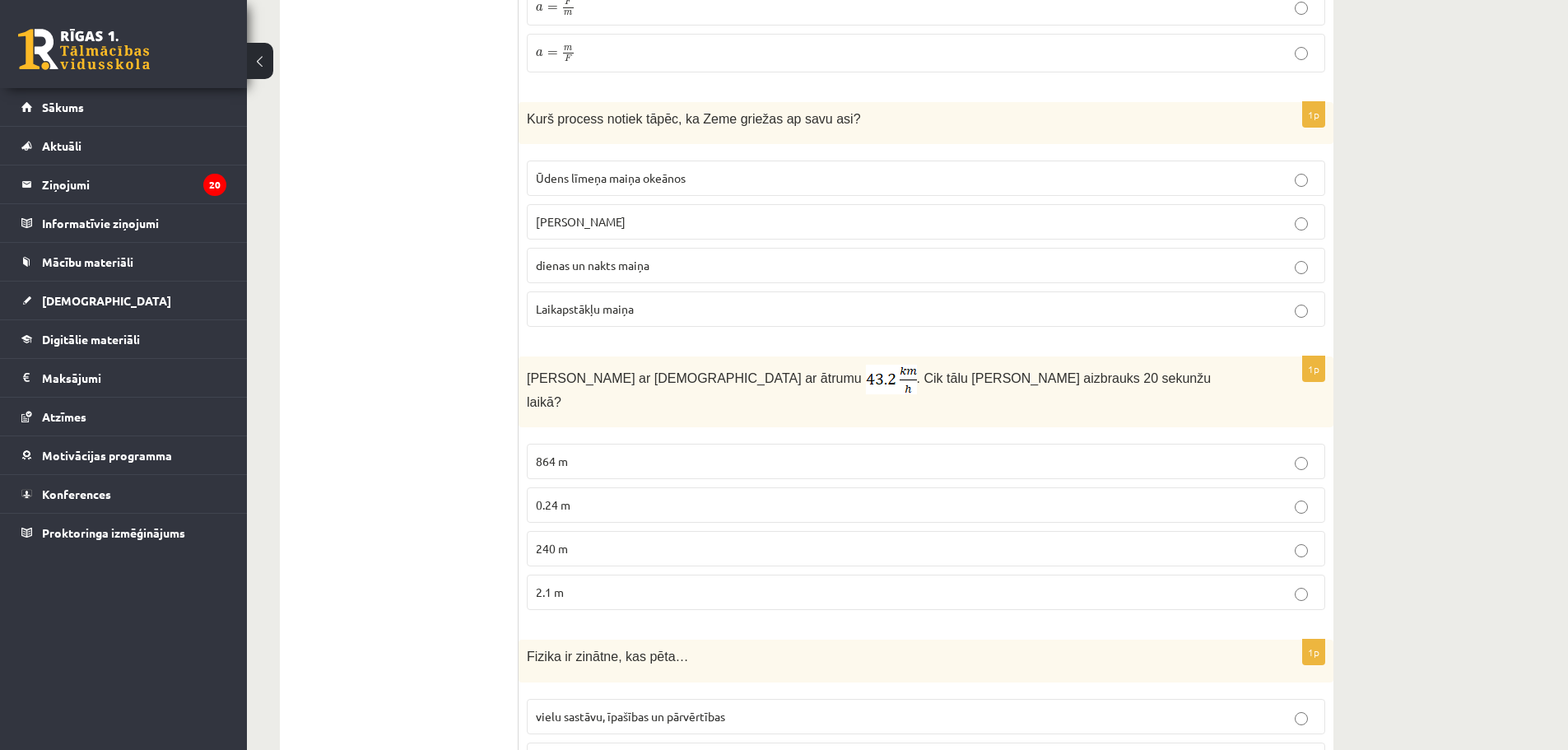
click at [642, 546] on label "240 m" at bounding box center [926, 548] width 798 height 35
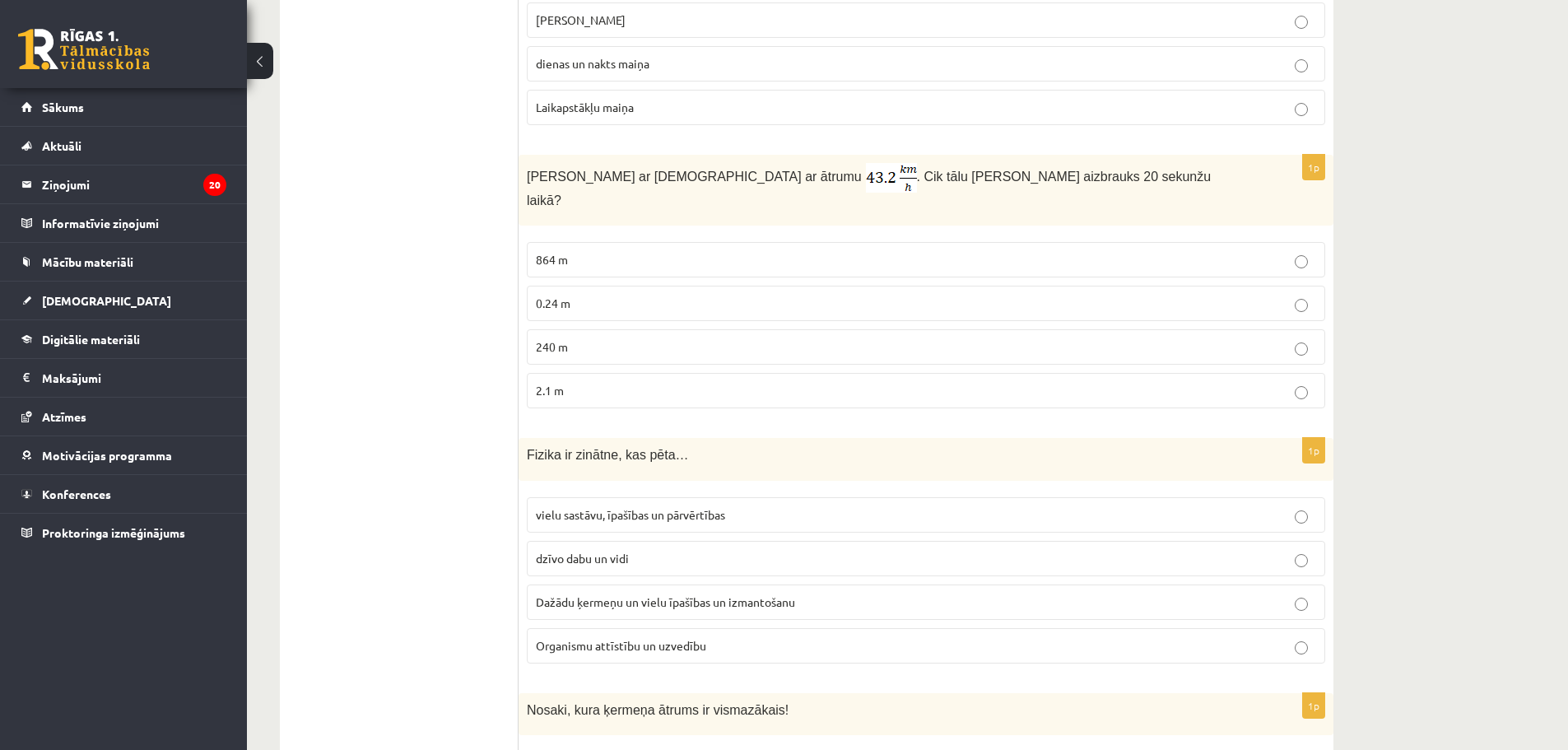
scroll to position [1070, 0]
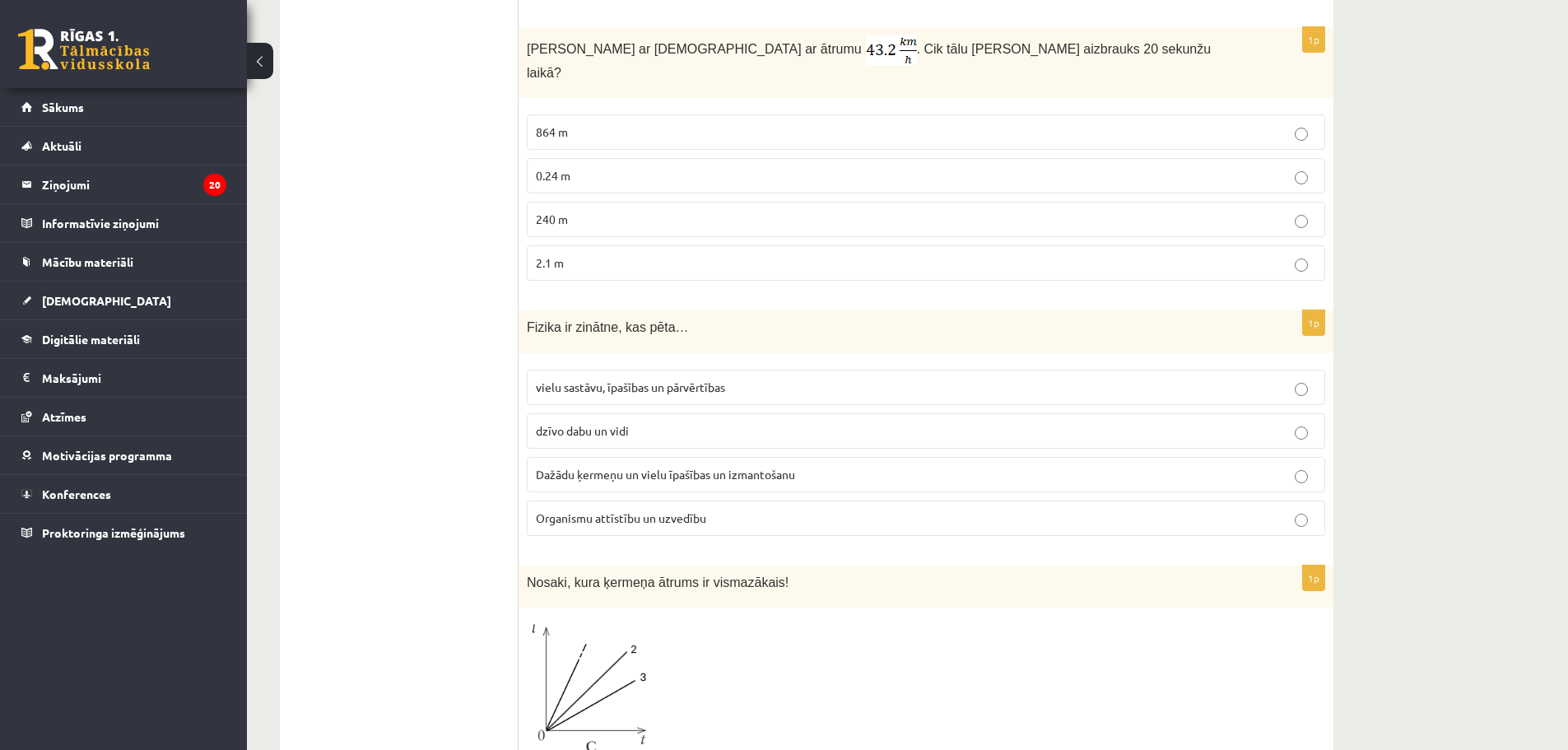
click at [593, 510] on span "Organismu attīstību un uzvedību" at bounding box center [621, 517] width 171 height 15
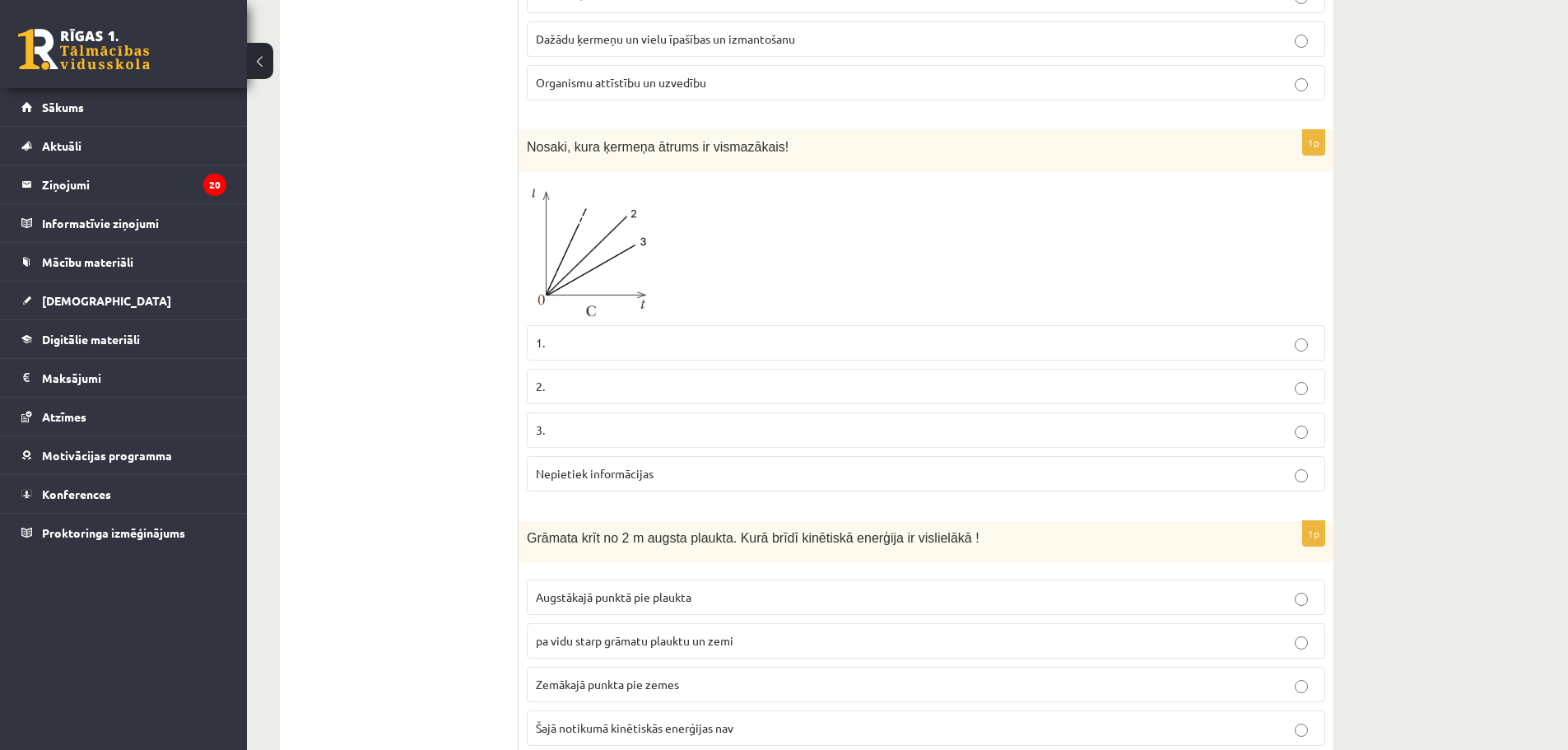
scroll to position [1481, 0]
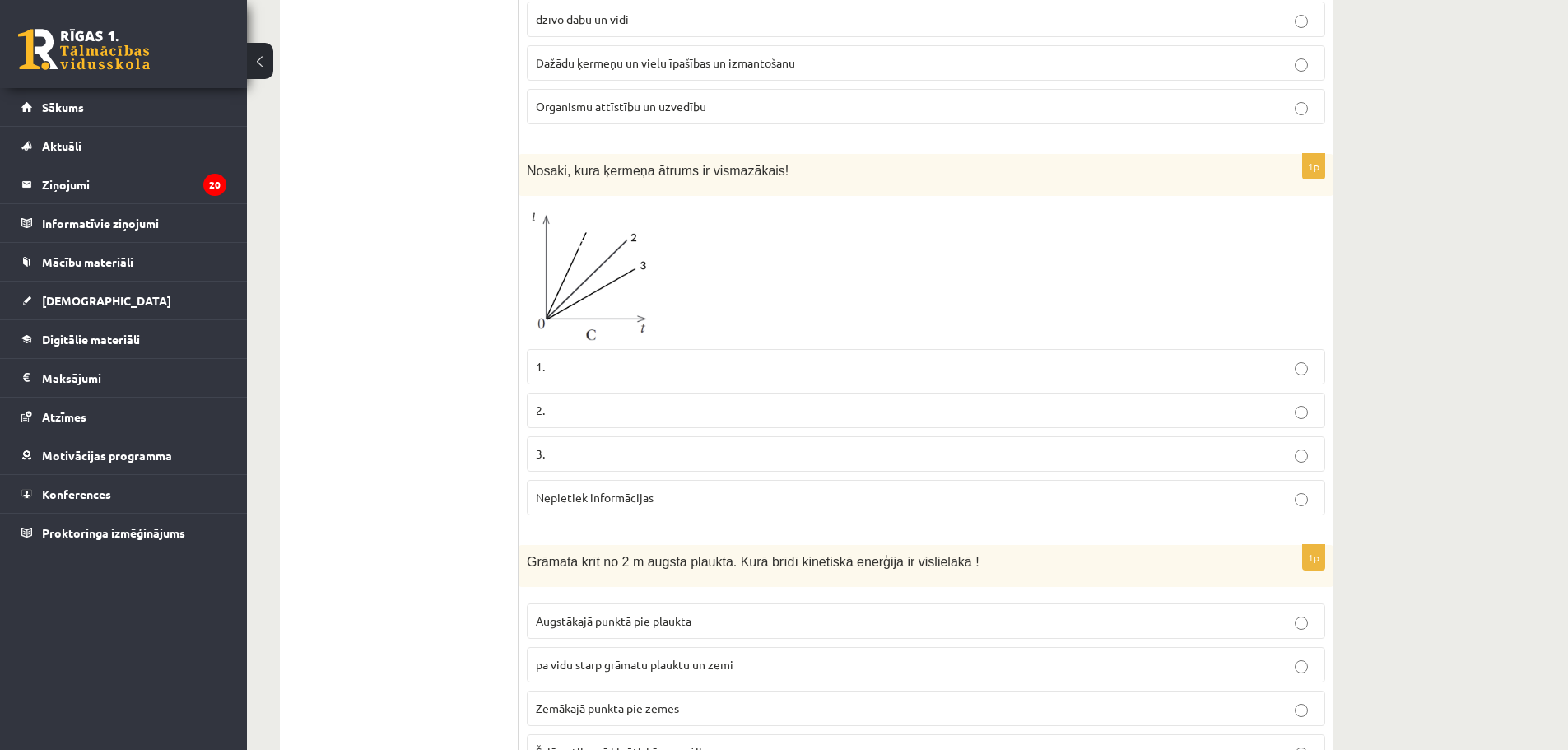
click at [632, 445] on p "3." at bounding box center [926, 454] width 781 height 18
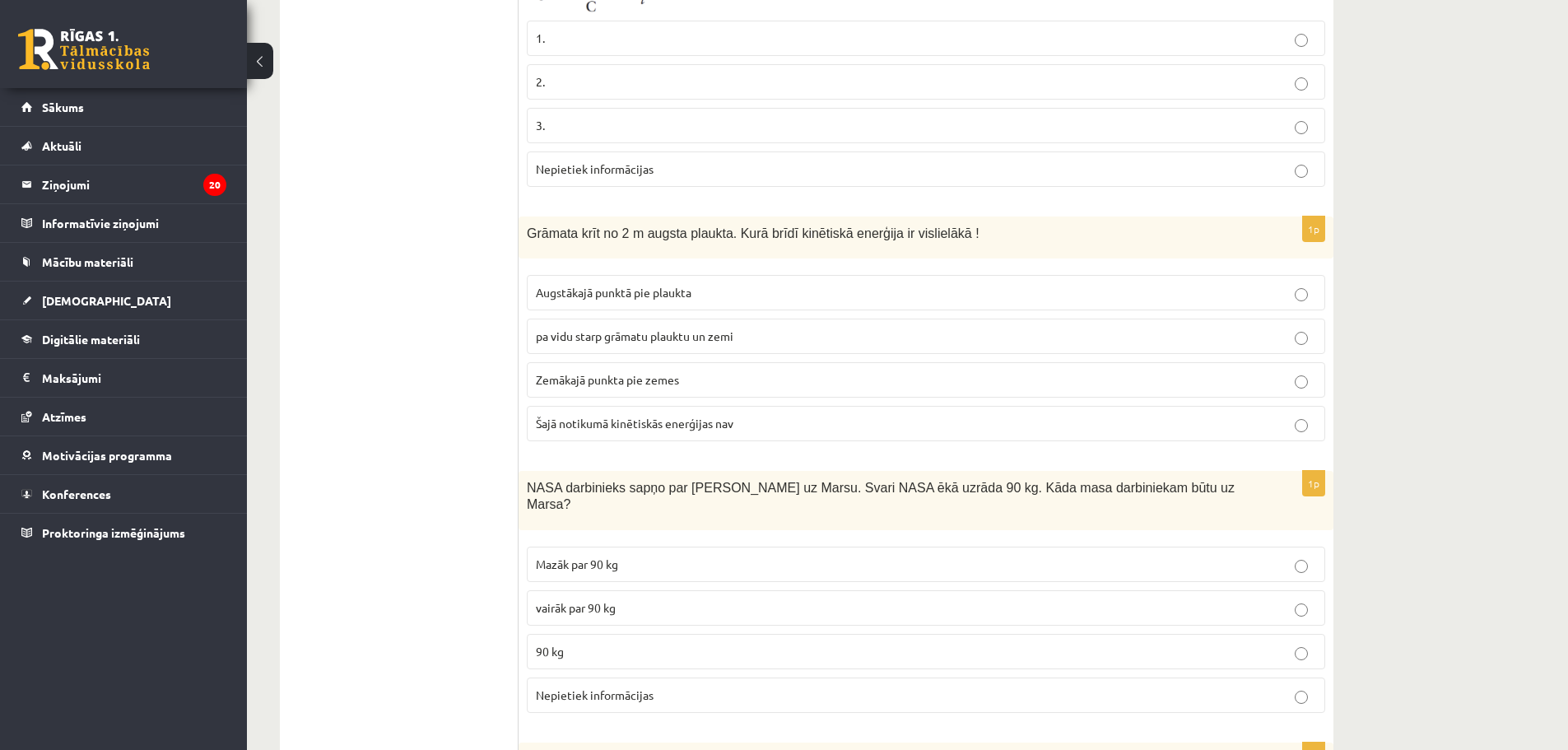
scroll to position [1810, 0]
click at [610, 414] on span "Šajā notikumā kinētiskās enerģijas nav" at bounding box center [634, 421] width 198 height 15
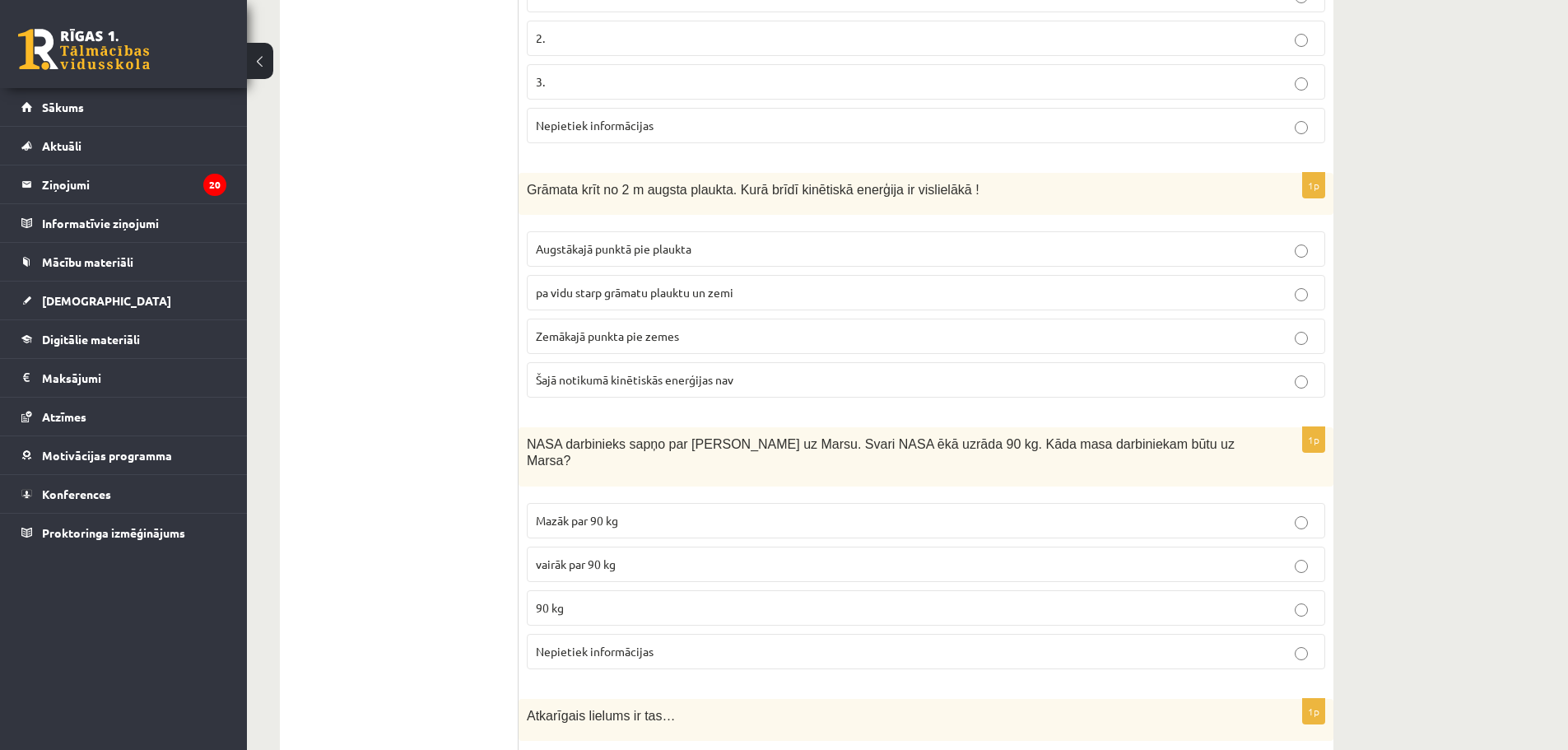
scroll to position [1975, 0]
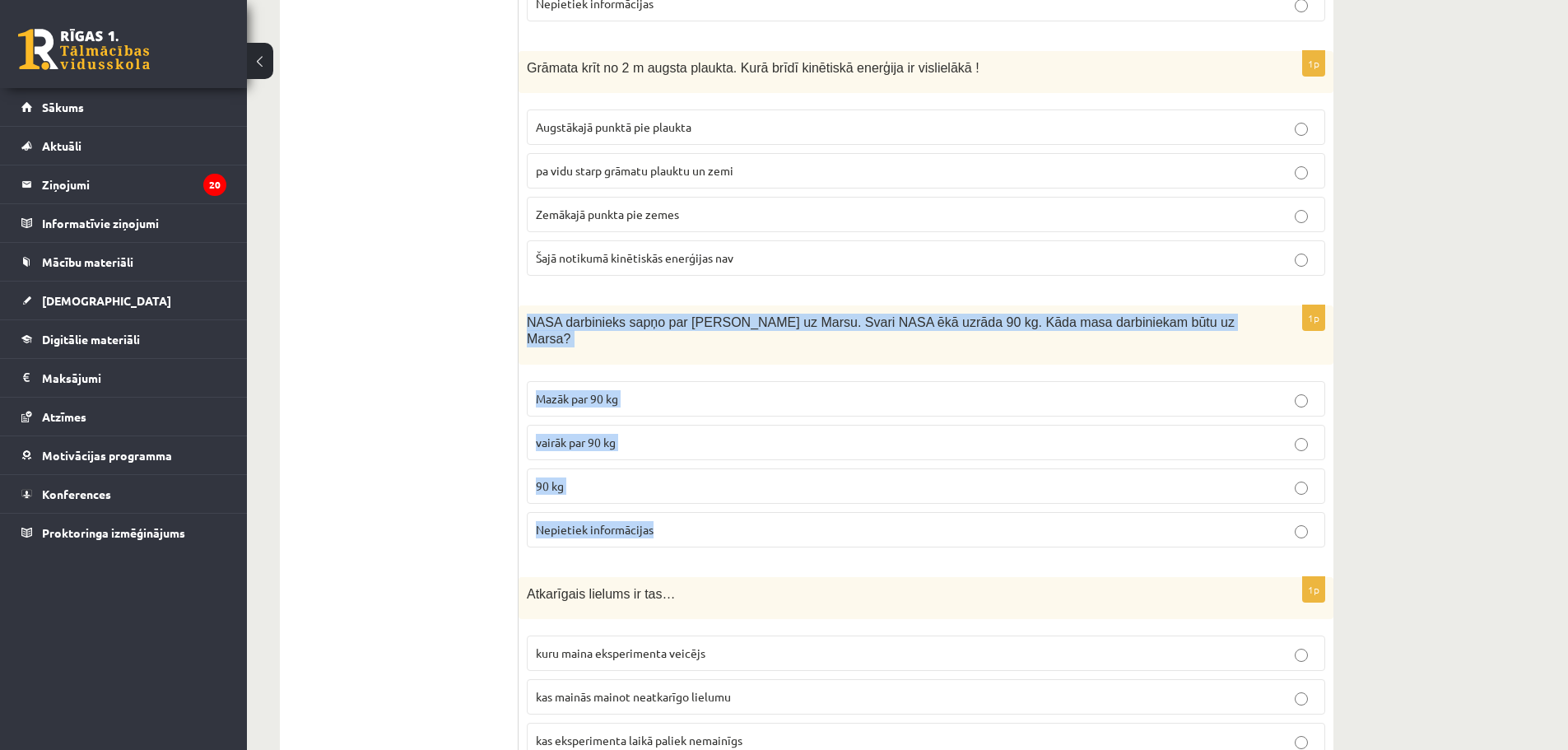
drag, startPoint x: 530, startPoint y: 302, endPoint x: 675, endPoint y: 494, distance: 240.6
click at [675, 494] on div "1p NASA darbinieks sapņo par ceļošanu uz Marsu. Svari NASA ēkā uzrāda 90 kg. Kā…" at bounding box center [926, 433] width 815 height 256
click at [607, 477] on p "90 kg" at bounding box center [926, 486] width 781 height 18
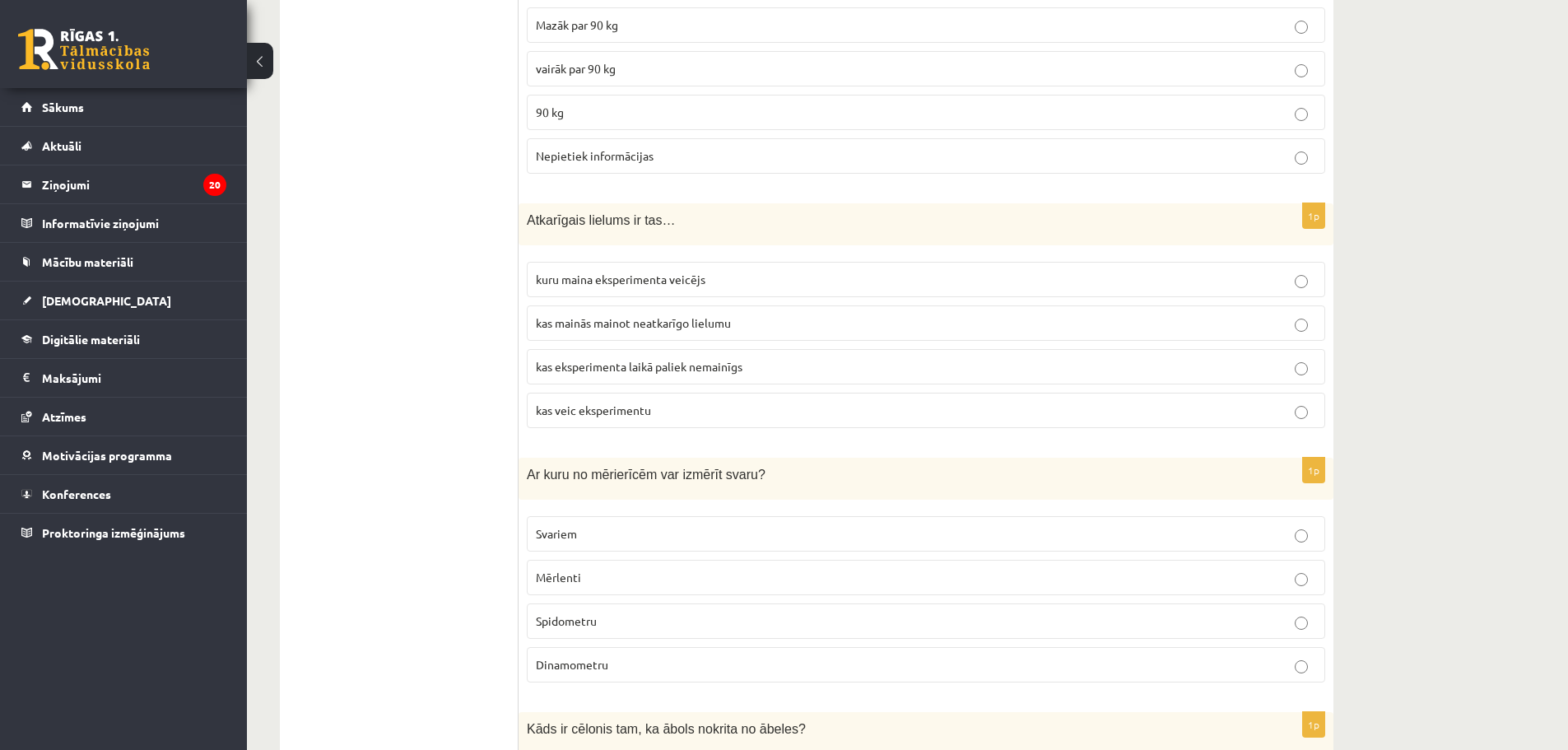
scroll to position [2255, 0]
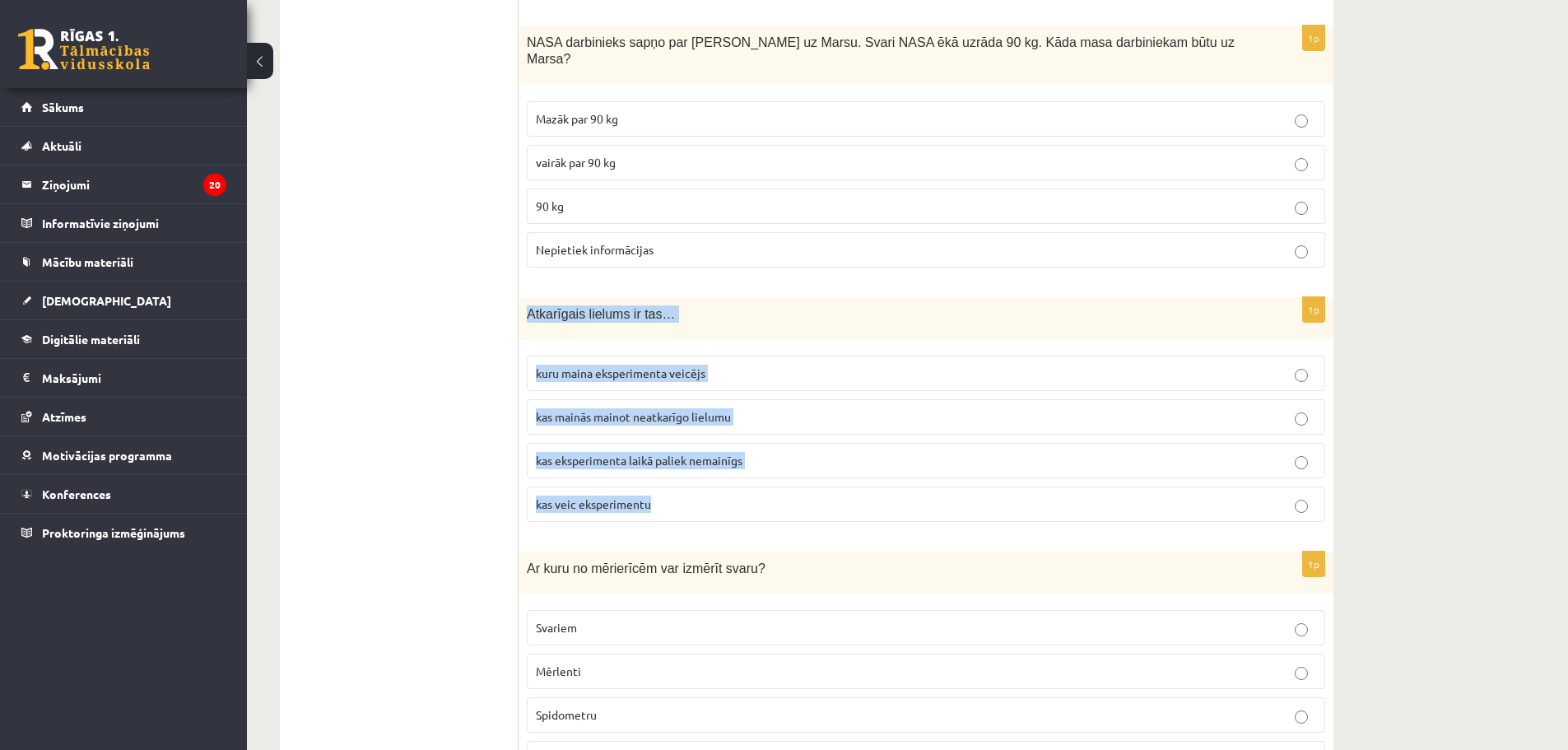
drag, startPoint x: 530, startPoint y: 278, endPoint x: 699, endPoint y: 466, distance: 252.8
click at [699, 466] on div "1p Atkarīgais lielums ir tas… kuru maina eksperimenta veicējs kas mainās mainot…" at bounding box center [926, 416] width 815 height 238
click at [620, 399] on label "kas mainās mainot neatkarīgo lielumu" at bounding box center [926, 416] width 798 height 35
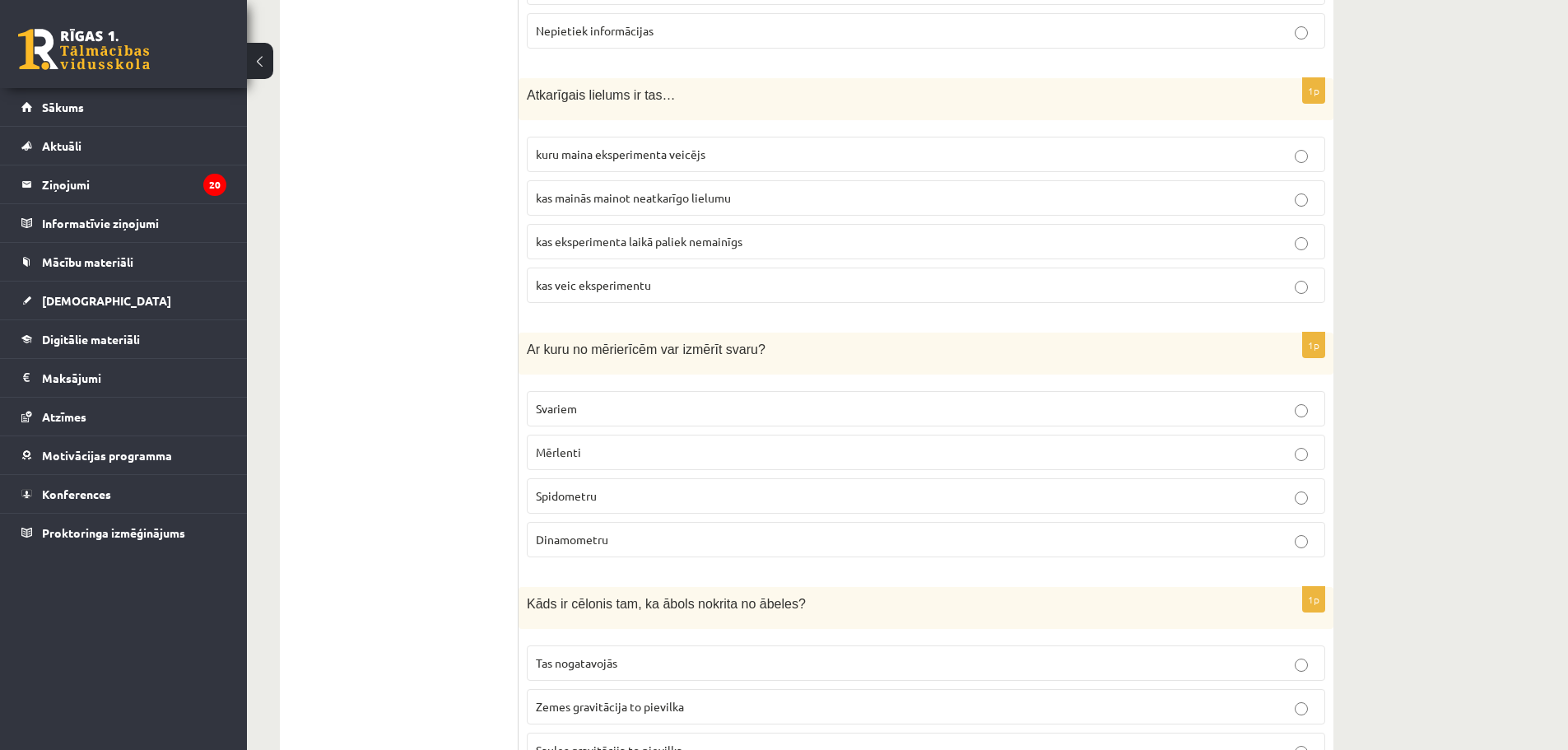
scroll to position [2502, 0]
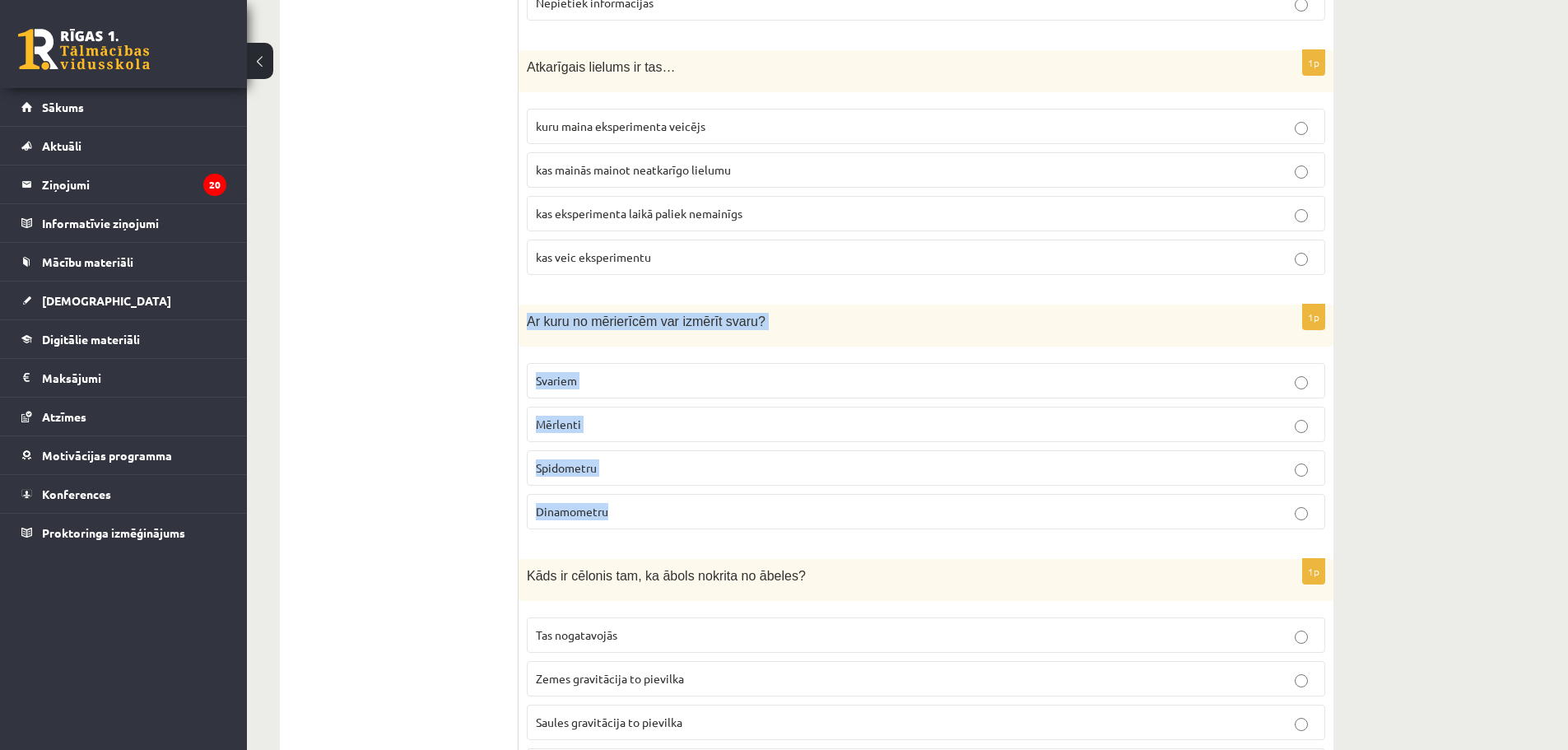
drag, startPoint x: 528, startPoint y: 287, endPoint x: 683, endPoint y: 476, distance: 244.4
click at [683, 476] on div "1p Ar kuru no mērierīcēm var izmērīt svaru? Svariem Mērlenti Spidometru Dinamom…" at bounding box center [926, 423] width 815 height 238
drag, startPoint x: 544, startPoint y: 279, endPoint x: 545, endPoint y: 288, distance: 9.1
click at [544, 314] on span "Ar kuru no mērierīcēm var izmērīt svaru?" at bounding box center [646, 321] width 239 height 14
click at [587, 372] on p "Svariem" at bounding box center [926, 380] width 781 height 18
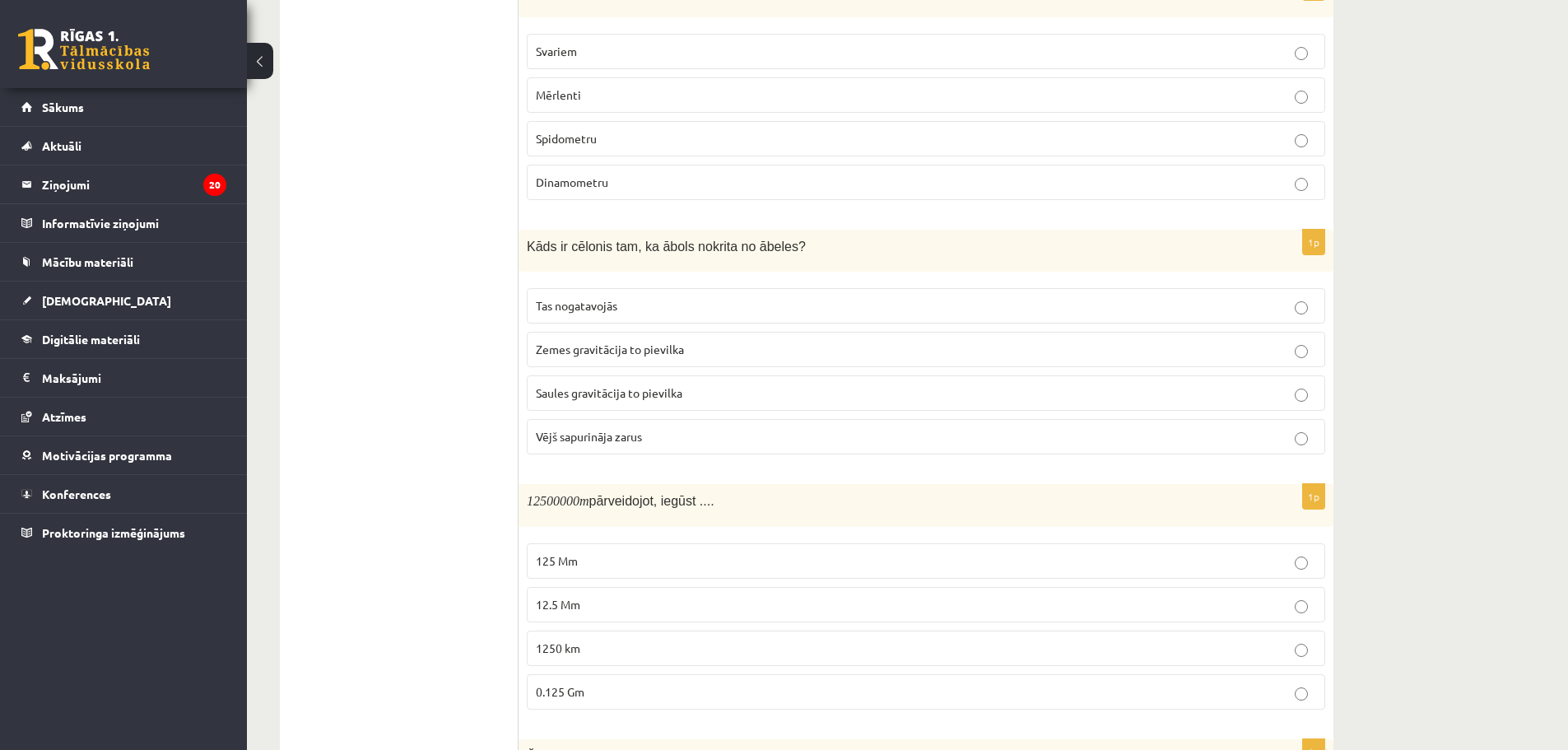
scroll to position [2913, 0]
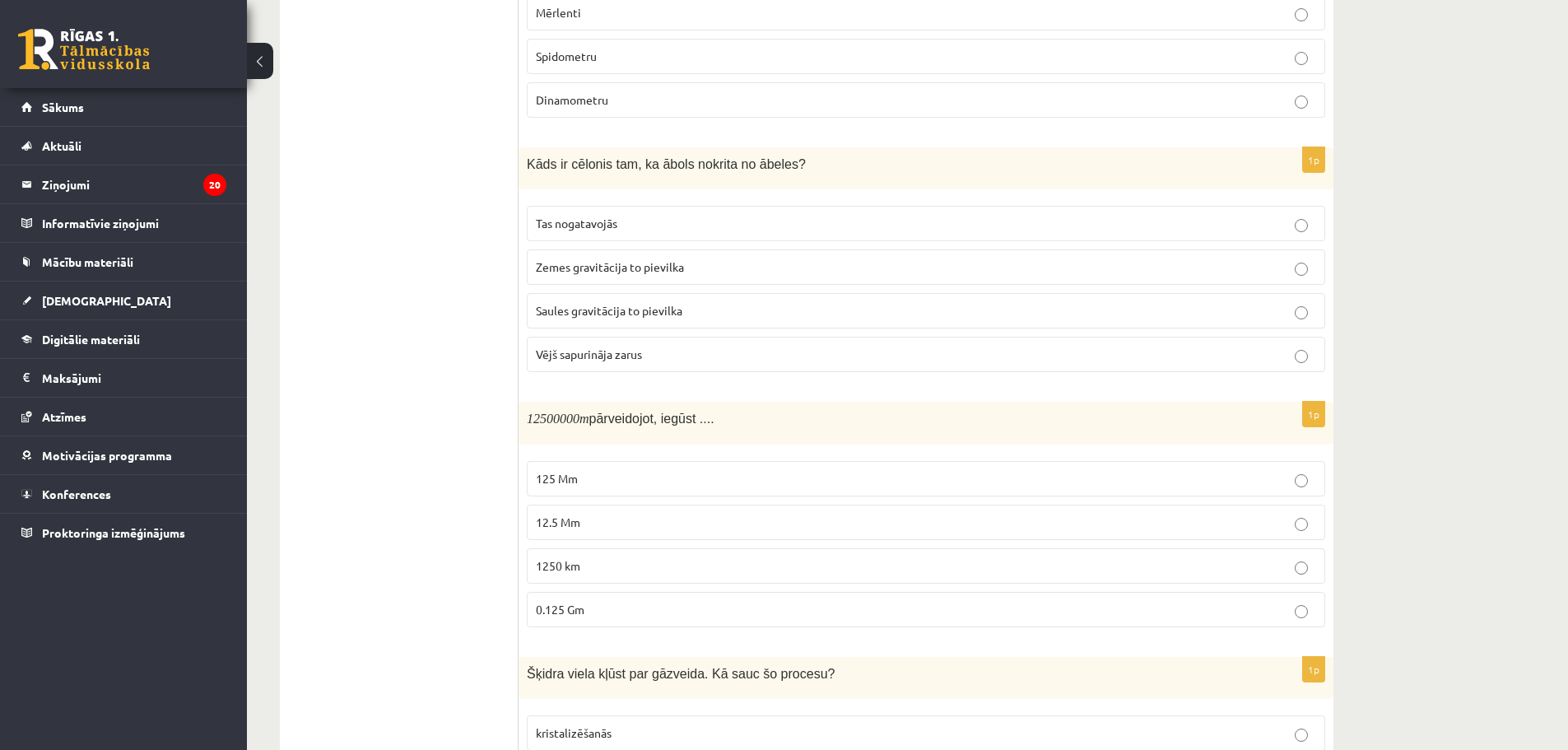
click at [606, 250] on label "Zemes gravitācija to pievilka" at bounding box center [926, 267] width 798 height 35
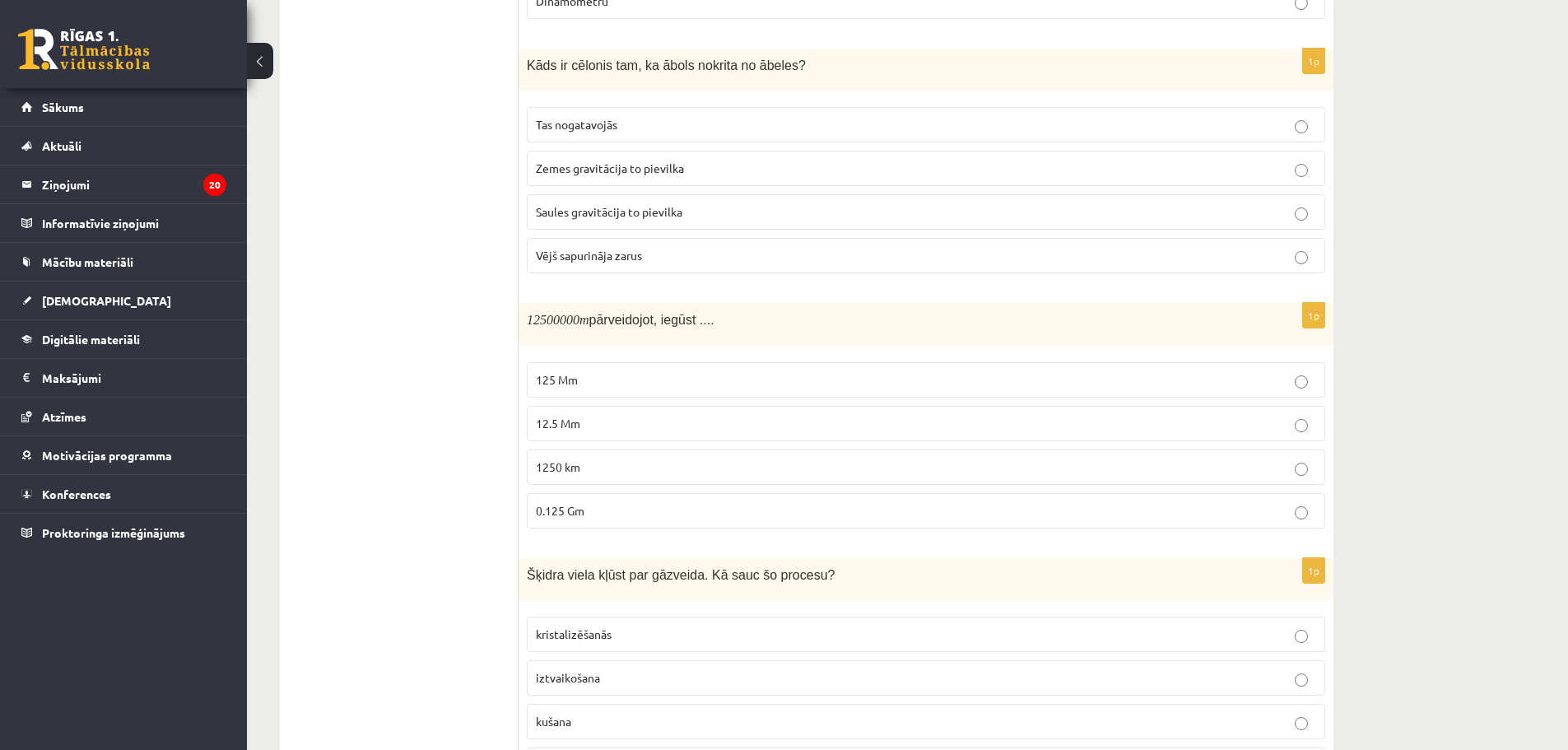
scroll to position [3160, 0]
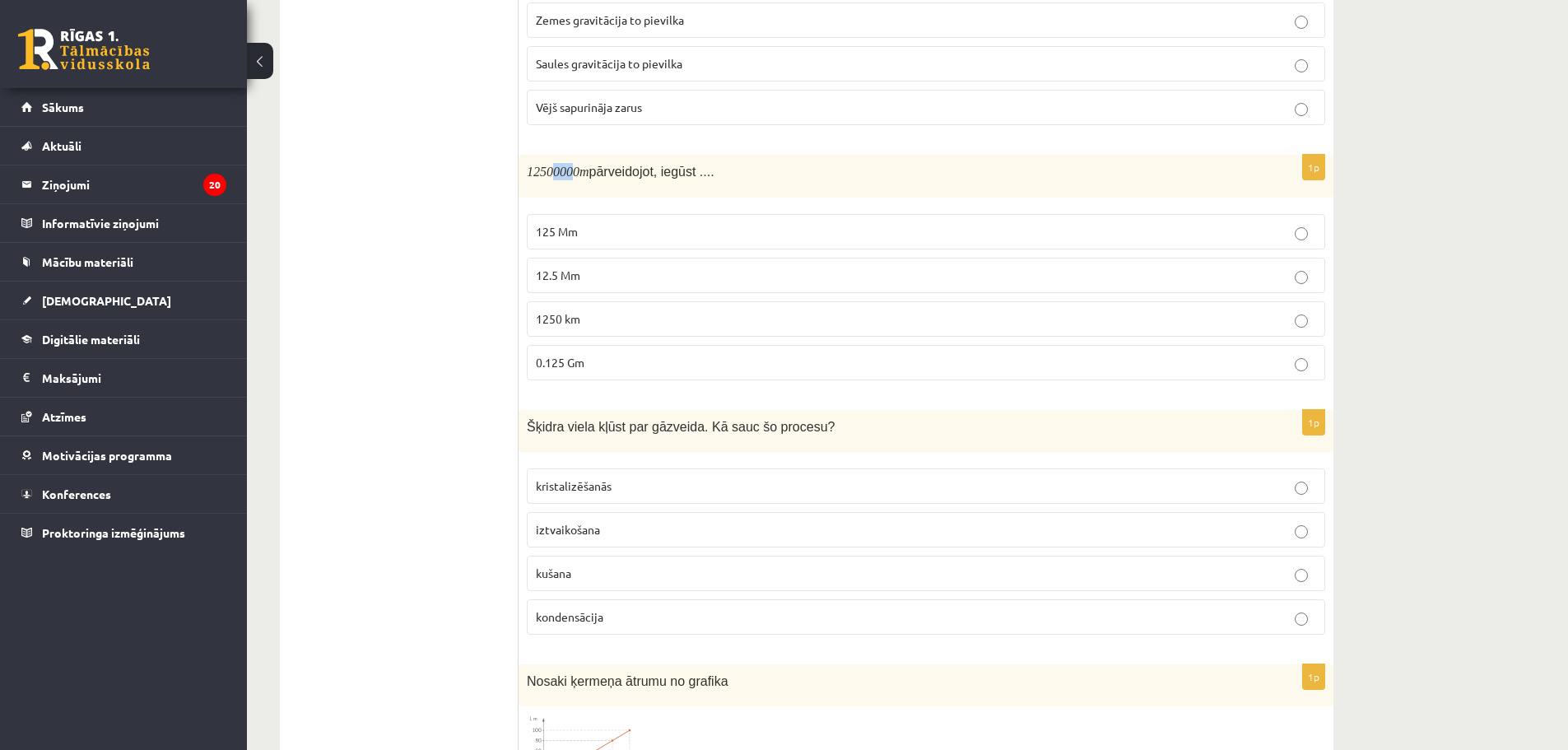
drag, startPoint x: 556, startPoint y: 142, endPoint x: 577, endPoint y: 140, distance: 21.1
click at [577, 165] on m\ "12500000" at bounding box center [553, 172] width 53 height 14
click at [550, 355] on span "0.125 Gm" at bounding box center [560, 362] width 49 height 15
drag, startPoint x: 528, startPoint y: 138, endPoint x: 666, endPoint y: 313, distance: 222.9
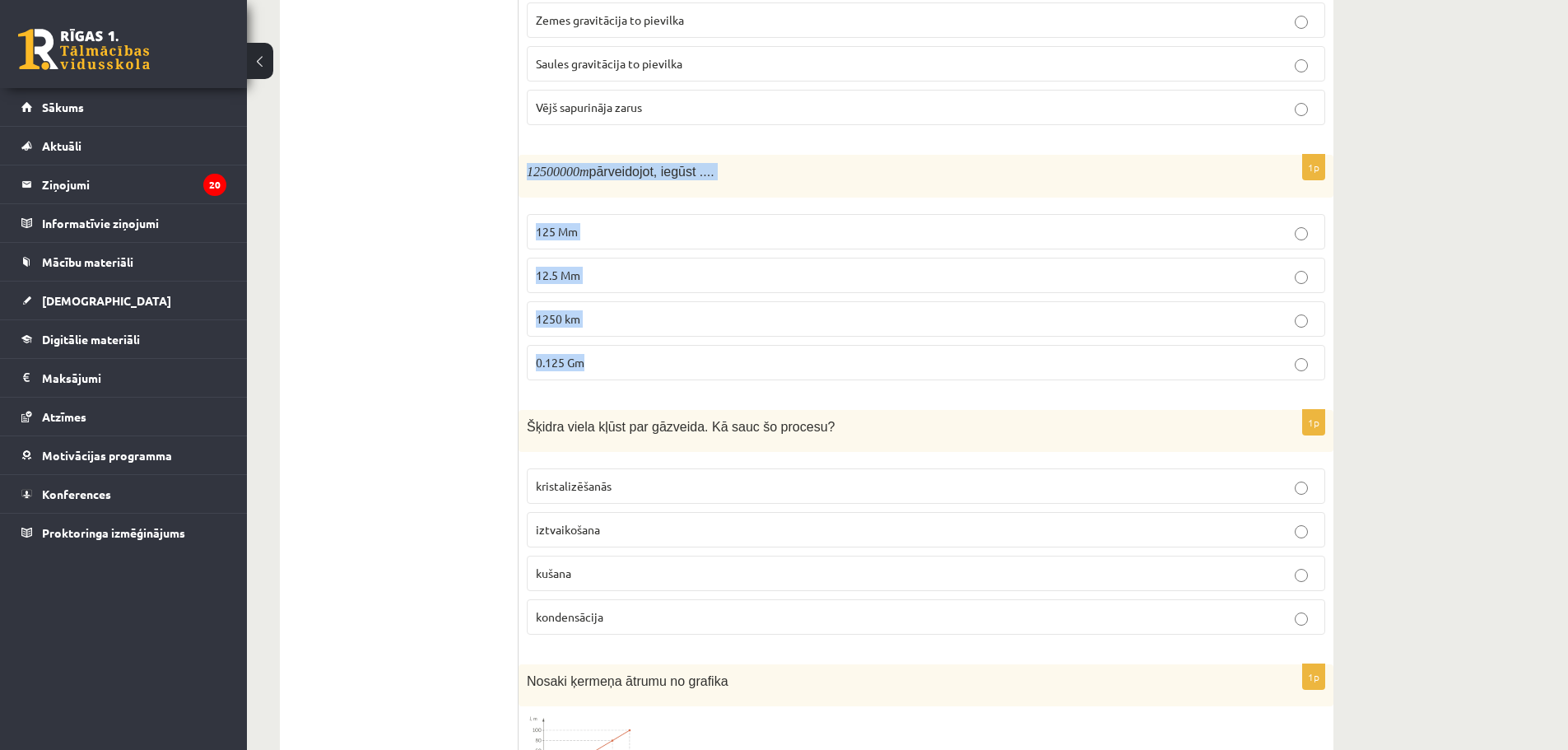
click at [666, 313] on div "1p 12500000 m pārveidojot, iegūst .... 125 Mm 12.5 Mm 1250 km 0.125 Gm" at bounding box center [926, 274] width 815 height 238
click at [587, 266] on p "12.5 Mm" at bounding box center [926, 275] width 781 height 18
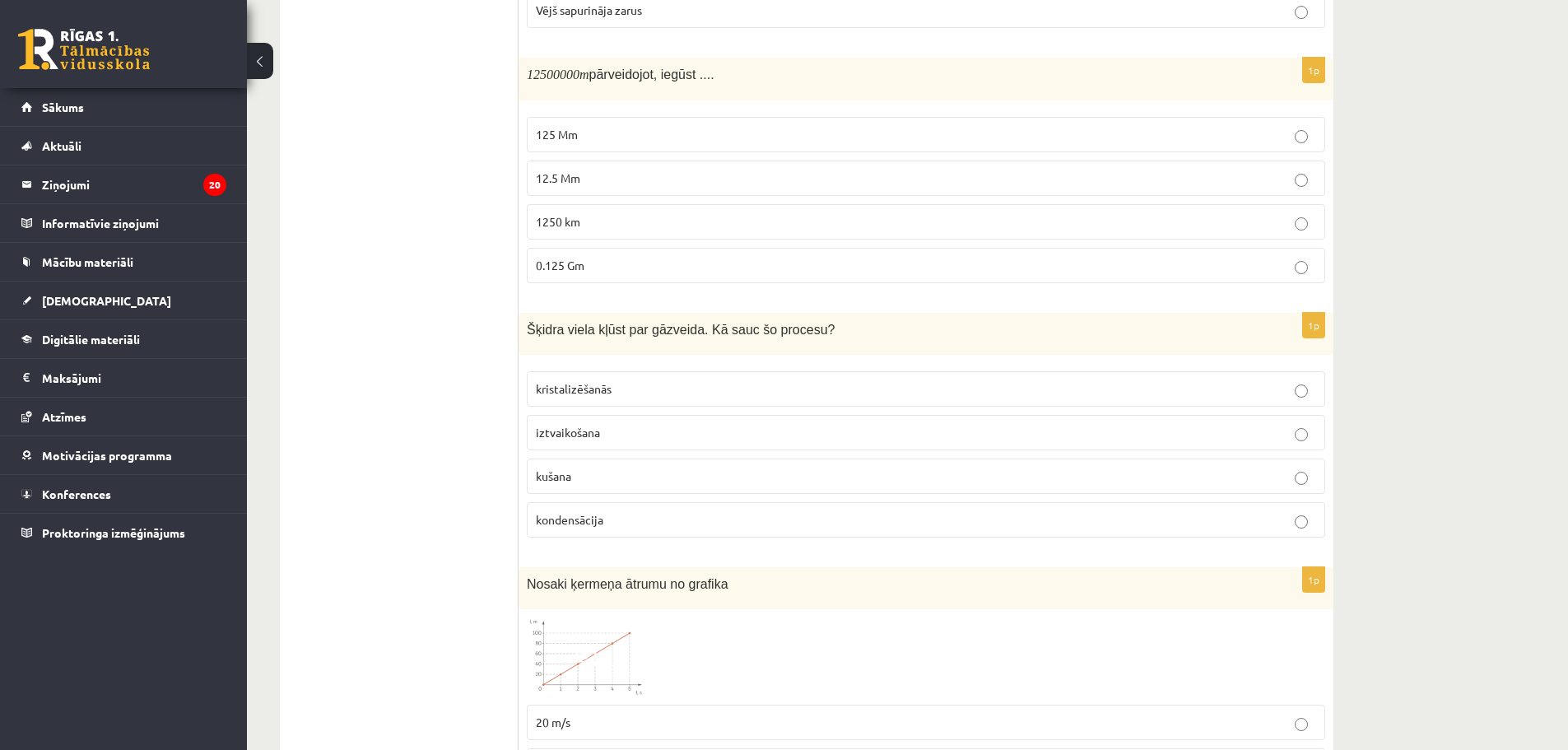
scroll to position [3325, 0]
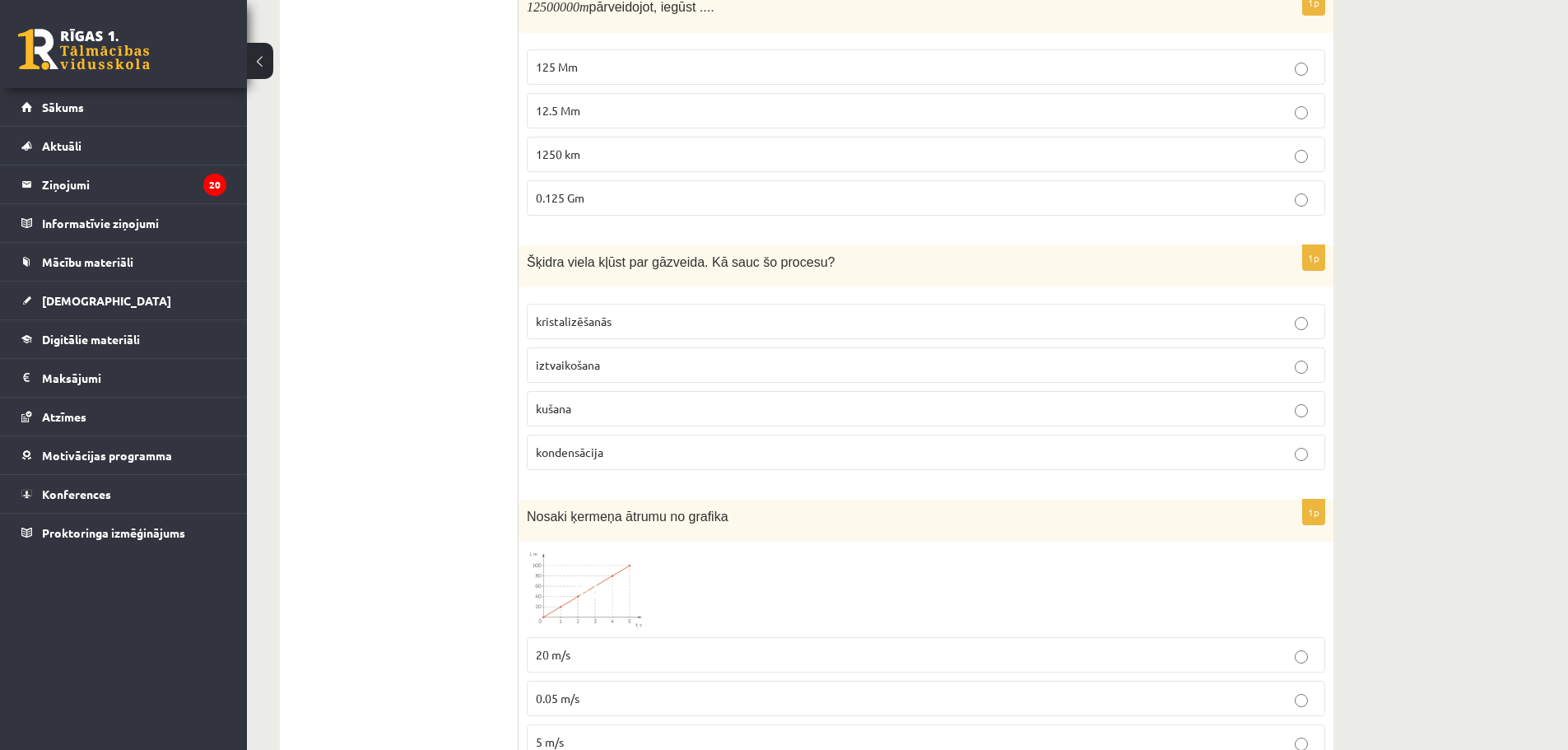
click at [704, 356] on p "iztvaikošana" at bounding box center [926, 365] width 781 height 18
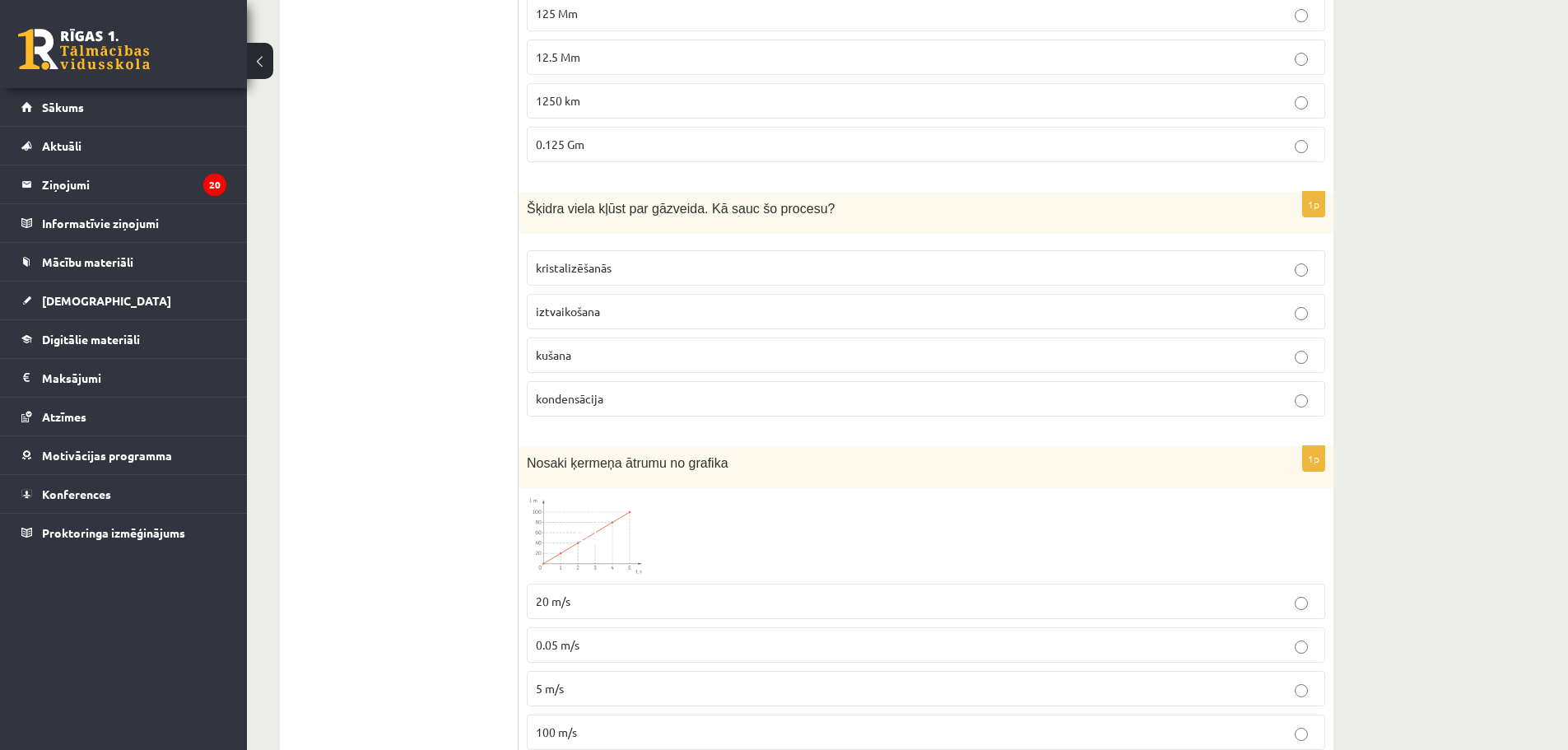
scroll to position [3407, 0]
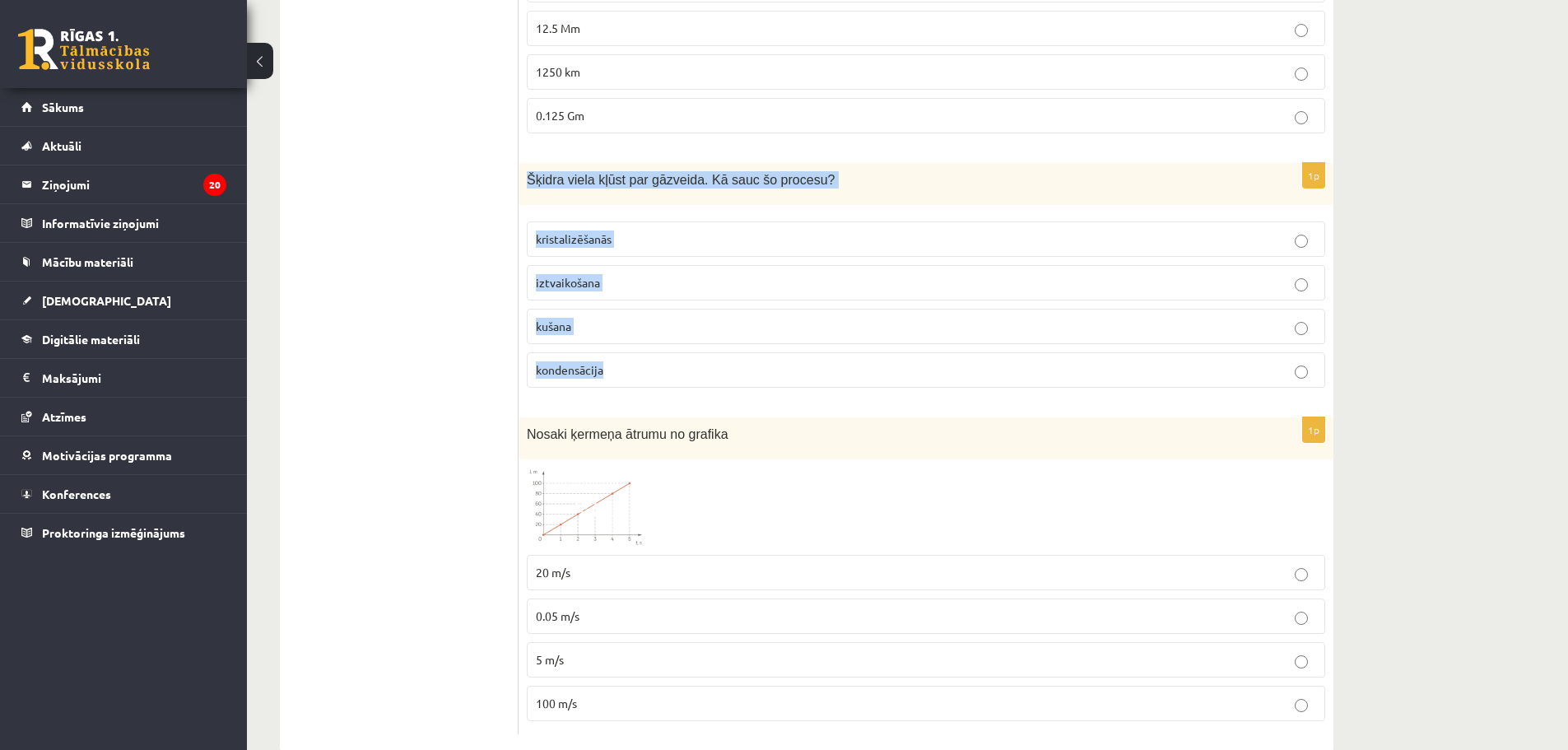
drag, startPoint x: 528, startPoint y: 147, endPoint x: 634, endPoint y: 329, distance: 210.6
click at [634, 329] on div "1p Šķidra viela kļūst par gāzveida. Kā sauc šo procesu? kristalizēšanās iztvaik…" at bounding box center [926, 282] width 815 height 238
click at [604, 482] on img at bounding box center [588, 506] width 124 height 79
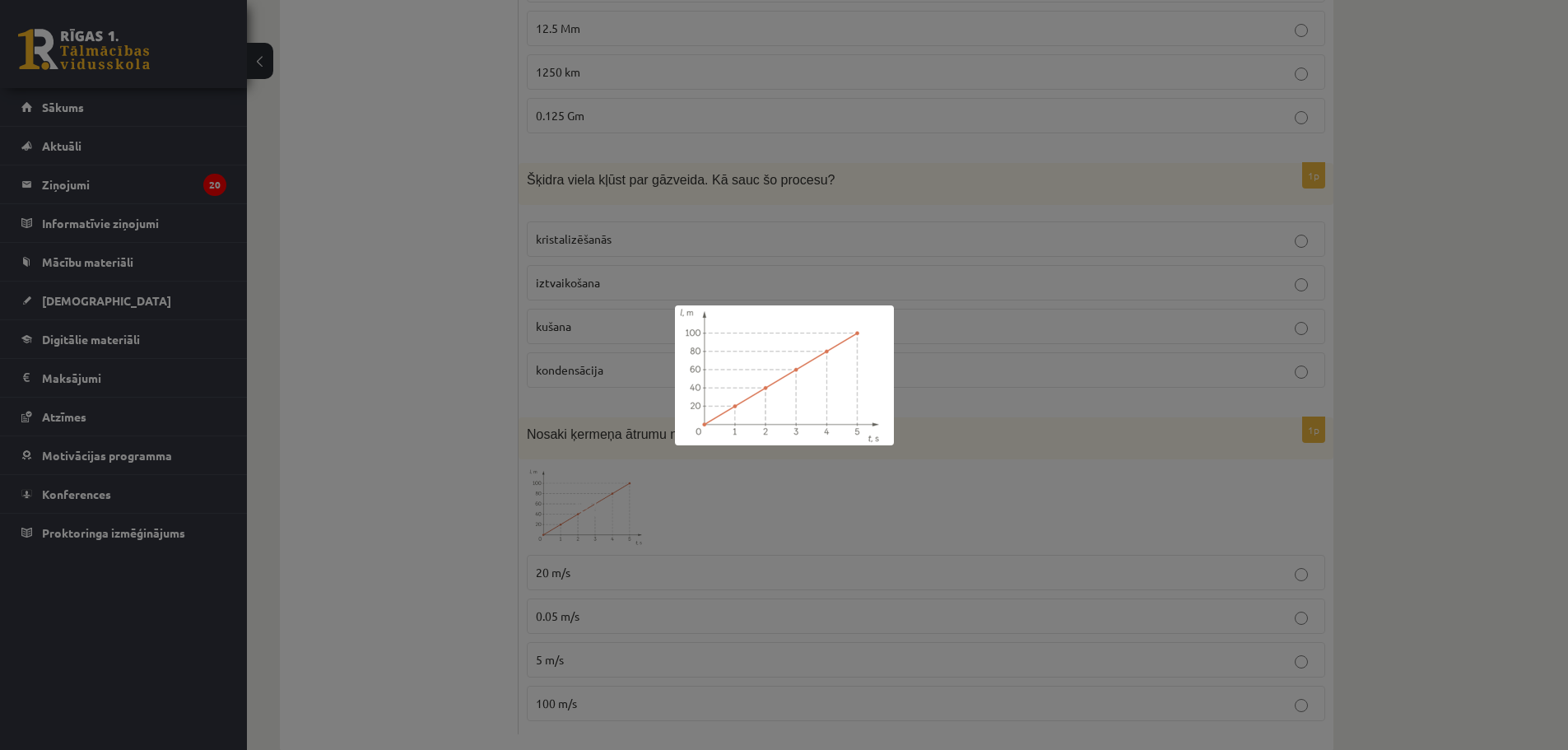
click at [924, 418] on div at bounding box center [784, 375] width 1568 height 750
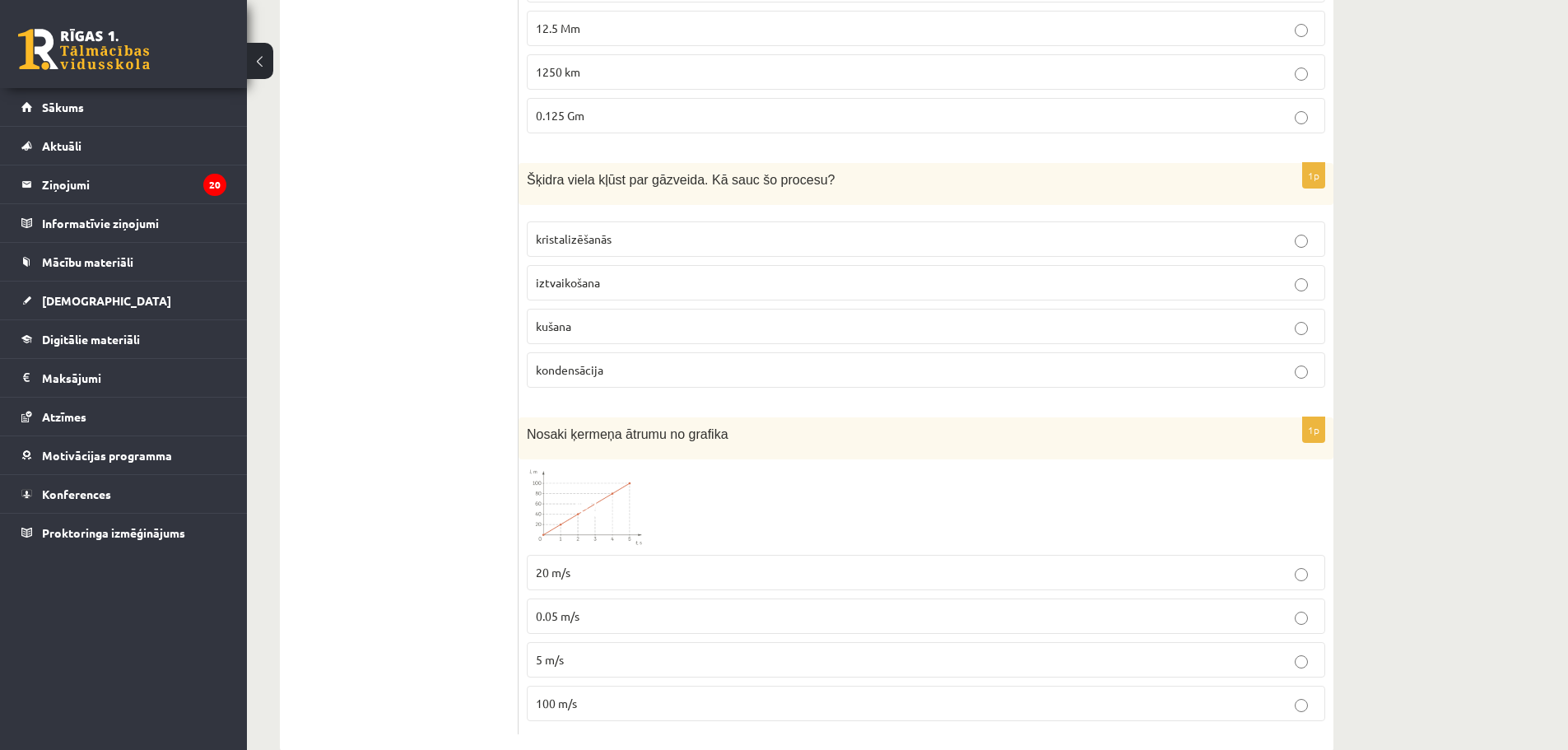
click at [593, 493] on span at bounding box center [589, 506] width 26 height 26
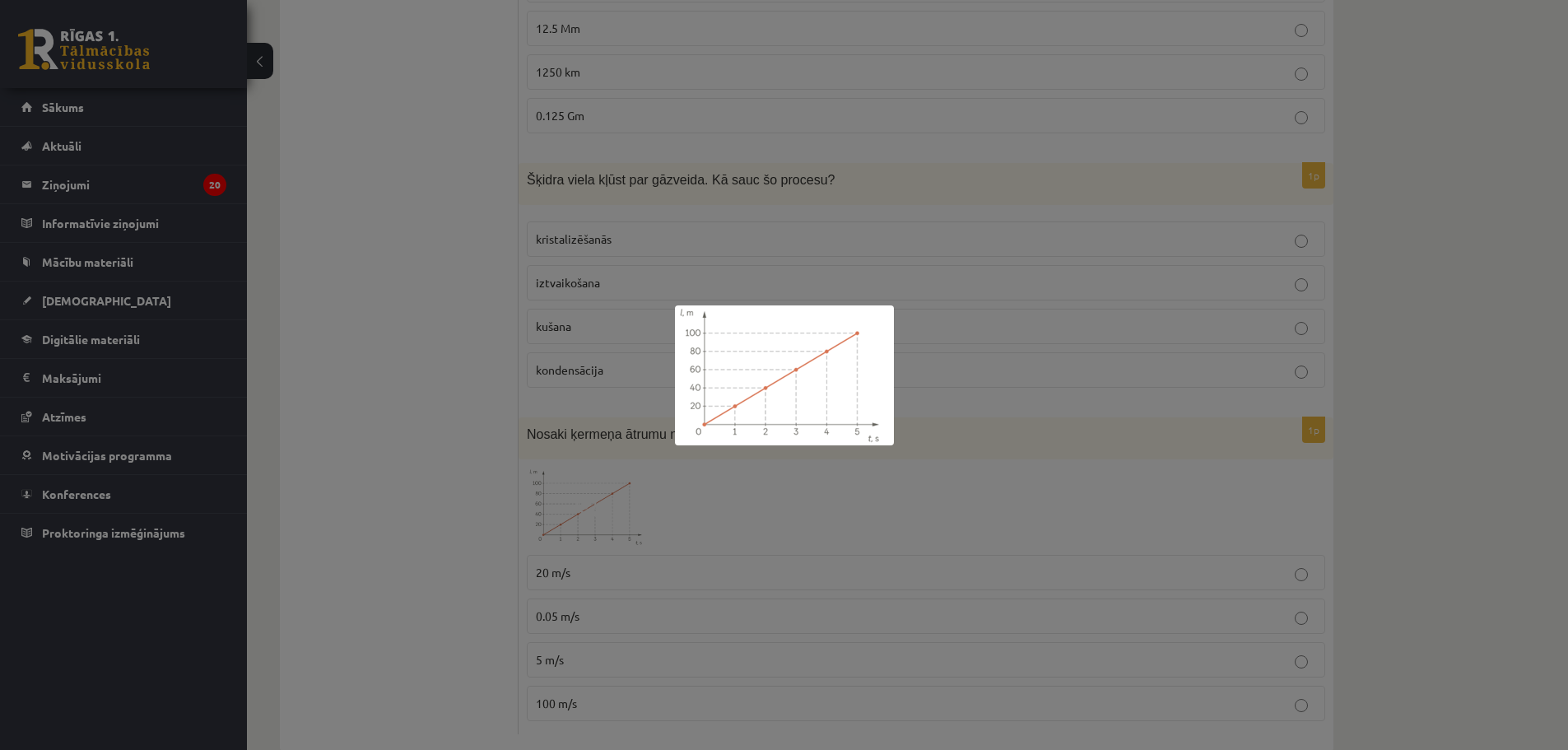
click at [942, 427] on div at bounding box center [784, 375] width 1568 height 750
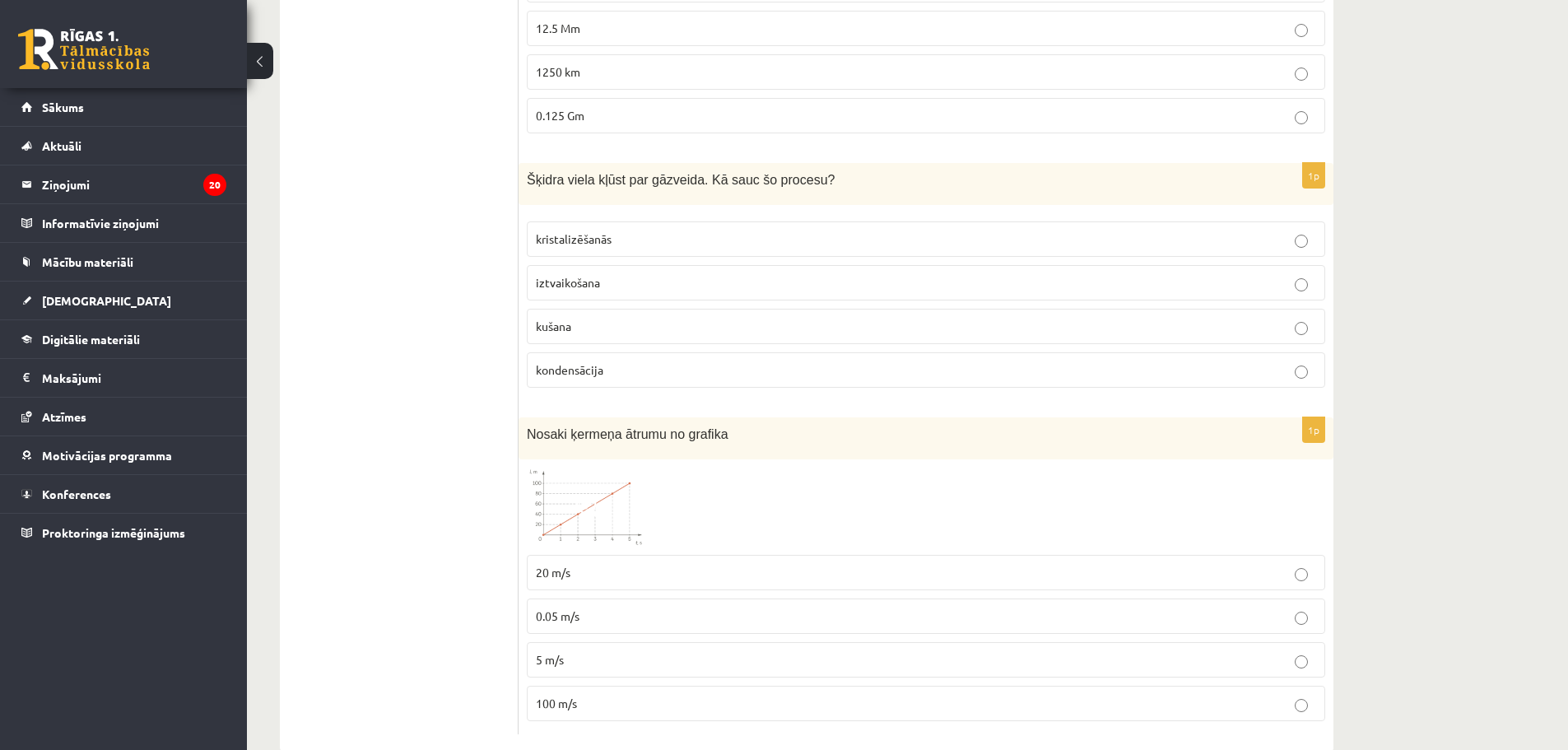
click at [614, 564] on p "20 m/s" at bounding box center [926, 572] width 781 height 18
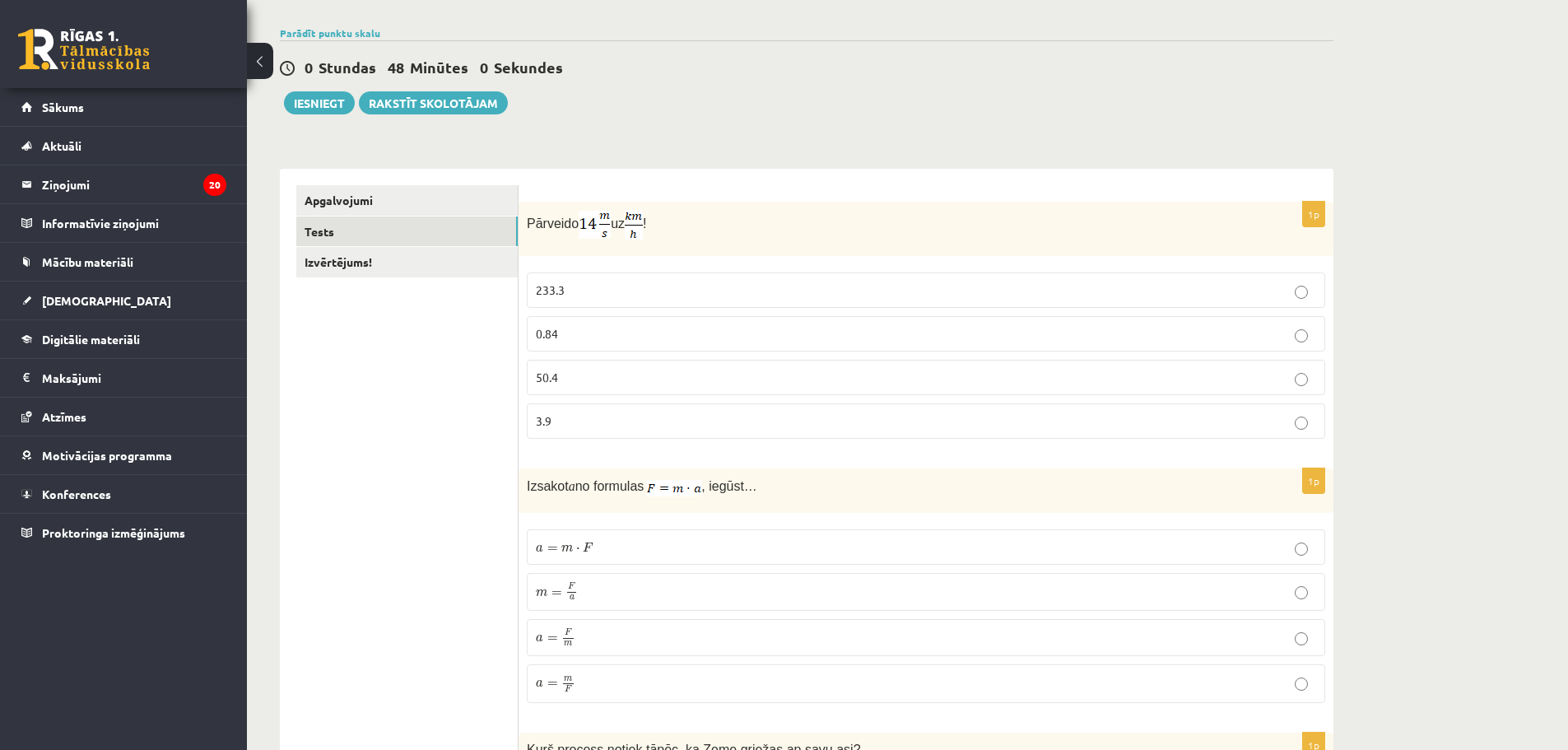
scroll to position [0, 0]
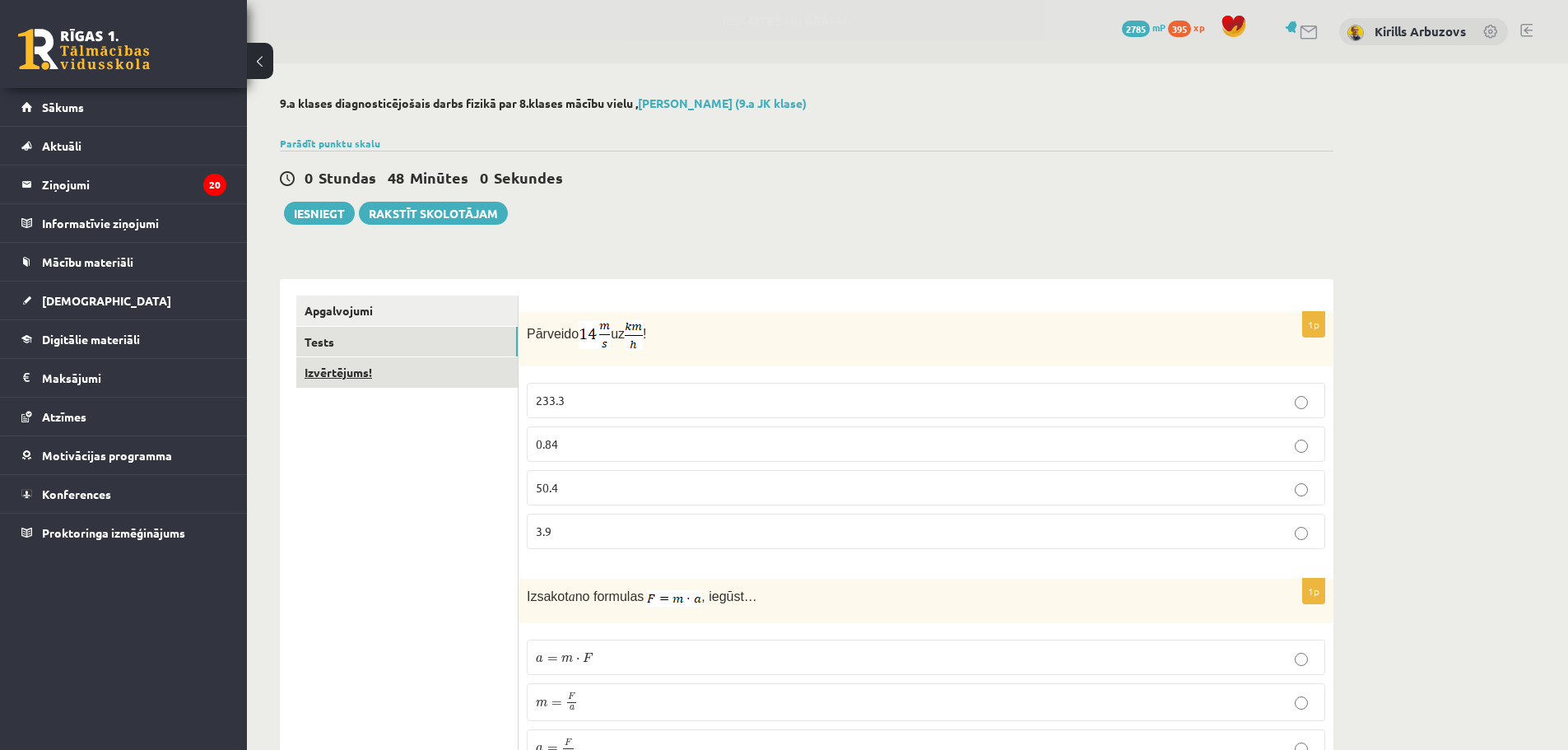
click at [393, 374] on link "Izvērtējums!" at bounding box center [407, 372] width 221 height 30
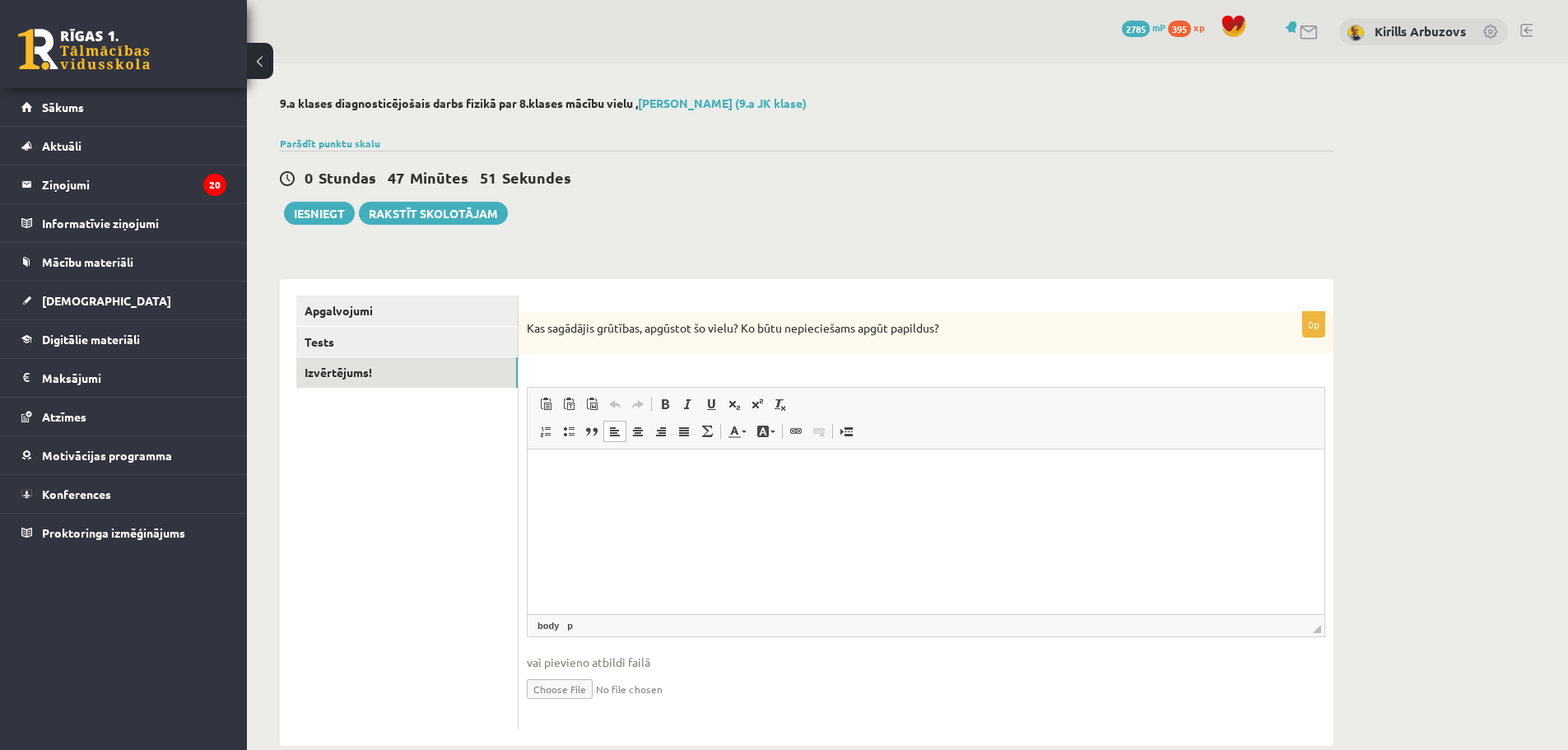
click at [636, 499] on html at bounding box center [926, 474] width 797 height 50
drag, startPoint x: 530, startPoint y: 324, endPoint x: 955, endPoint y: 334, distance: 425.1
click at [955, 334] on p "Kas sagādājis grūtības, apgūstot šo vielu? Ko būtu nepieciešams apgūt papildus?" at bounding box center [885, 328] width 716 height 17
click at [603, 485] on html at bounding box center [926, 474] width 797 height 50
click at [603, 478] on p "Визуальный текстовый редактор, wiswyg-editor-user-answer-47024750889060" at bounding box center [926, 475] width 764 height 18
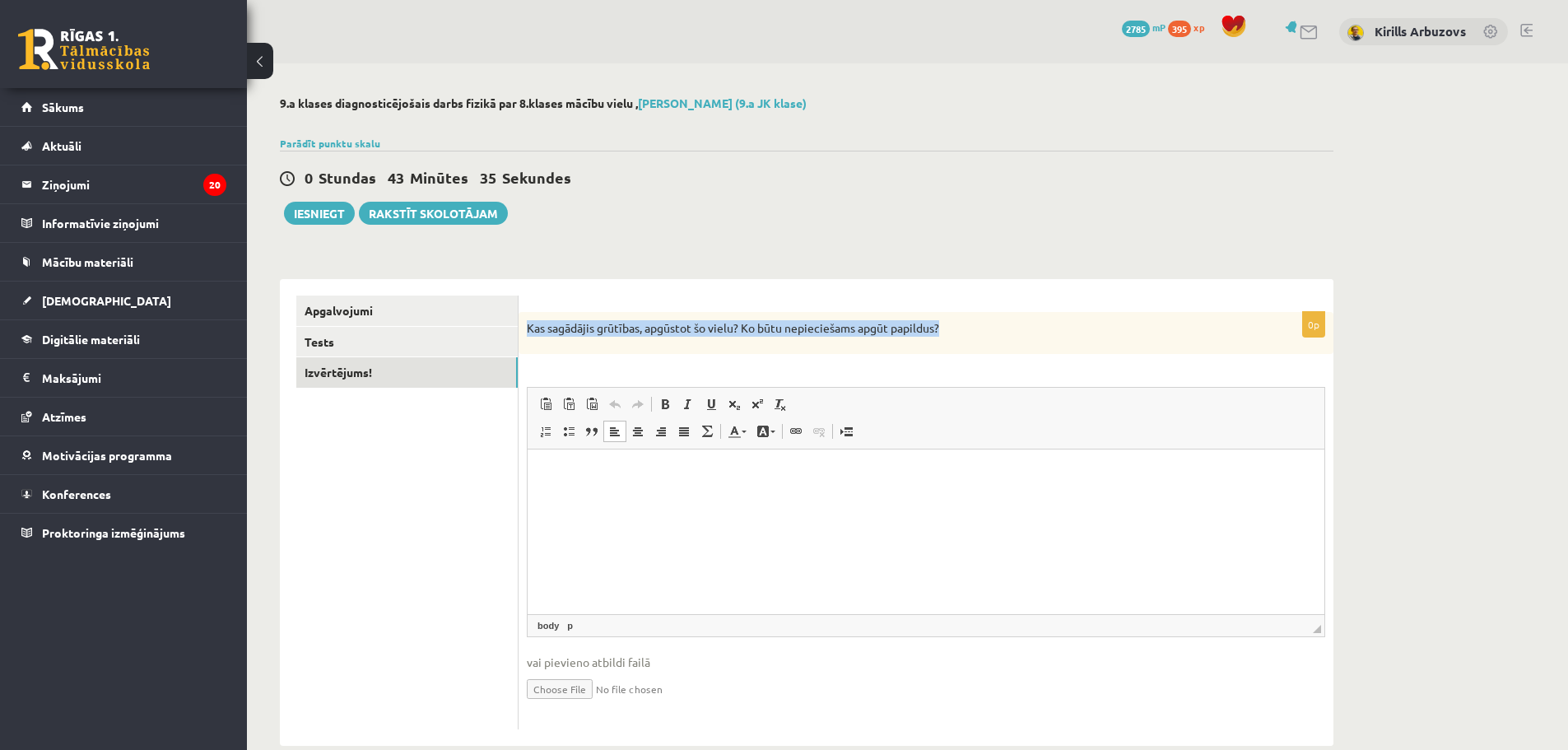
click at [619, 338] on div "Kas sagādājis grūtības, apgūstot šo vielu? Ko būtu nepieciešams apgūt papildus?" at bounding box center [926, 334] width 815 height 43
click at [583, 467] on p "Визуальный текстовый редактор, wiswyg-editor-user-answer-47024750889060" at bounding box center [926, 475] width 764 height 18
paste body "Визуальный текстовый редактор, wiswyg-editor-user-answer-47024750889060"
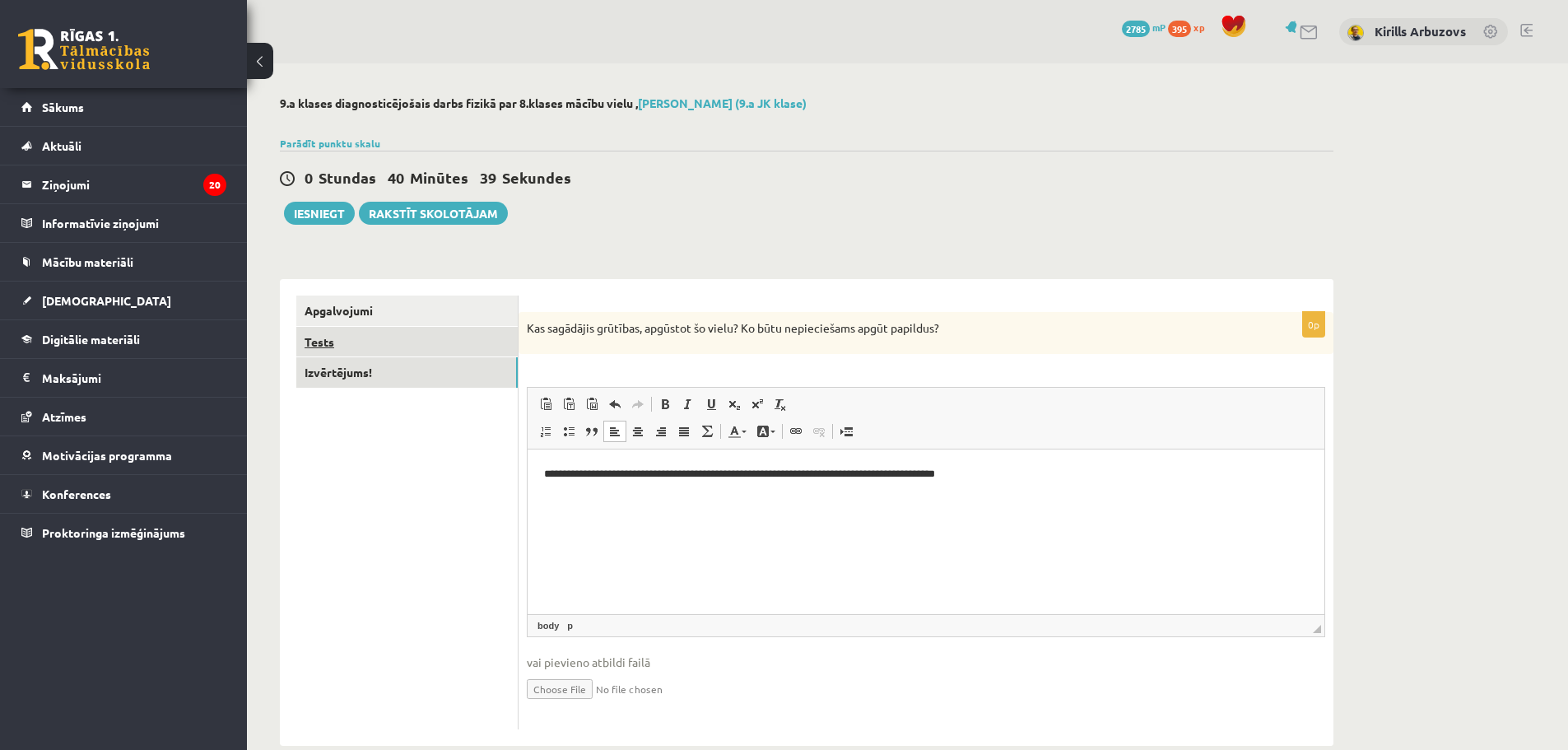
click at [385, 331] on link "Tests" at bounding box center [407, 341] width 221 height 30
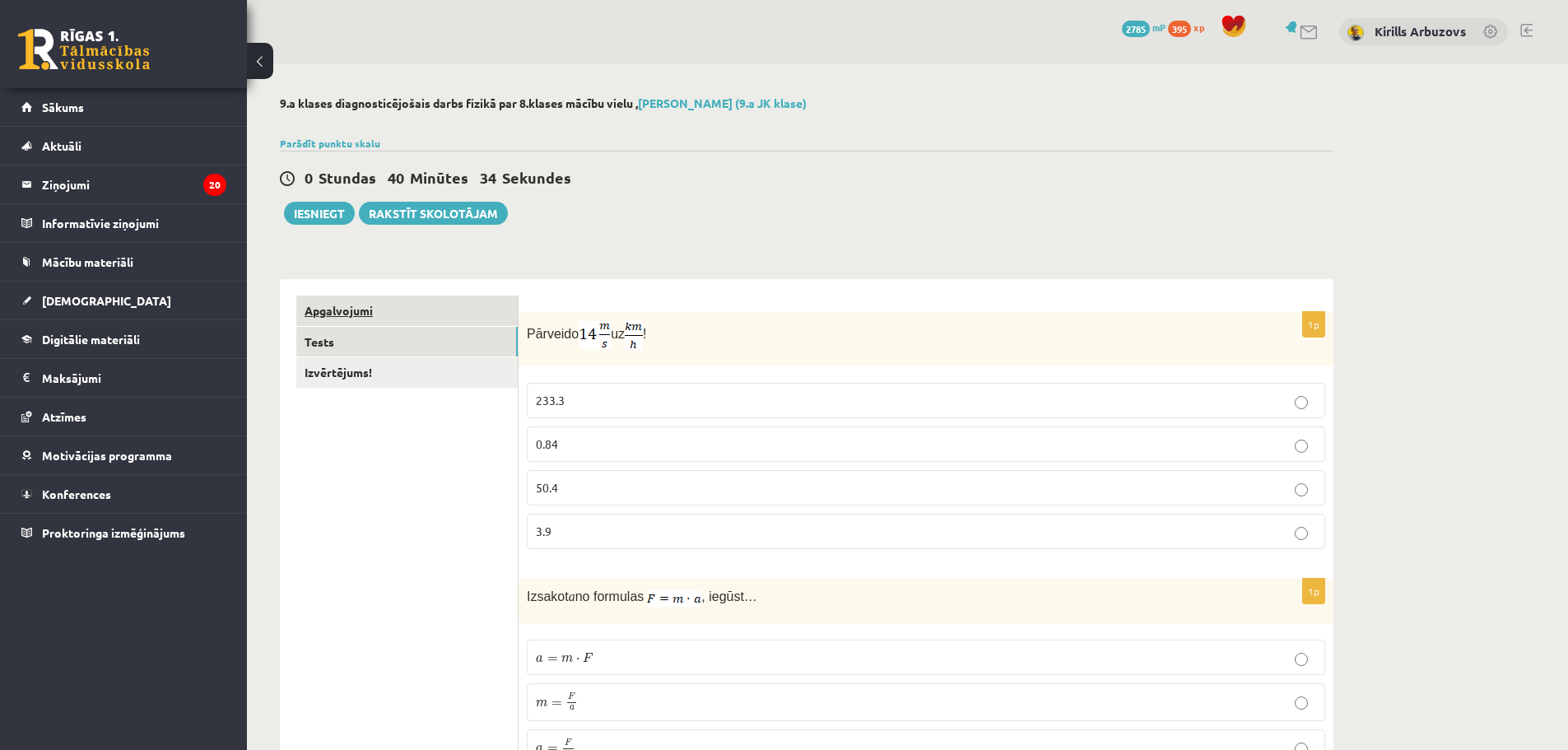
click at [355, 326] on link "Apgalvojumi" at bounding box center [407, 310] width 221 height 30
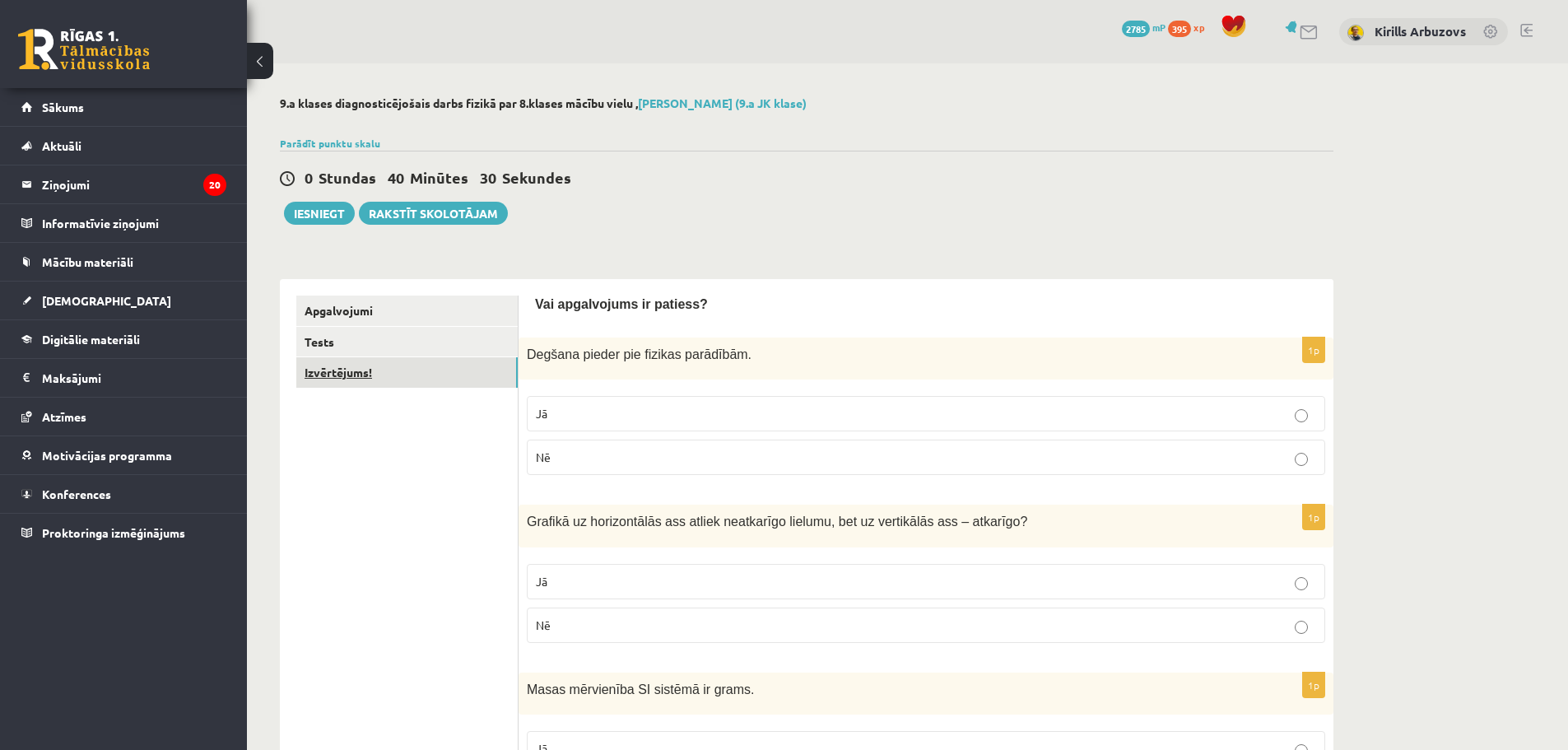
click at [376, 380] on link "Izvērtējums!" at bounding box center [407, 372] width 221 height 30
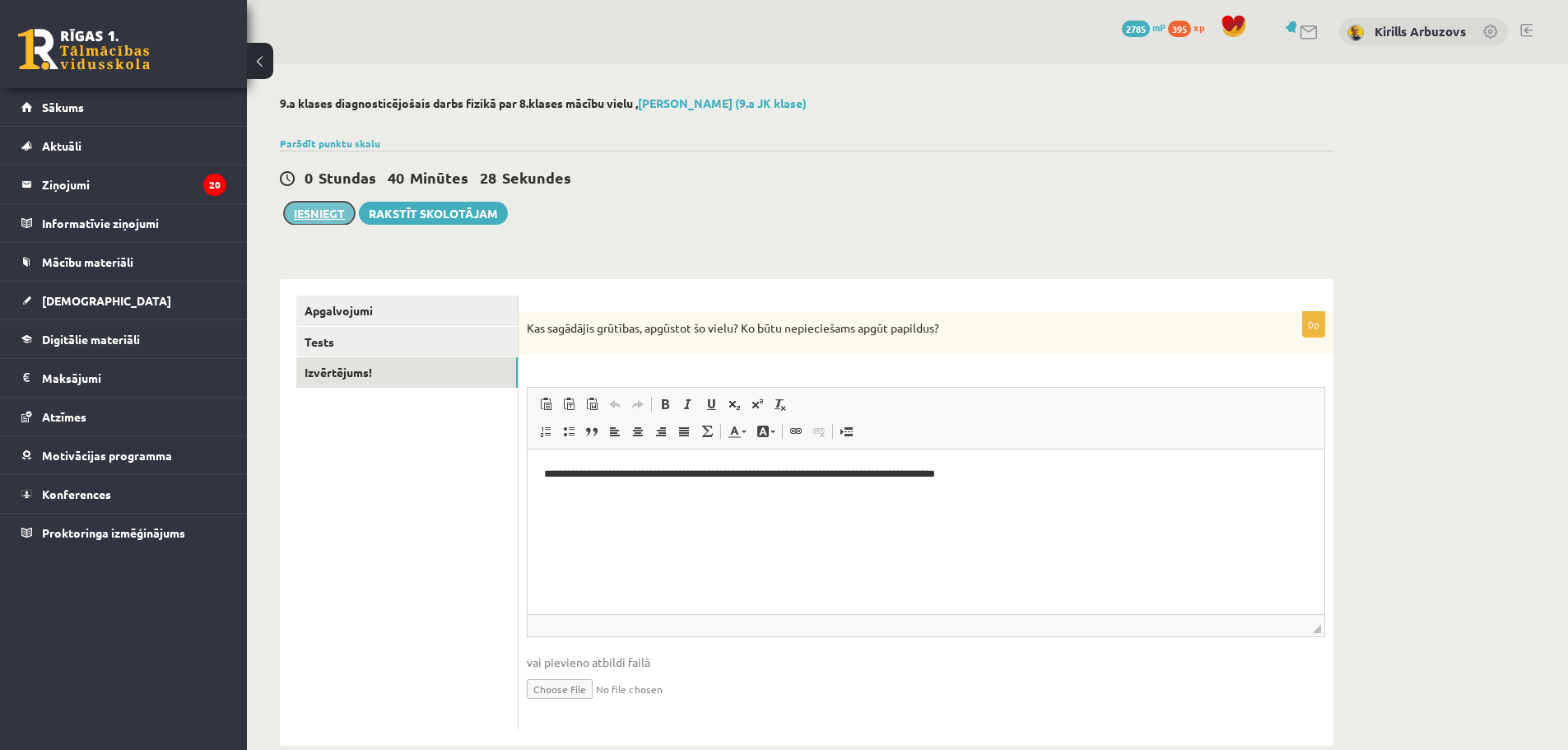
click at [315, 212] on button "Iesniegt" at bounding box center [319, 214] width 71 height 23
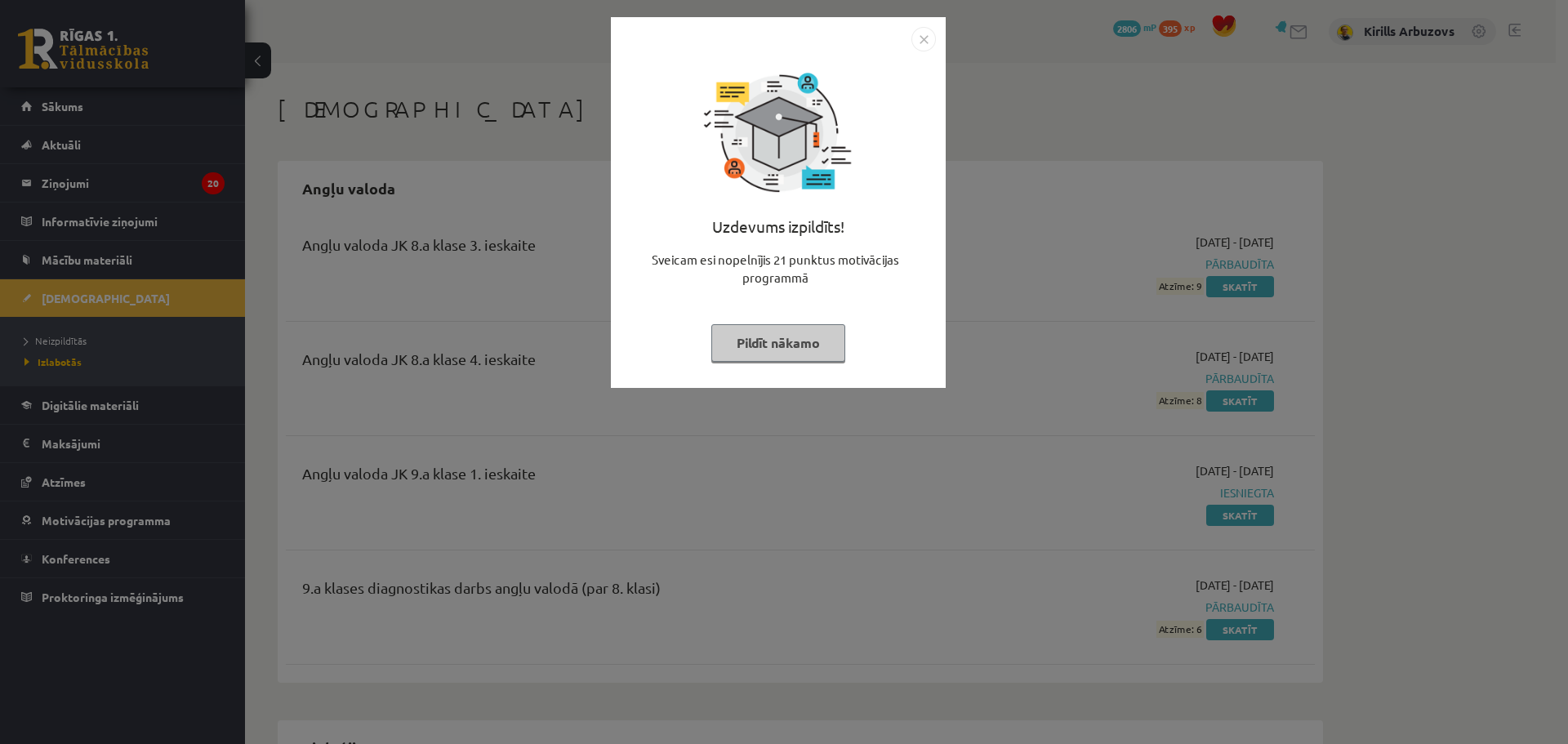
click at [800, 332] on button "Pildīt nākamo" at bounding box center [778, 342] width 134 height 38
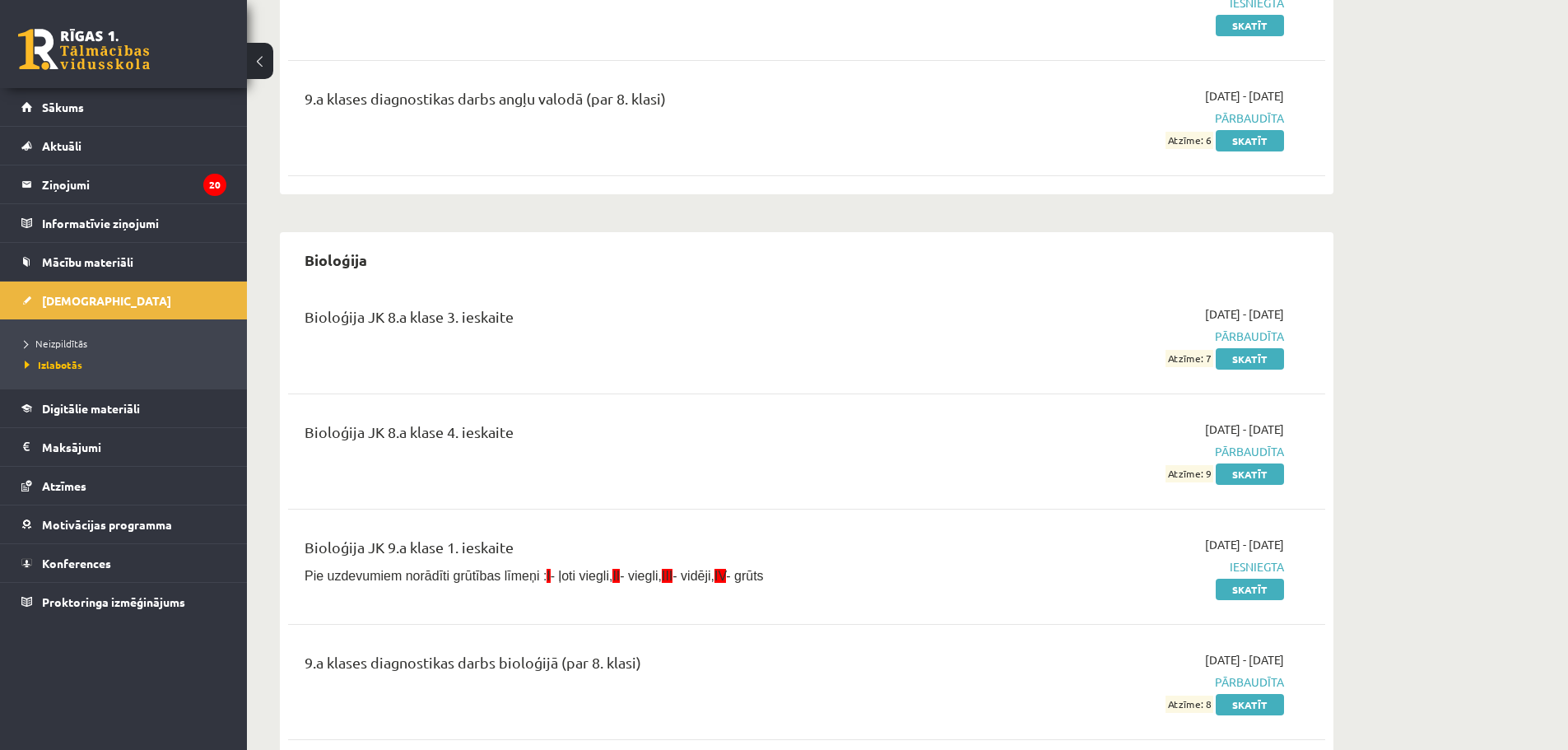
scroll to position [823, 0]
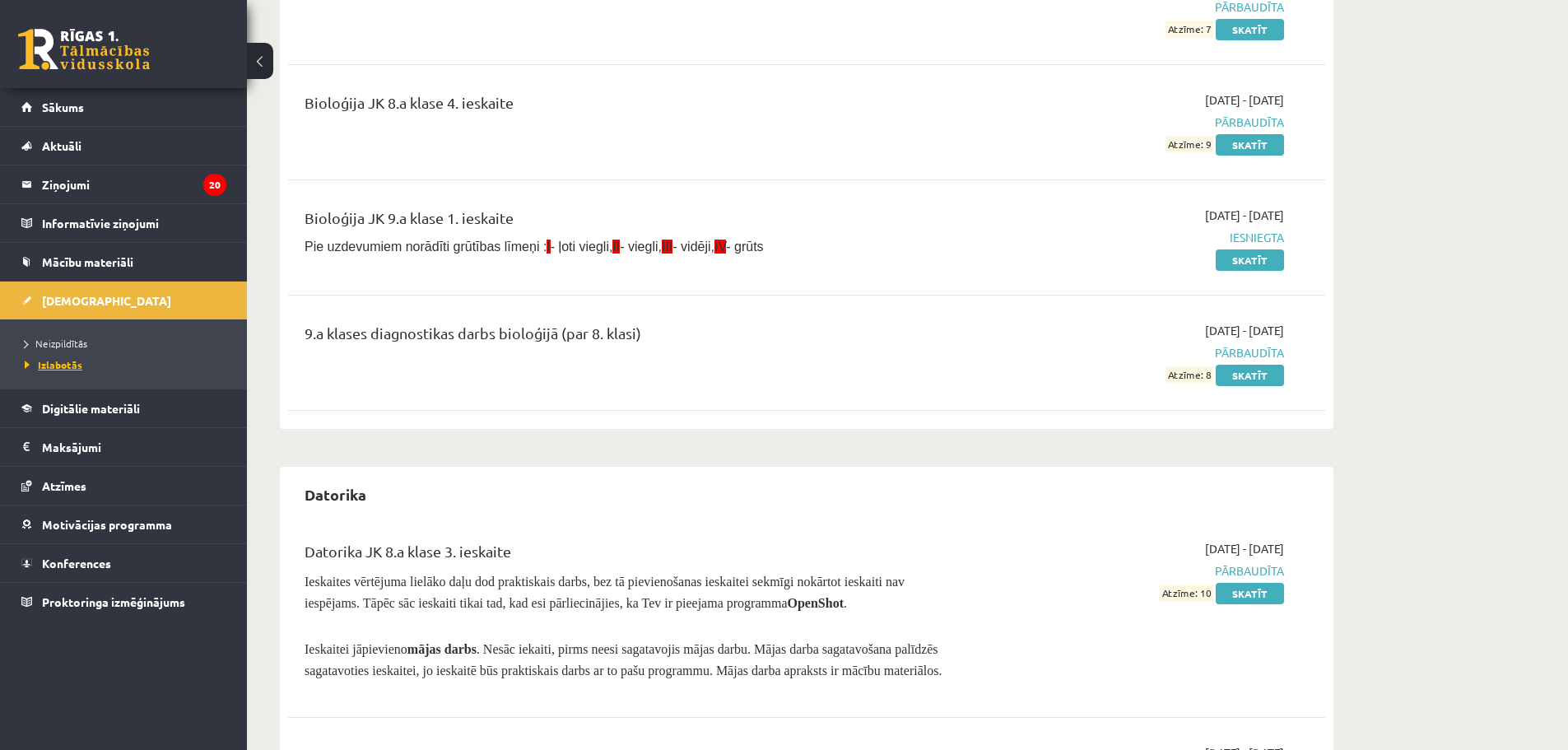
click at [71, 364] on span "Izlabotās" at bounding box center [53, 365] width 58 height 14
click at [60, 303] on span "[DEMOGRAPHIC_DATA]" at bounding box center [106, 299] width 129 height 15
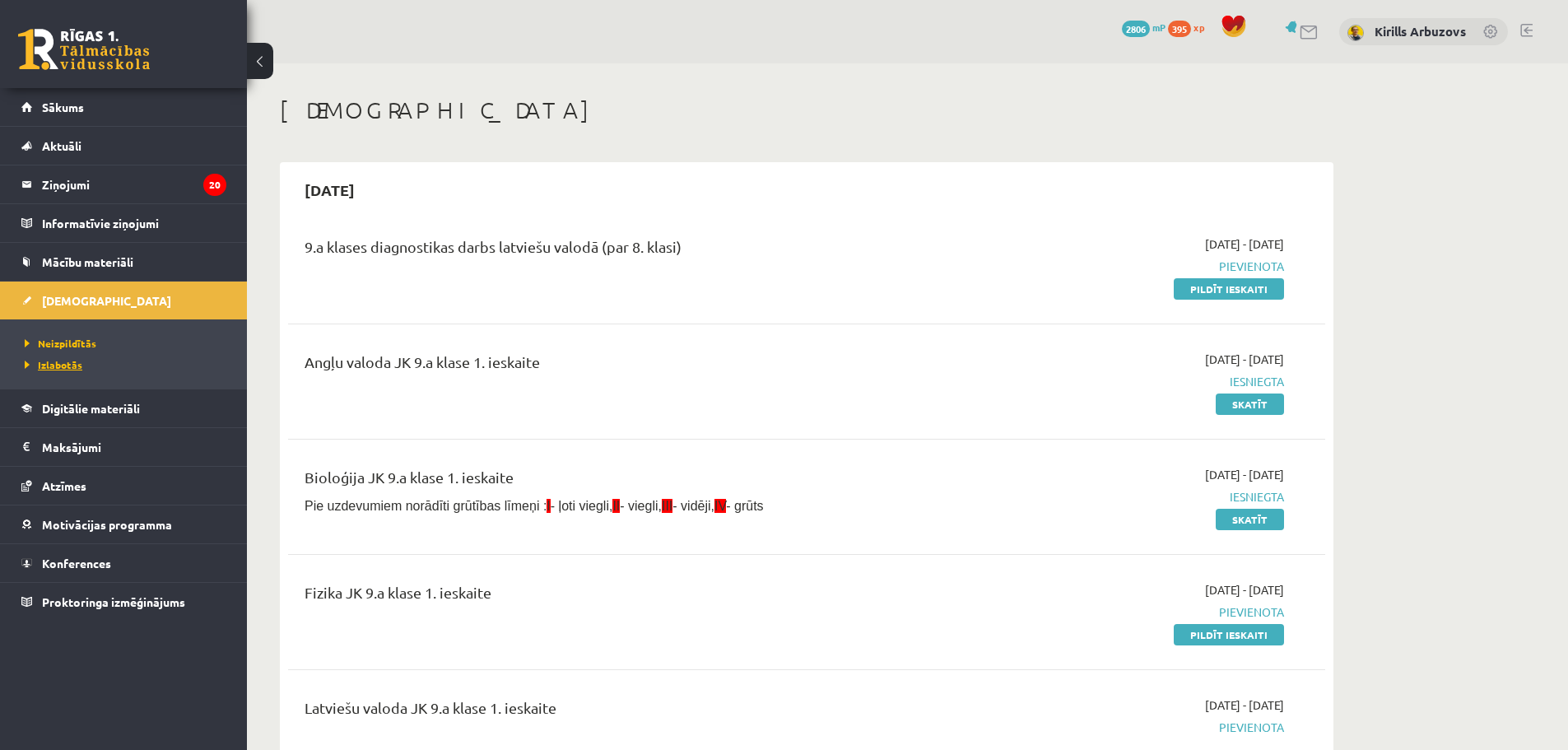
click at [58, 365] on span "Izlabotās" at bounding box center [53, 365] width 58 height 14
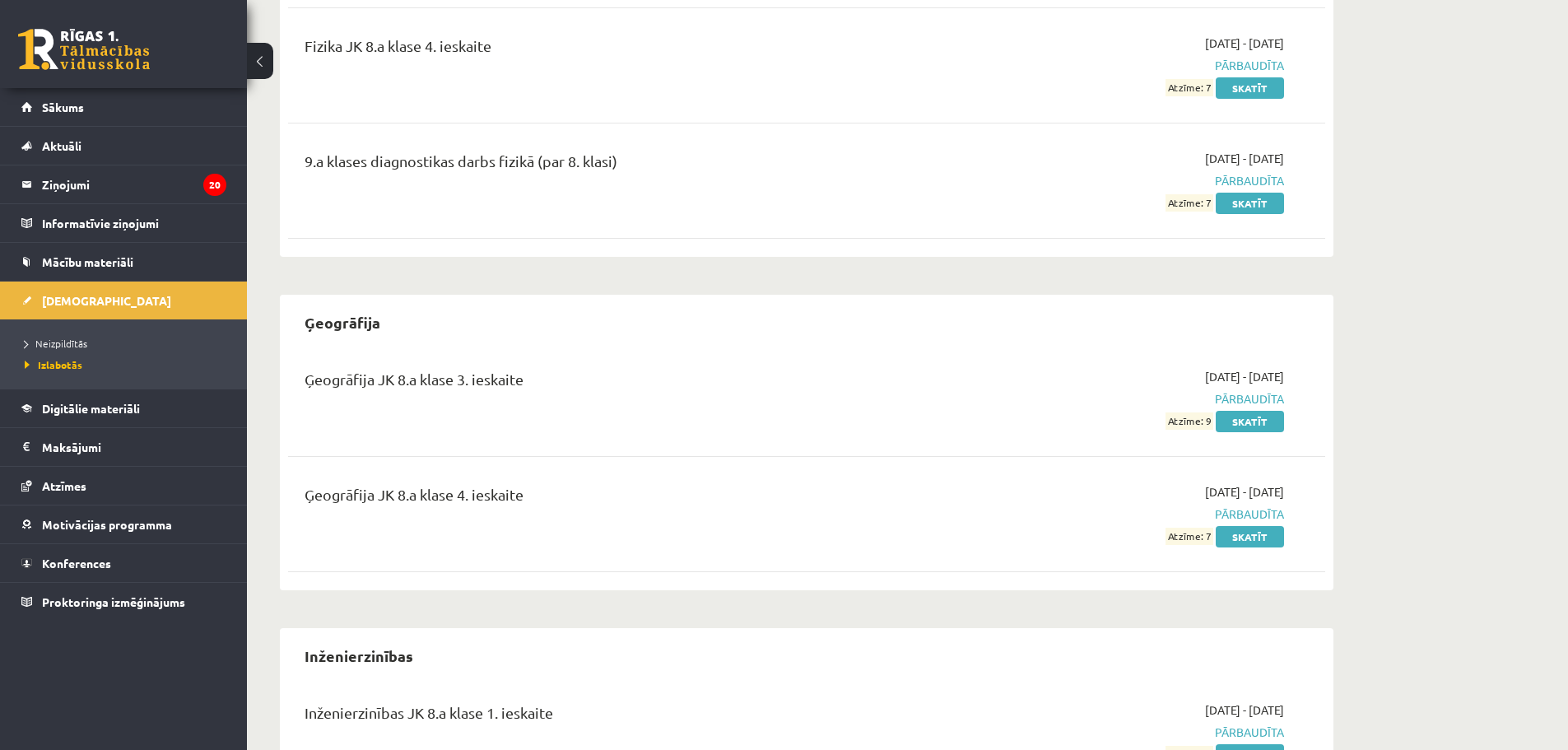
scroll to position [2305, 0]
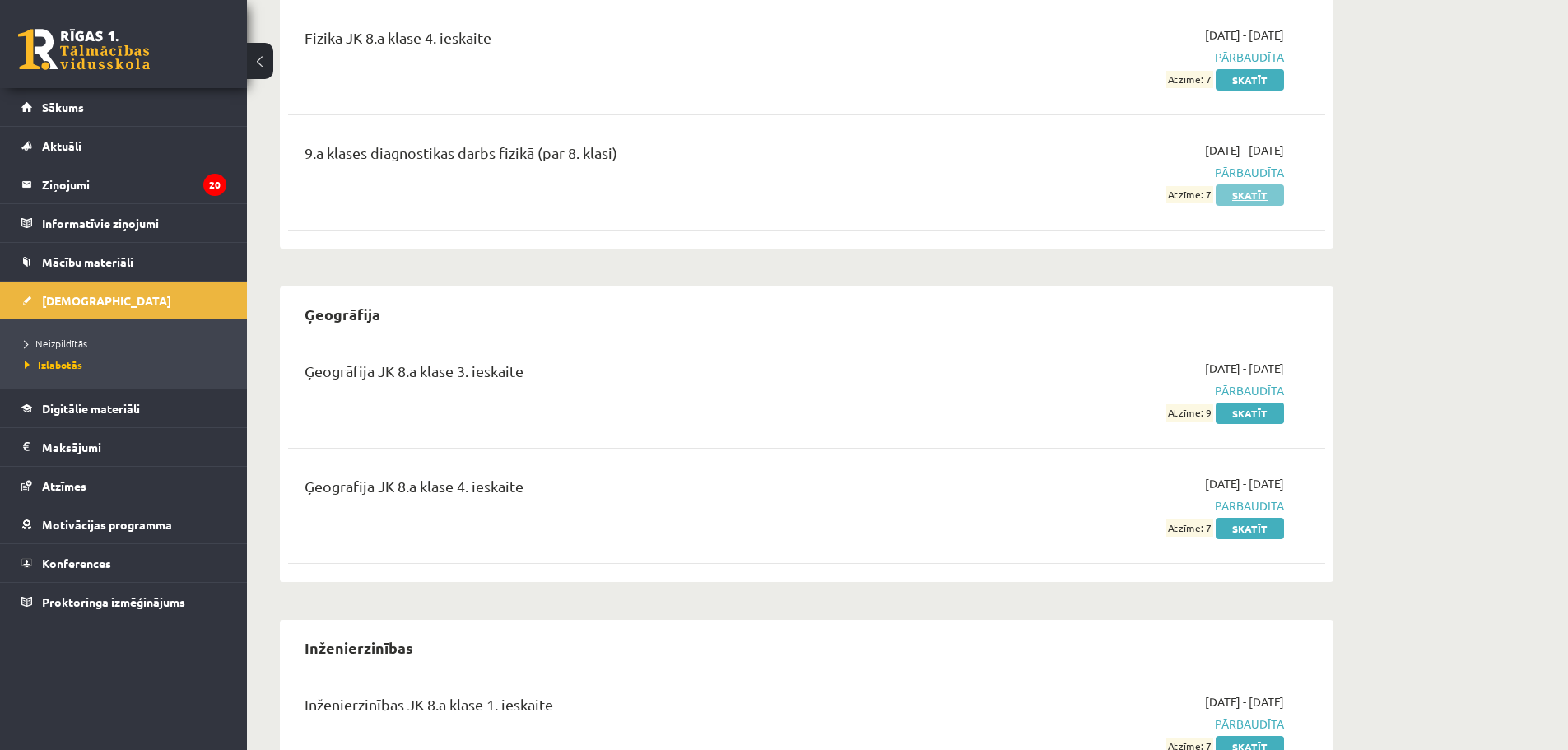
click at [1248, 190] on link "Skatīt" at bounding box center [1250, 195] width 68 height 21
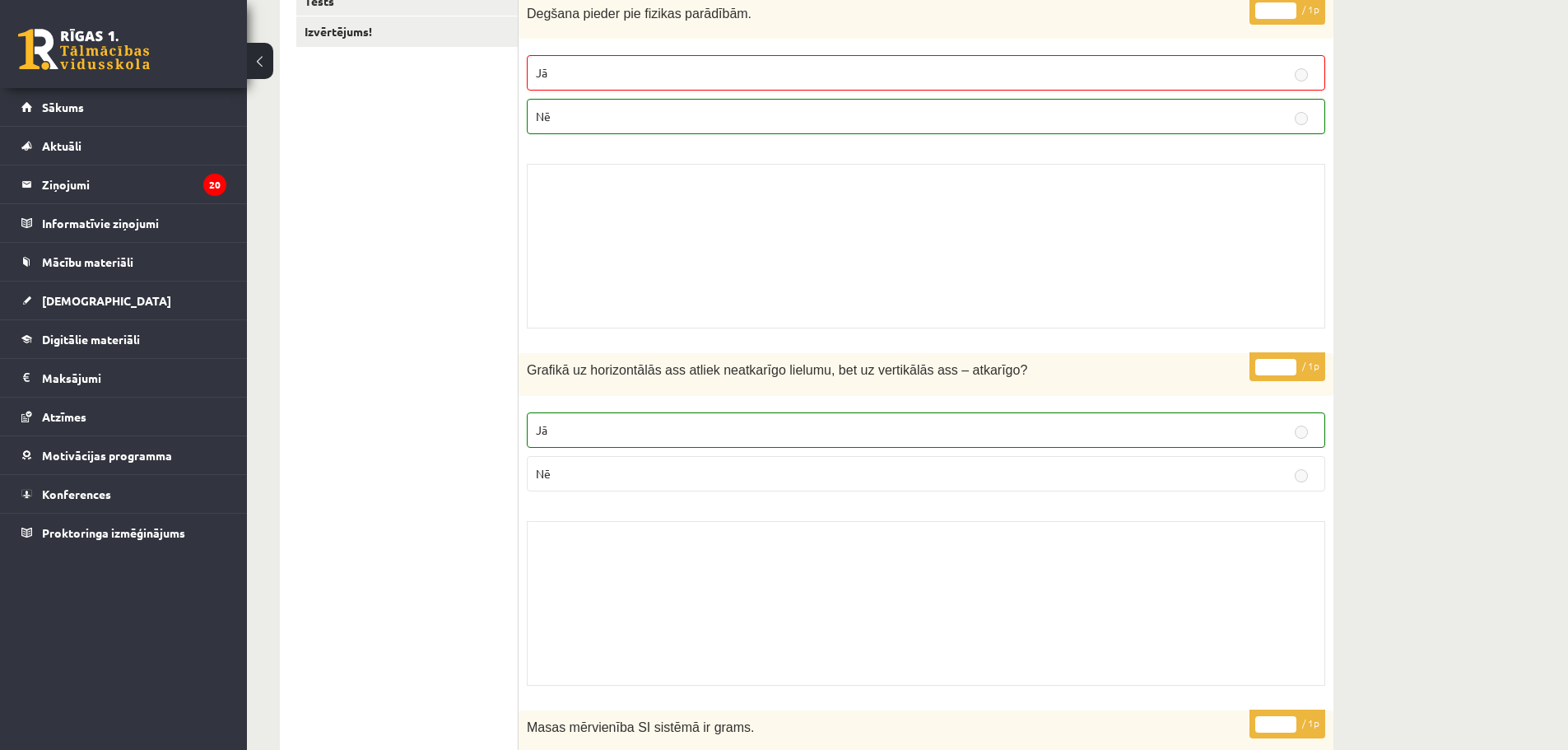
scroll to position [82, 0]
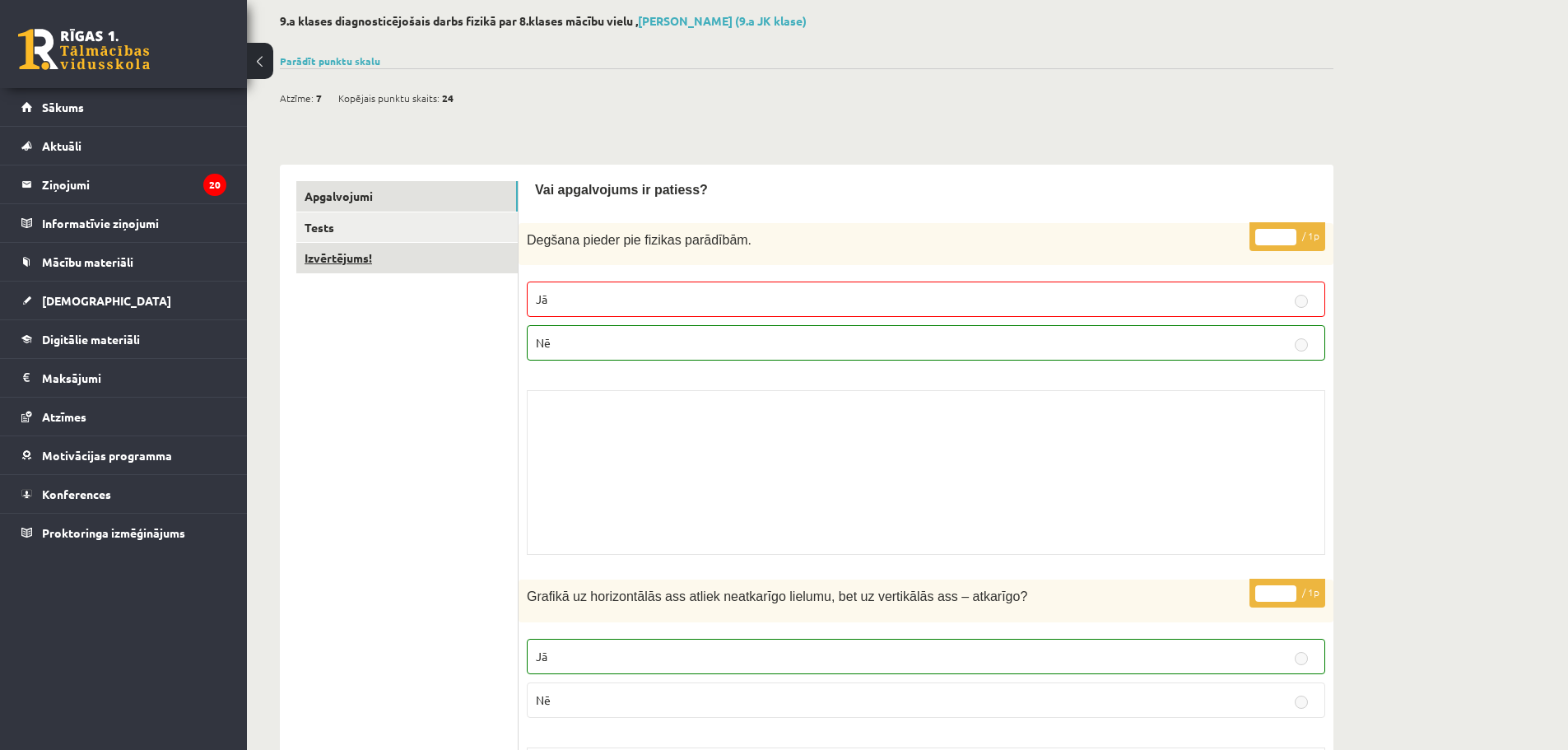
click at [430, 249] on link "Izvērtējums!" at bounding box center [407, 257] width 221 height 30
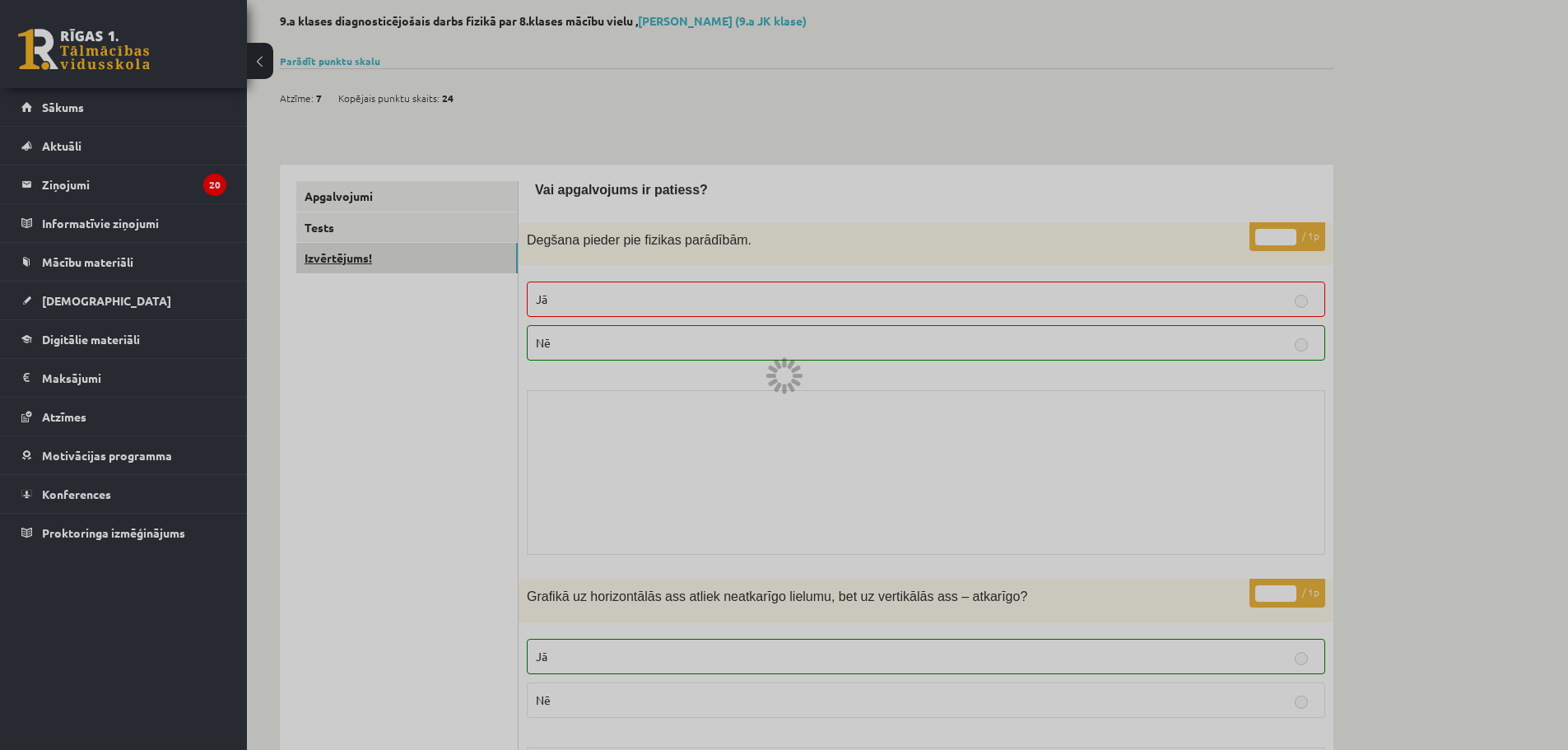
scroll to position [22, 0]
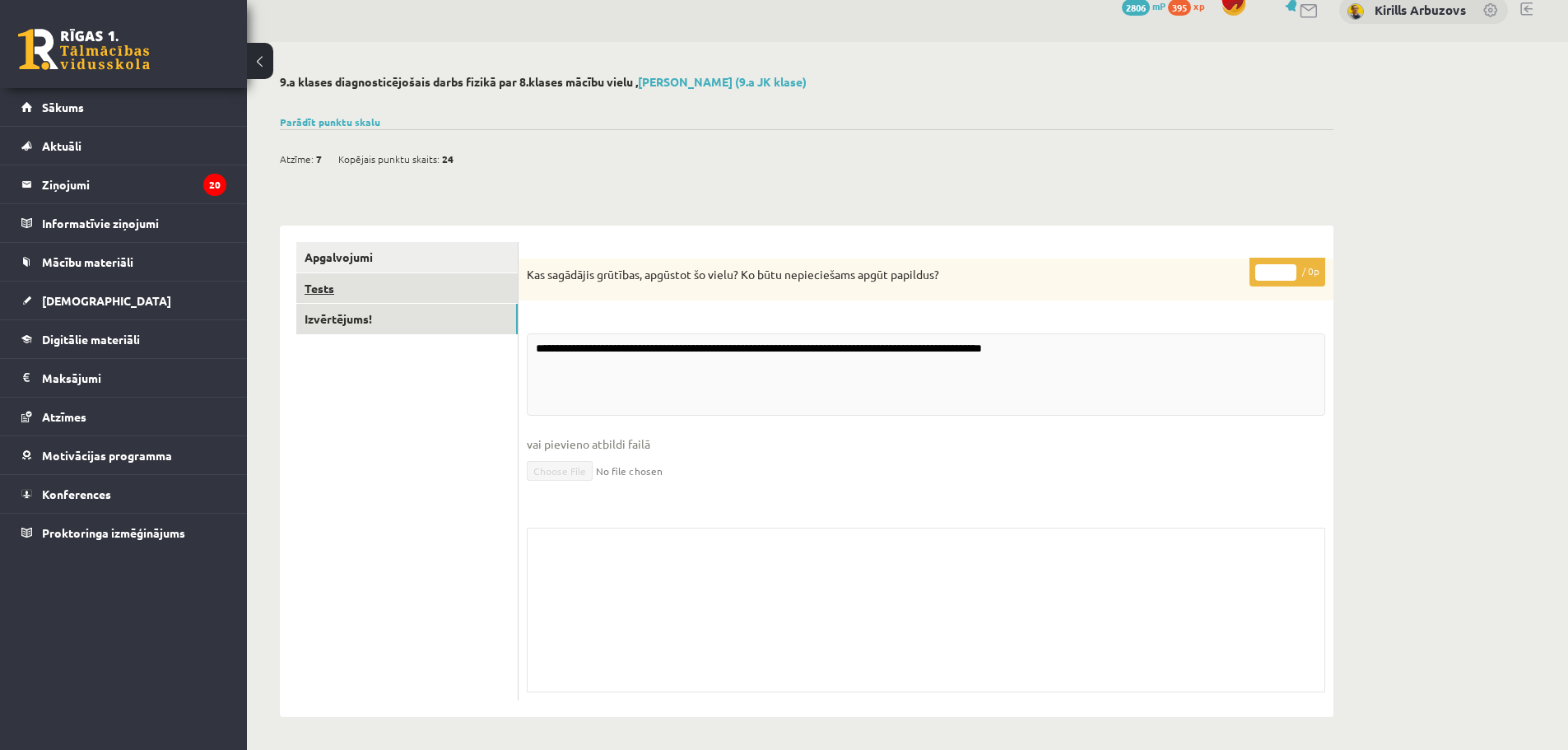
click at [409, 282] on link "Tests" at bounding box center [407, 288] width 221 height 30
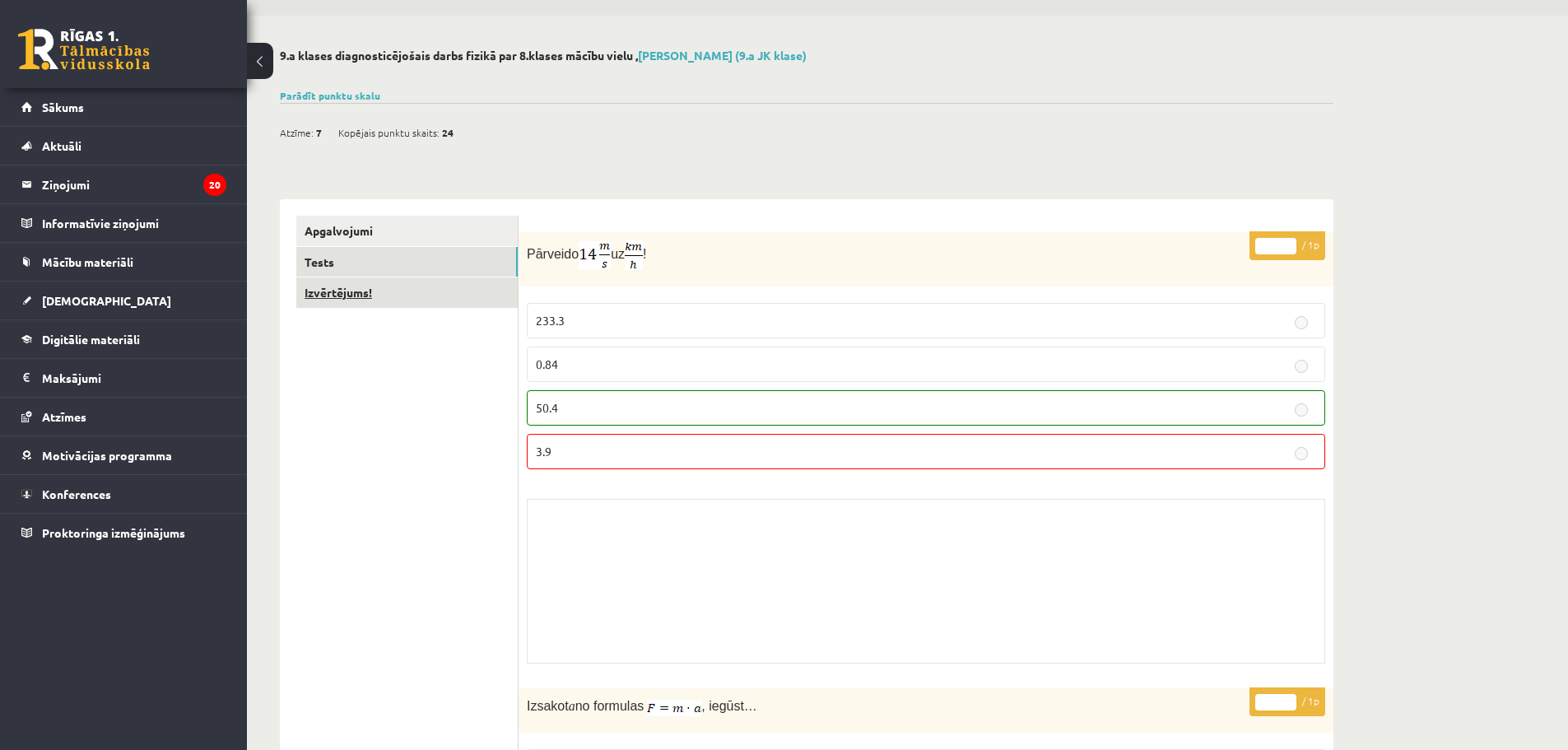
scroll to position [0, 0]
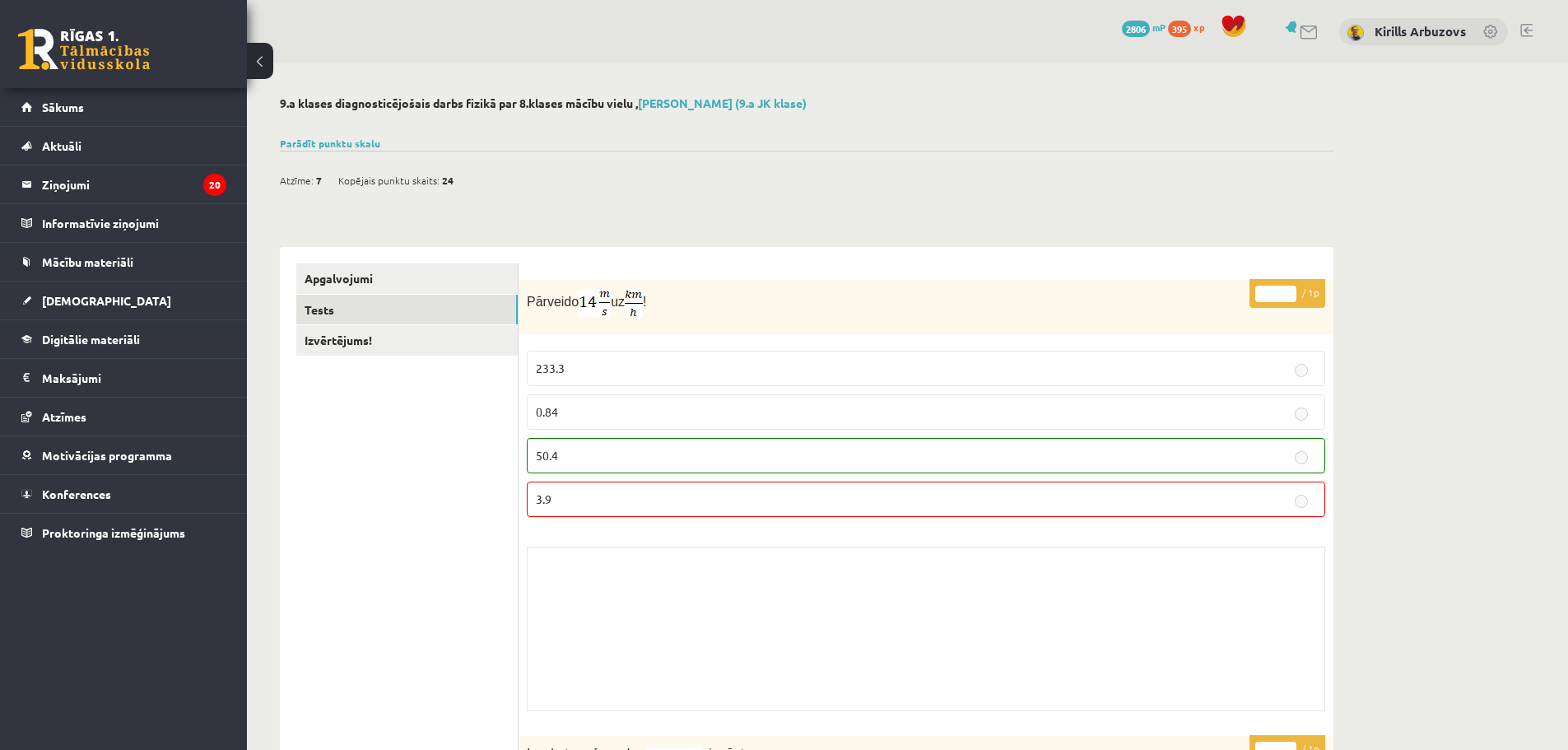
click at [266, 64] on button at bounding box center [260, 60] width 26 height 36
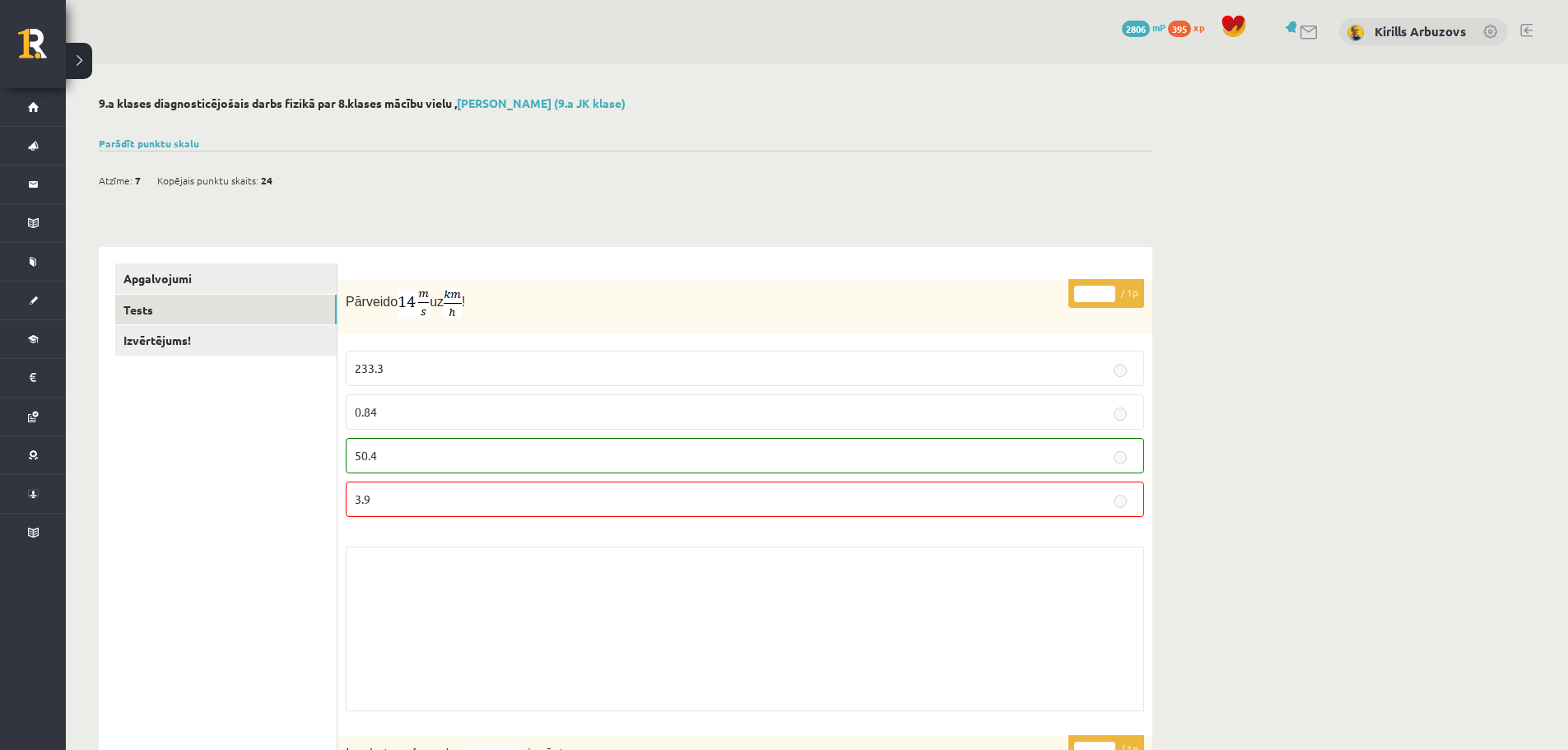
click at [1529, 38] on div at bounding box center [1526, 31] width 13 height 17
click at [90, 61] on button at bounding box center [79, 60] width 26 height 36
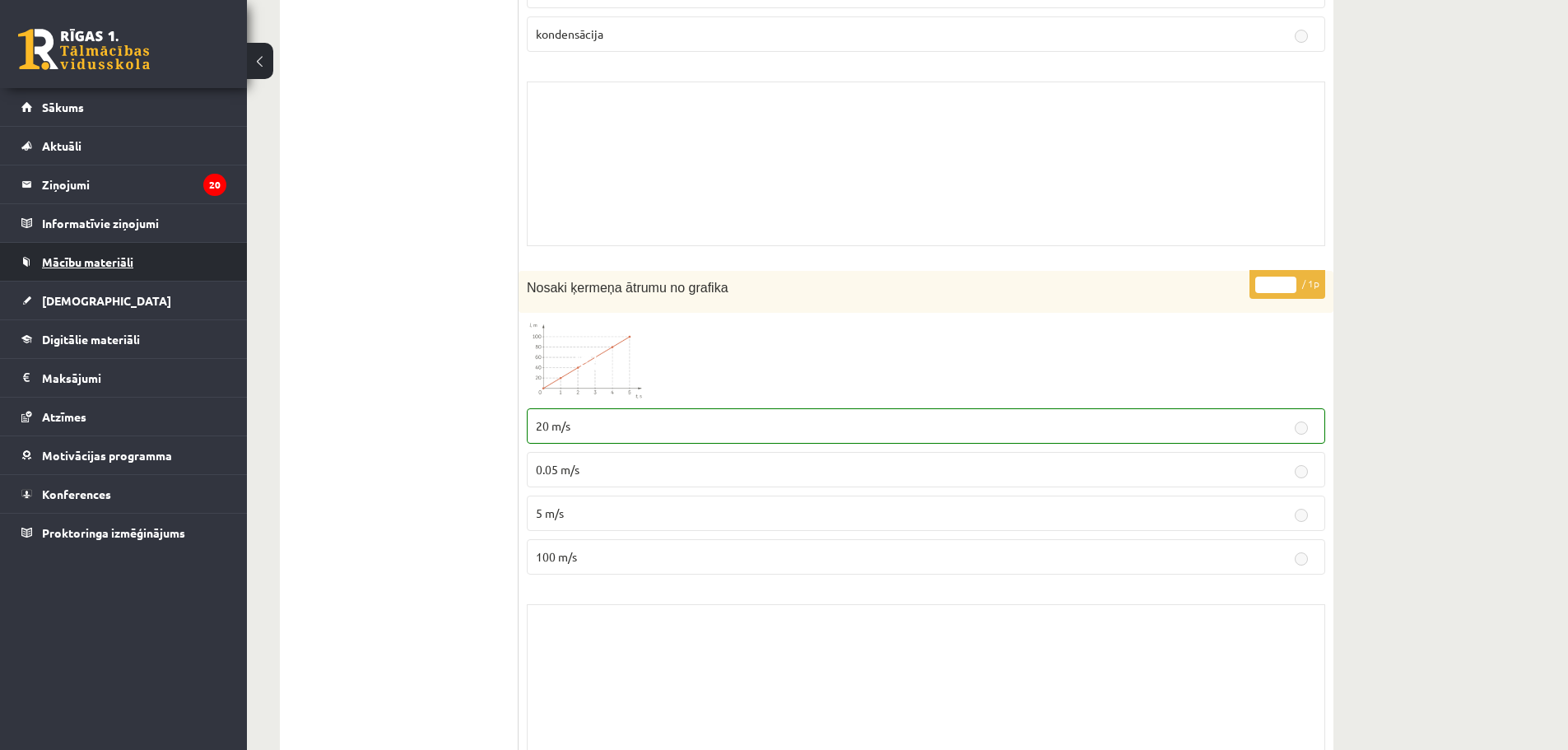
scroll to position [6024, 0]
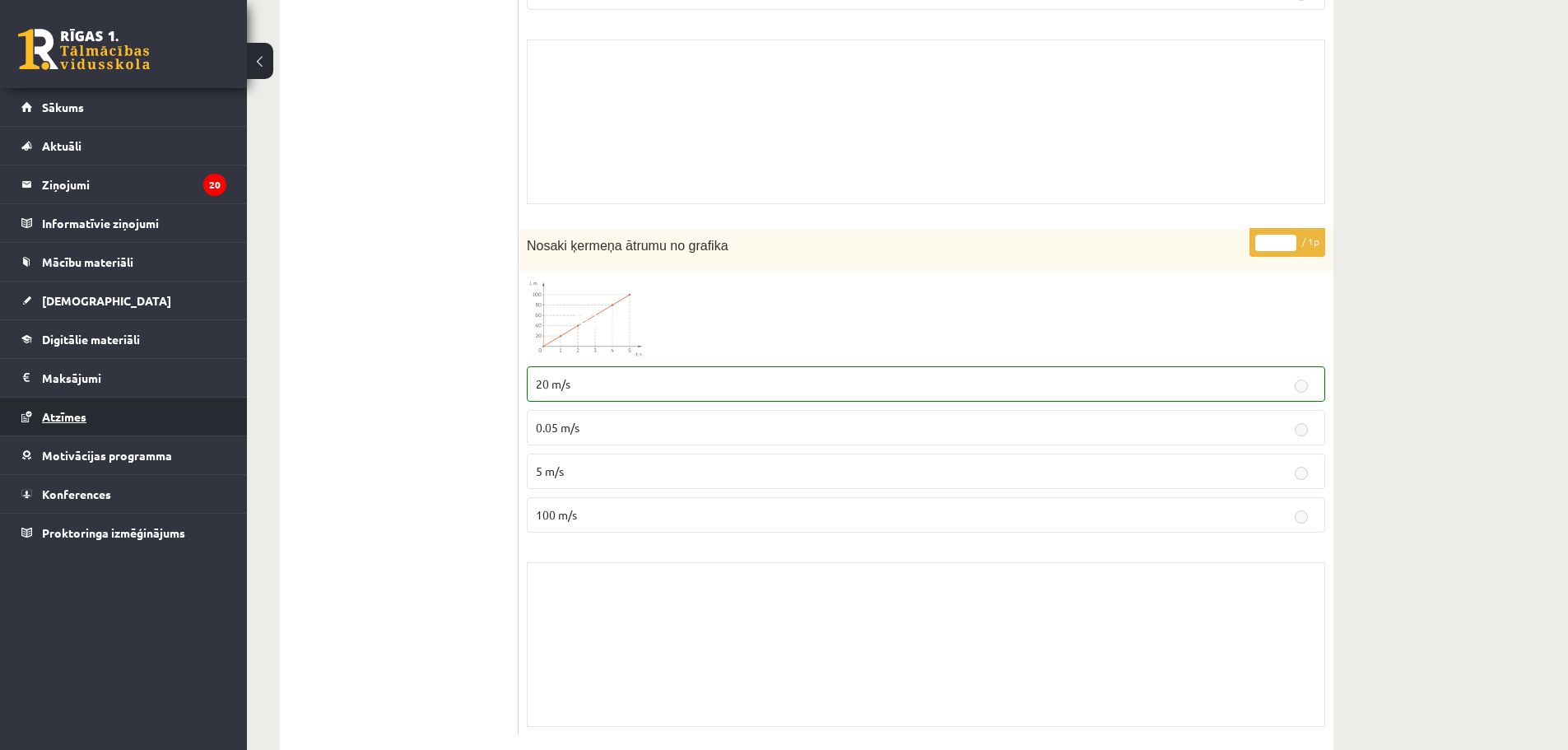
click at [97, 417] on link "Atzīmes" at bounding box center [124, 416] width 205 height 38
